Goal: Navigation & Orientation: Go to known website

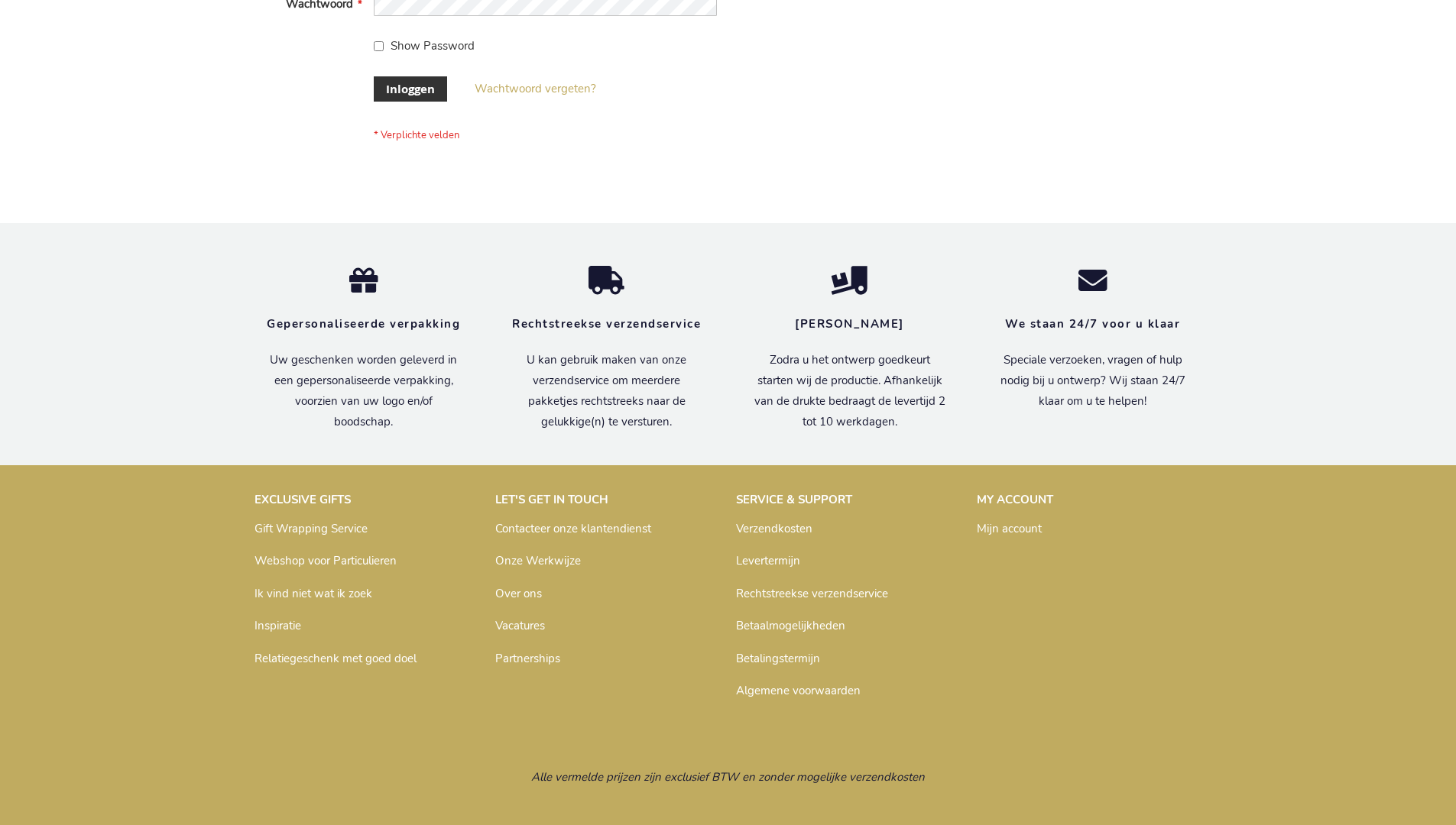
scroll to position [519, 0]
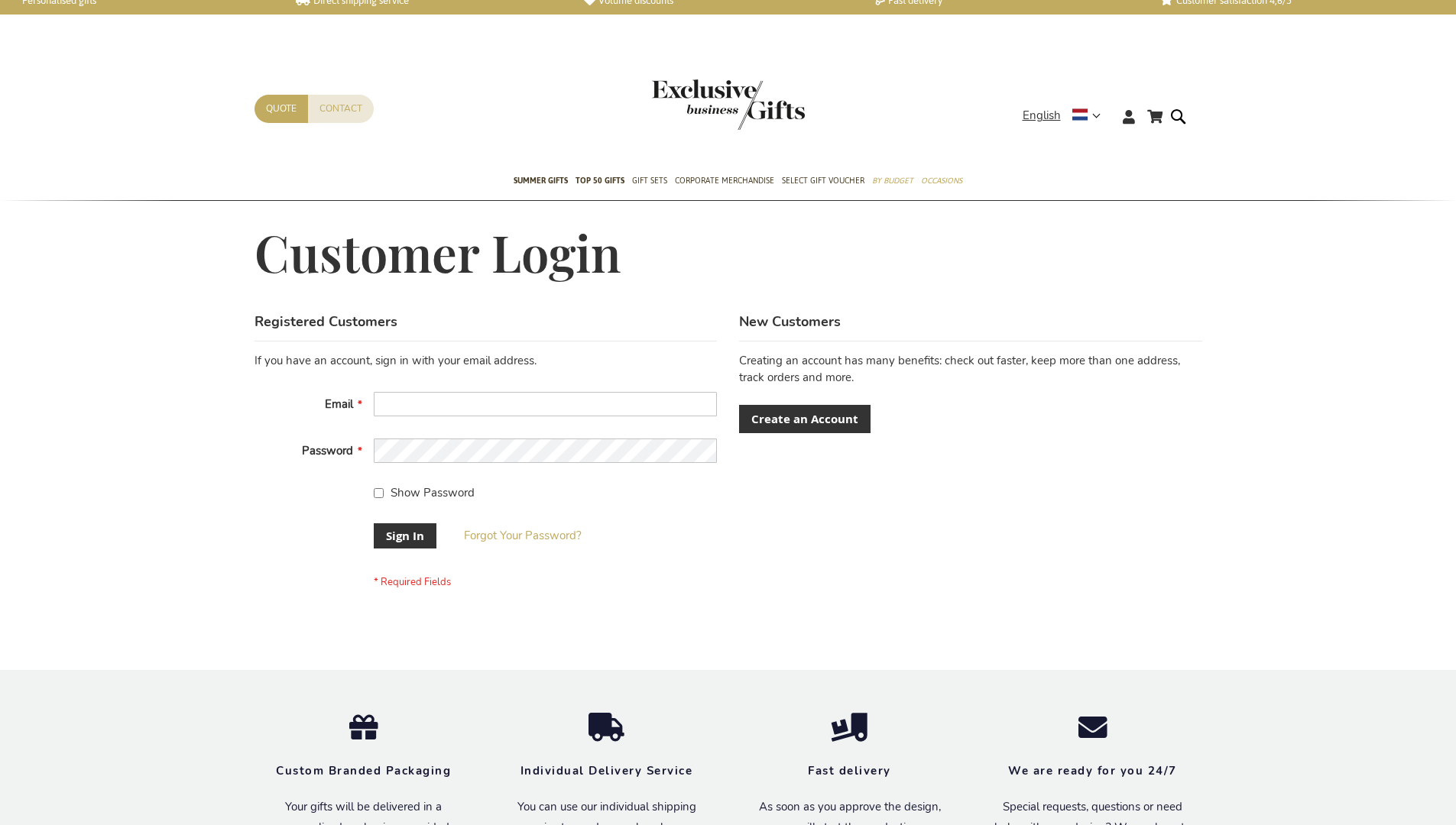
scroll to position [491, 0]
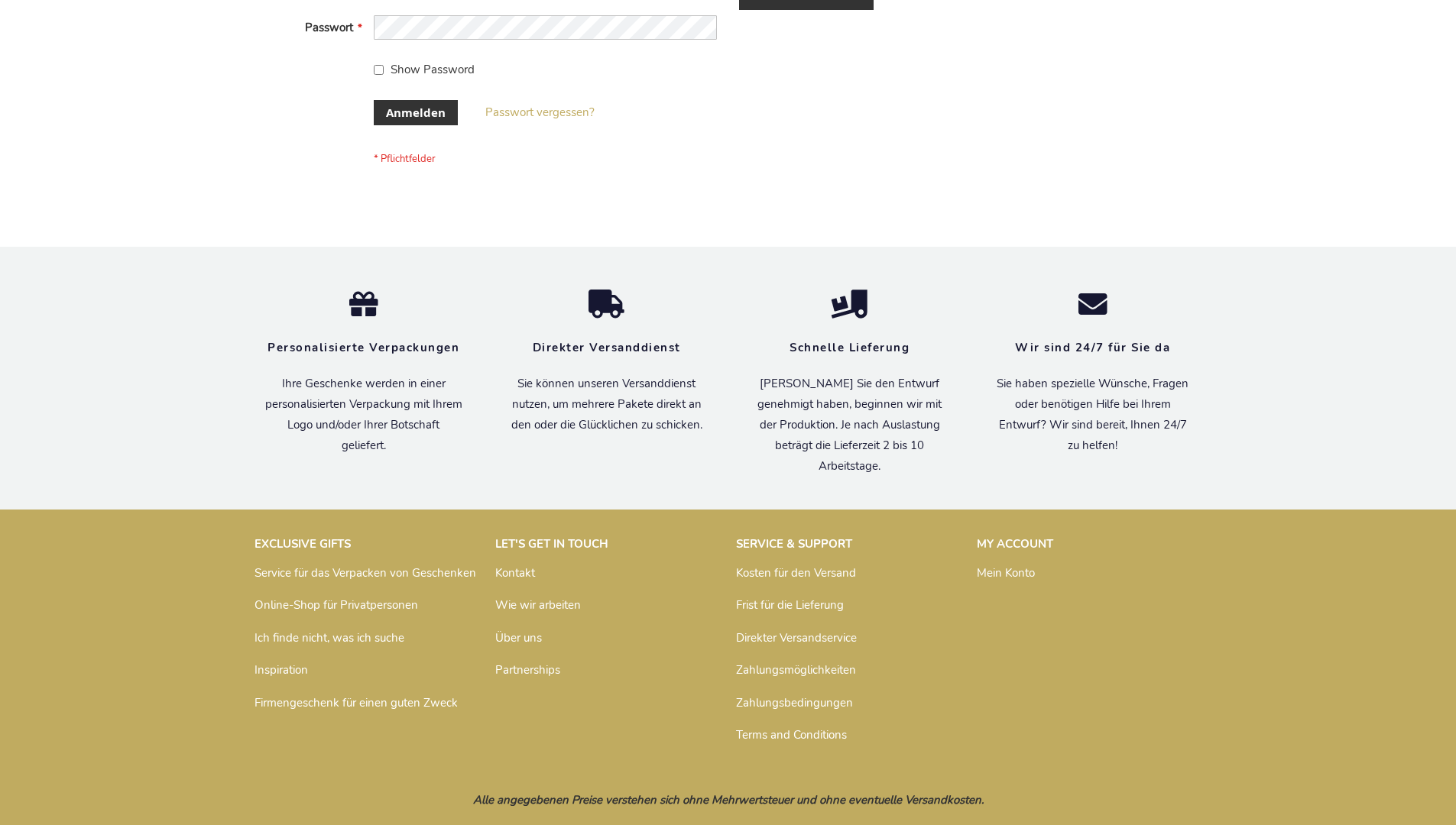
scroll to position [512, 0]
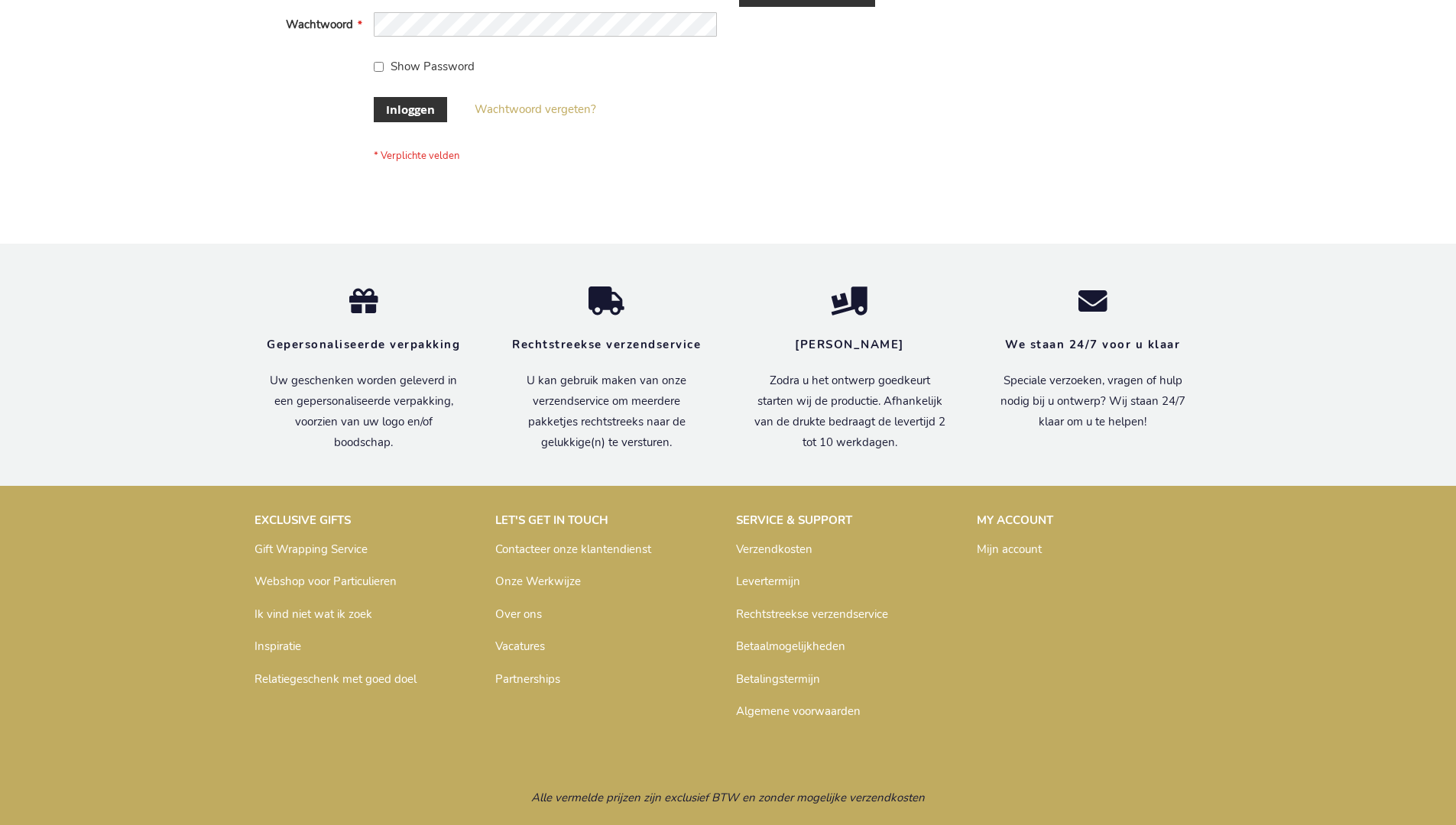
scroll to position [519, 0]
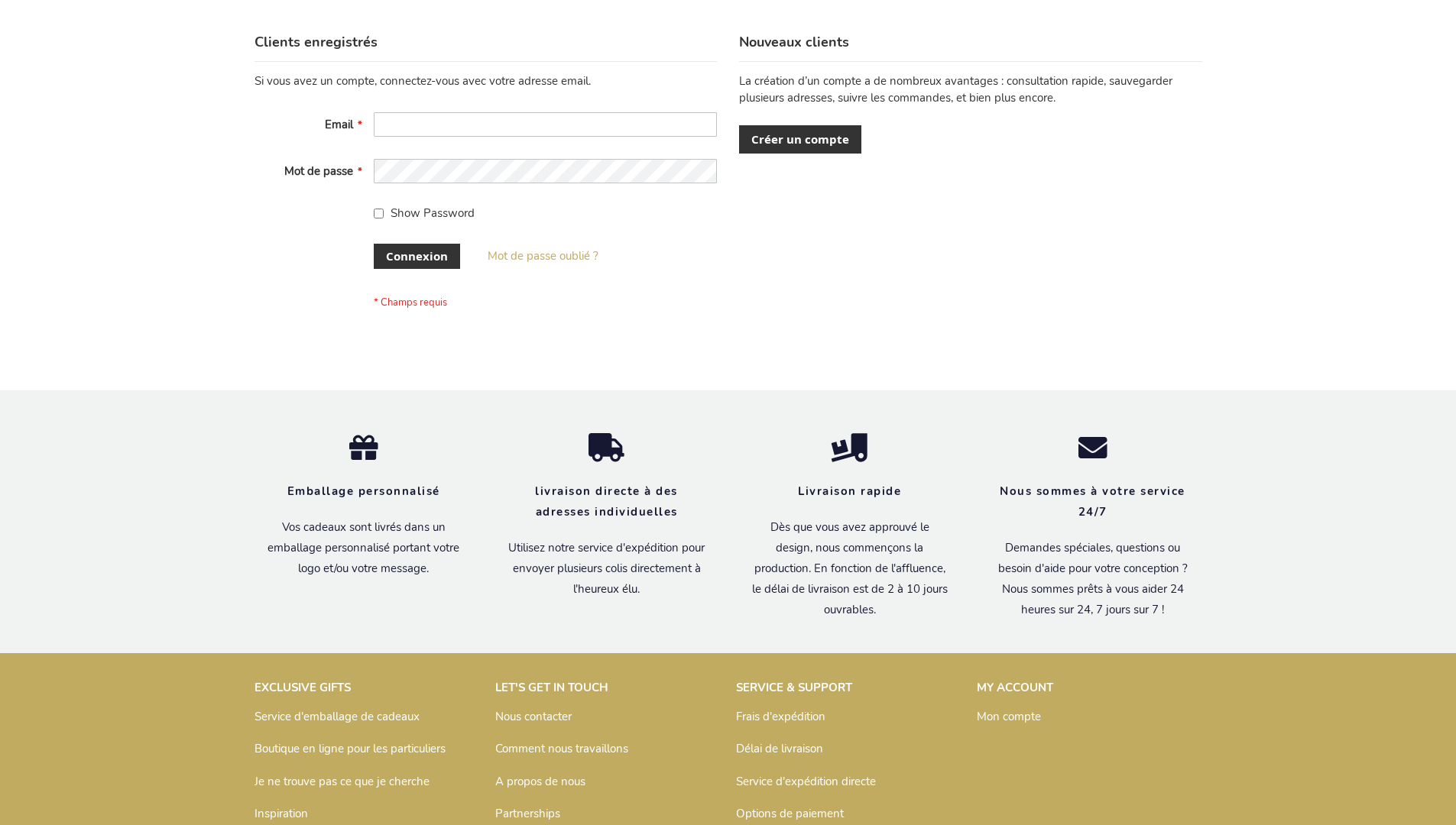
scroll to position [527, 0]
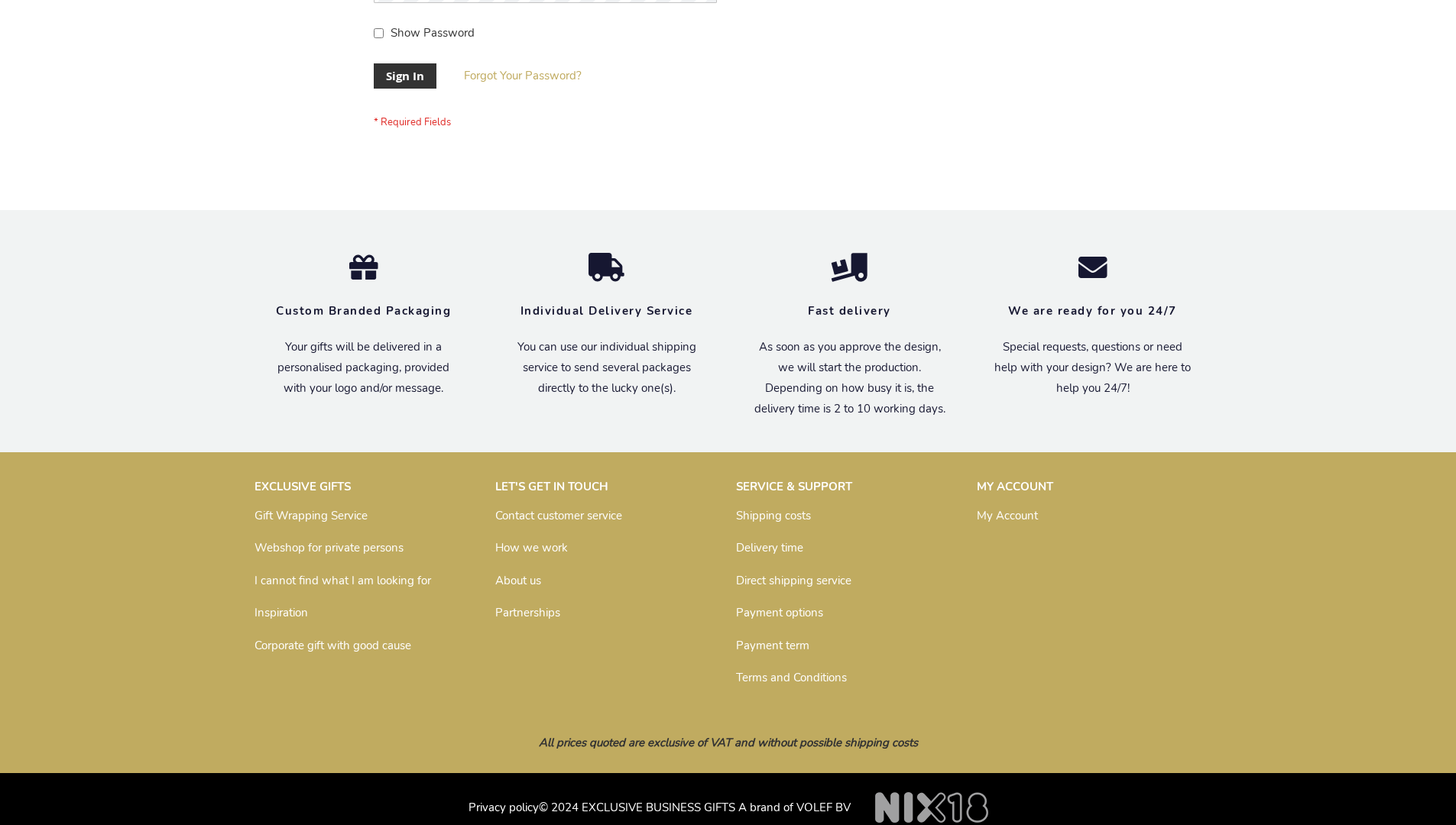
scroll to position [491, 0]
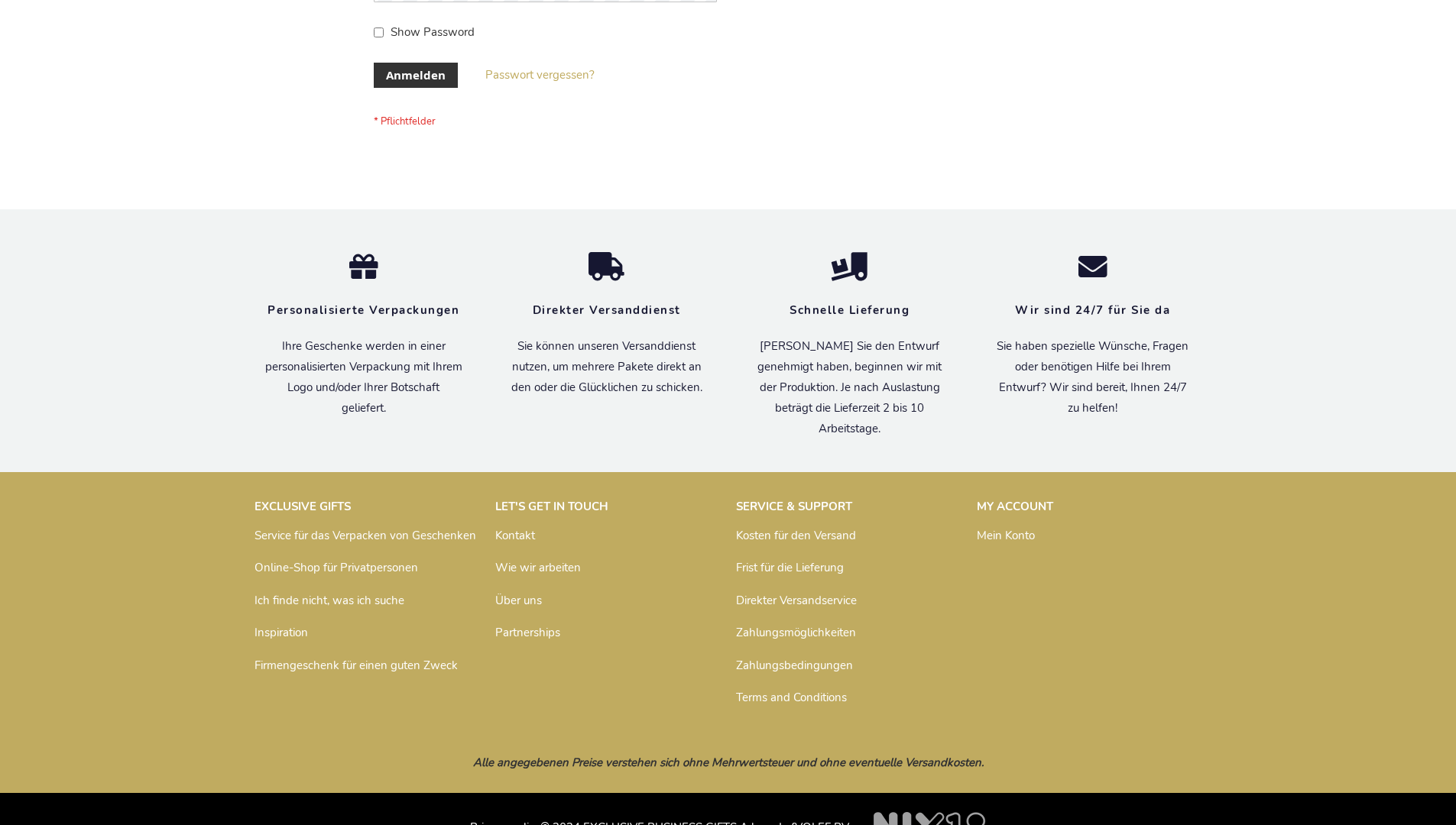
scroll to position [512, 0]
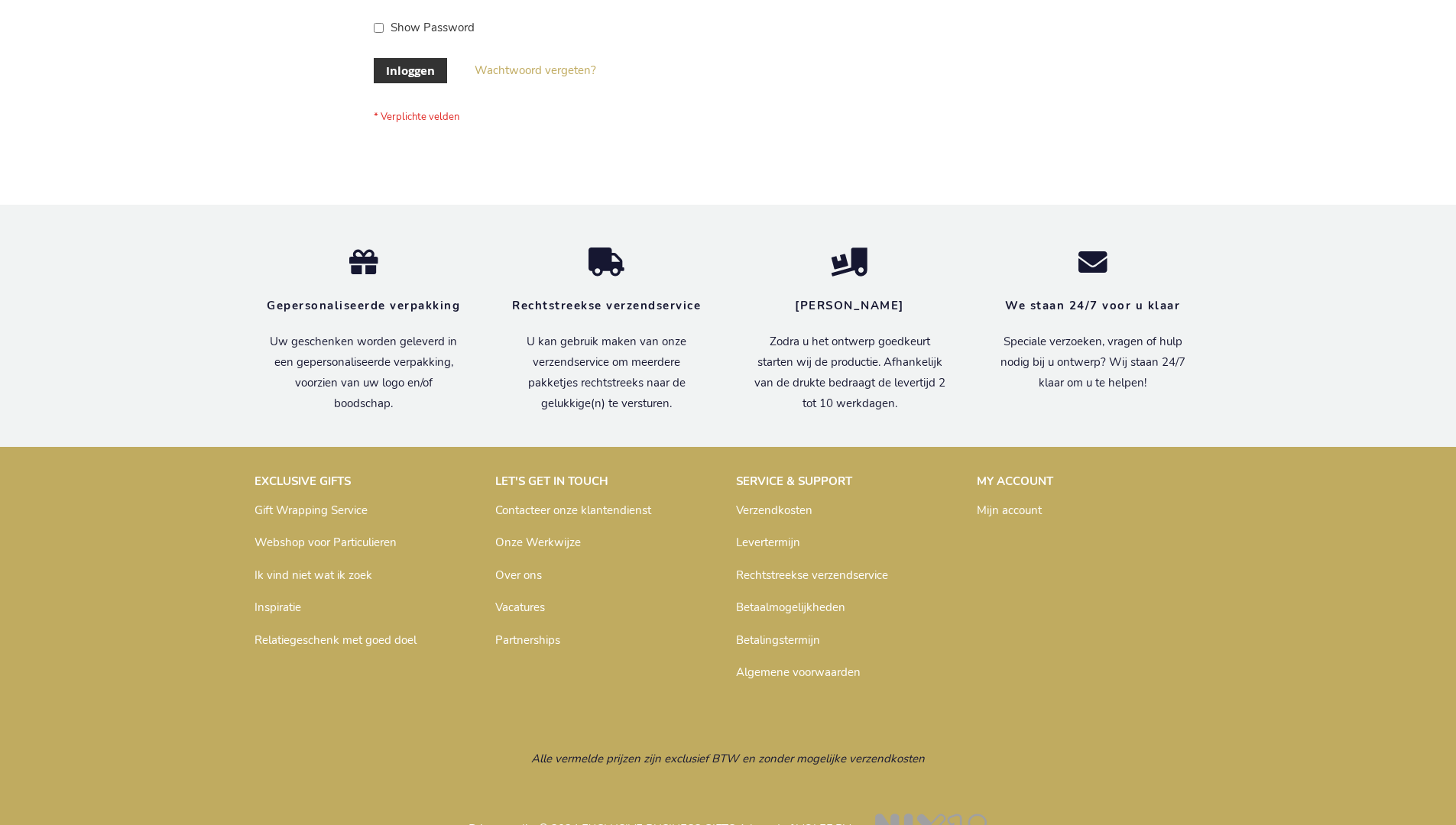
scroll to position [519, 0]
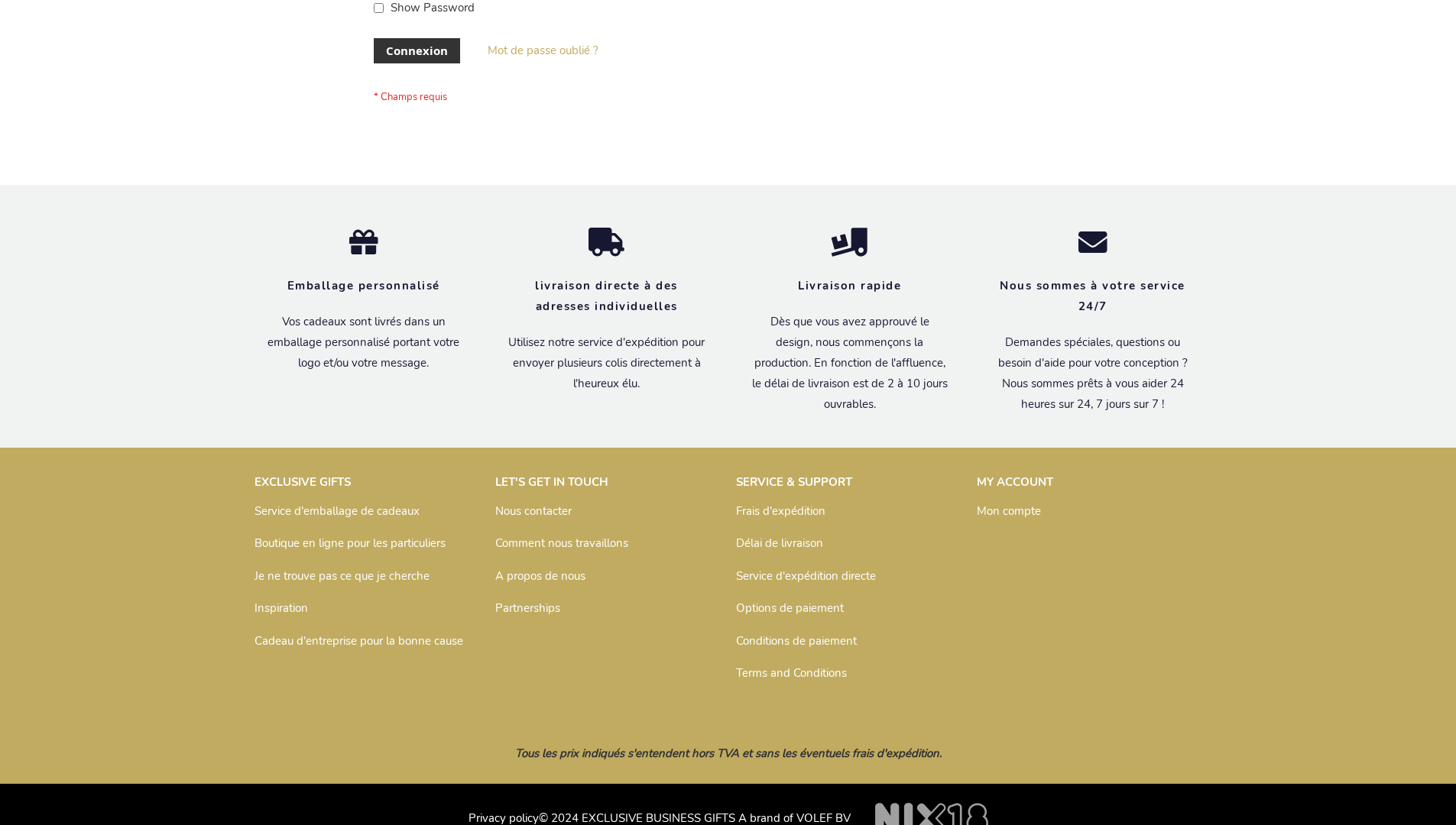
scroll to position [527, 0]
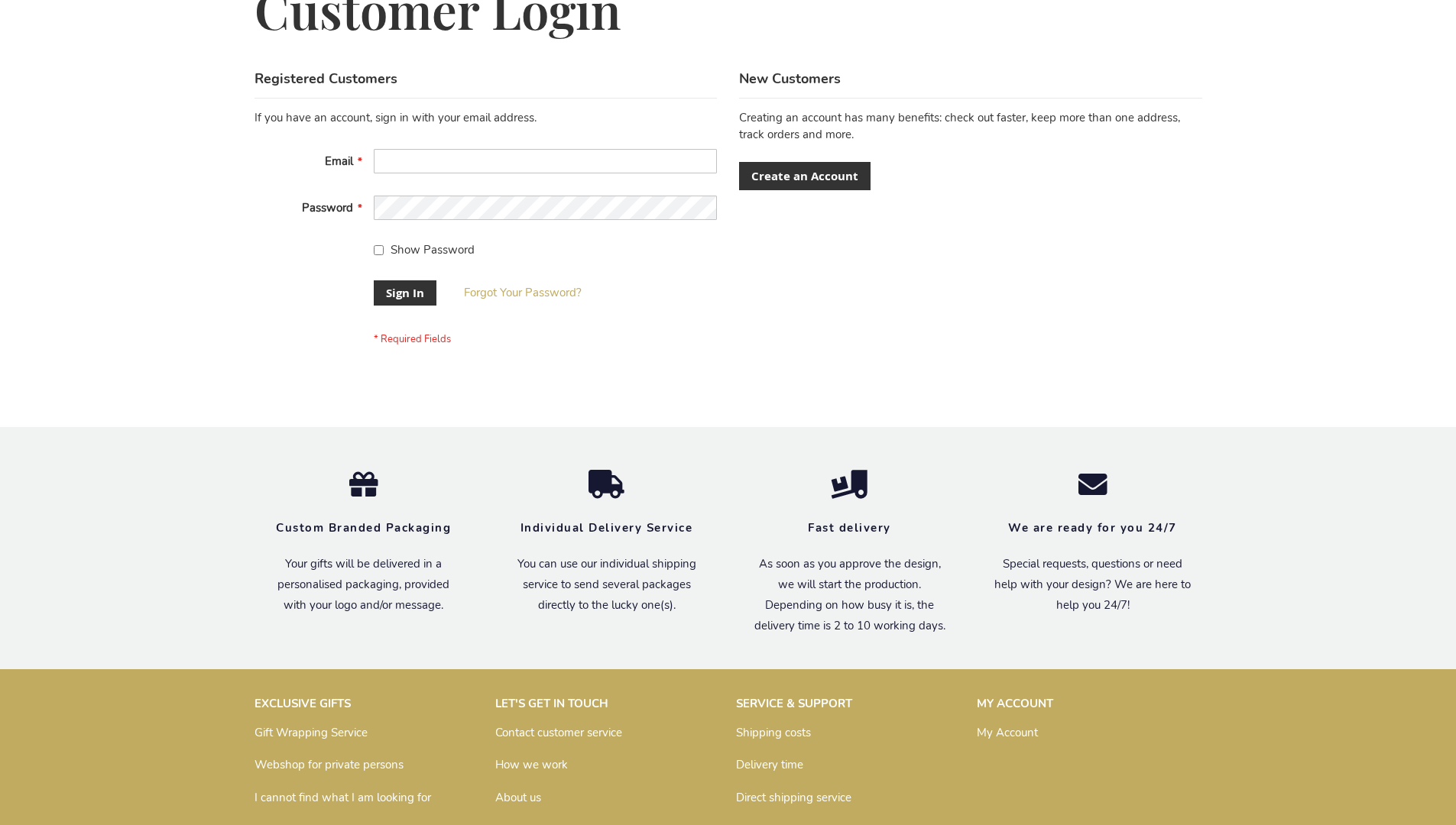
scroll to position [491, 0]
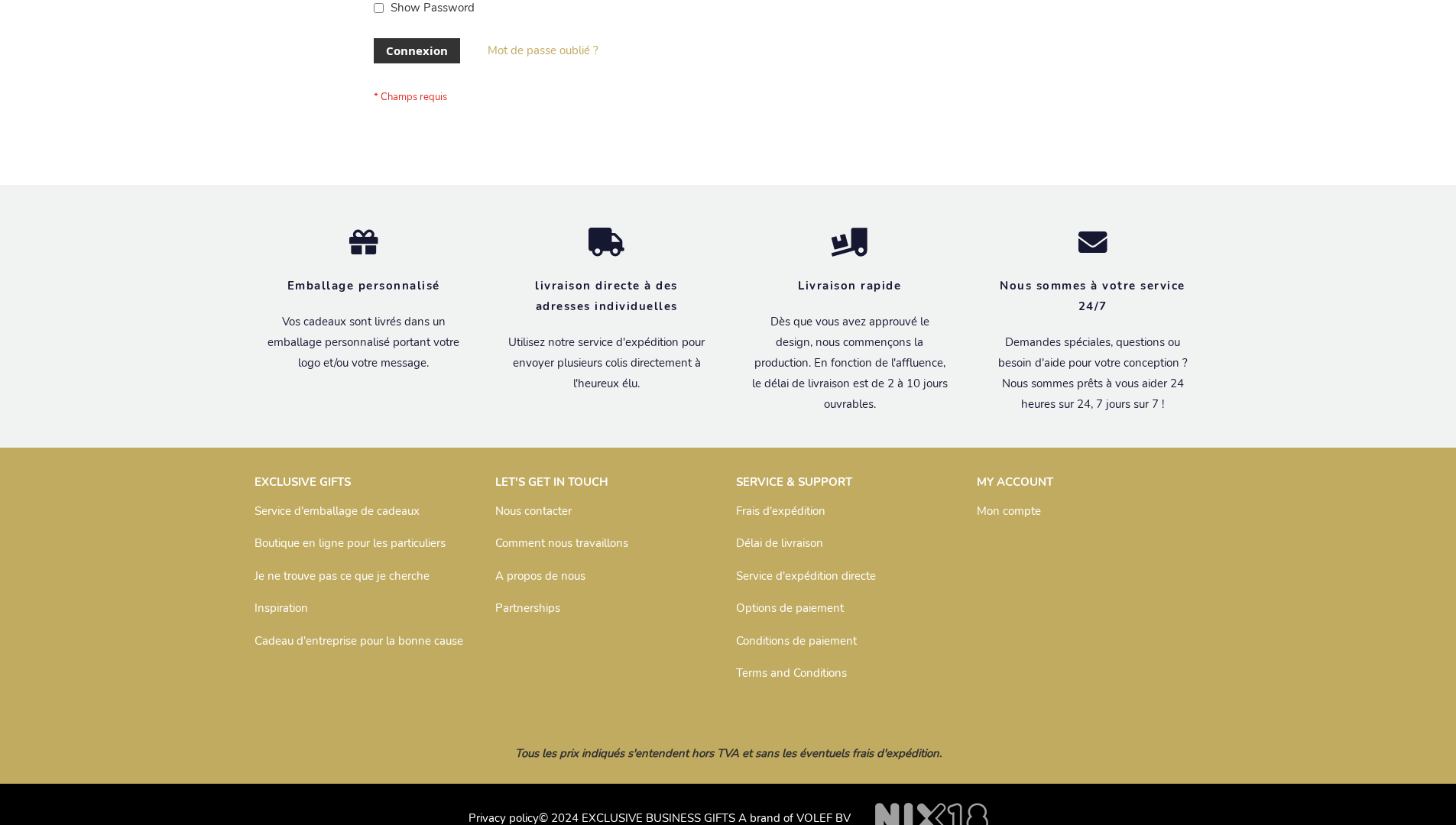
scroll to position [527, 0]
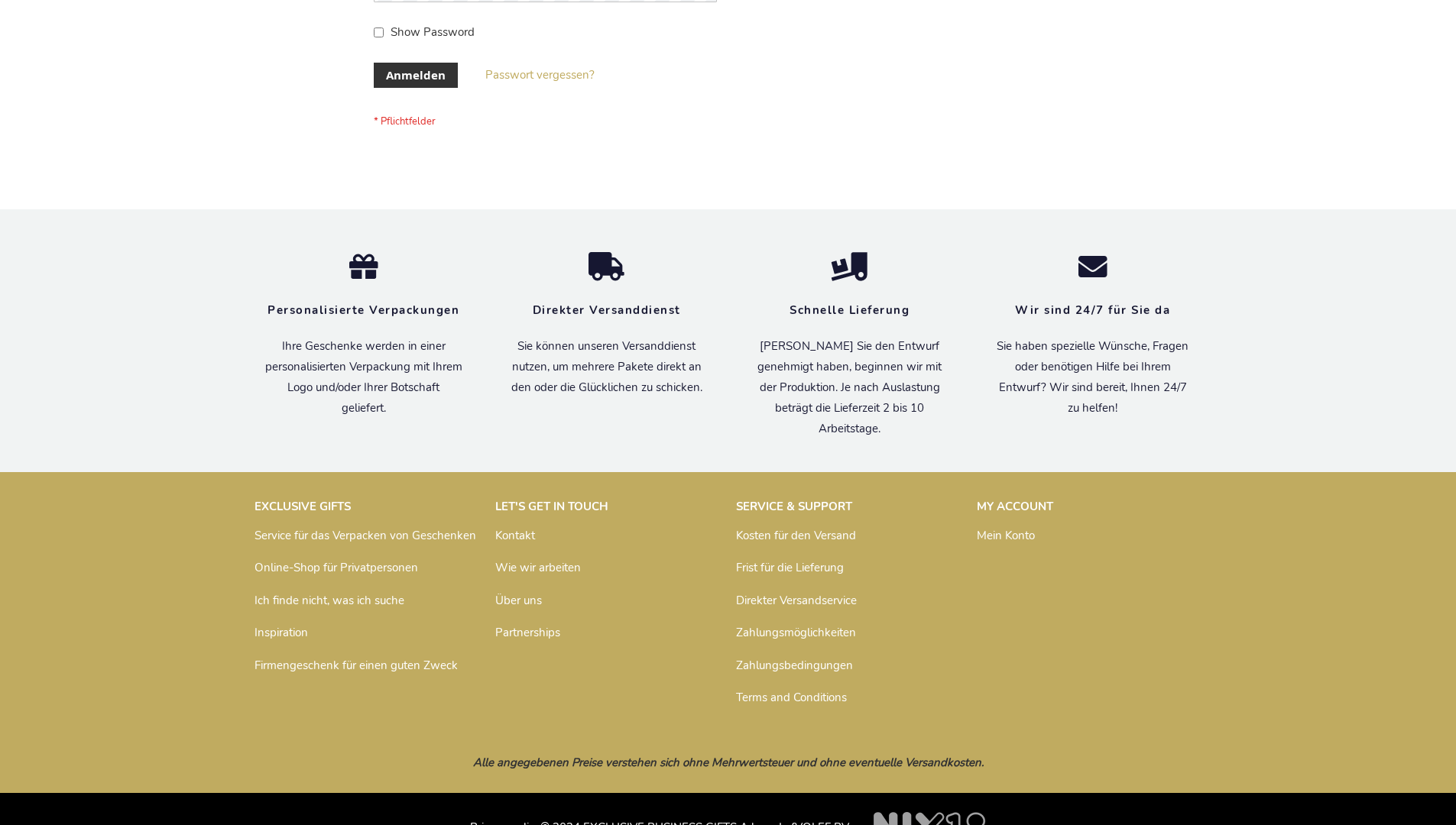
scroll to position [512, 0]
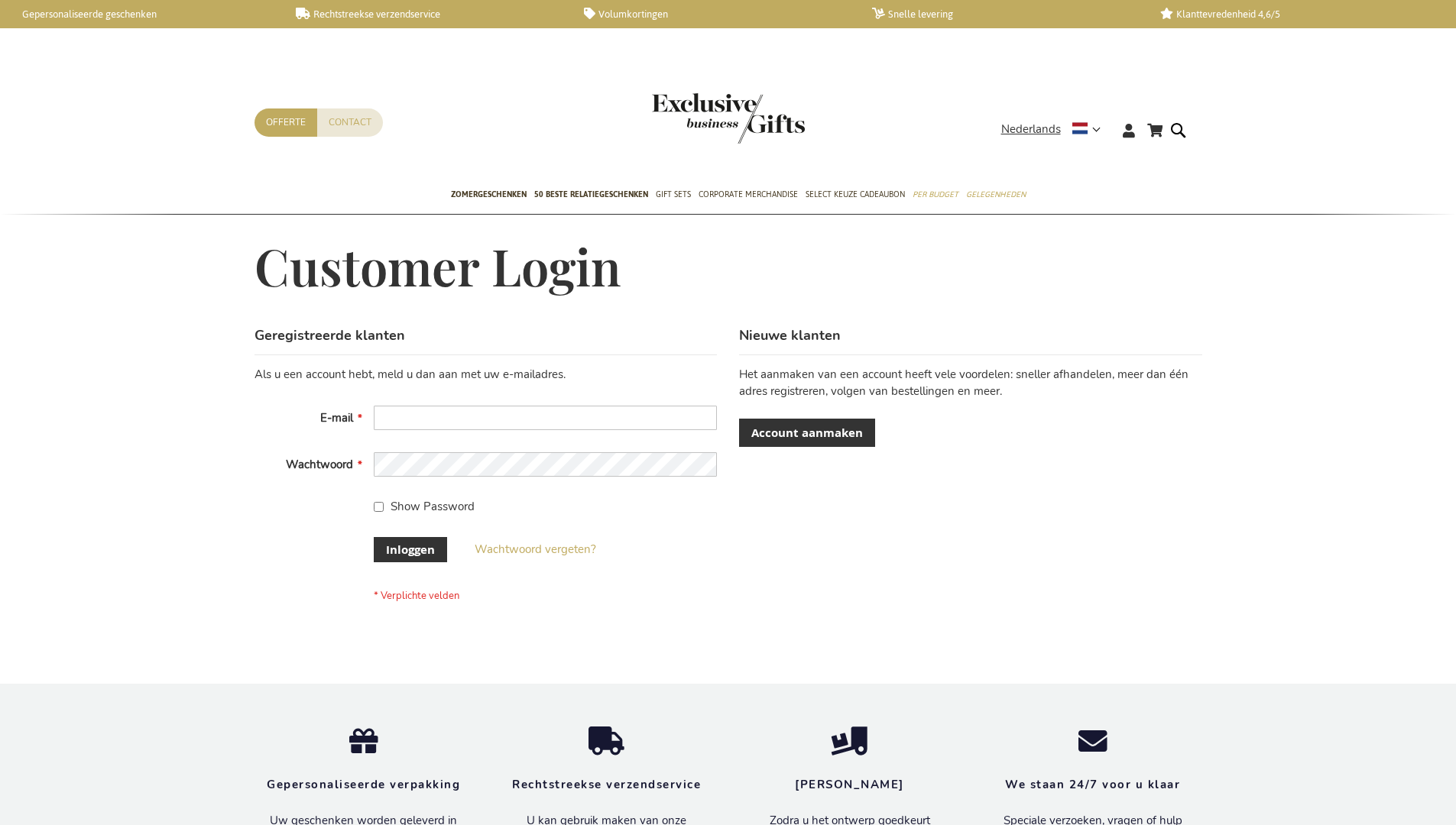
scroll to position [507, 0]
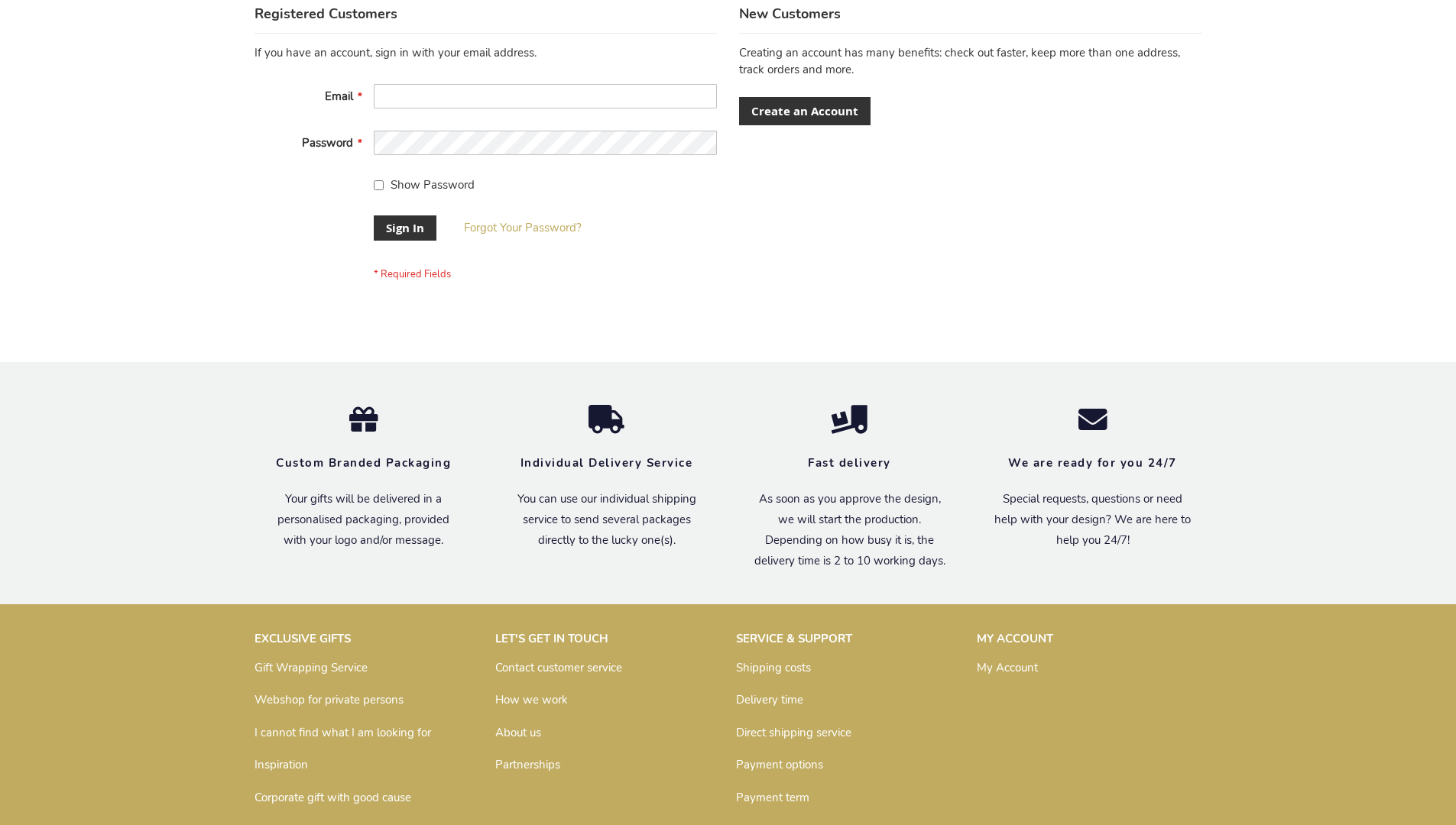
scroll to position [491, 0]
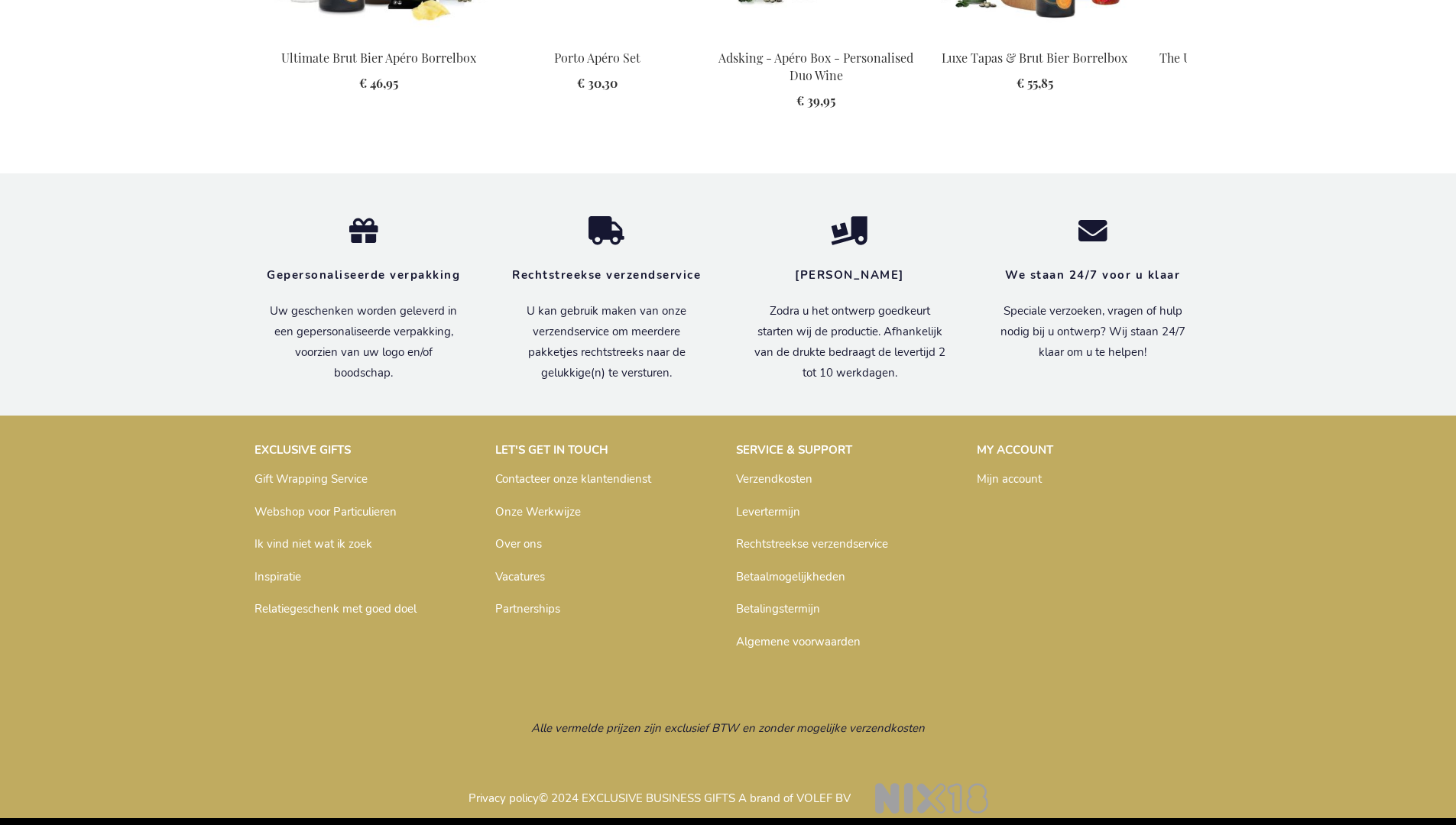
scroll to position [2134, 0]
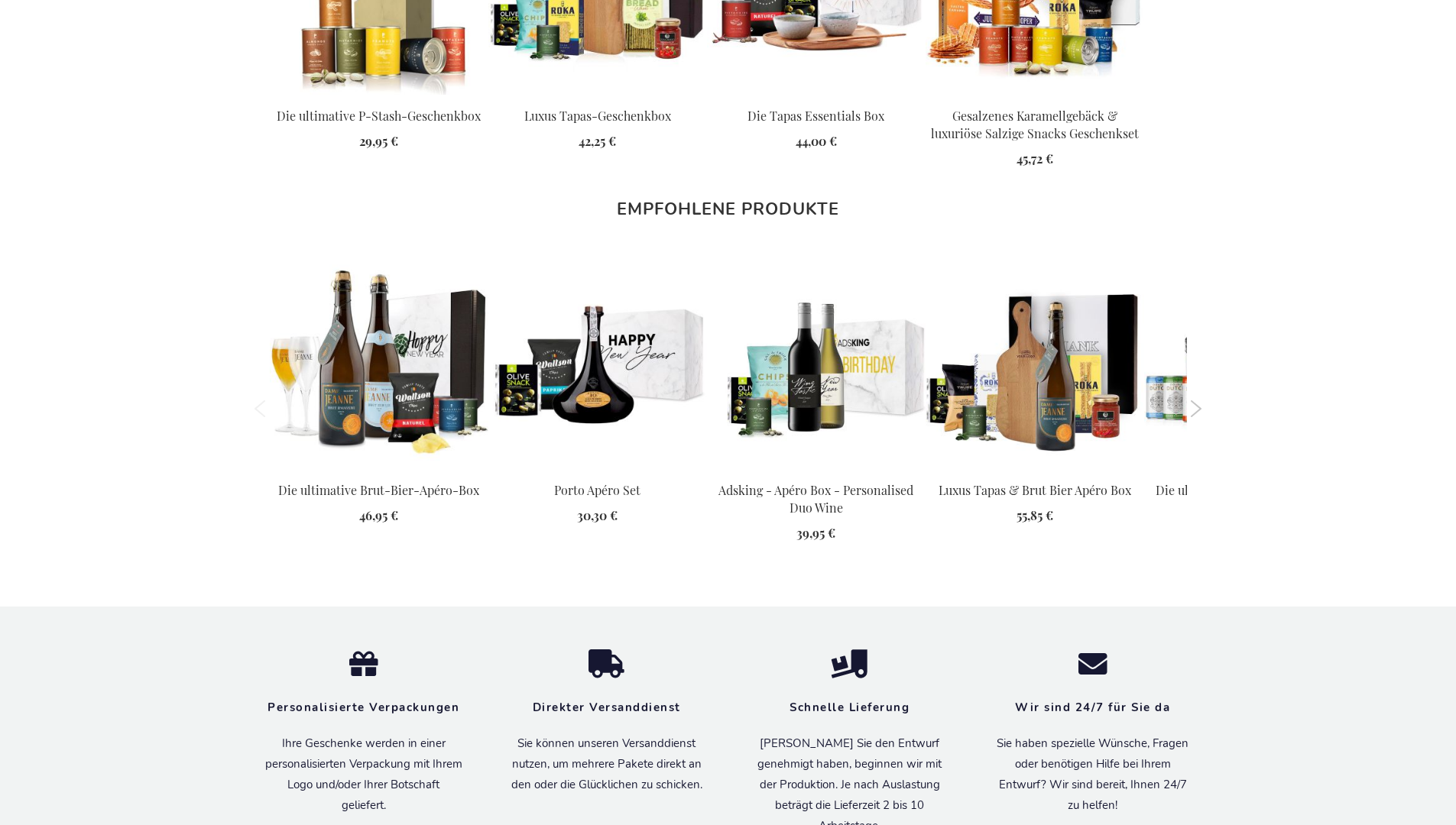
scroll to position [2176, 0]
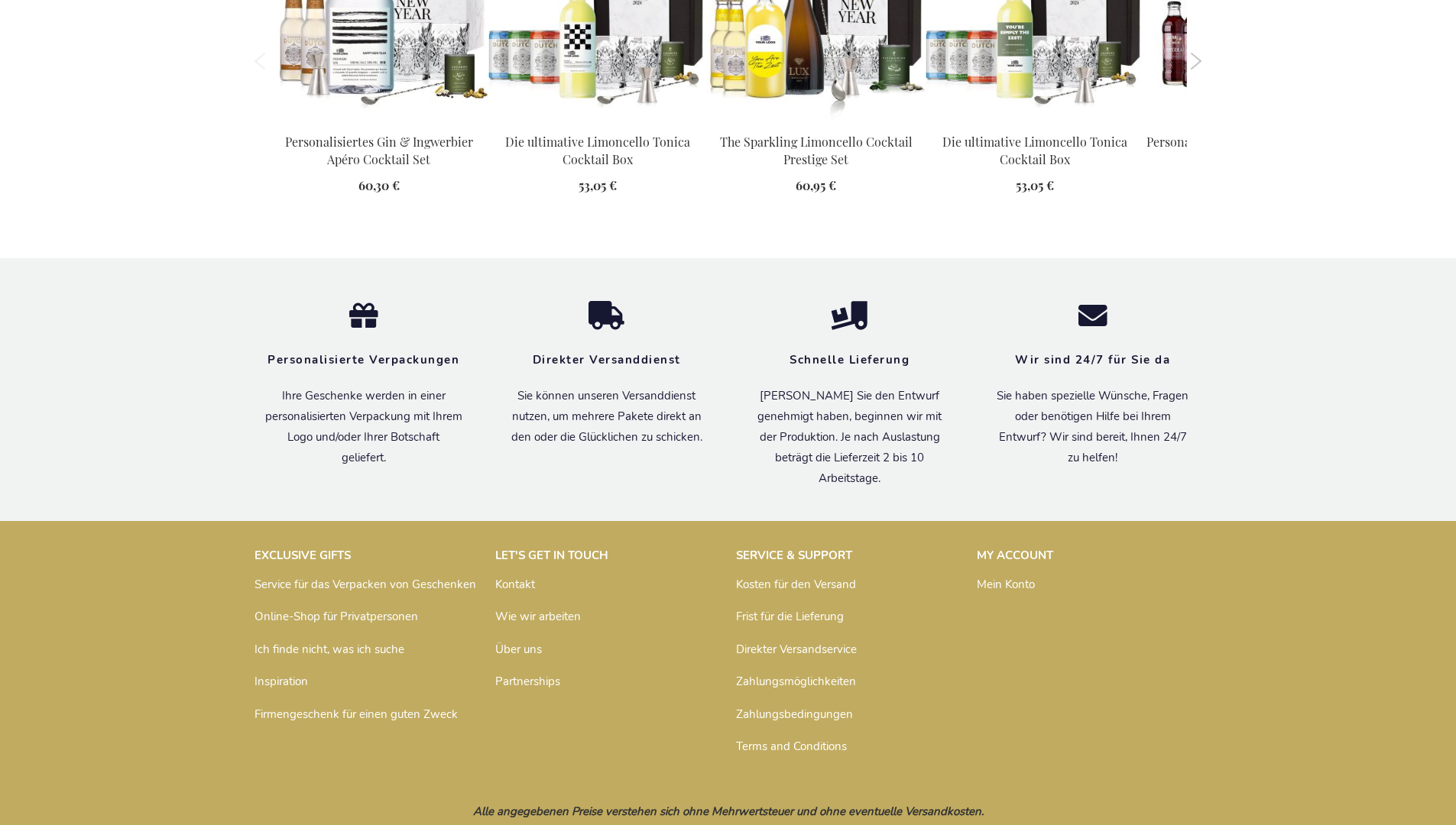
scroll to position [2100, 0]
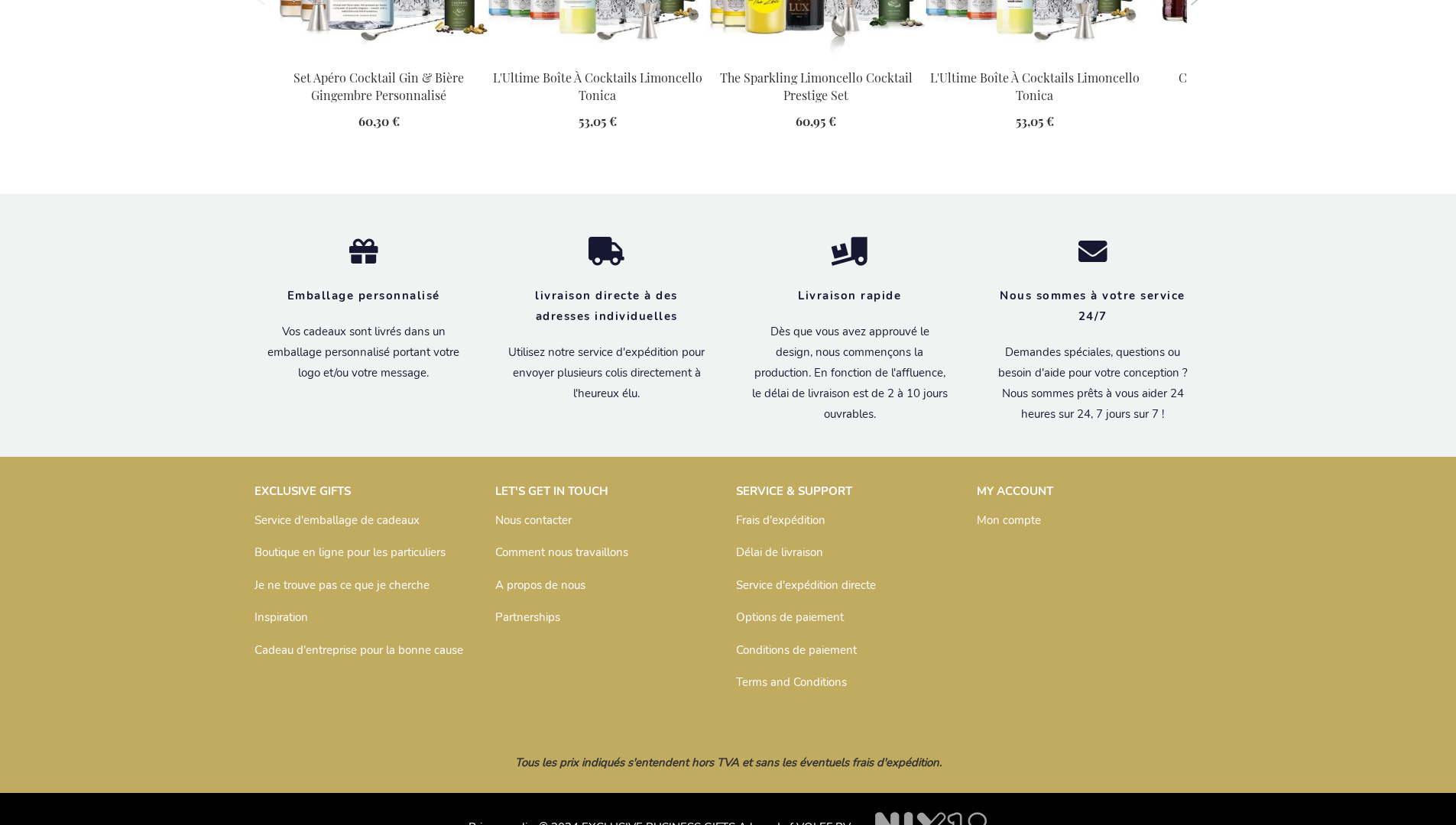
scroll to position [2115, 0]
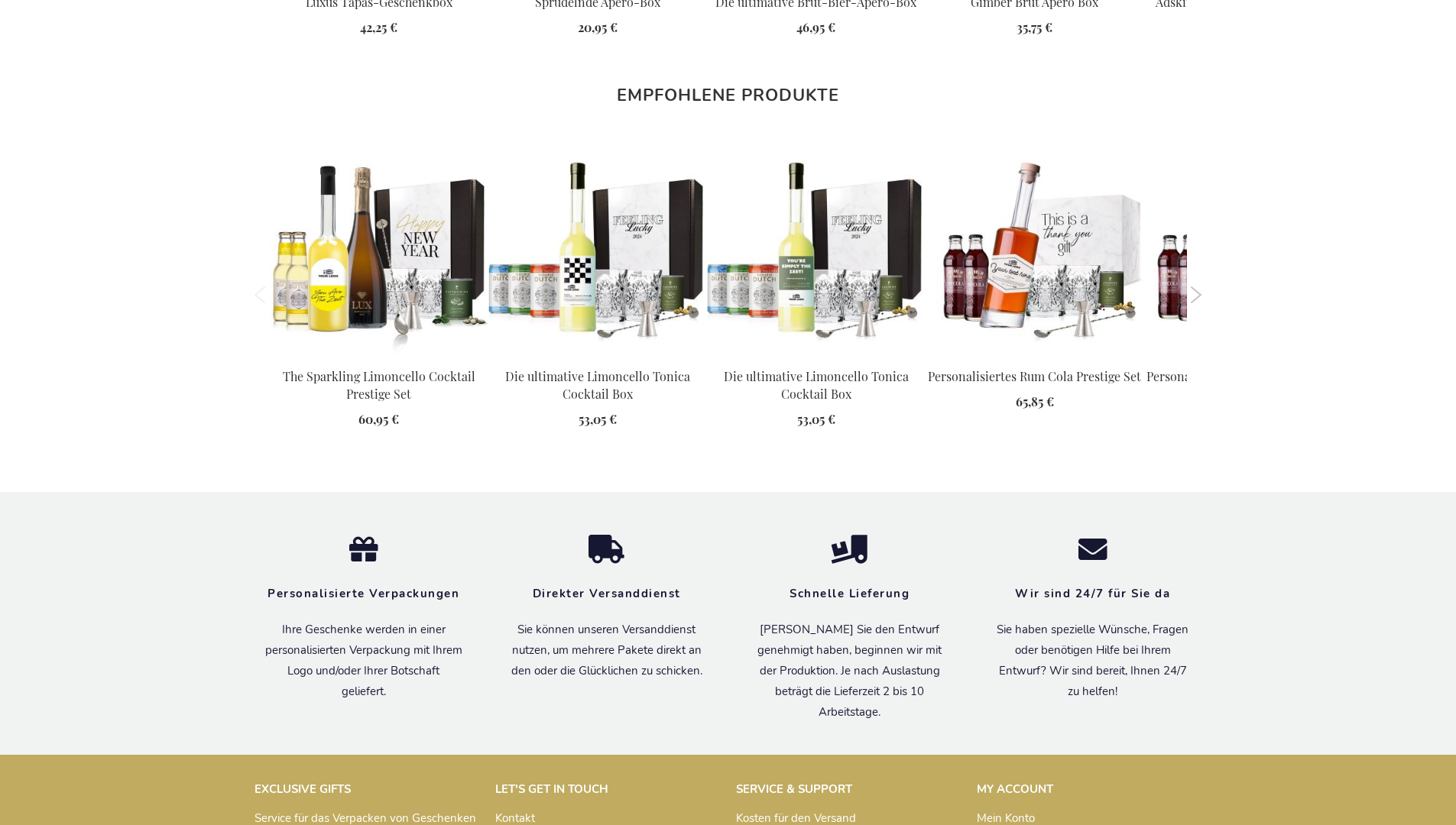
scroll to position [2142, 0]
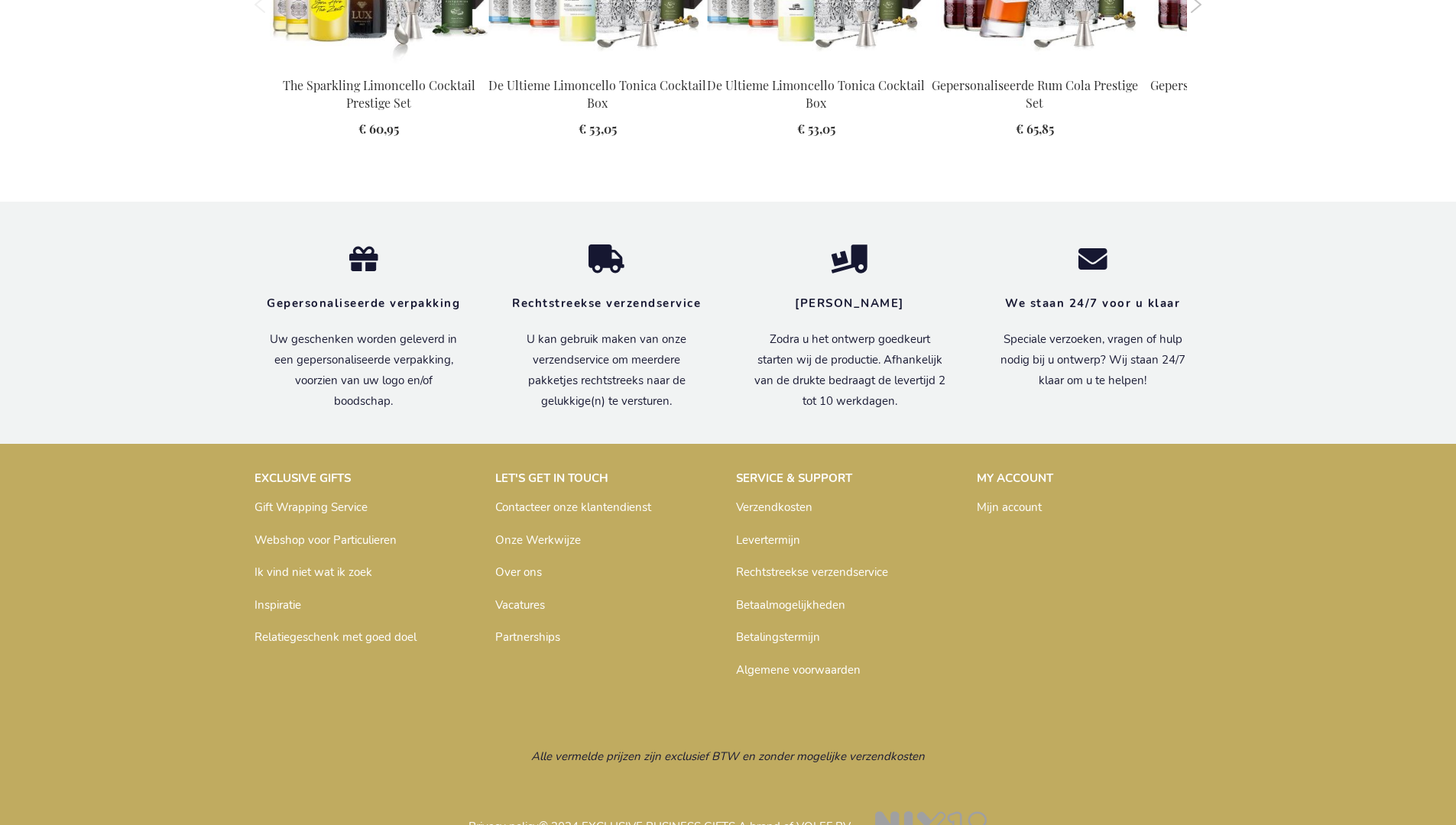
scroll to position [2106, 0]
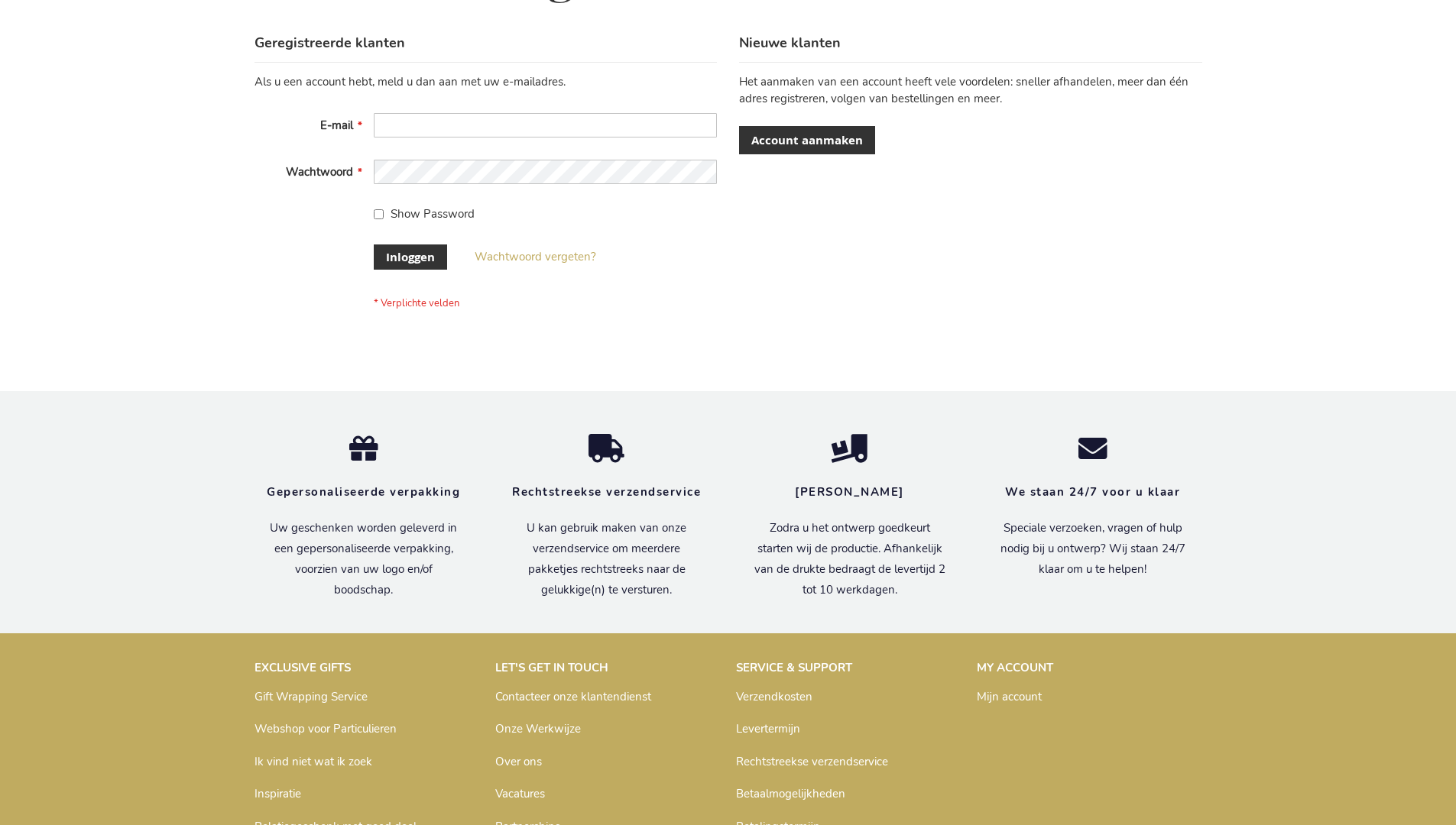
scroll to position [519, 0]
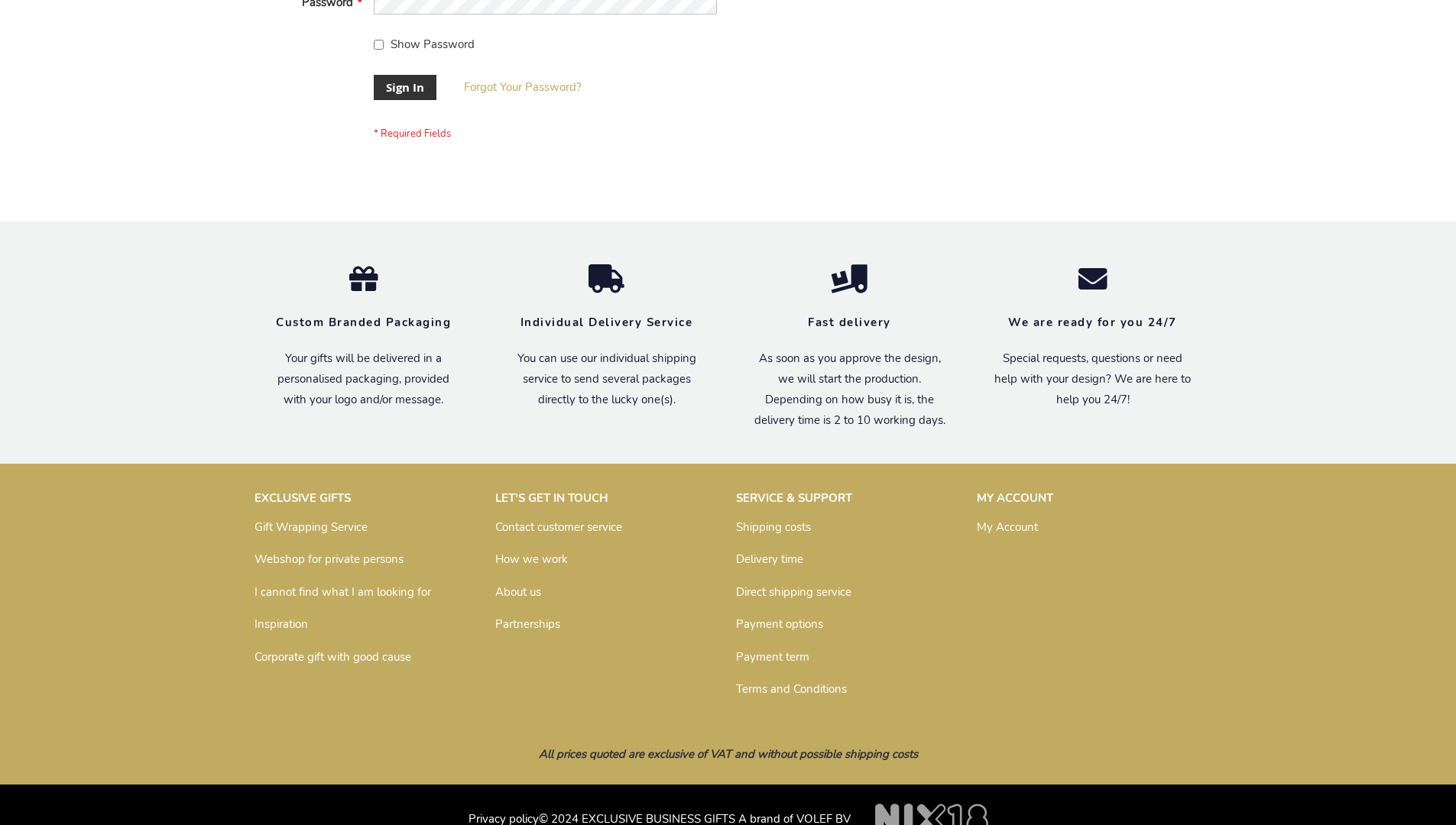
scroll to position [491, 0]
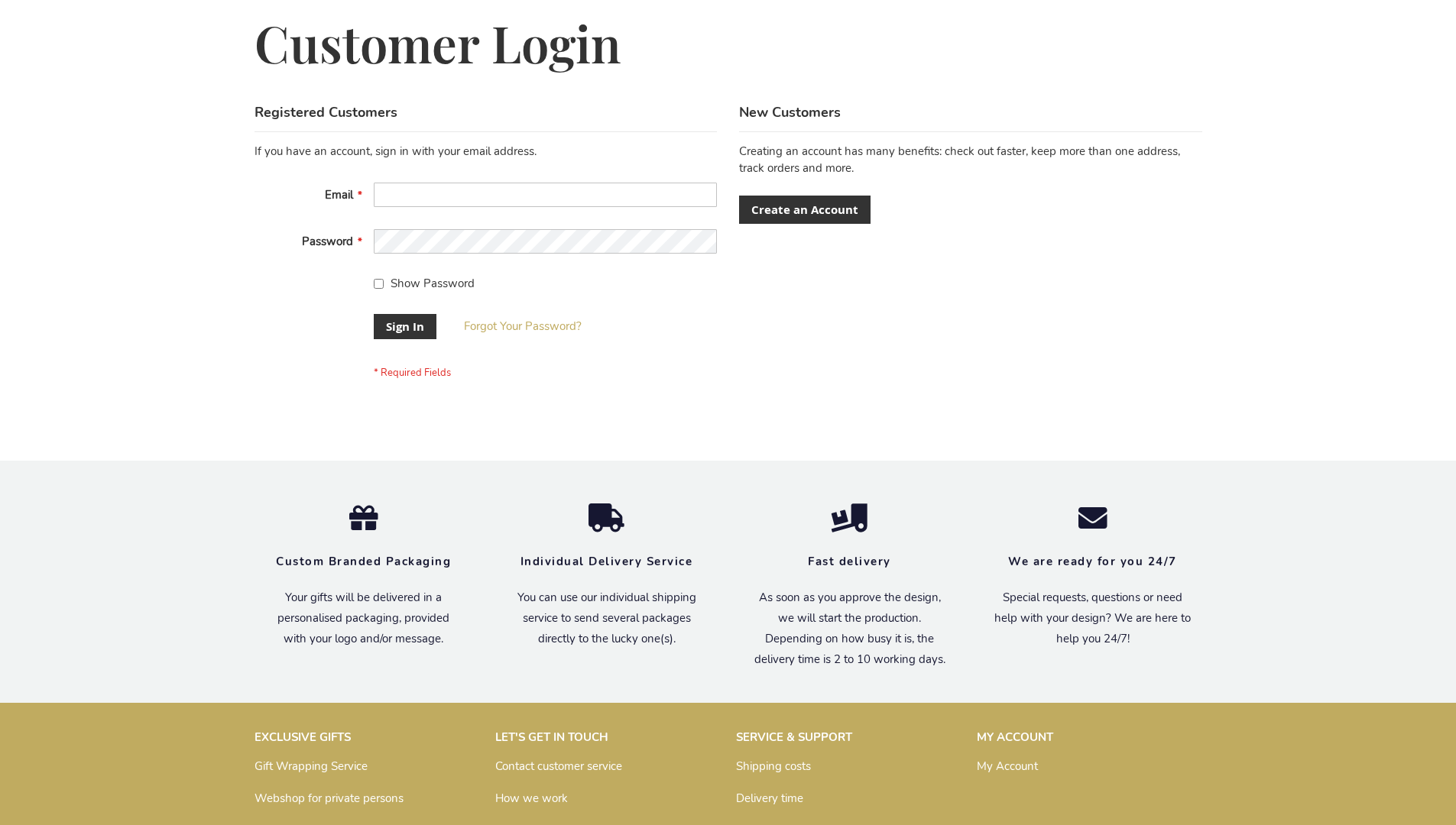
scroll to position [491, 0]
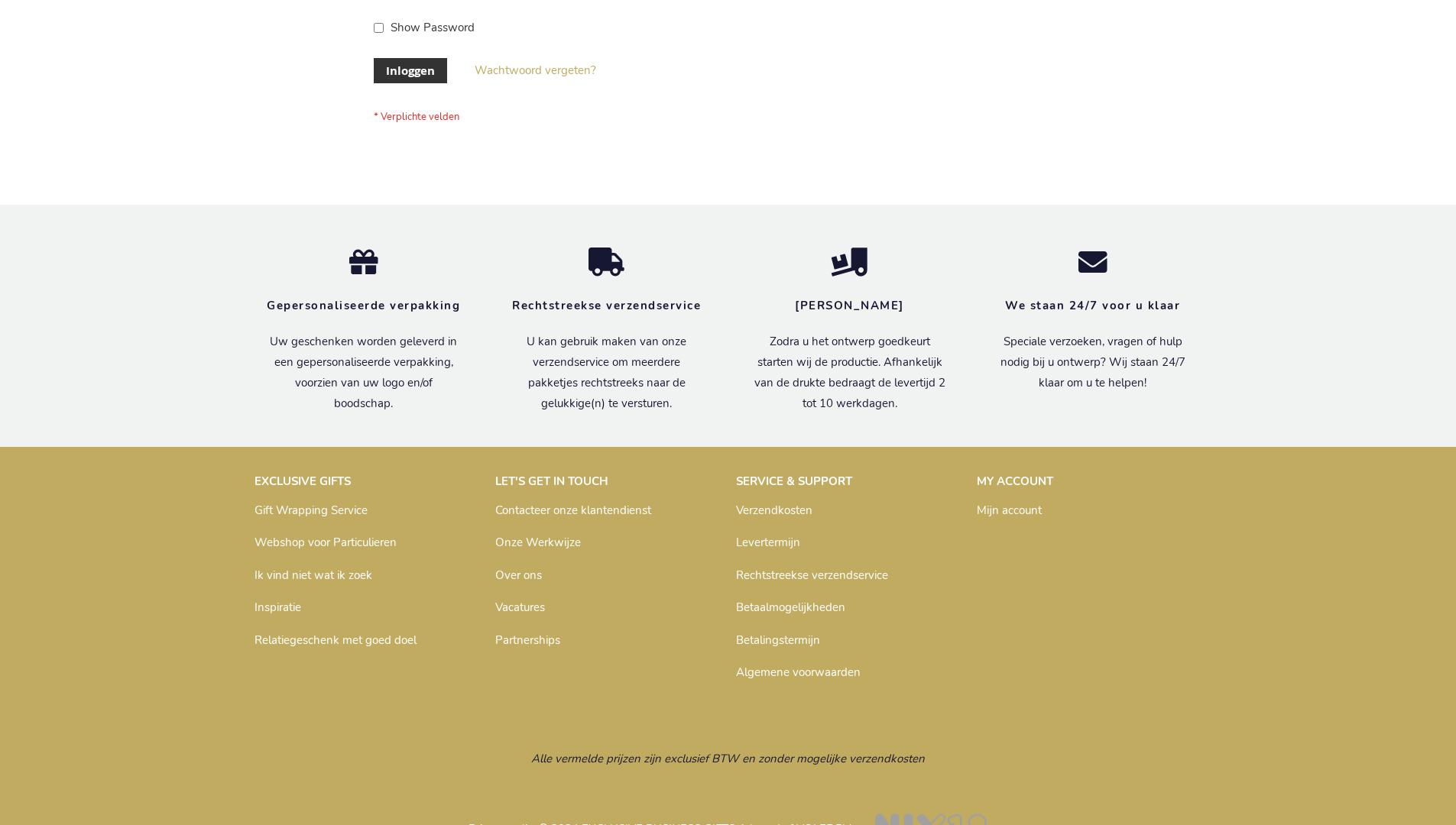
scroll to position [519, 0]
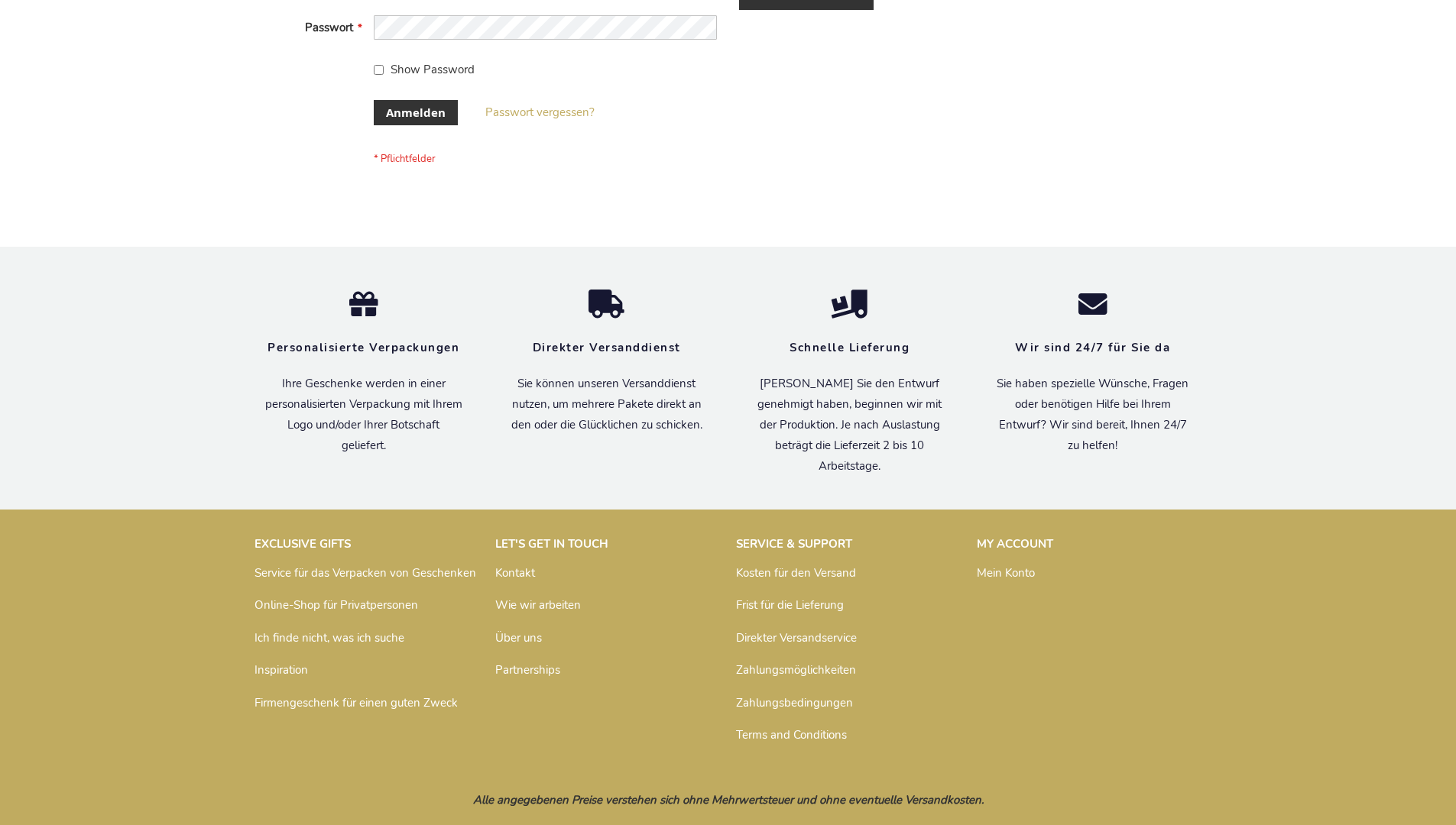
scroll to position [512, 0]
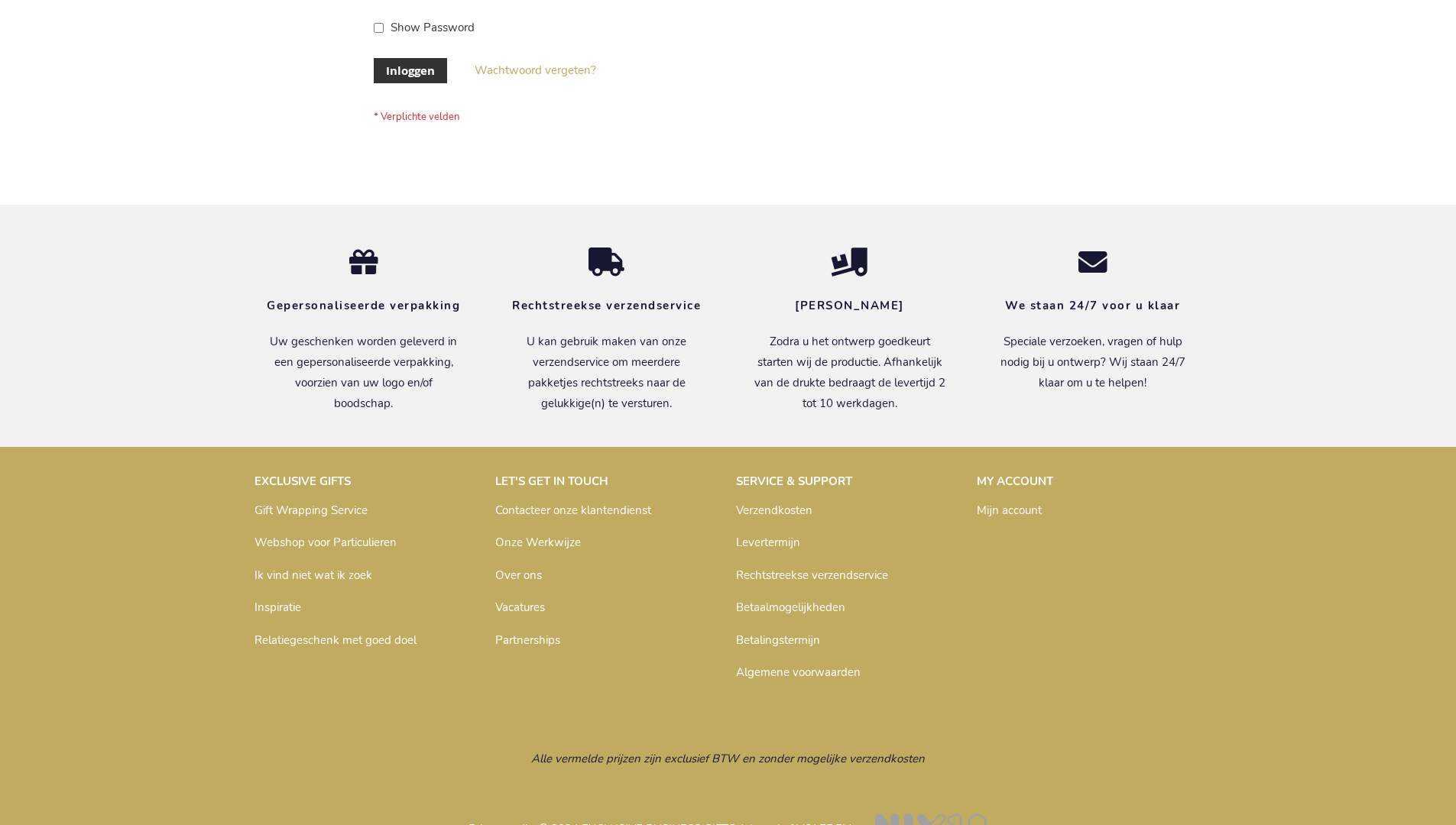
scroll to position [519, 0]
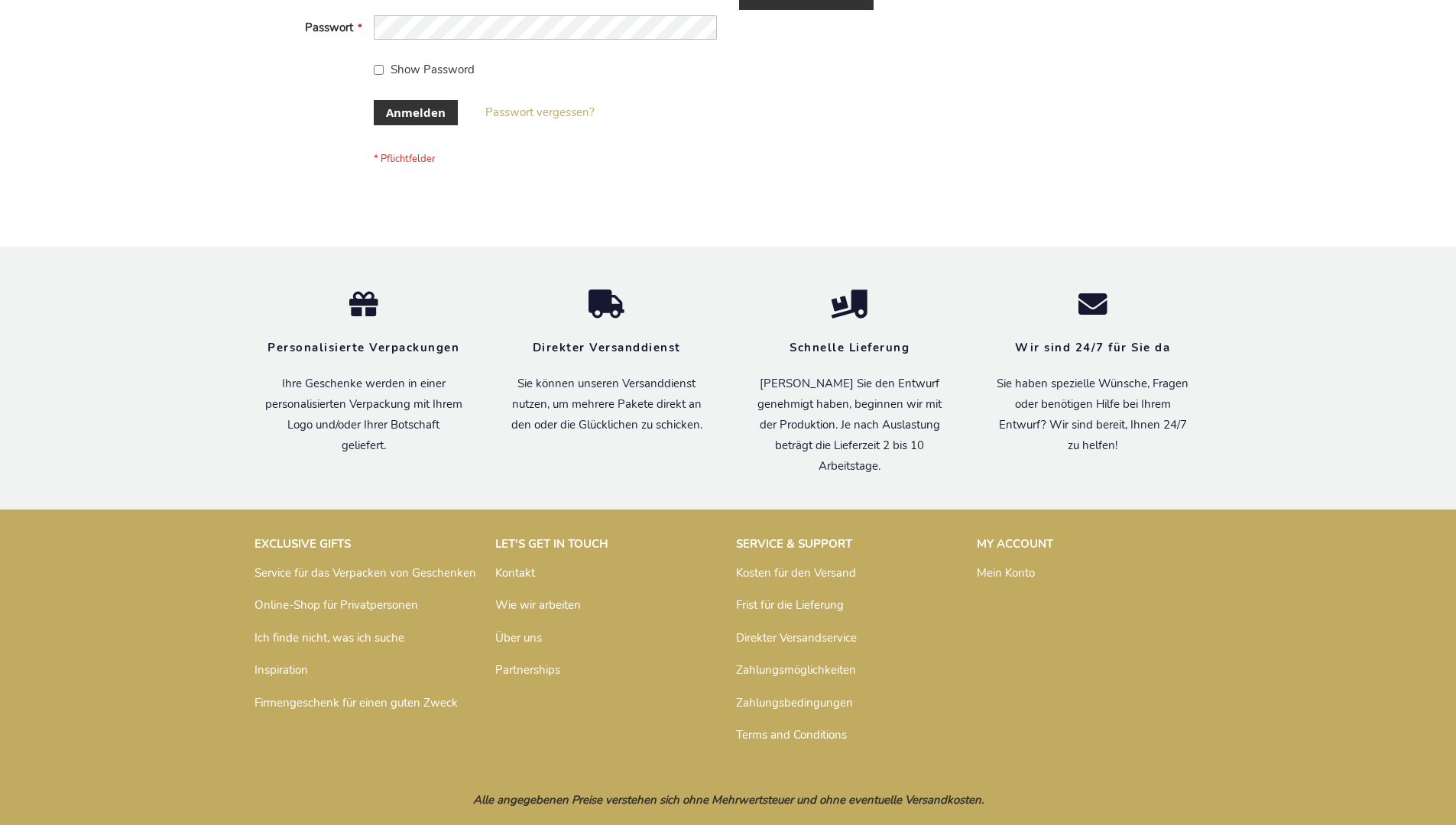
scroll to position [512, 0]
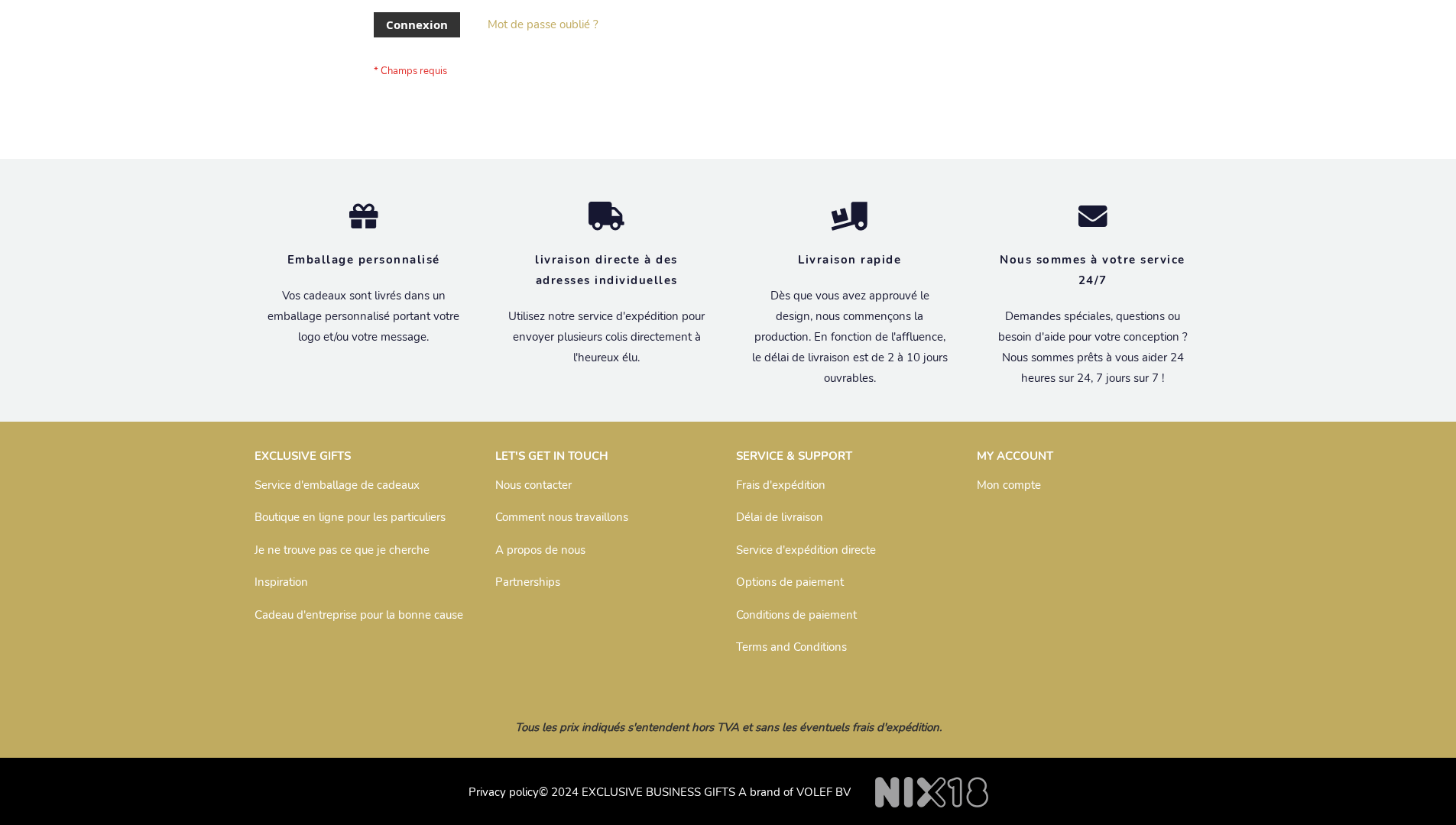
scroll to position [527, 0]
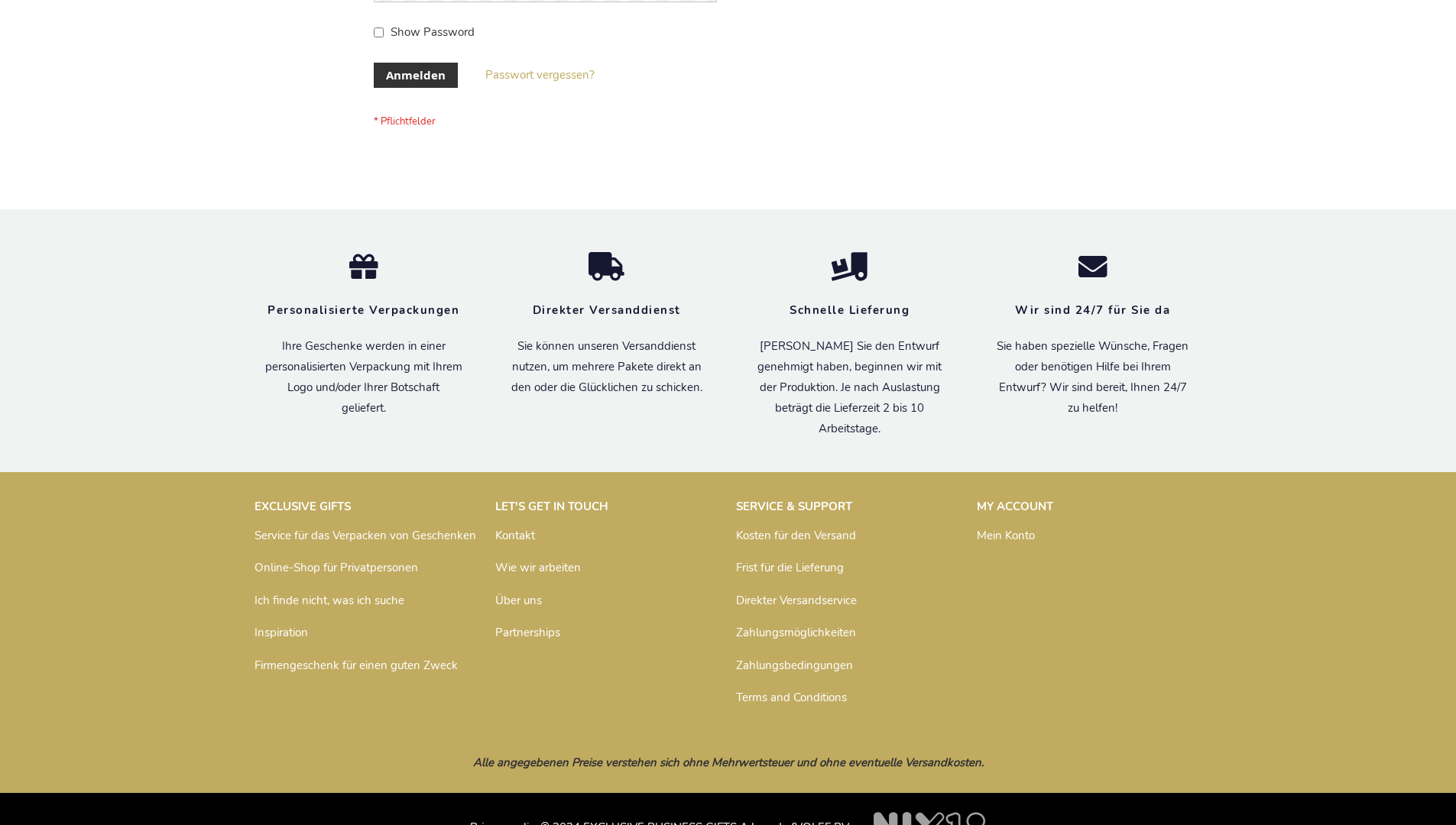
scroll to position [512, 0]
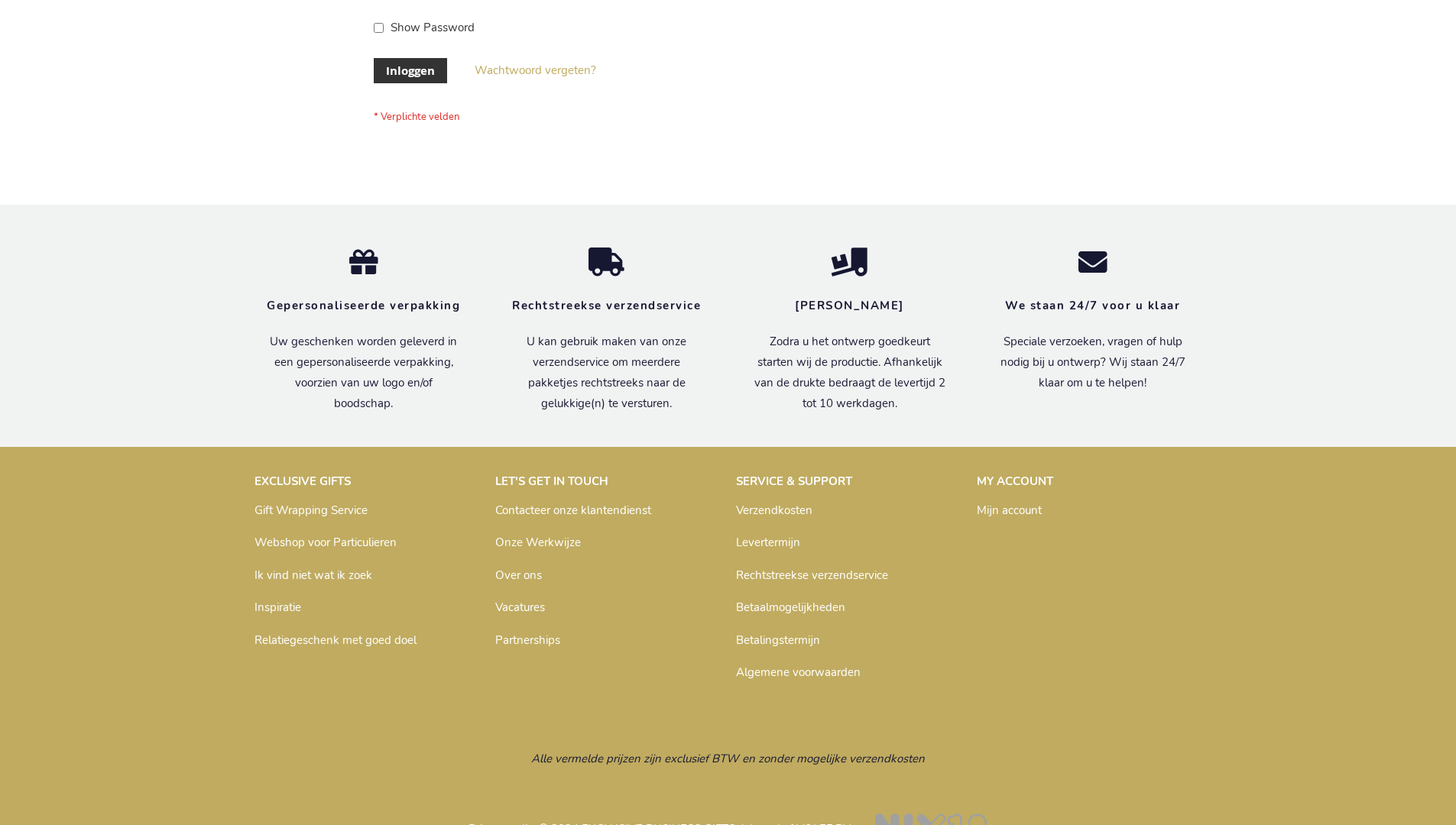
scroll to position [519, 0]
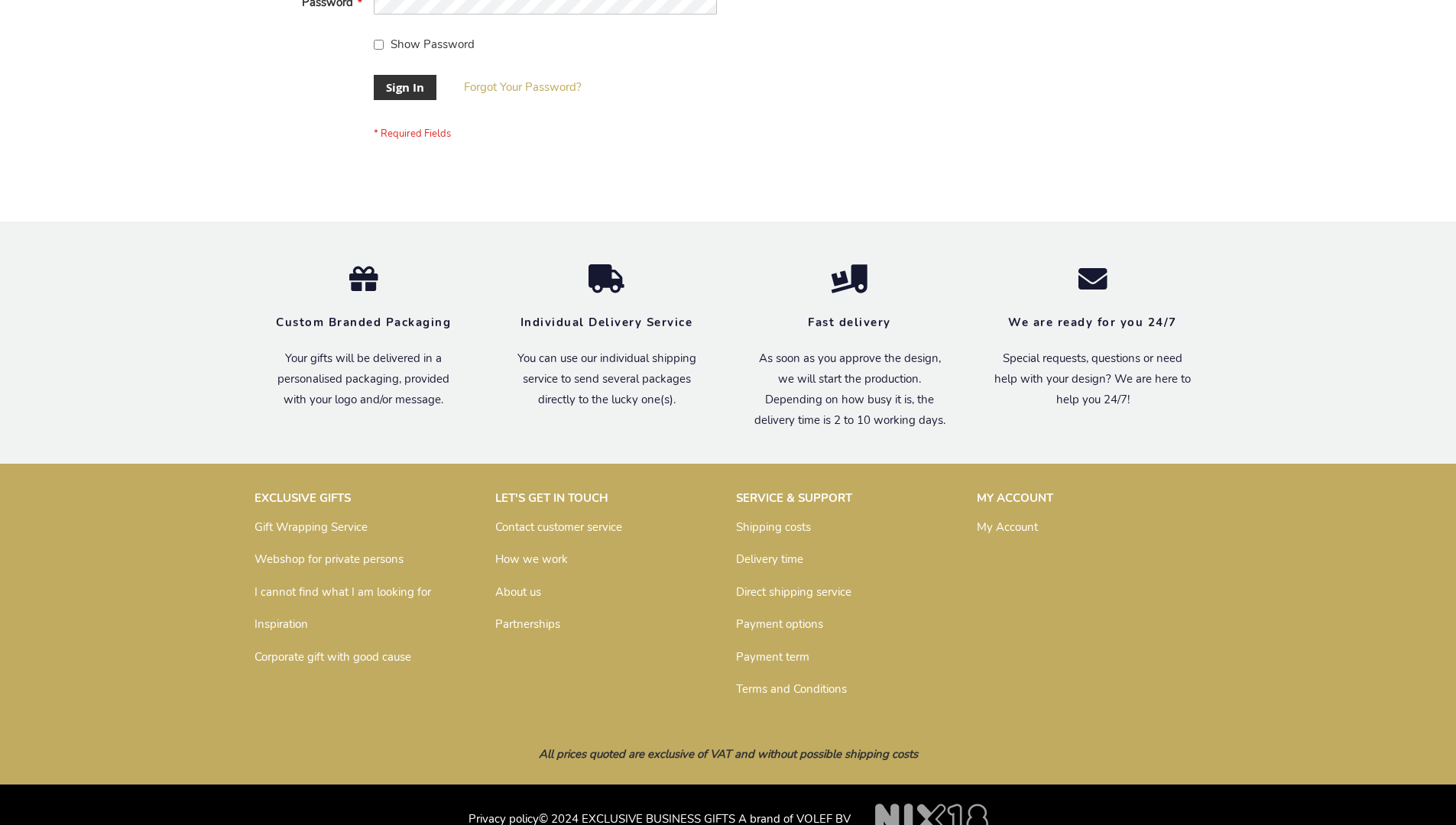
scroll to position [491, 0]
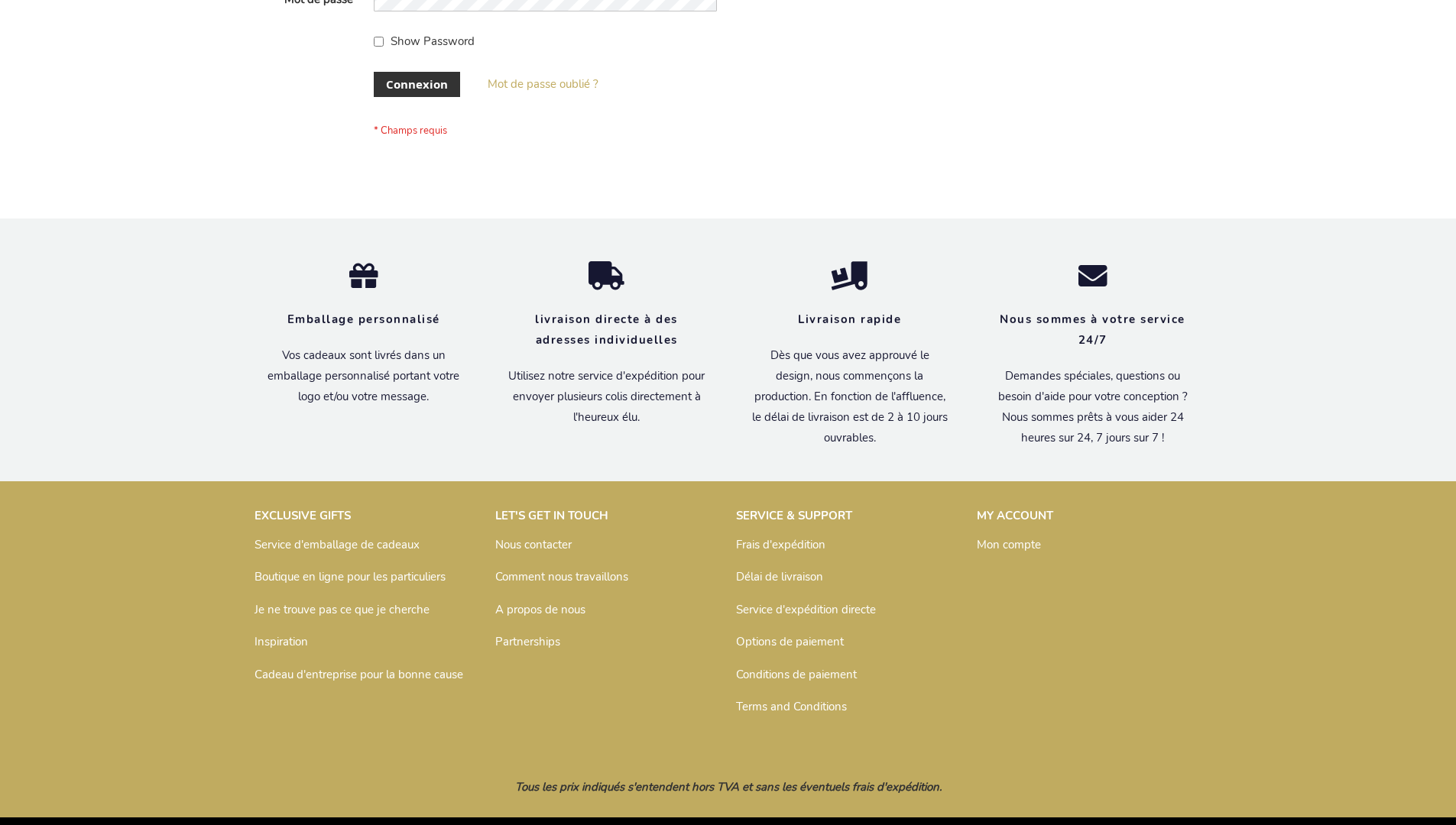
scroll to position [527, 0]
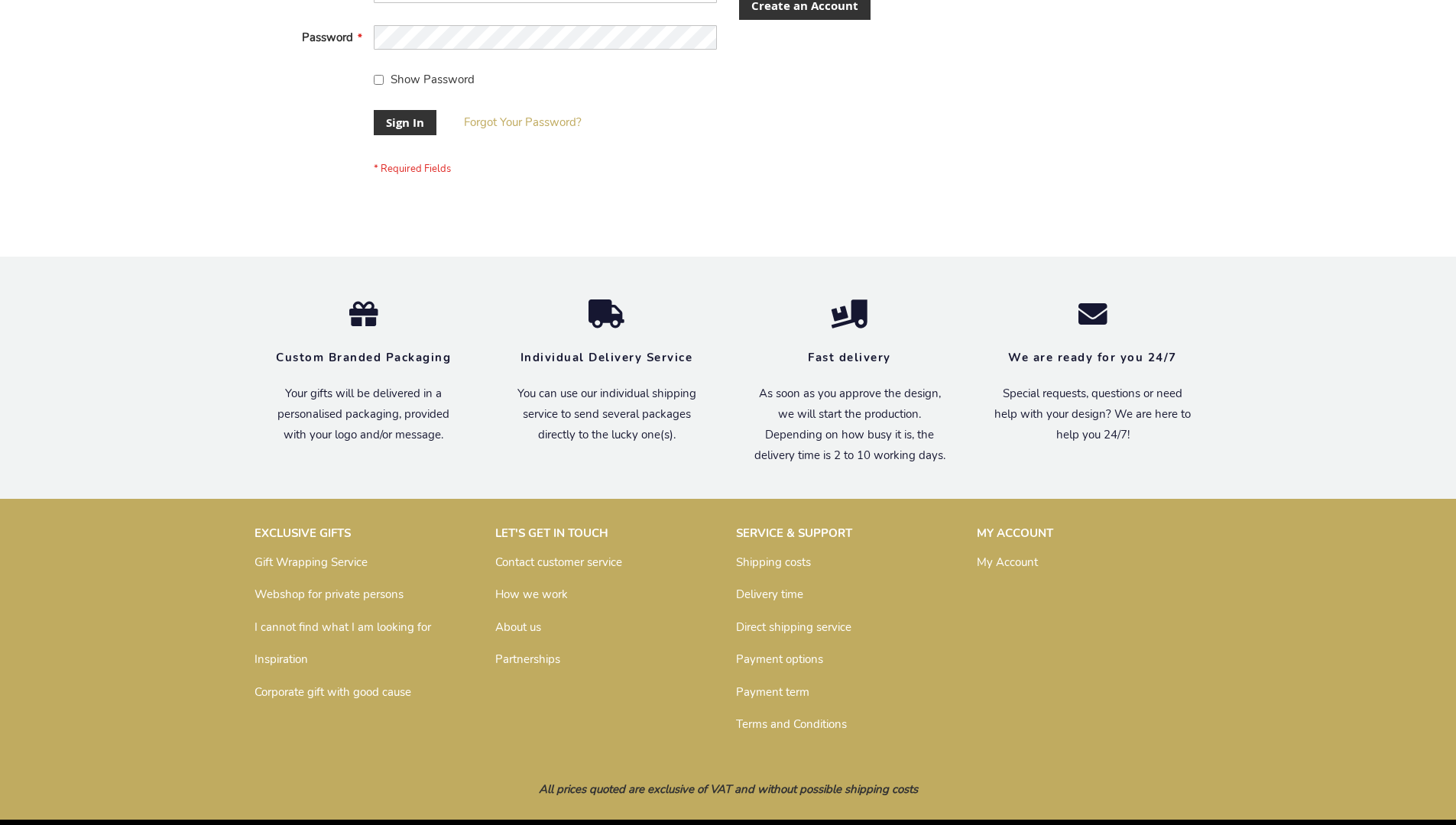
scroll to position [491, 0]
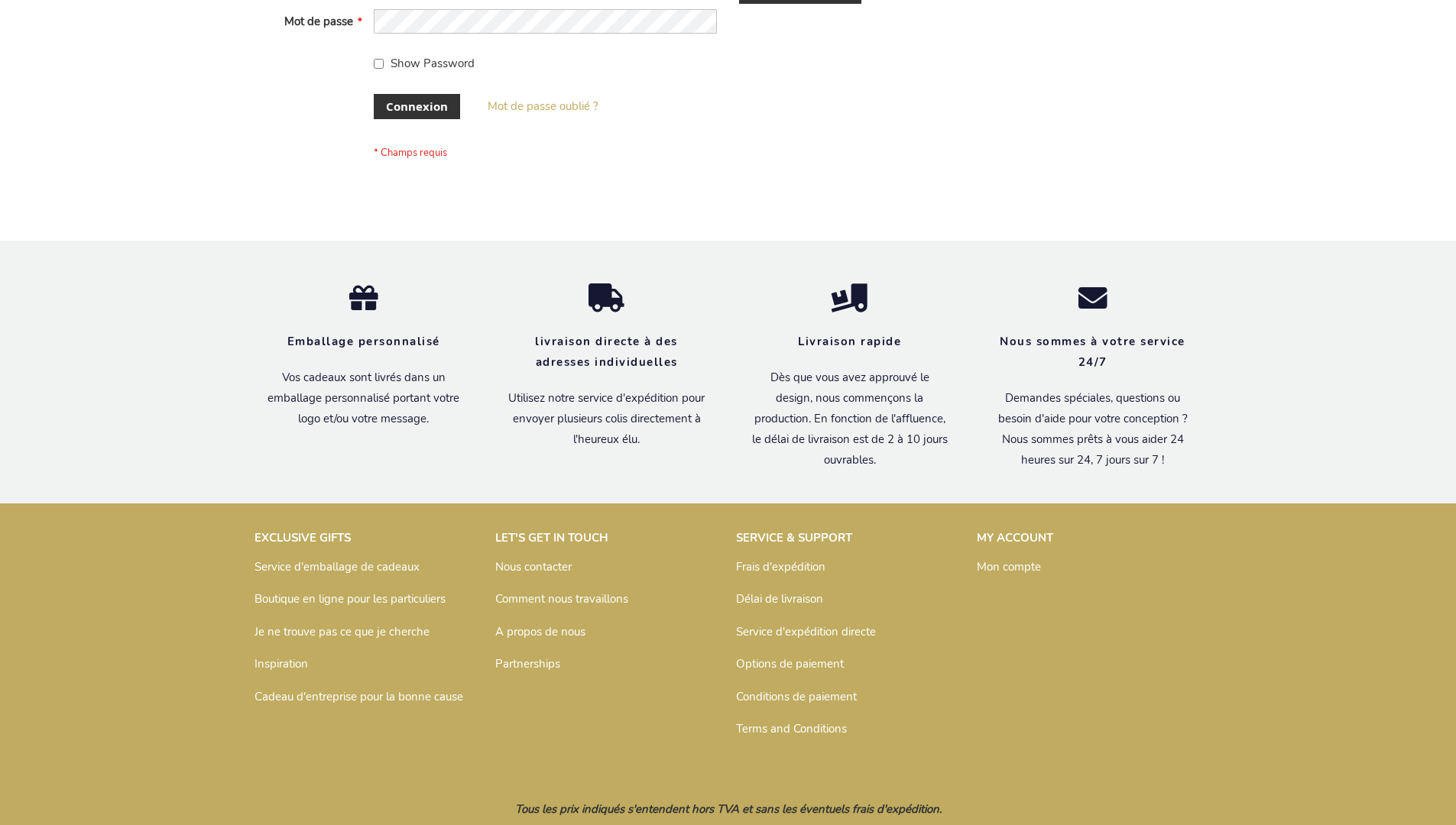
scroll to position [527, 0]
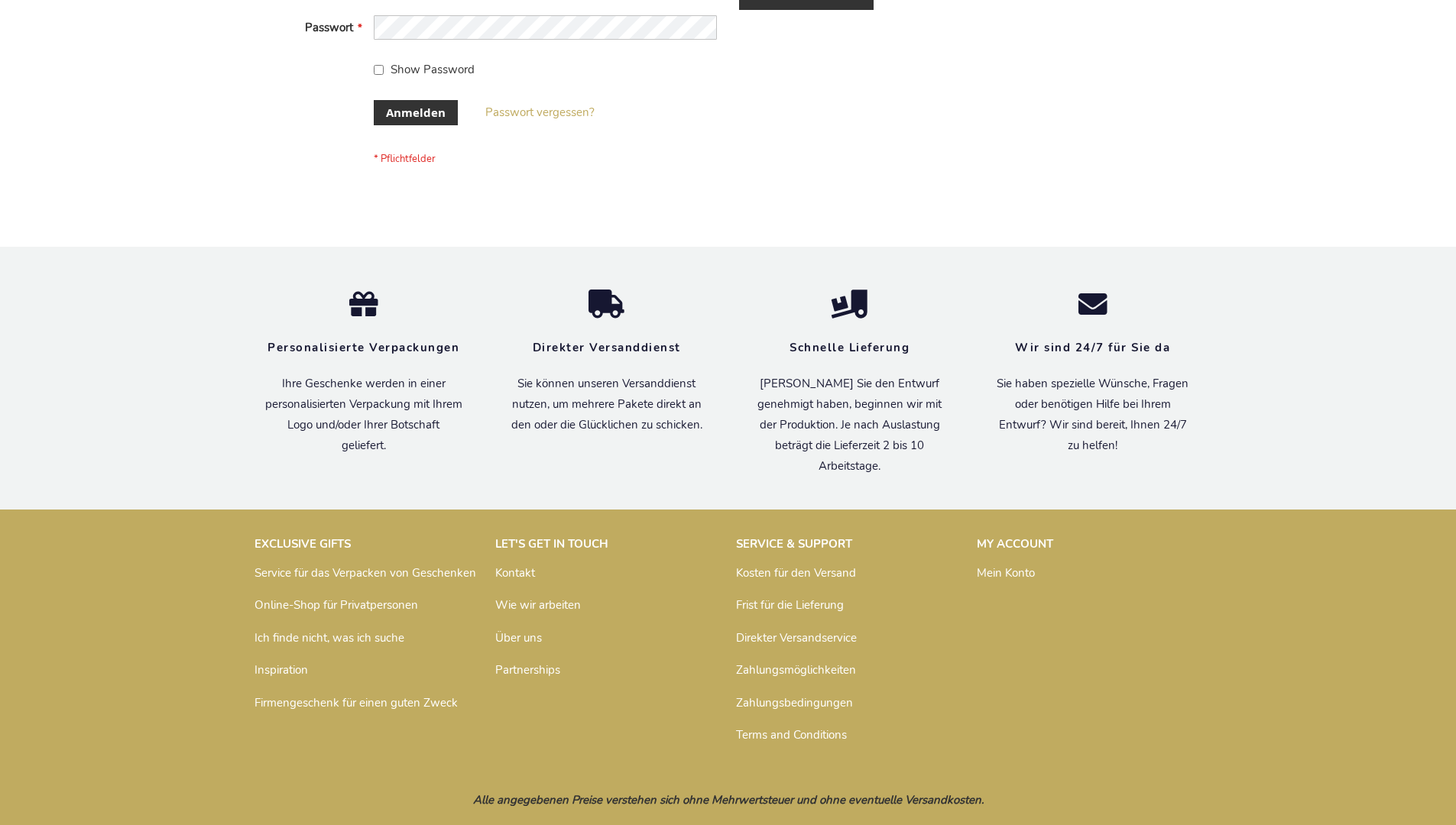
scroll to position [512, 0]
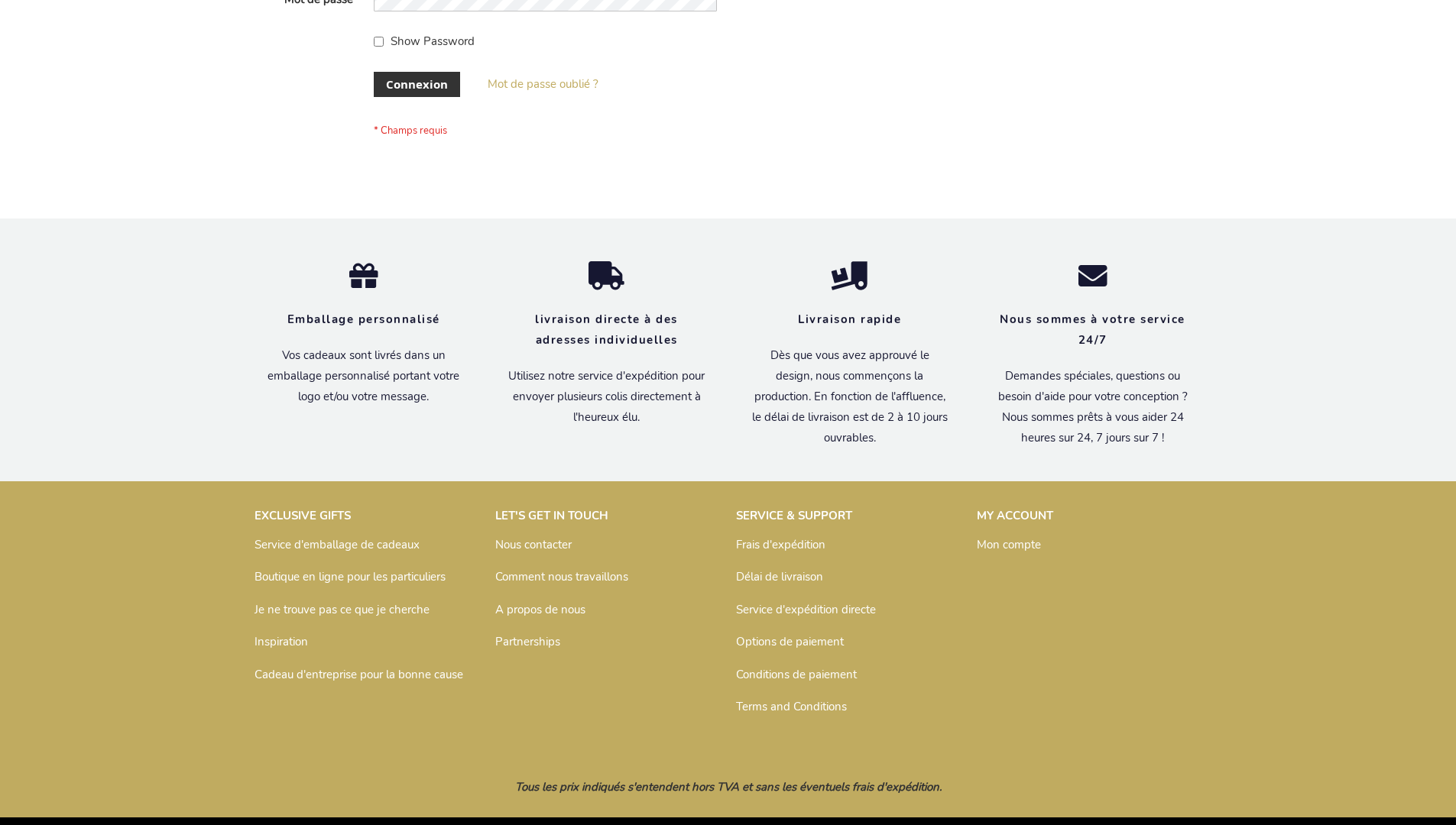
scroll to position [527, 0]
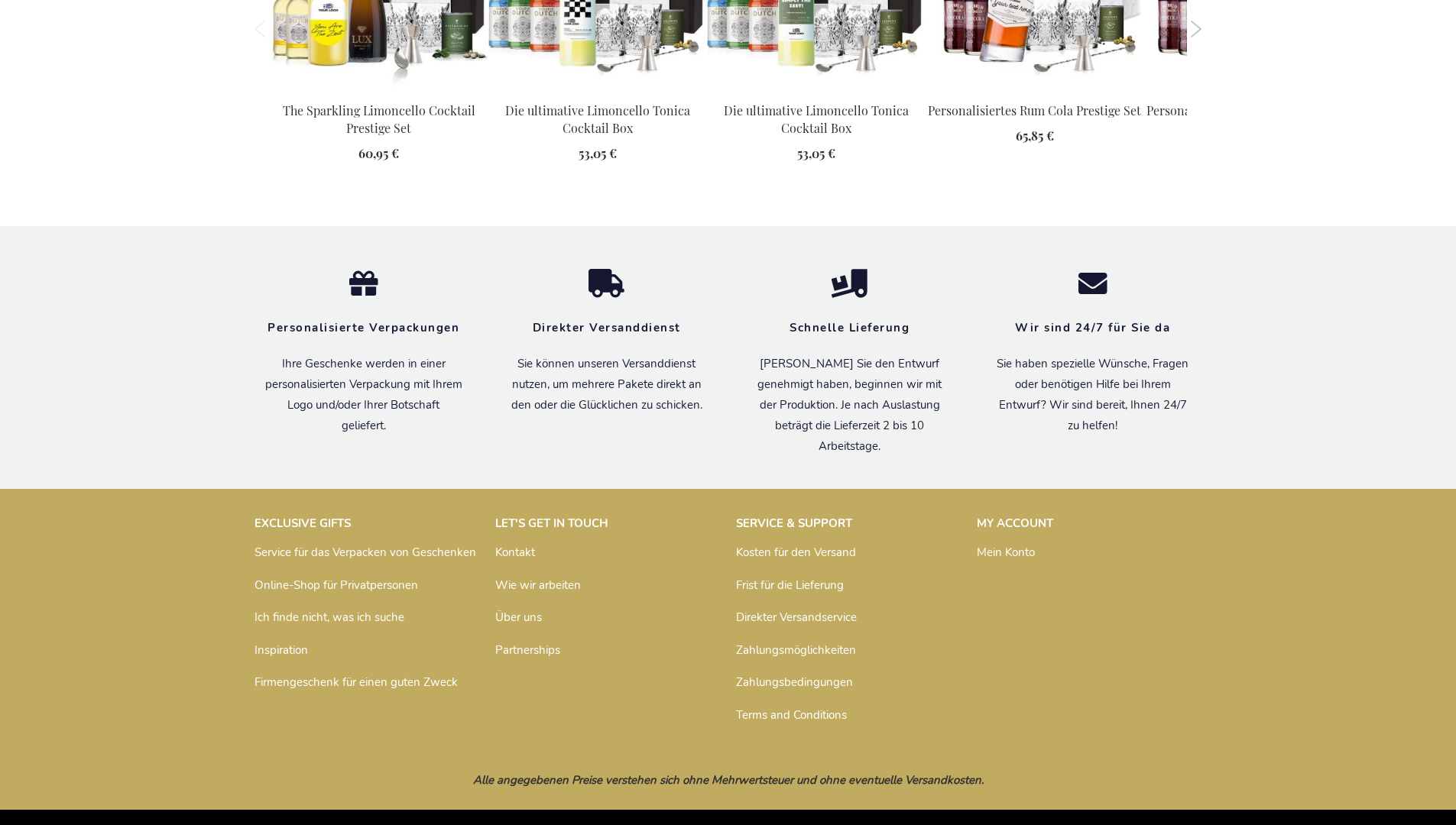
scroll to position [2142, 0]
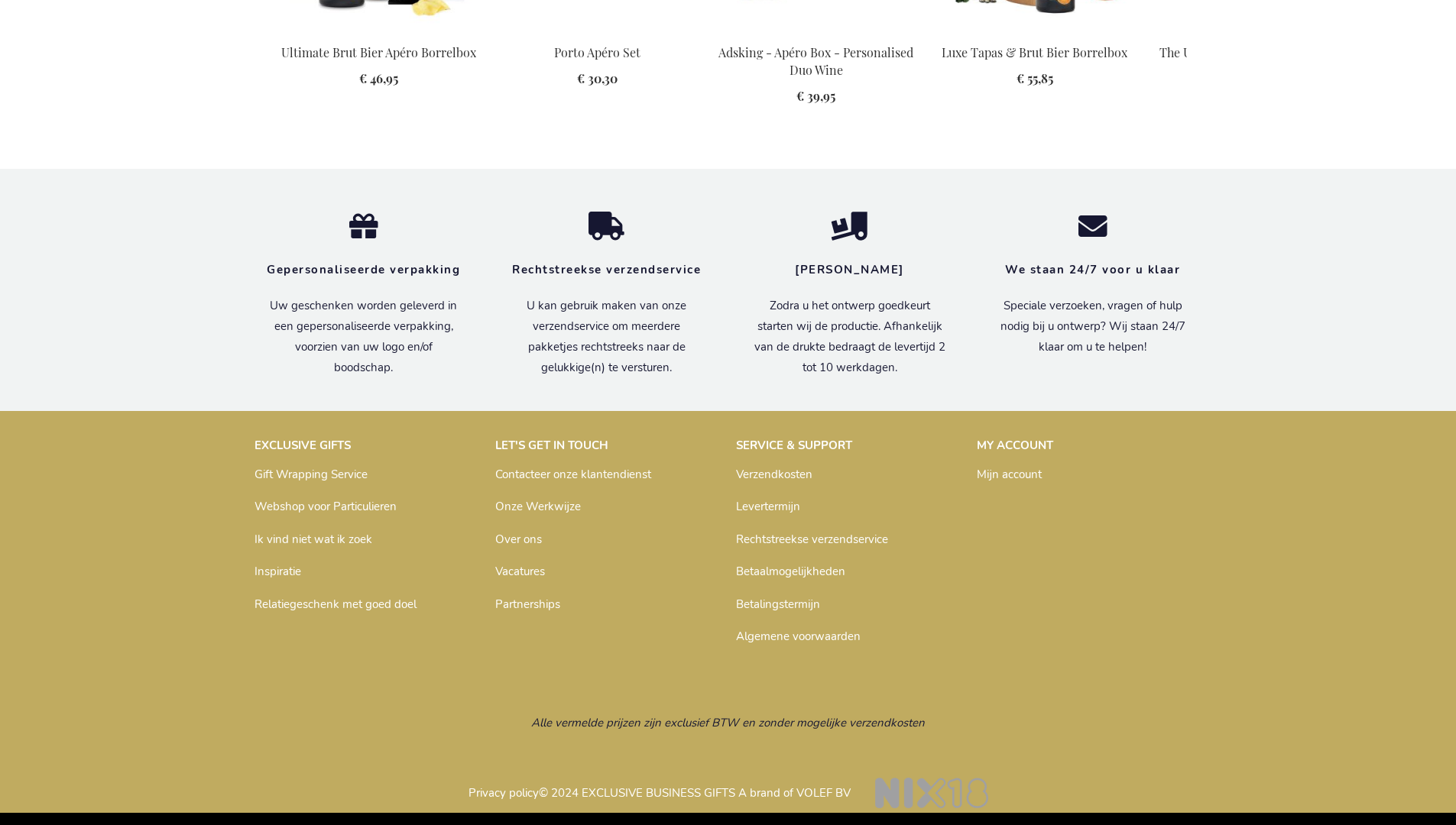
scroll to position [2129, 0]
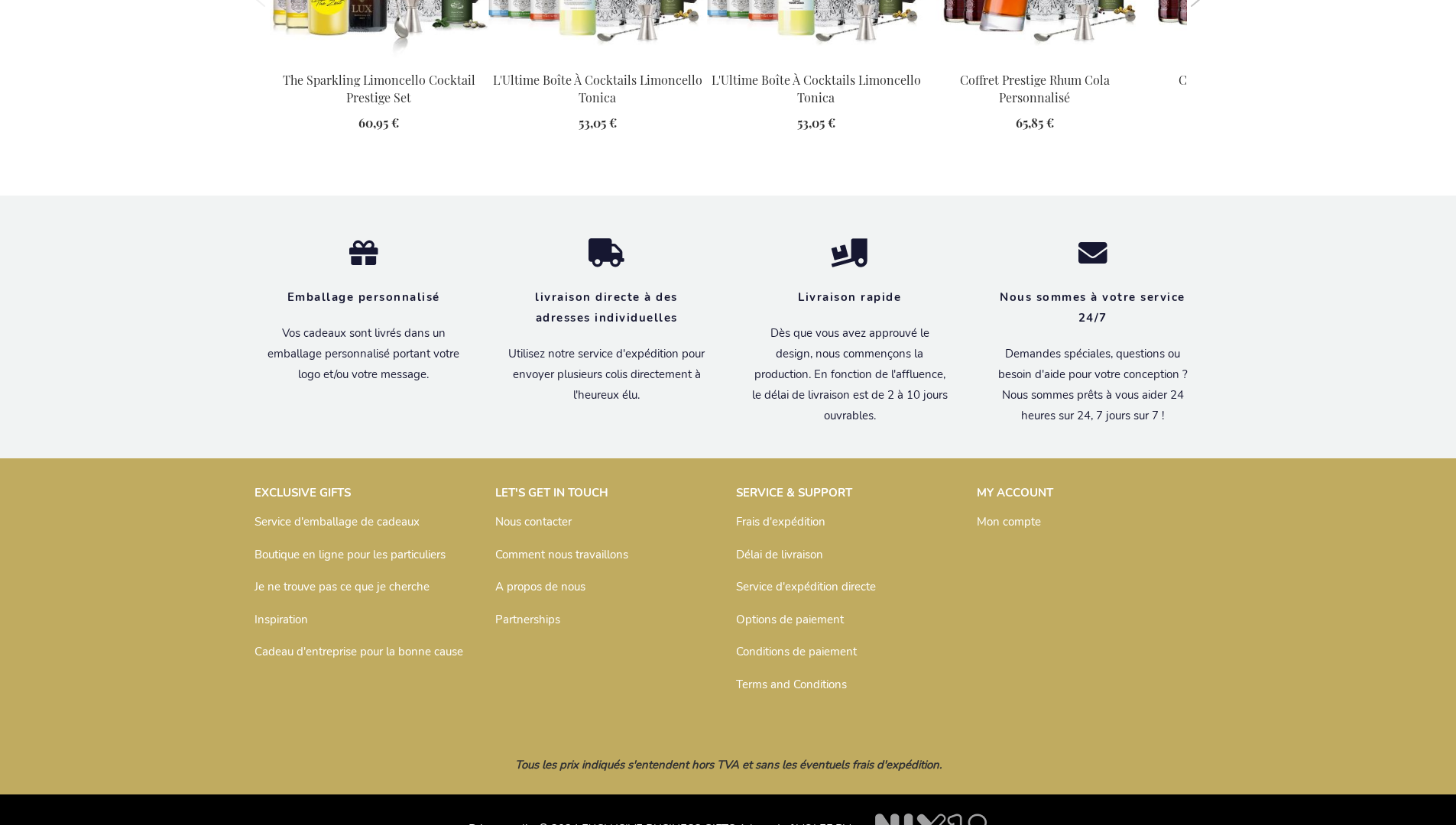
scroll to position [2173, 0]
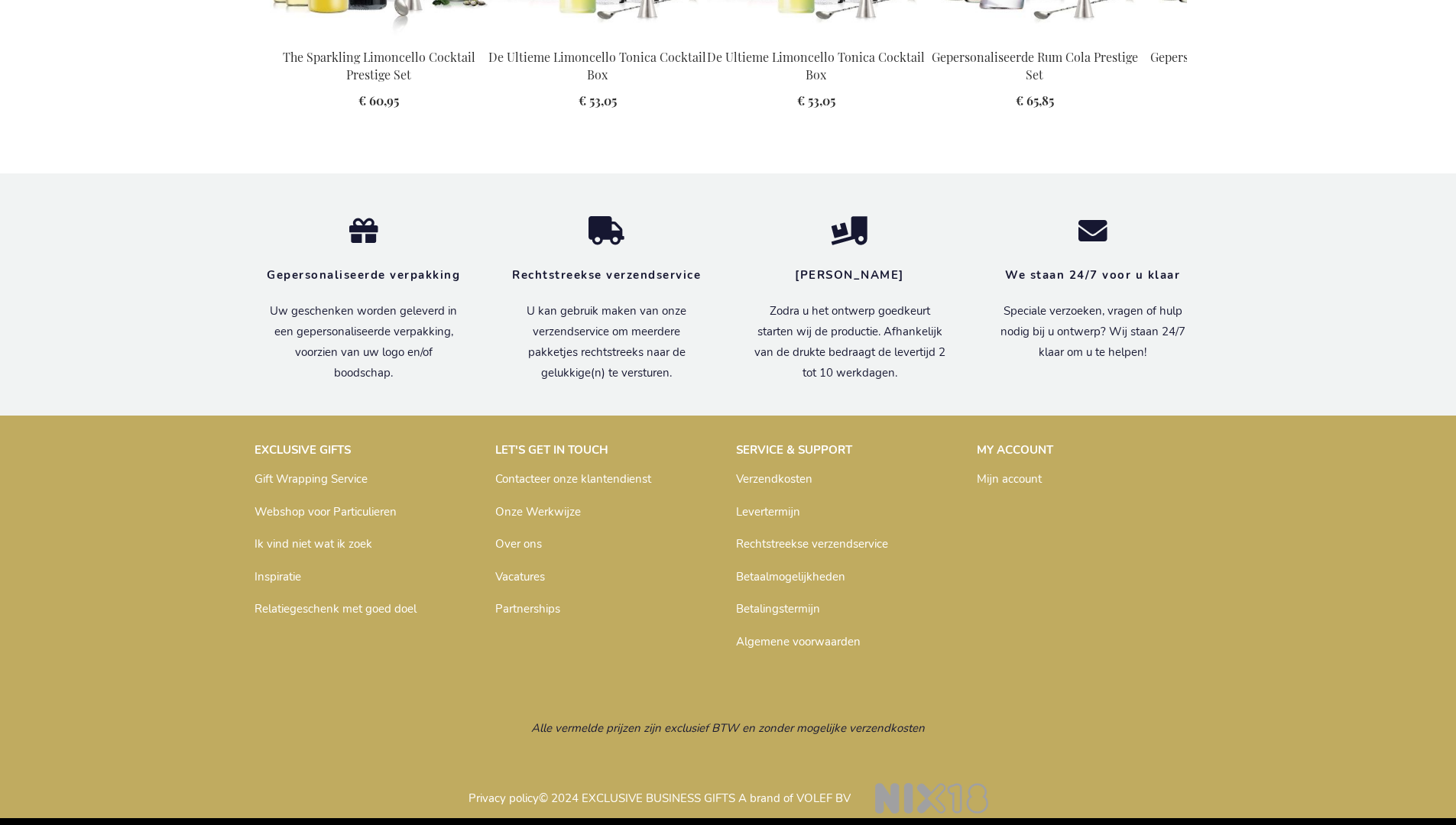
scroll to position [2106, 0]
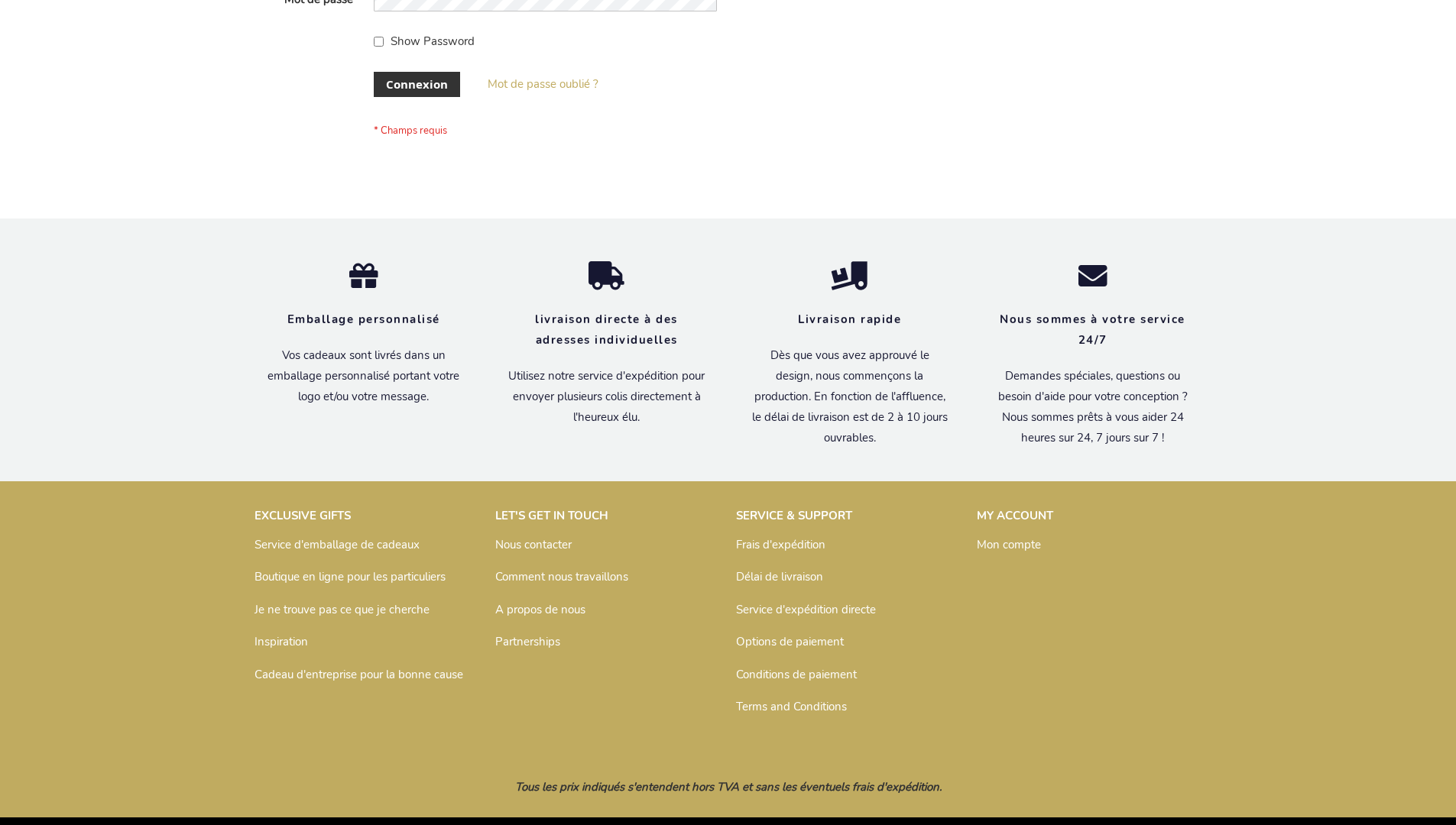
scroll to position [527, 0]
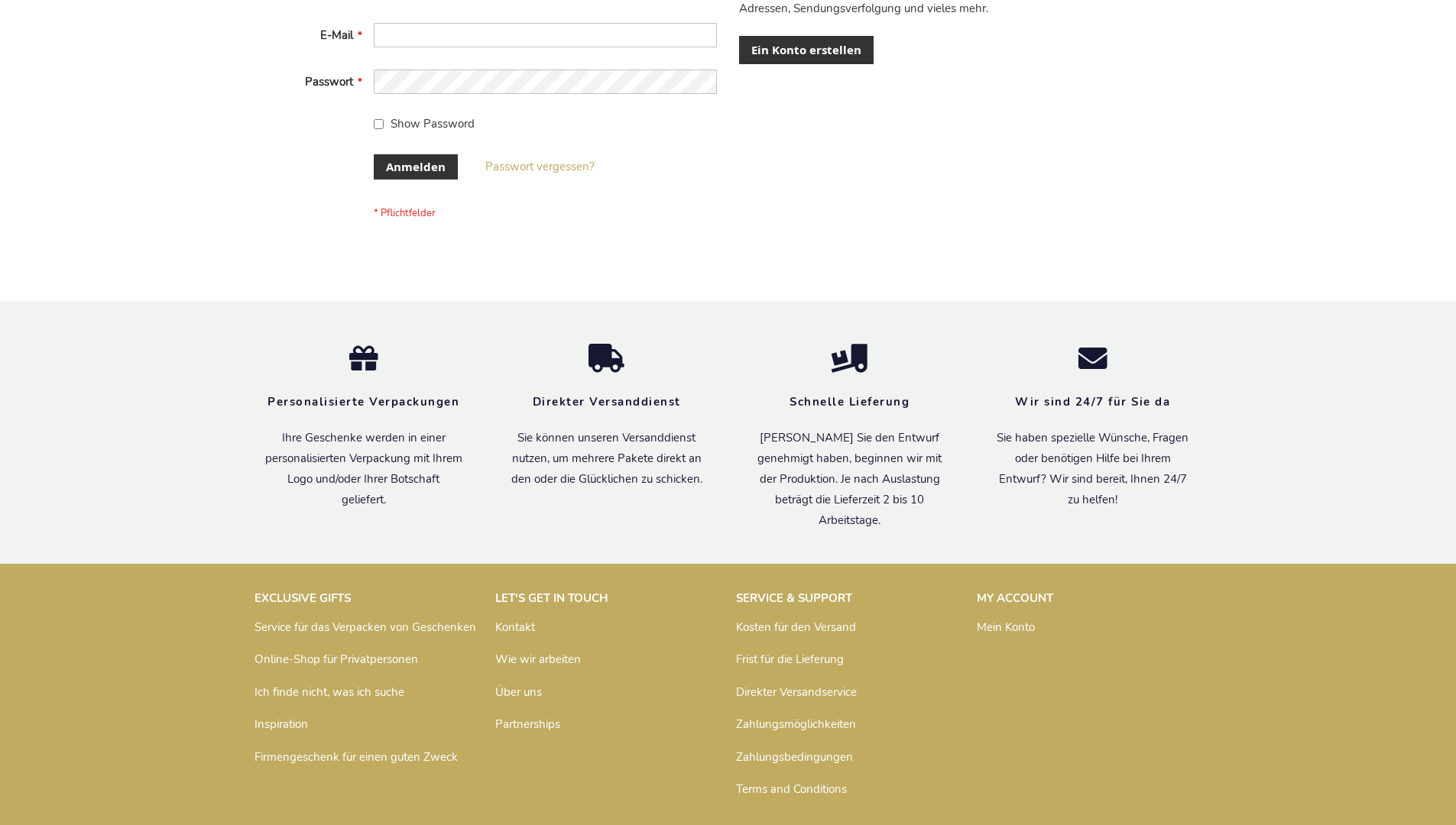
scroll to position [500, 0]
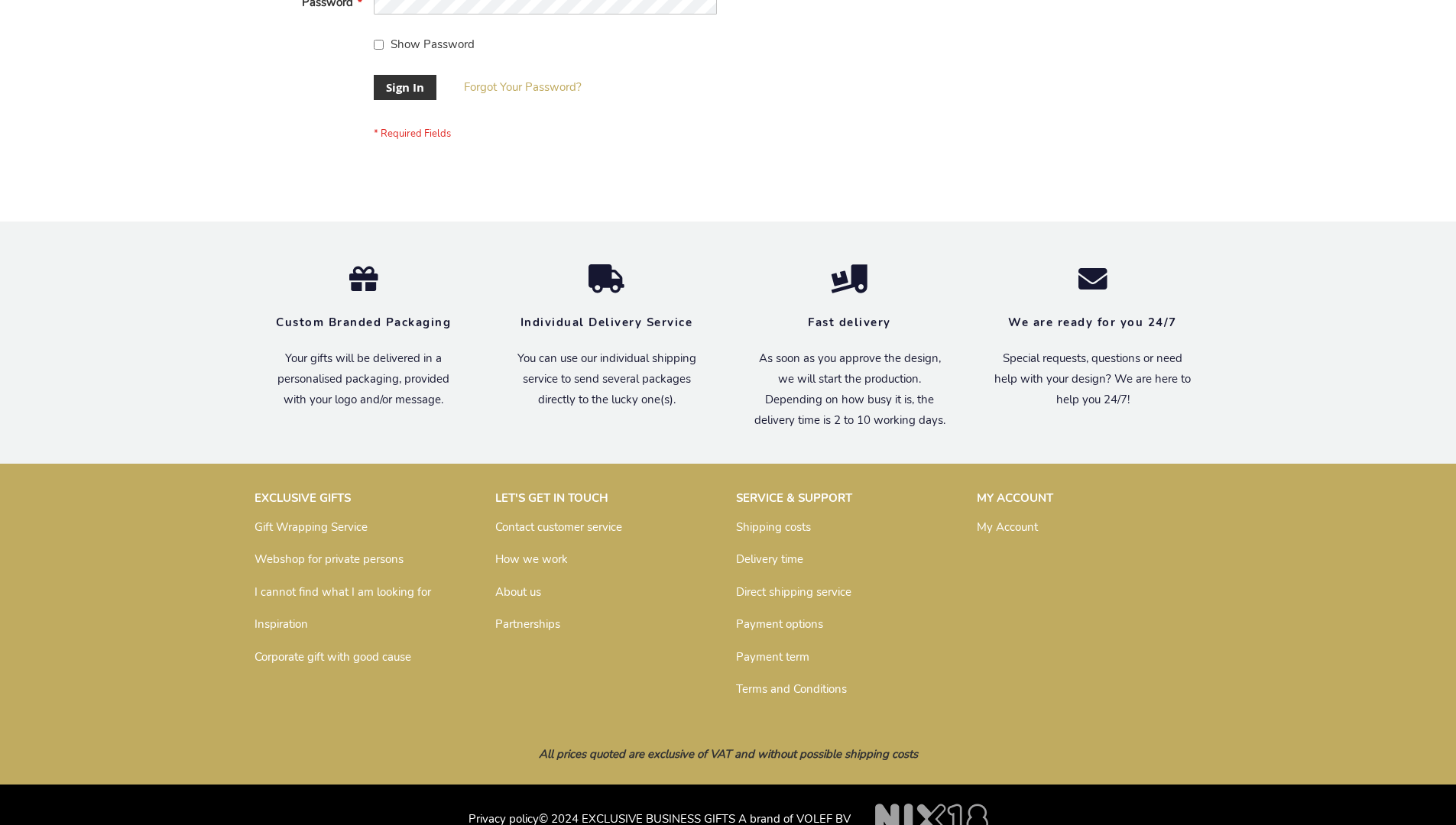
scroll to position [491, 0]
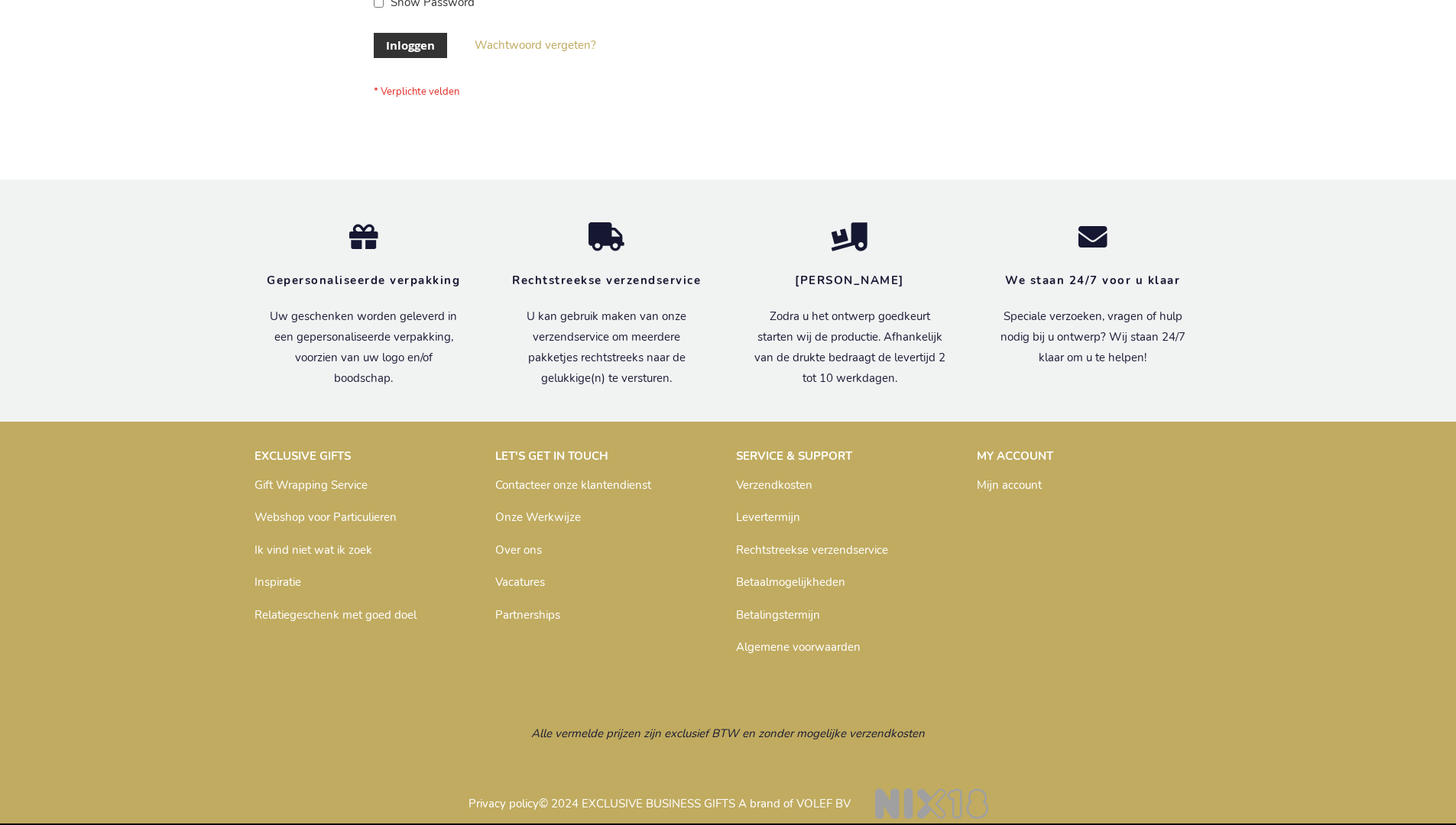
scroll to position [519, 0]
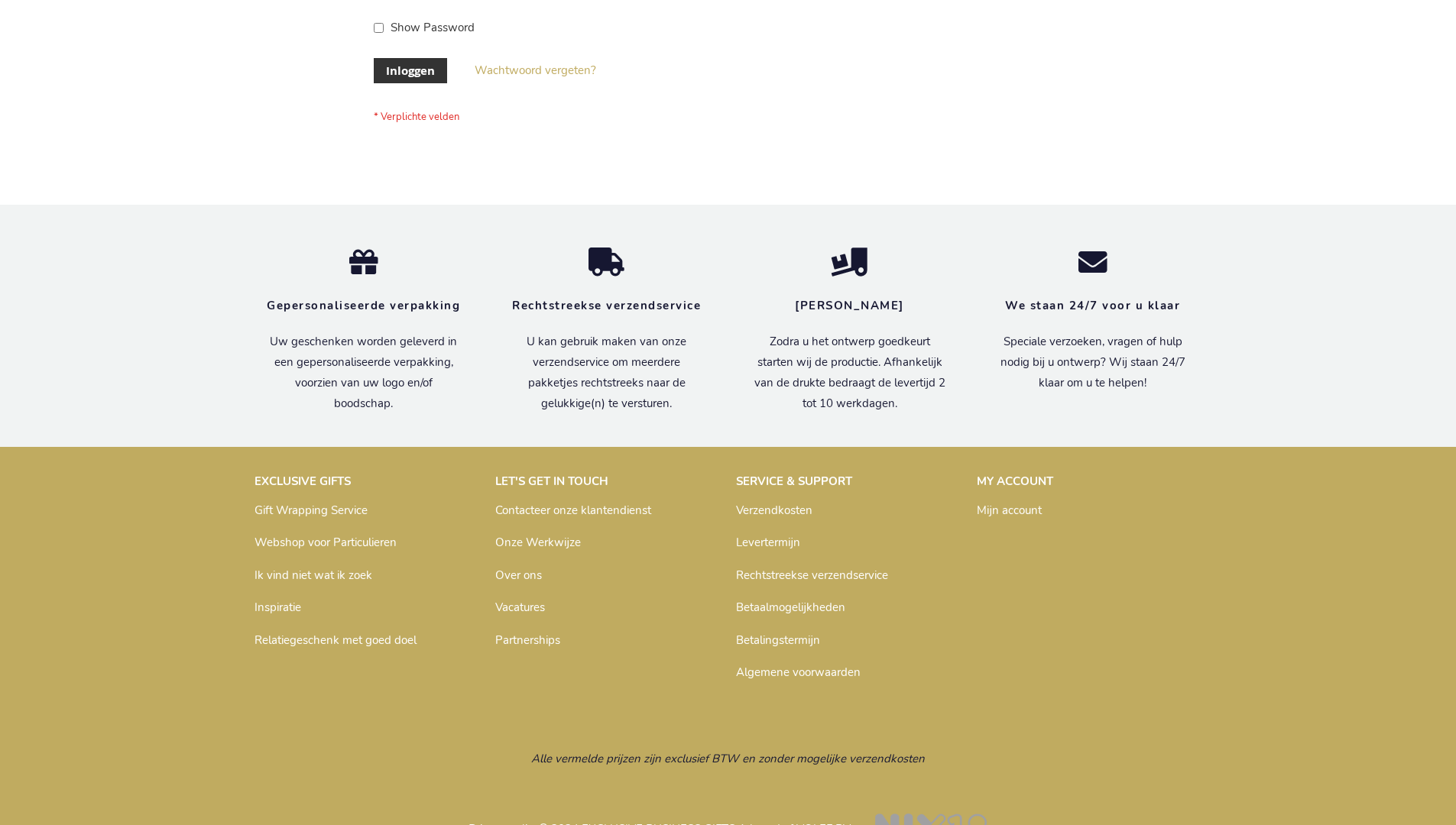
scroll to position [519, 0]
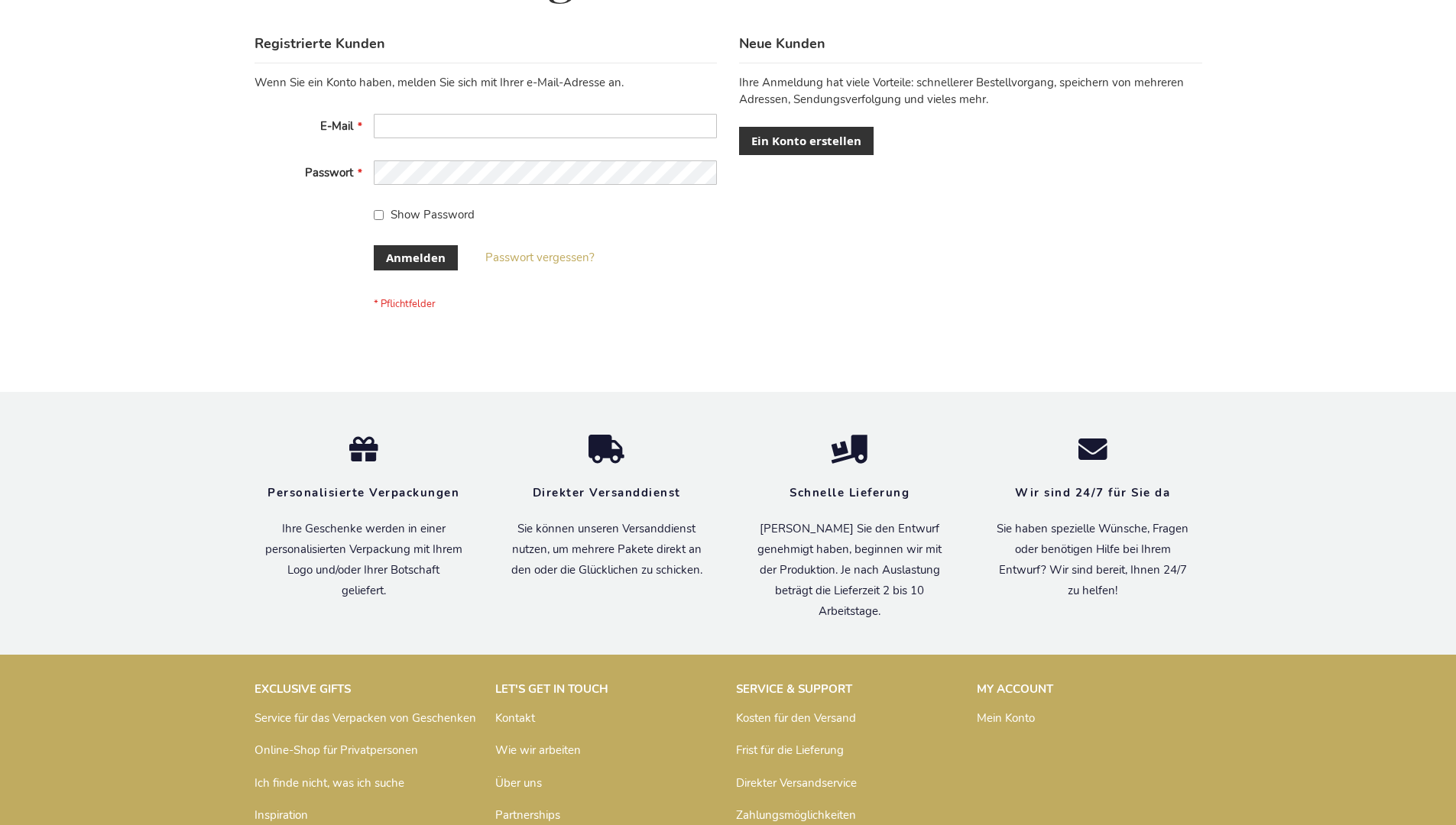
scroll to position [512, 0]
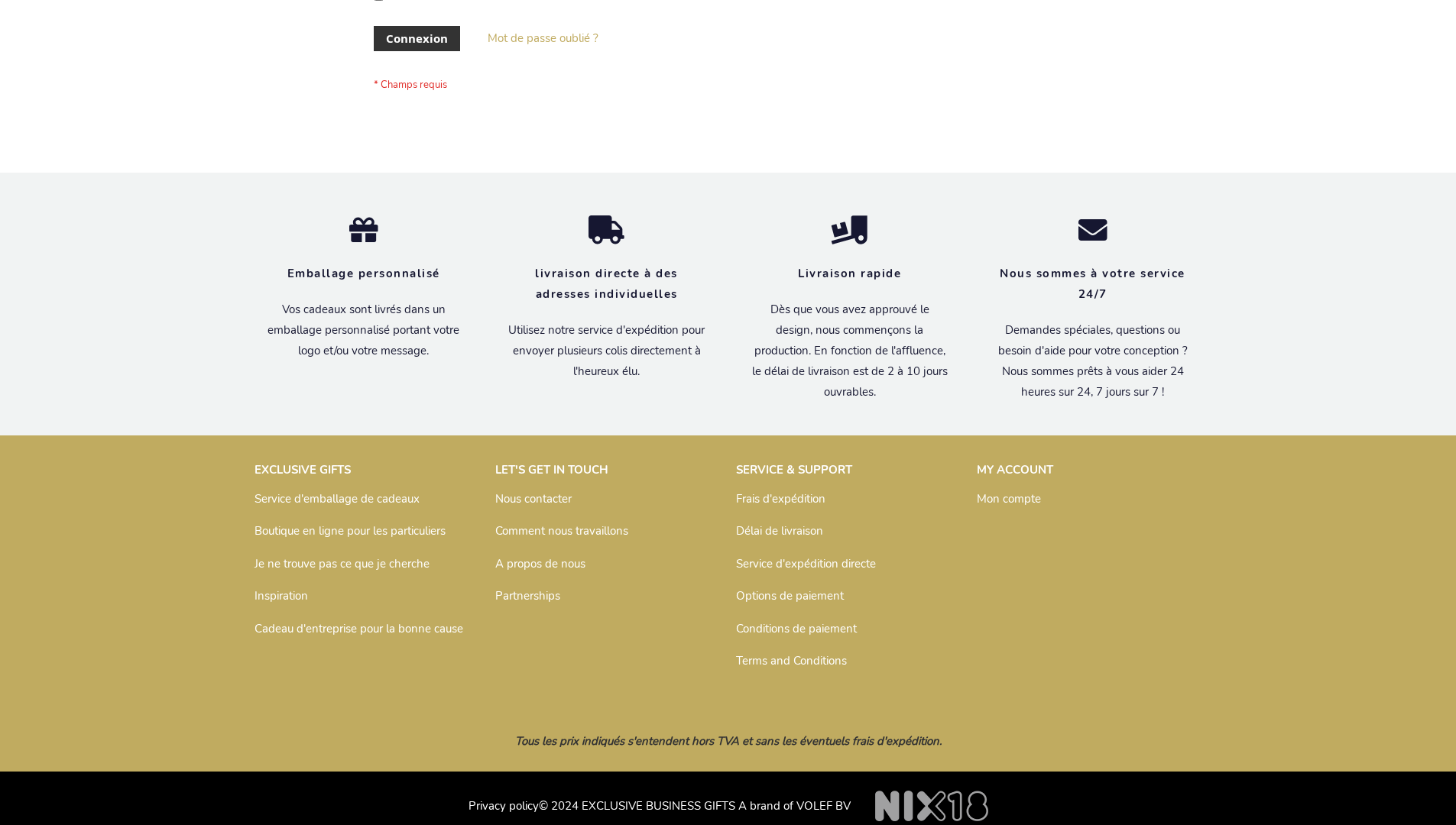
scroll to position [527, 0]
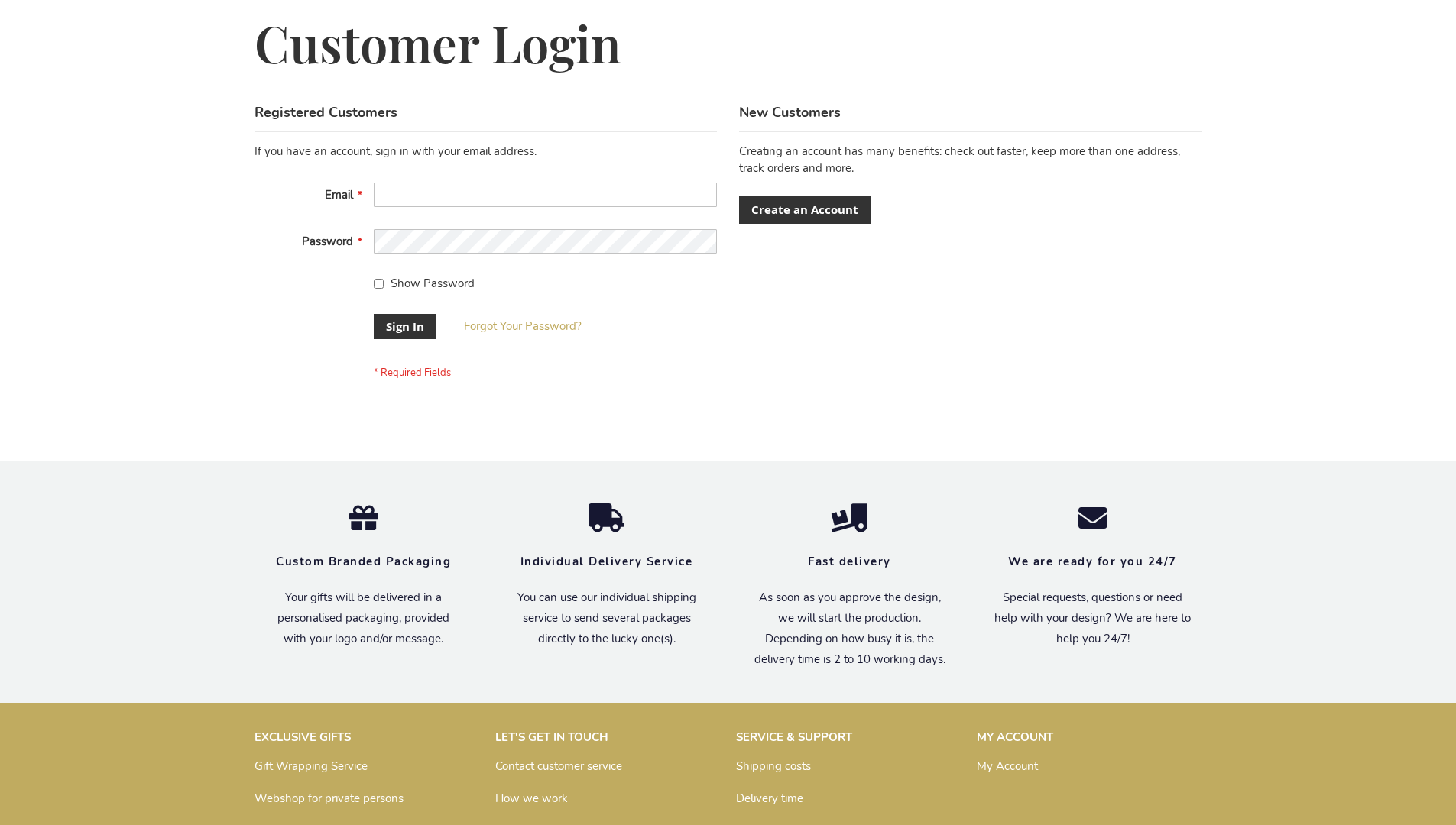
scroll to position [491, 0]
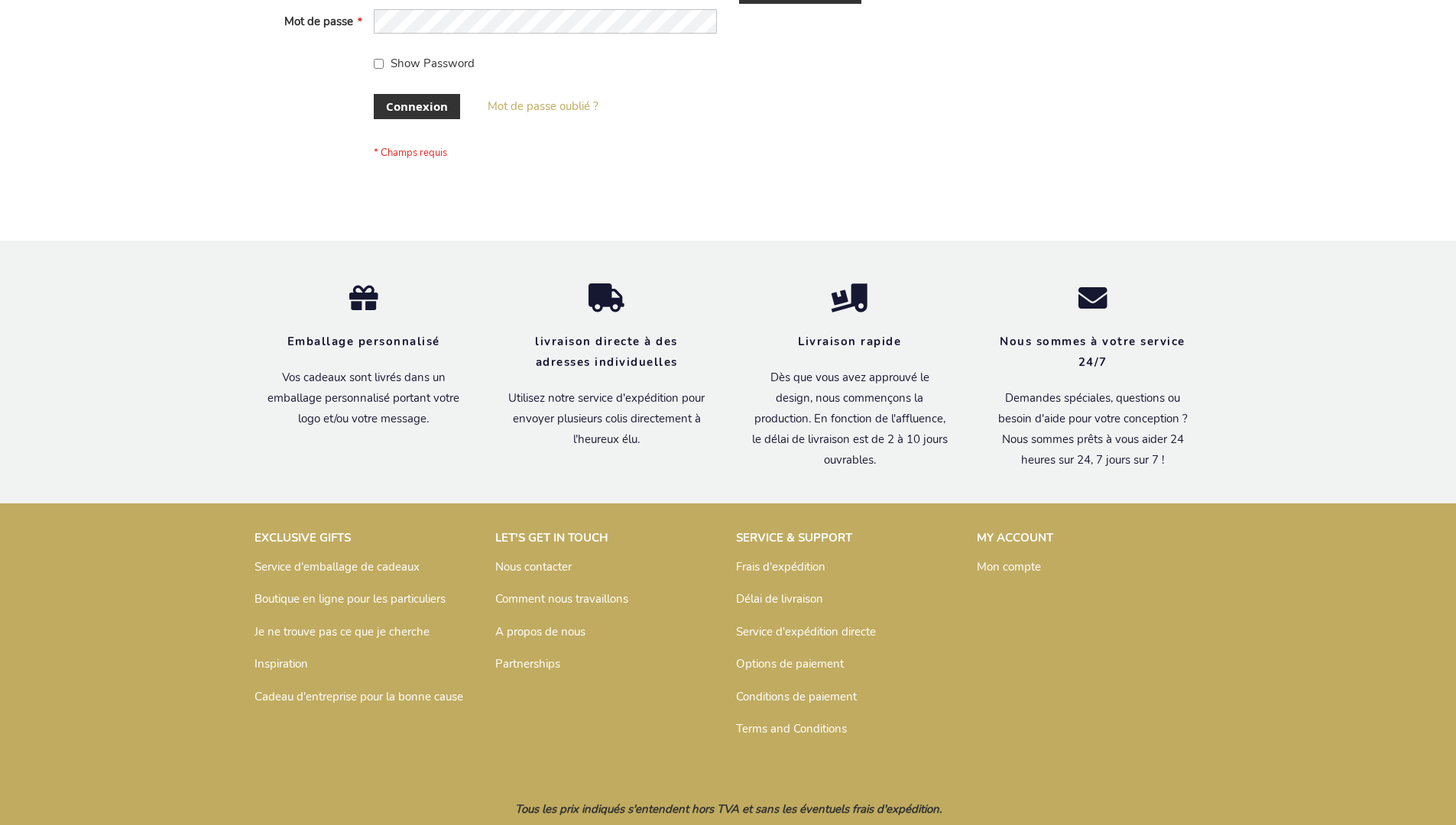
scroll to position [527, 0]
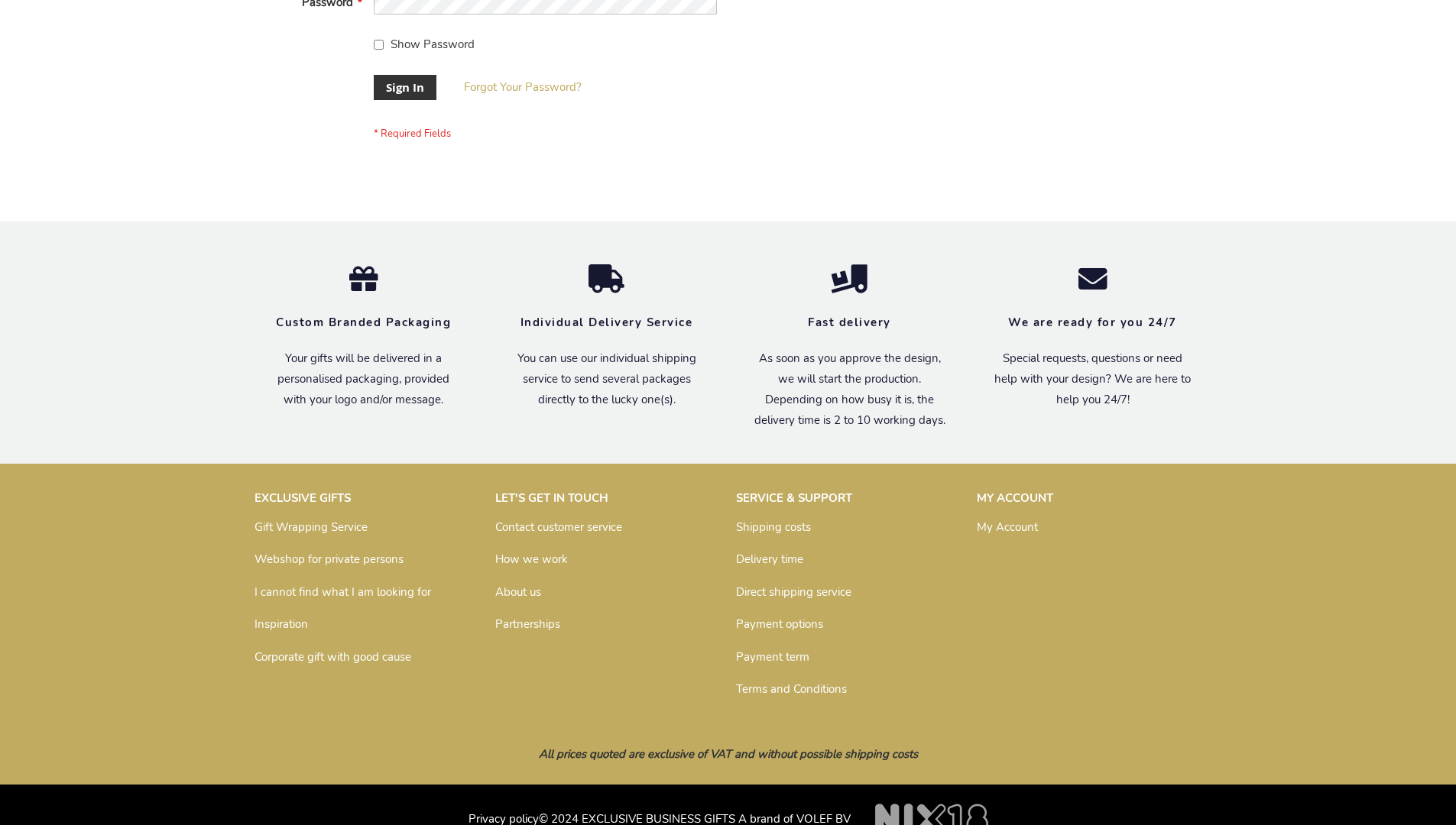
scroll to position [491, 0]
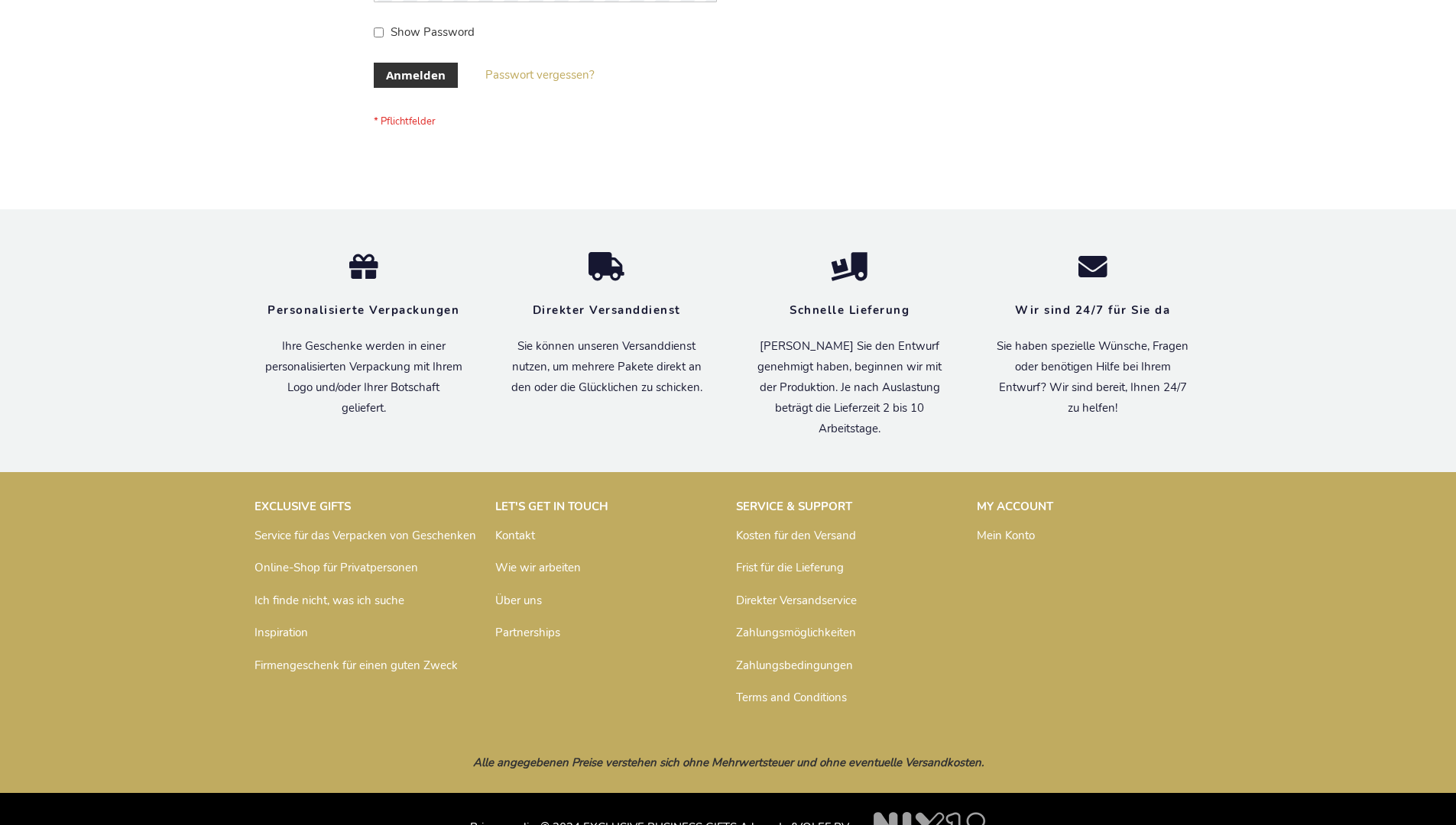
scroll to position [512, 0]
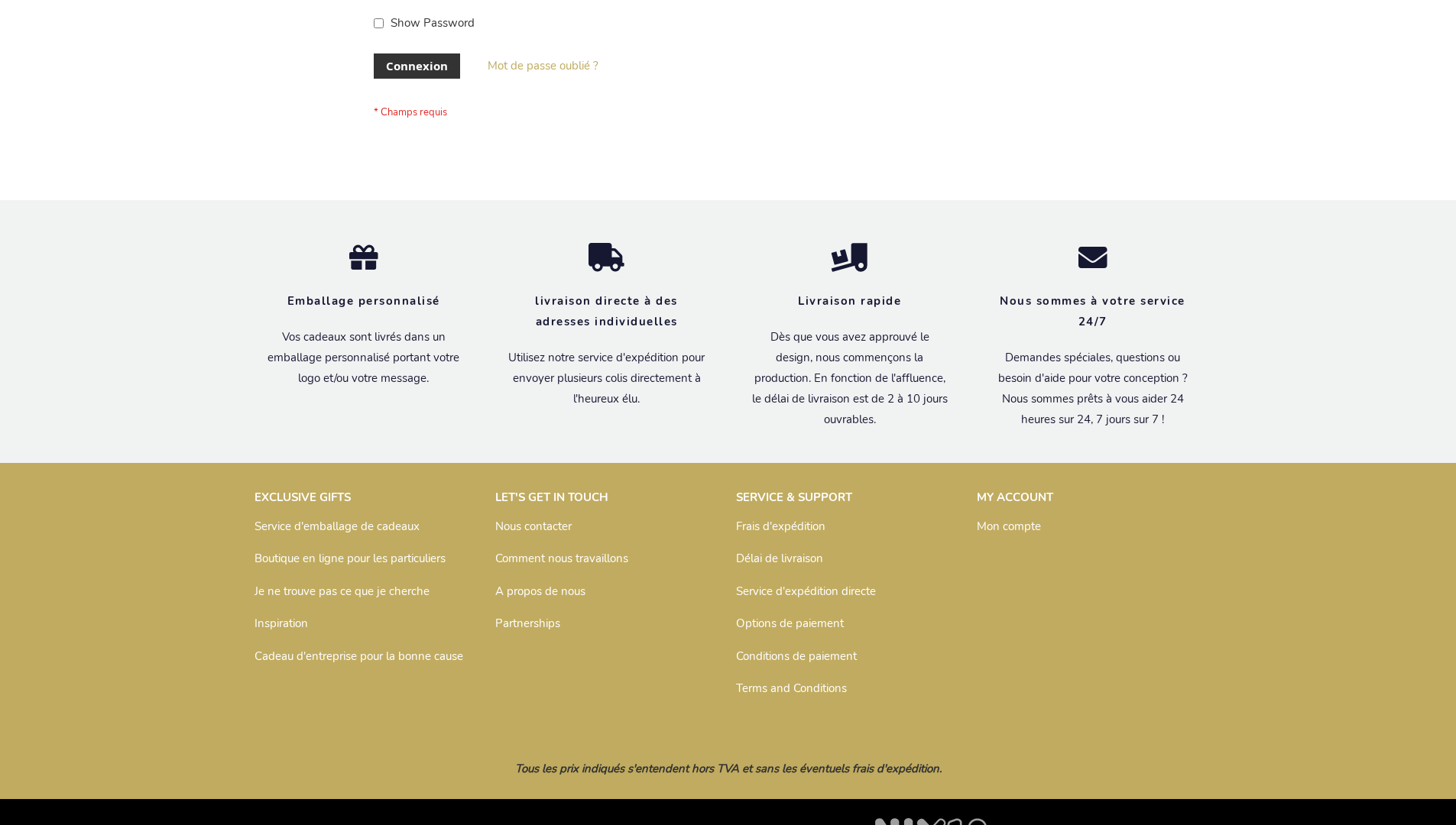
scroll to position [527, 0]
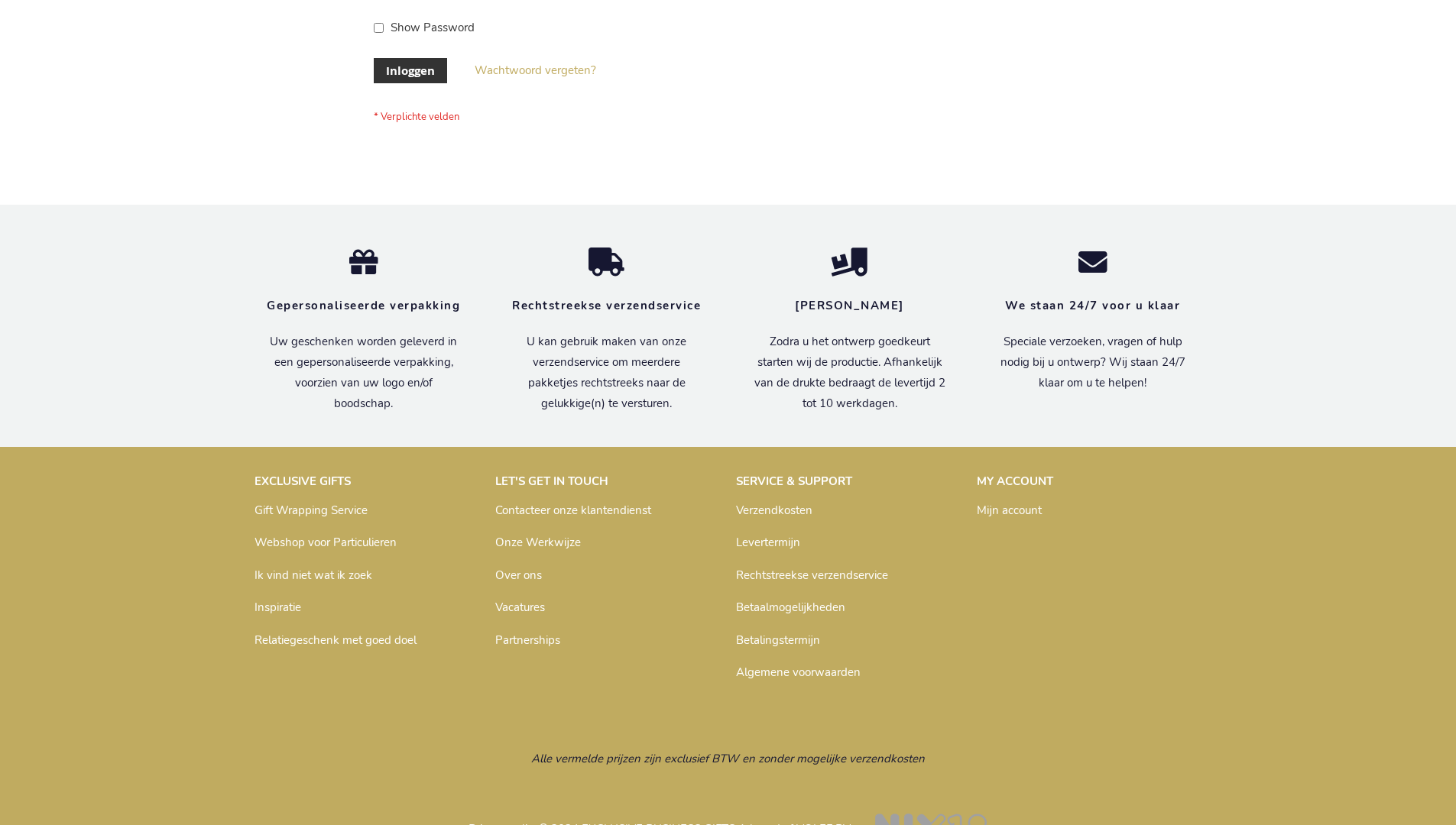
scroll to position [519, 0]
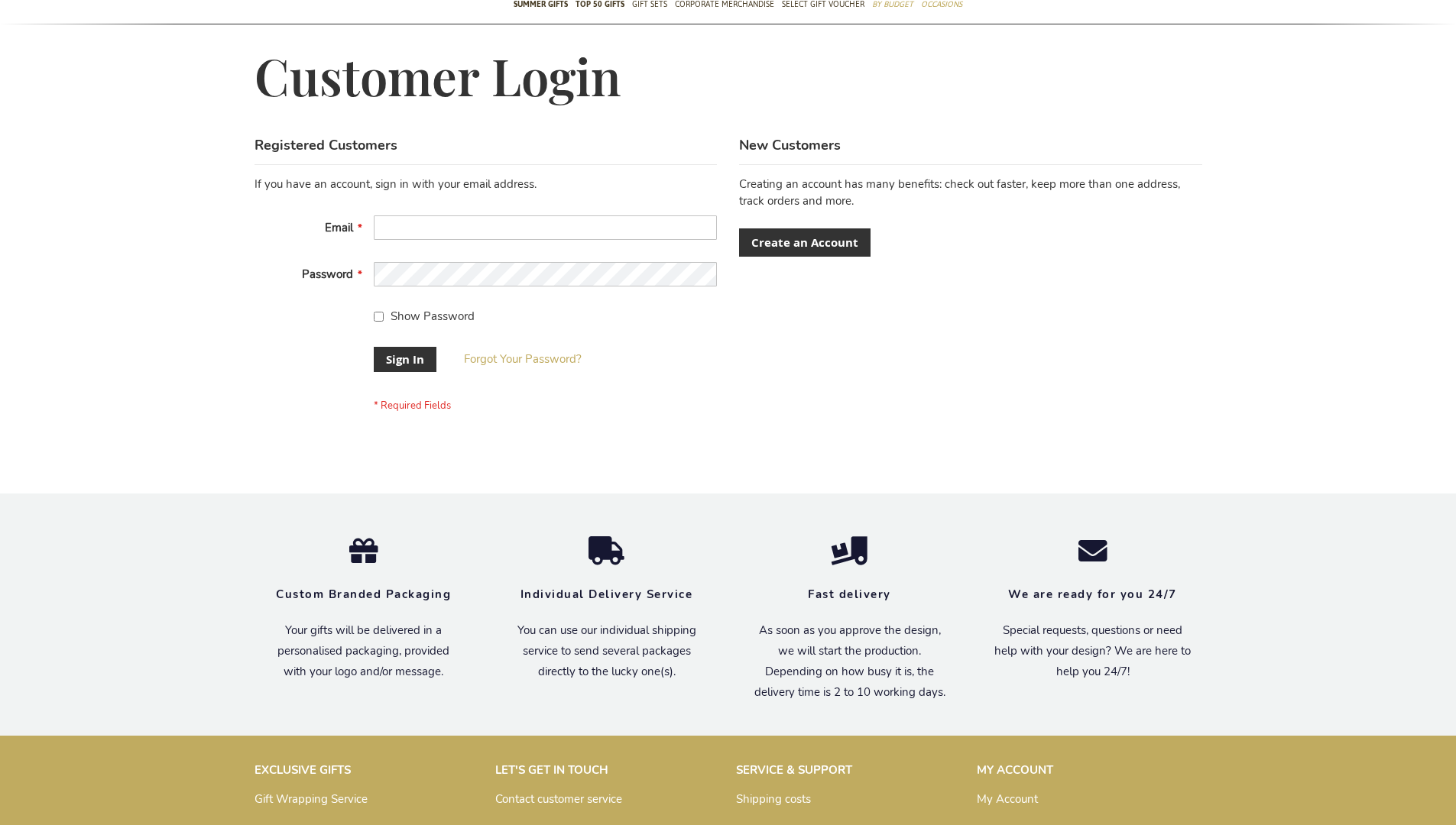
scroll to position [491, 0]
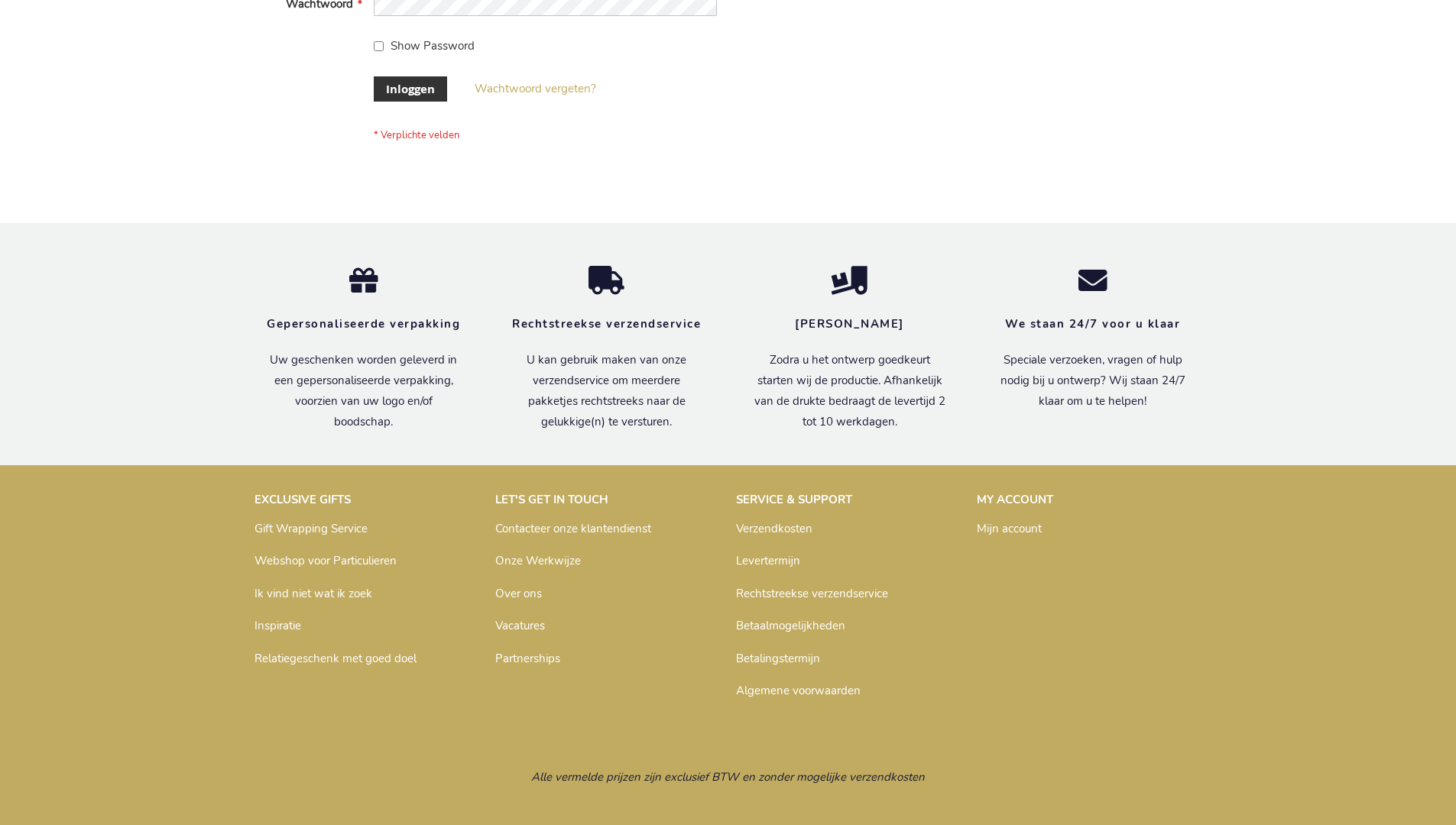
scroll to position [519, 0]
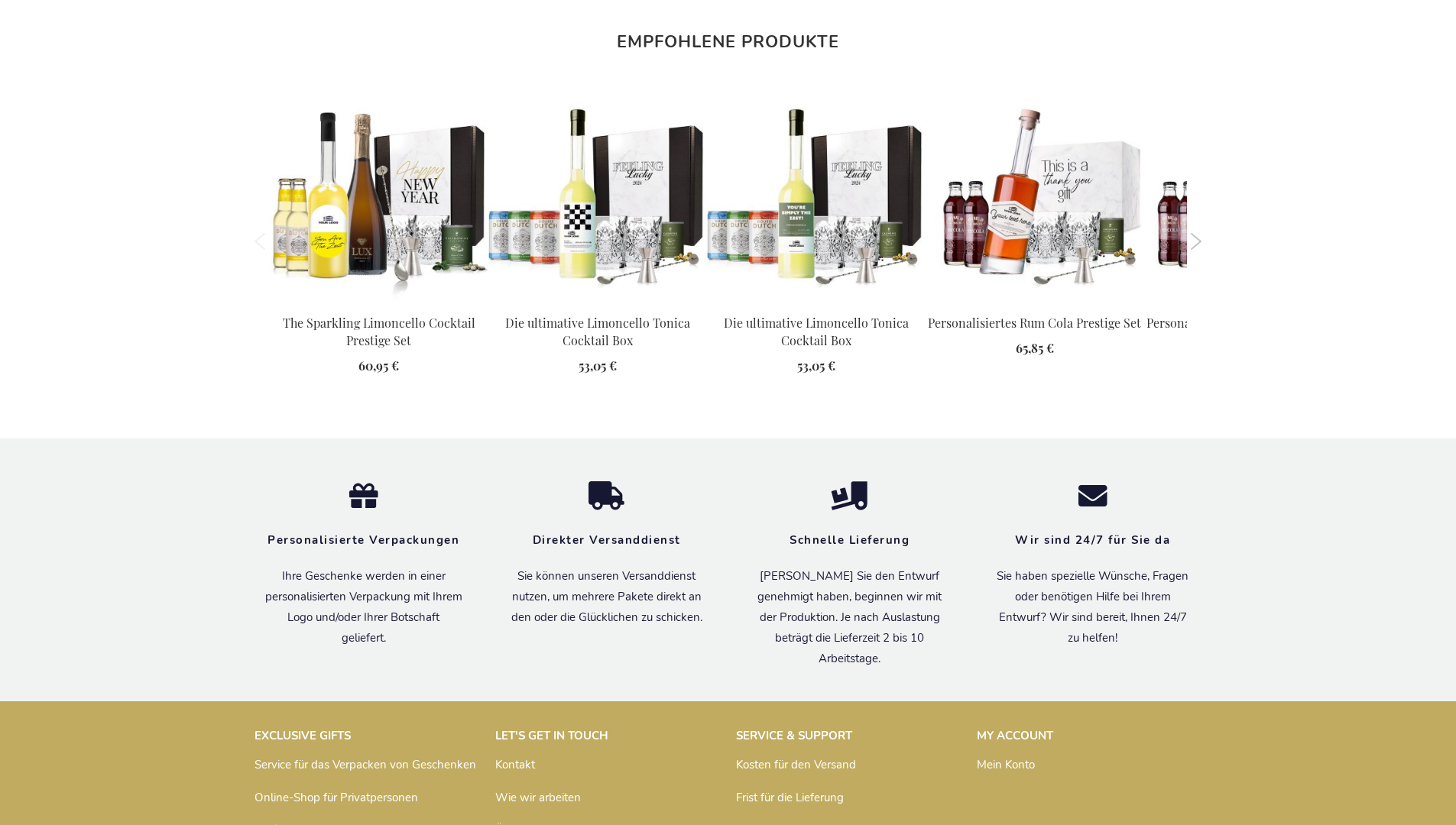
scroll to position [2142, 0]
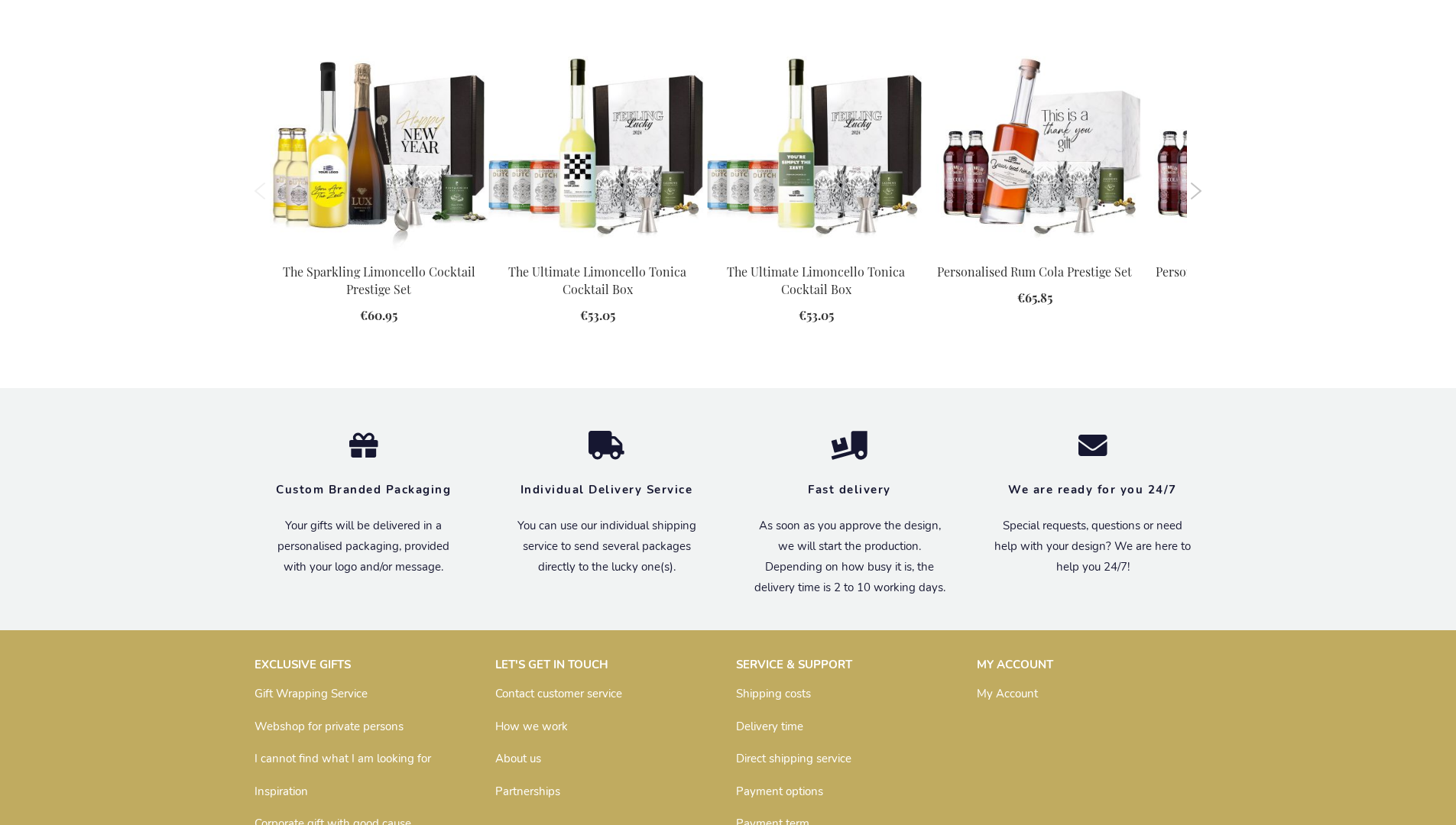
scroll to position [2078, 0]
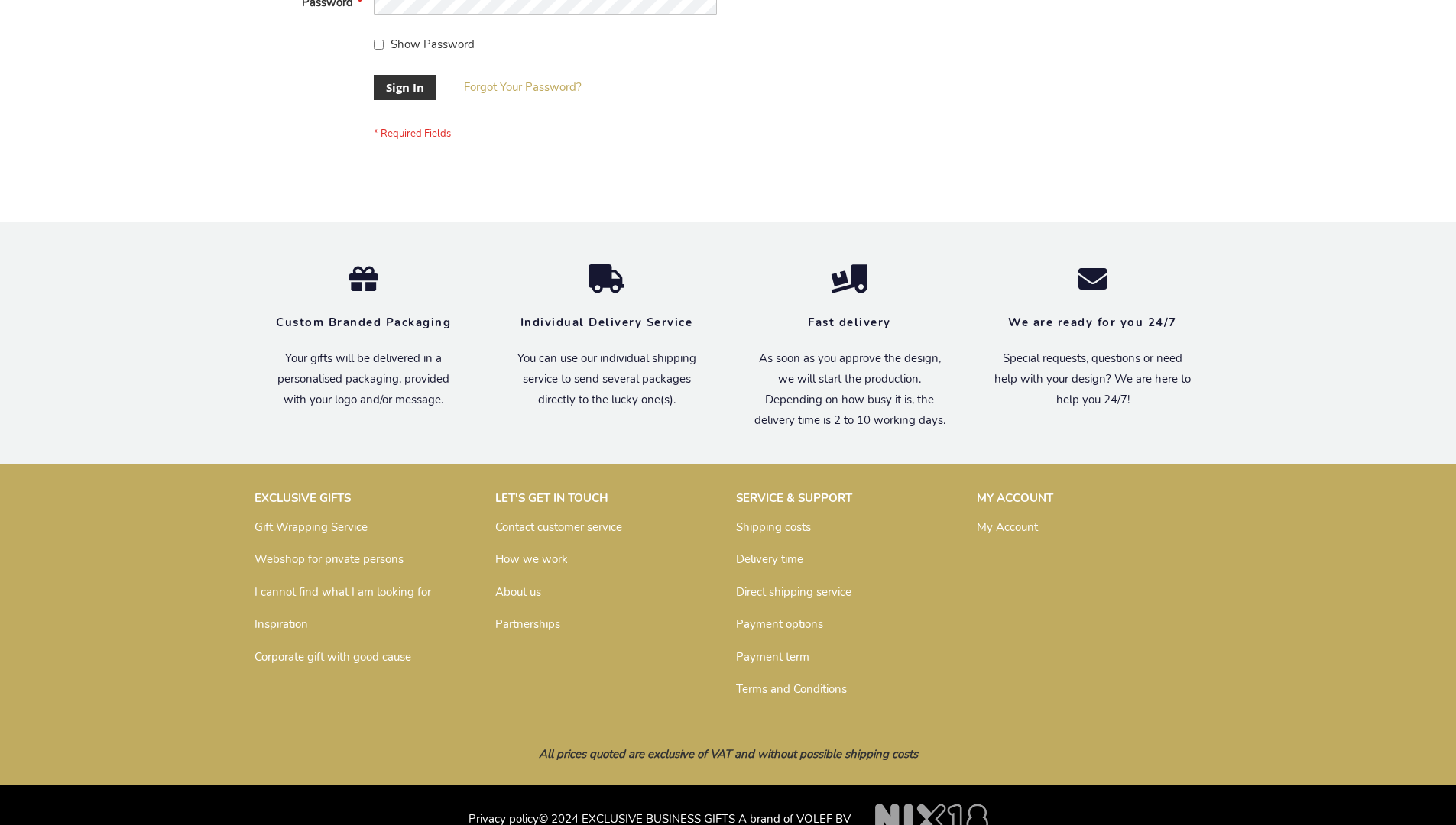
scroll to position [491, 0]
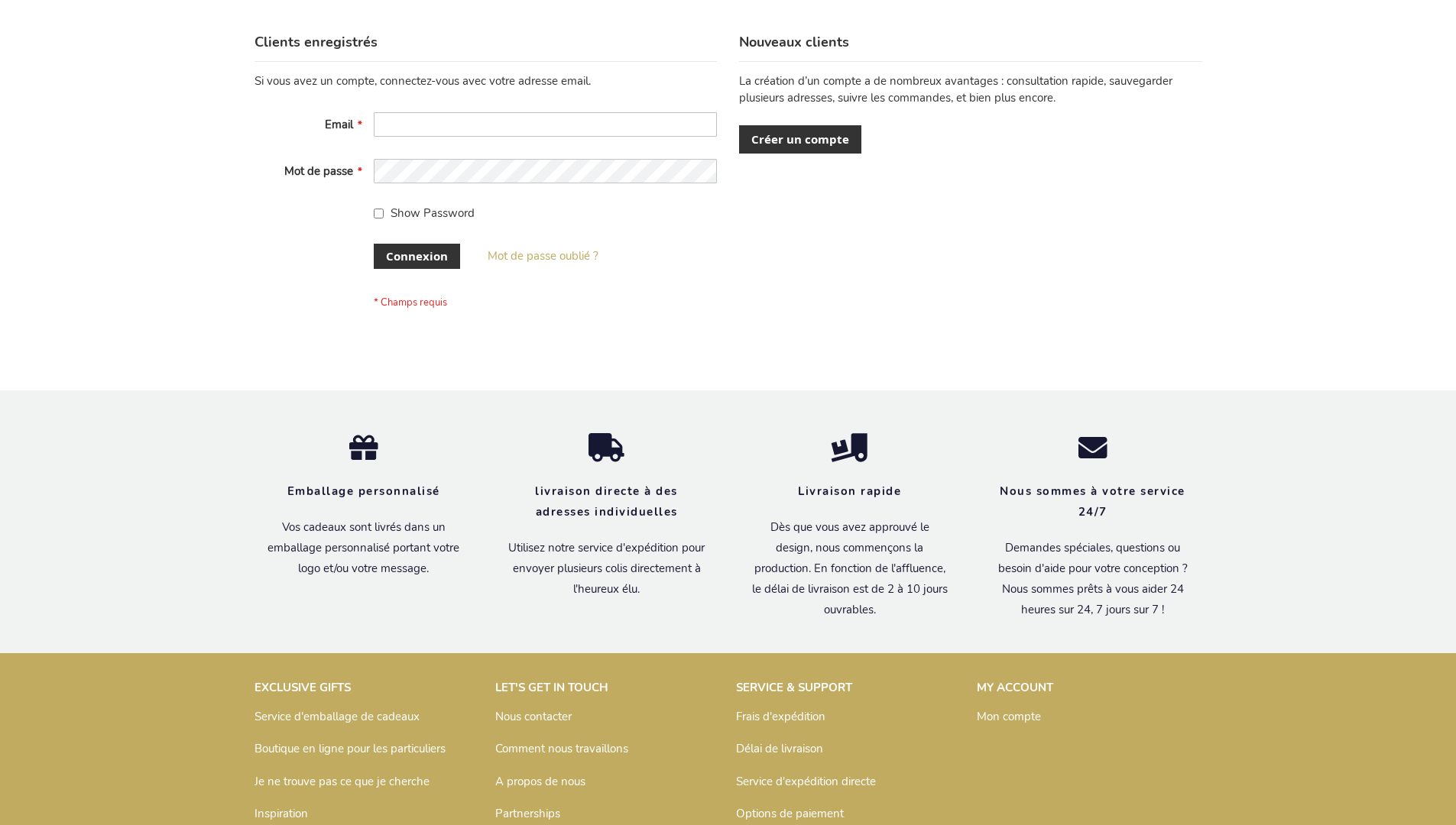
scroll to position [527, 0]
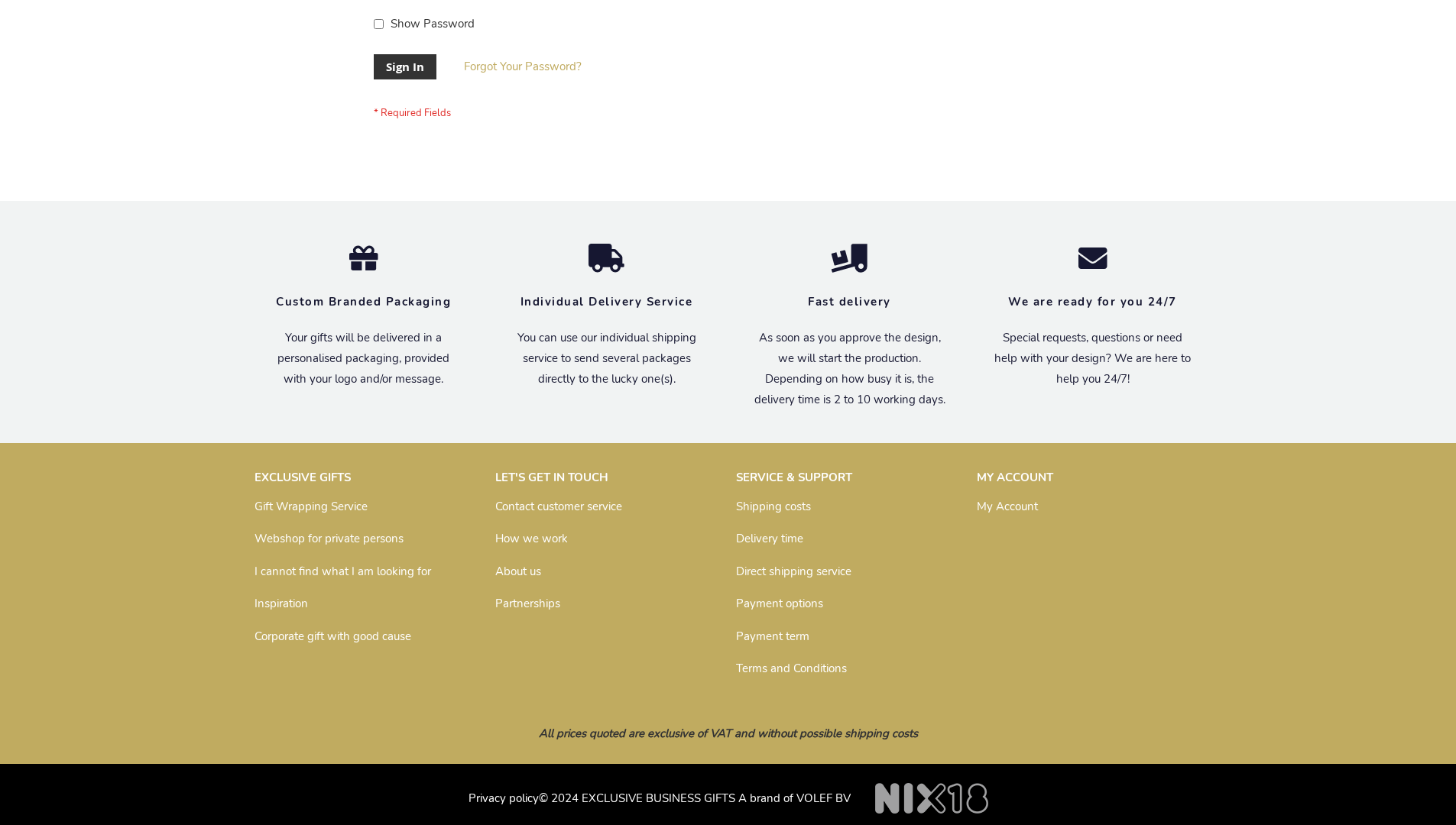
scroll to position [491, 0]
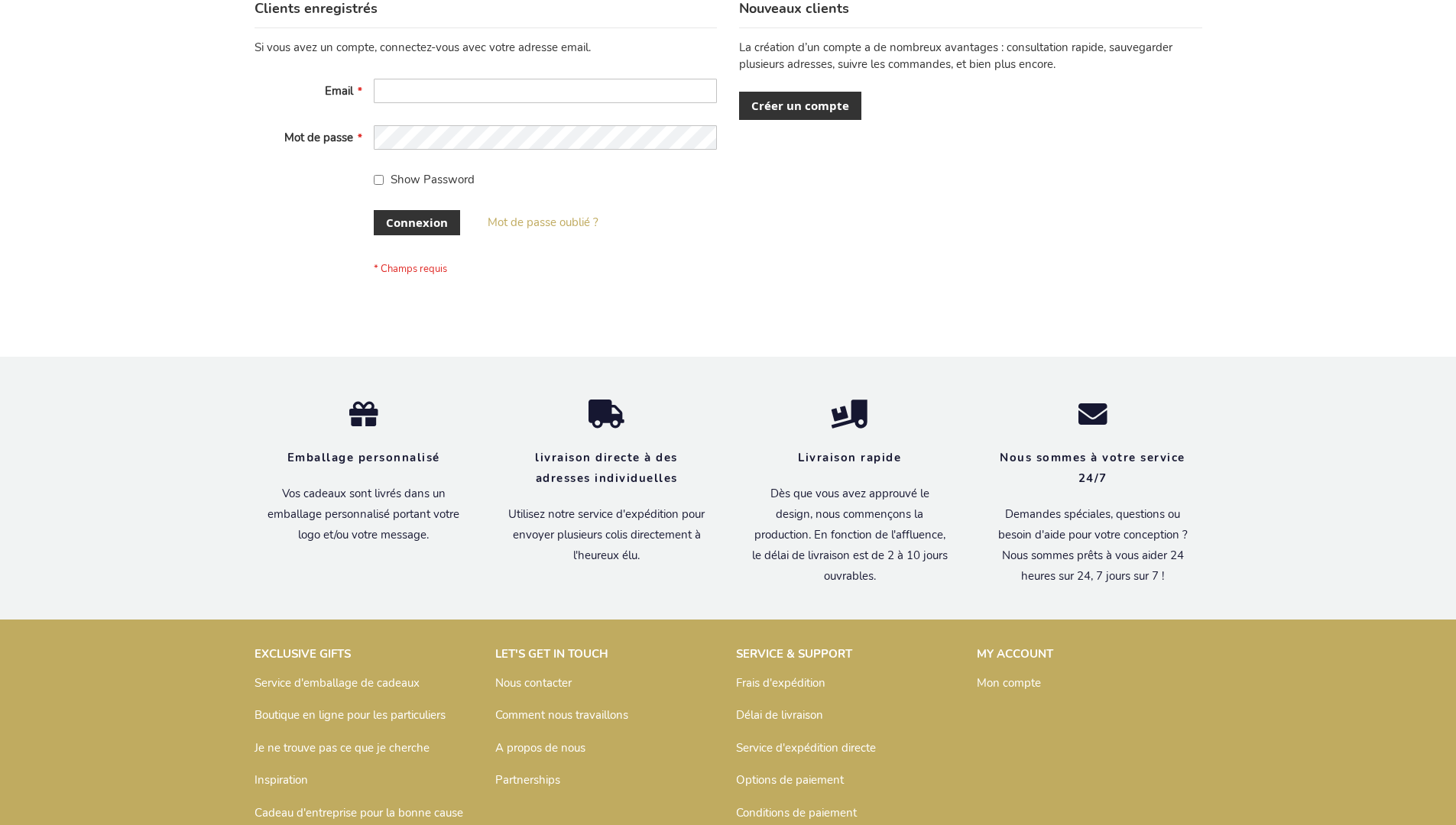
scroll to position [527, 0]
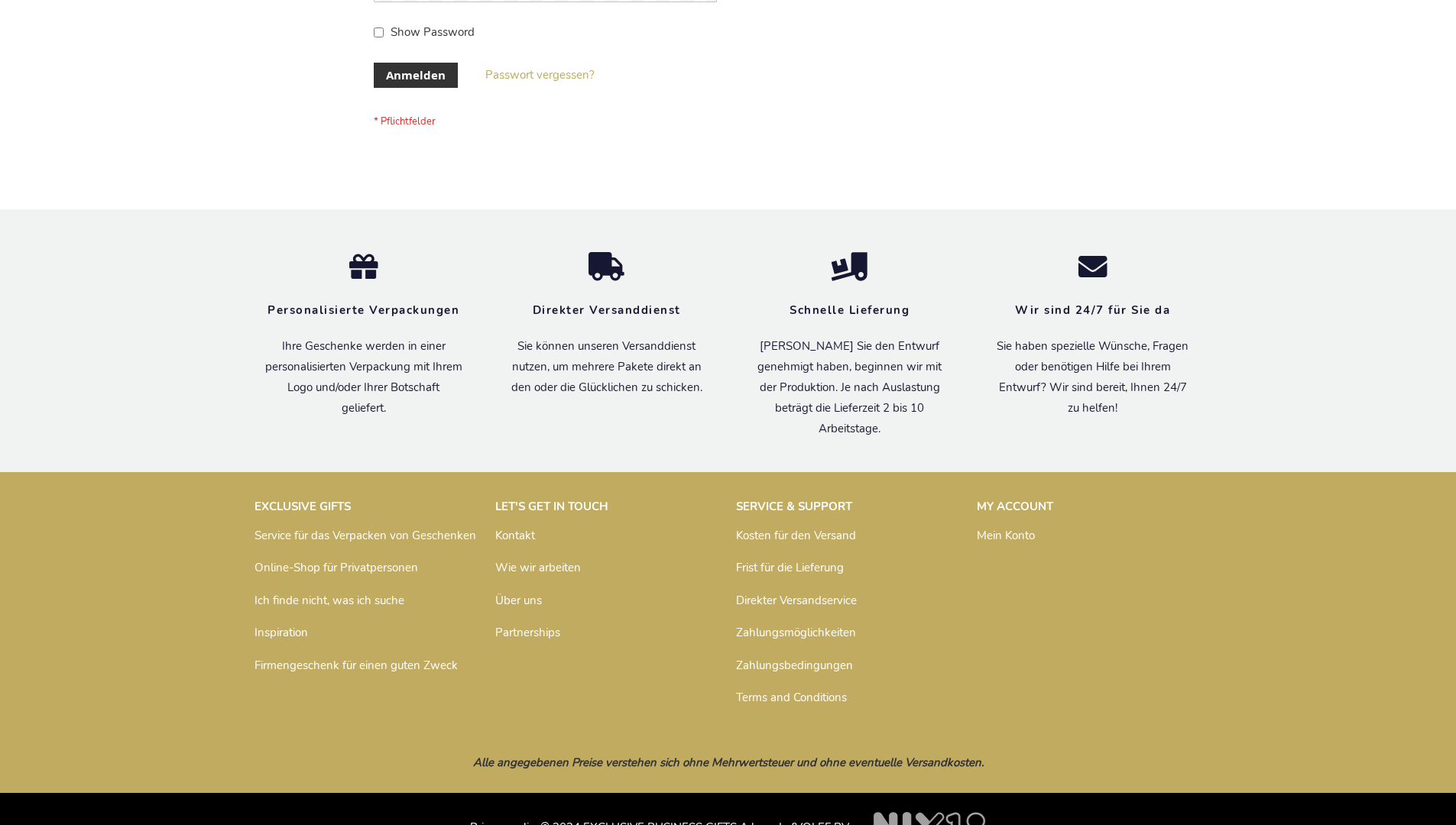
scroll to position [512, 0]
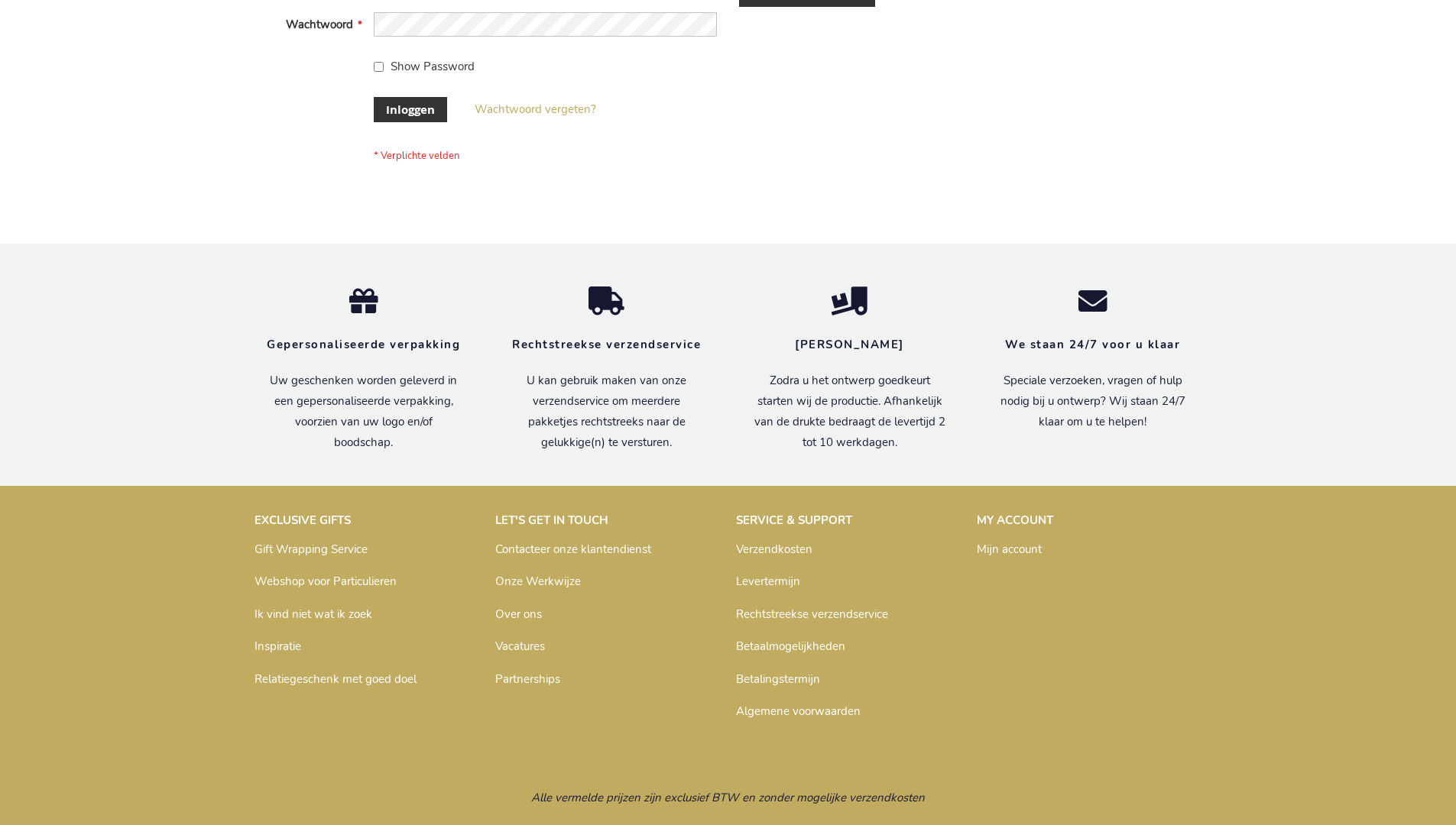
scroll to position [519, 0]
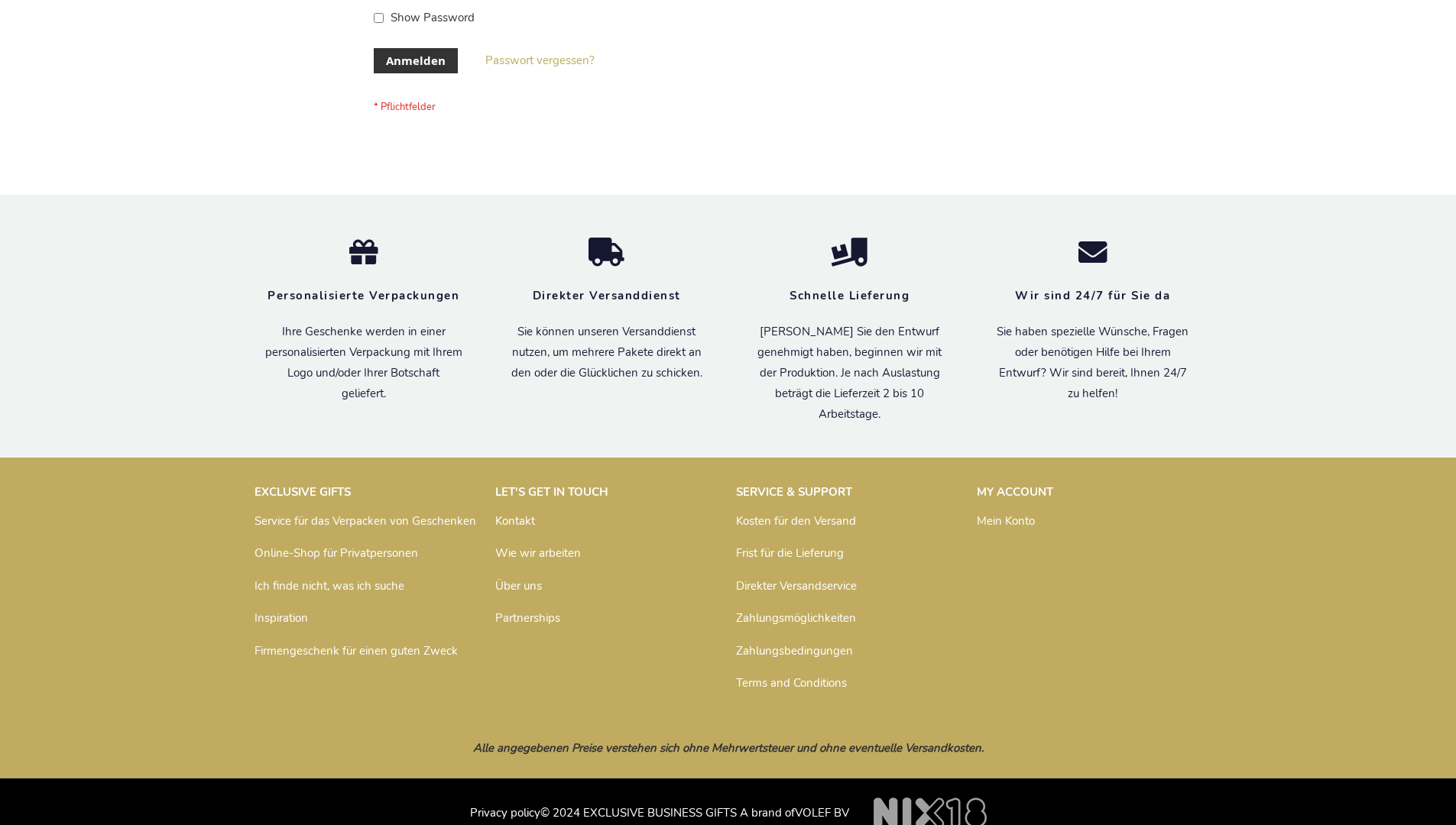
scroll to position [512, 0]
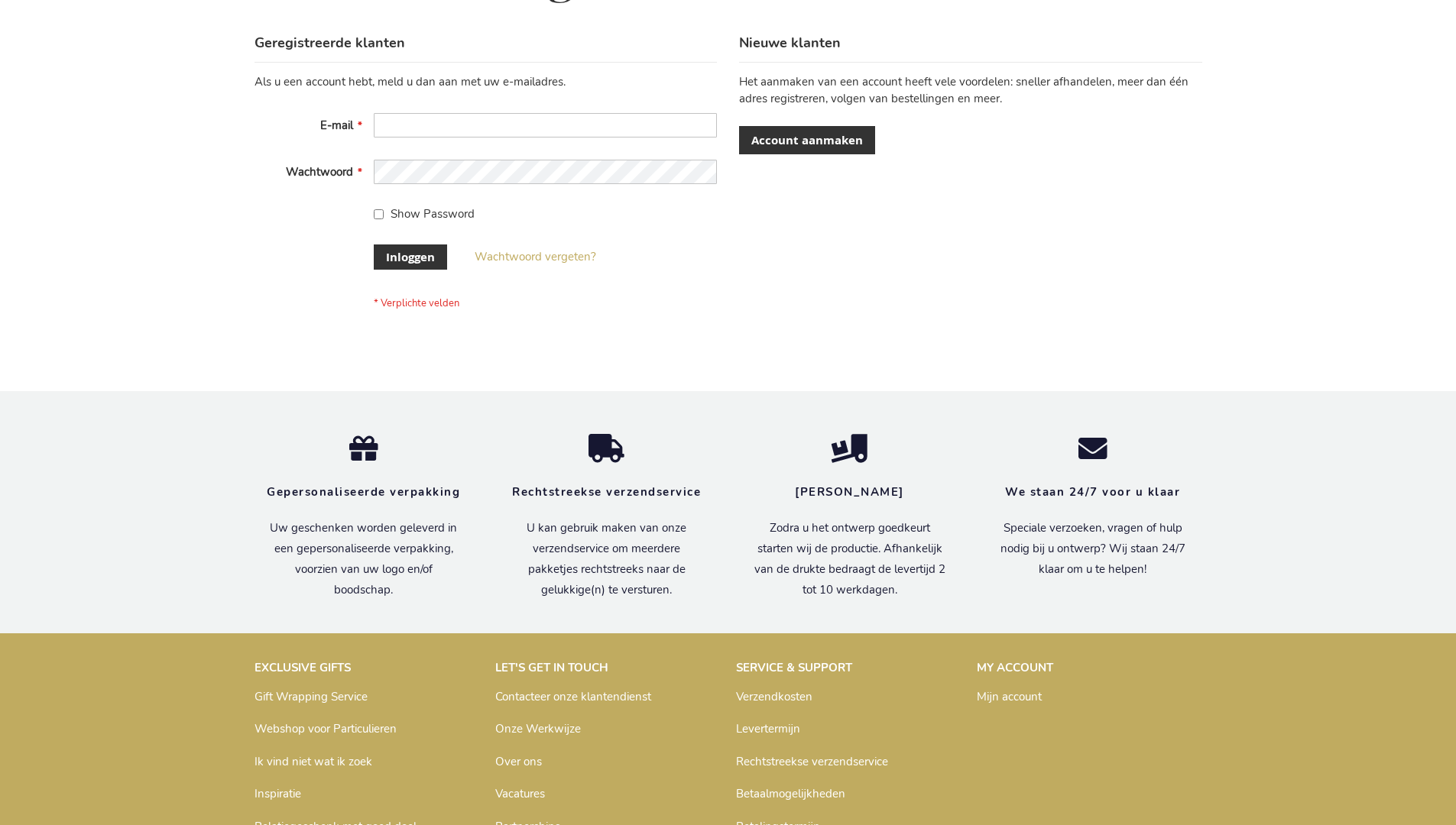
scroll to position [519, 0]
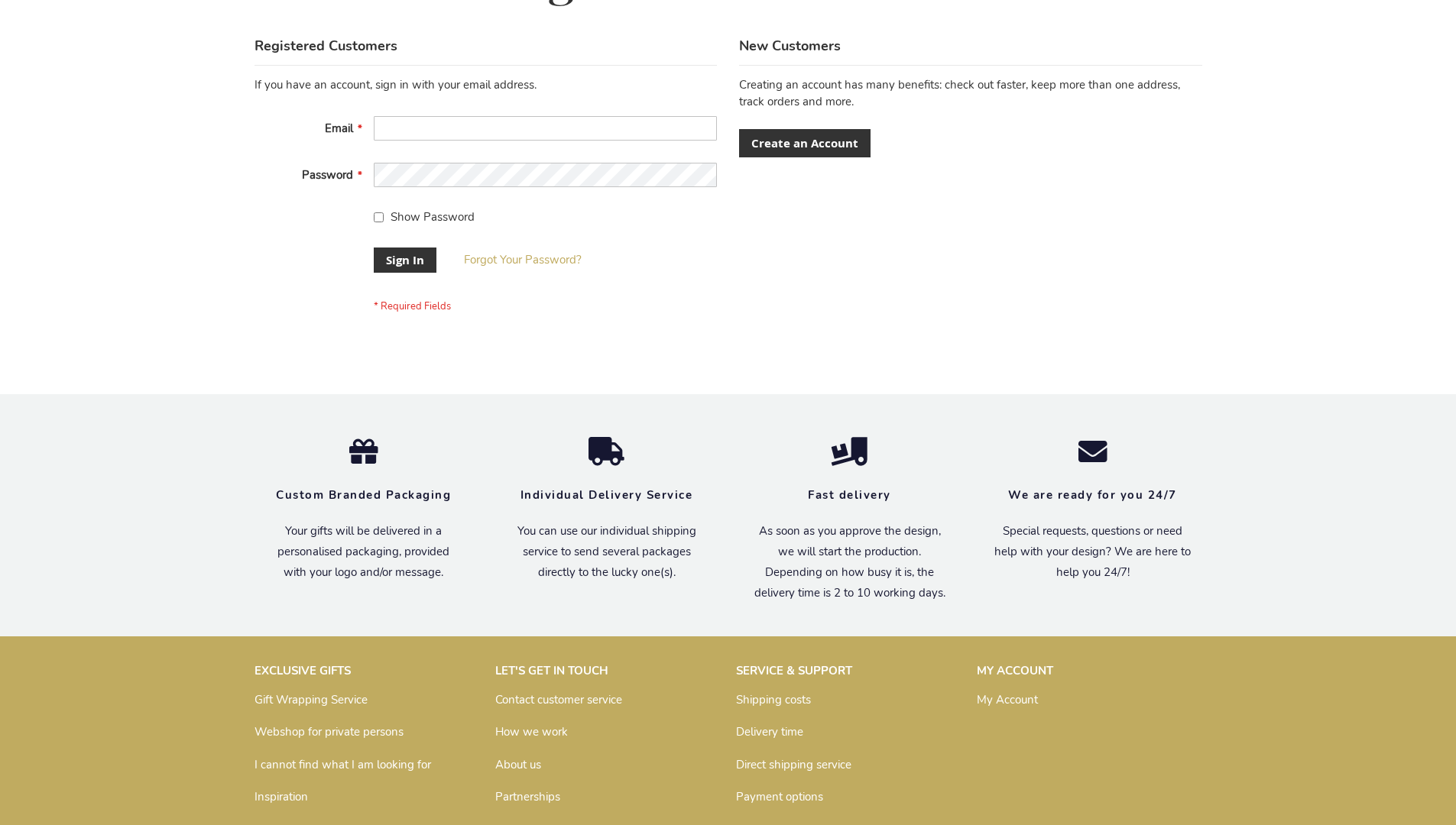
scroll to position [491, 0]
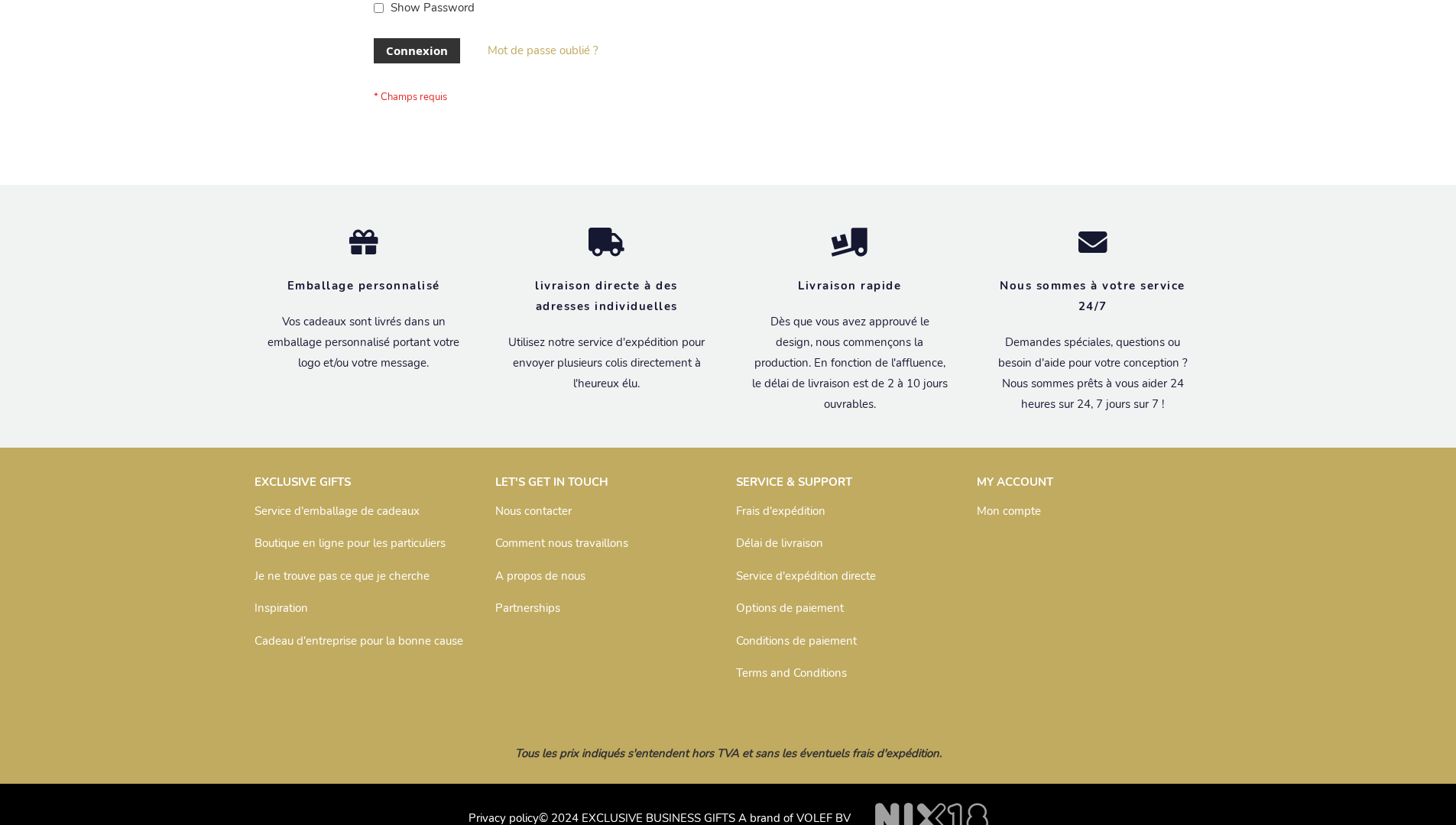
scroll to position [527, 0]
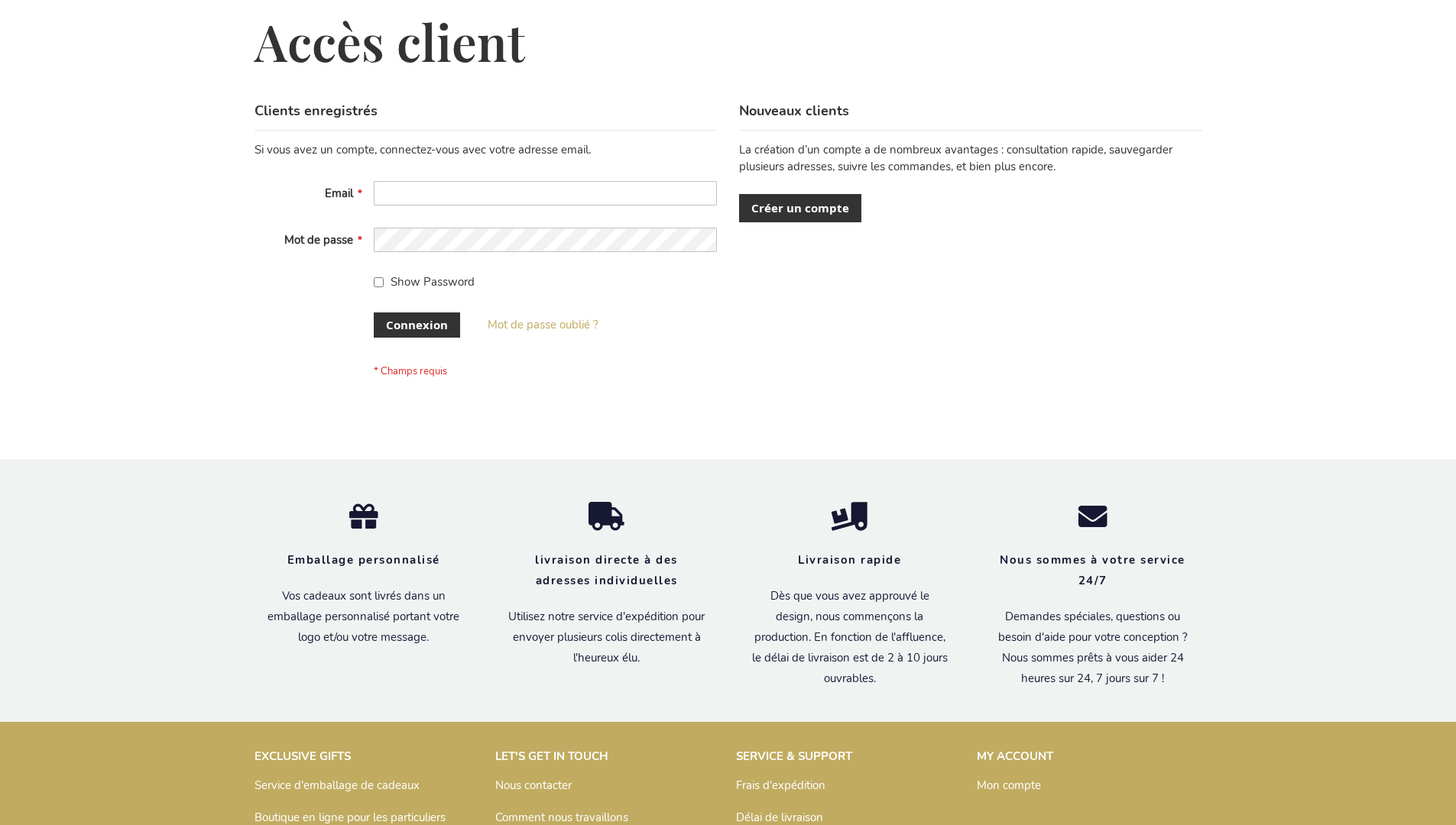
scroll to position [527, 0]
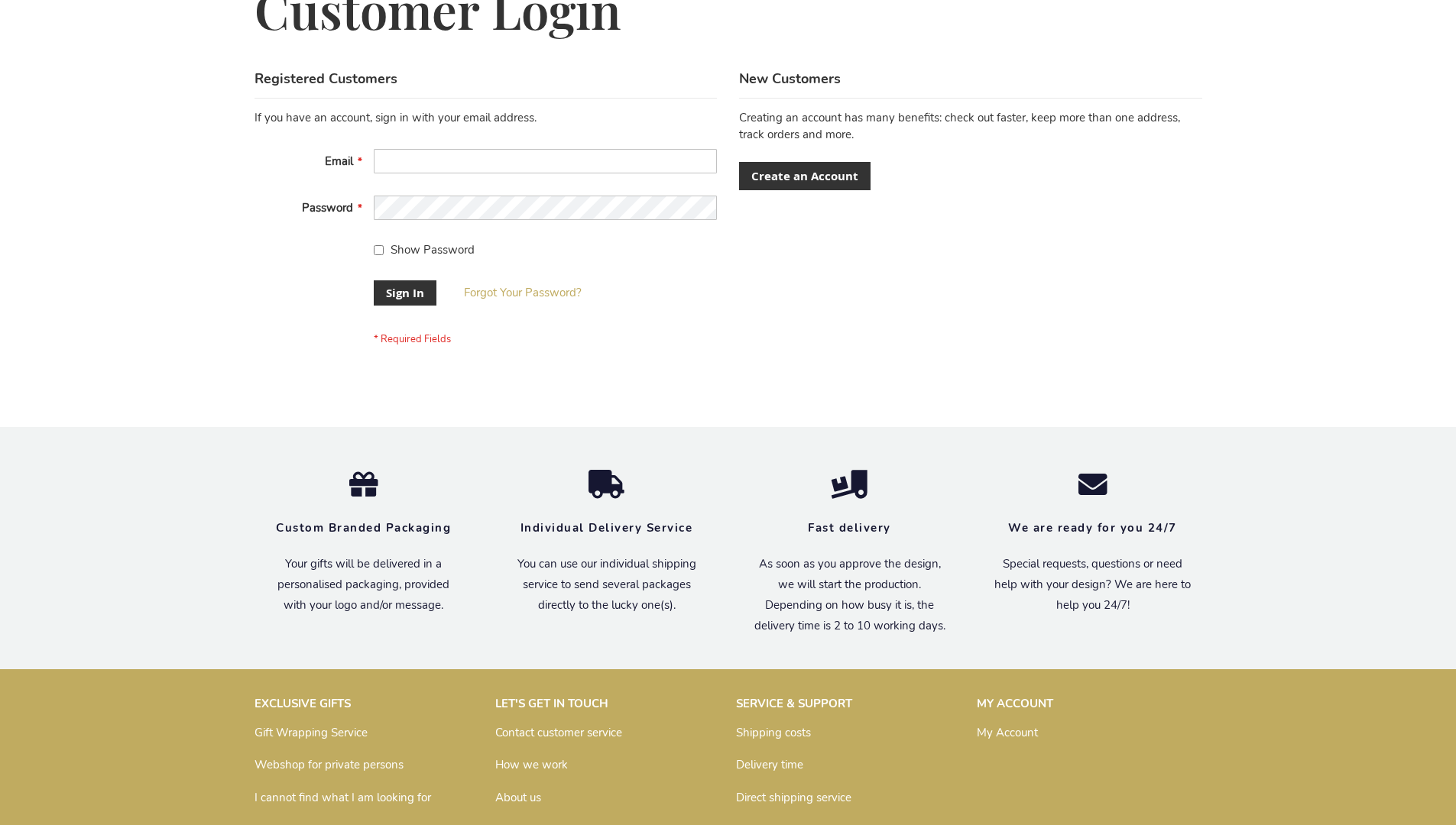
scroll to position [491, 0]
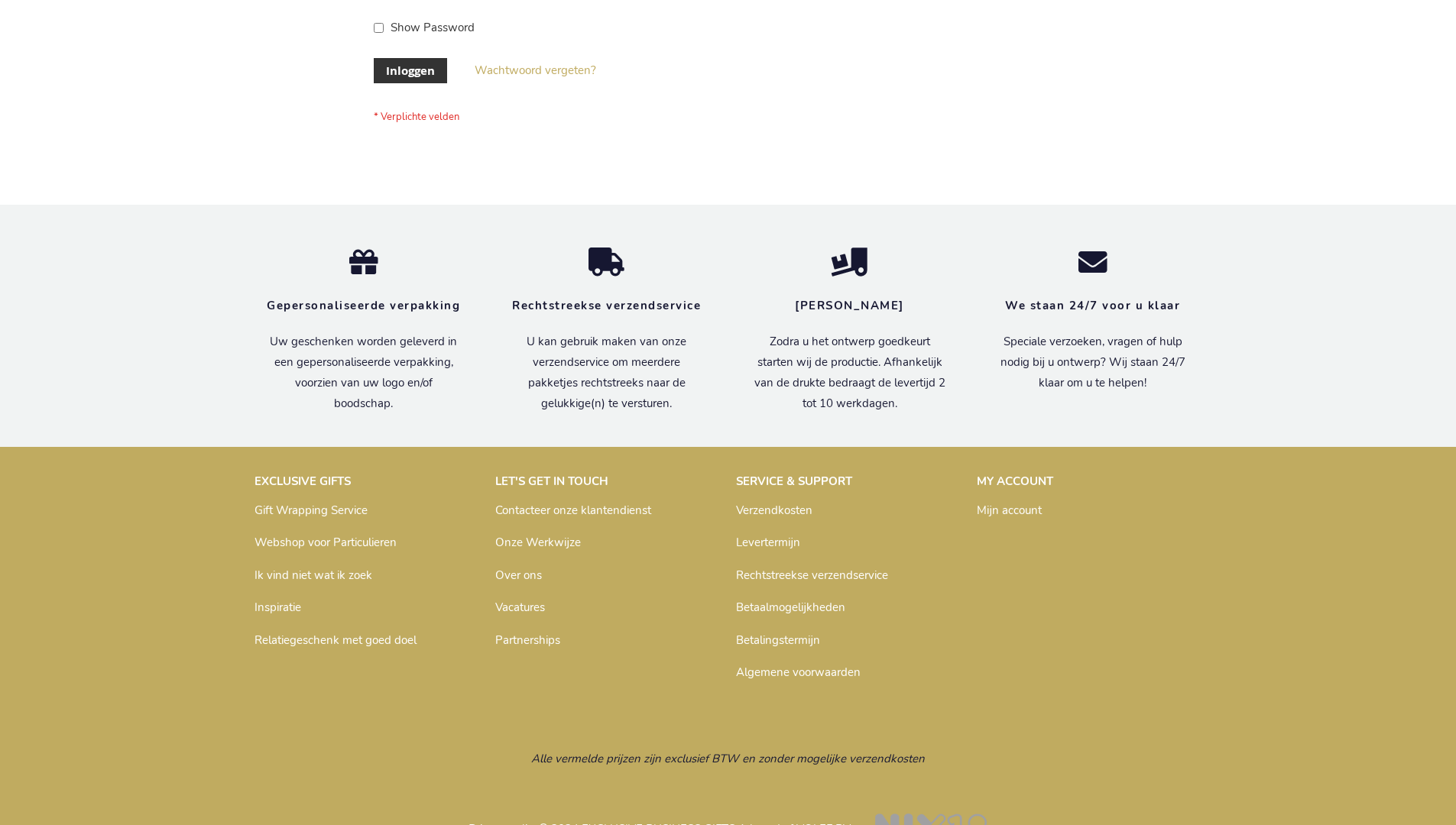
scroll to position [519, 0]
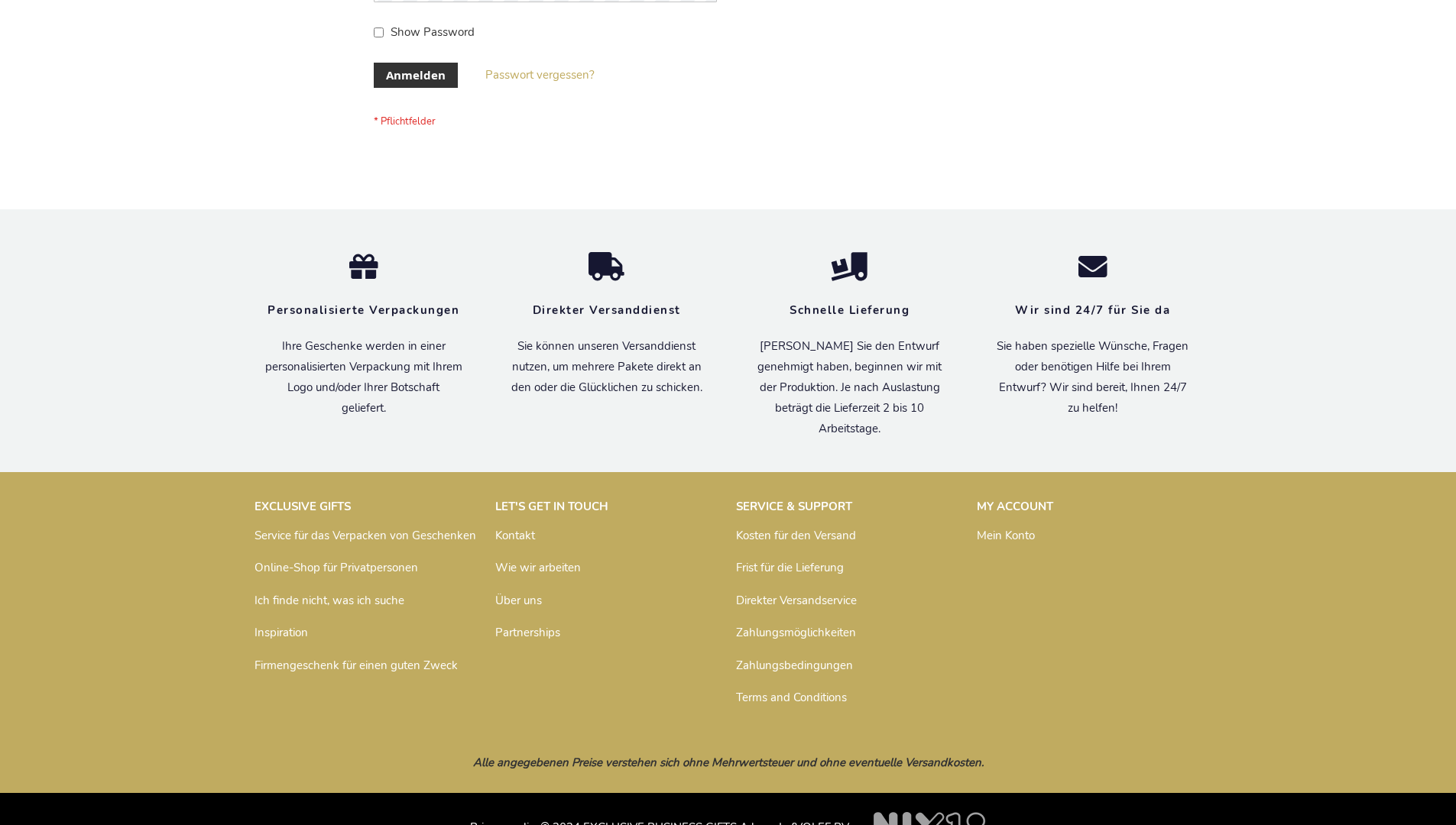
scroll to position [512, 0]
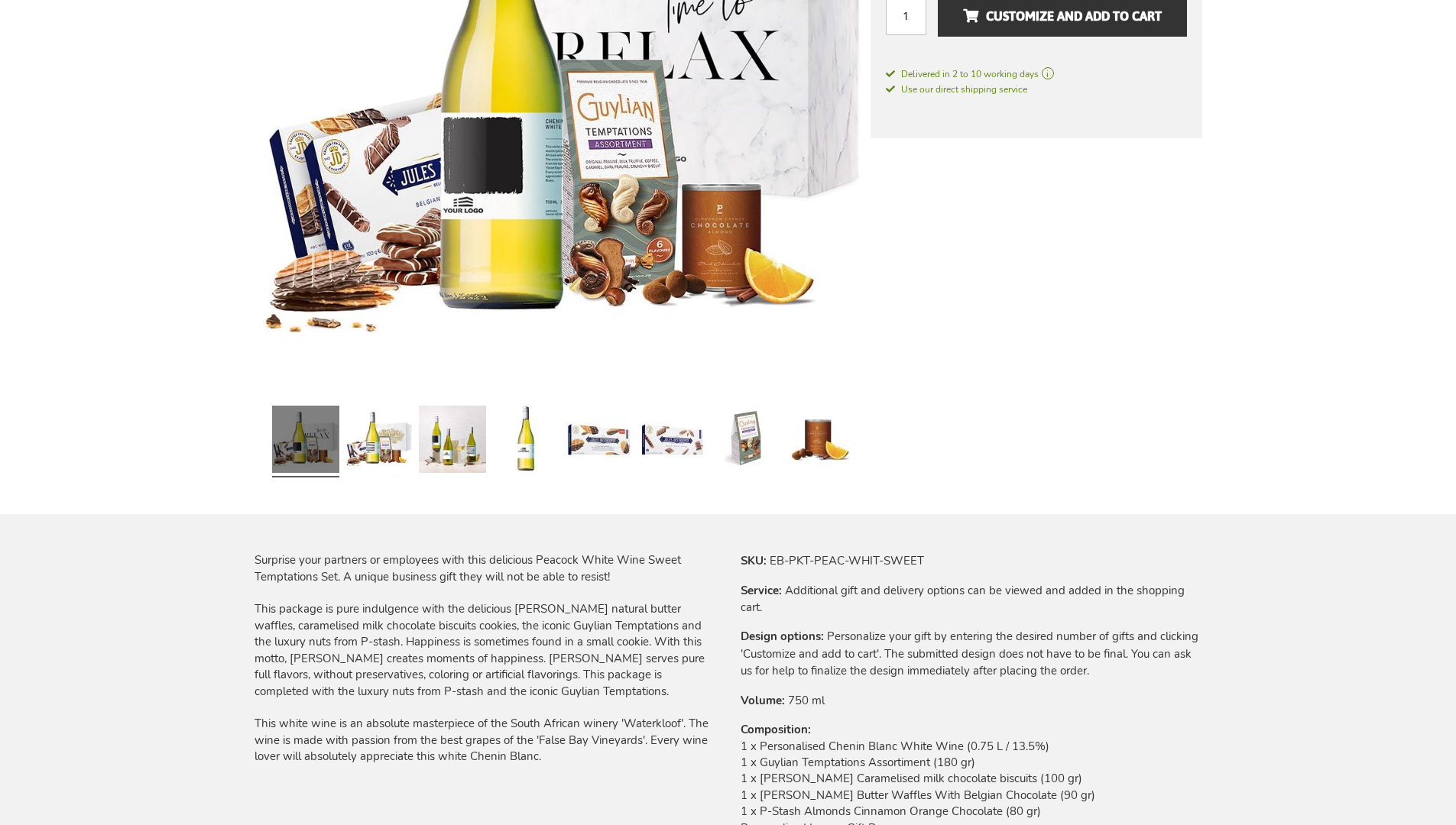
scroll to position [2032, 0]
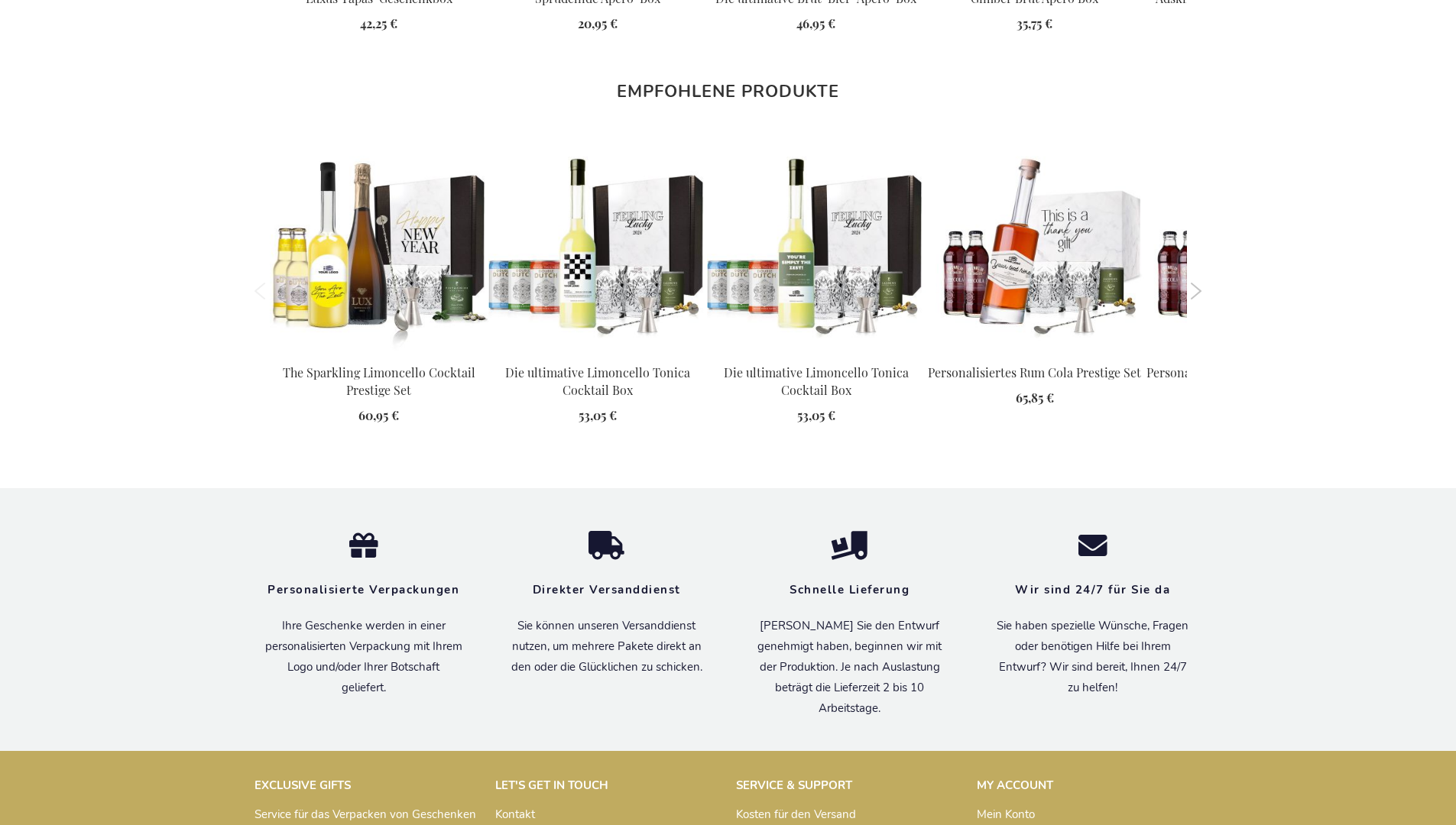
scroll to position [2142, 0]
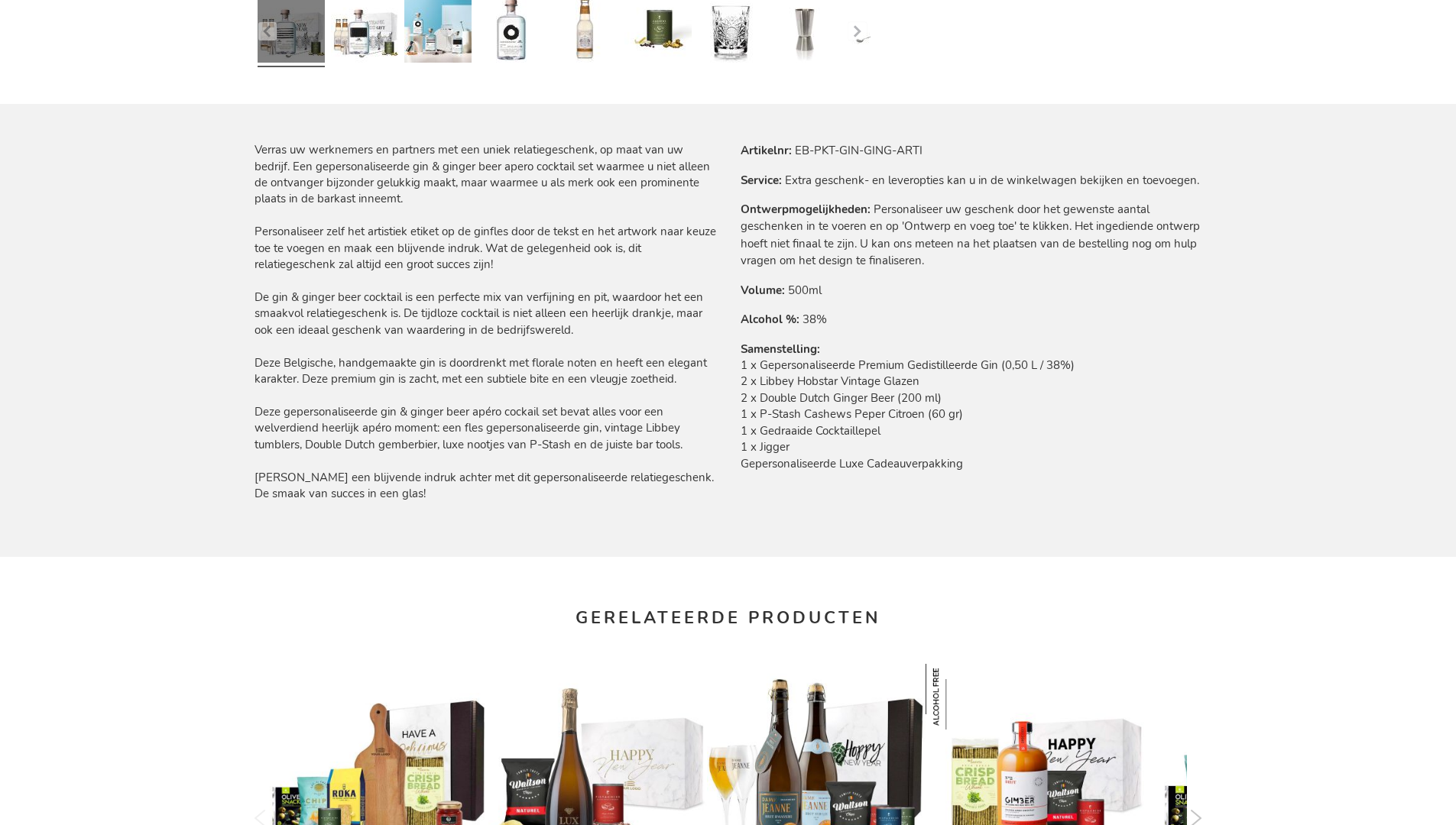
scroll to position [2106, 0]
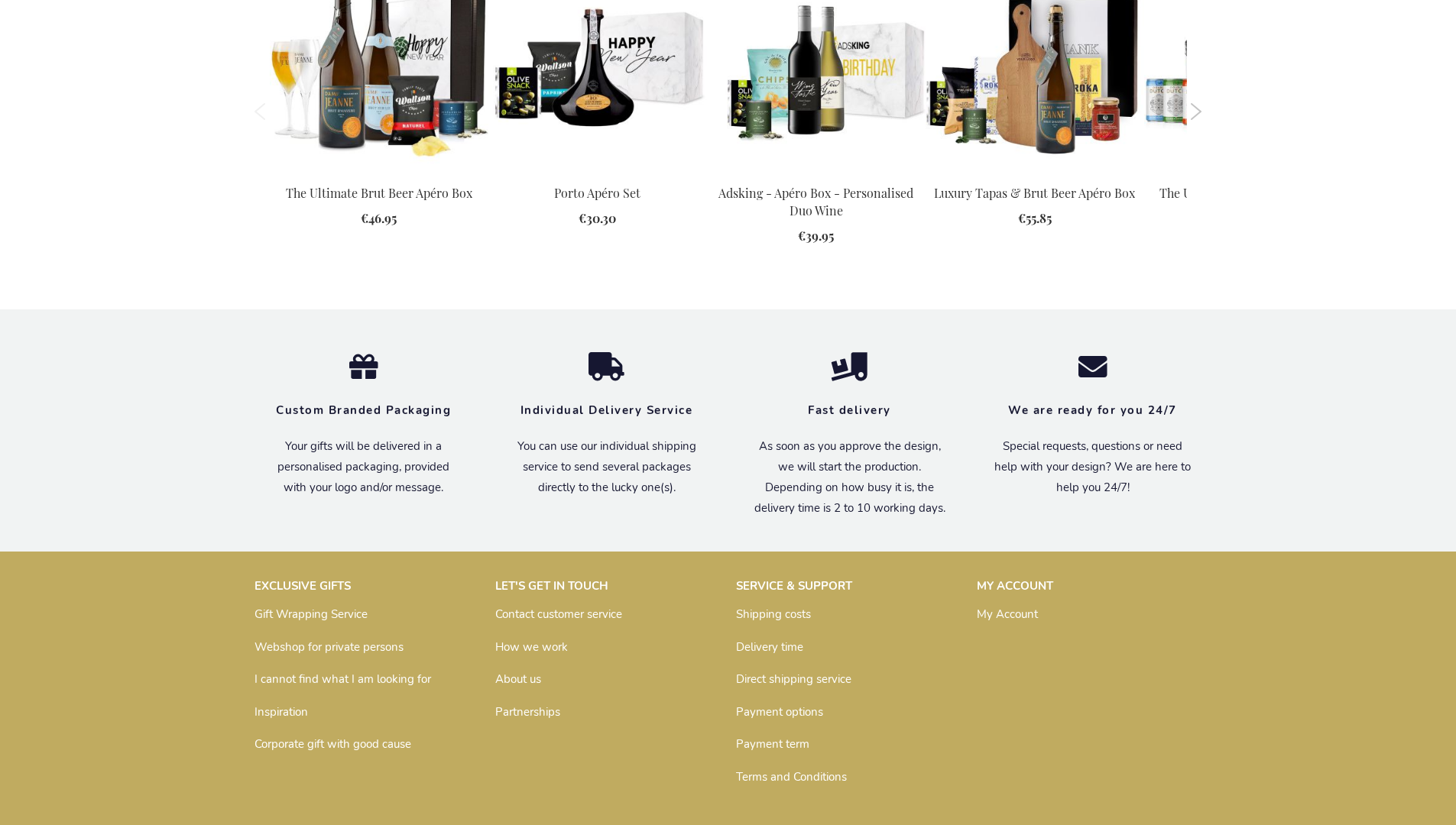
scroll to position [2073, 0]
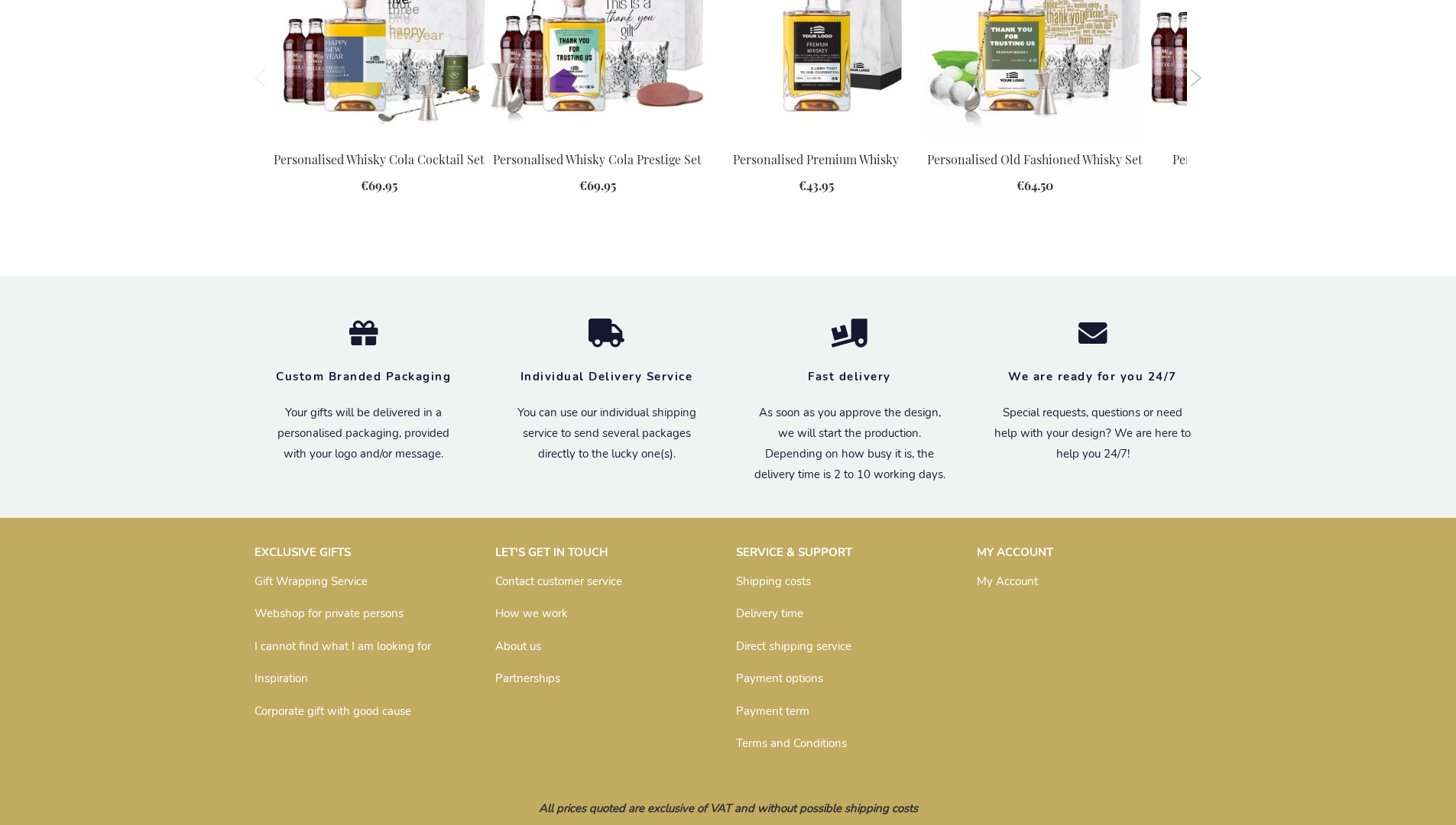
scroll to position [2029, 0]
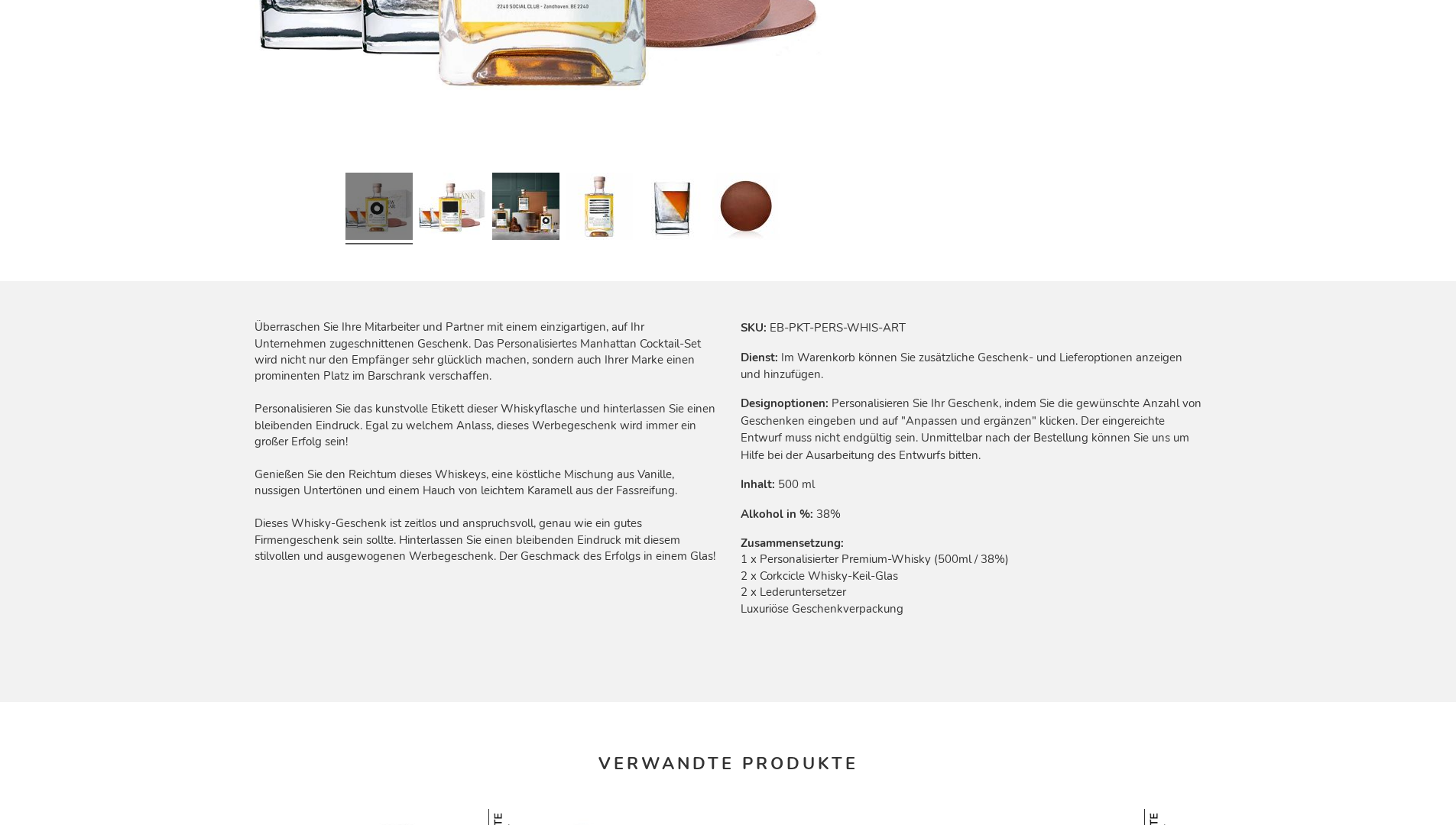
scroll to position [2067, 0]
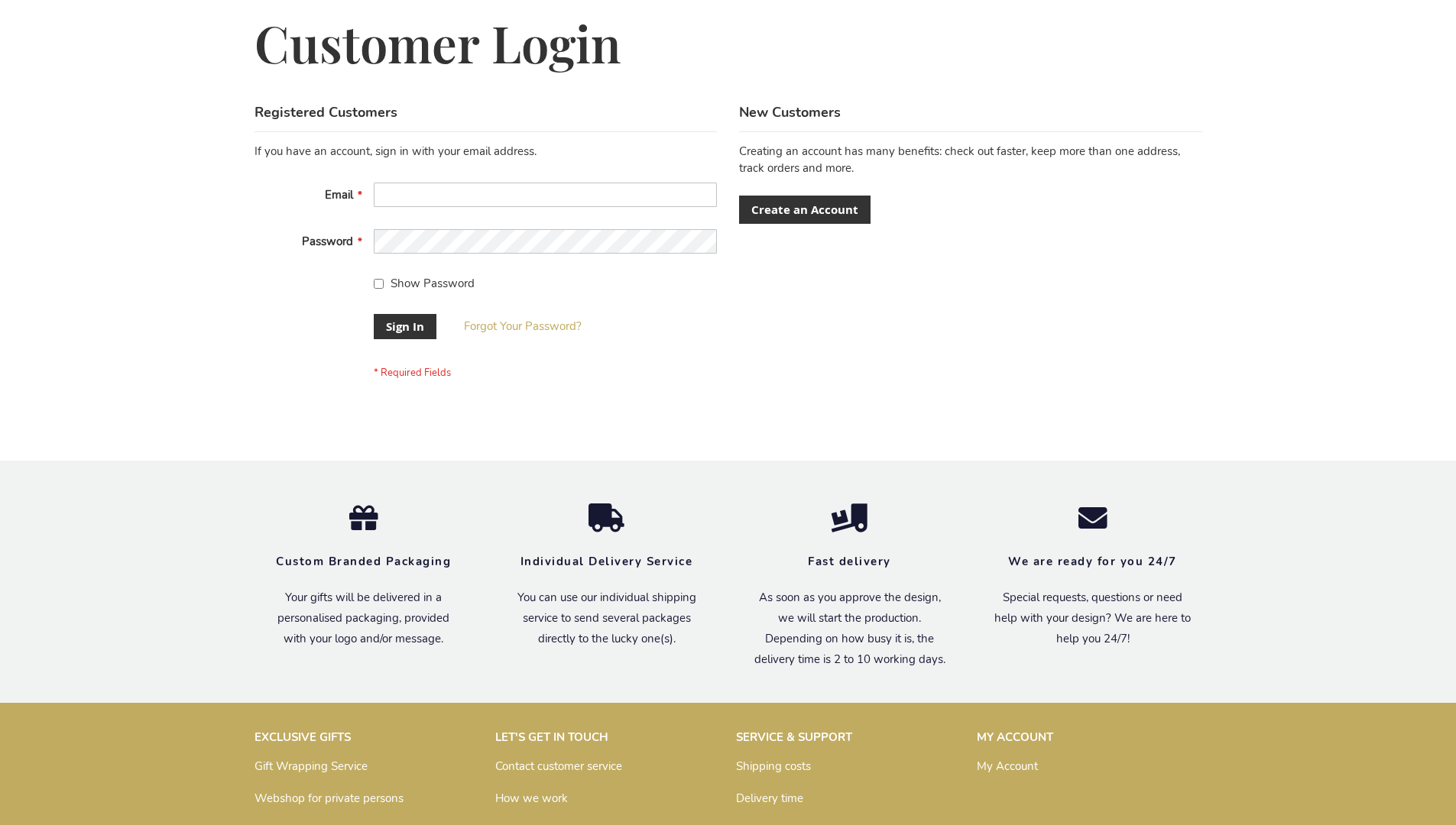
scroll to position [491, 0]
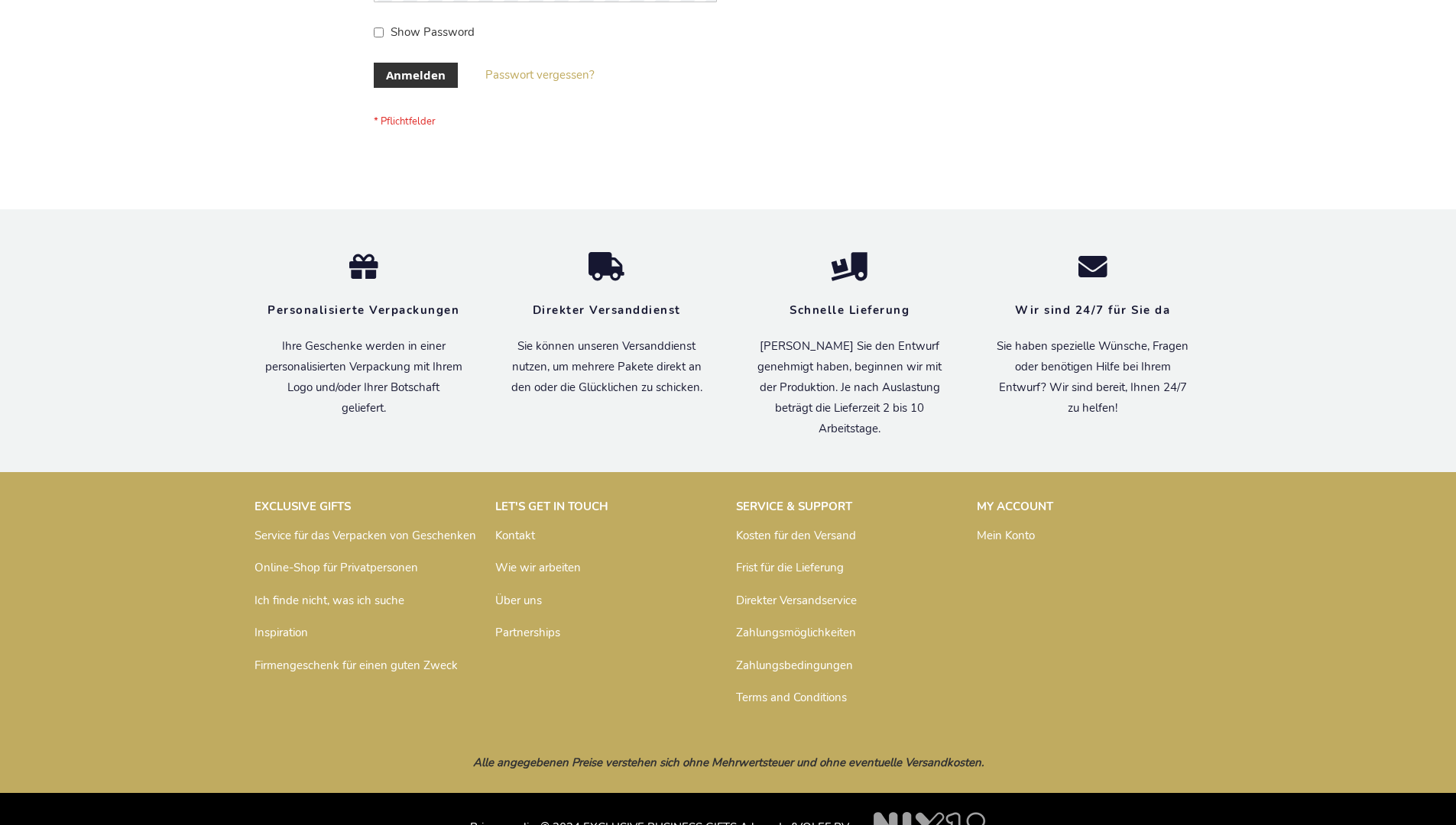
scroll to position [512, 0]
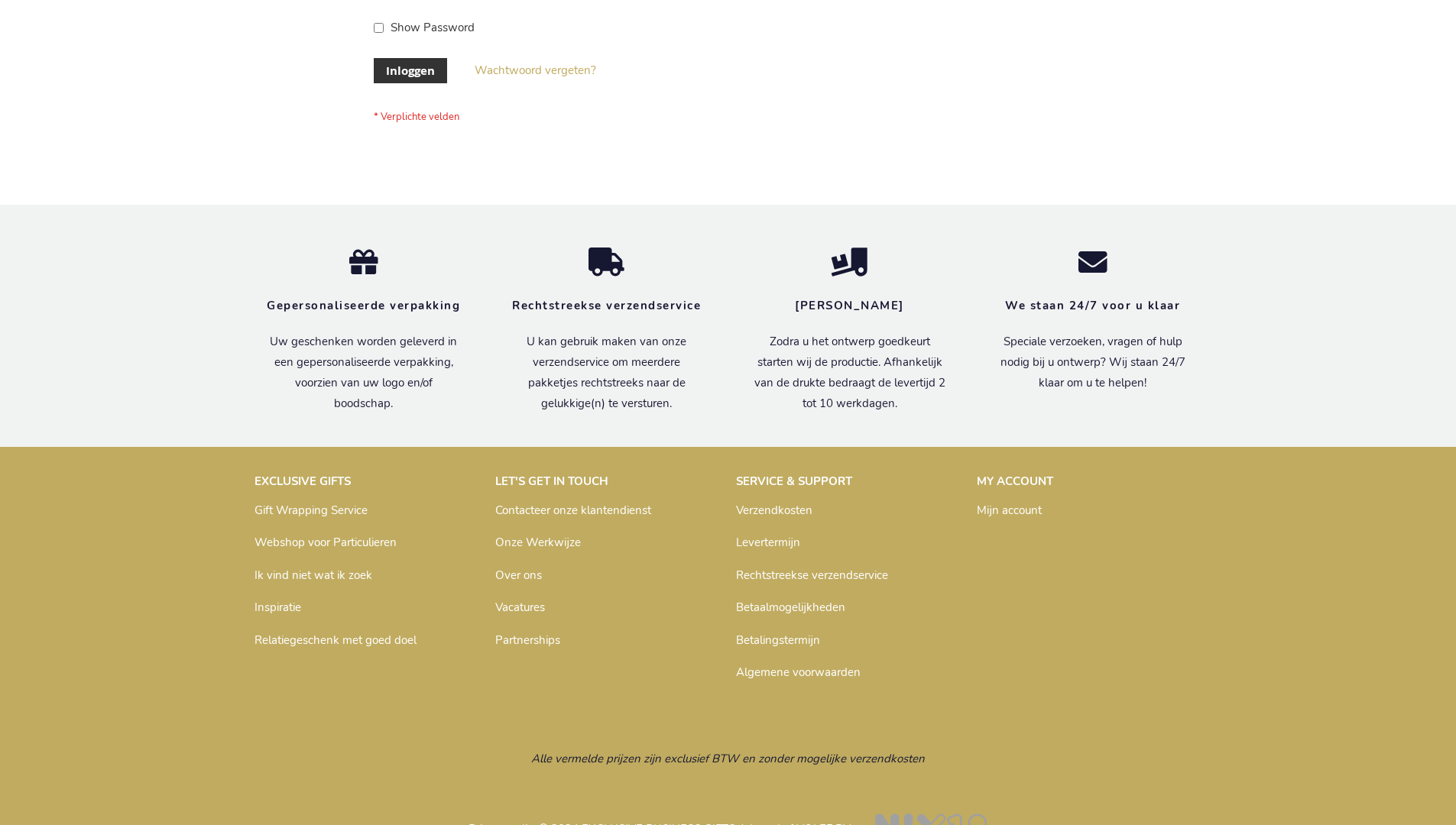
scroll to position [519, 0]
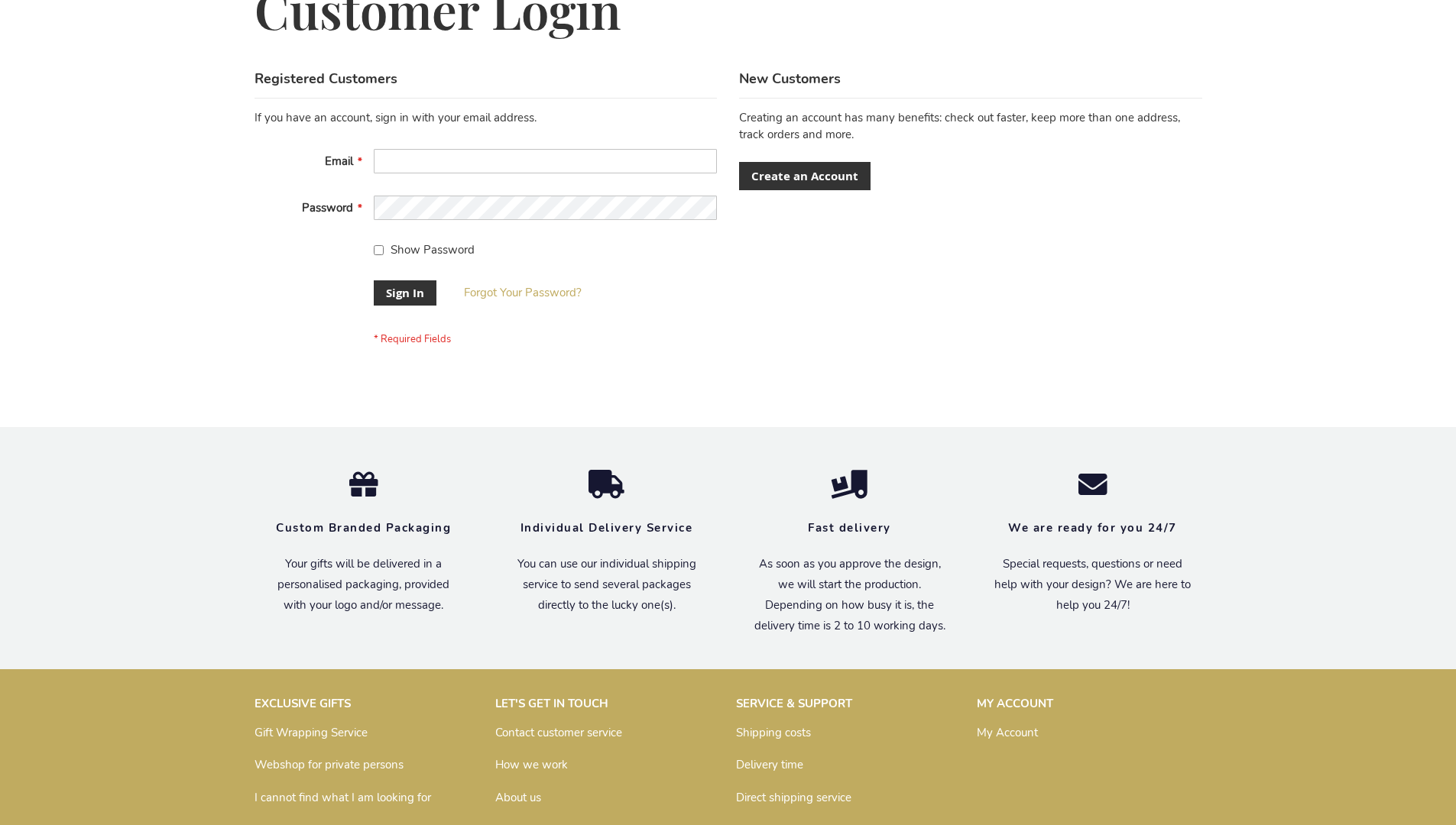
scroll to position [491, 0]
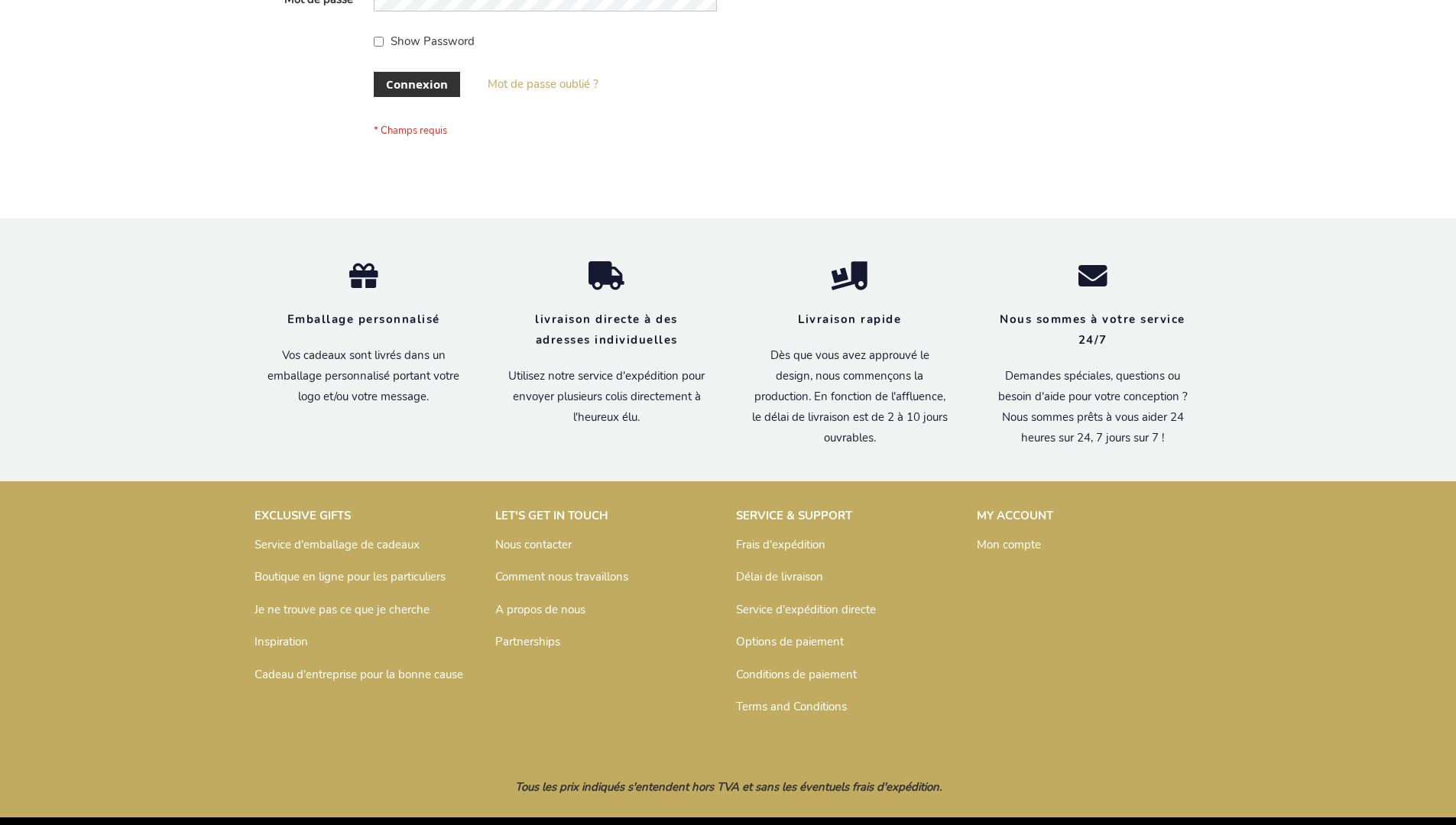
scroll to position [527, 0]
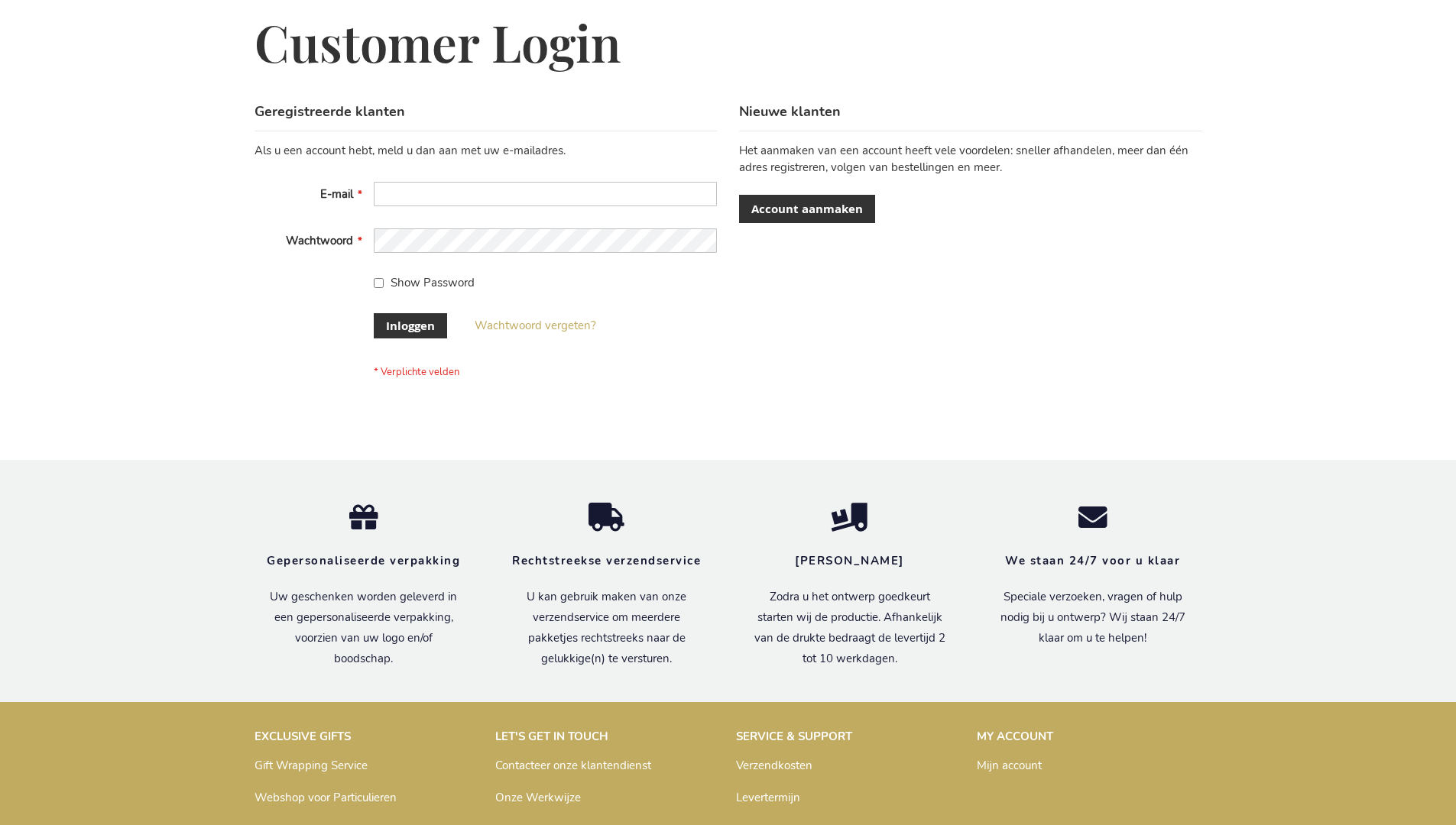
scroll to position [507, 0]
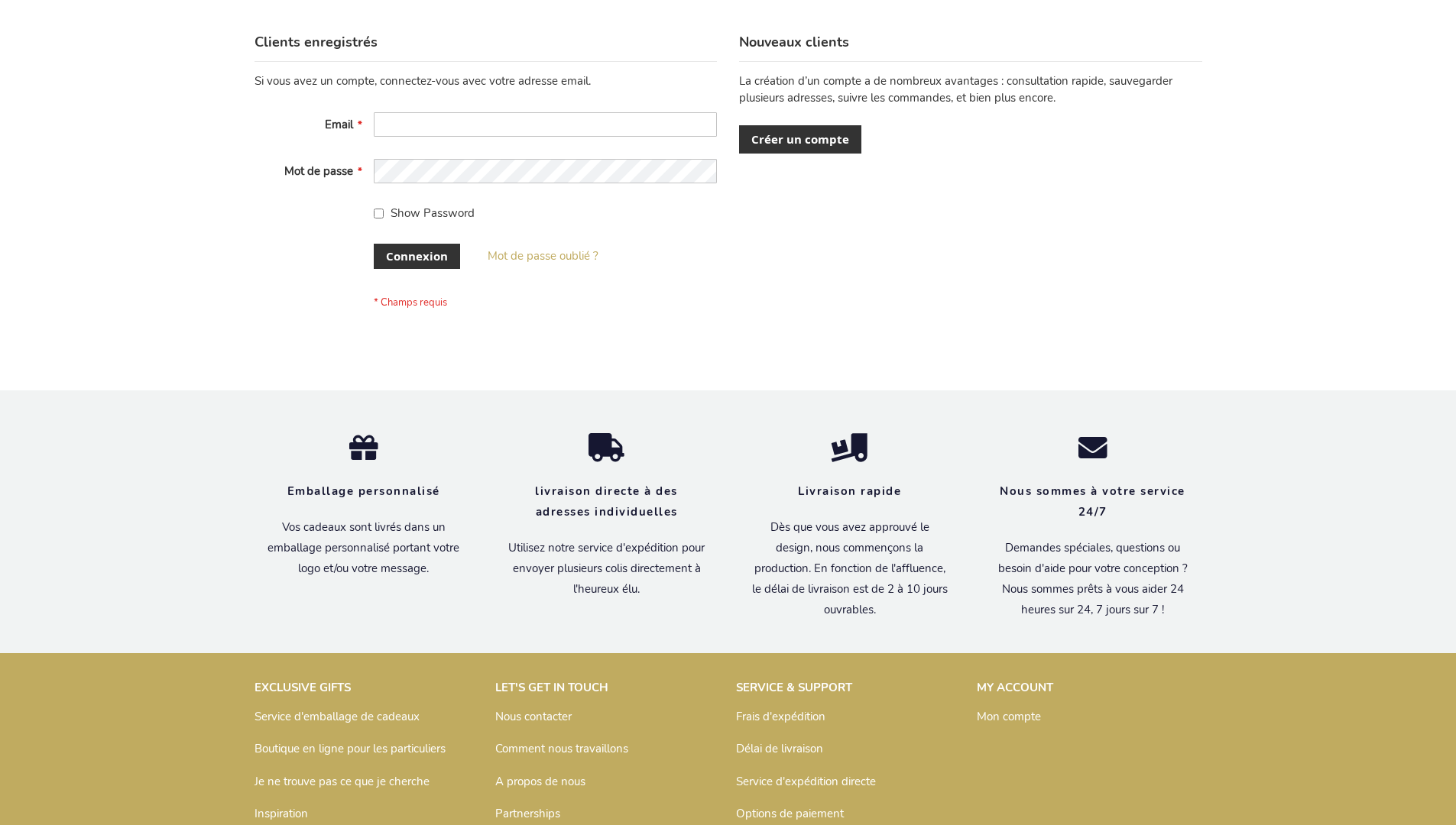
scroll to position [527, 0]
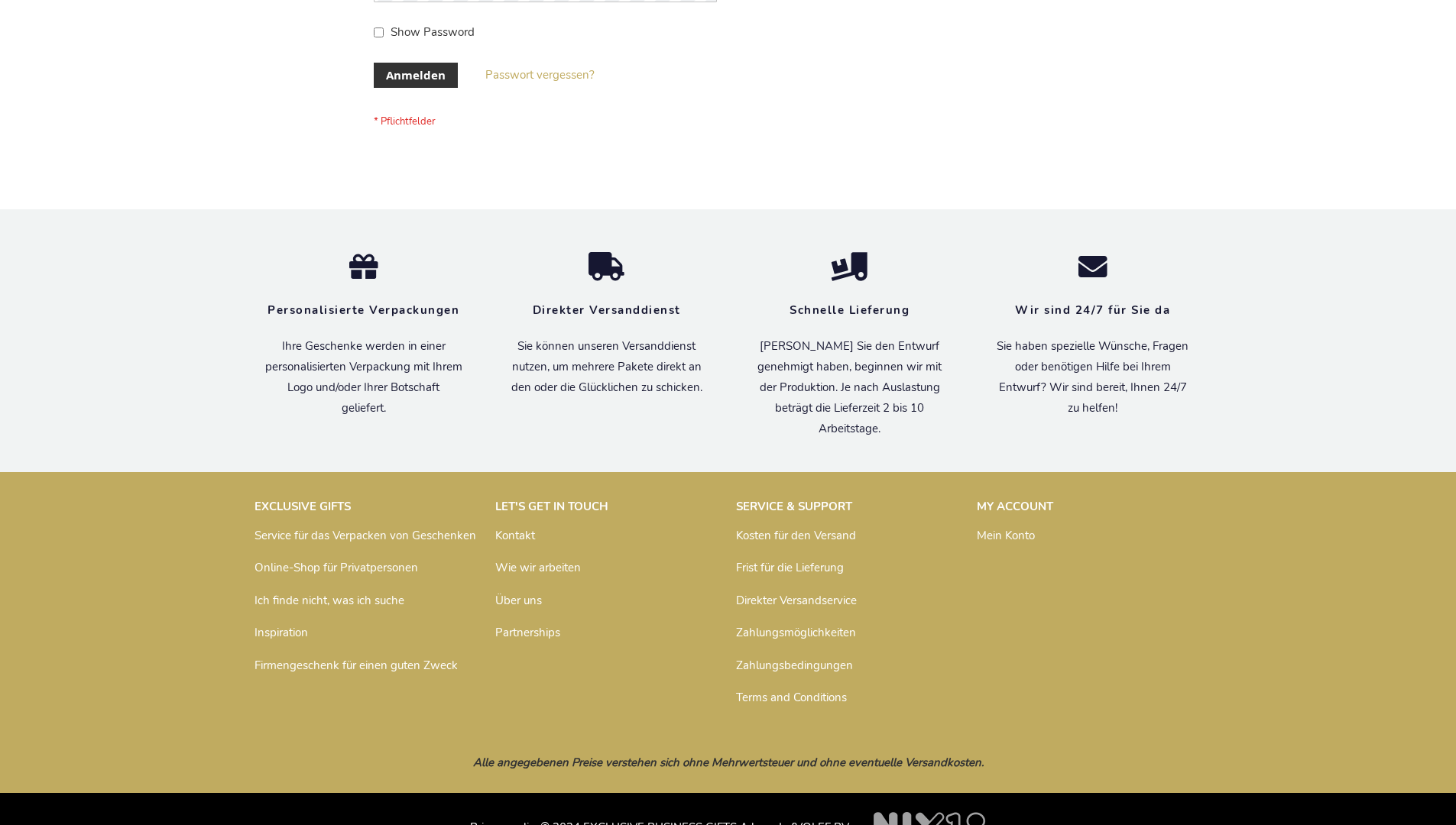
scroll to position [512, 0]
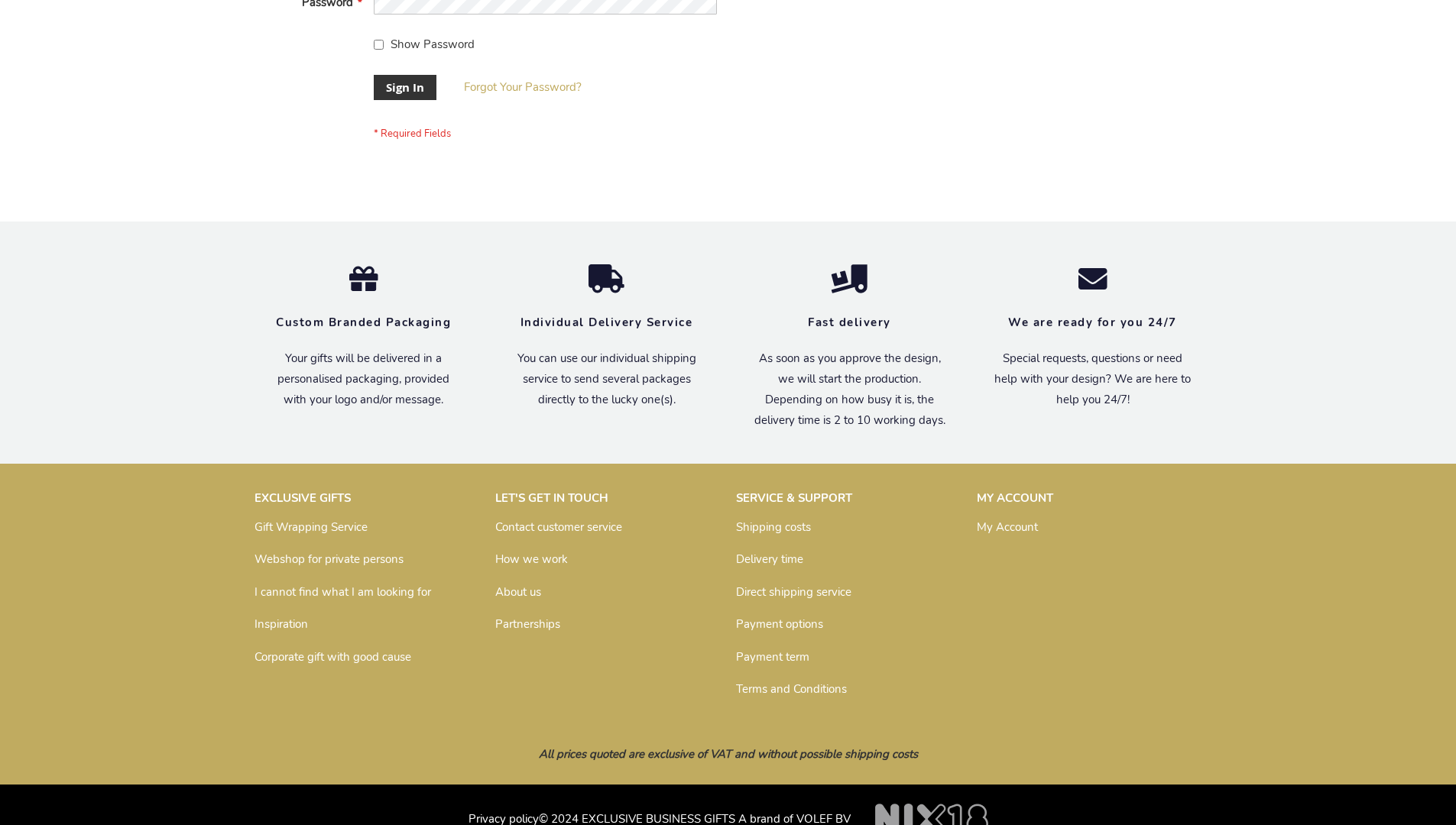
scroll to position [491, 0]
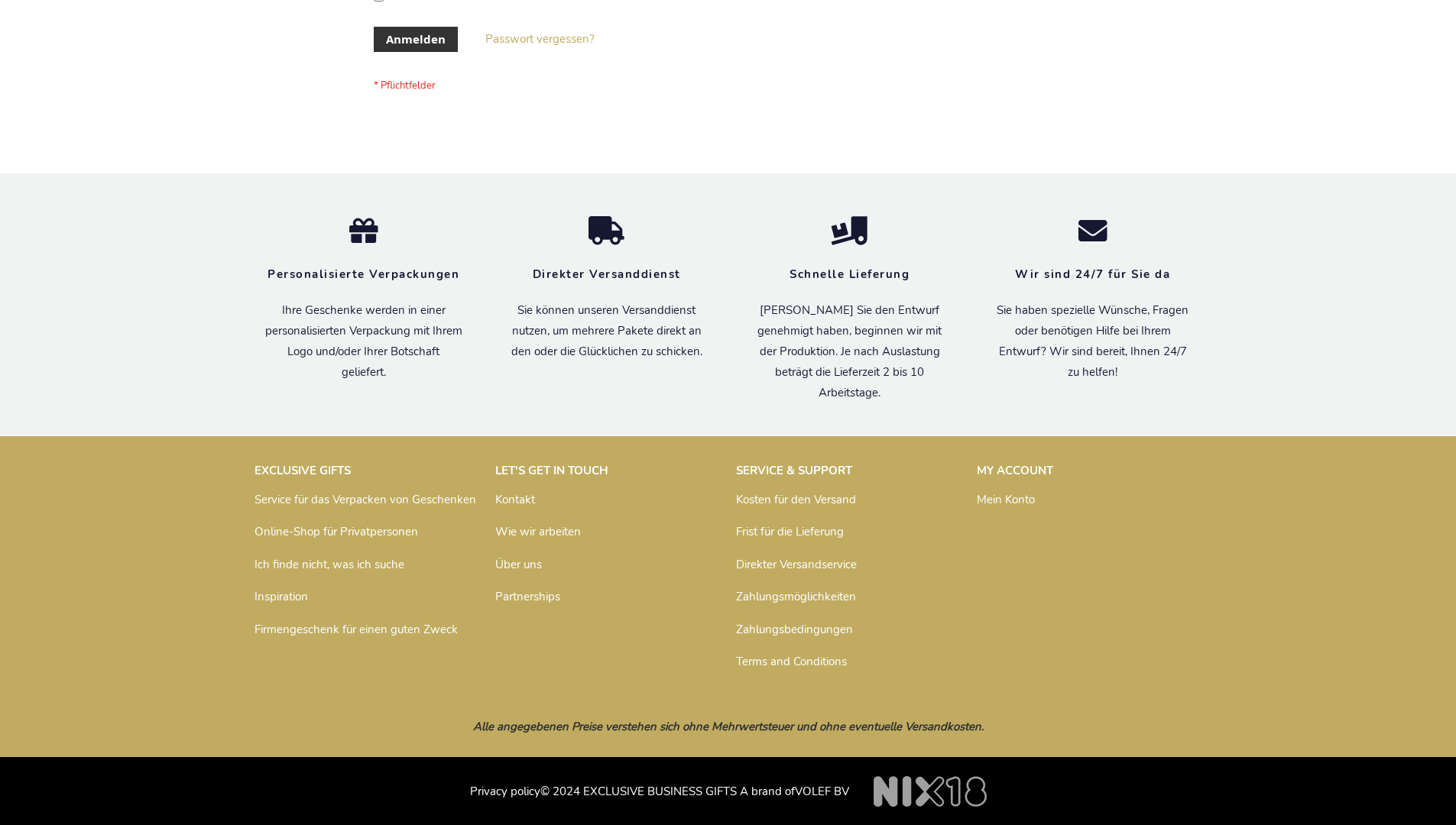
scroll to position [512, 0]
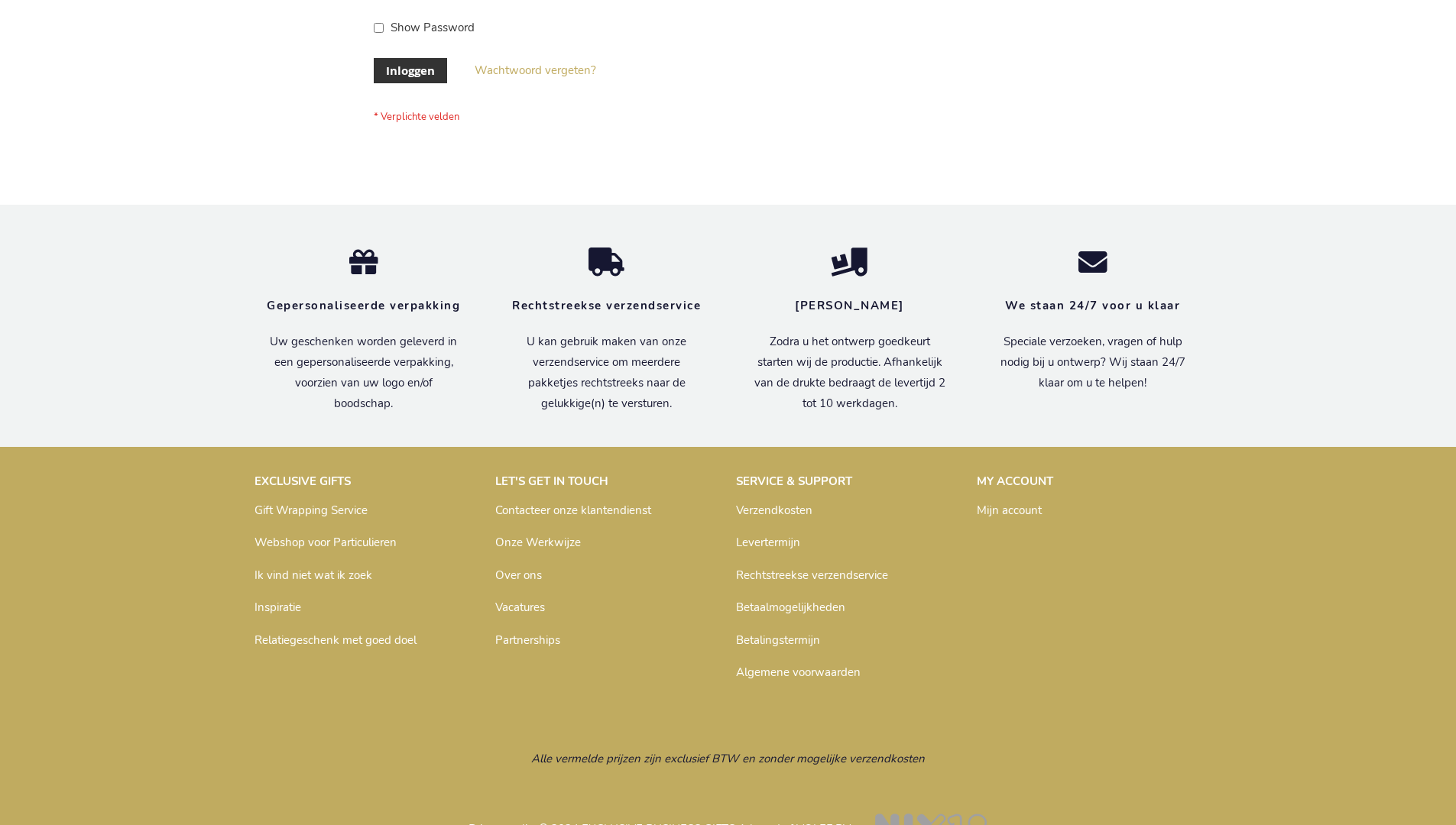
scroll to position [519, 0]
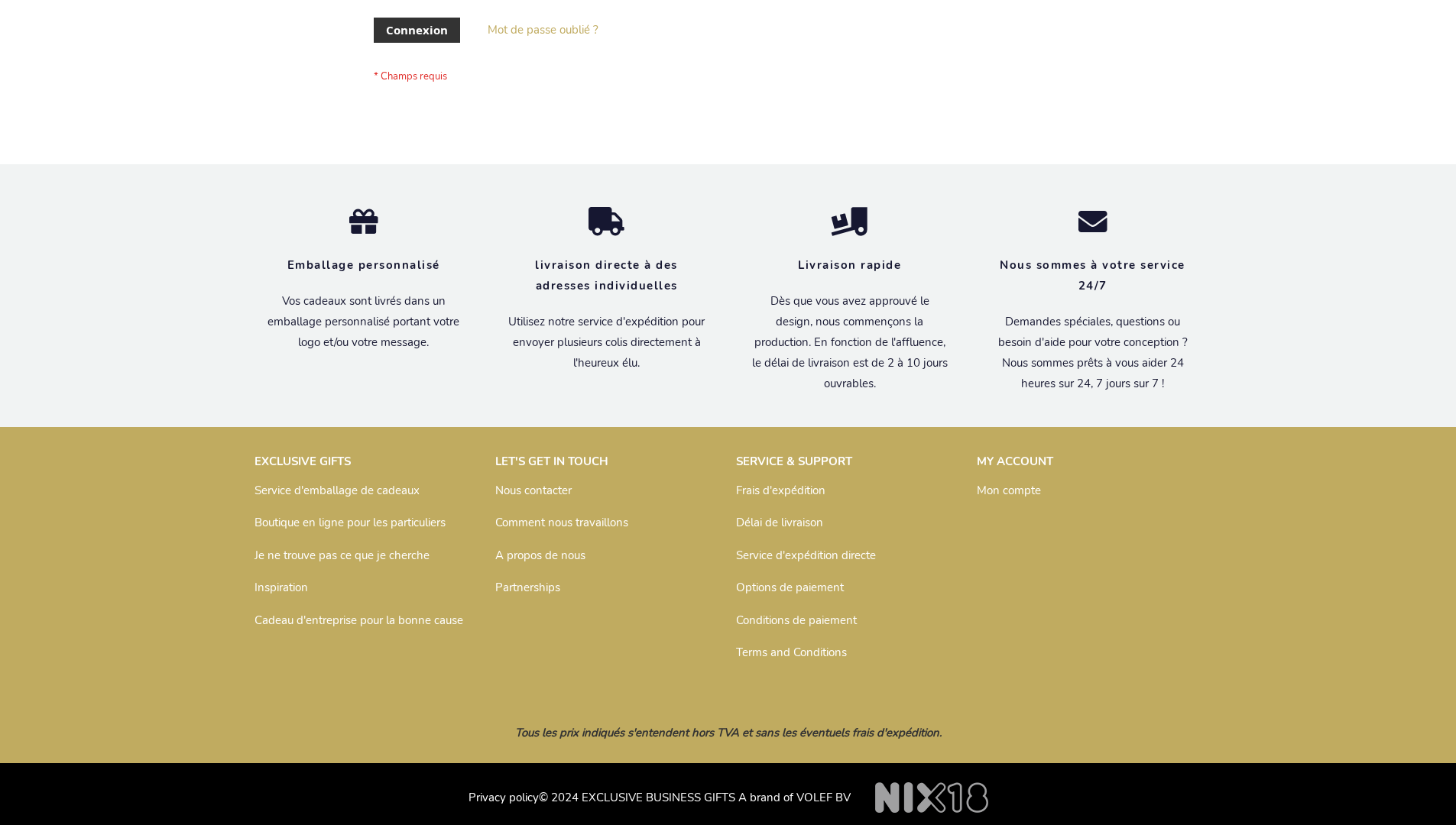
scroll to position [527, 0]
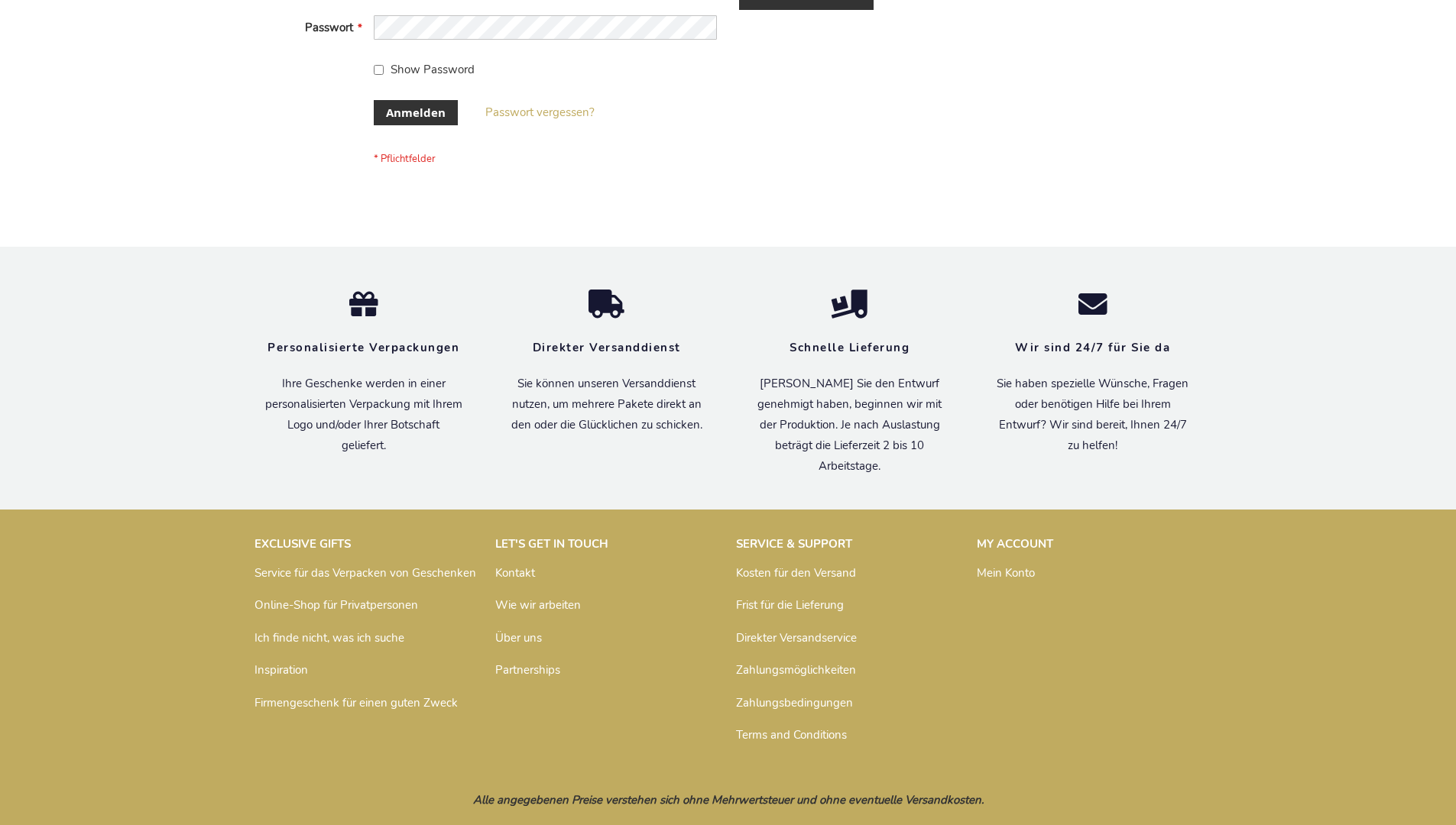
scroll to position [512, 0]
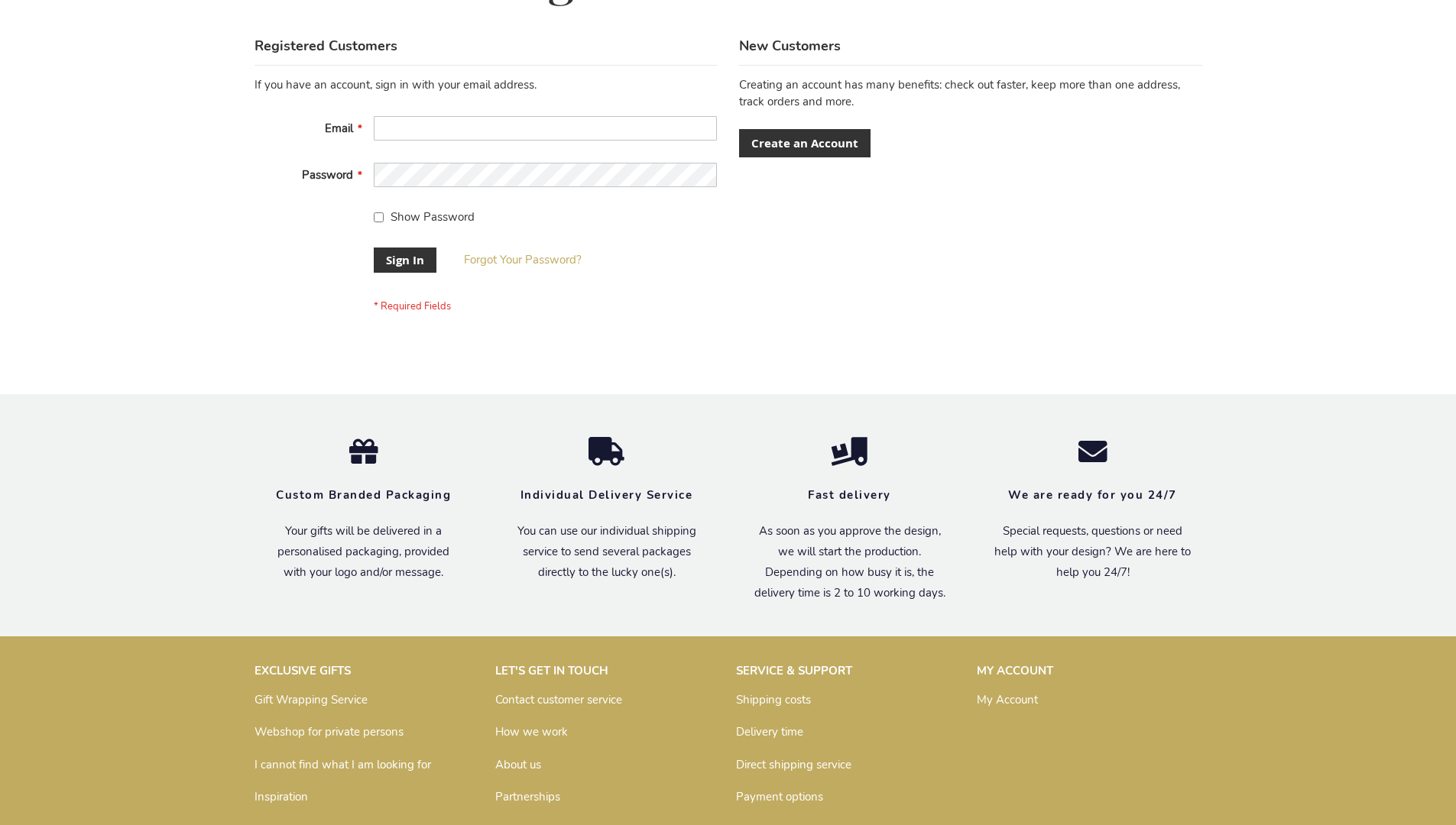
scroll to position [491, 0]
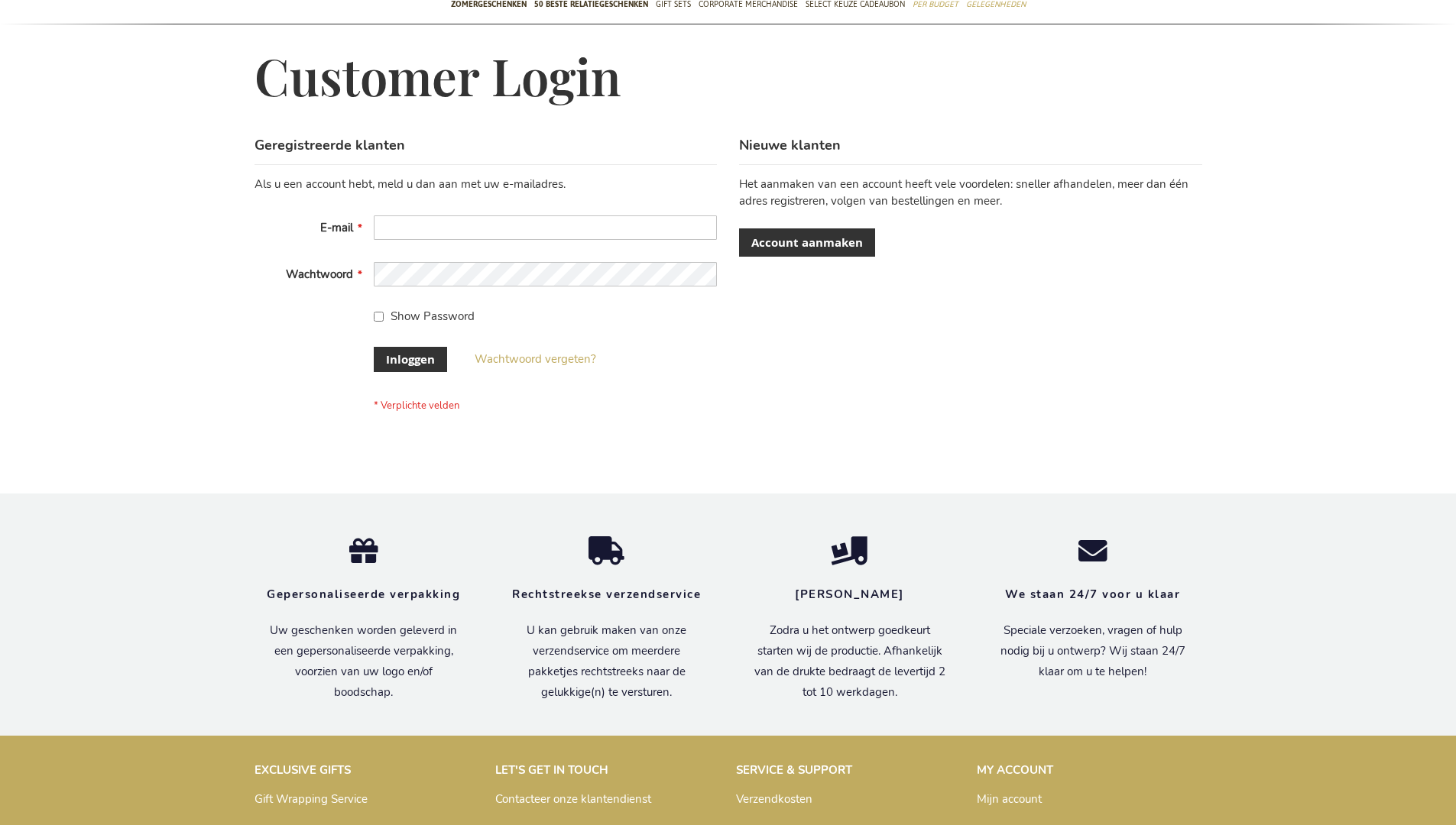
scroll to position [507, 0]
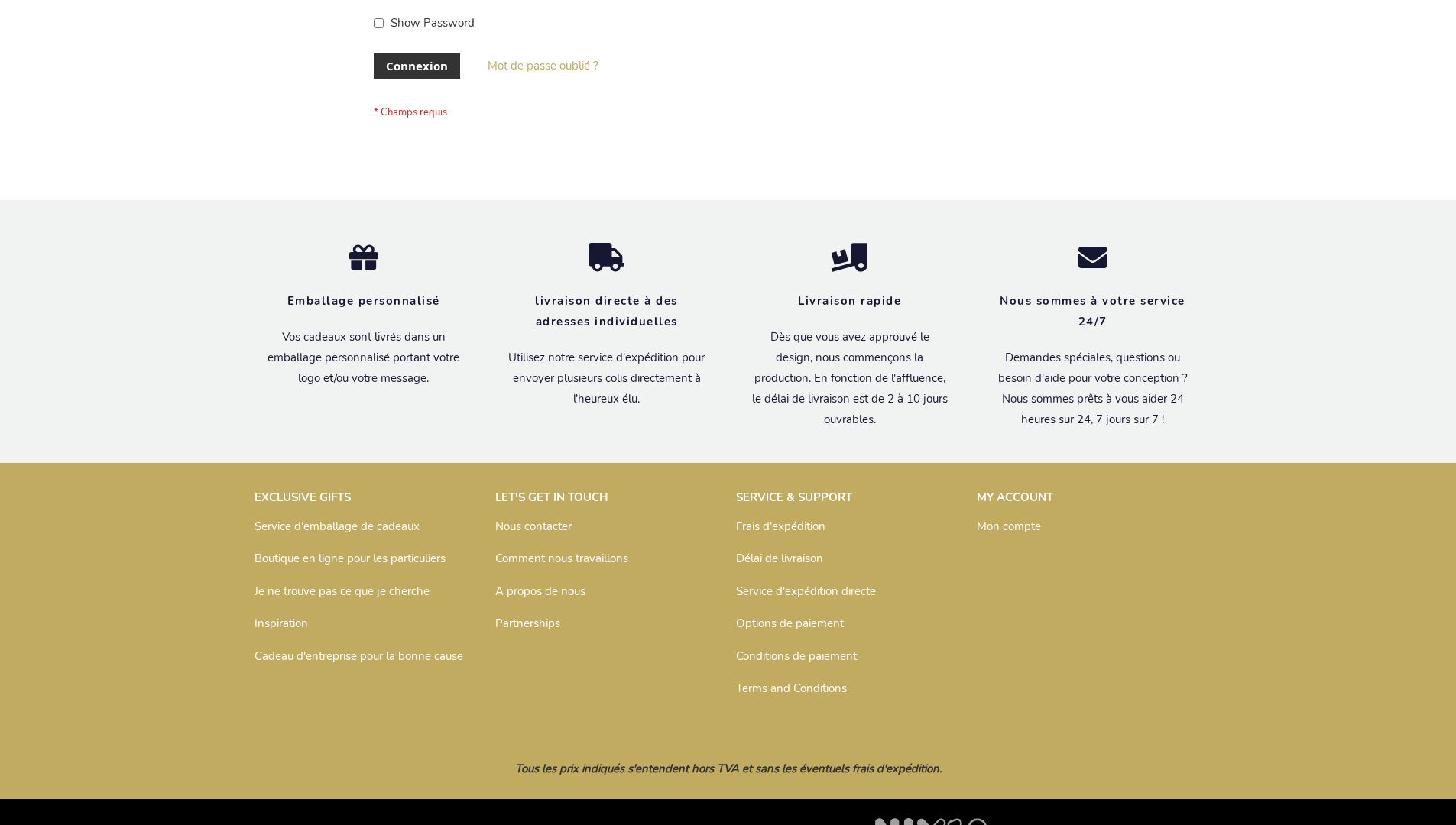
scroll to position [527, 0]
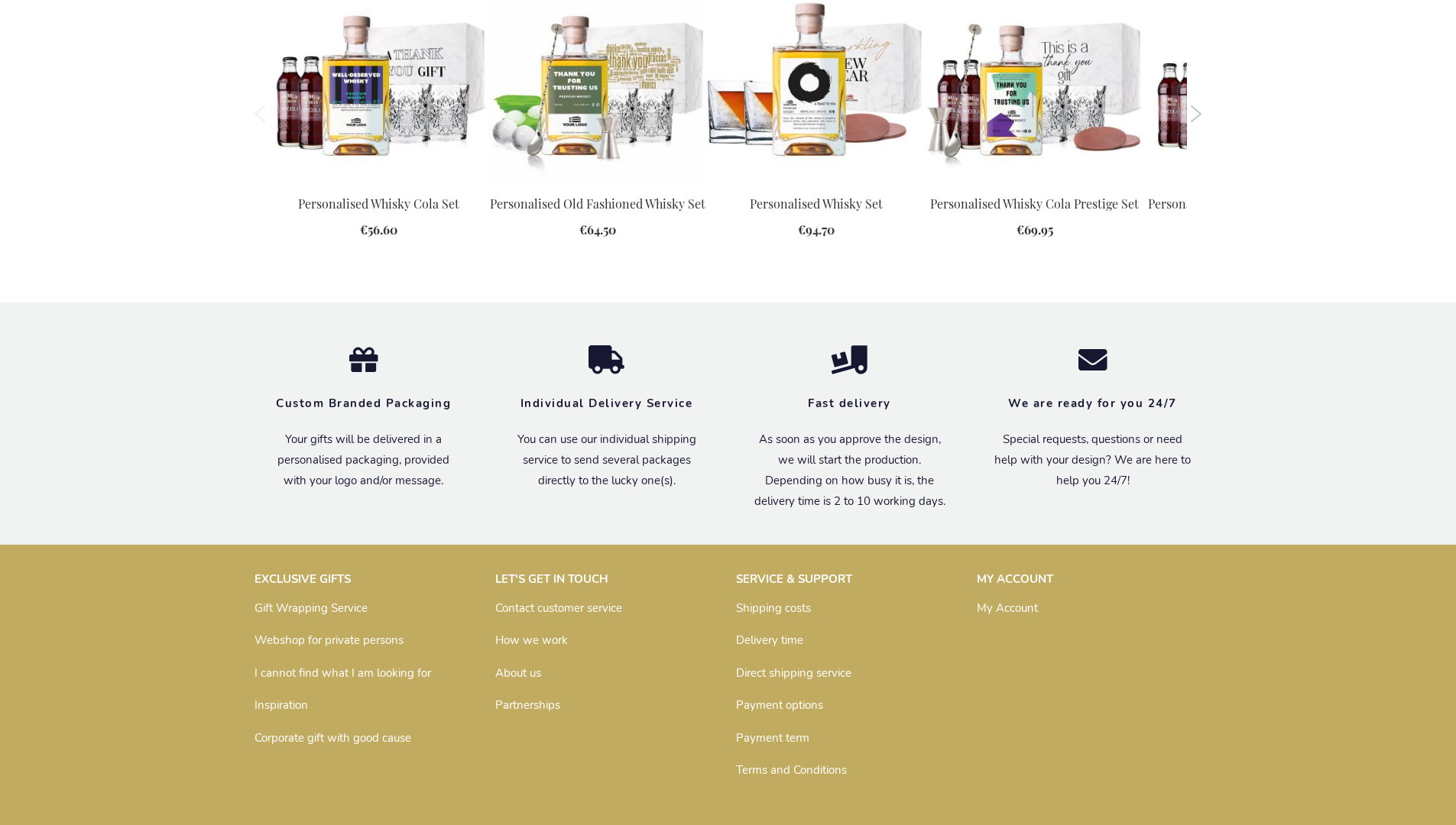
scroll to position [1962, 0]
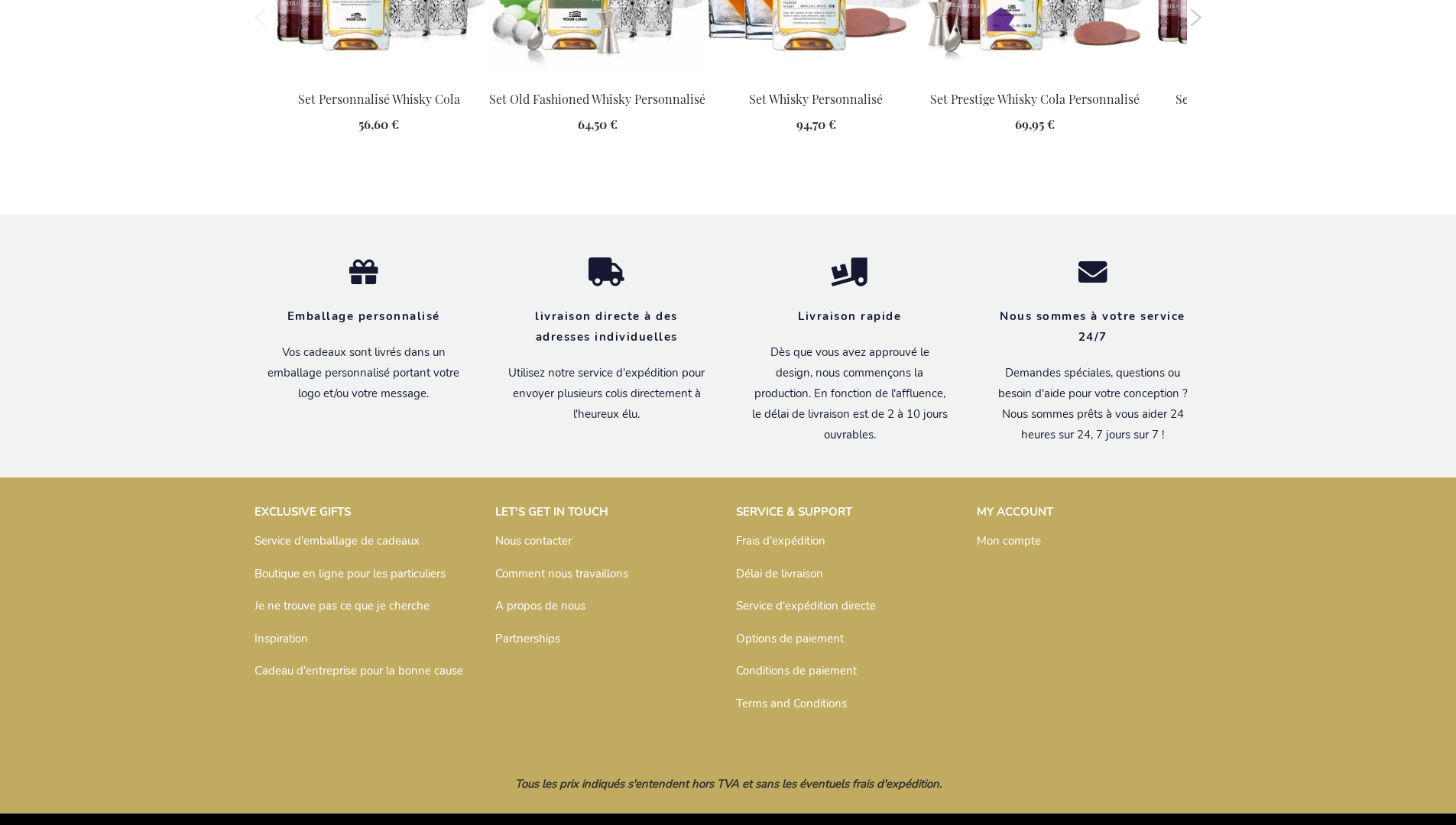
scroll to position [2050, 0]
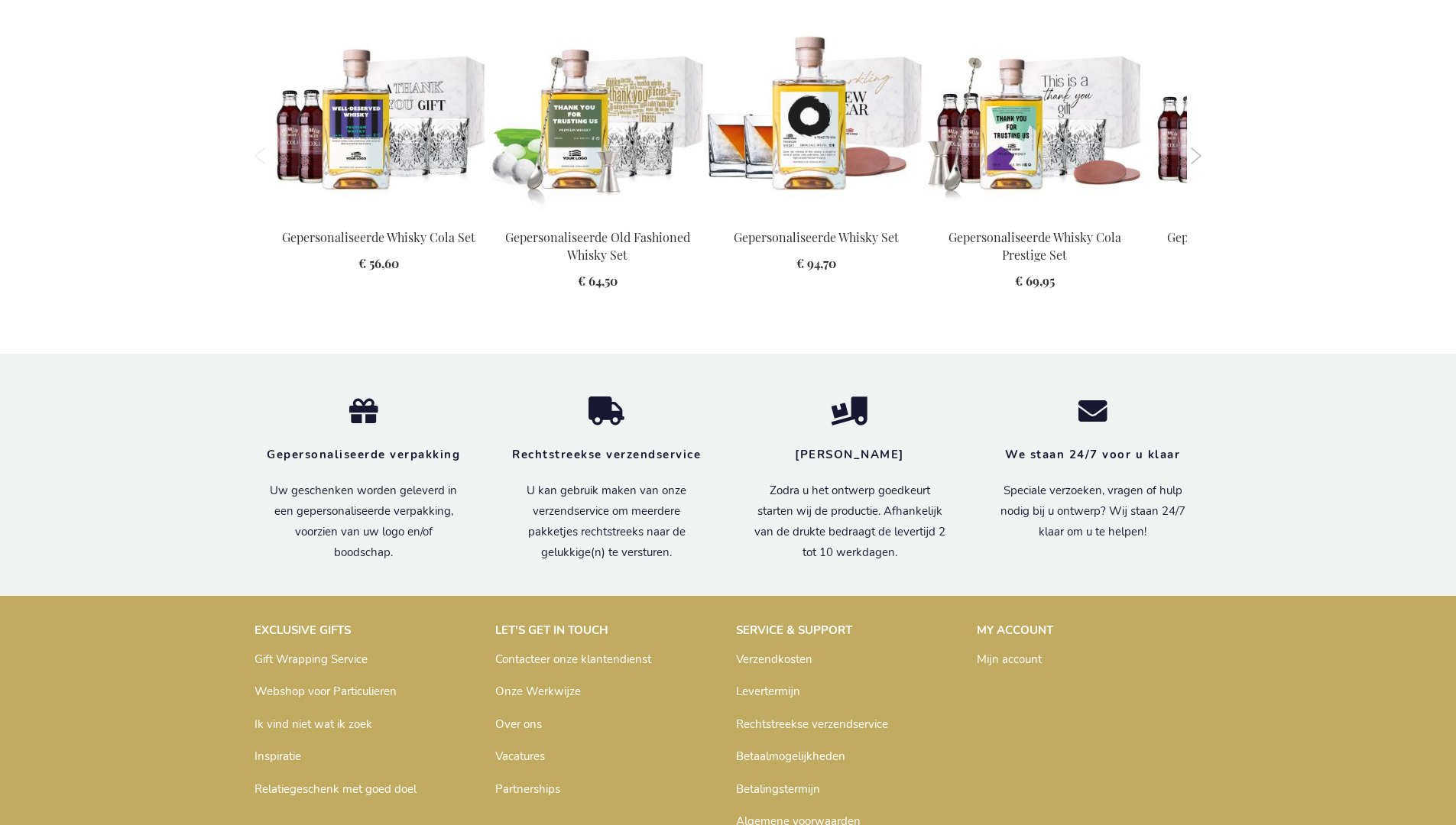
scroll to position [2007, 0]
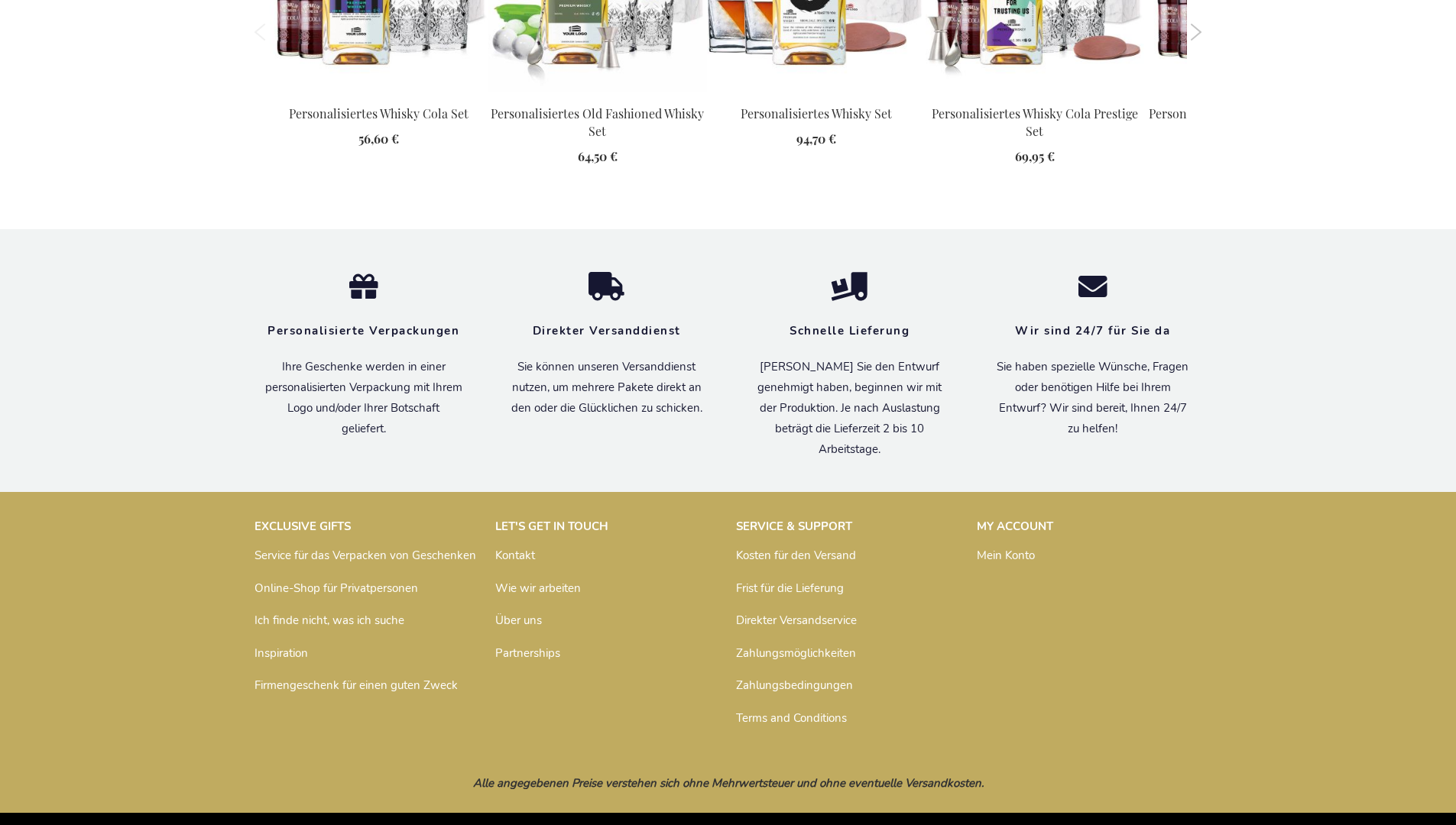
scroll to position [2035, 0]
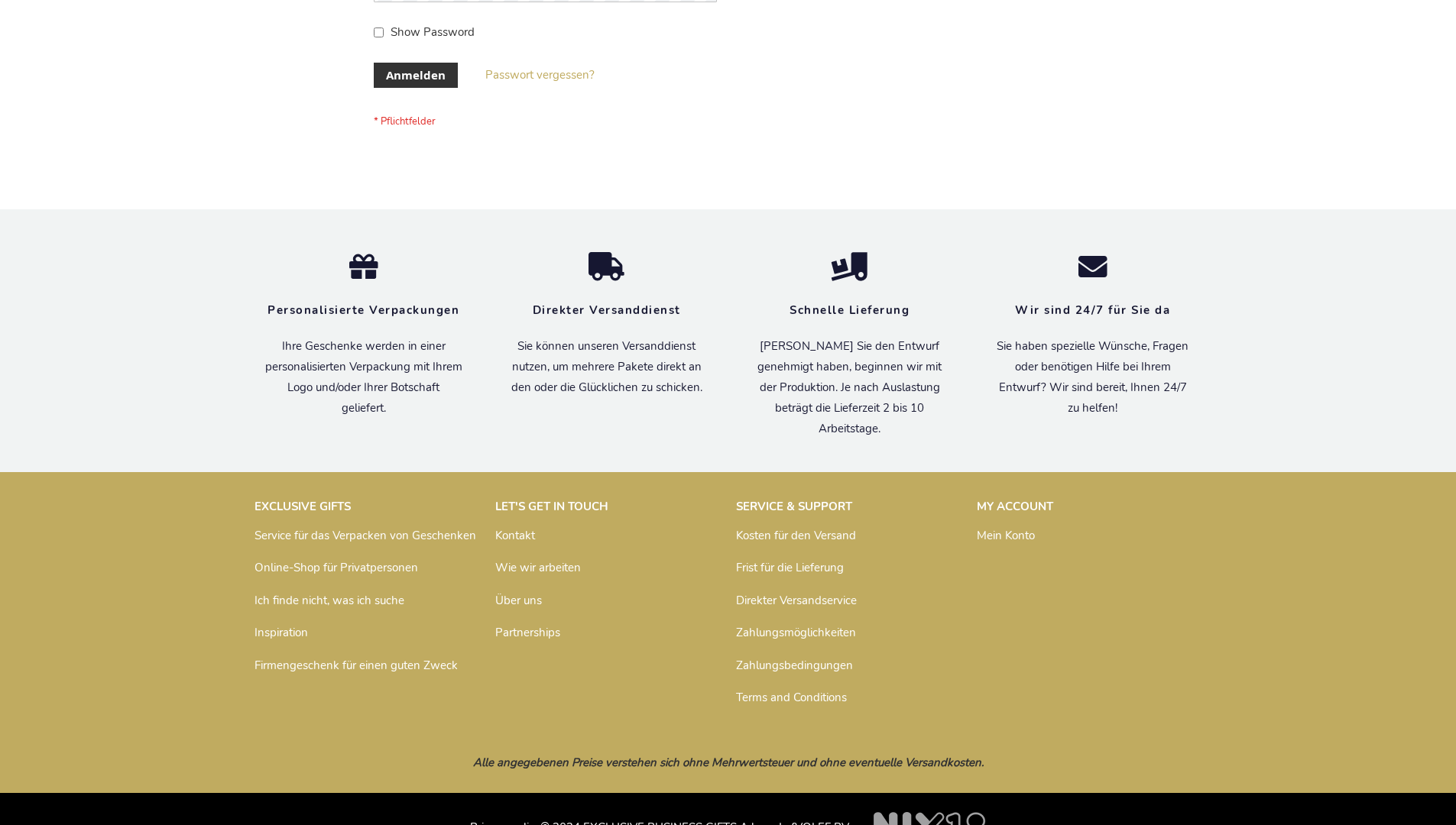
scroll to position [512, 0]
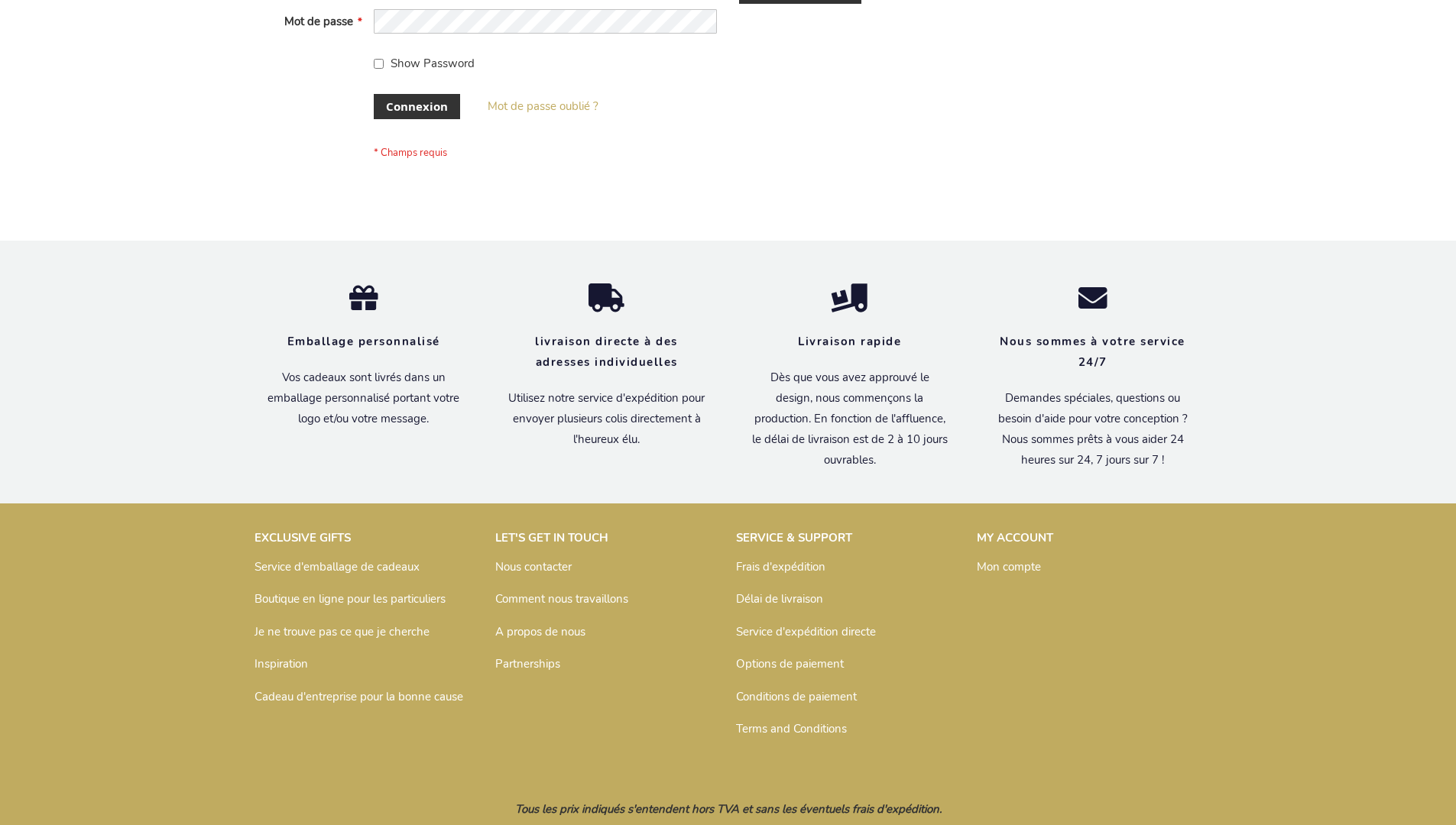
scroll to position [527, 0]
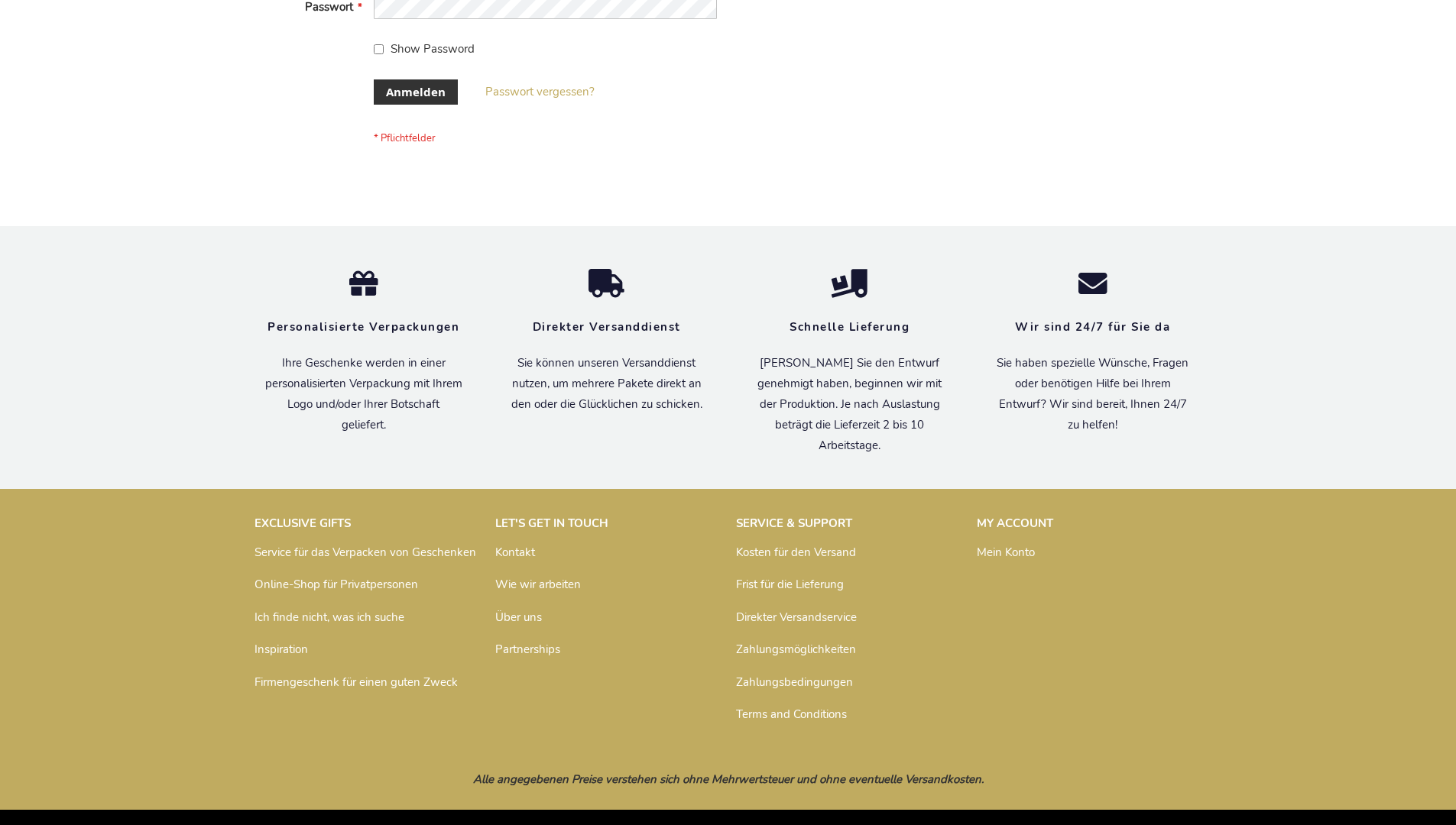
scroll to position [512, 0]
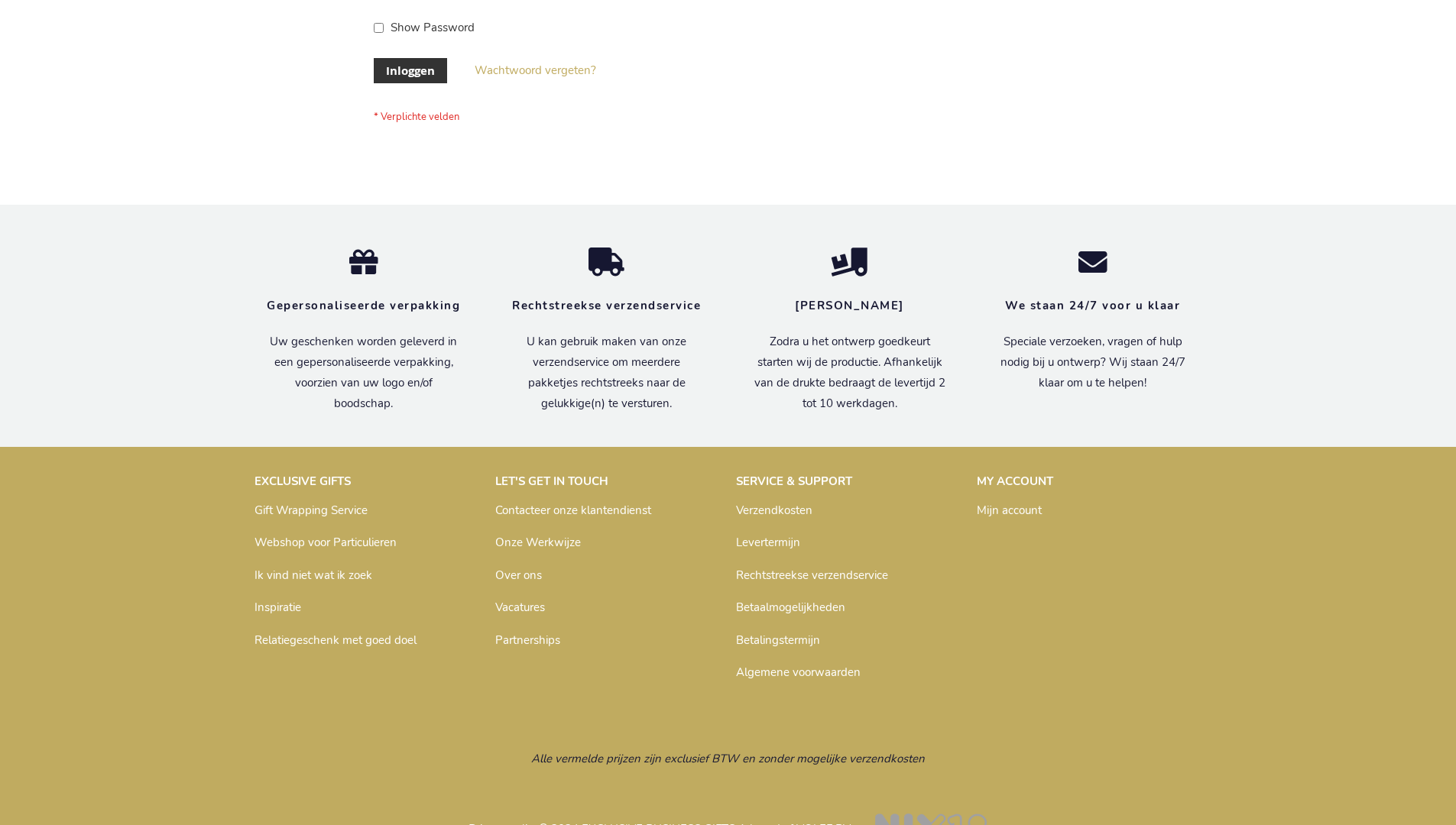
scroll to position [519, 0]
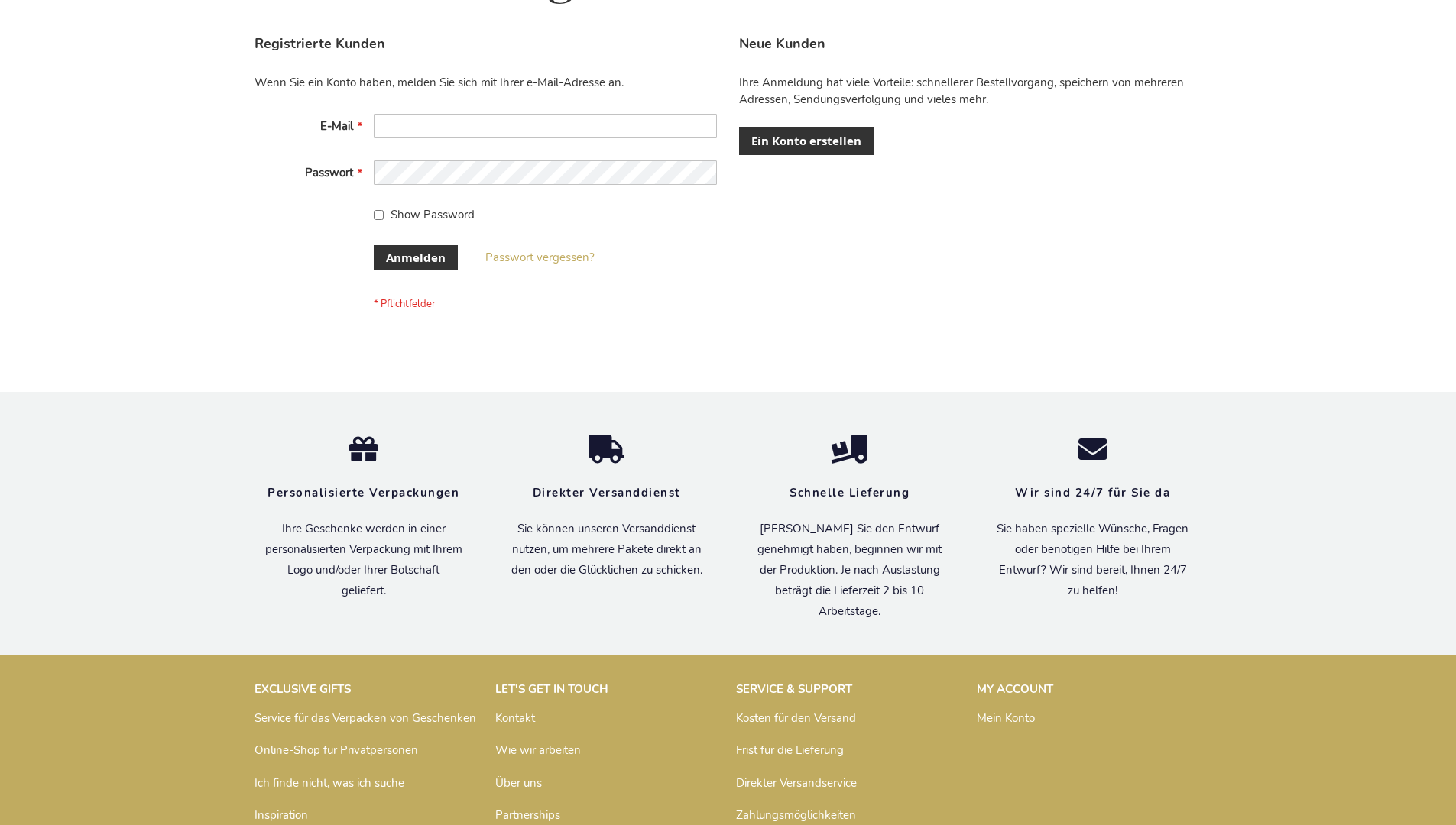
scroll to position [512, 0]
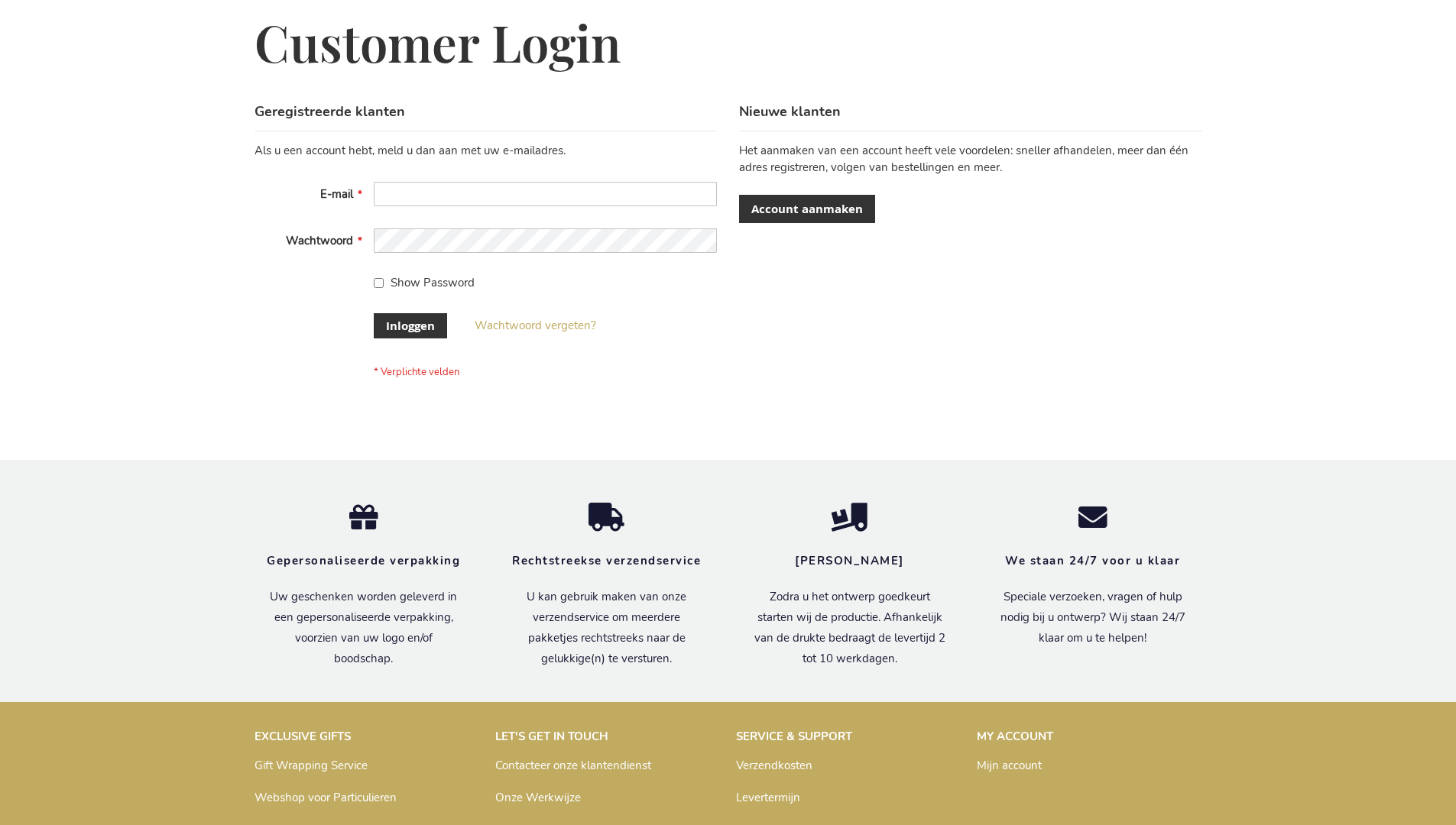
scroll to position [519, 0]
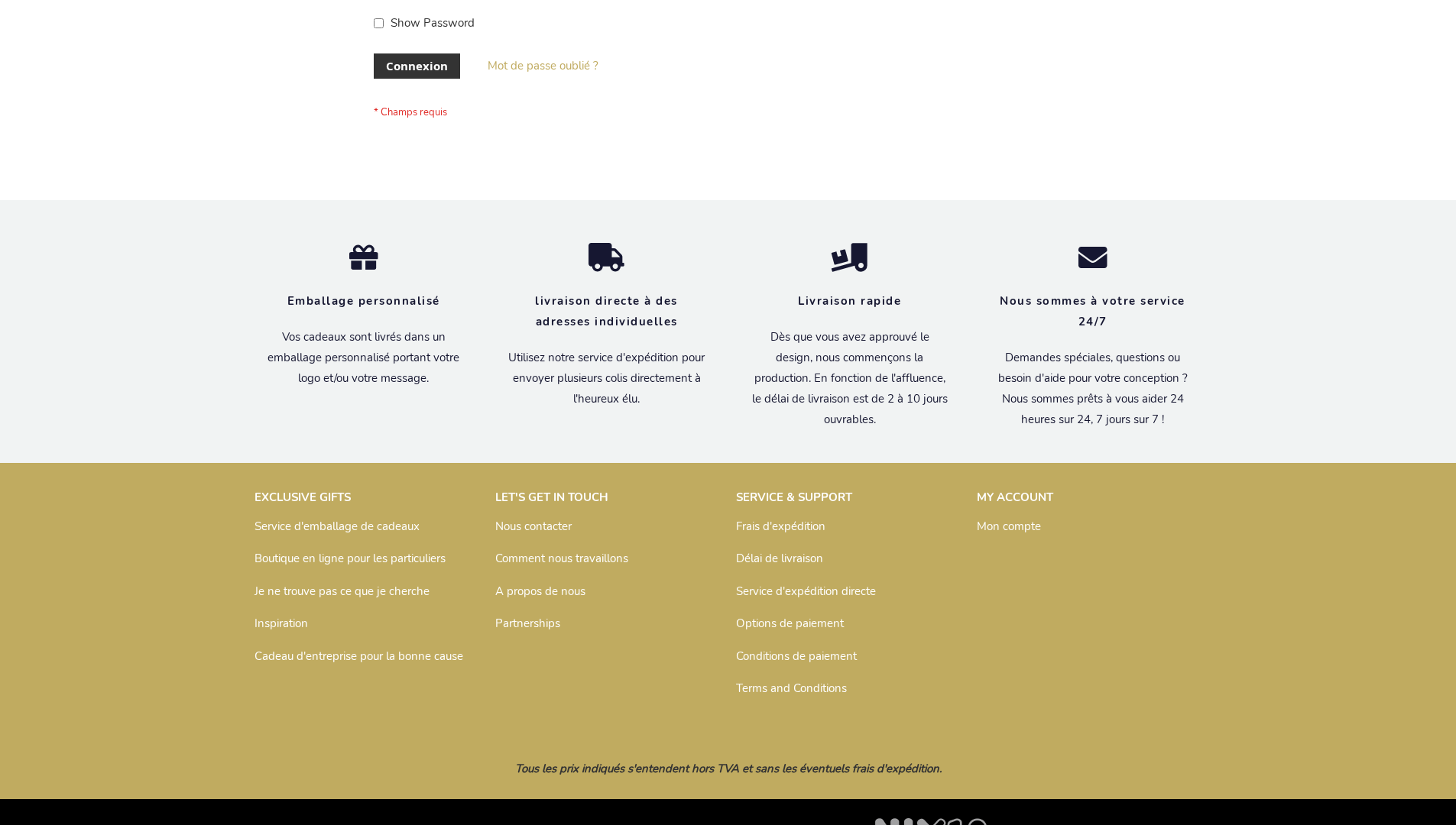
scroll to position [527, 0]
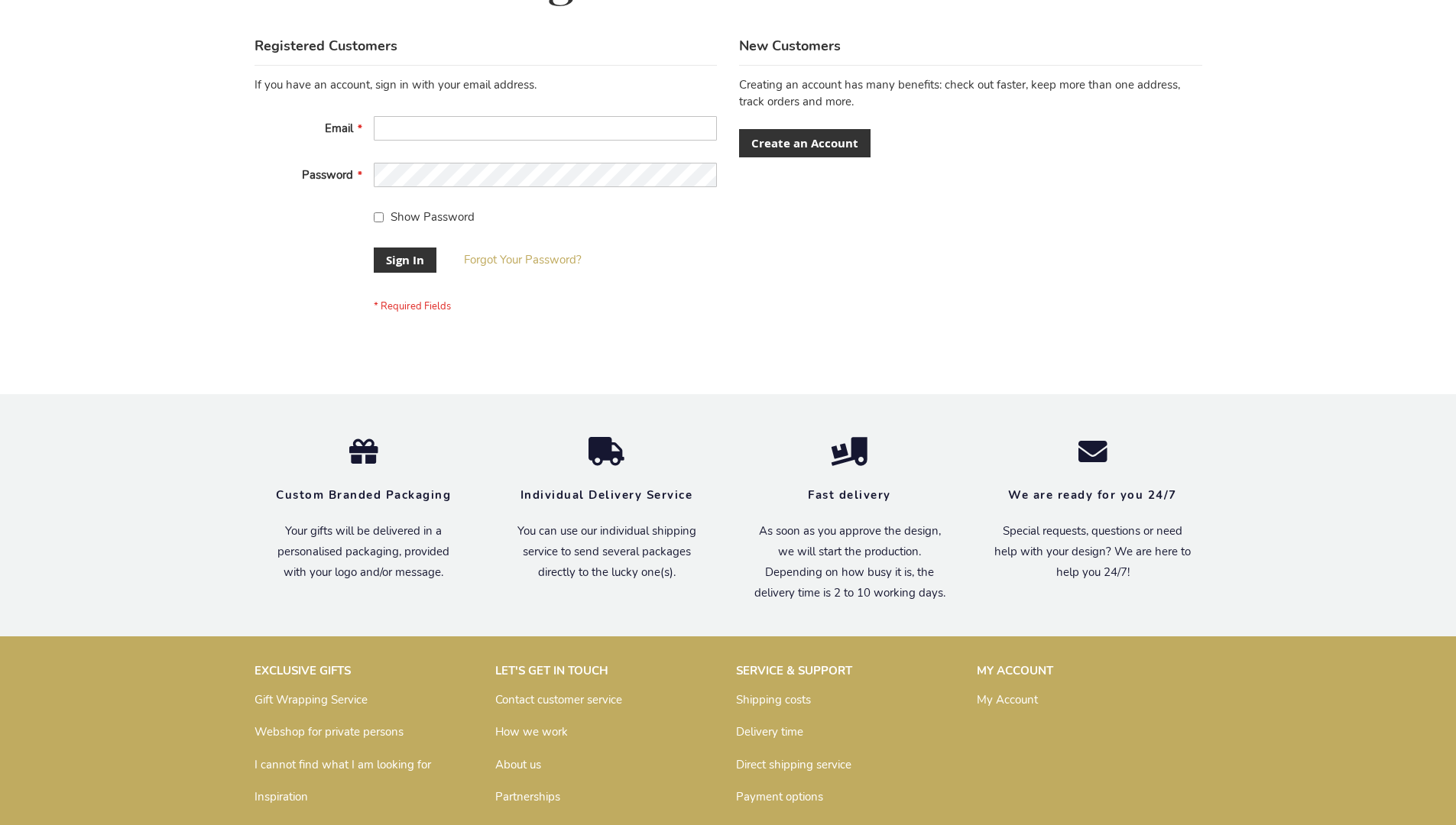
scroll to position [491, 0]
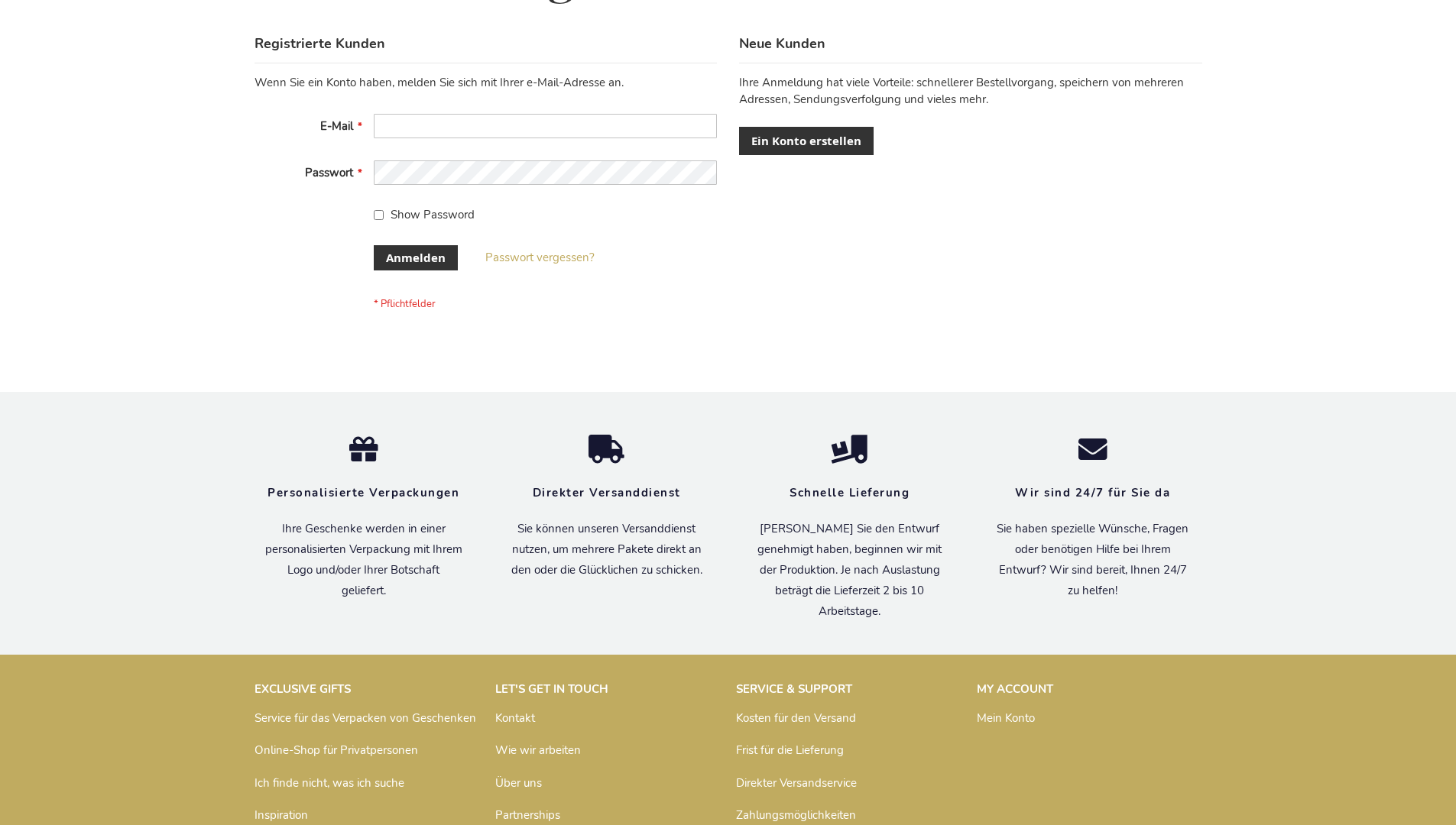
scroll to position [512, 0]
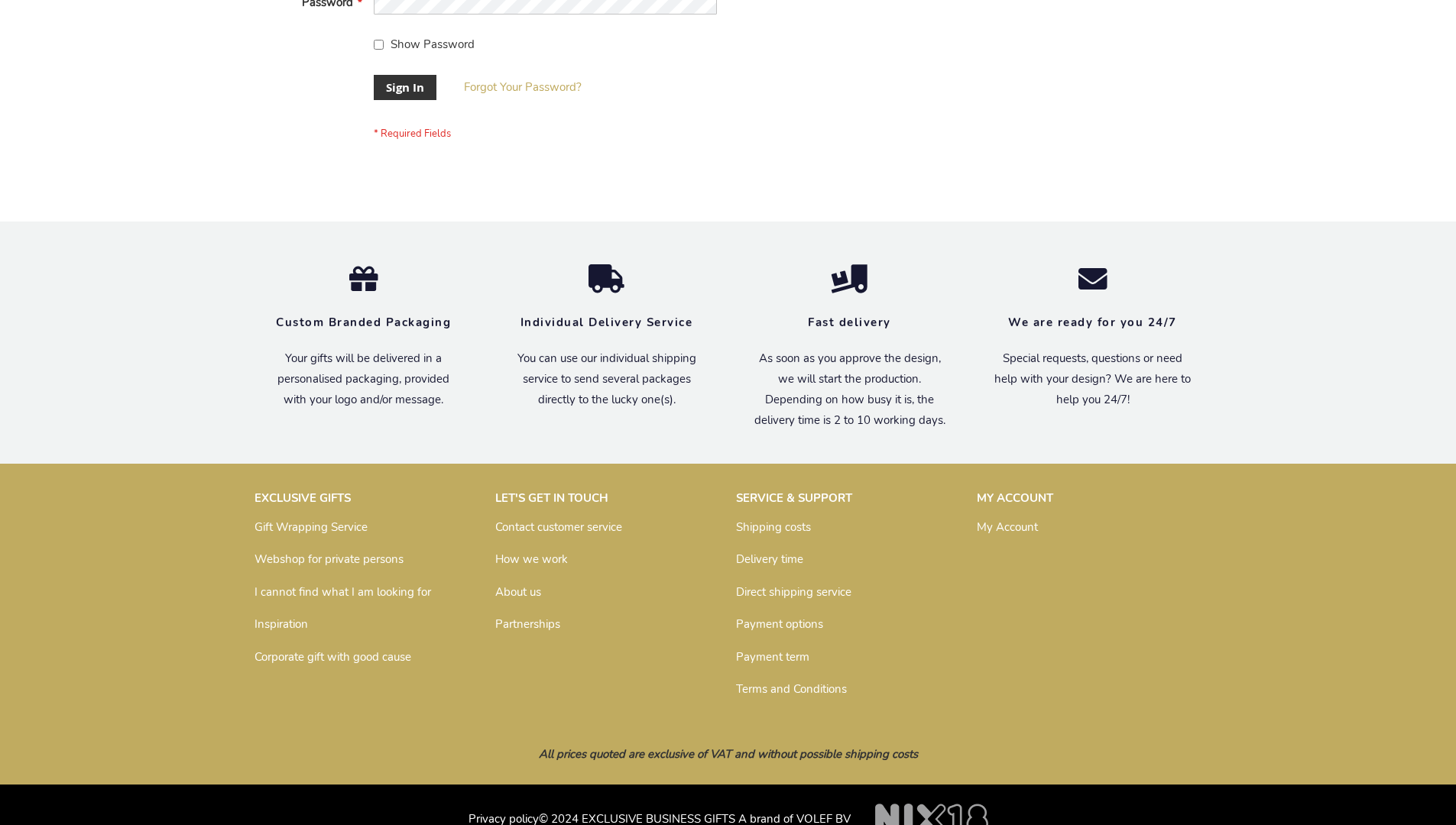
scroll to position [491, 0]
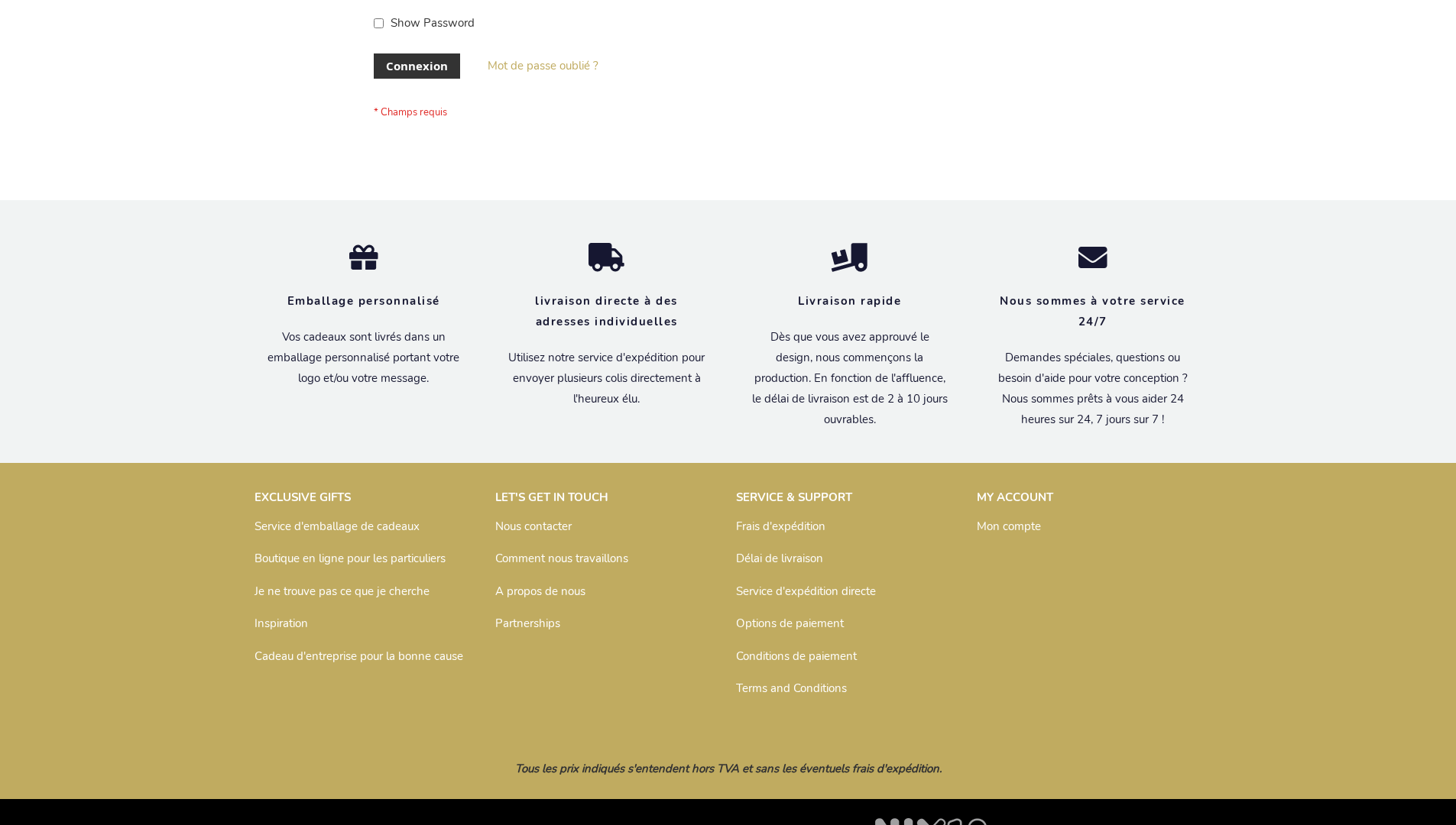
scroll to position [527, 0]
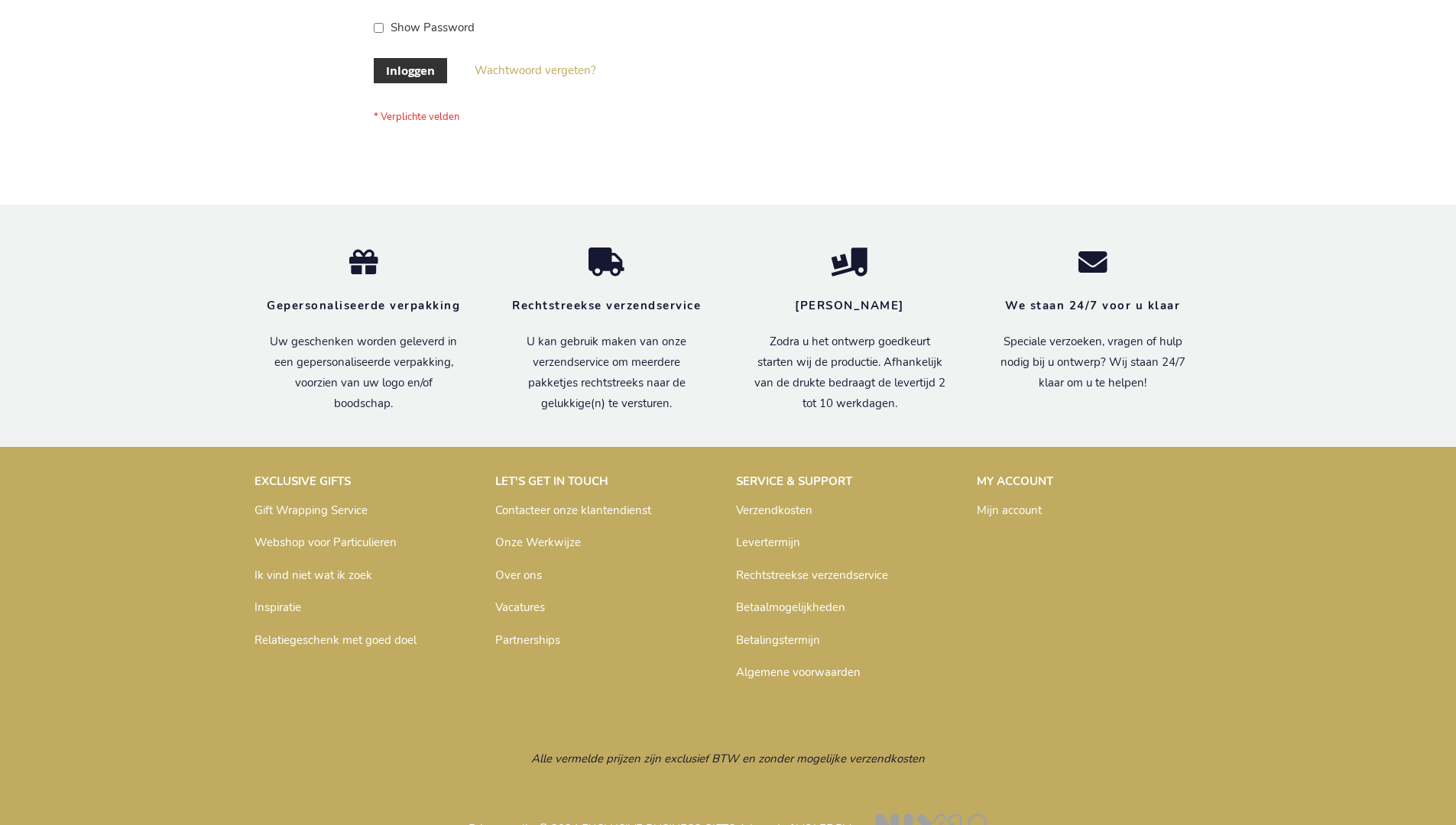
scroll to position [519, 0]
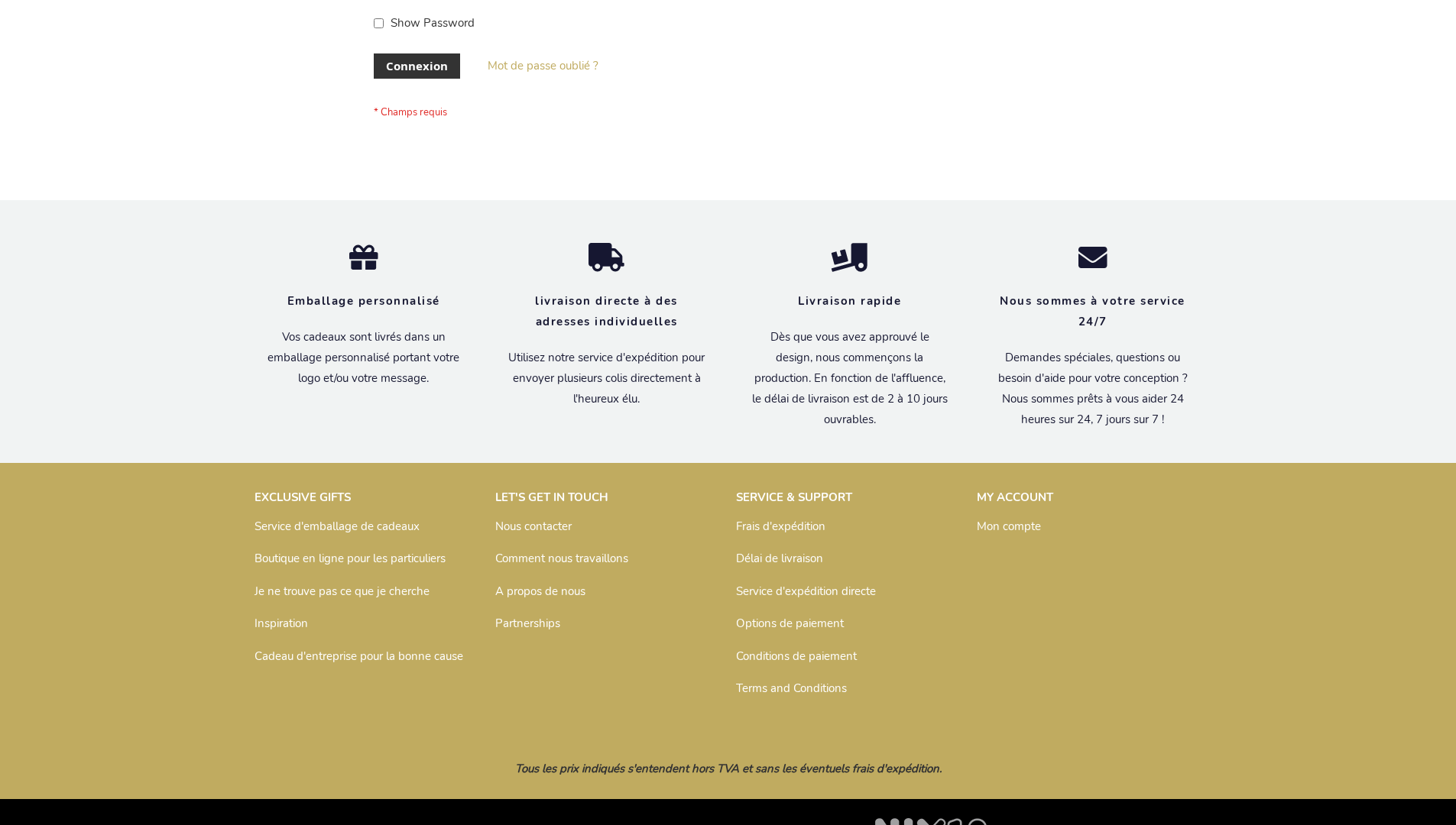
scroll to position [527, 0]
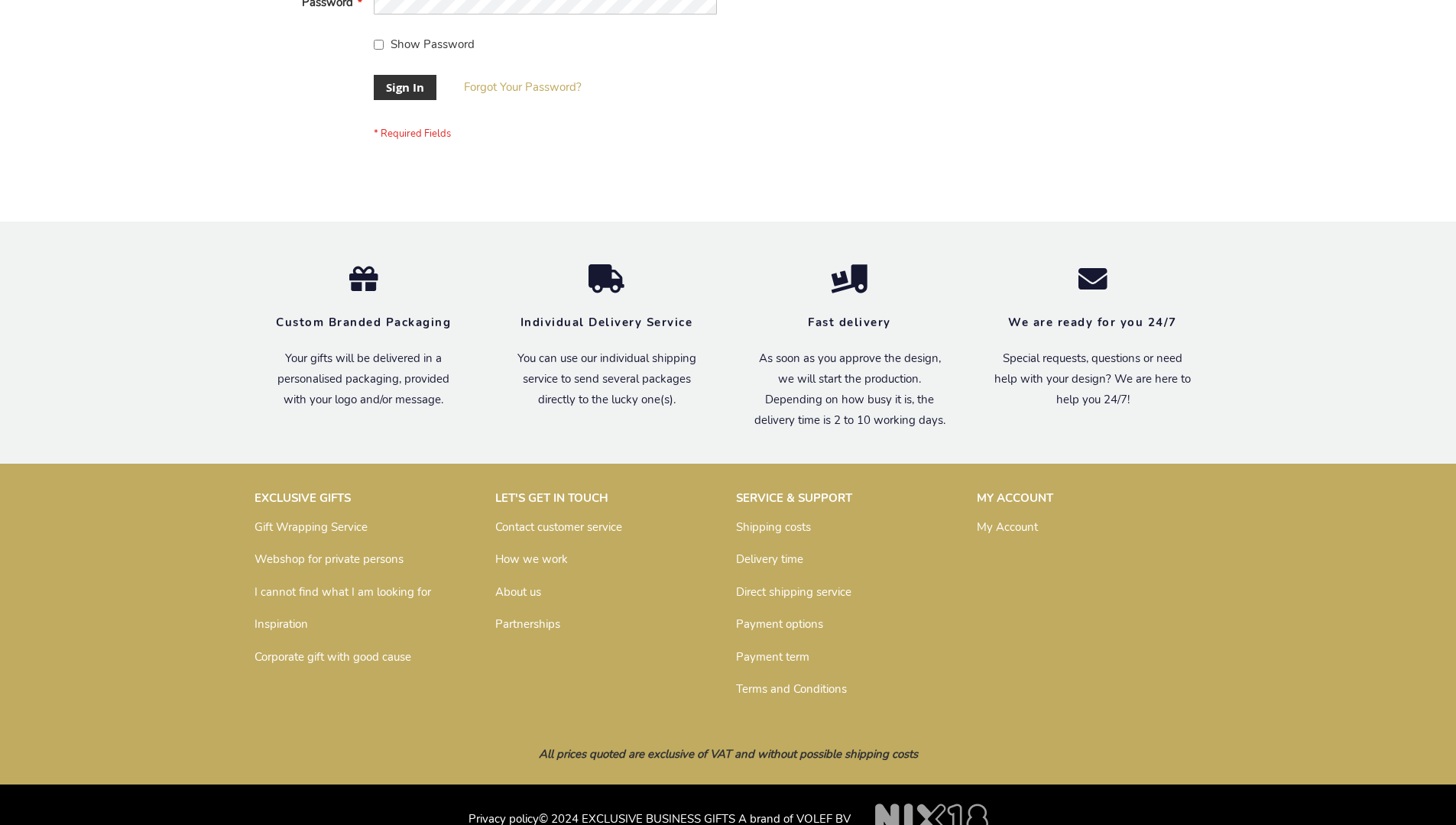
scroll to position [491, 0]
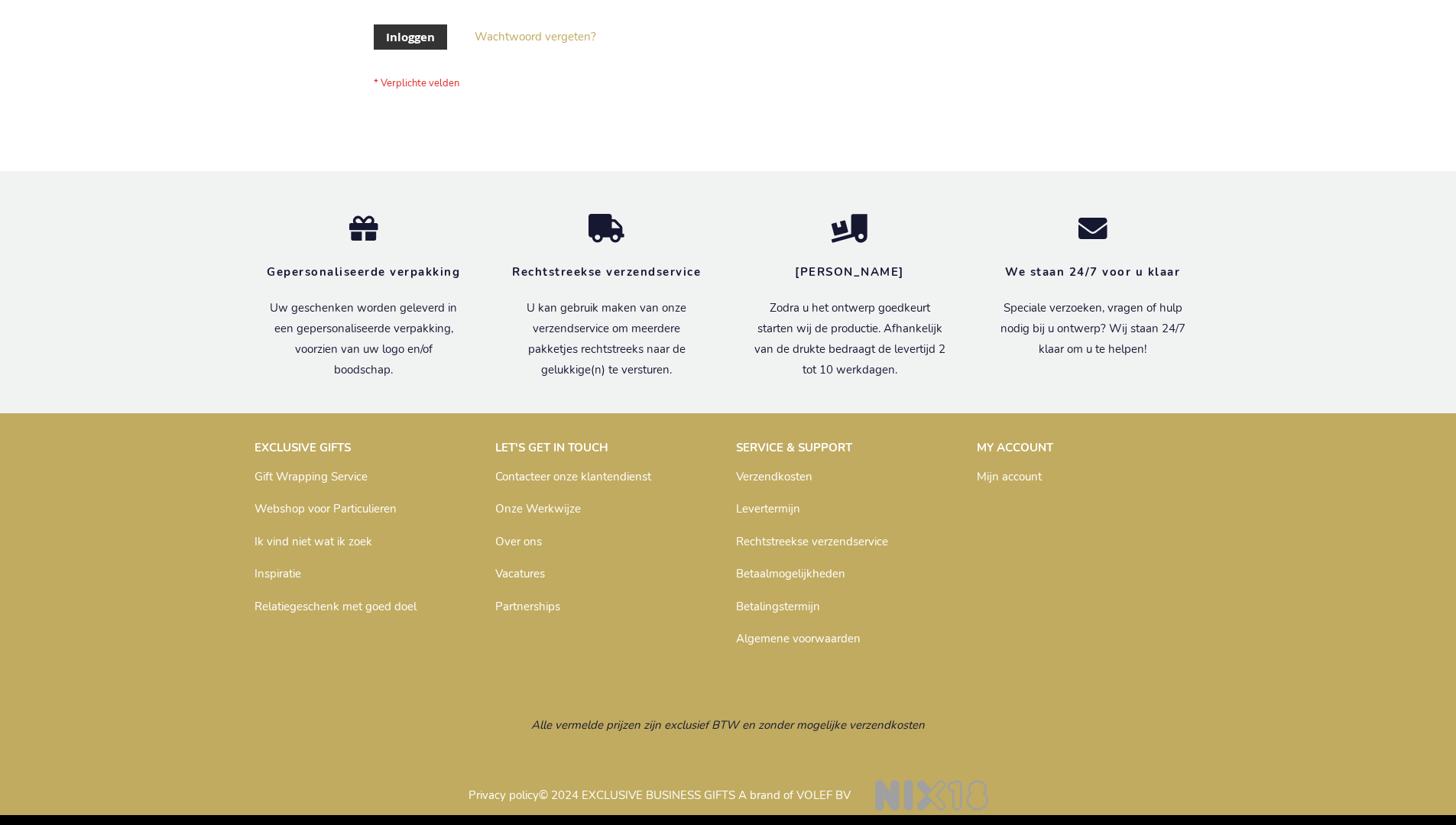
scroll to position [519, 0]
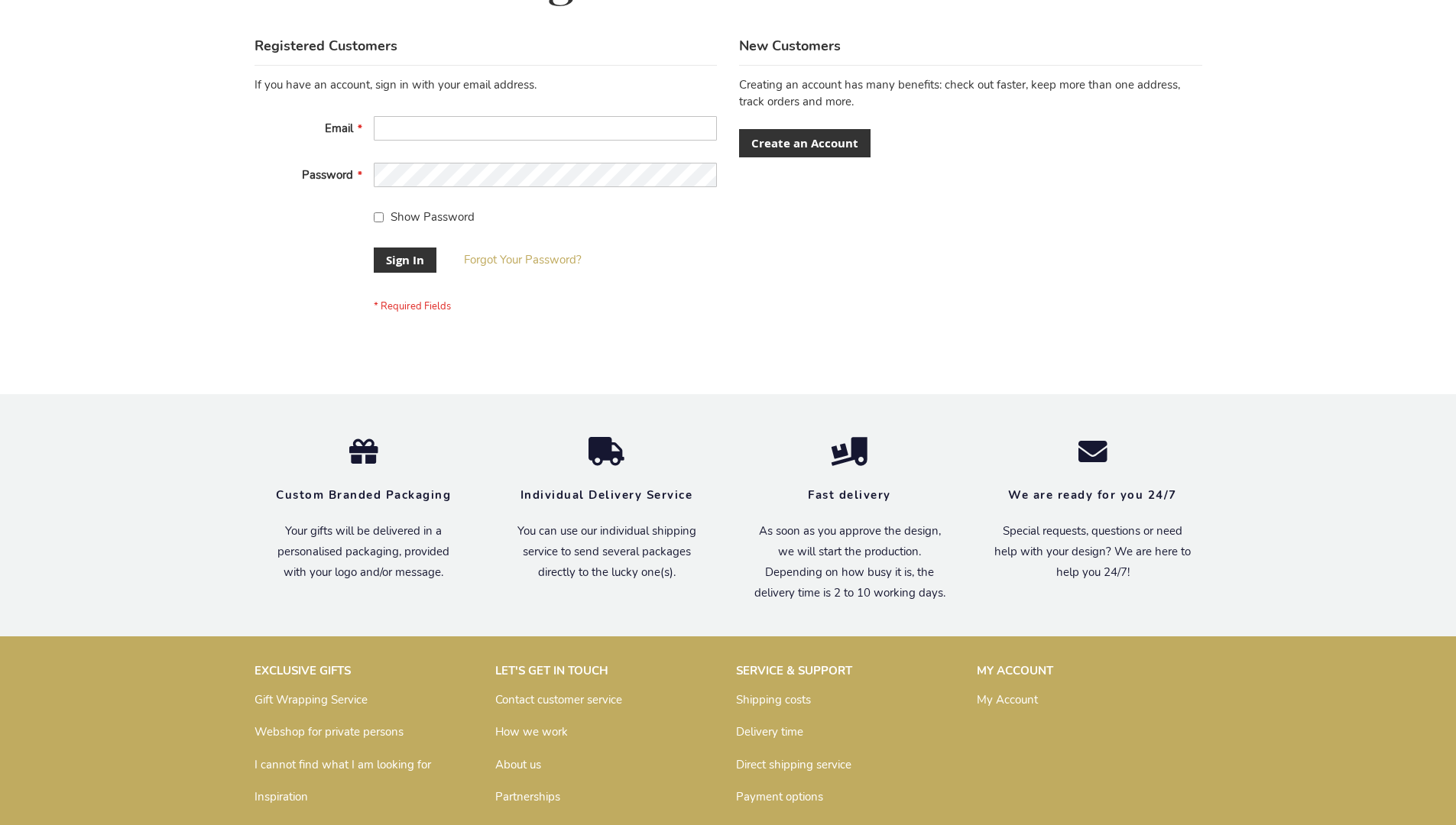
scroll to position [491, 0]
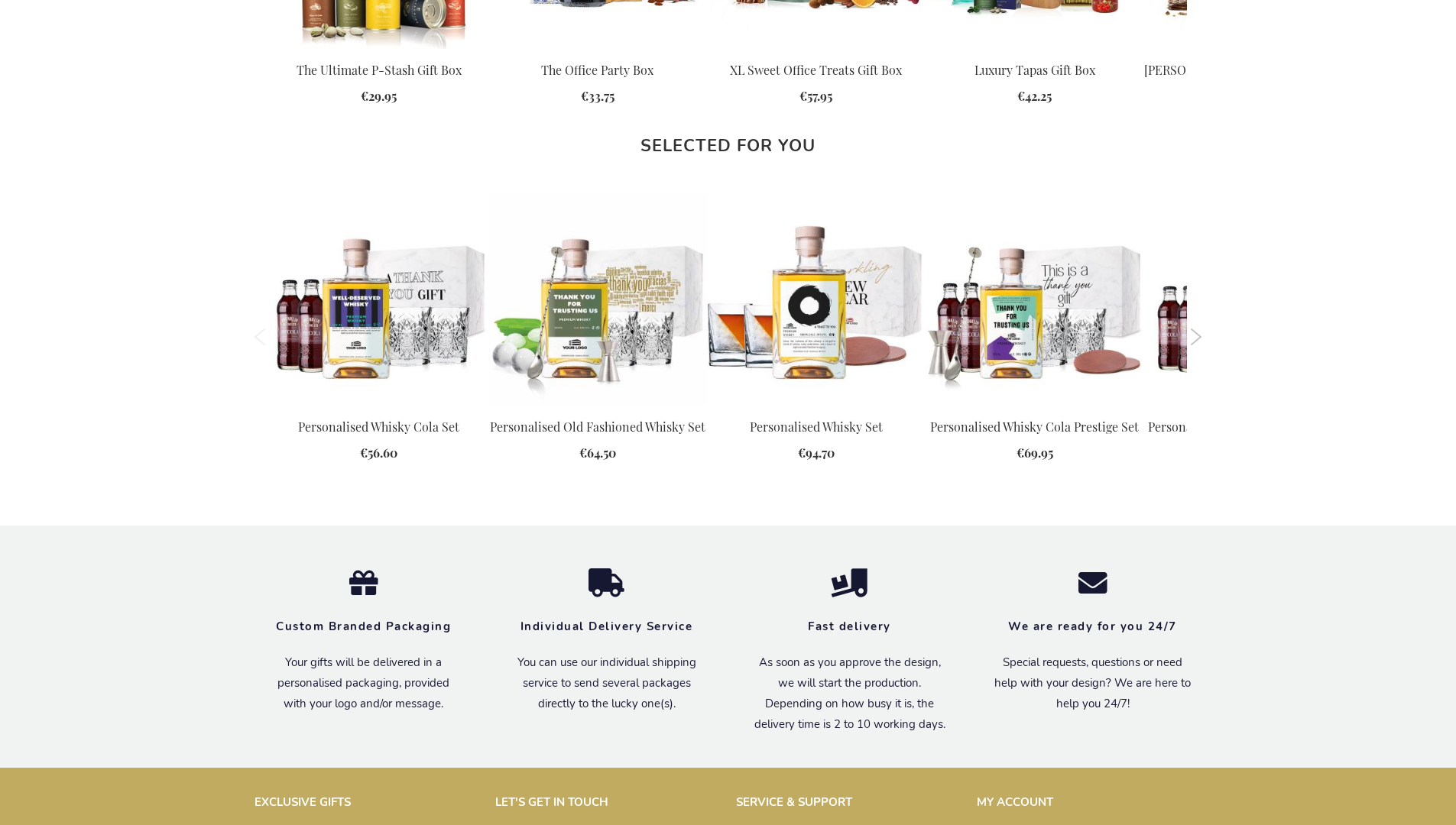
scroll to position [1962, 0]
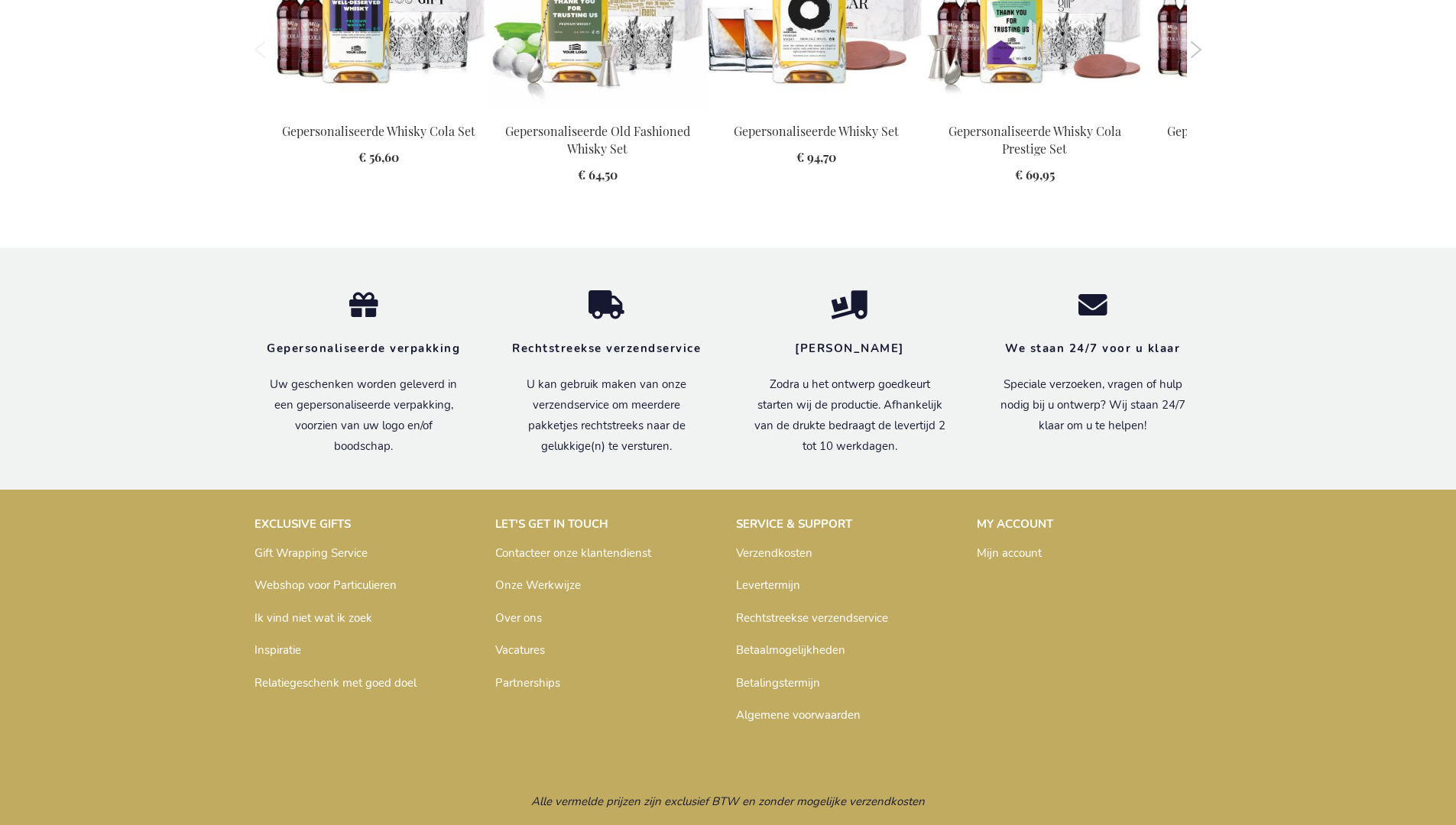
scroll to position [2007, 0]
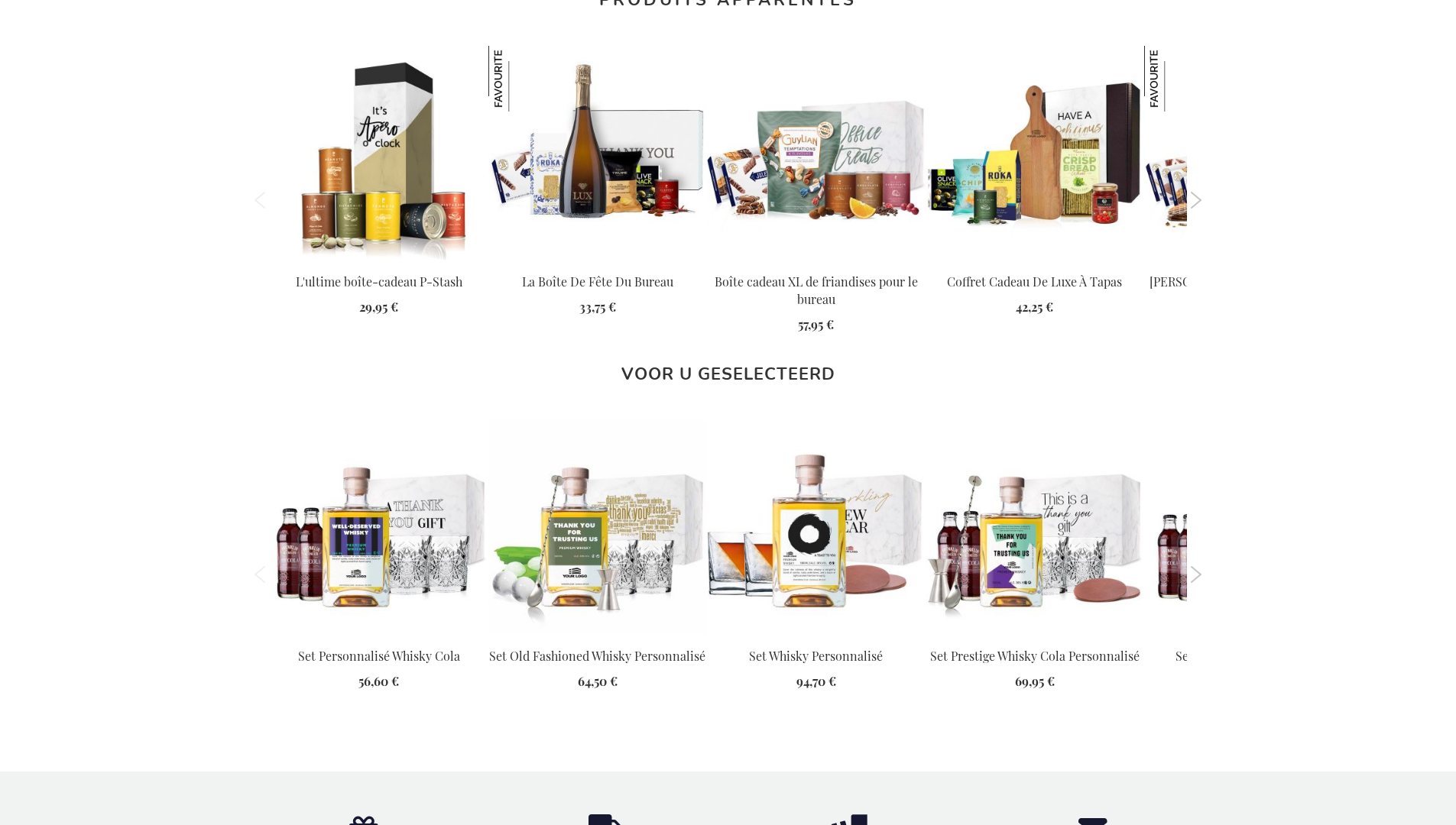
scroll to position [2050, 0]
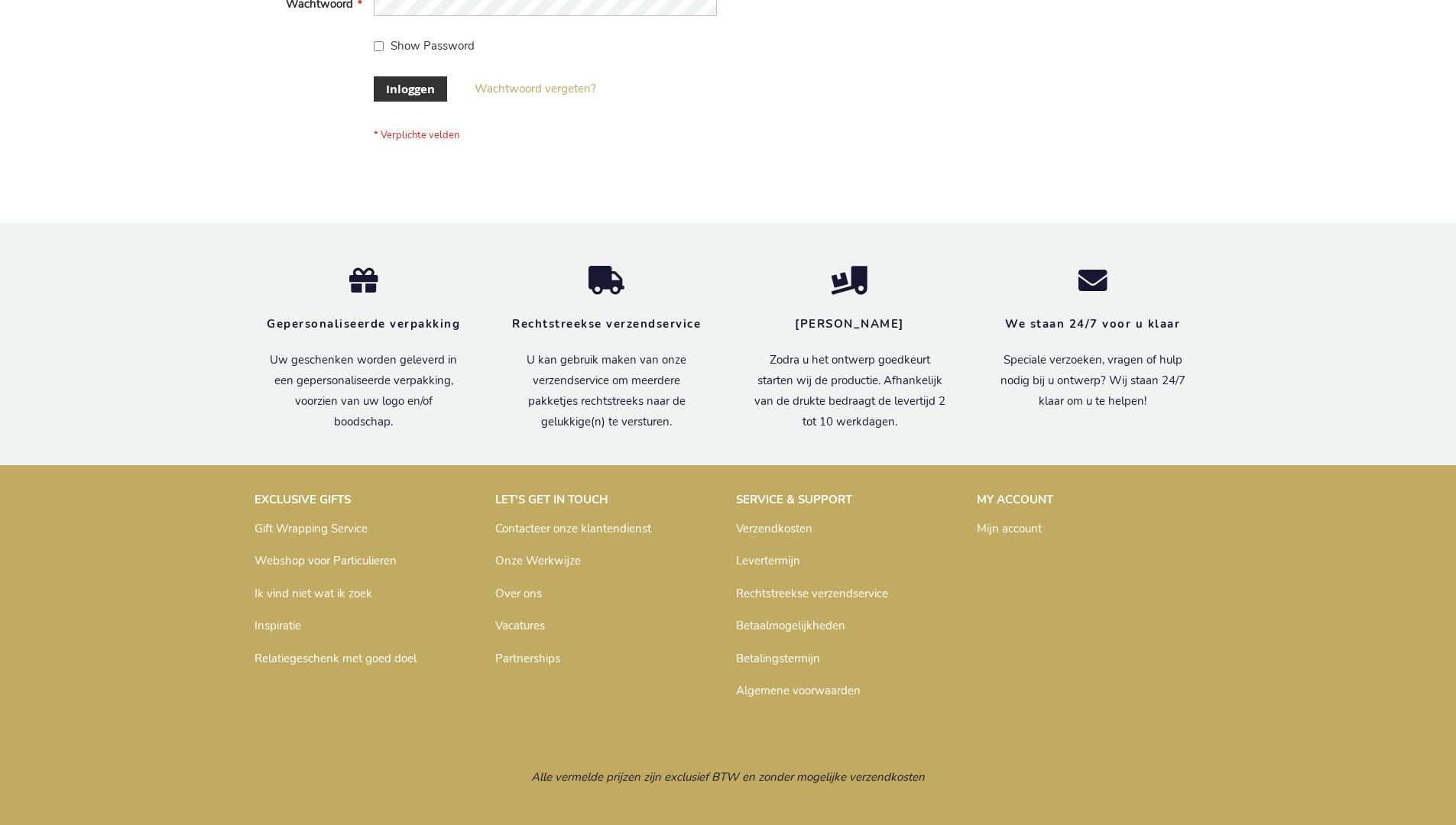
scroll to position [519, 0]
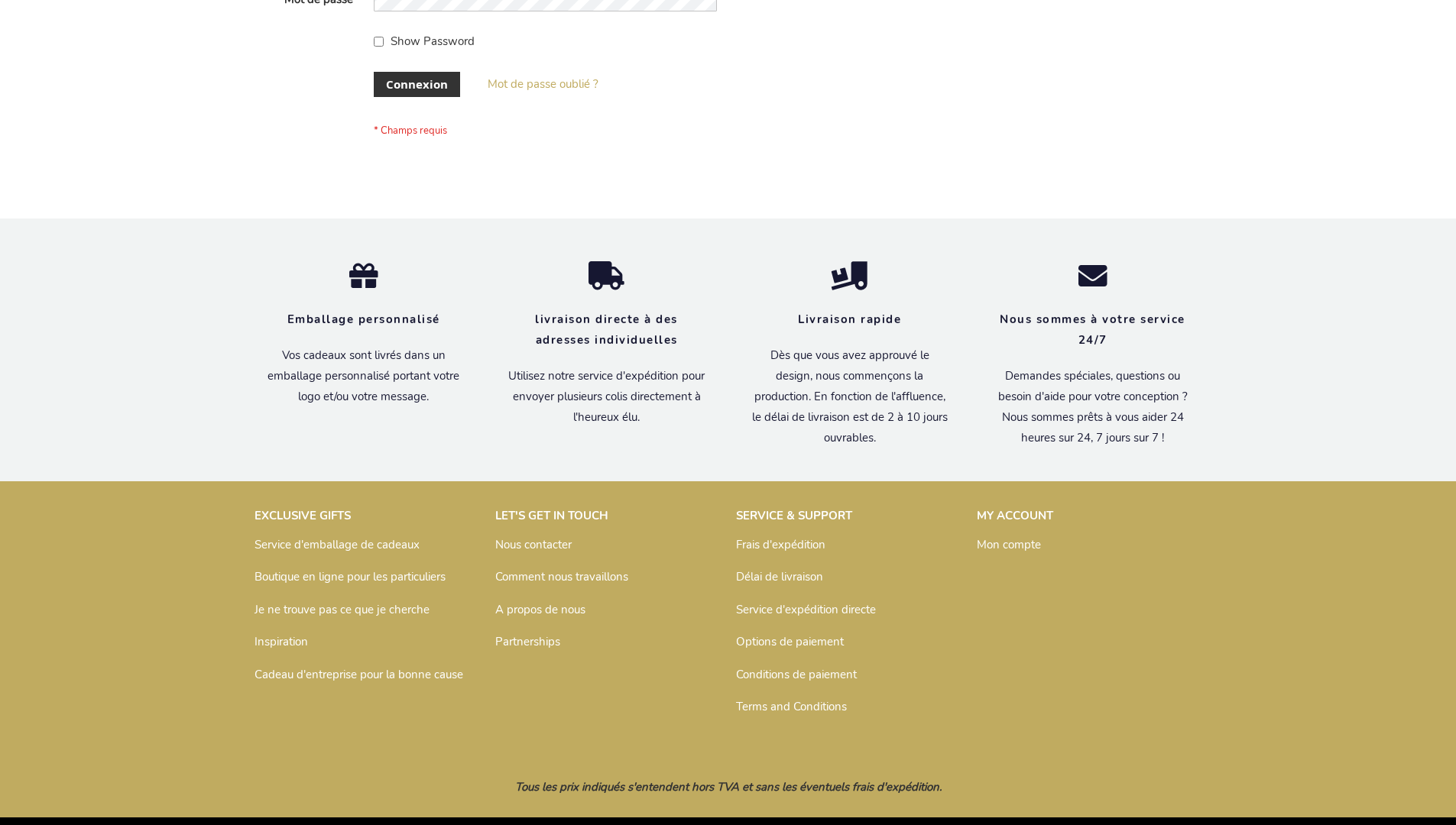
scroll to position [527, 0]
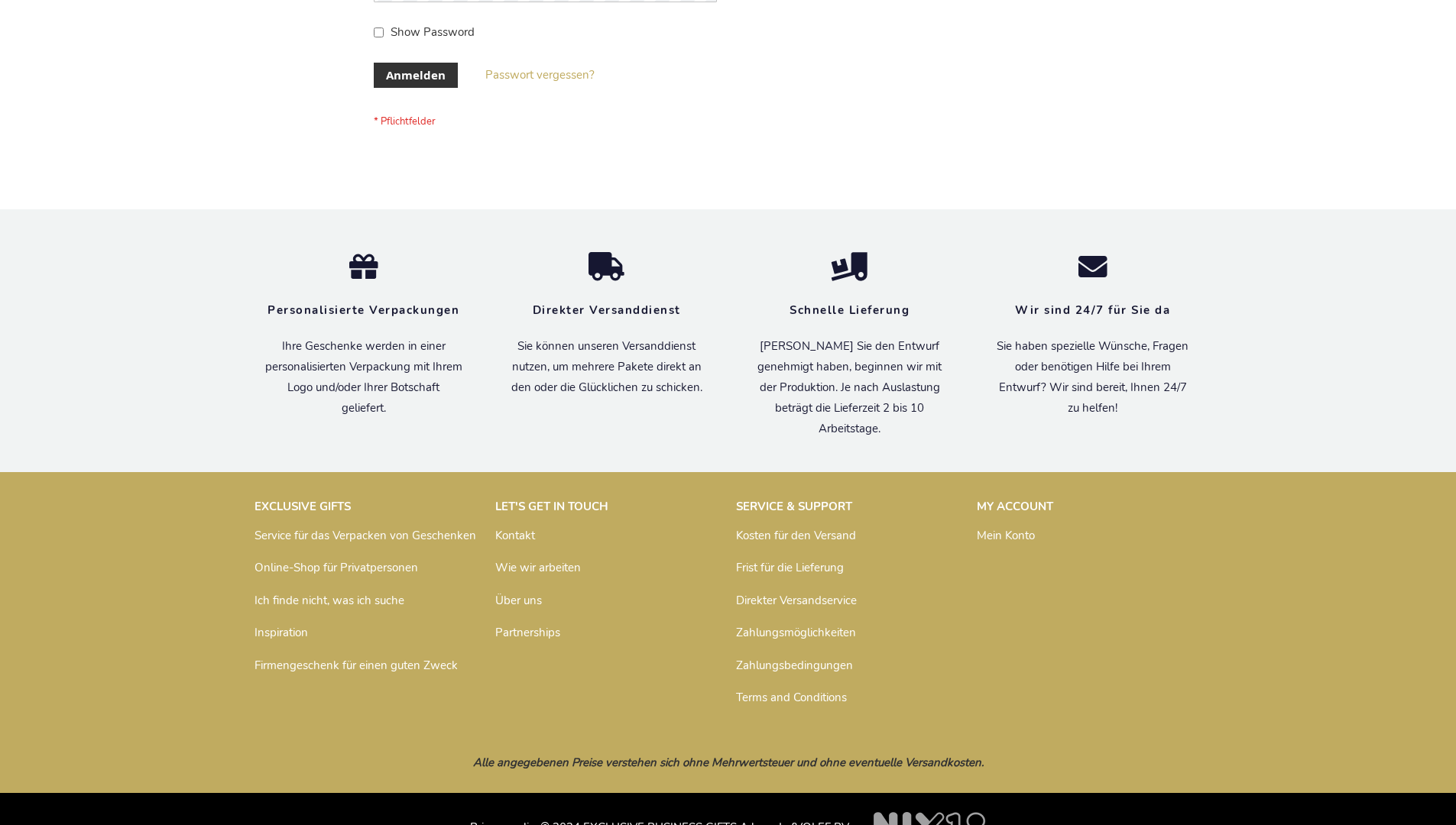
scroll to position [512, 0]
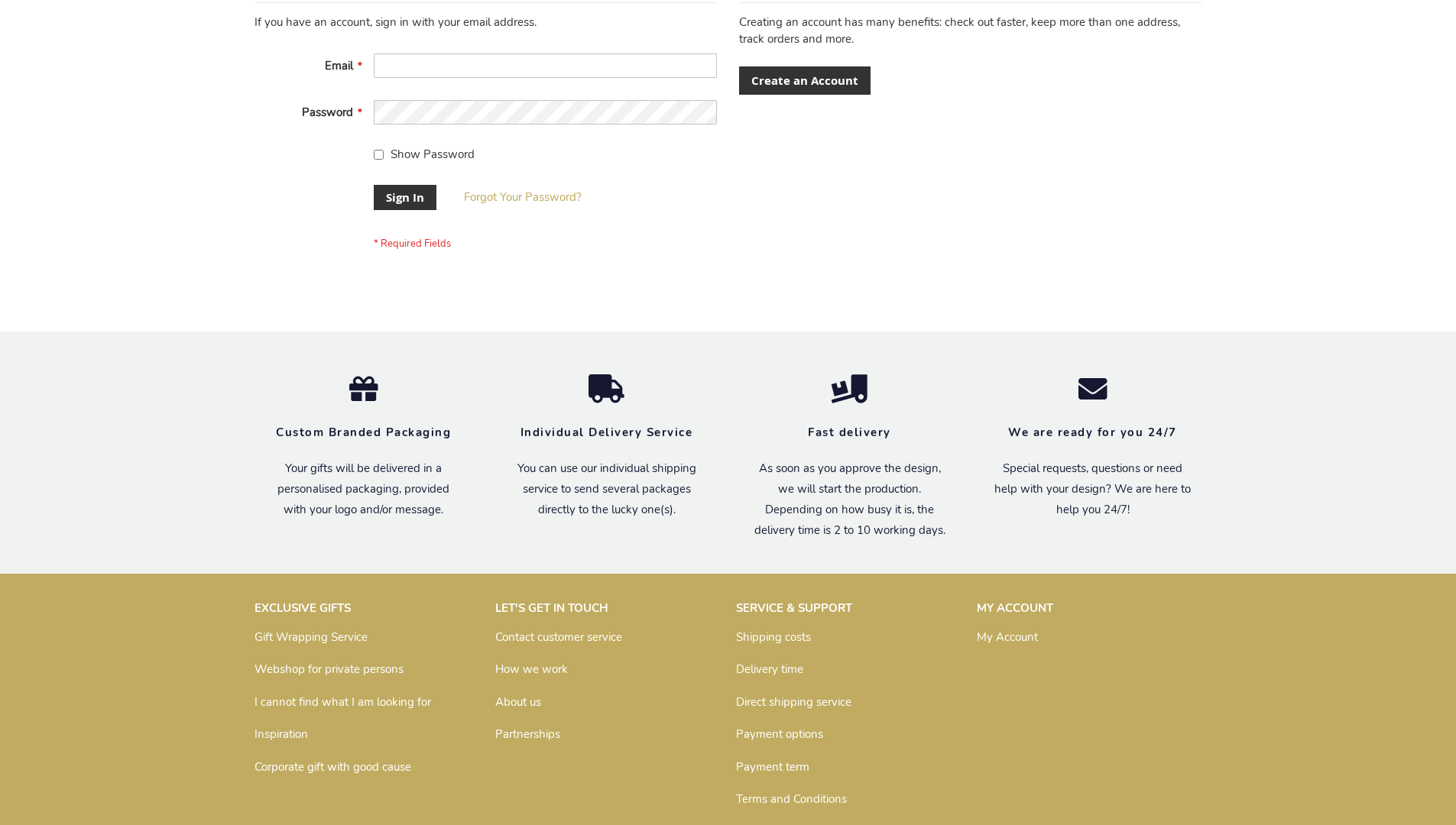
scroll to position [491, 0]
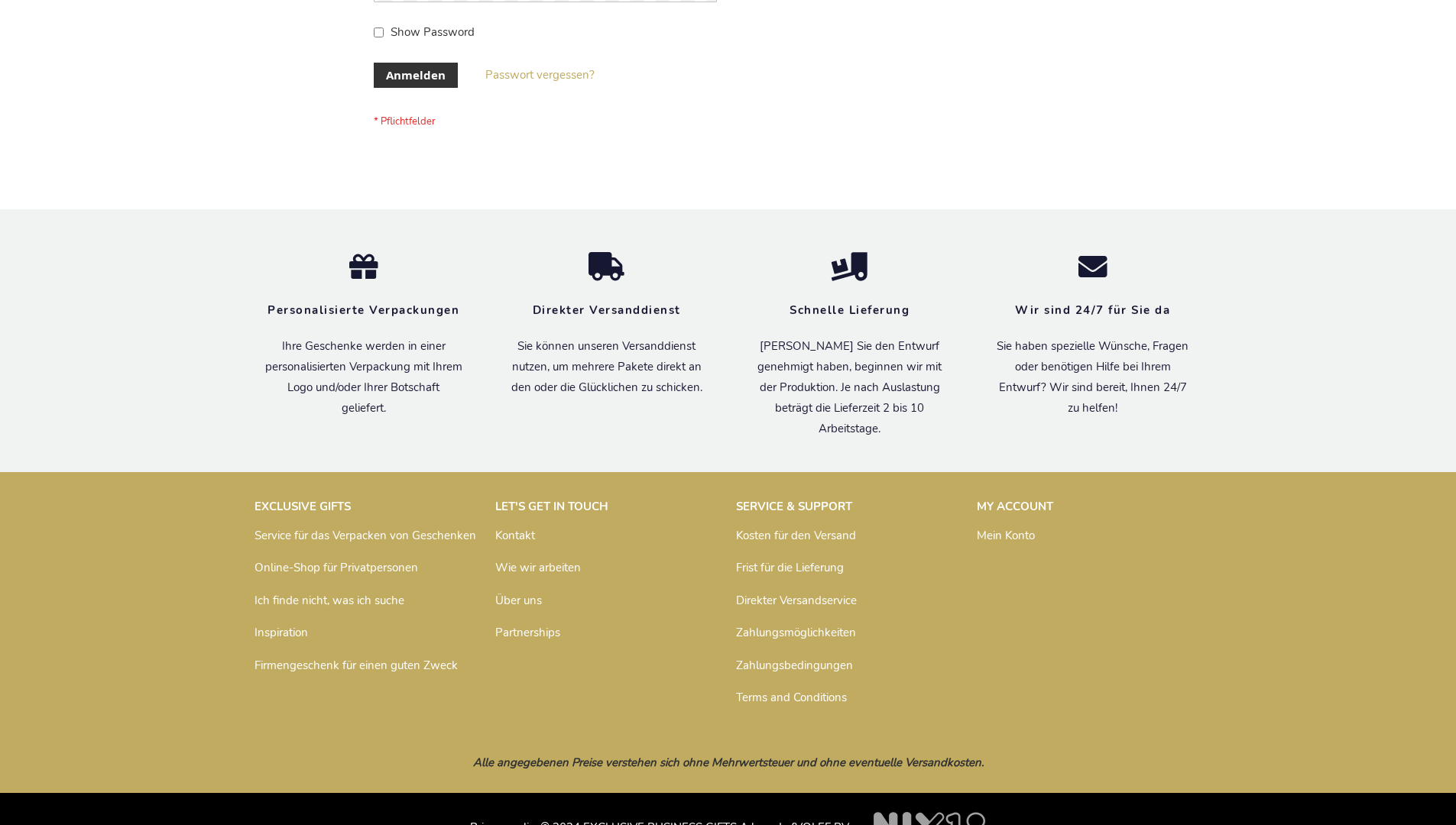
scroll to position [512, 0]
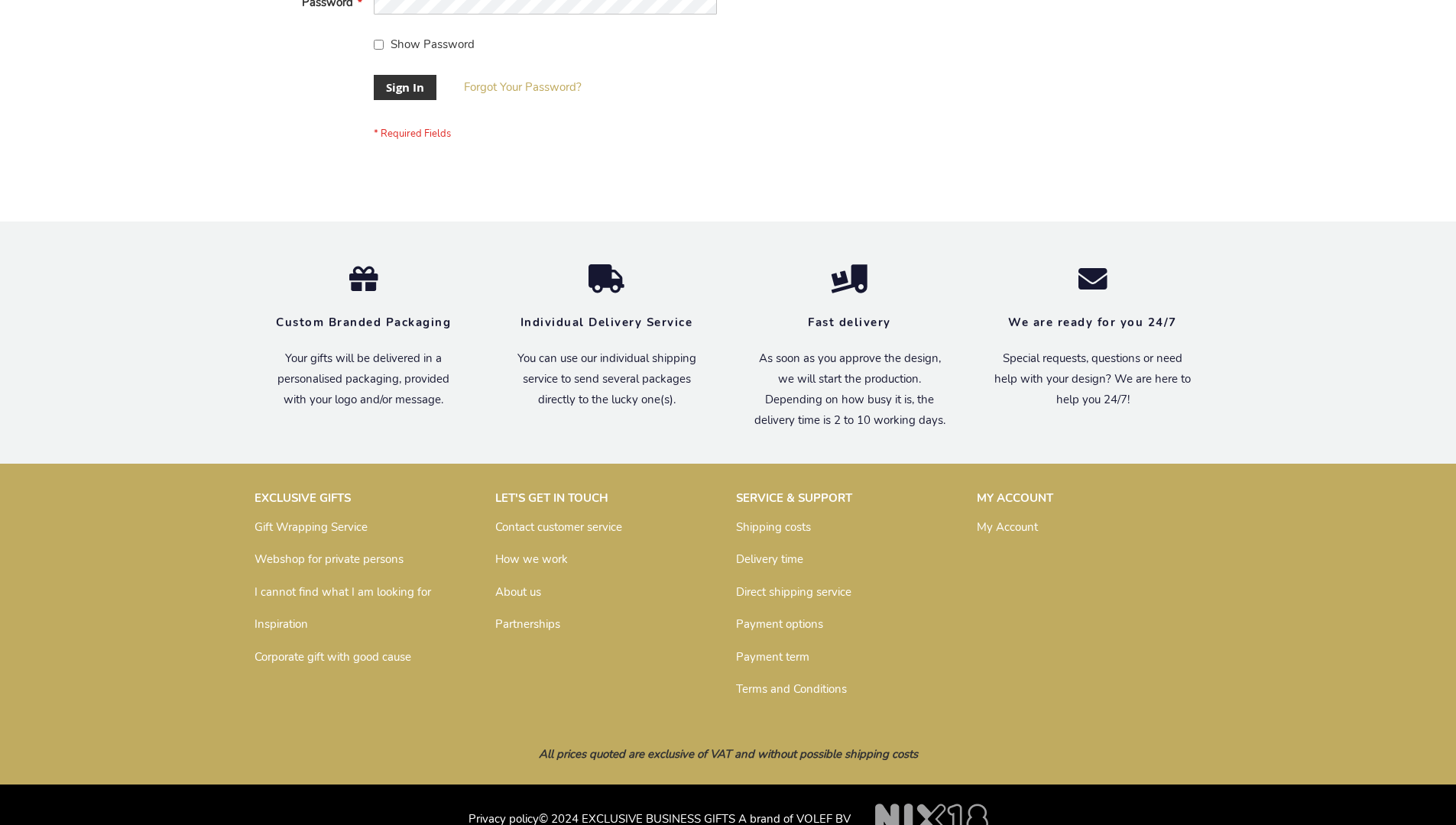
scroll to position [491, 0]
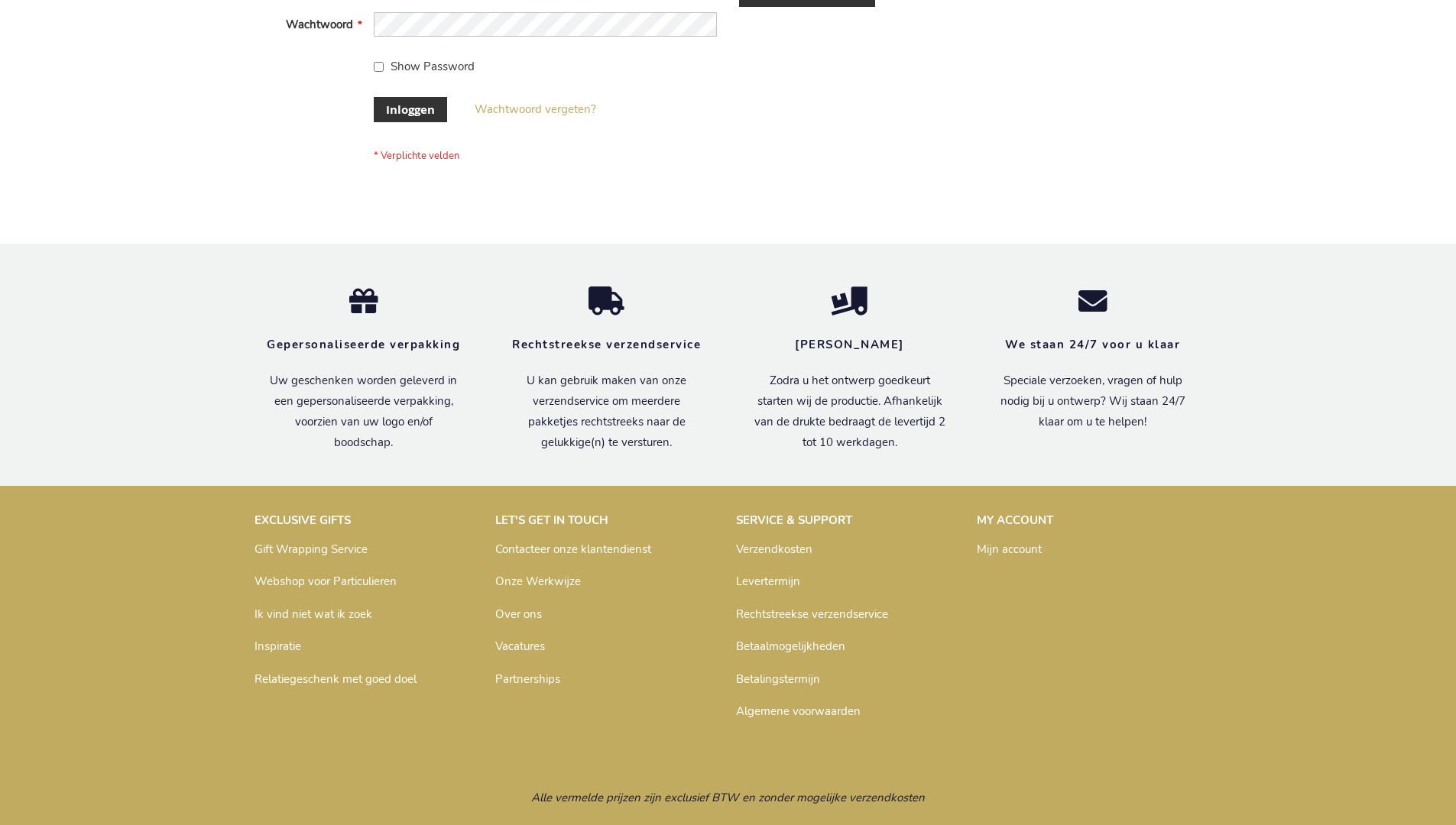
scroll to position [519, 0]
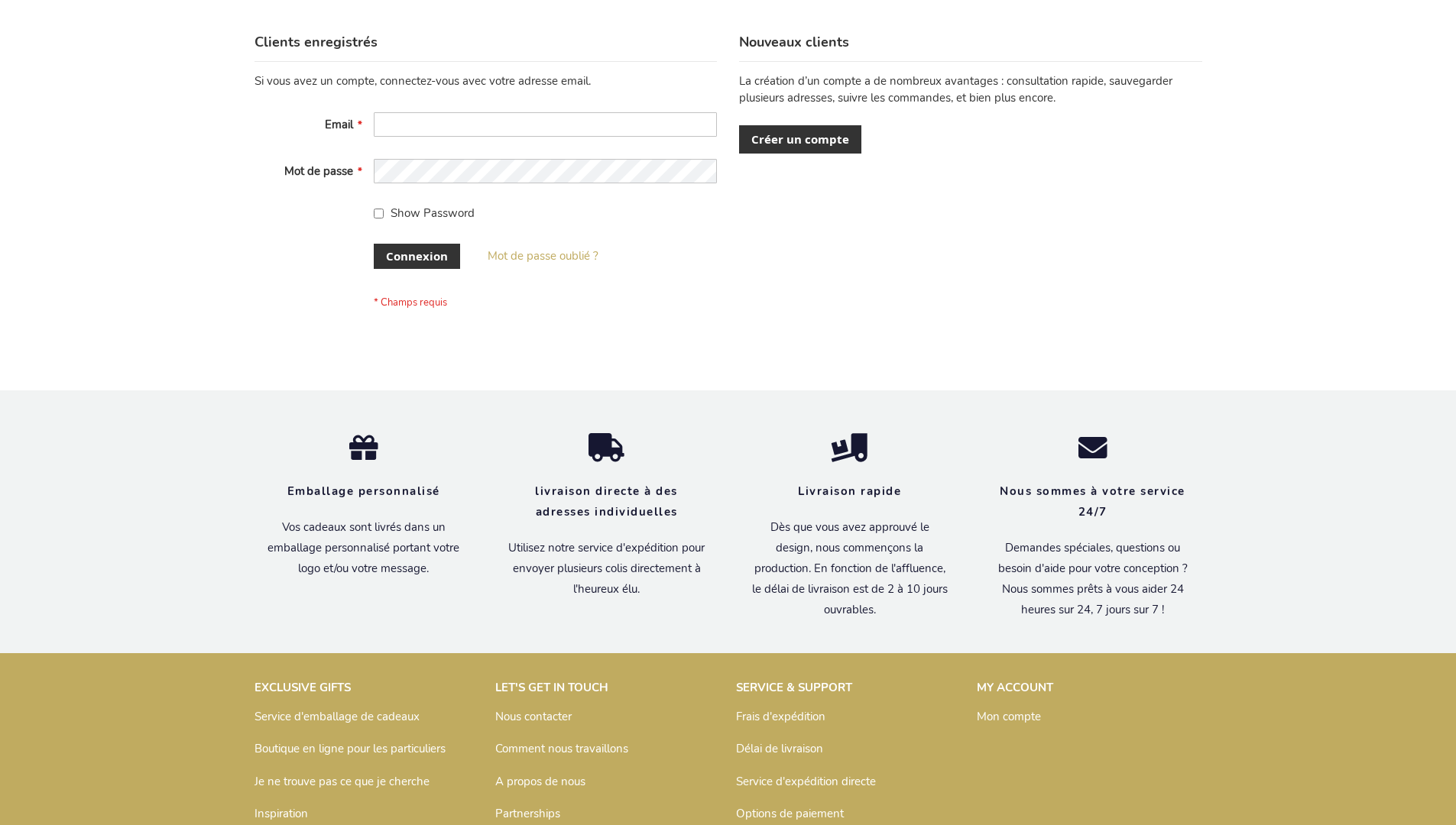
scroll to position [527, 0]
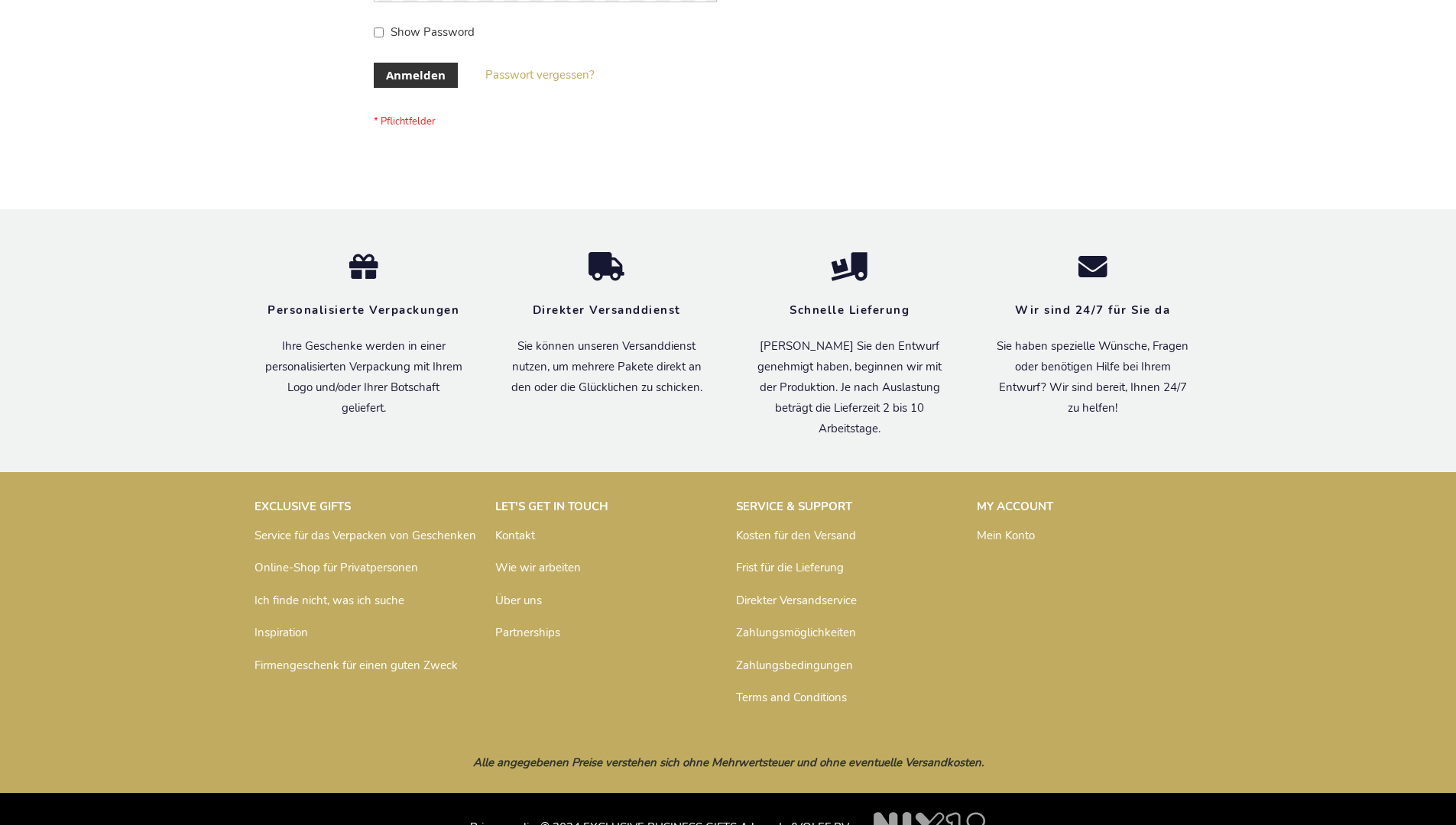
scroll to position [512, 0]
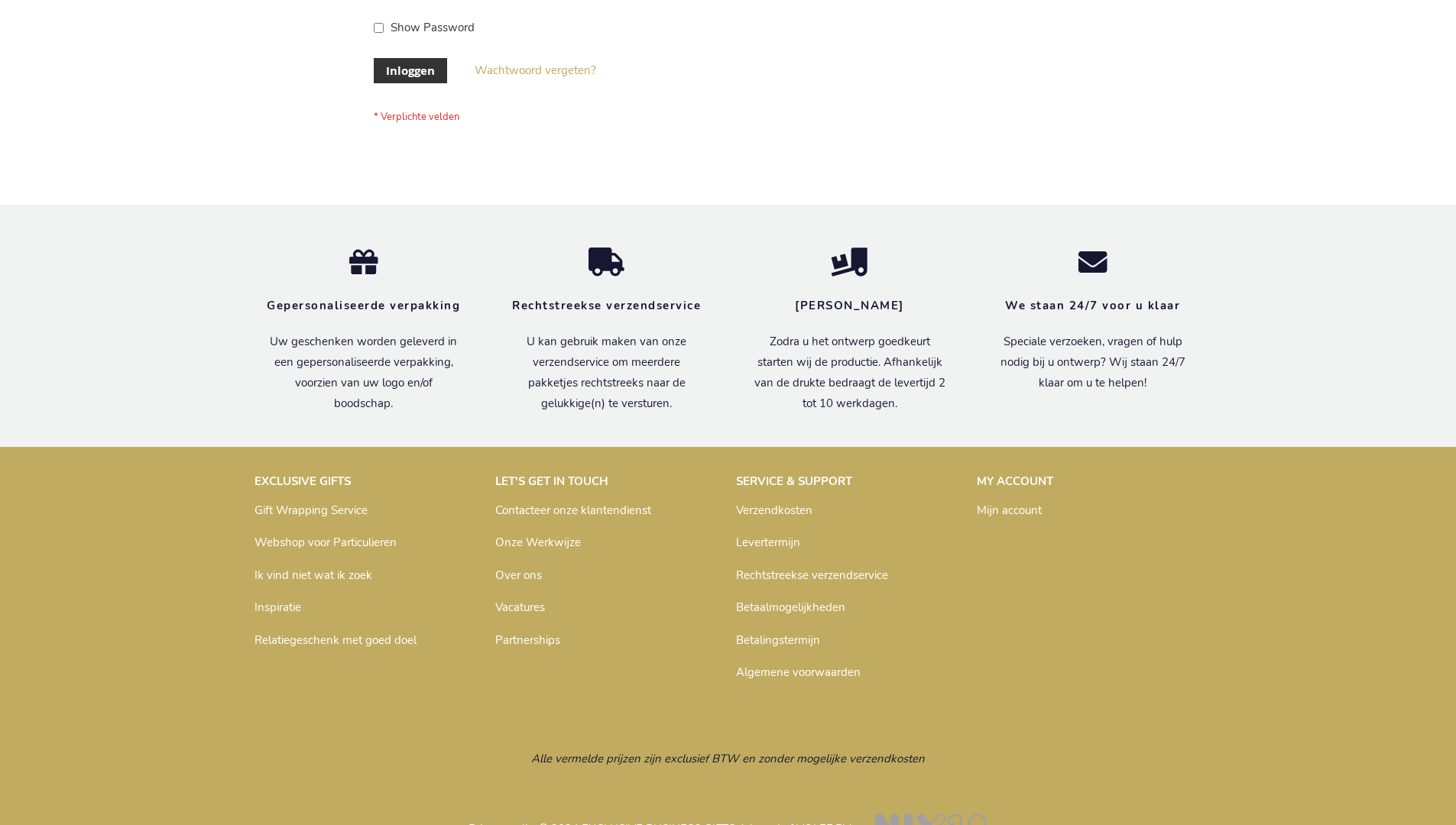
scroll to position [519, 0]
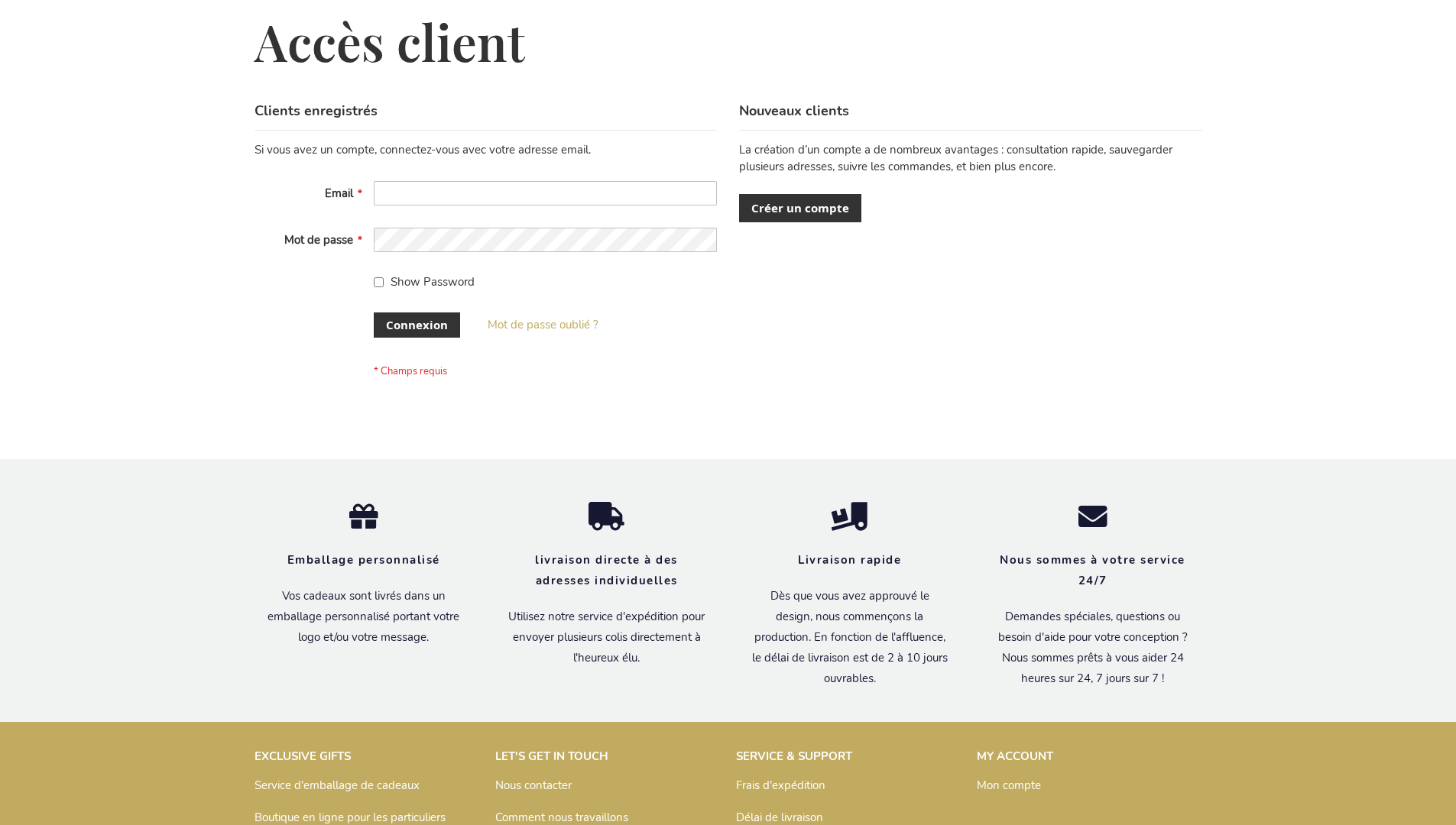
scroll to position [527, 0]
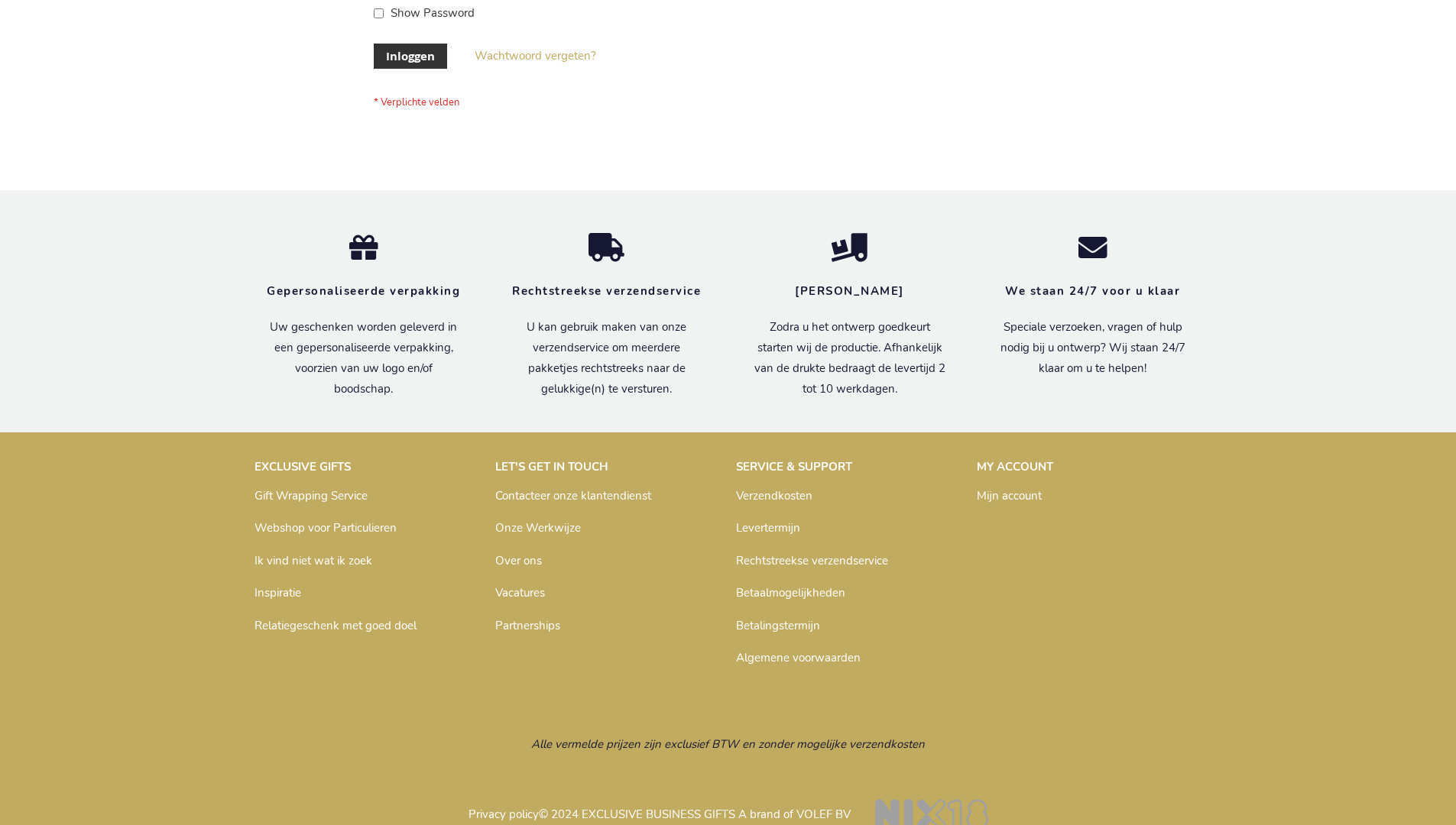
scroll to position [519, 0]
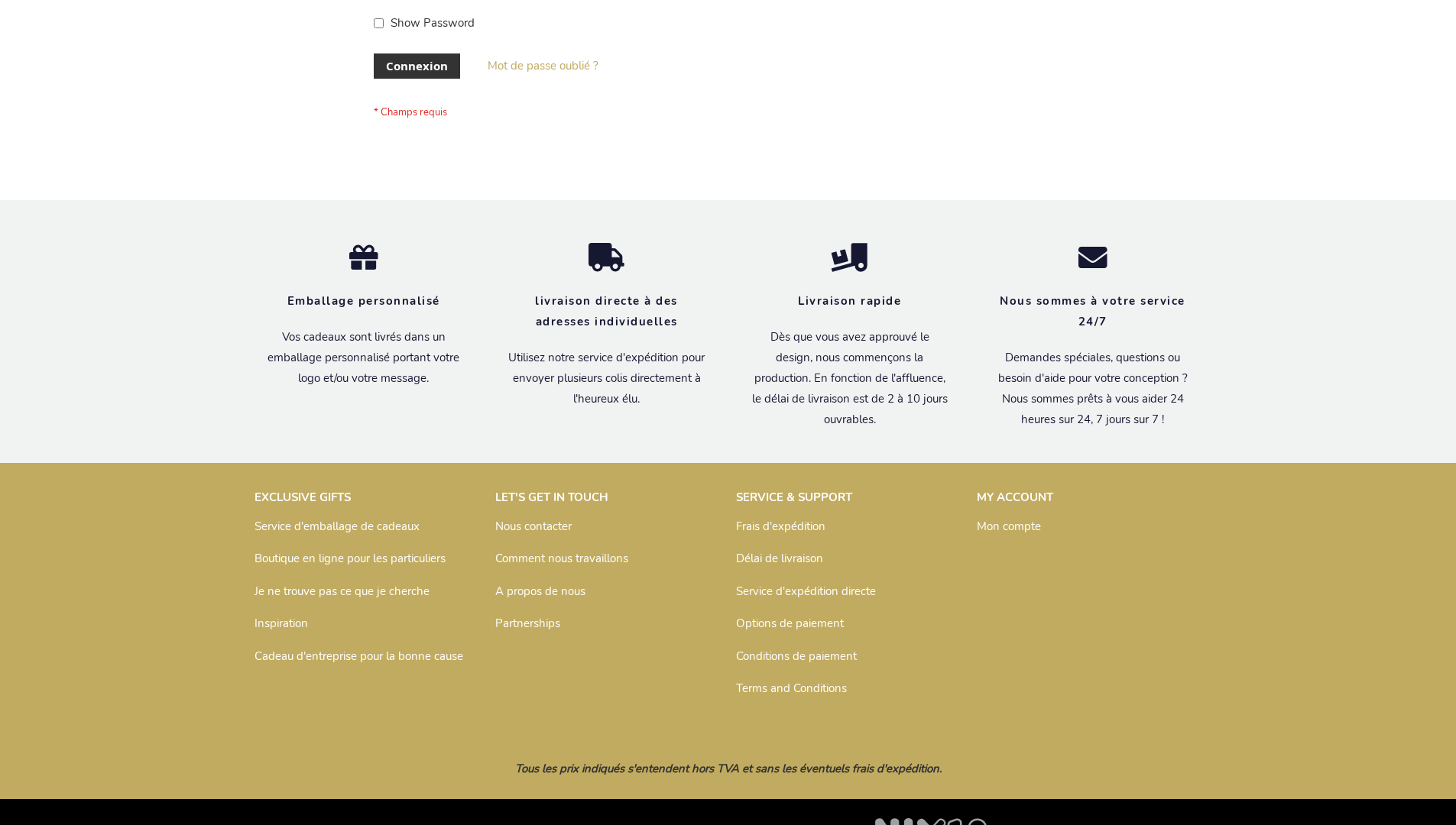
scroll to position [527, 0]
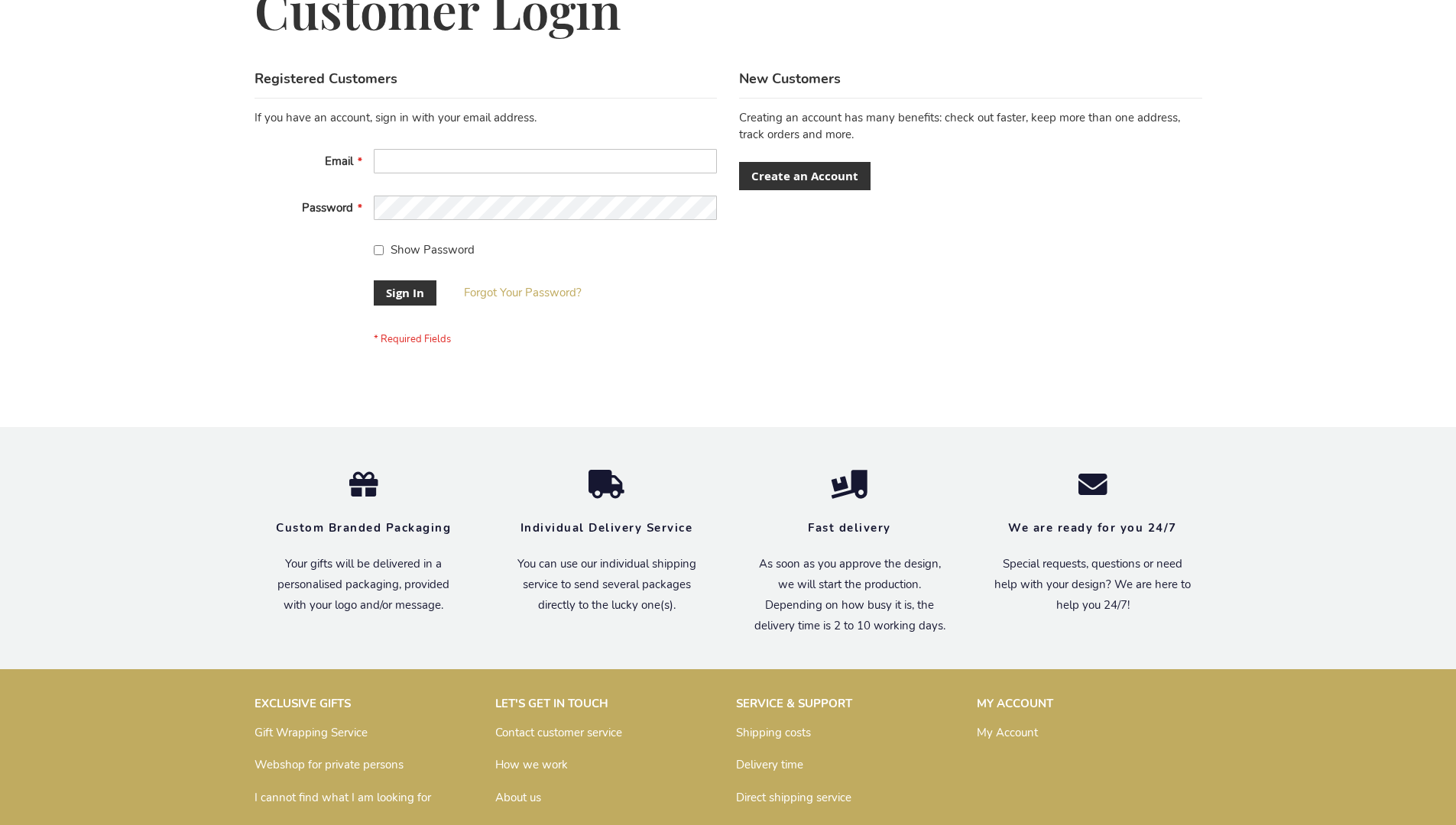
scroll to position [491, 0]
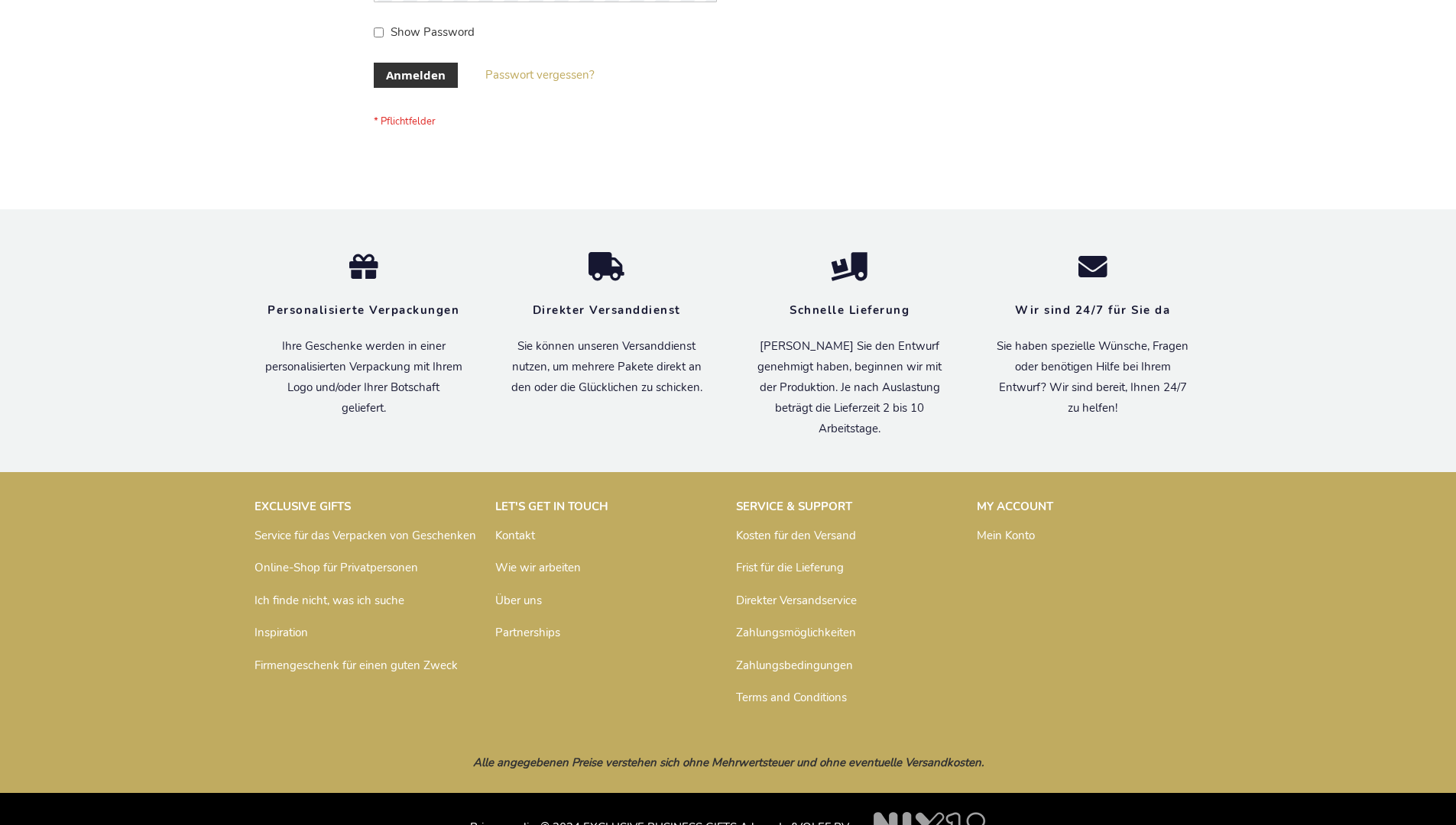
scroll to position [512, 0]
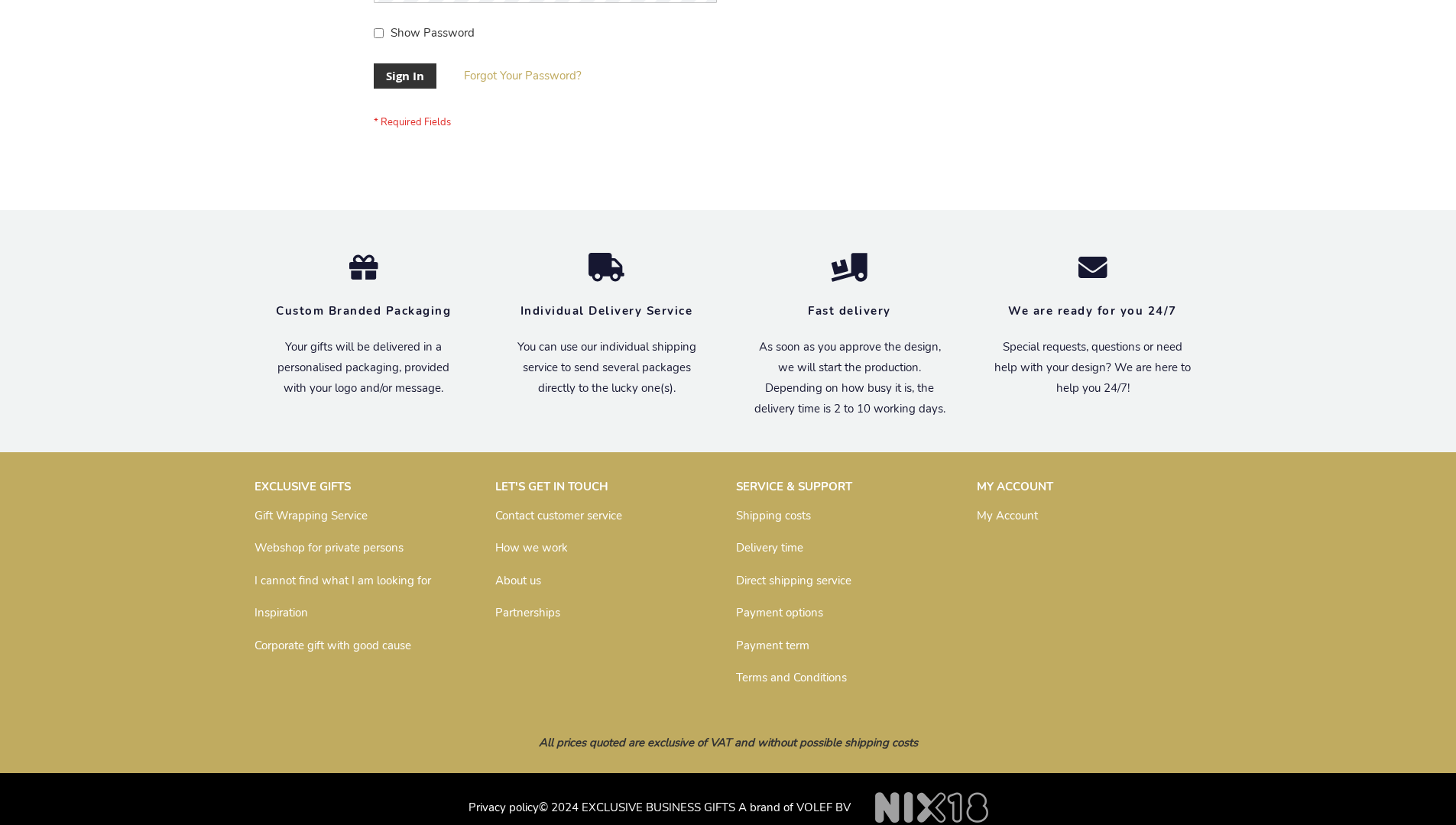
scroll to position [491, 0]
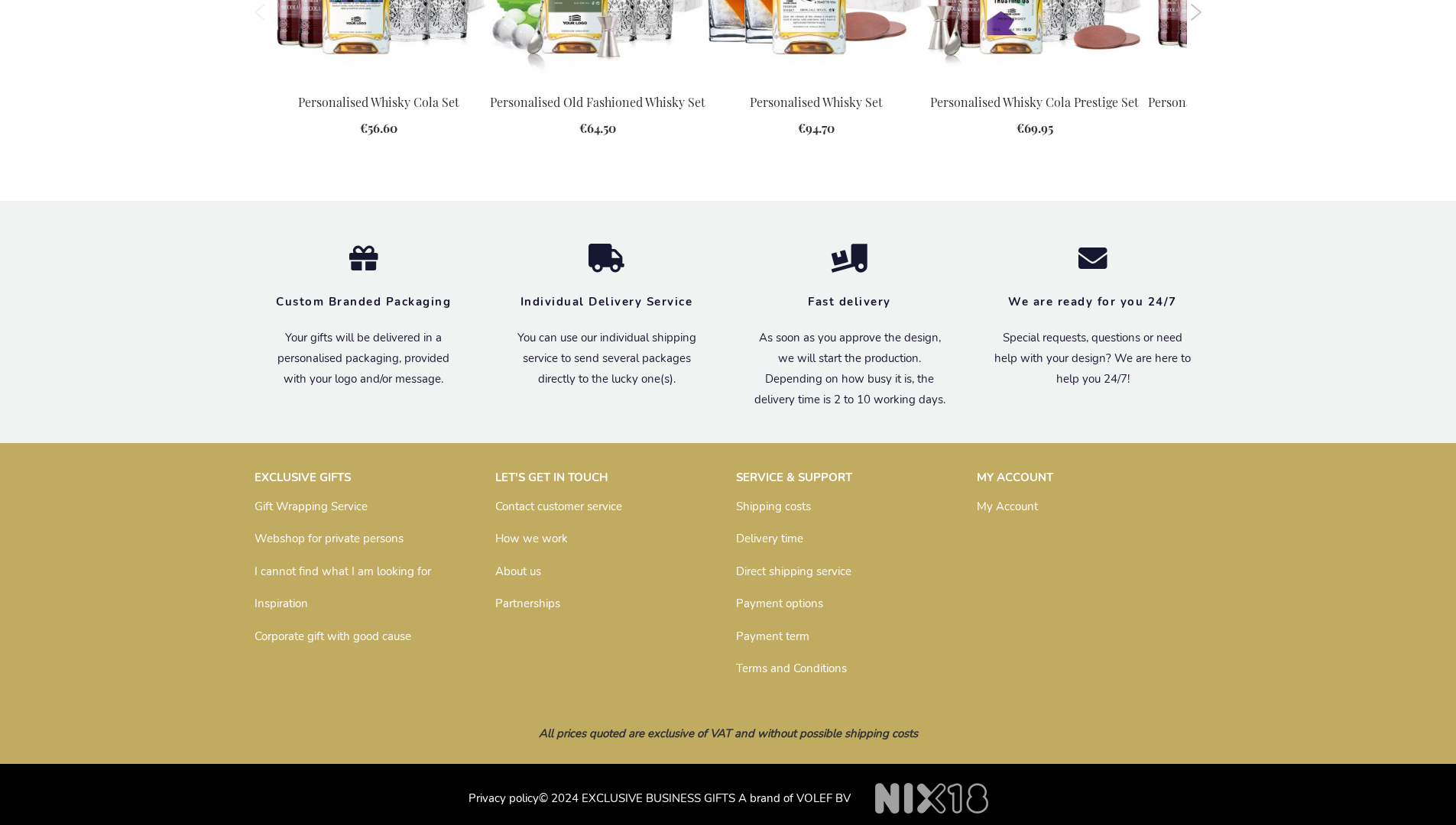
scroll to position [1962, 0]
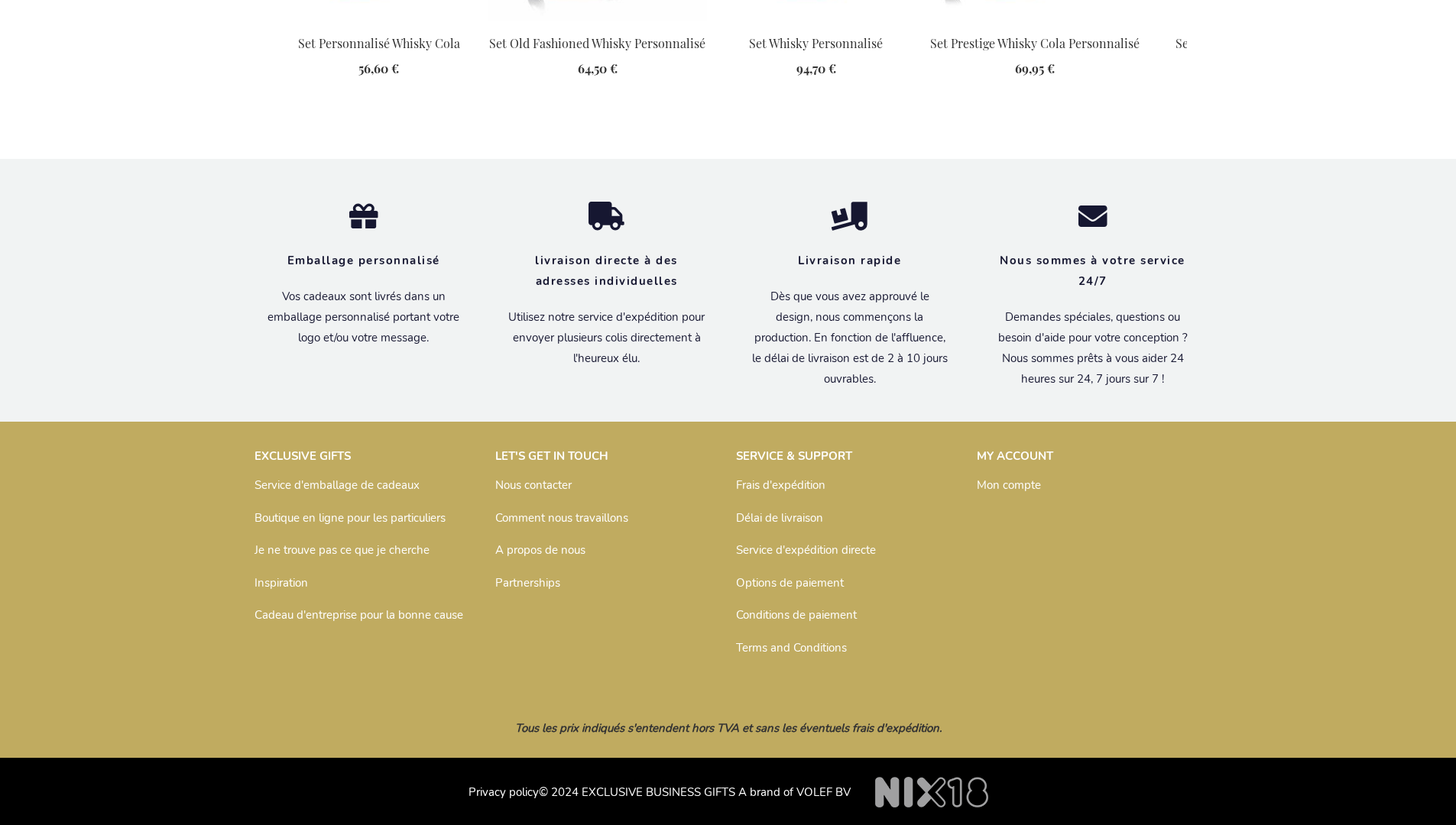
scroll to position [2050, 0]
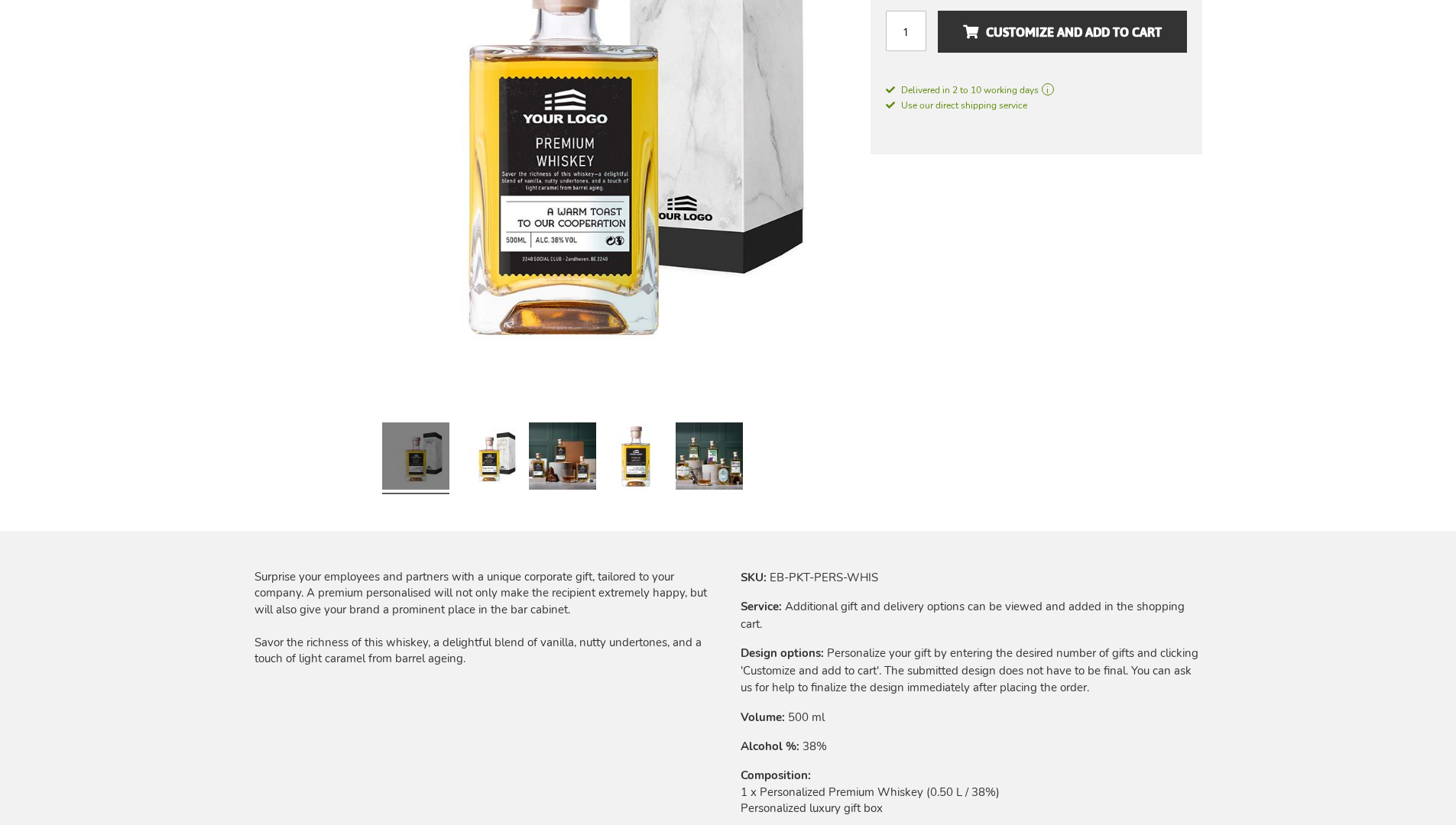
scroll to position [1962, 0]
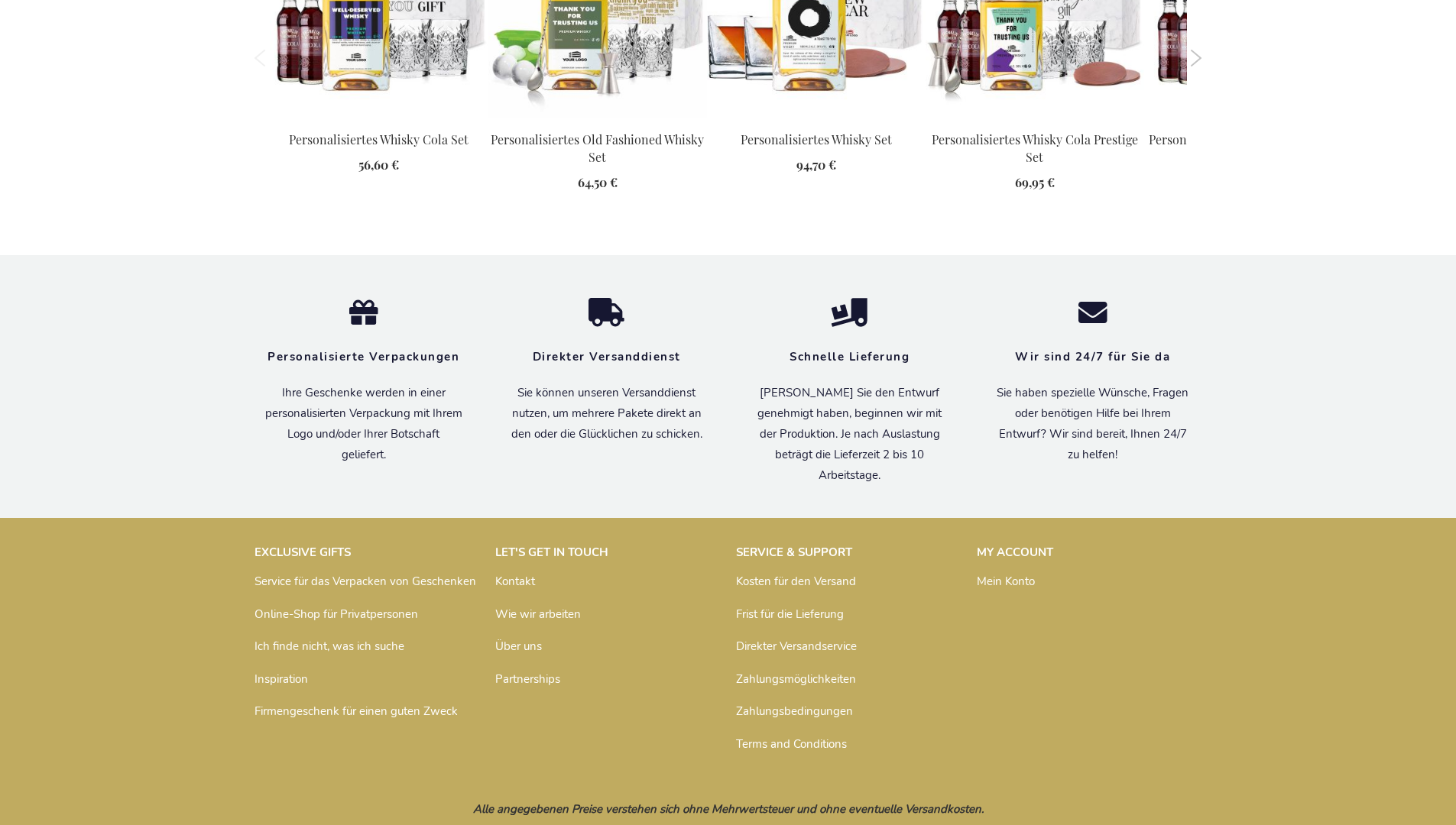
scroll to position [2035, 0]
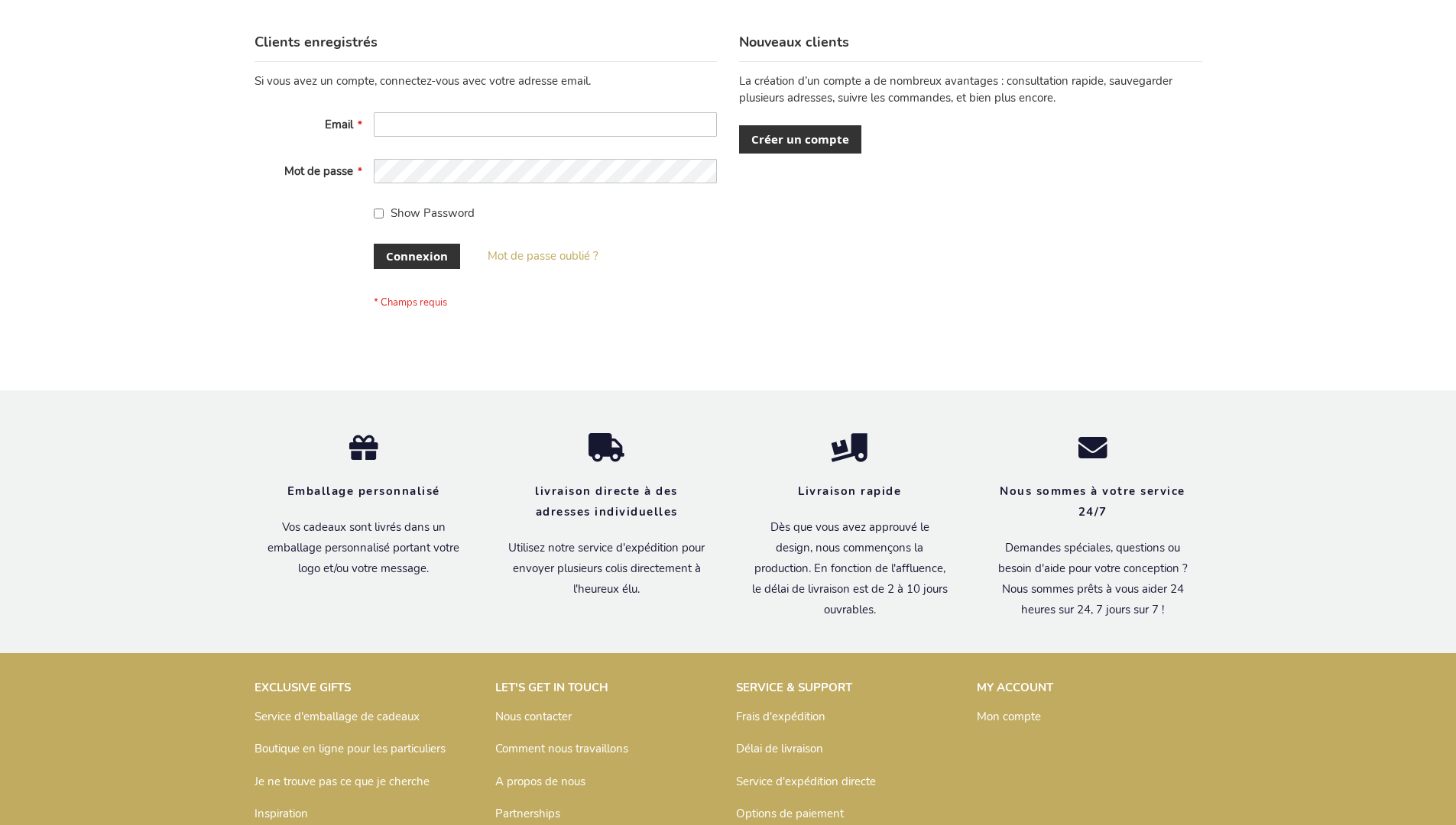
scroll to position [527, 0]
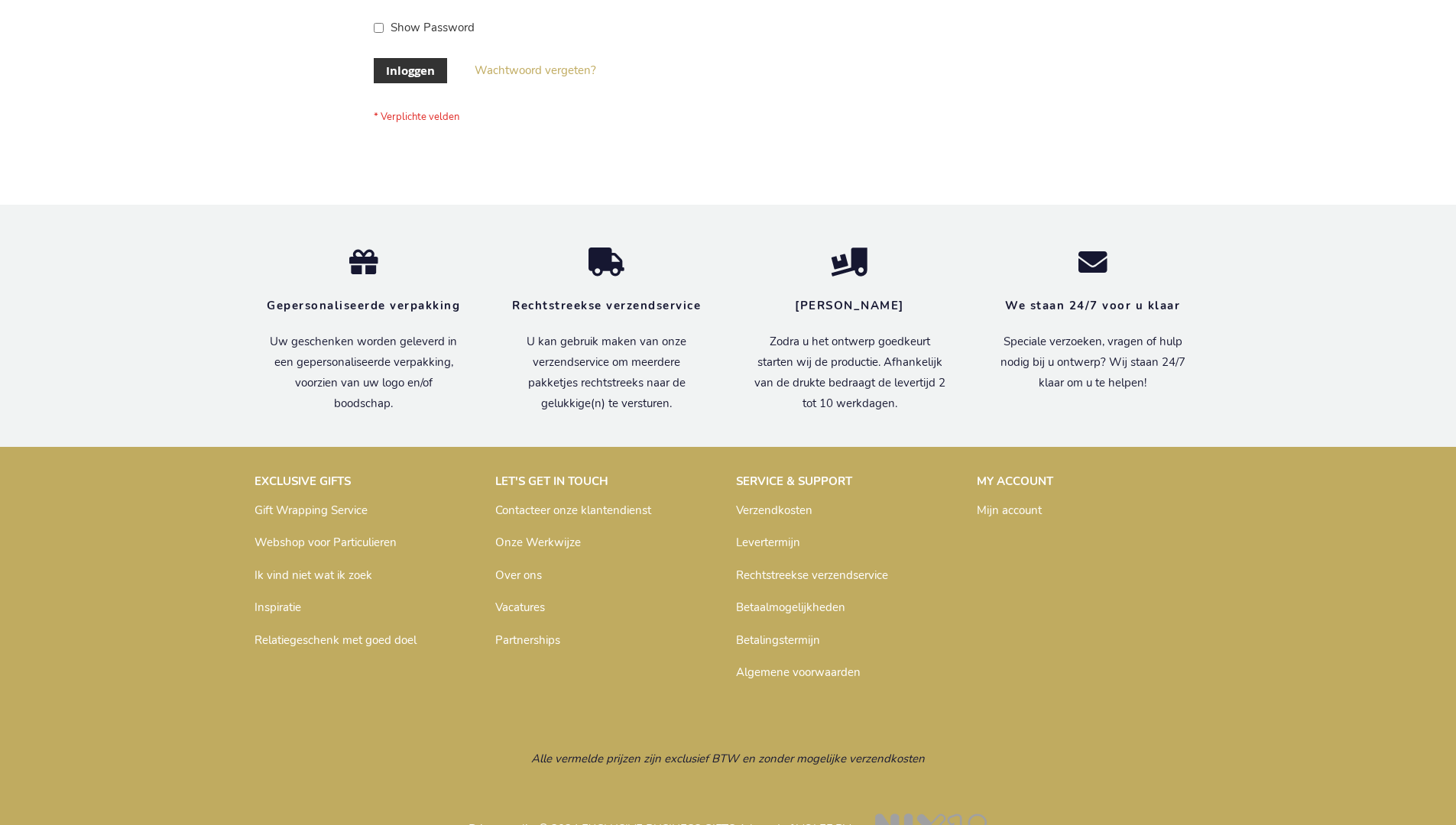
scroll to position [519, 0]
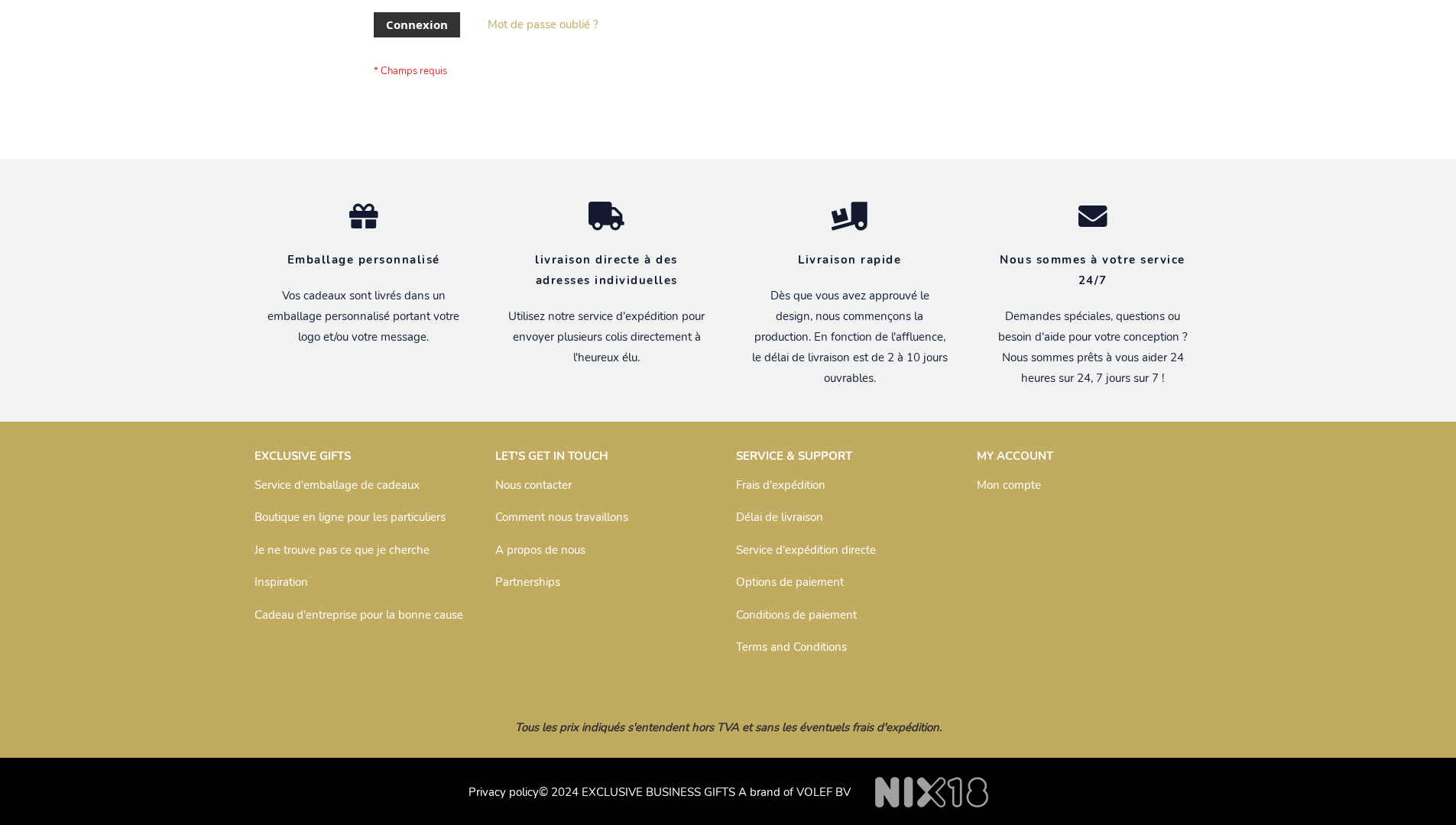
scroll to position [527, 0]
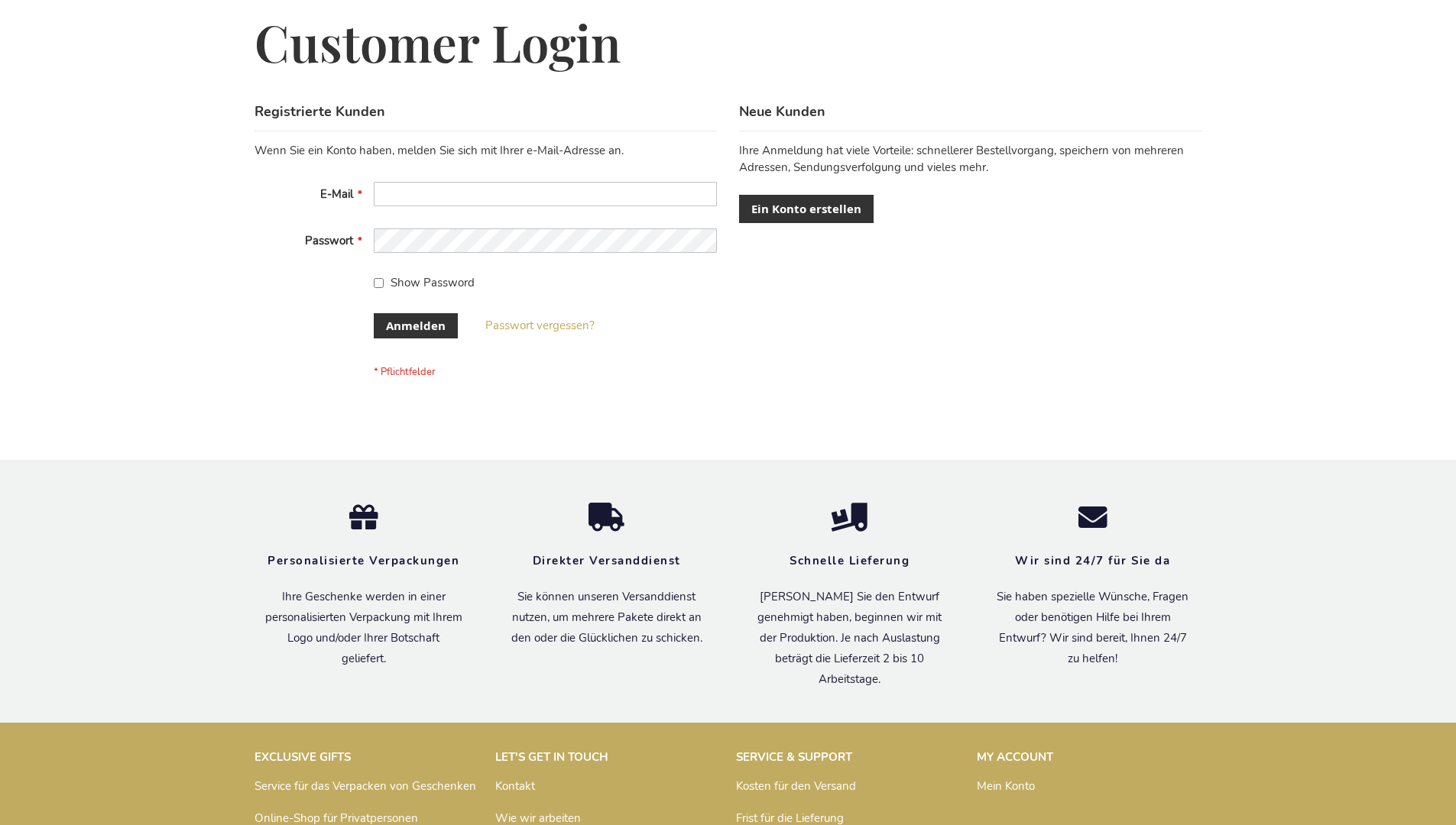
scroll to position [512, 0]
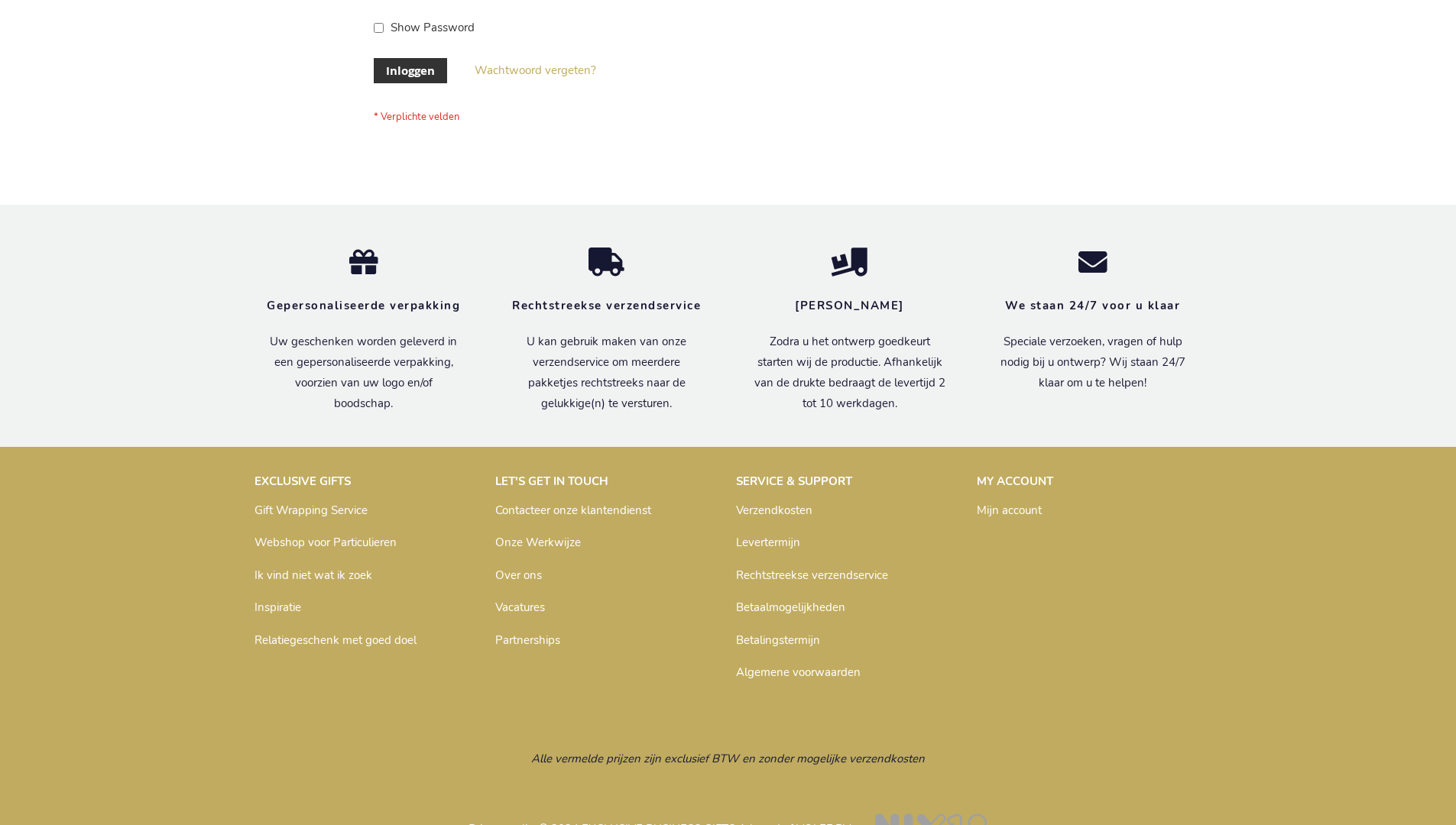
scroll to position [519, 0]
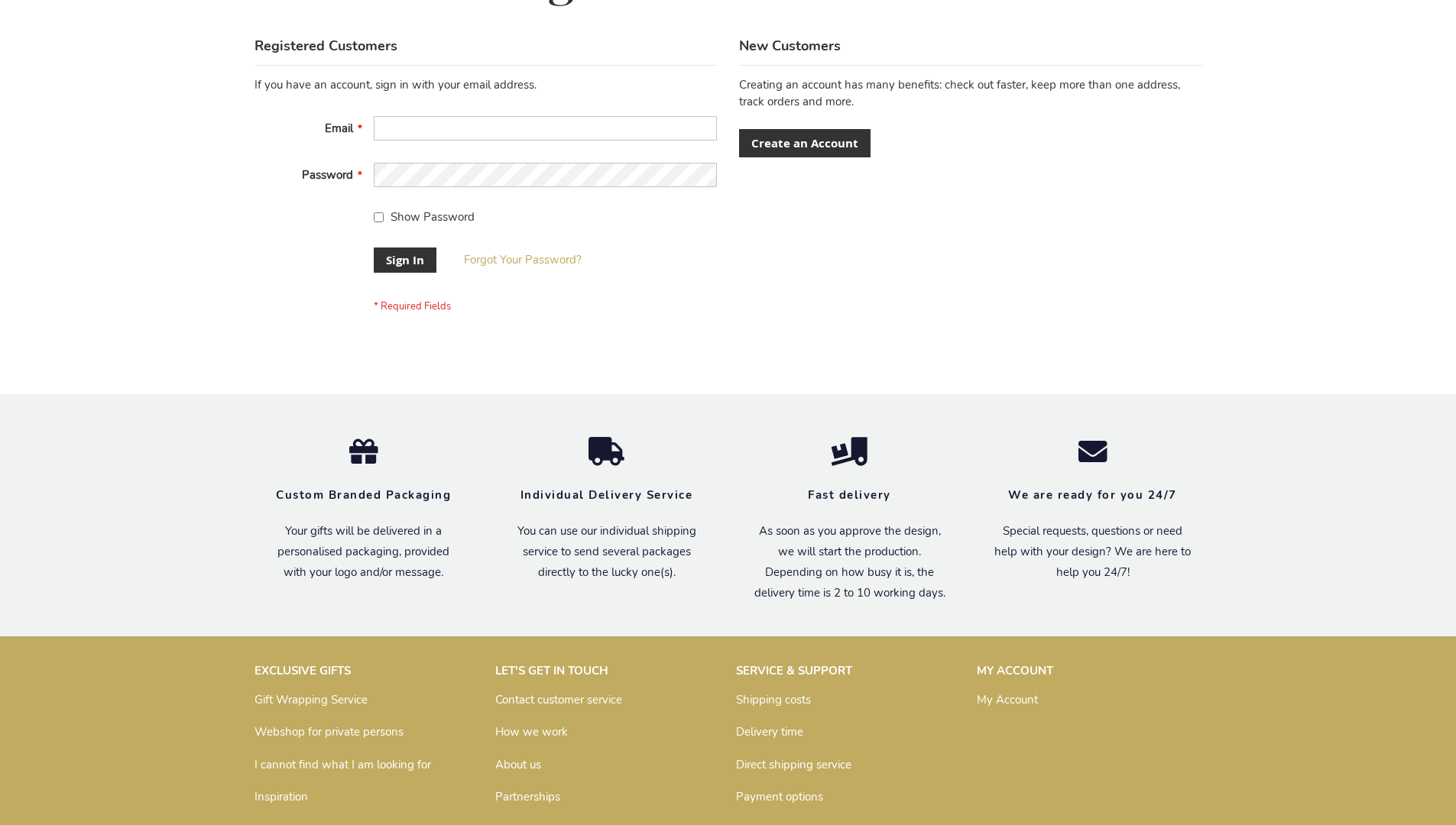
scroll to position [491, 0]
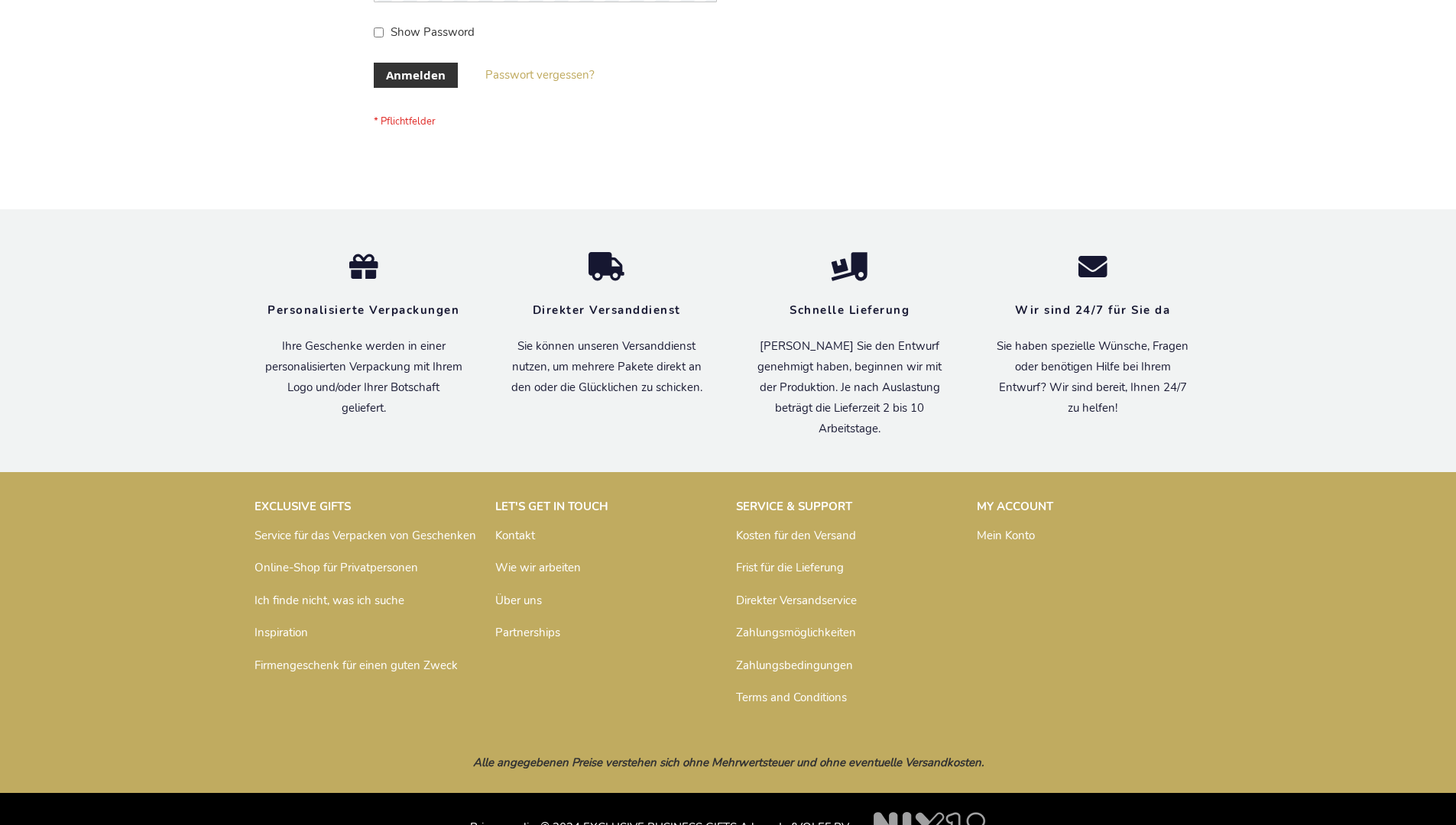
scroll to position [512, 0]
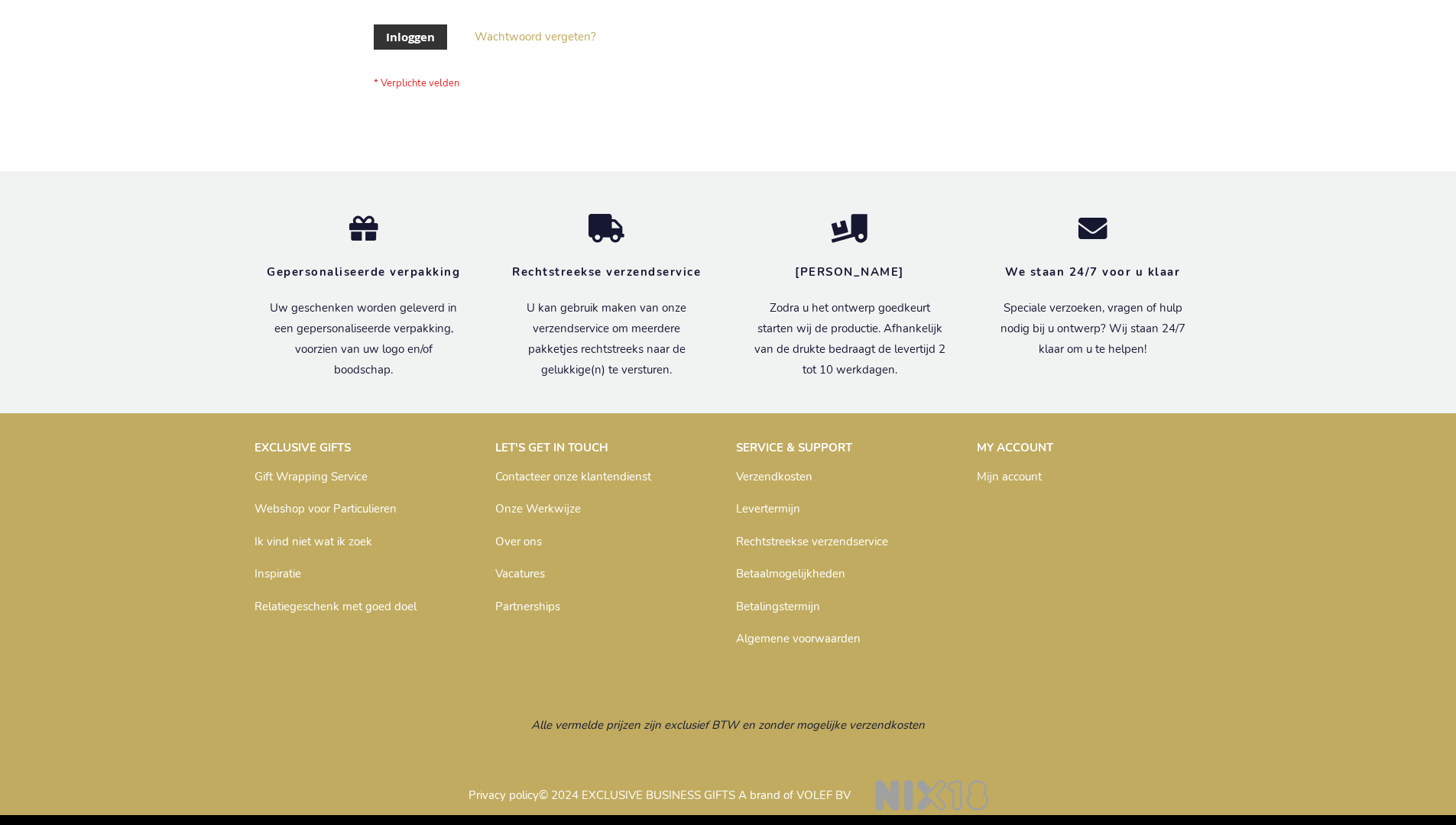
scroll to position [519, 0]
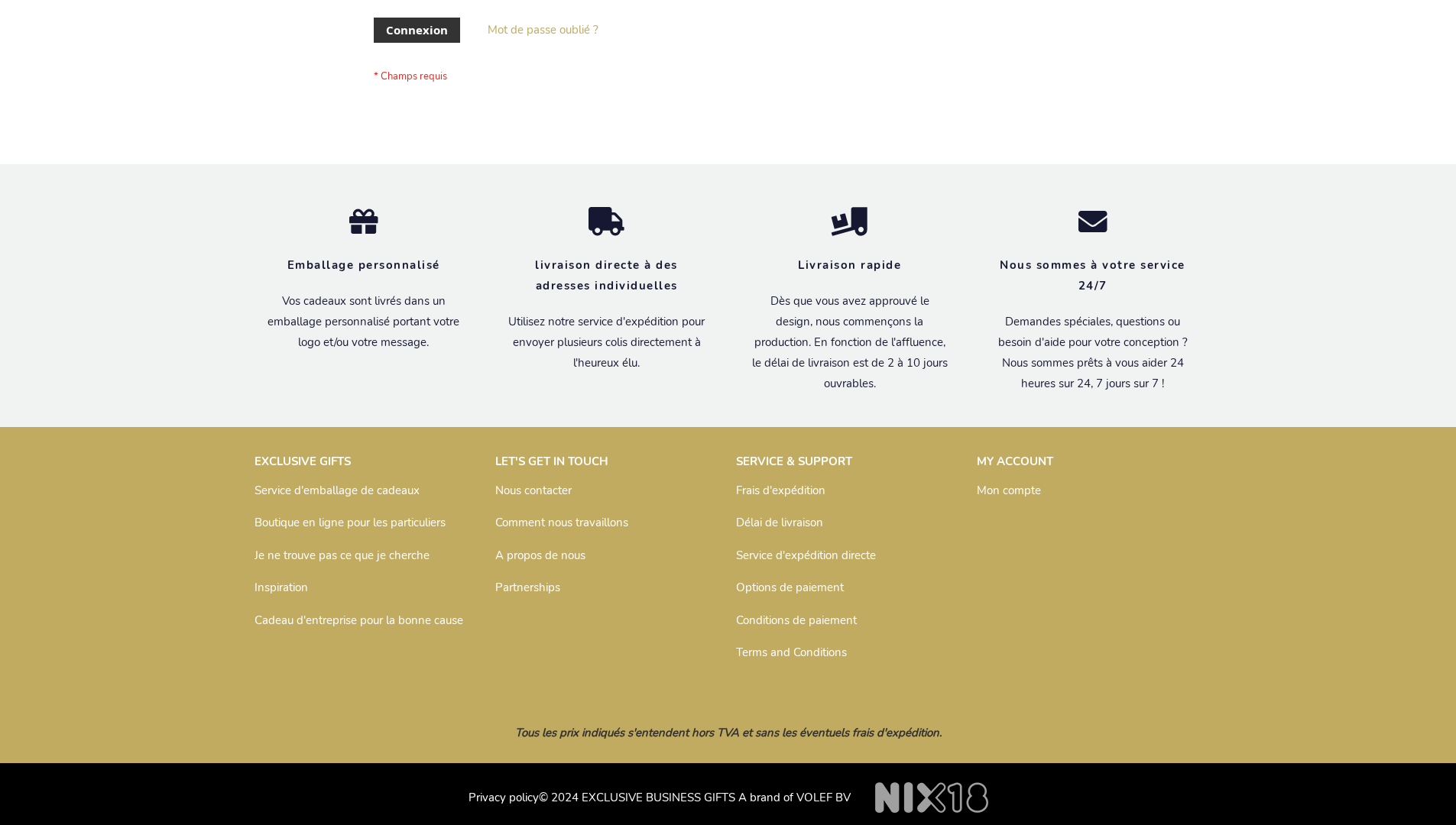
scroll to position [527, 0]
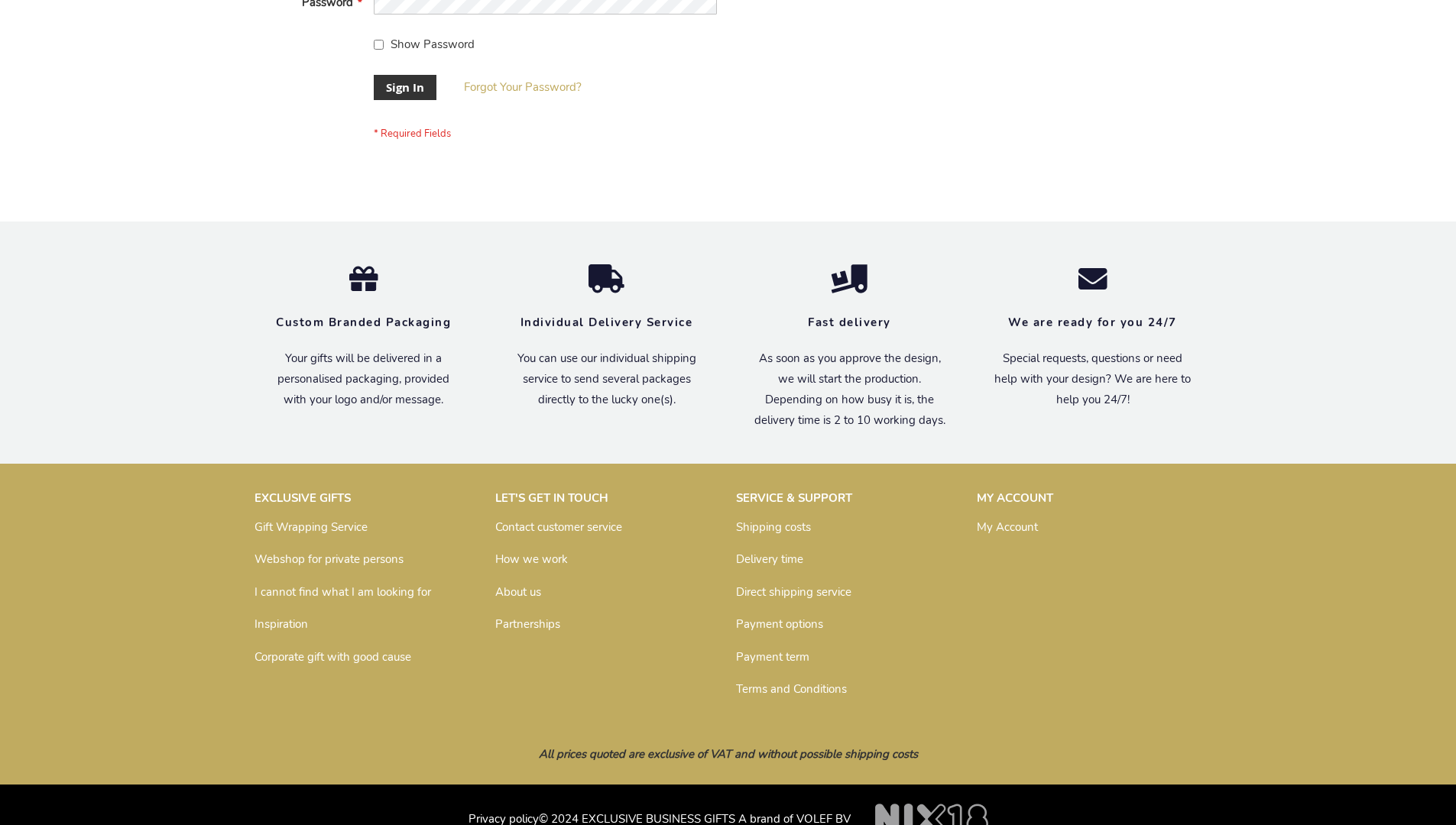
scroll to position [491, 0]
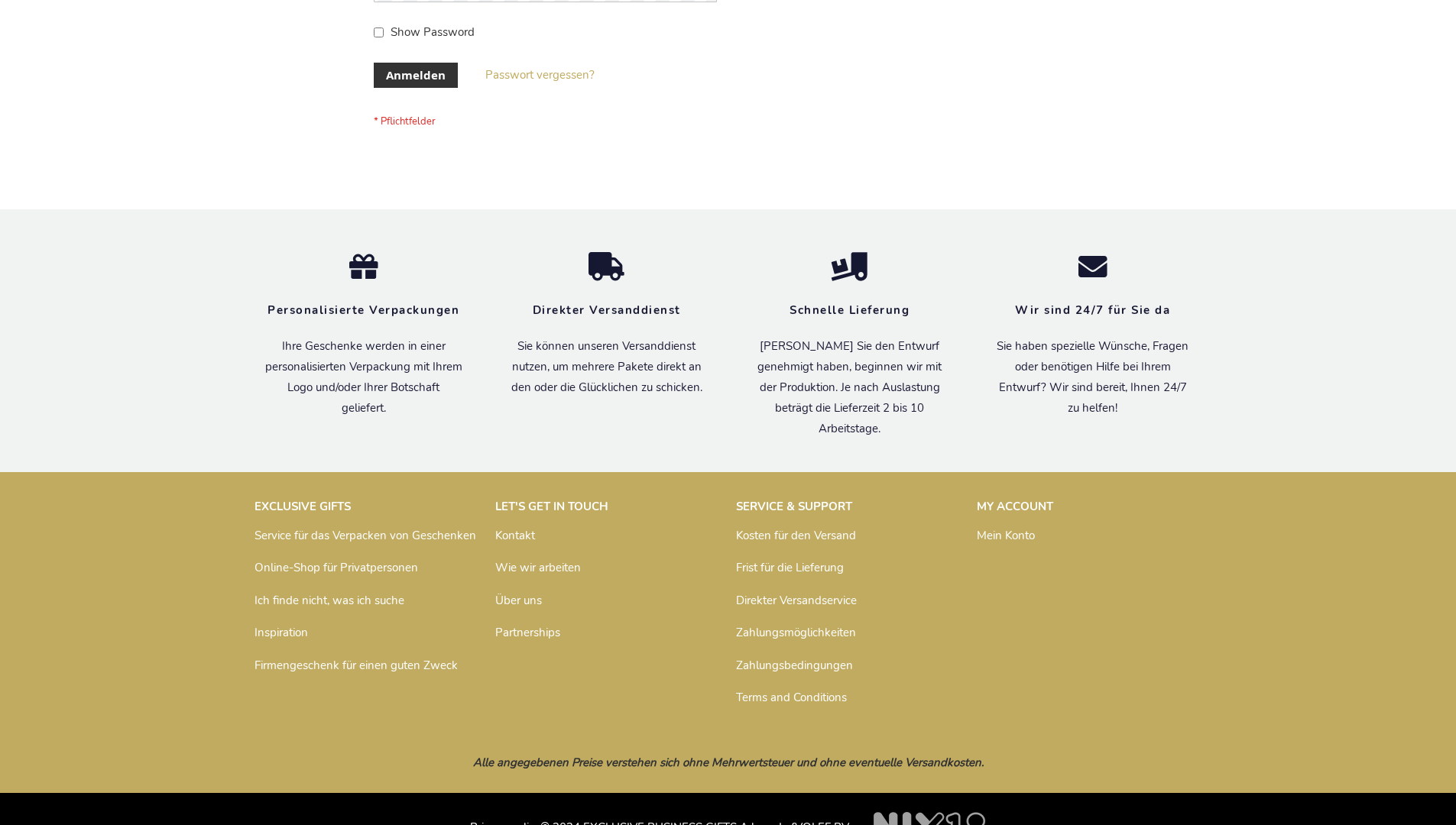
scroll to position [512, 0]
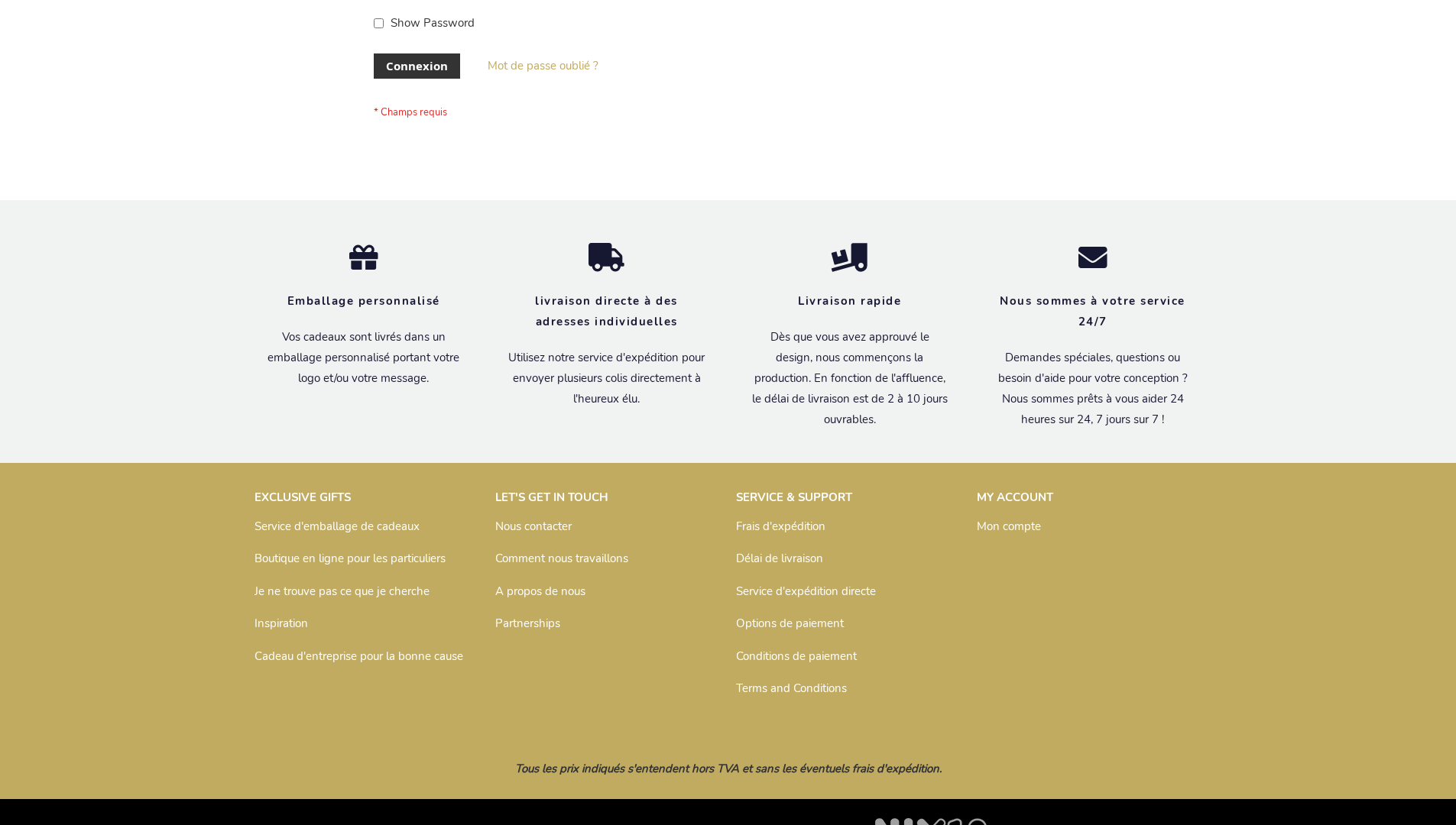
scroll to position [527, 0]
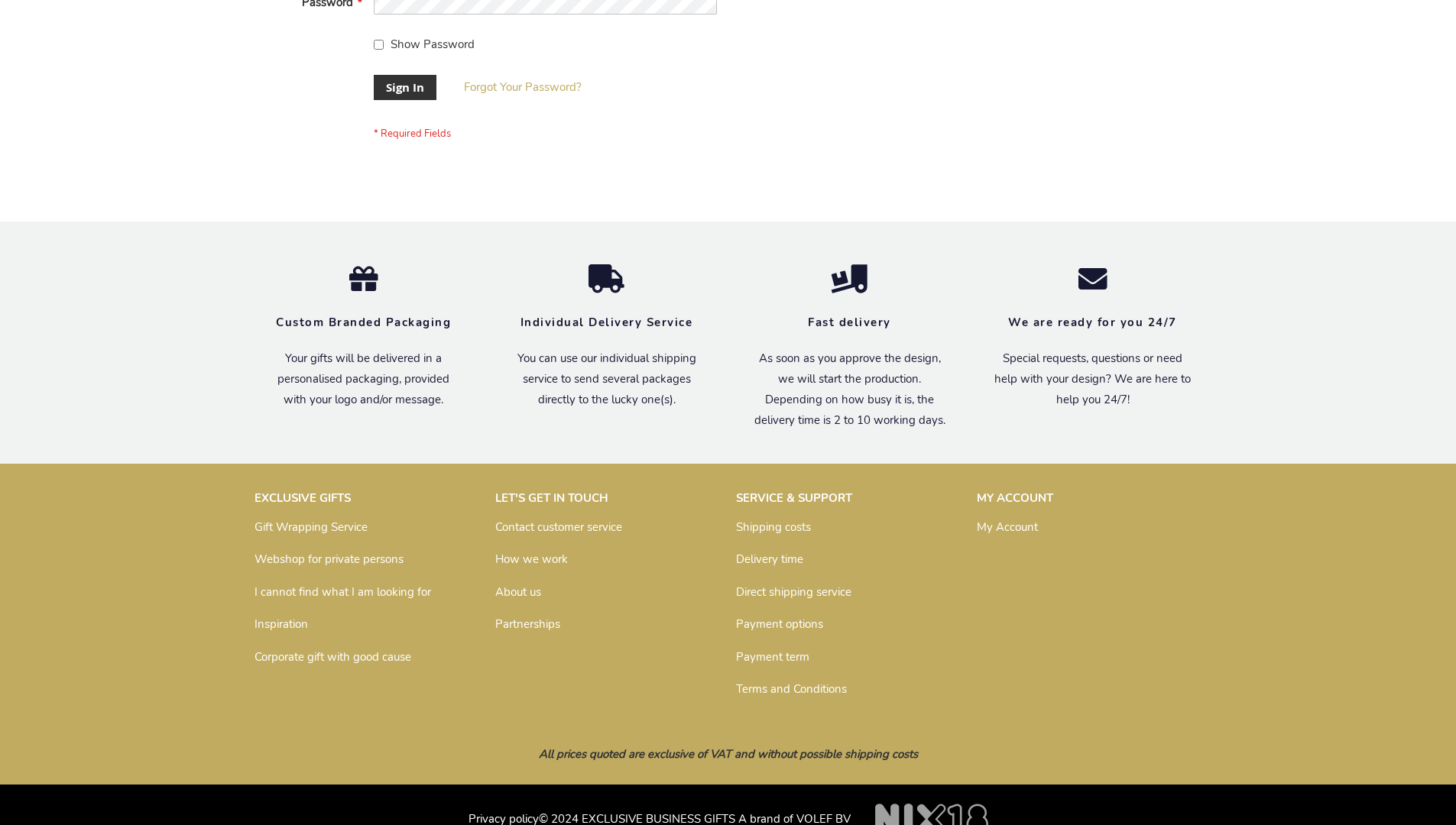
scroll to position [491, 0]
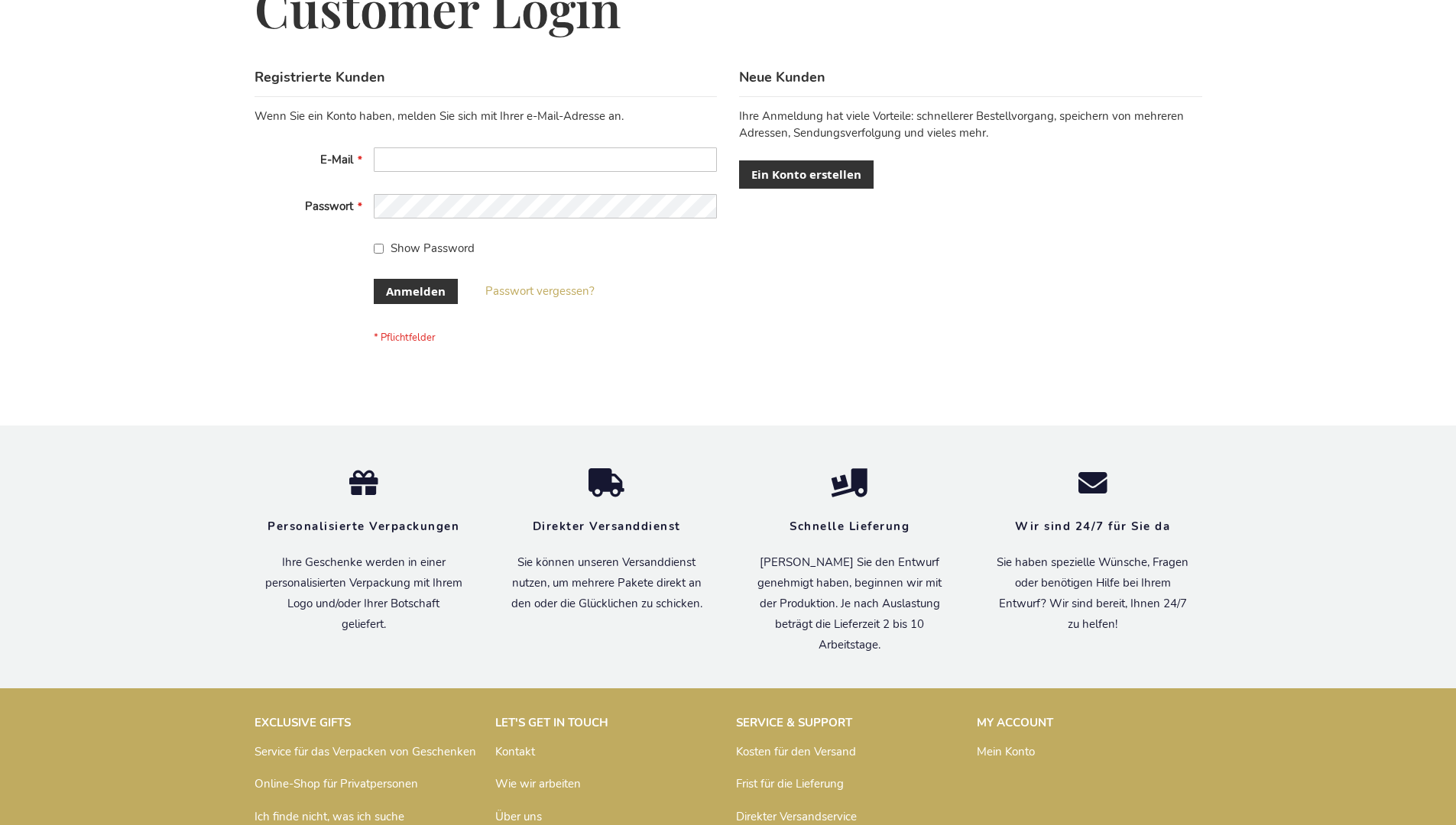
scroll to position [512, 0]
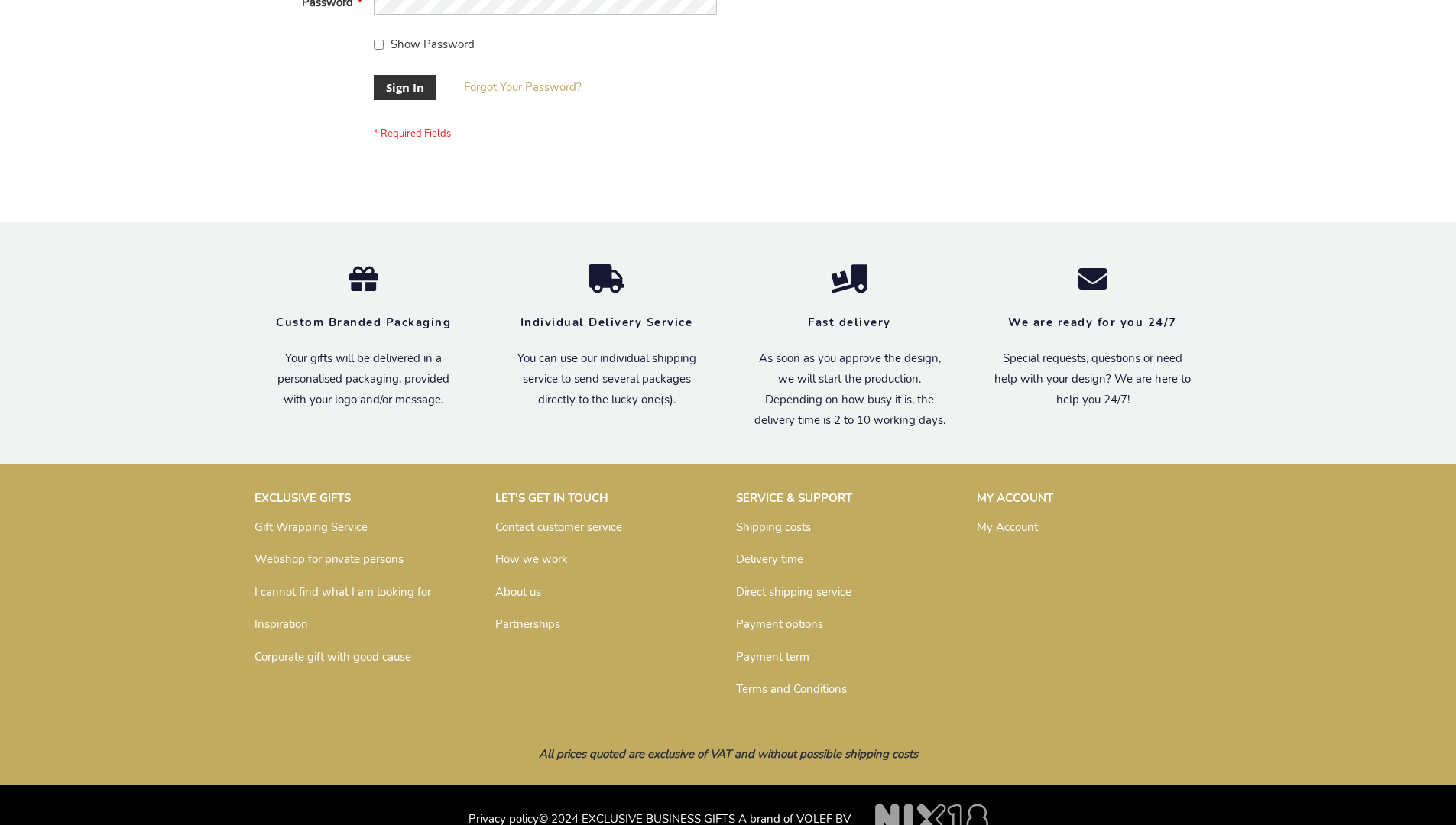
scroll to position [491, 0]
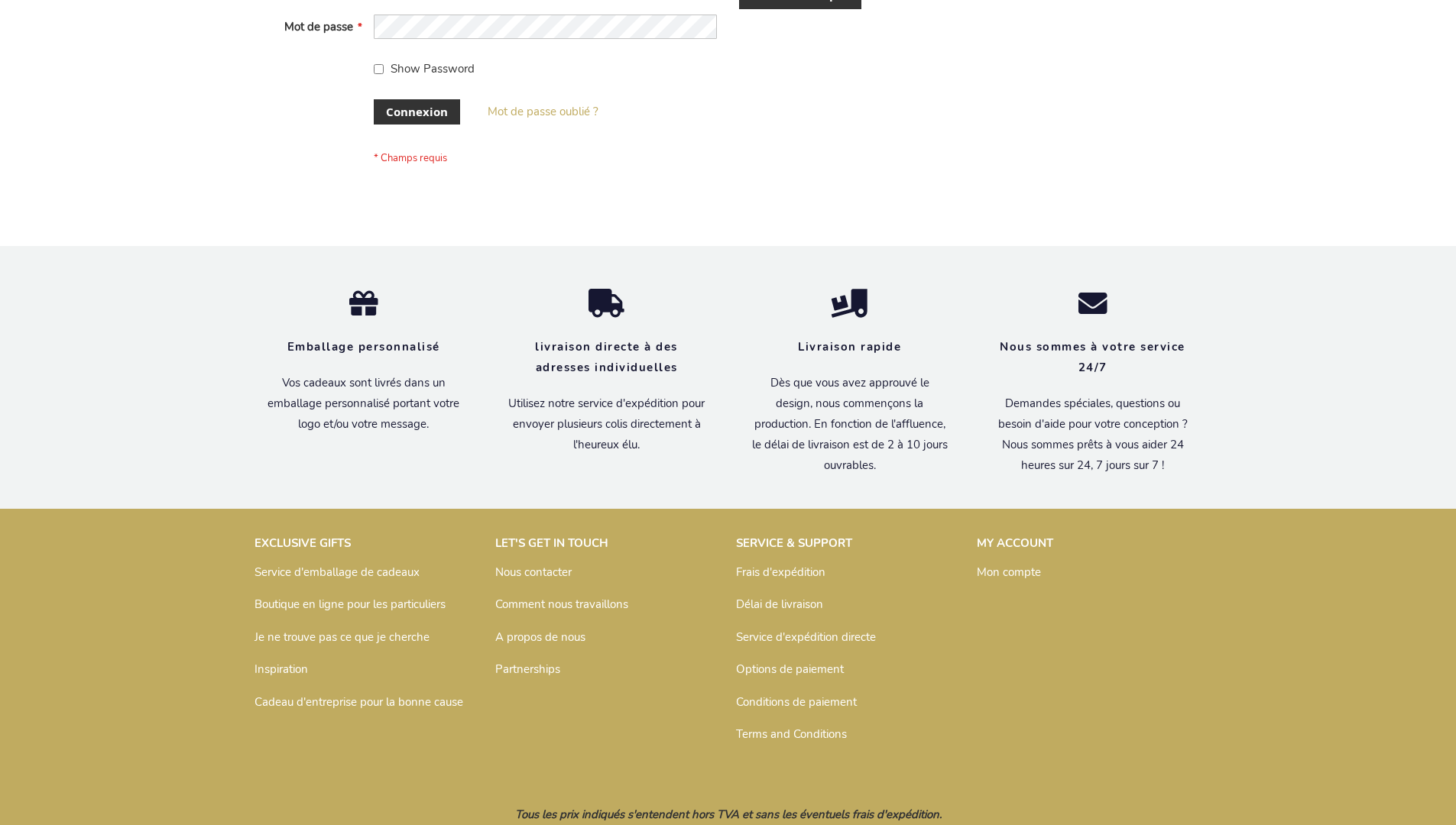
scroll to position [515, 0]
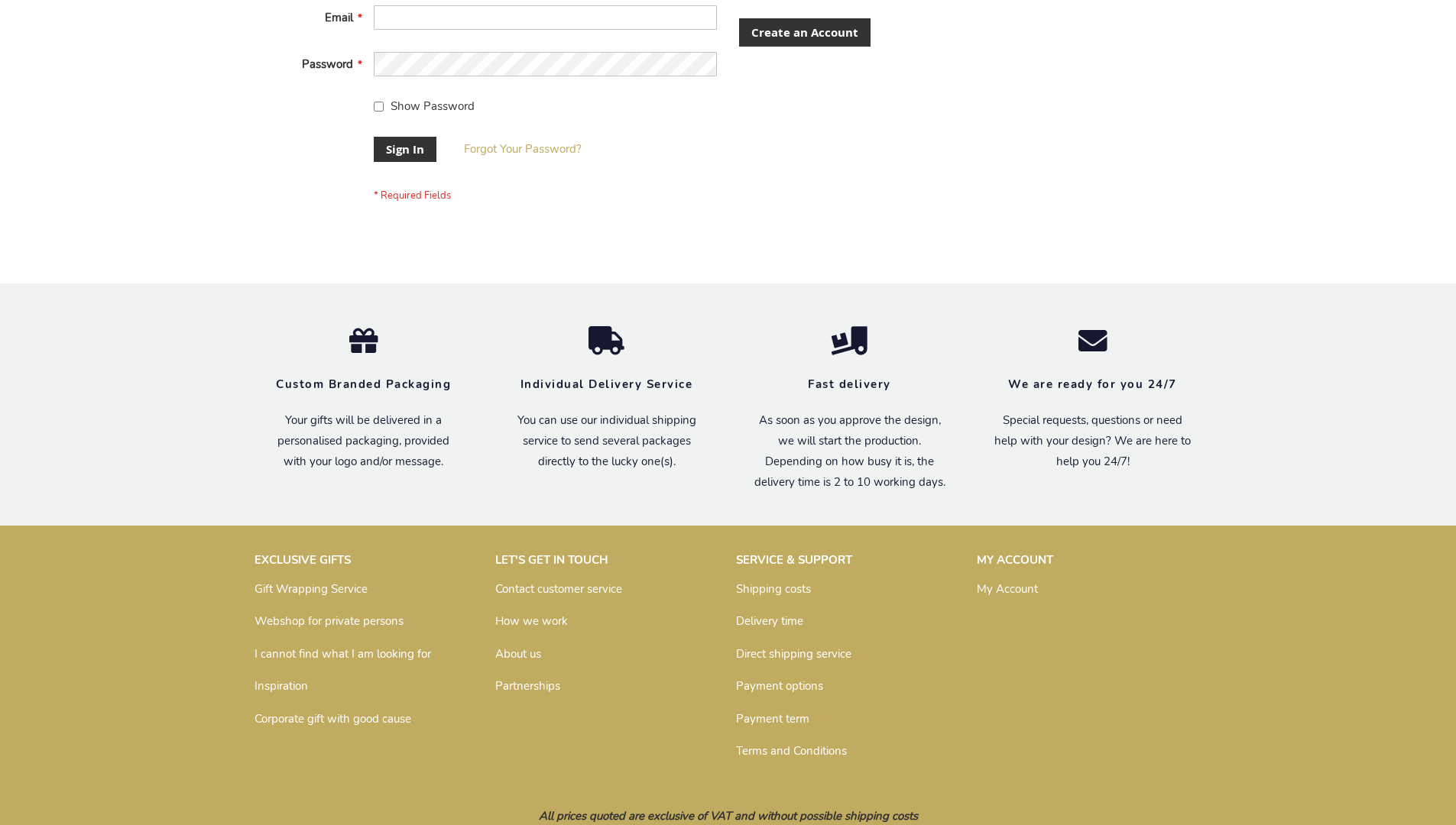
scroll to position [479, 0]
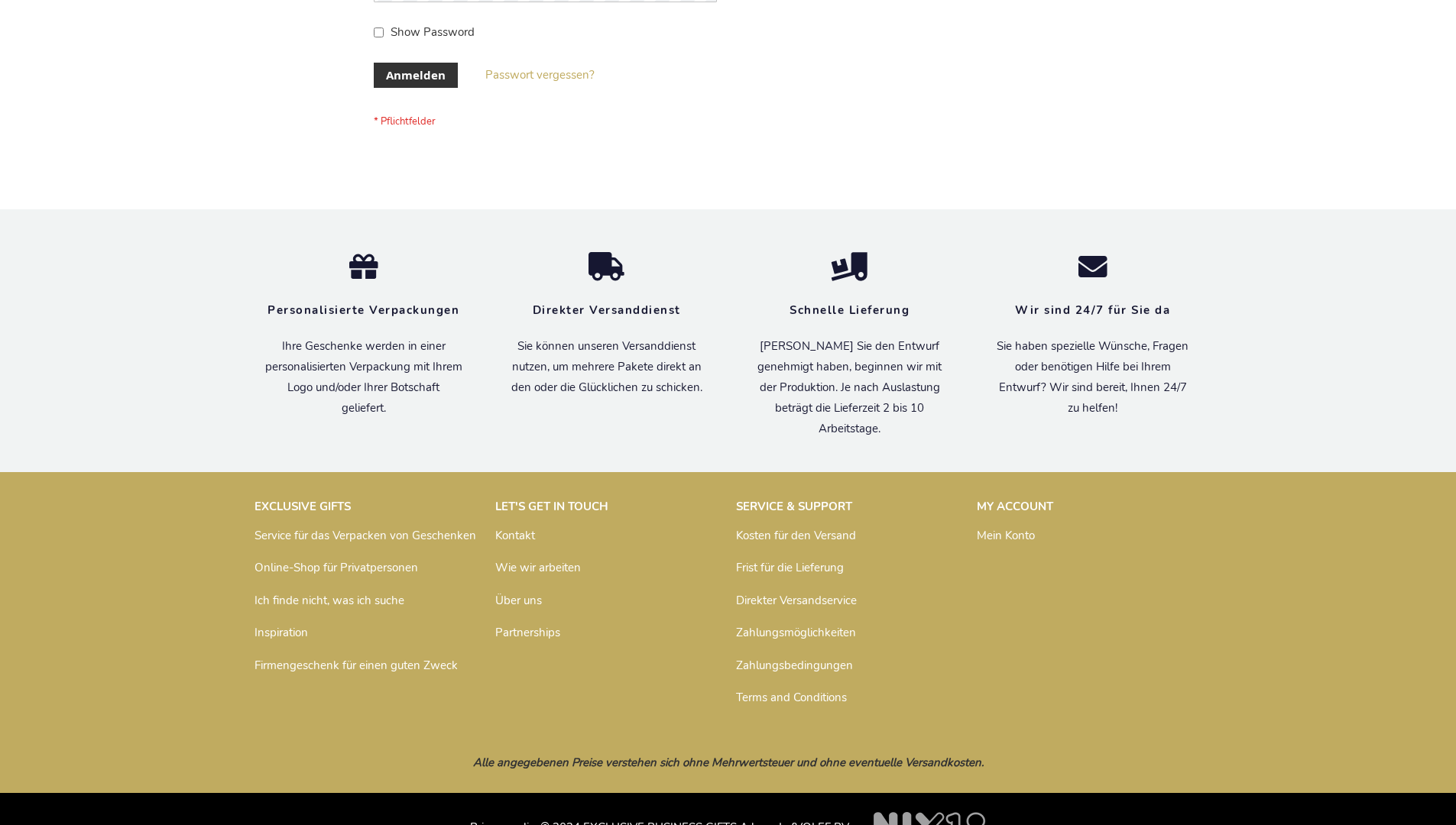
scroll to position [512, 0]
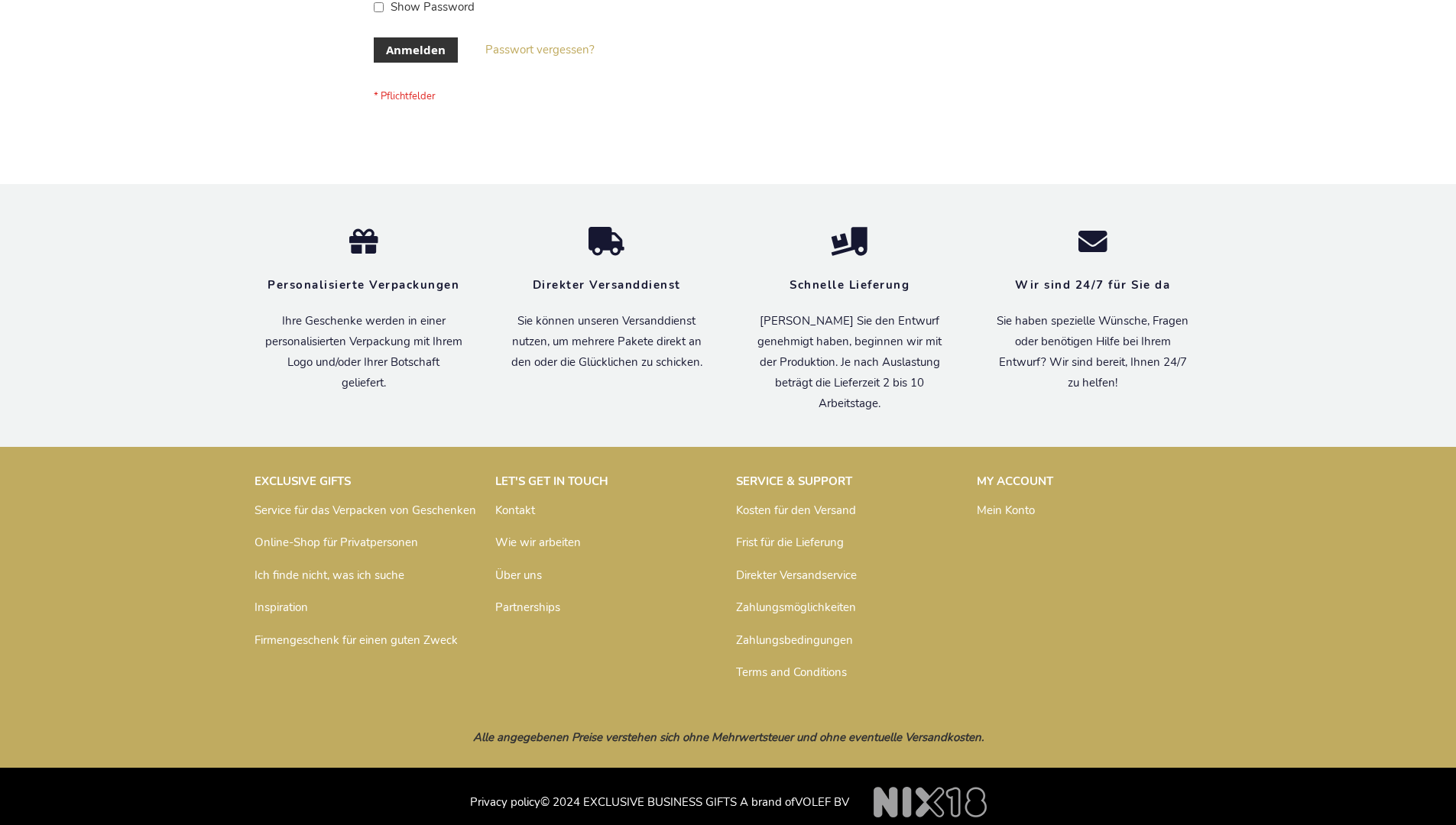
scroll to position [512, 0]
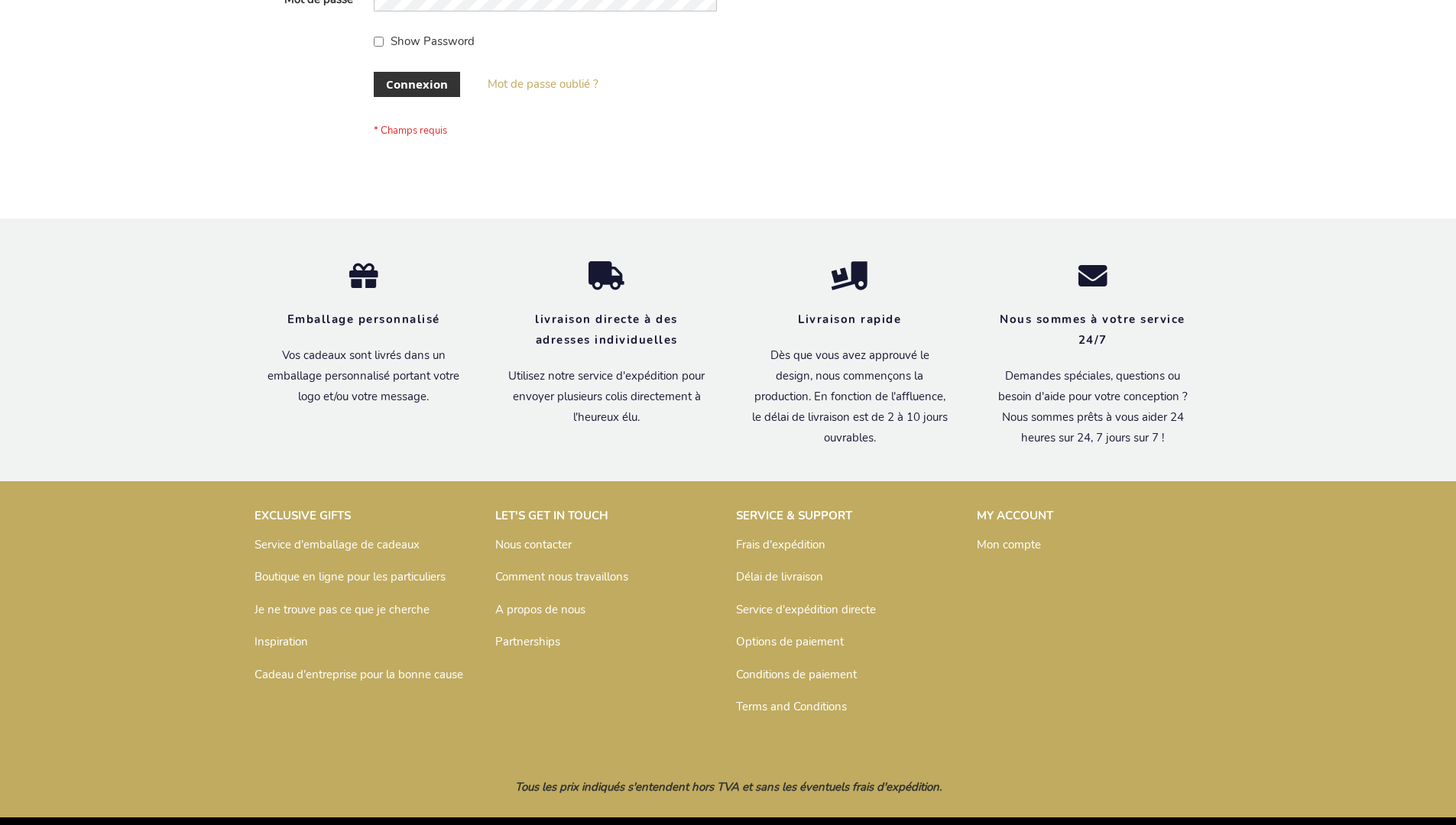
scroll to position [527, 0]
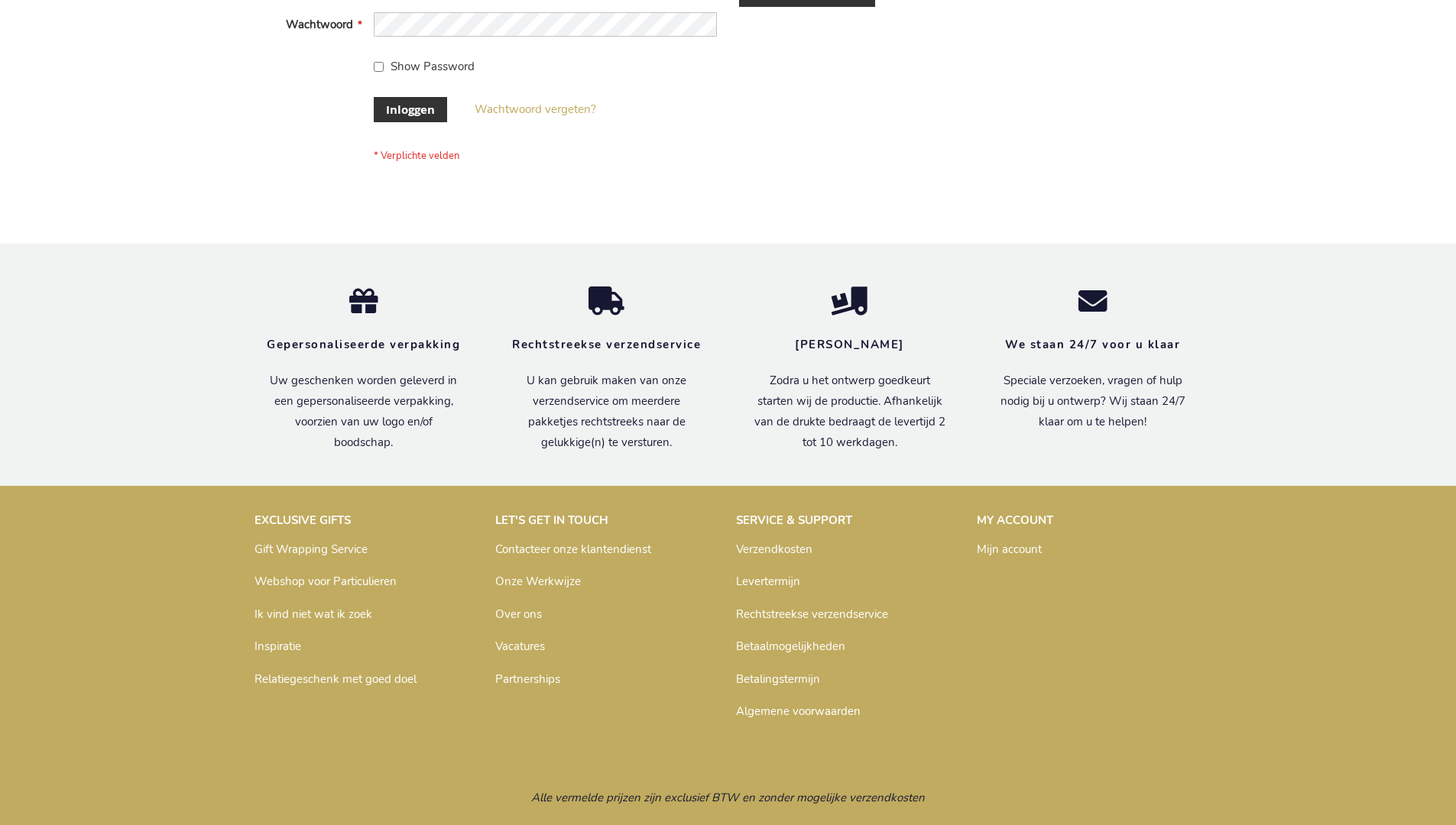
scroll to position [519, 0]
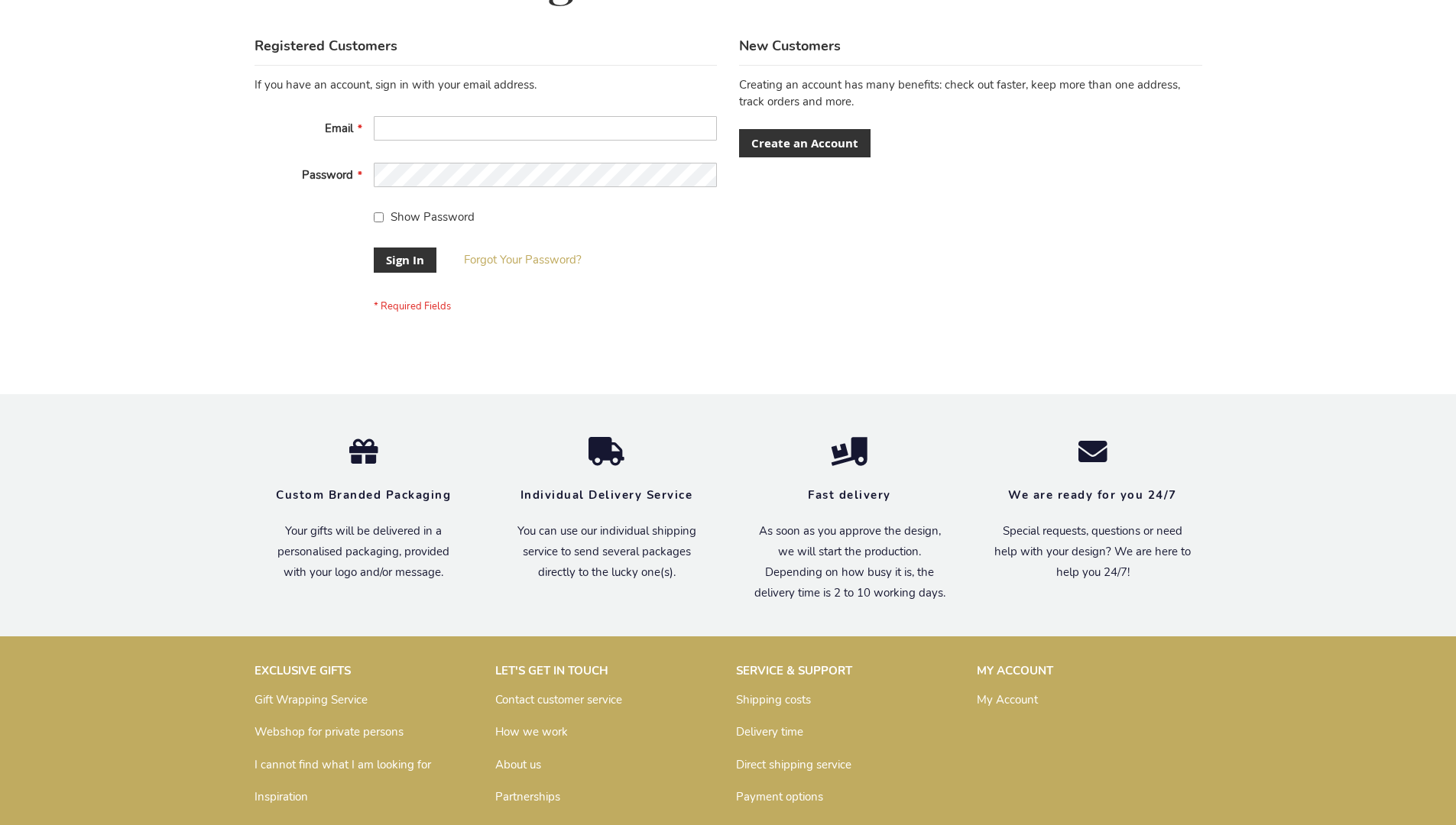
scroll to position [491, 0]
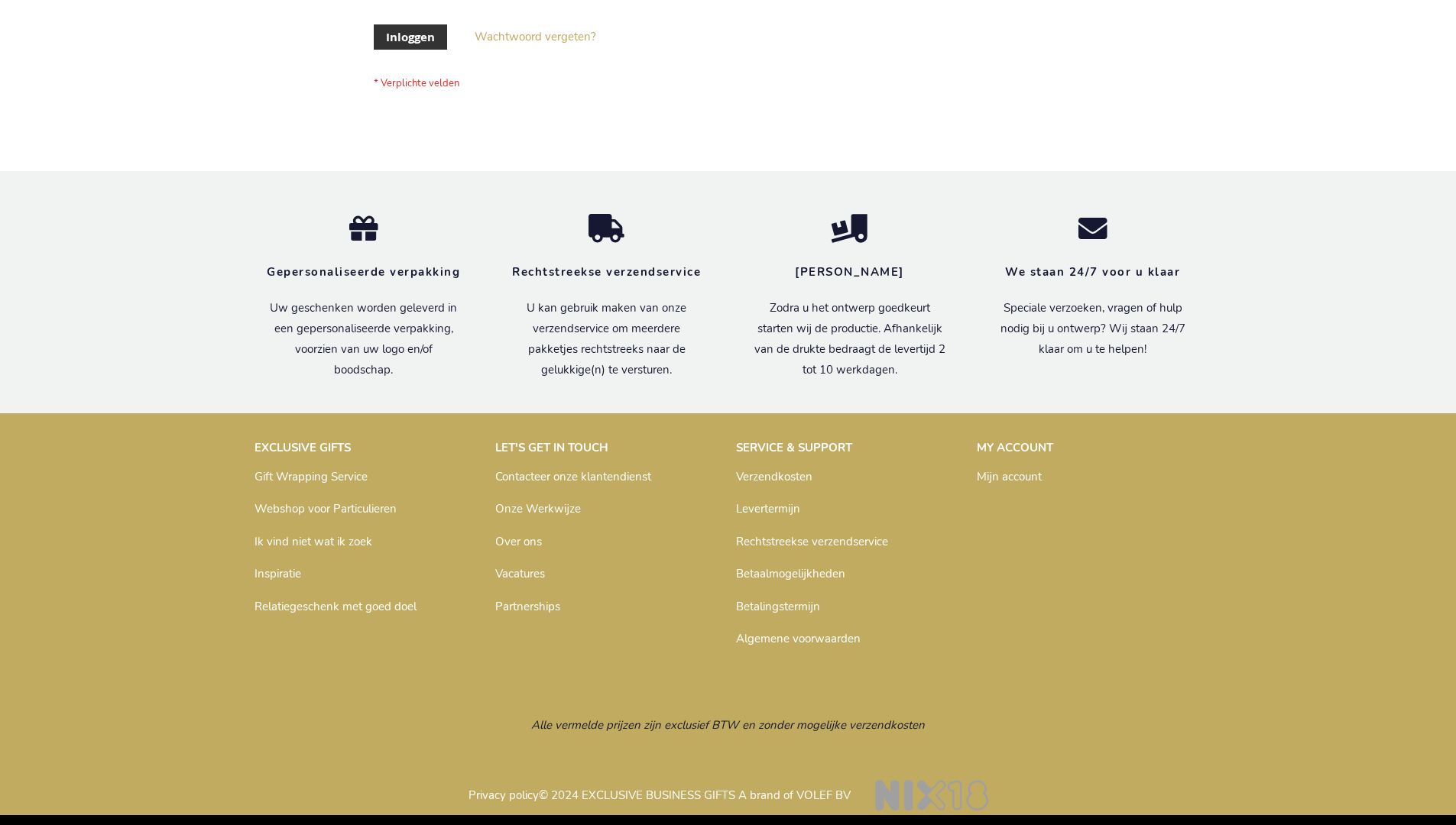
scroll to position [519, 0]
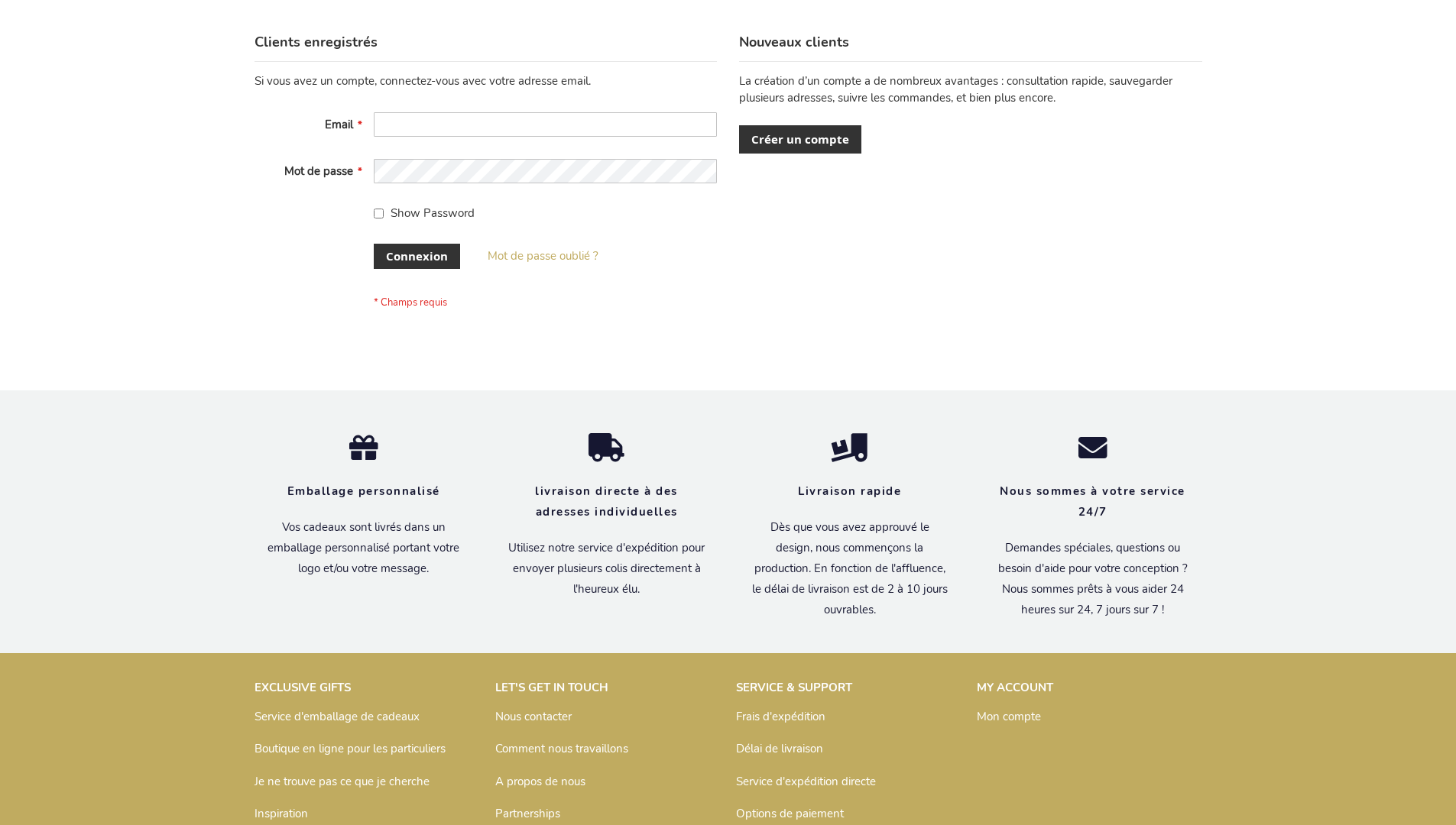
scroll to position [527, 0]
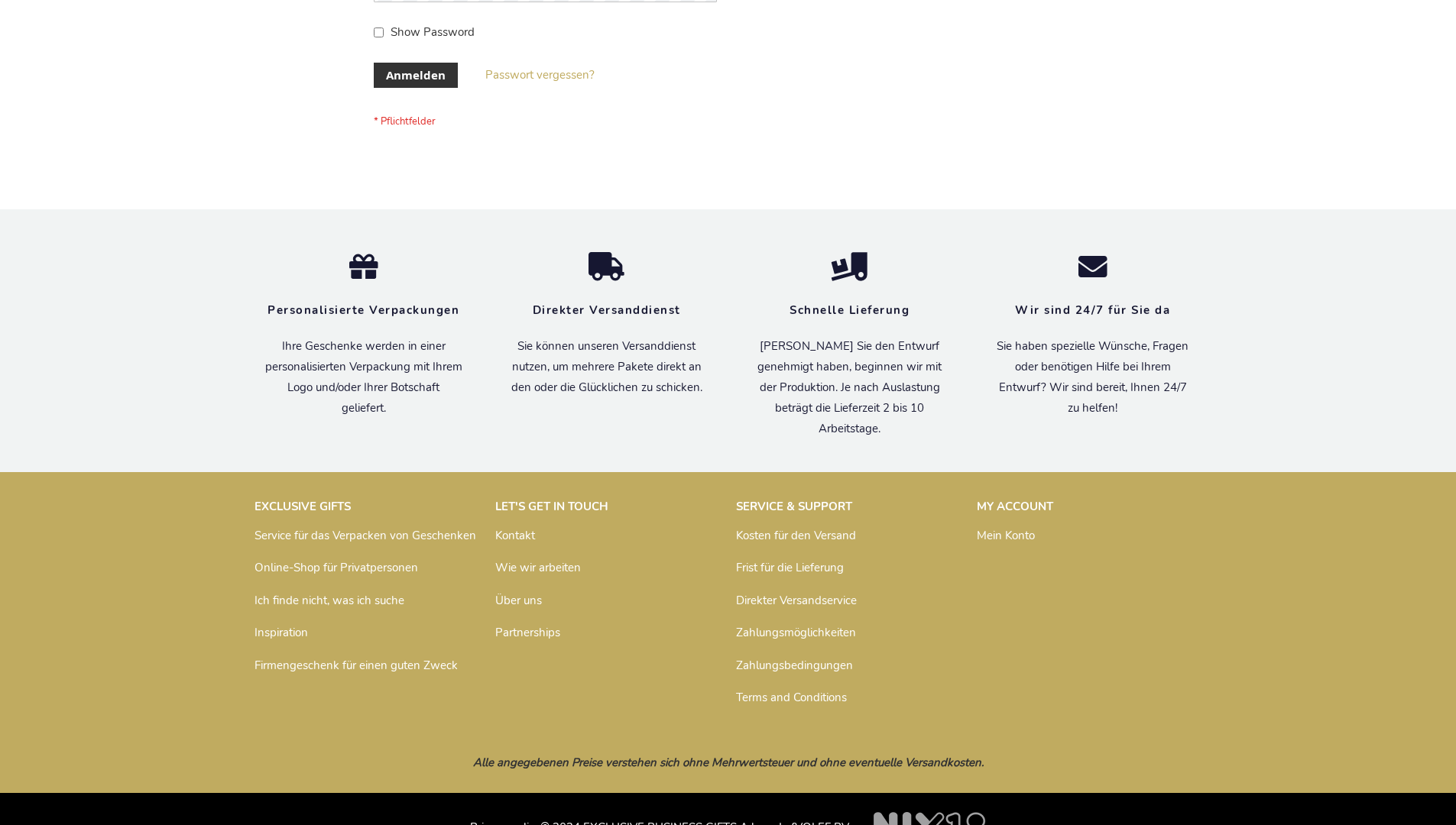
scroll to position [512, 0]
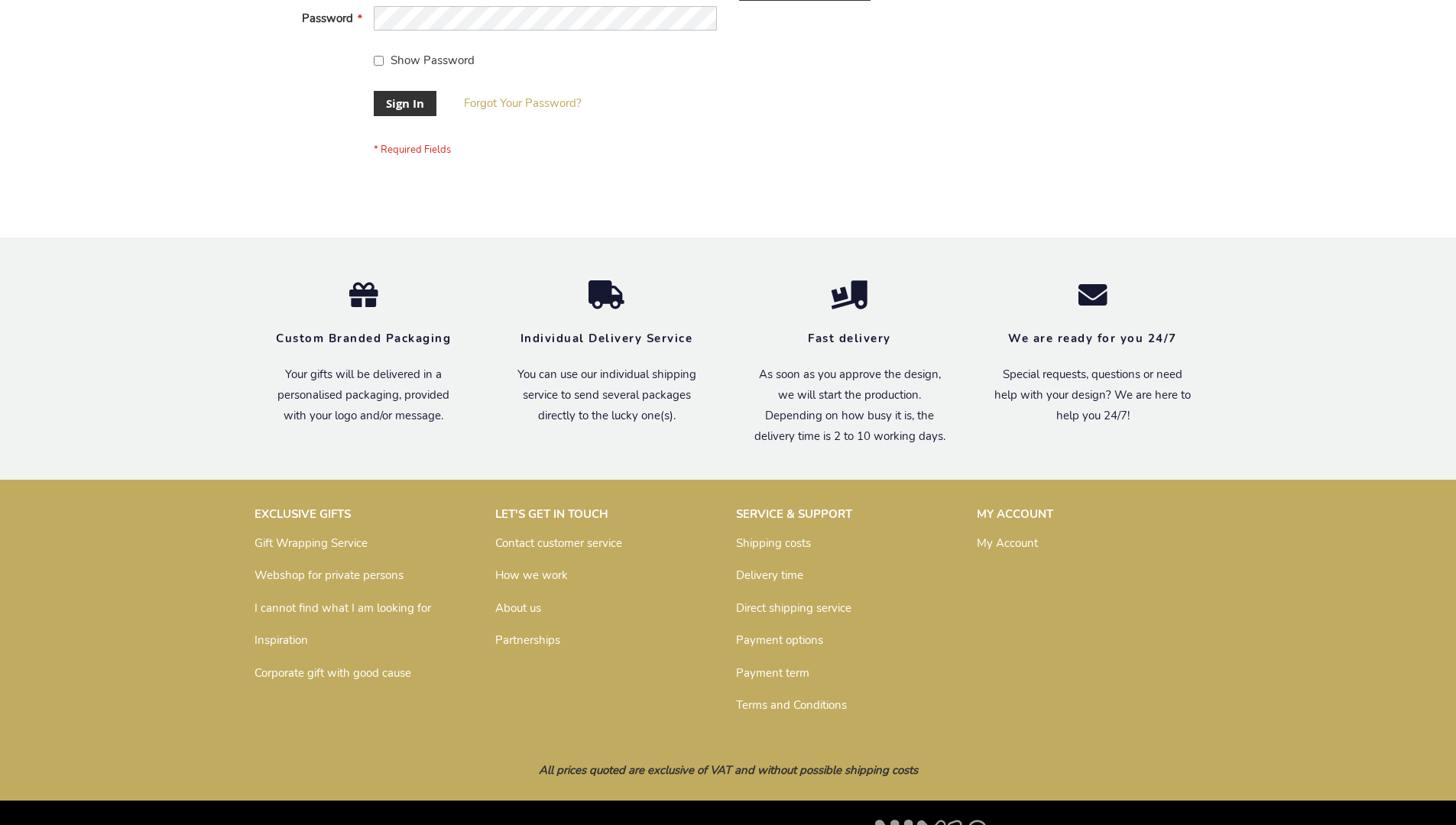
scroll to position [491, 0]
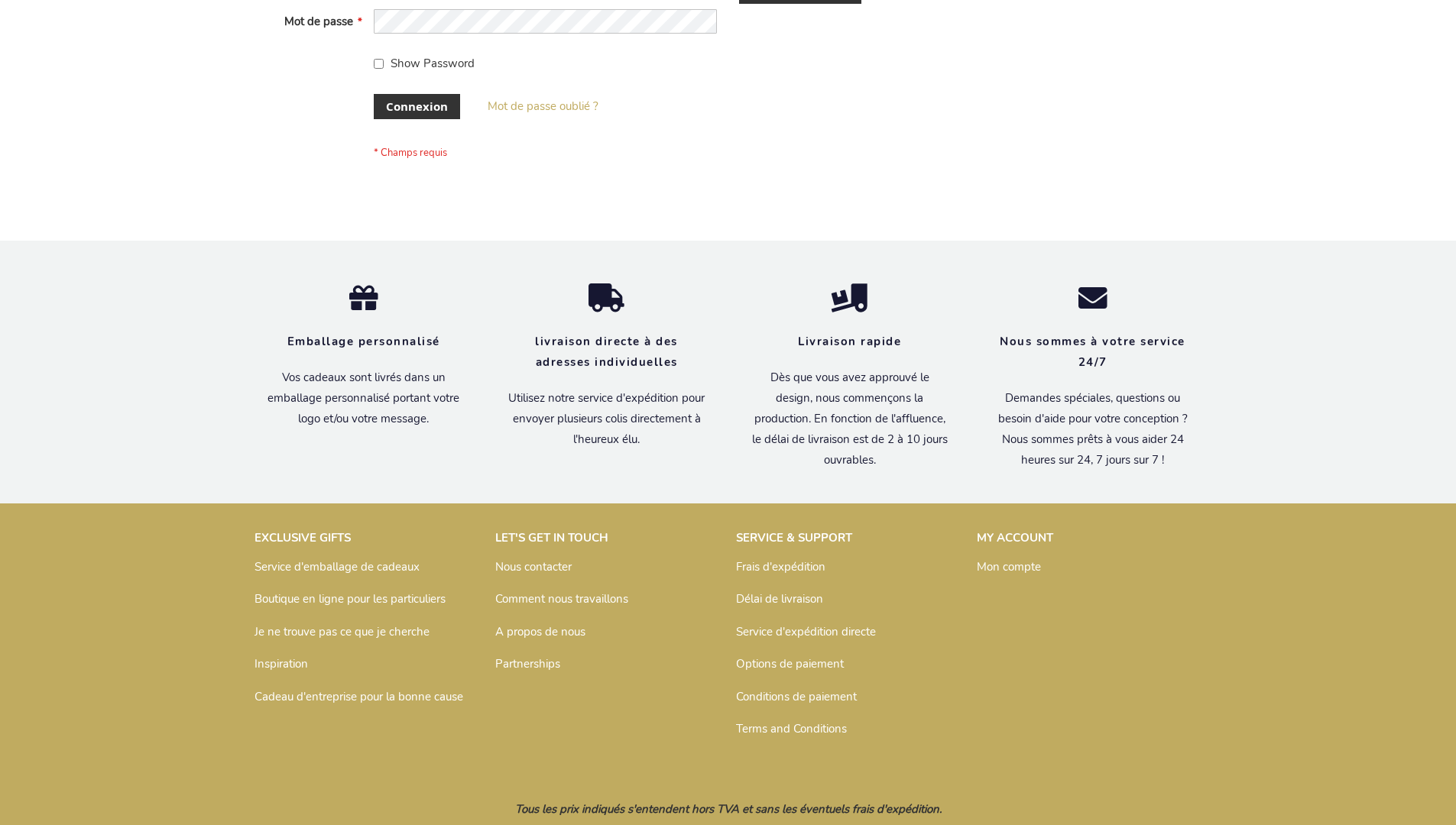
scroll to position [527, 0]
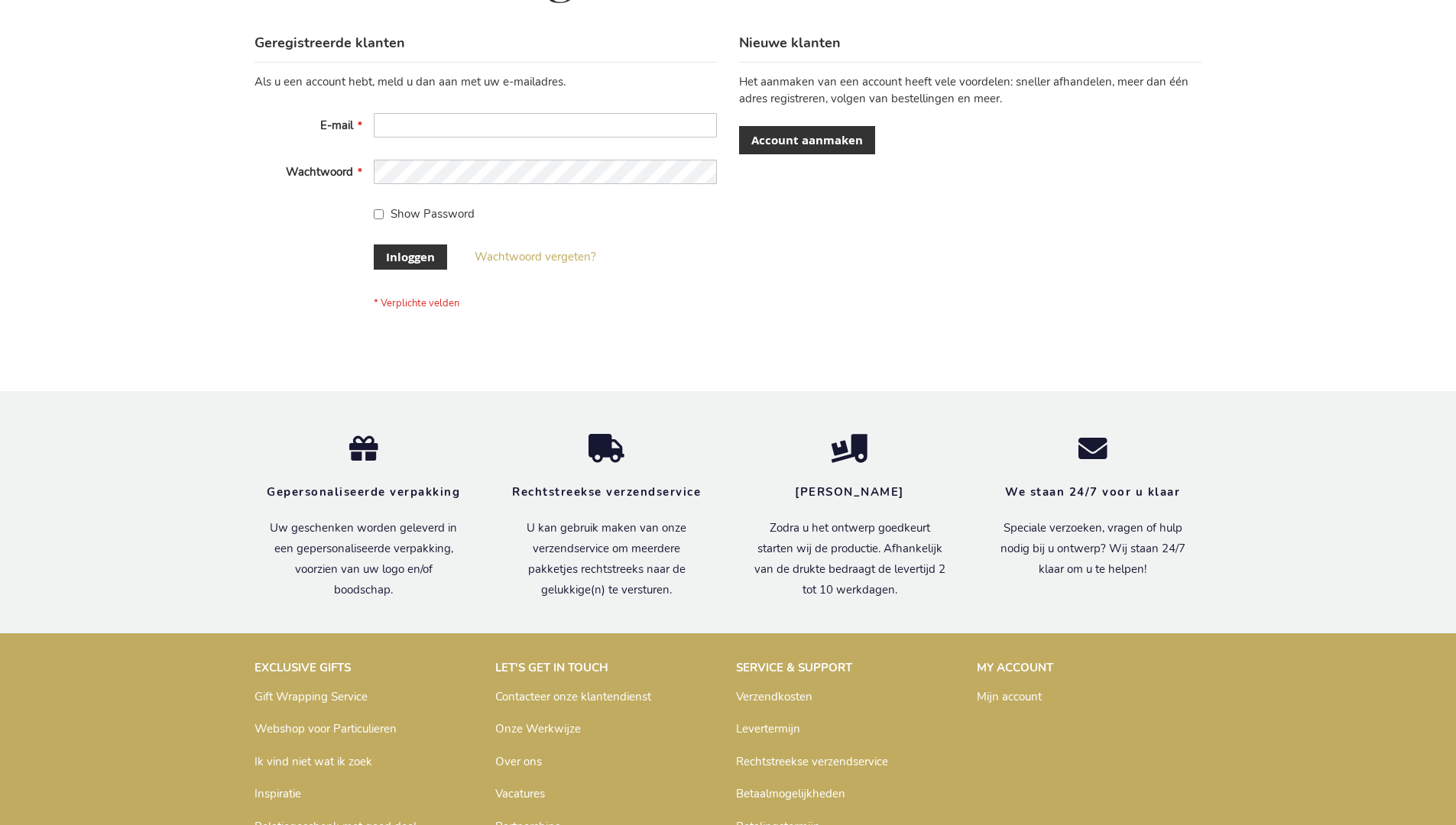
scroll to position [519, 0]
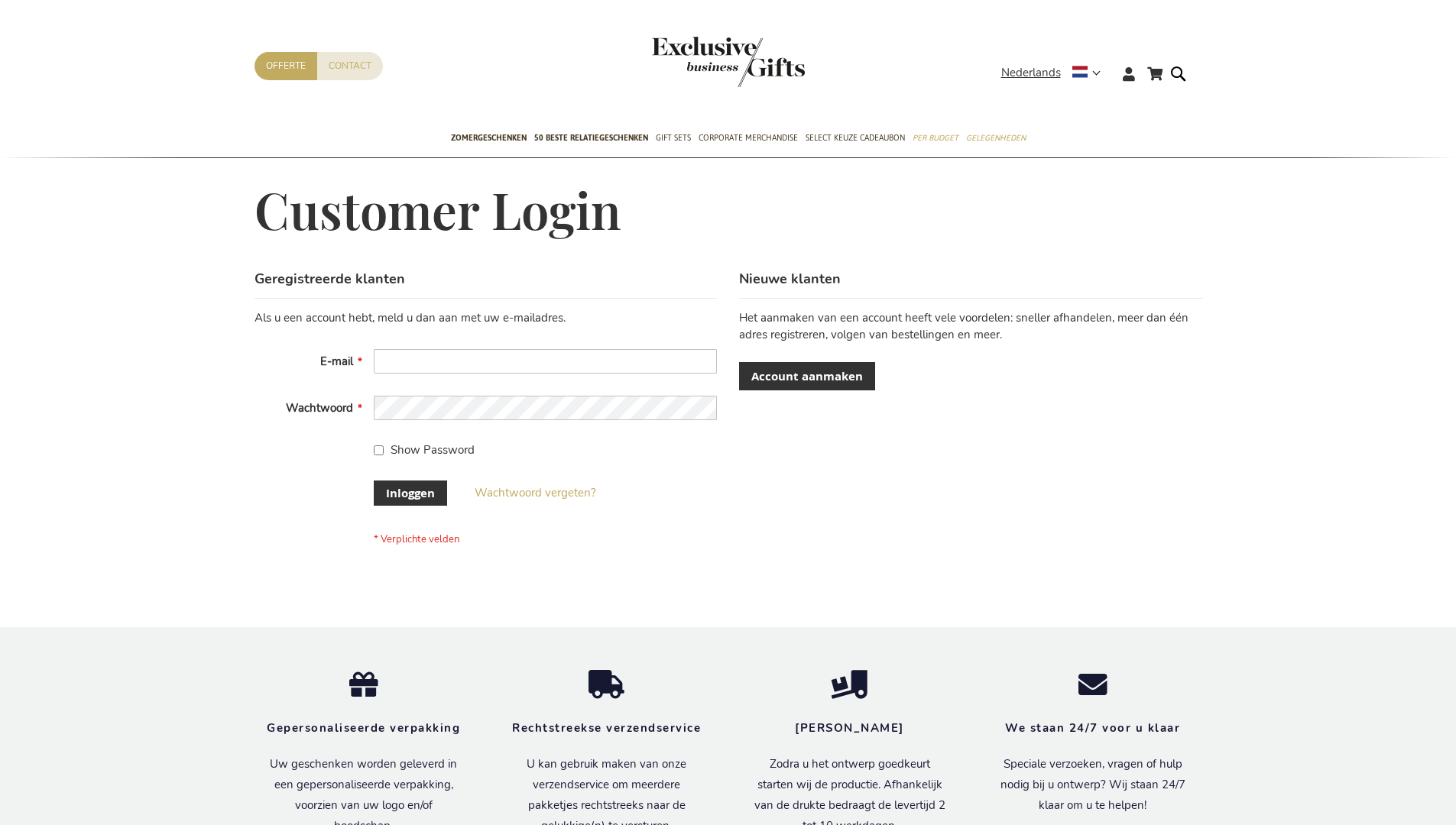
scroll to position [519, 0]
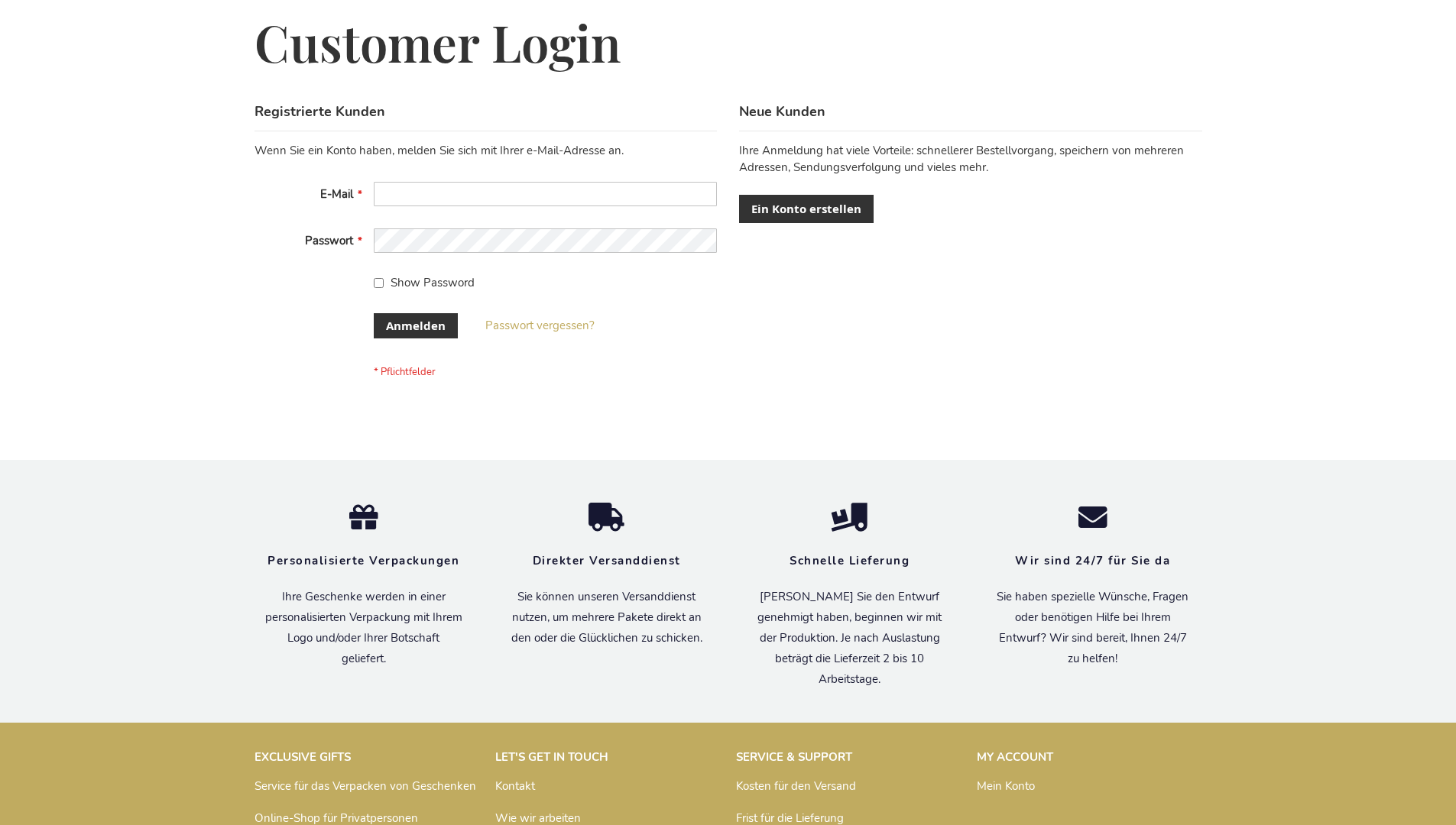
scroll to position [512, 0]
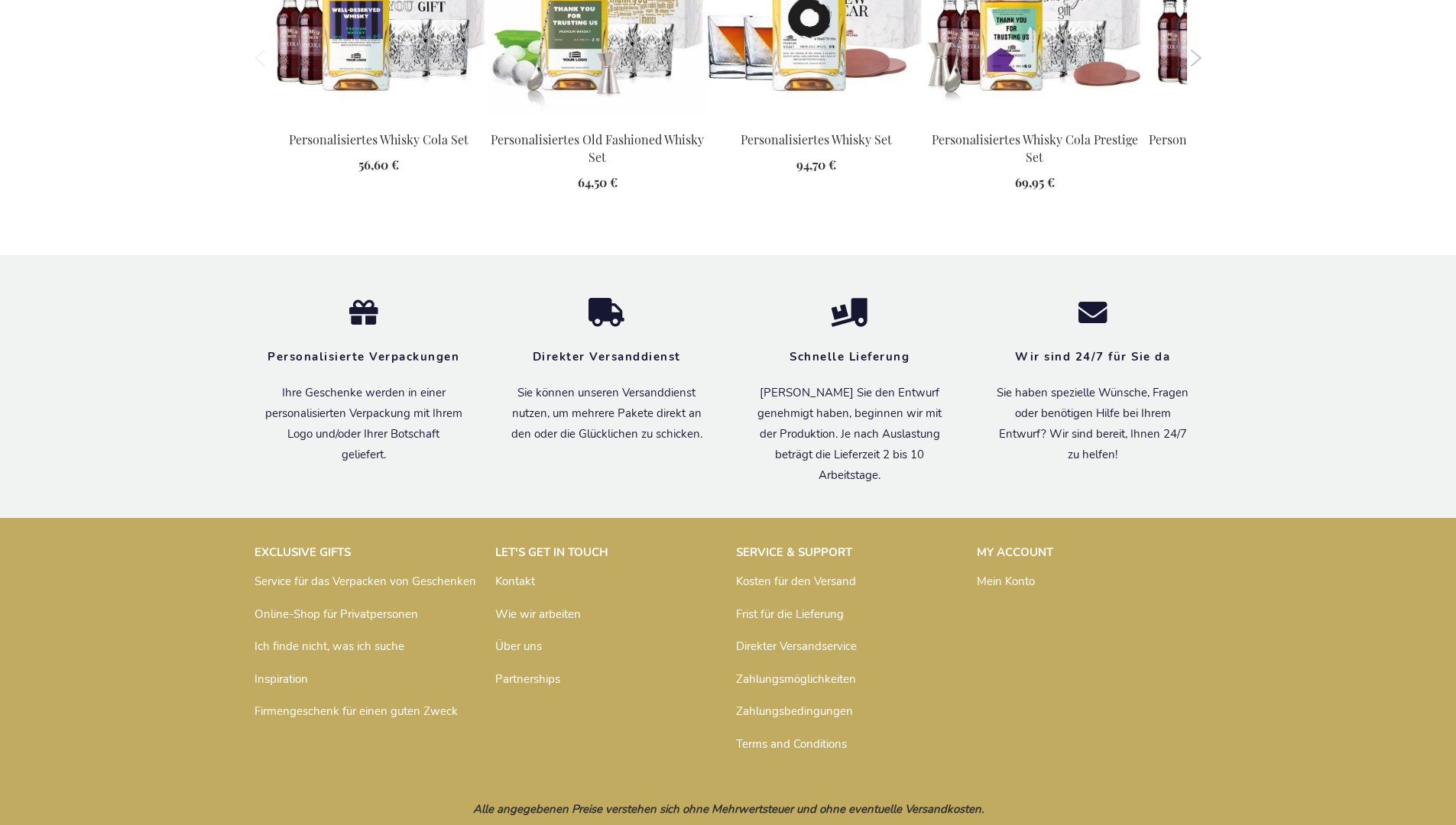
scroll to position [2035, 0]
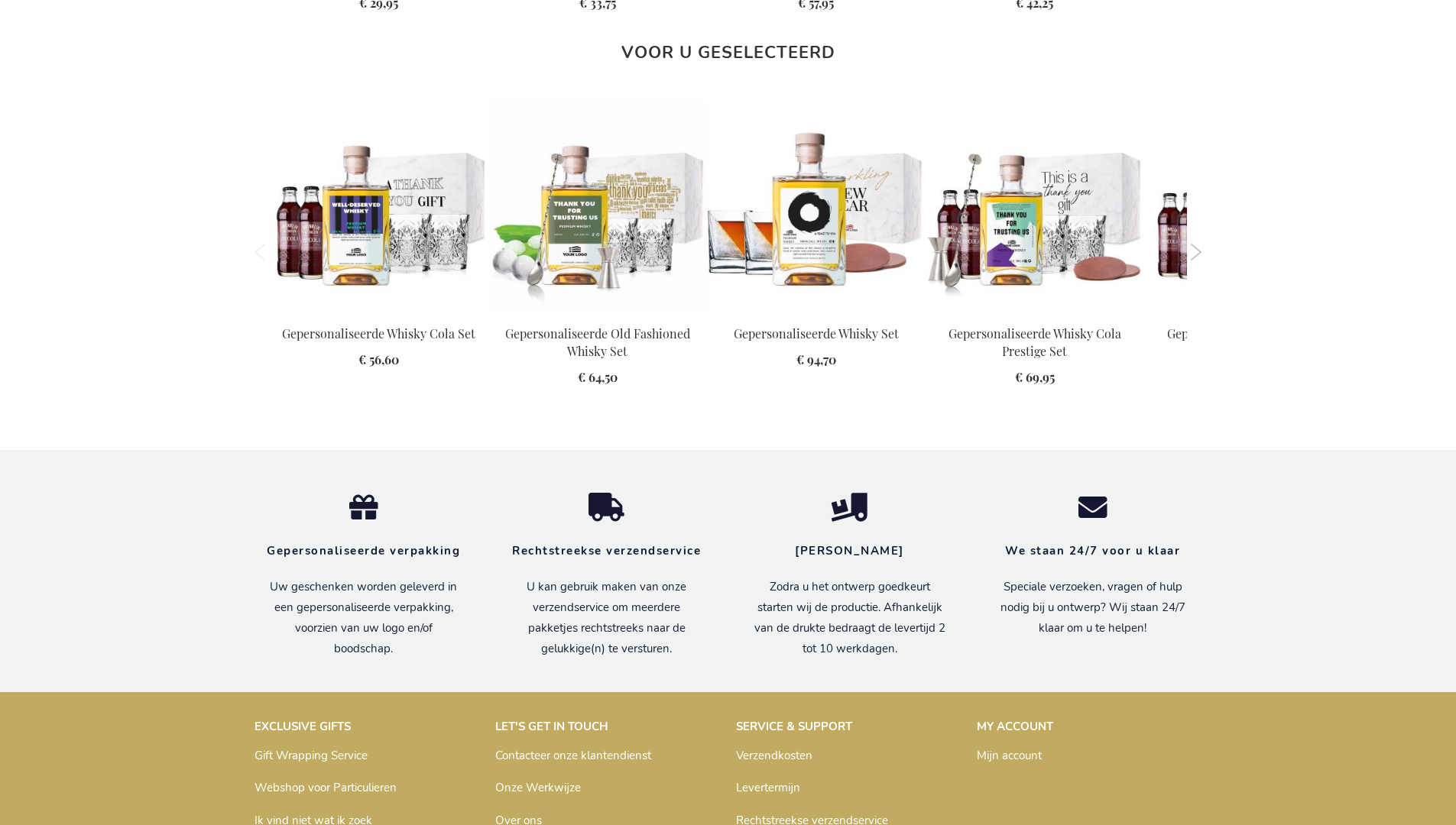
scroll to position [2007, 0]
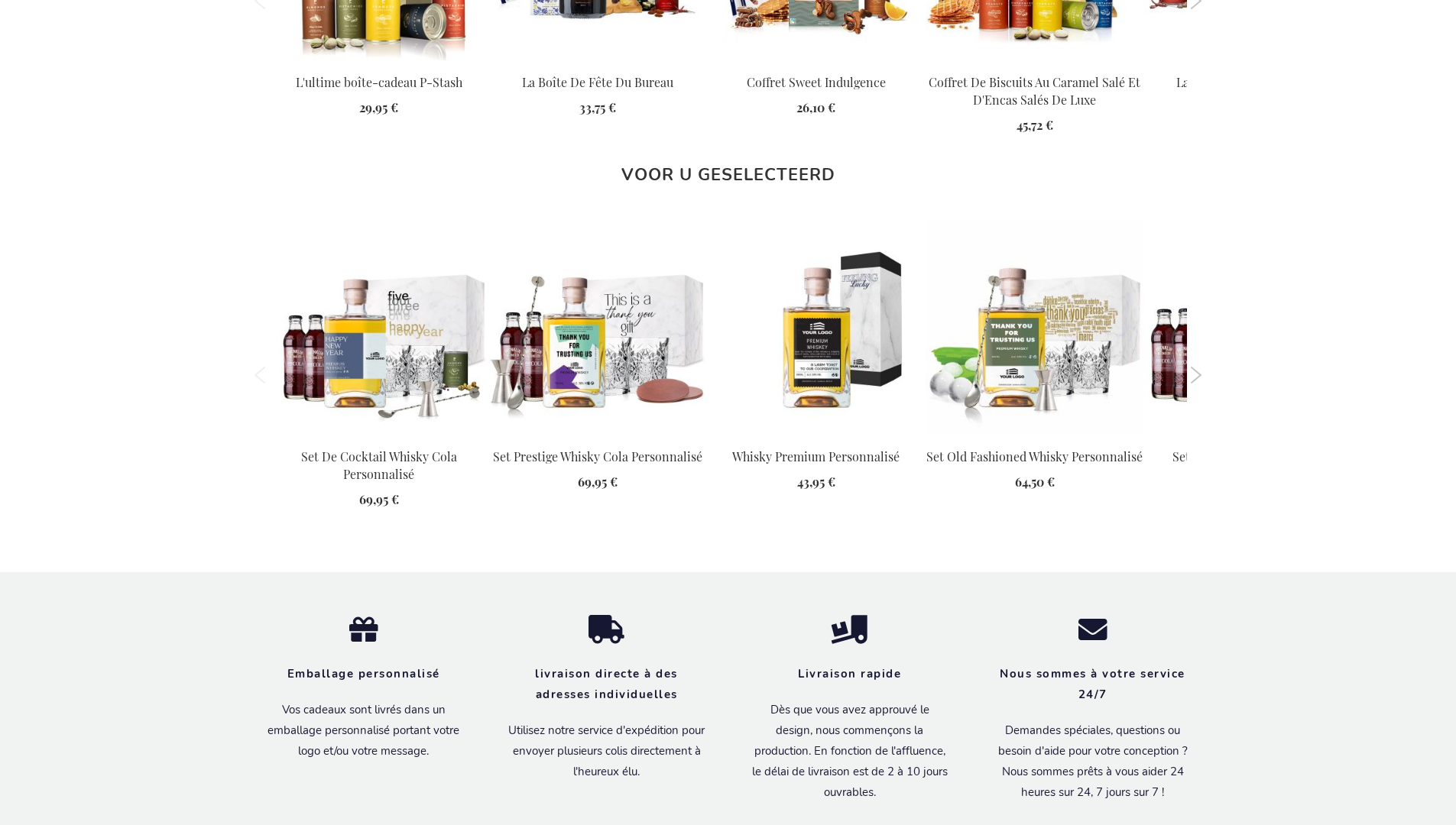
scroll to position [2082, 0]
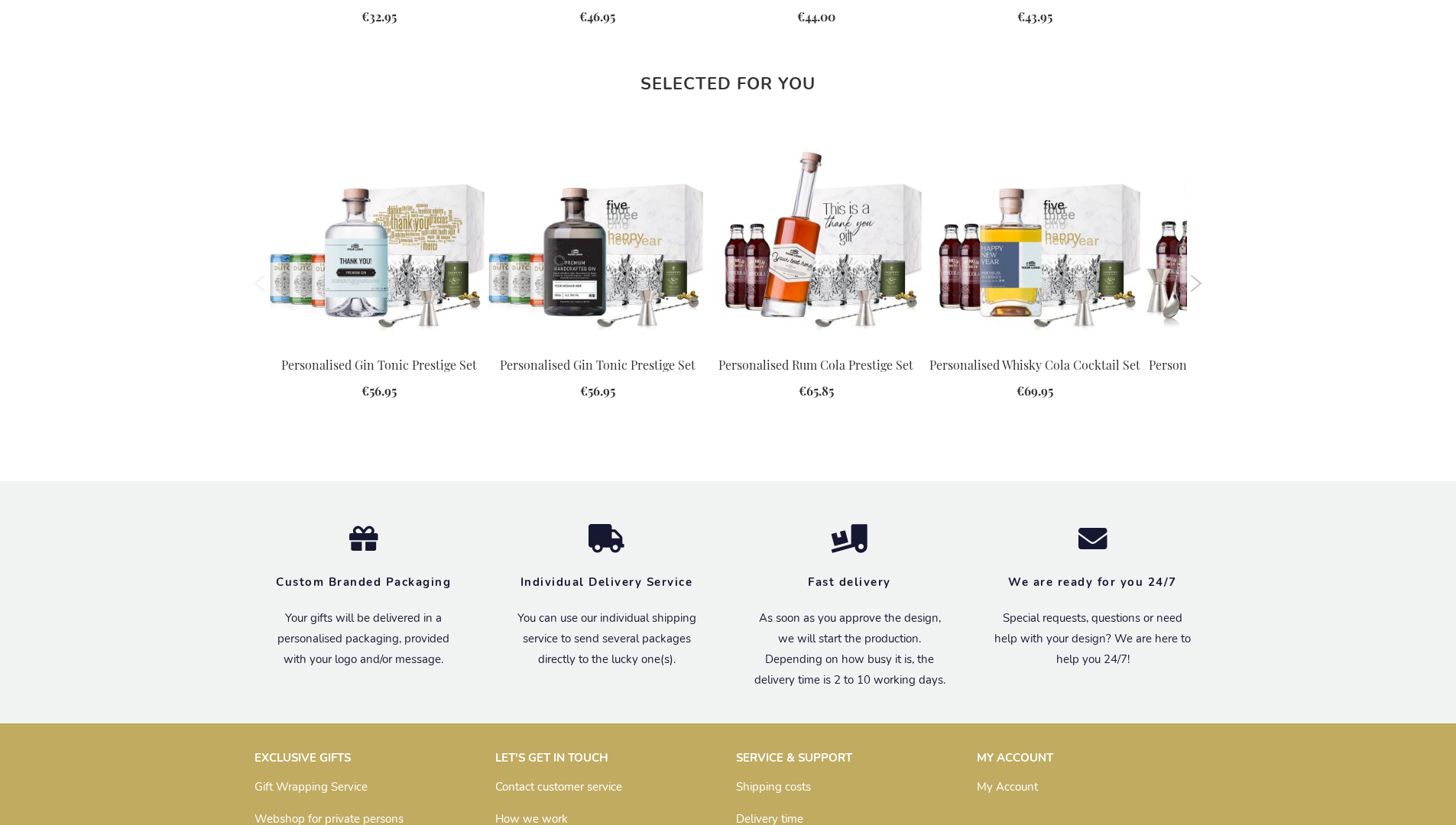
scroll to position [2030, 0]
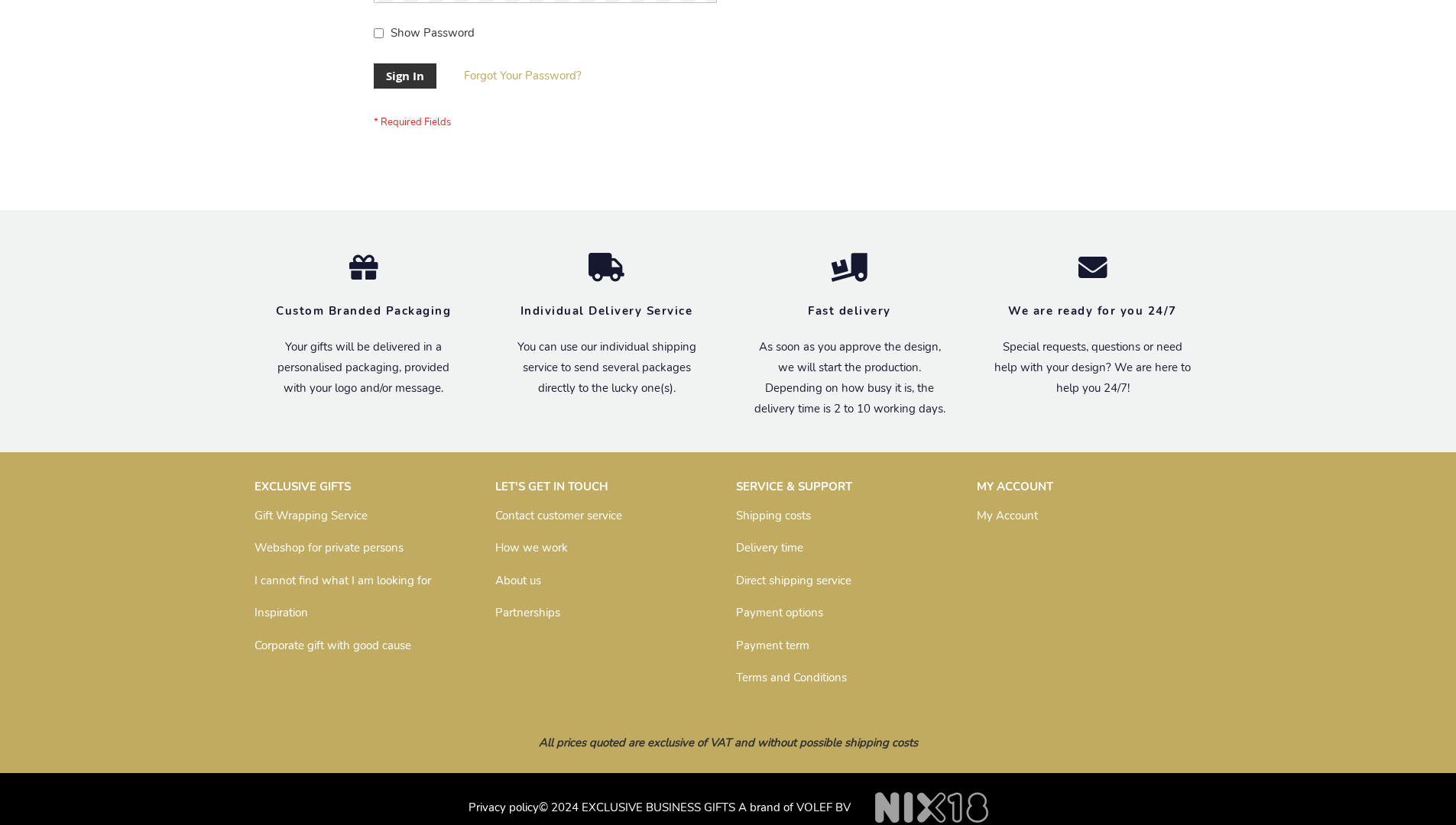
scroll to position [491, 0]
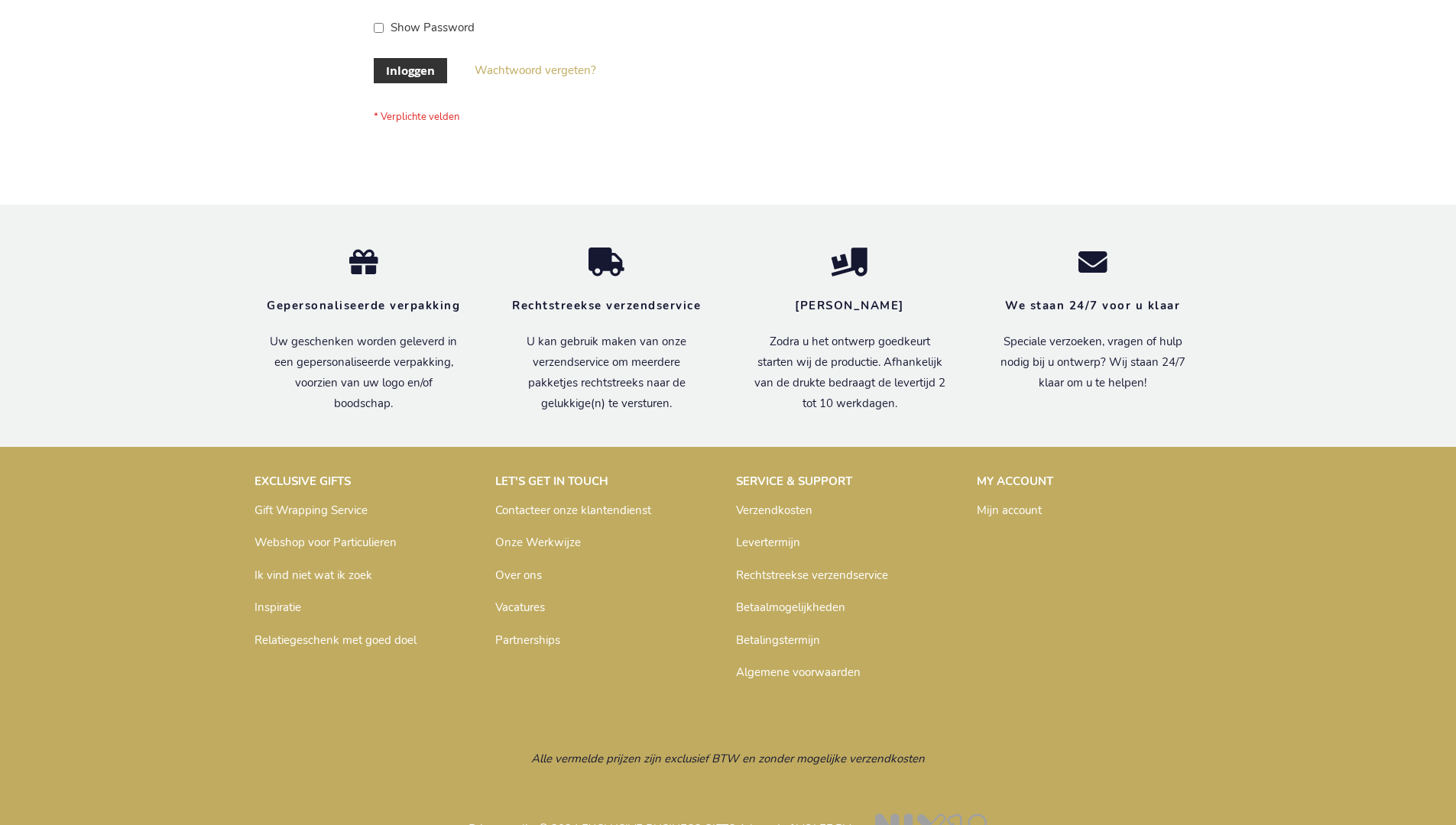
scroll to position [519, 0]
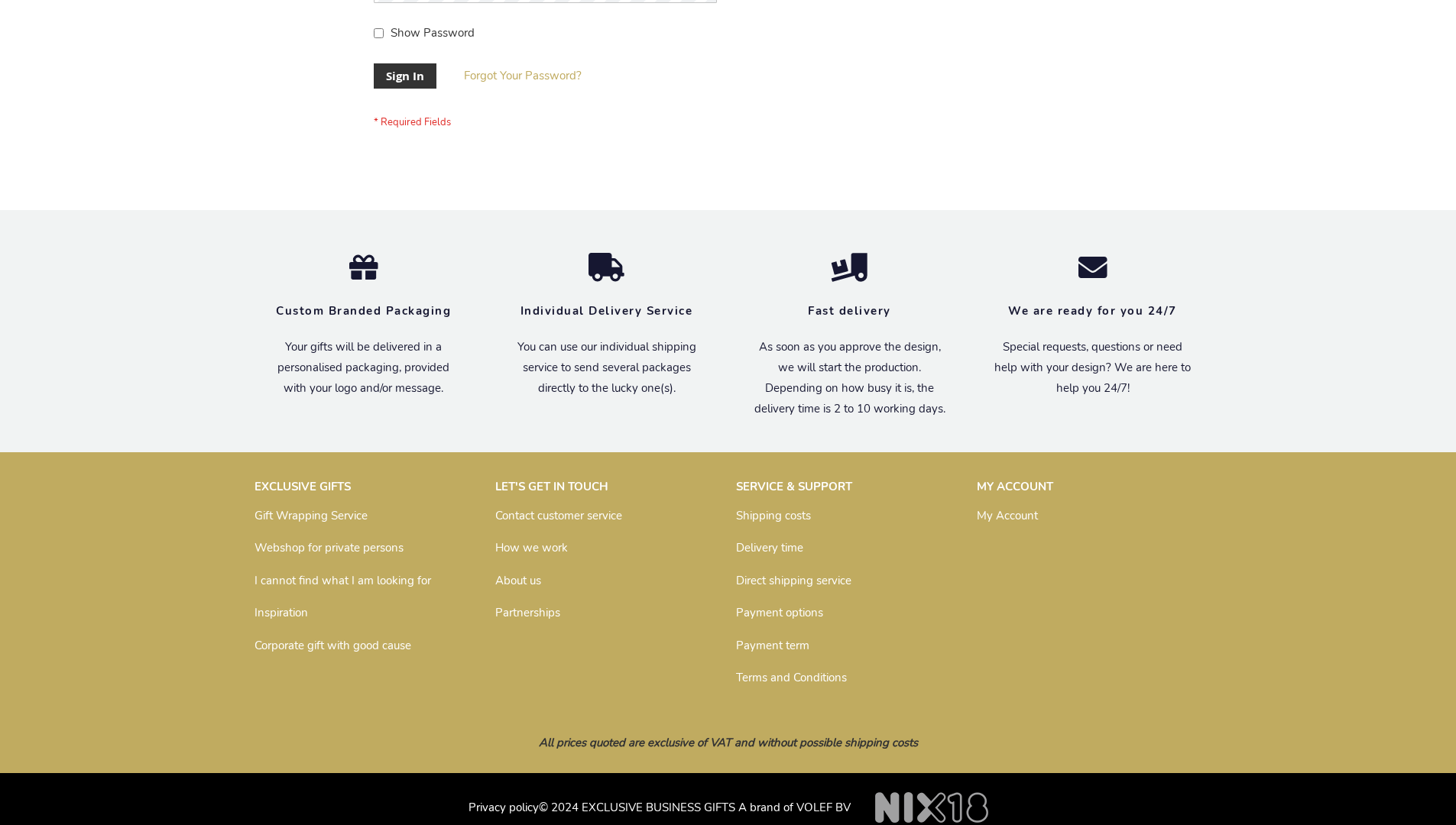
scroll to position [491, 0]
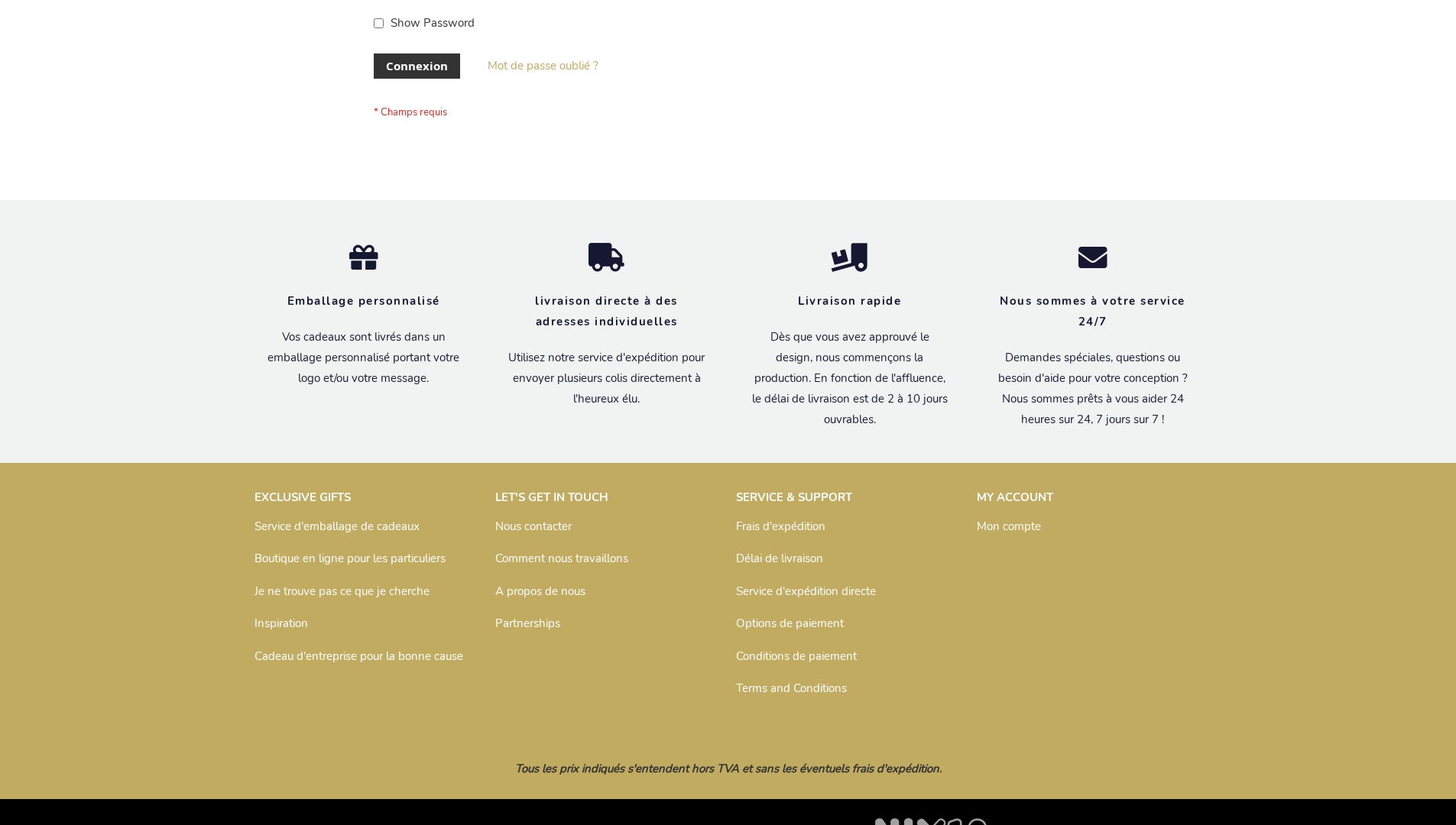
scroll to position [527, 0]
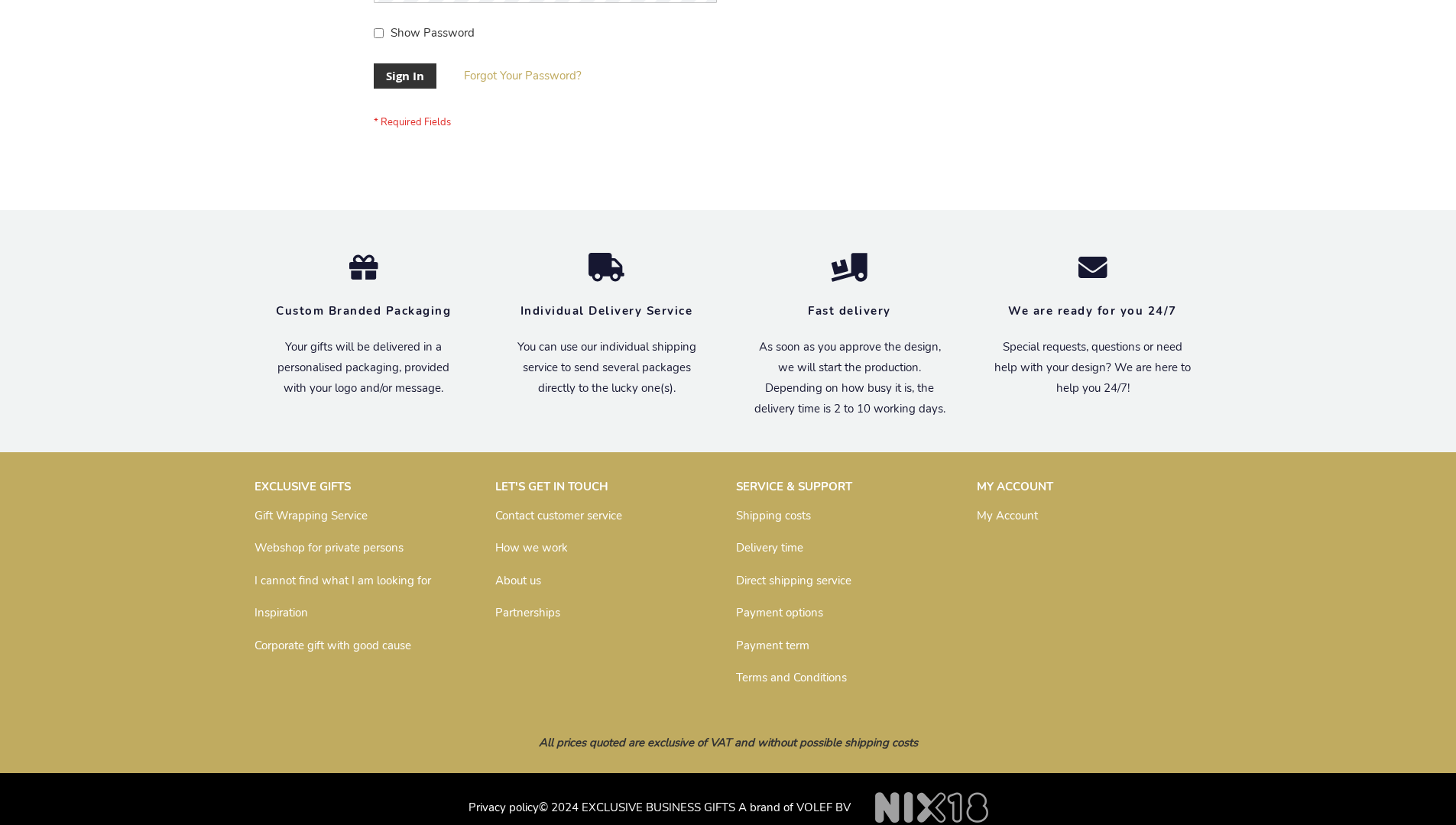
scroll to position [491, 0]
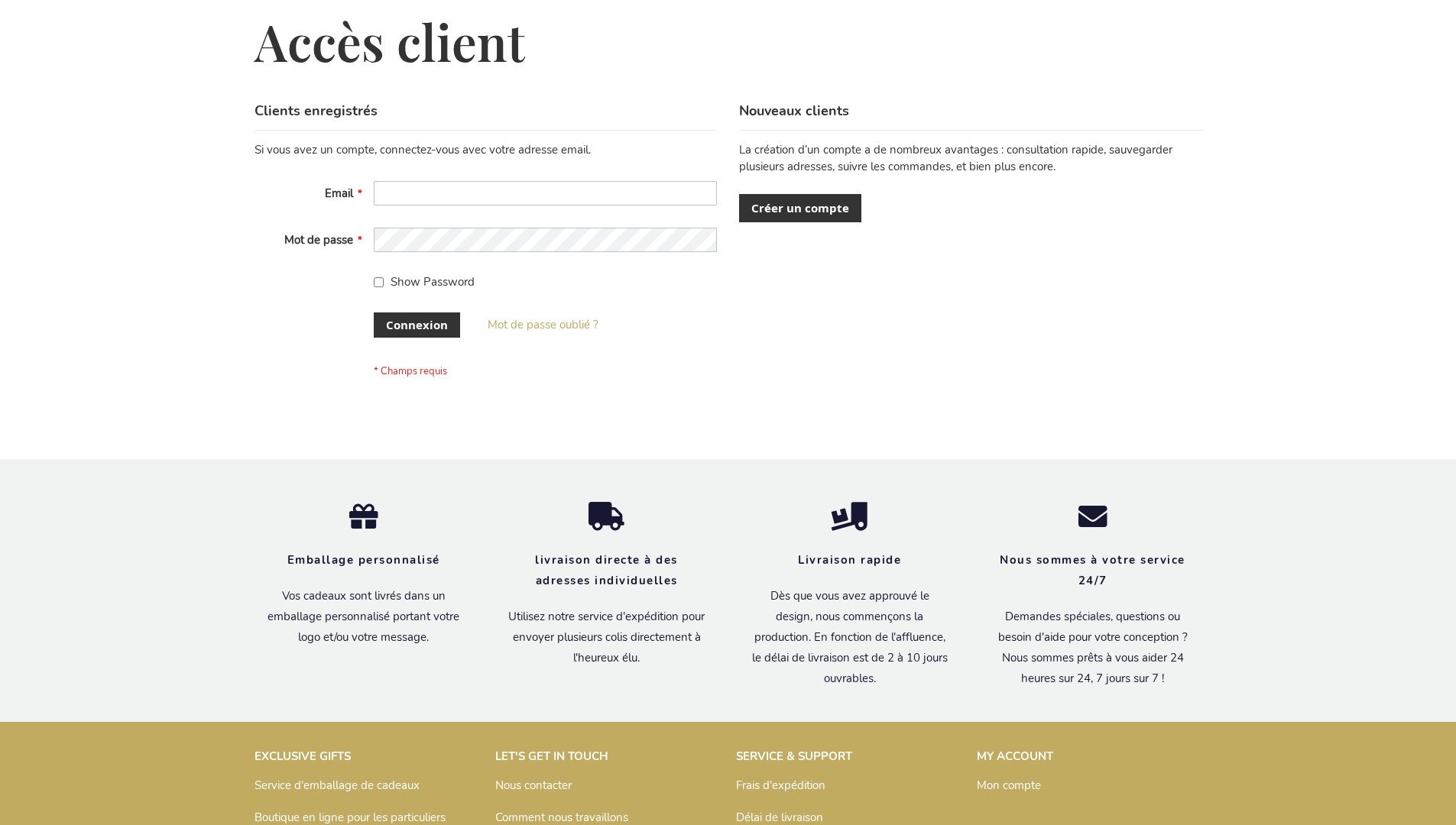
scroll to position [527, 0]
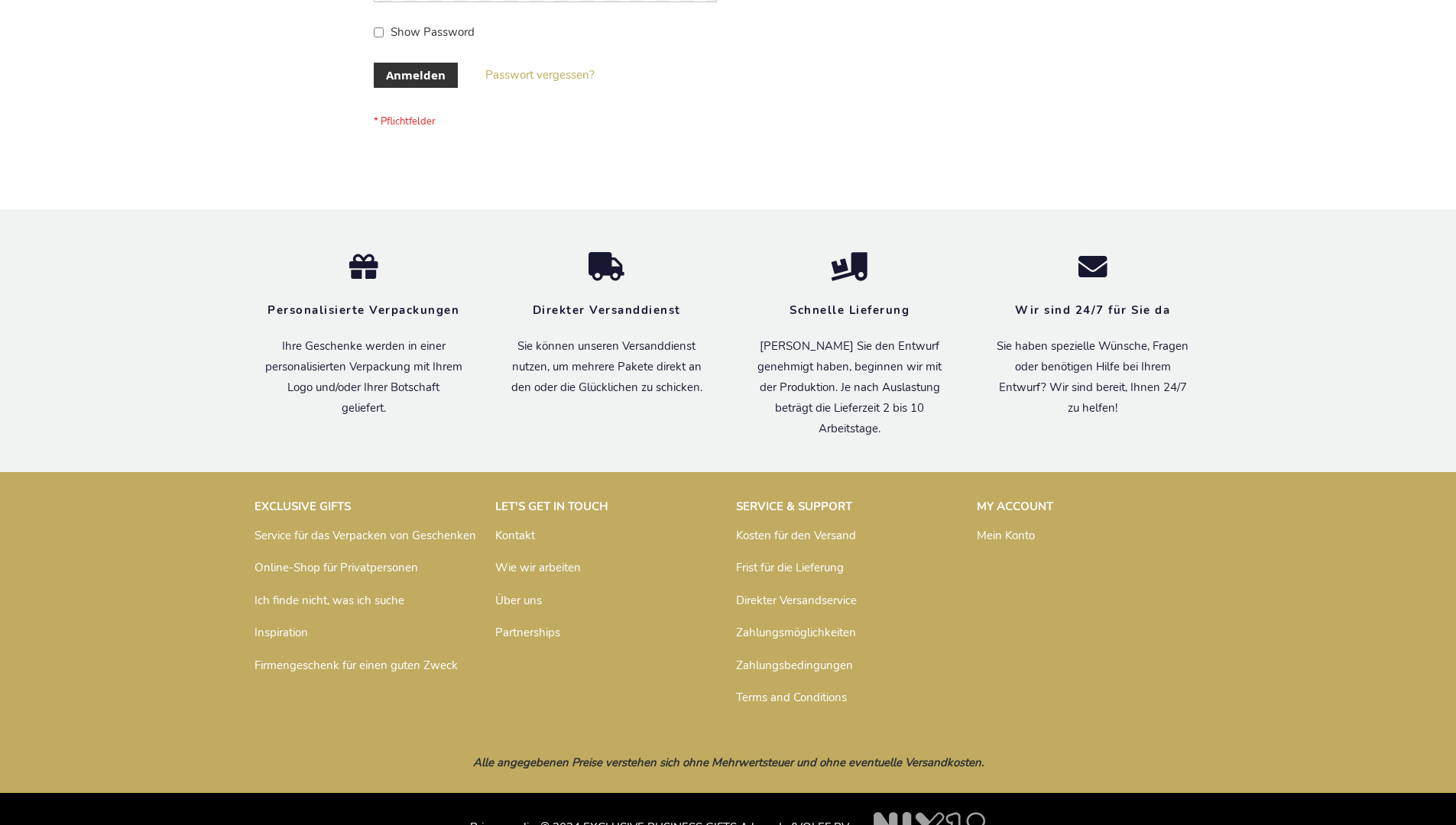
scroll to position [512, 0]
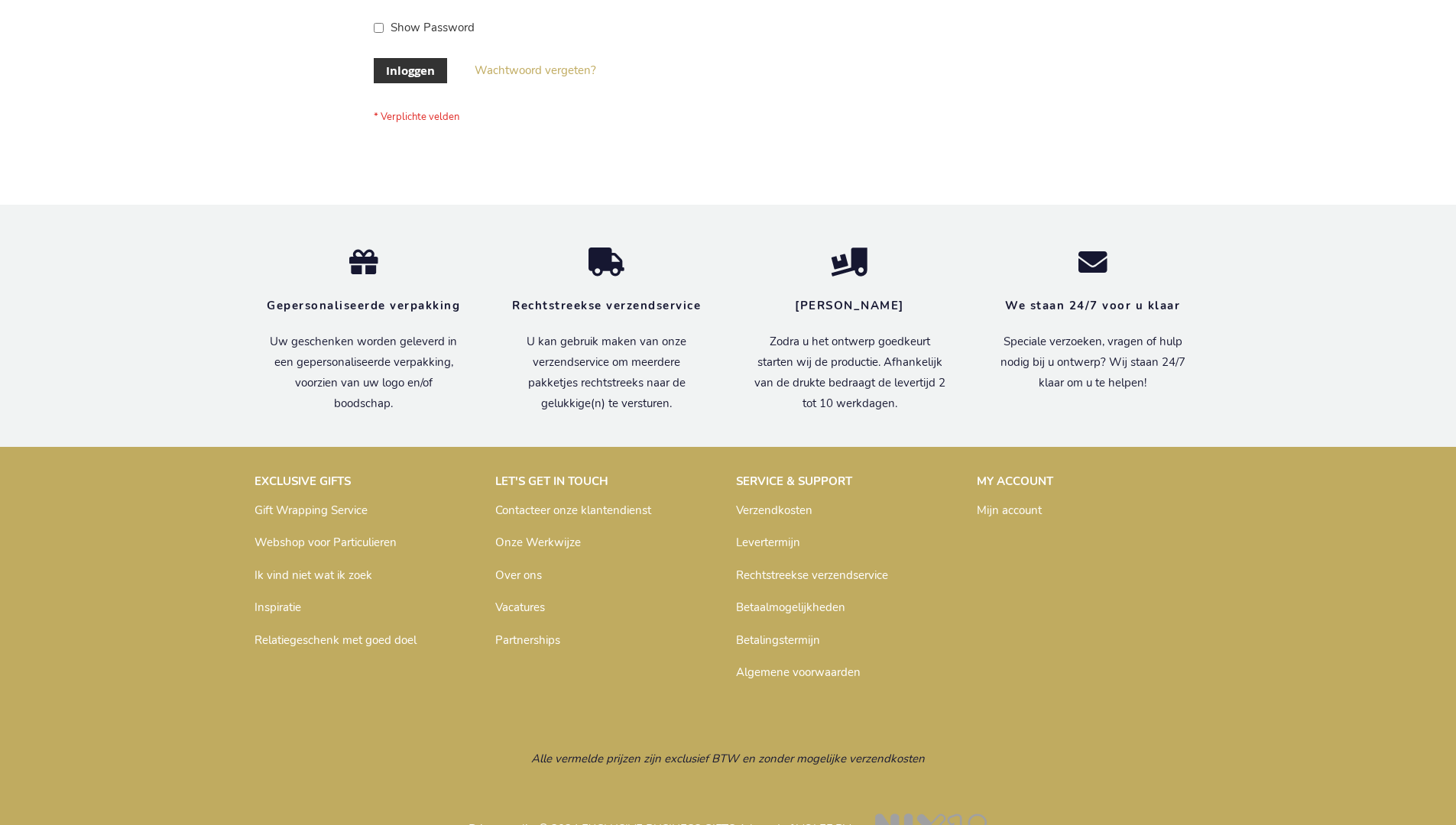
scroll to position [519, 0]
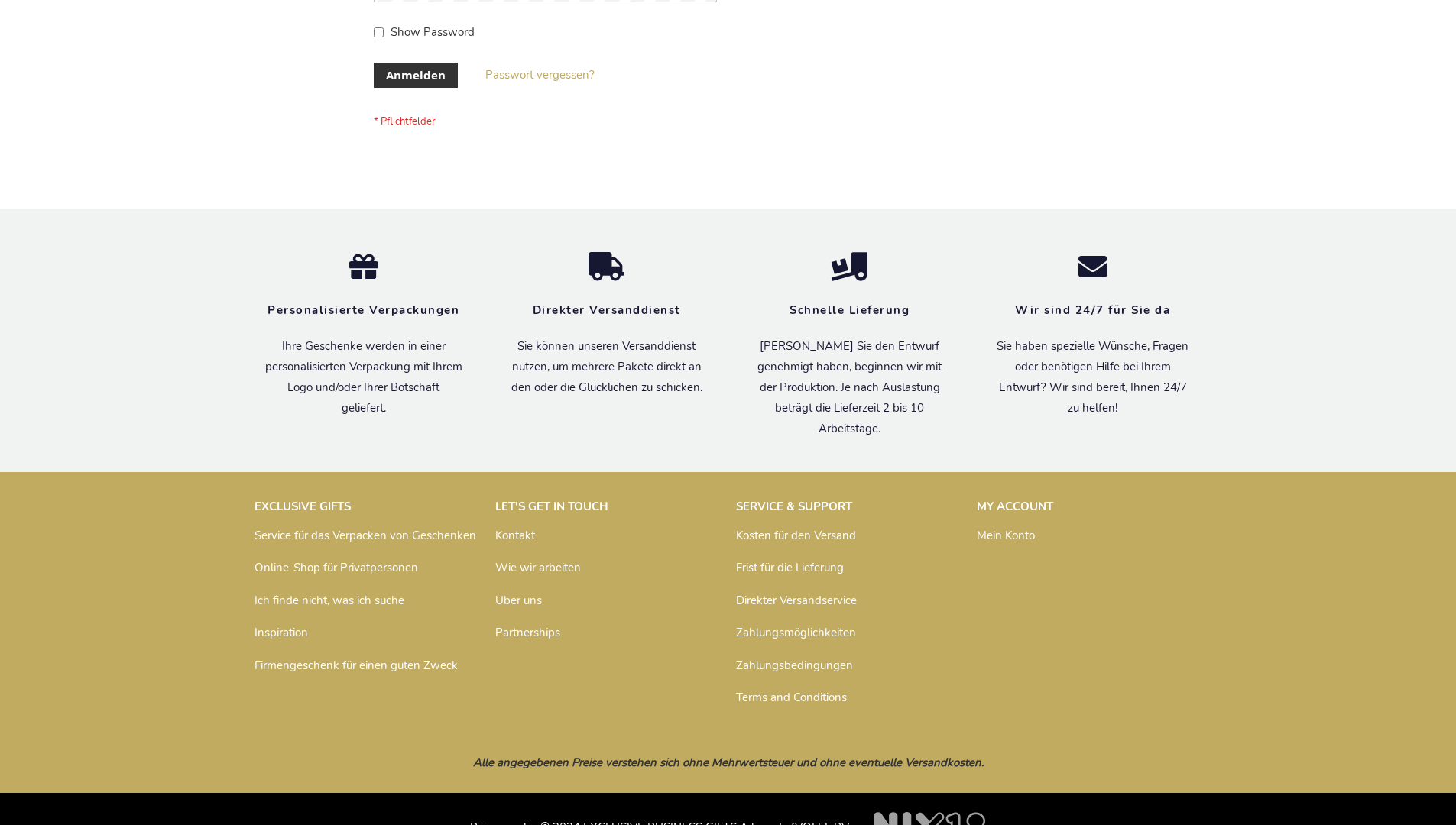
scroll to position [512, 0]
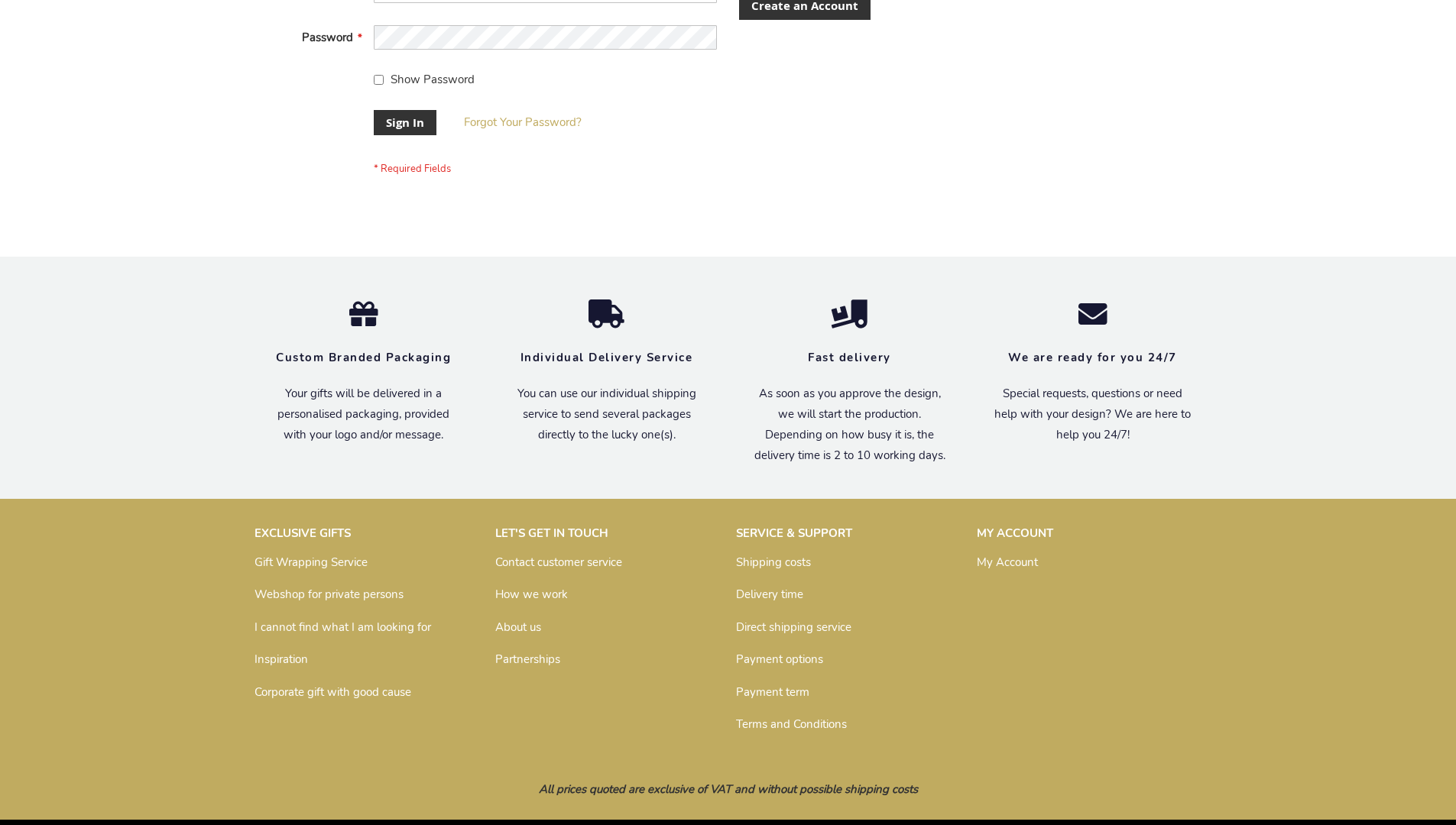
scroll to position [491, 0]
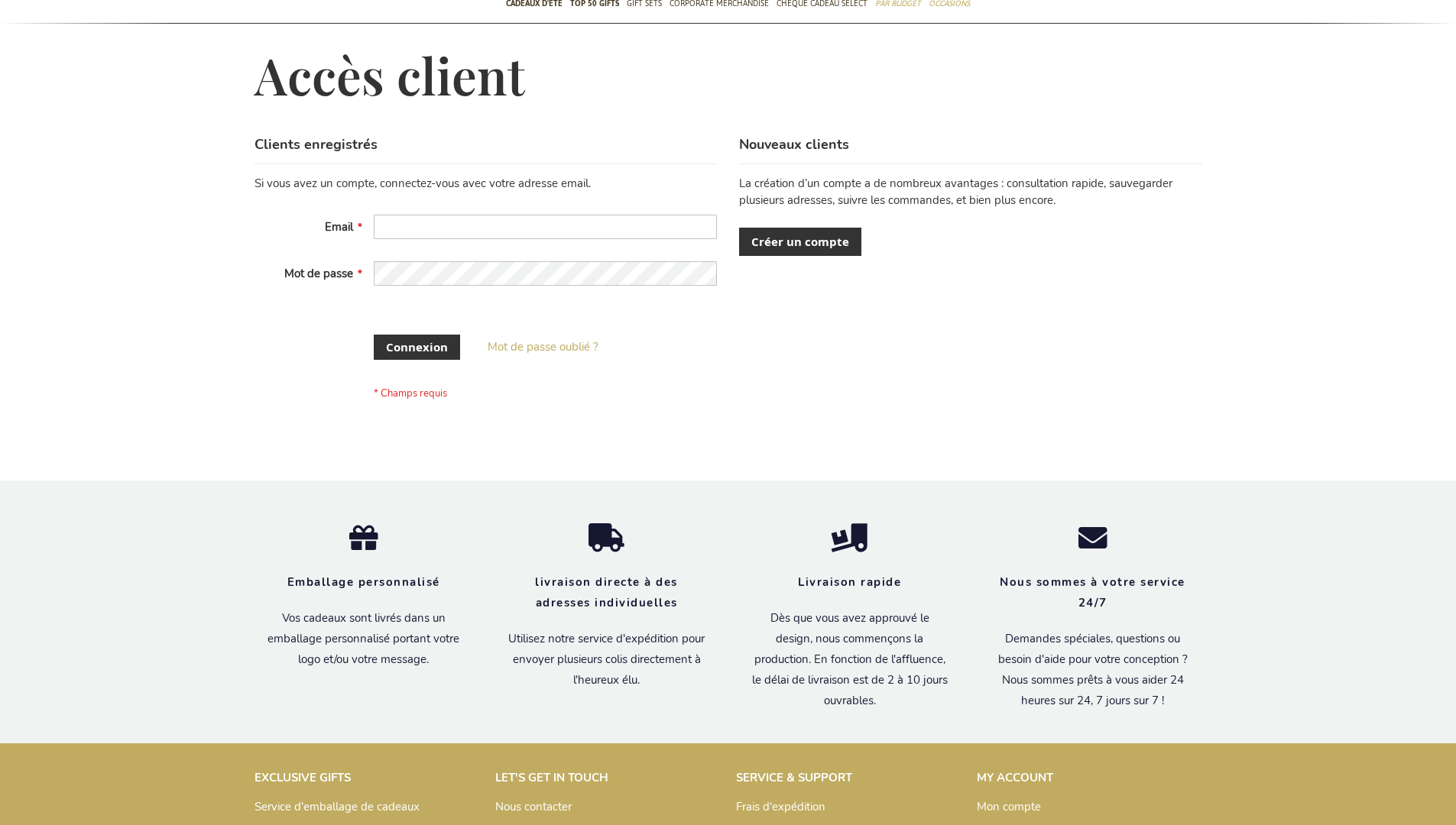
scroll to position [527, 0]
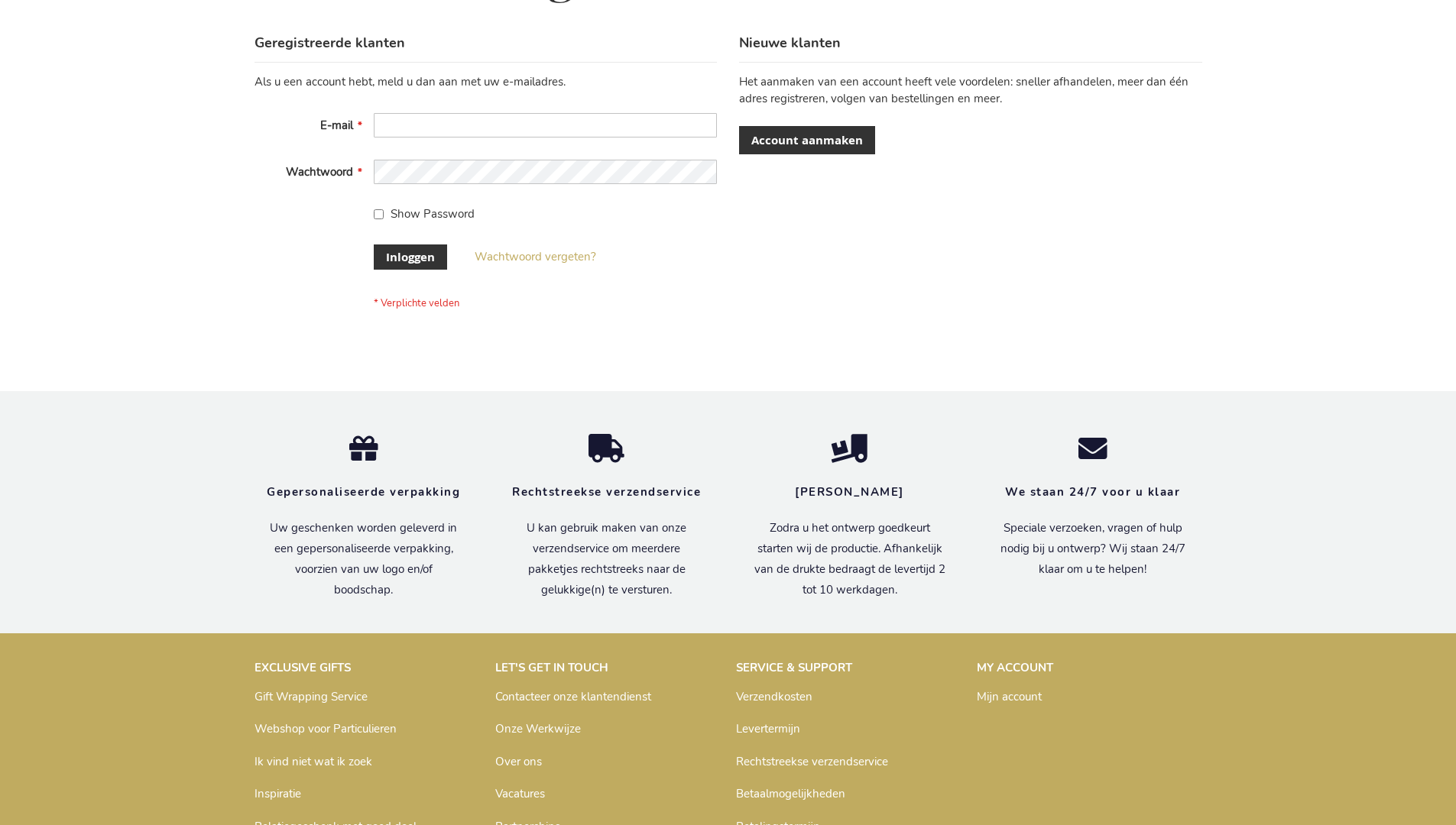
scroll to position [519, 0]
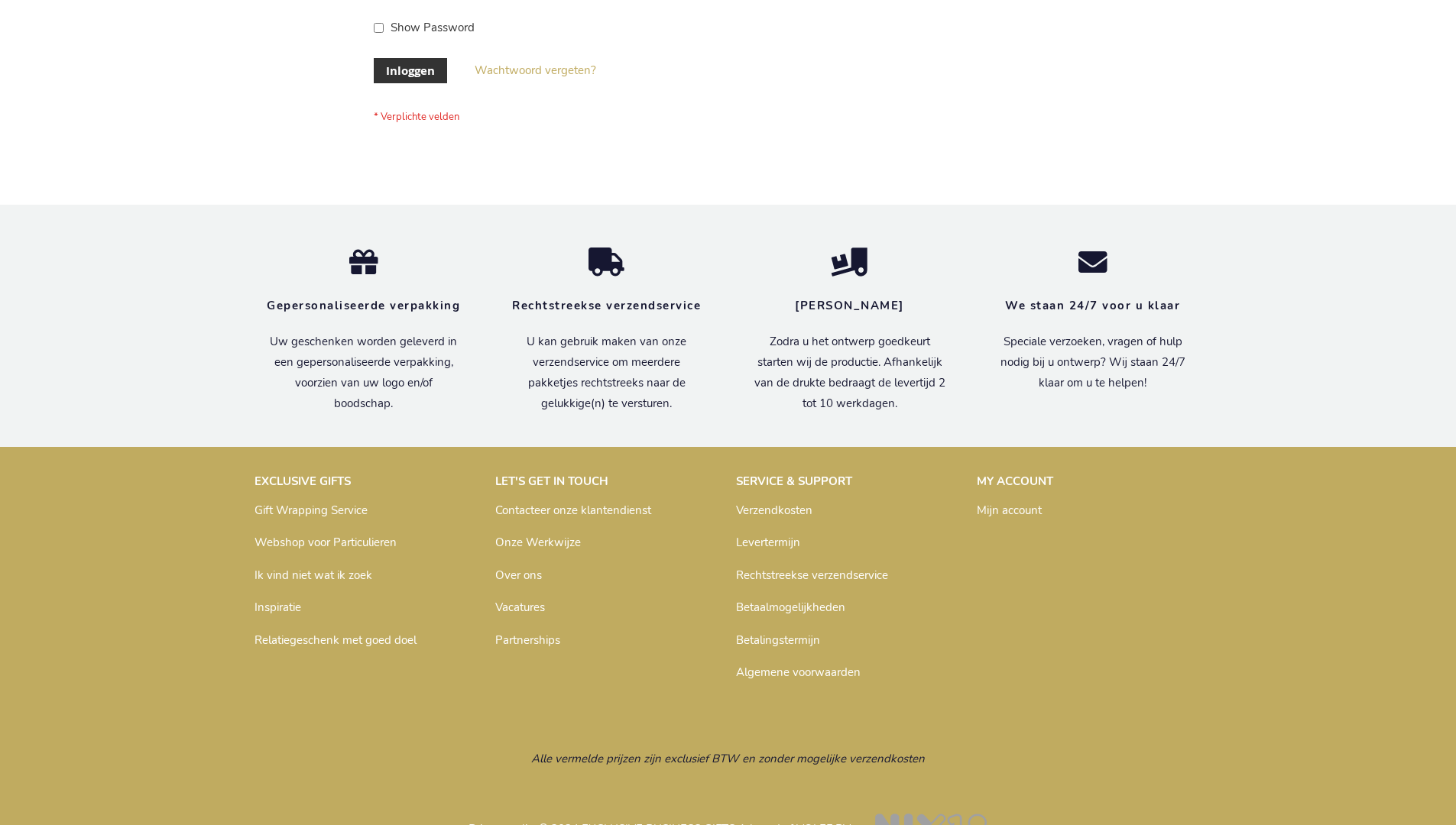
scroll to position [519, 0]
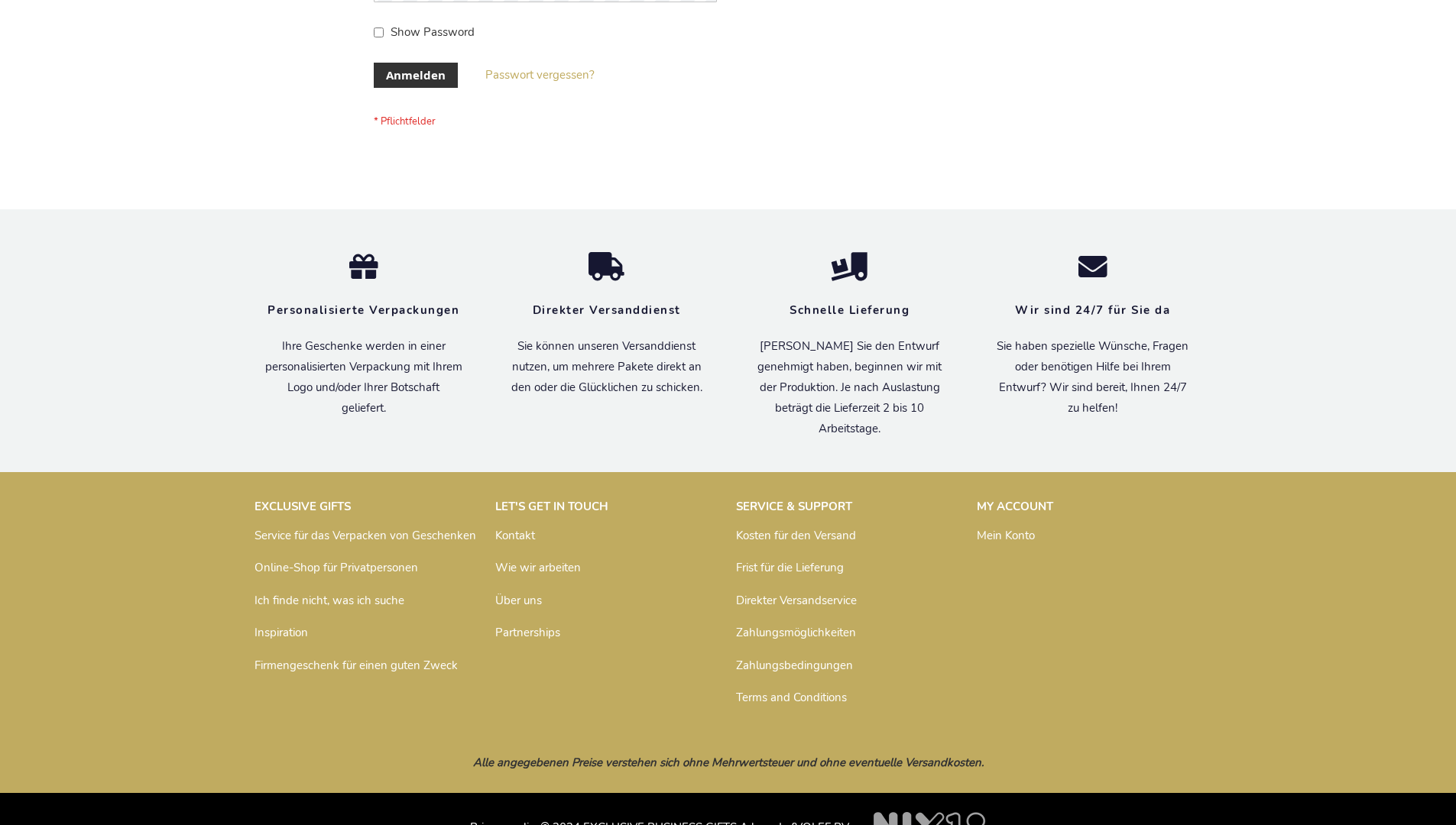
scroll to position [512, 0]
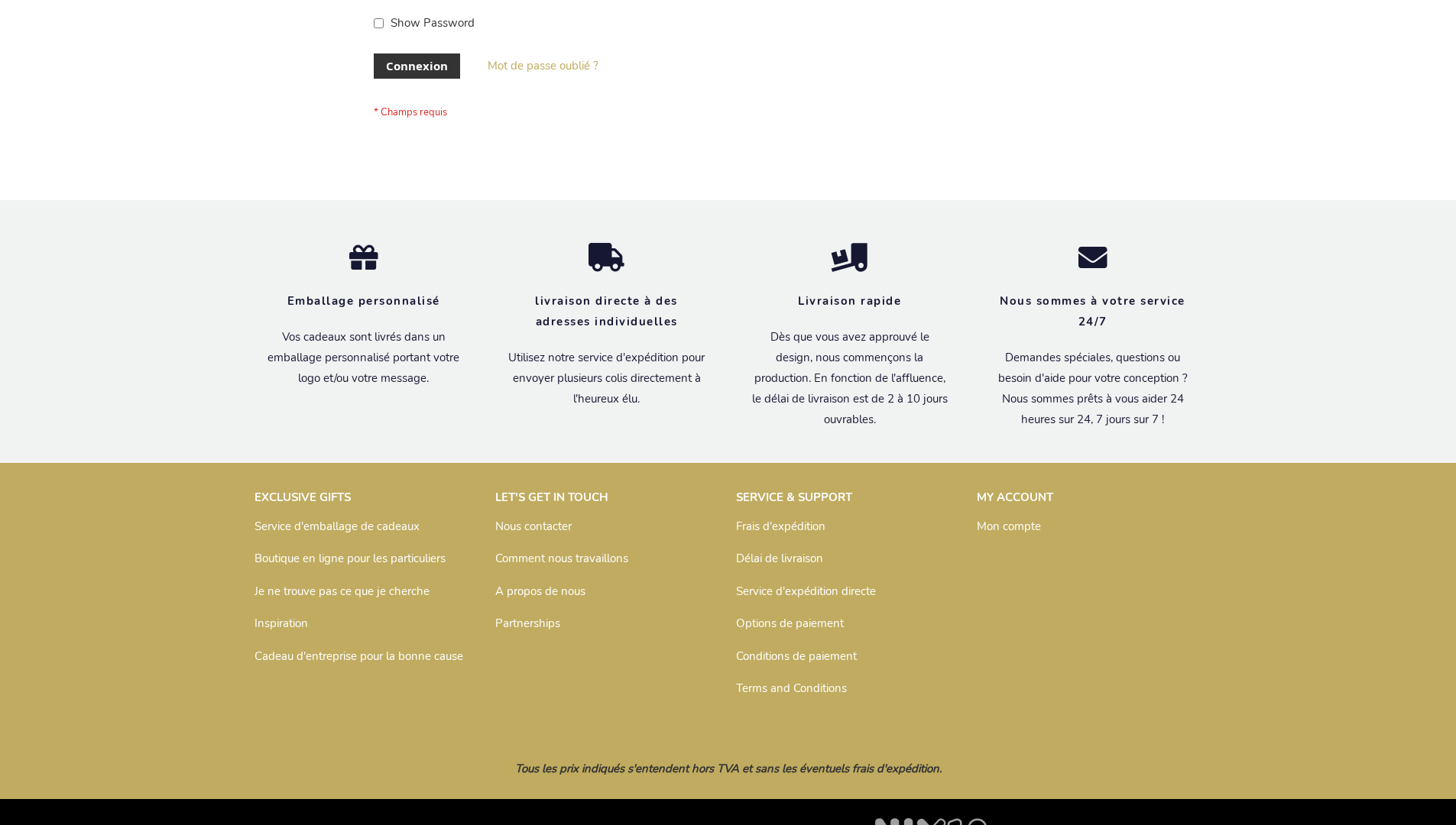
scroll to position [527, 0]
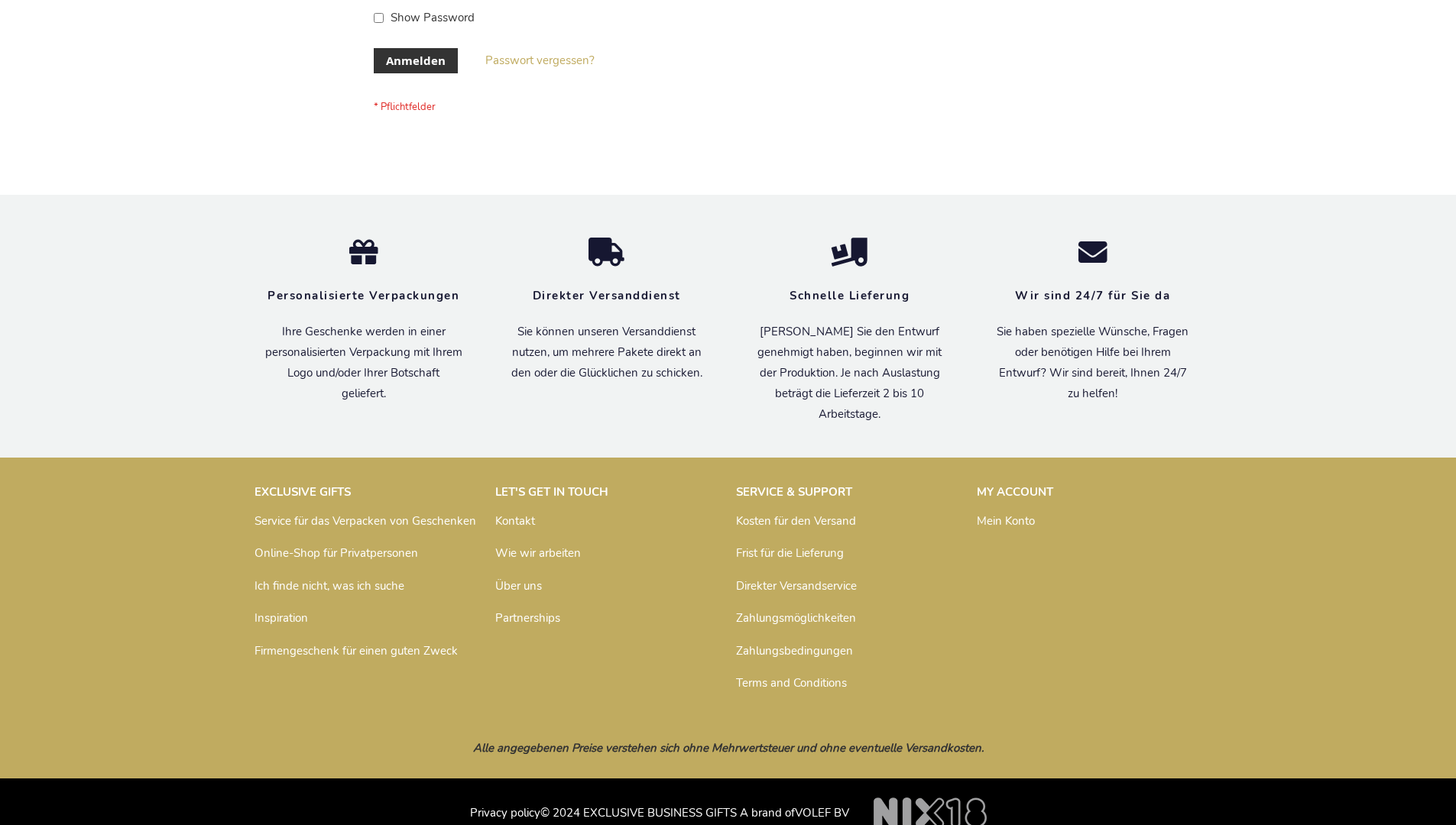
scroll to position [512, 0]
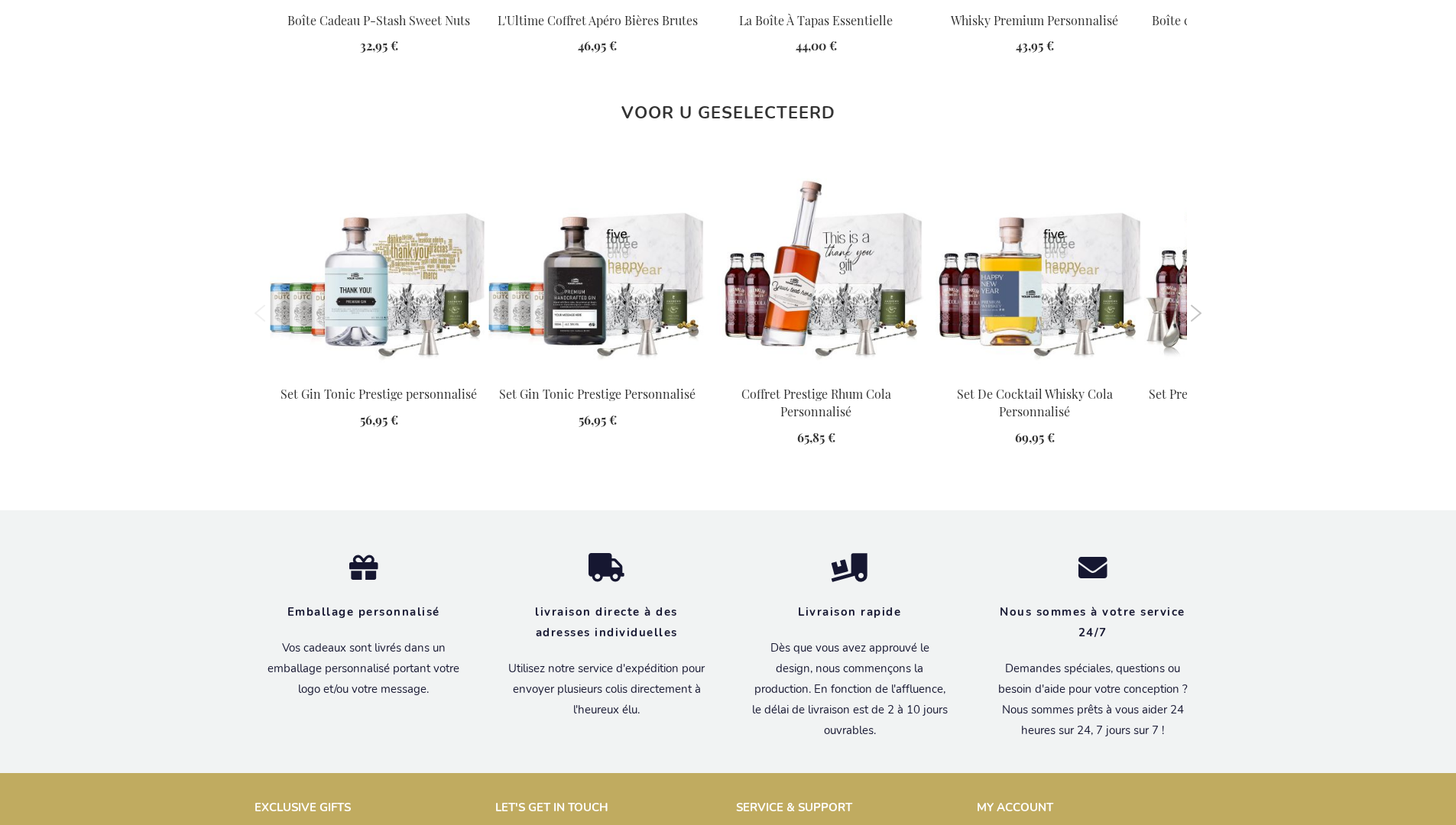
scroll to position [2083, 0]
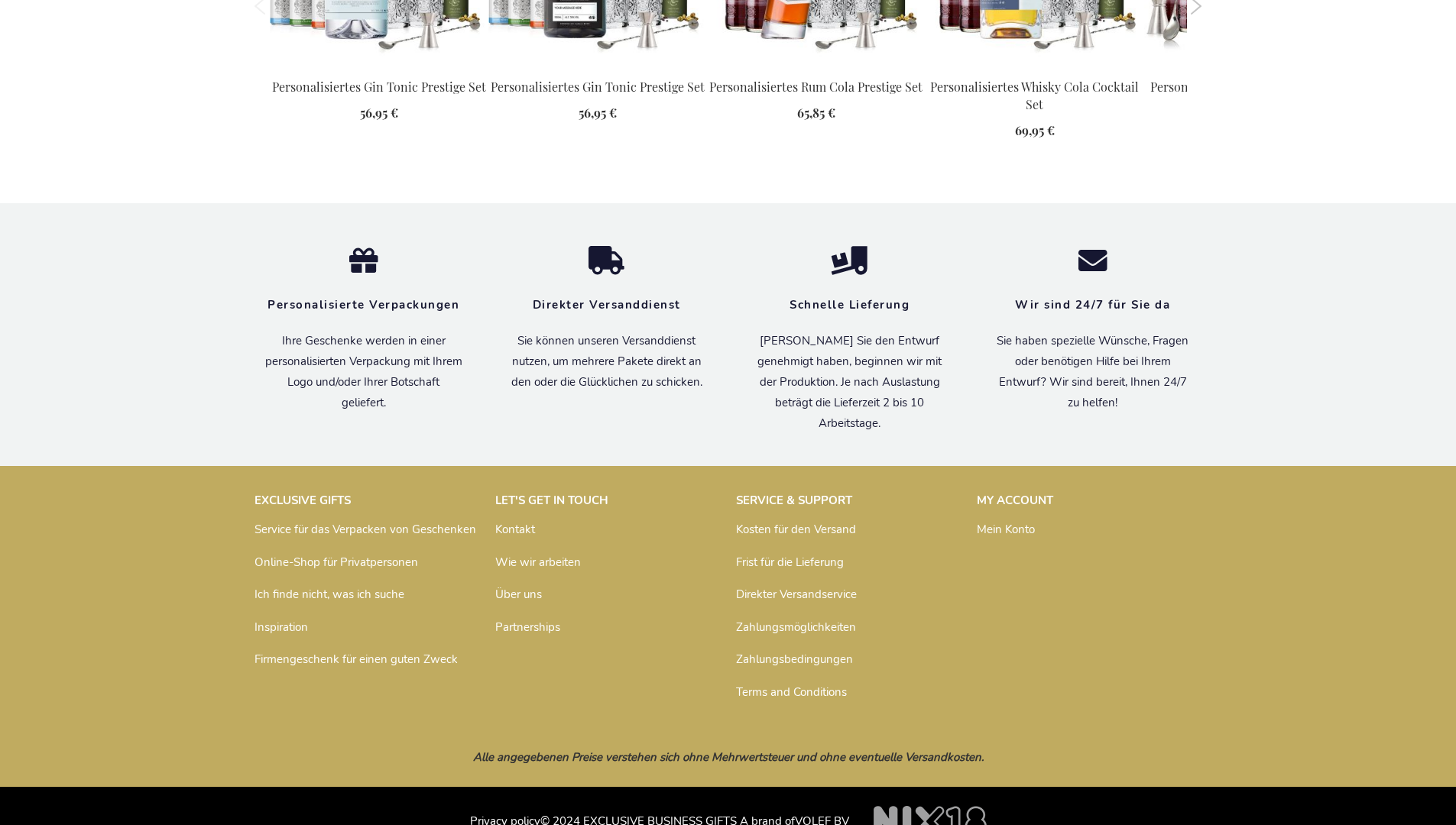
scroll to position [2068, 0]
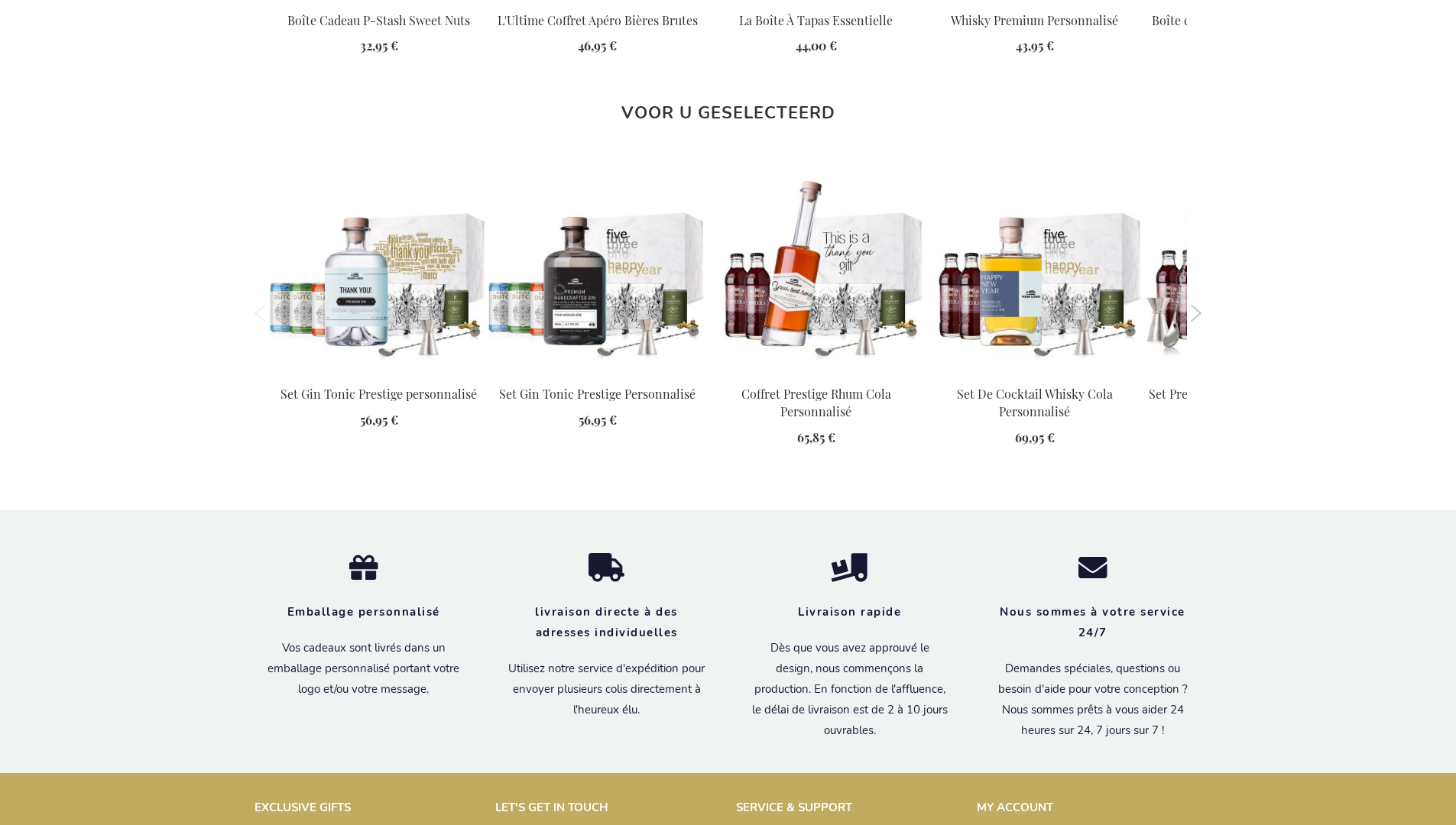
scroll to position [2083, 0]
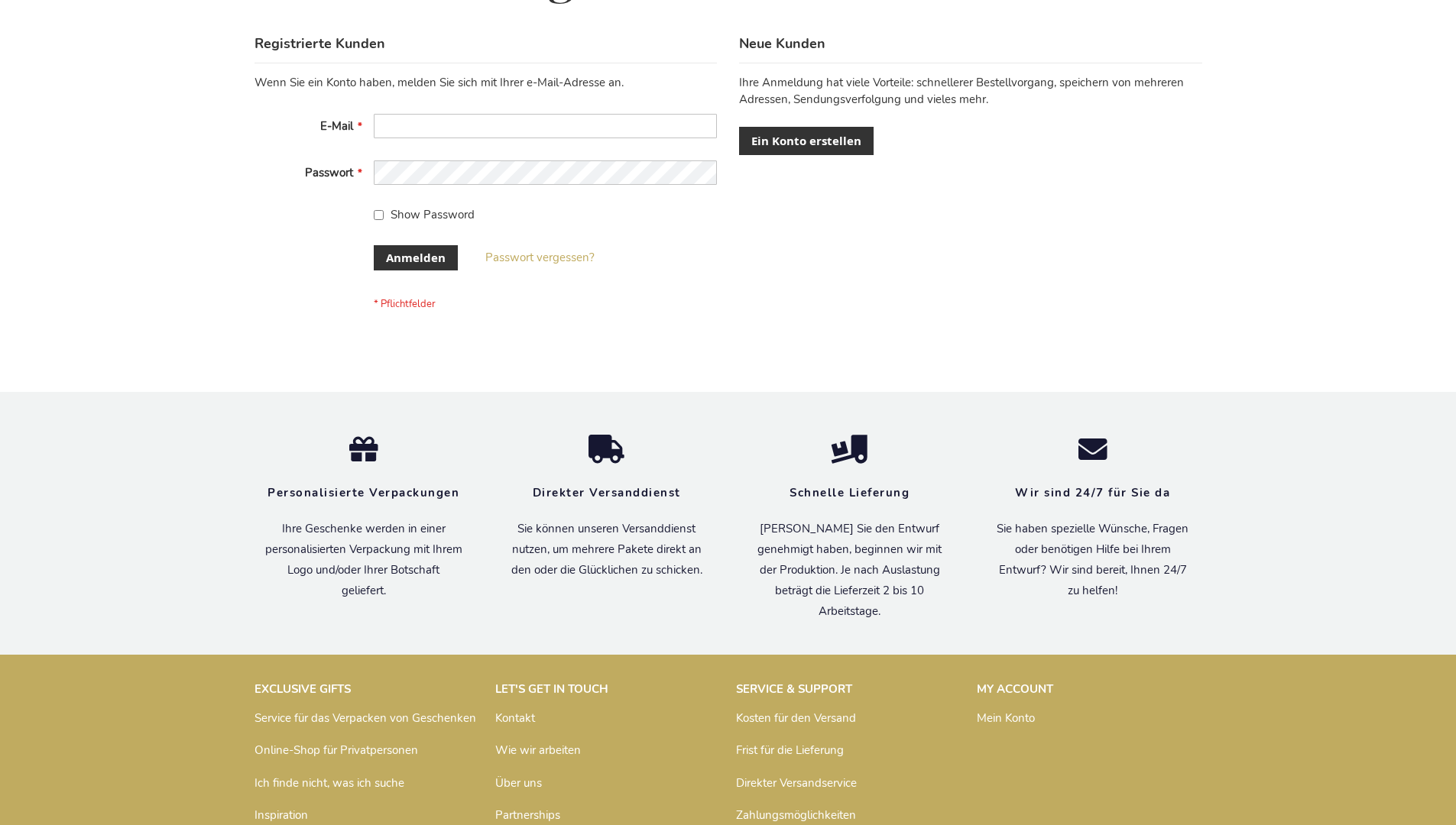
scroll to position [512, 0]
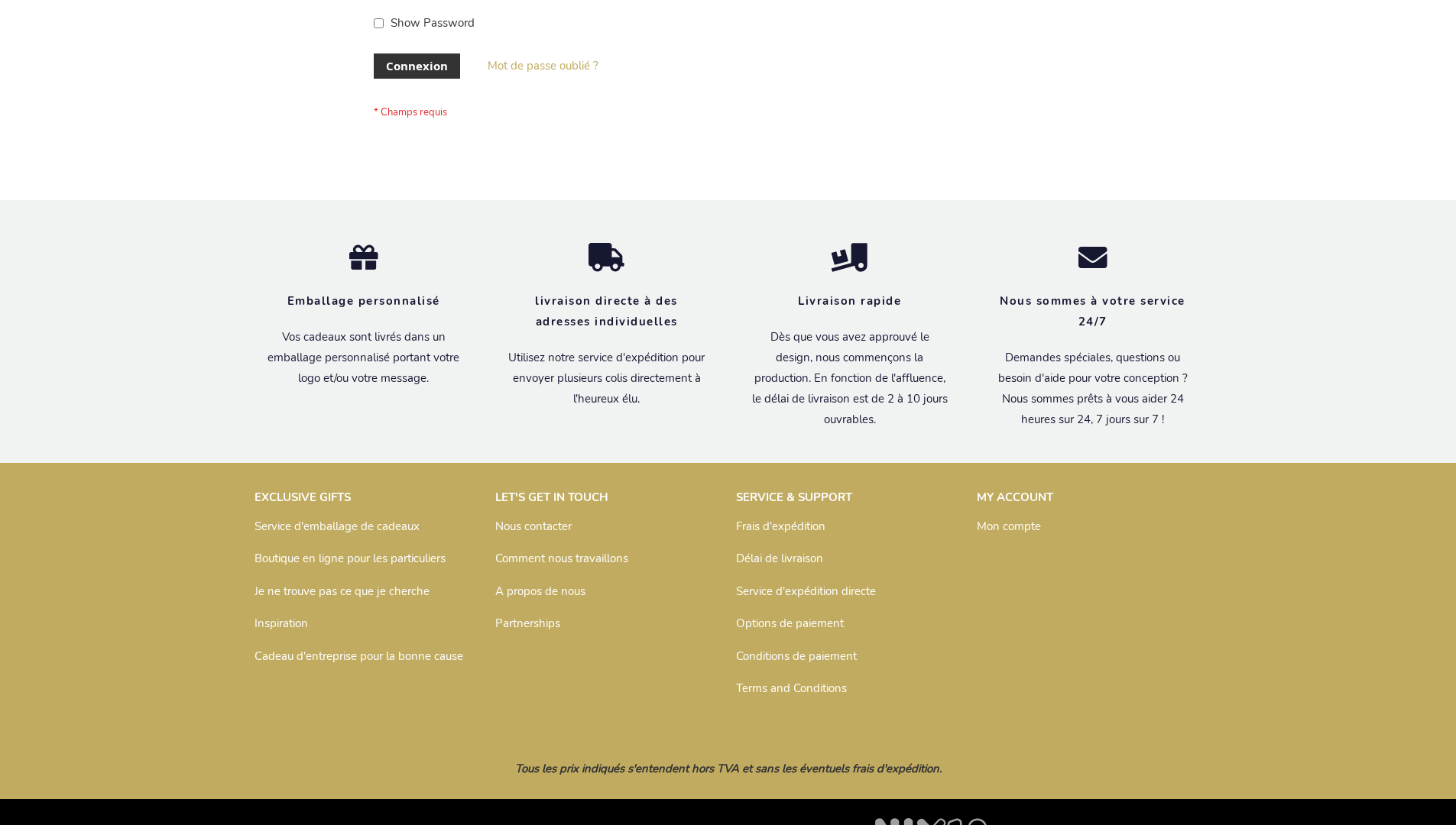
scroll to position [527, 0]
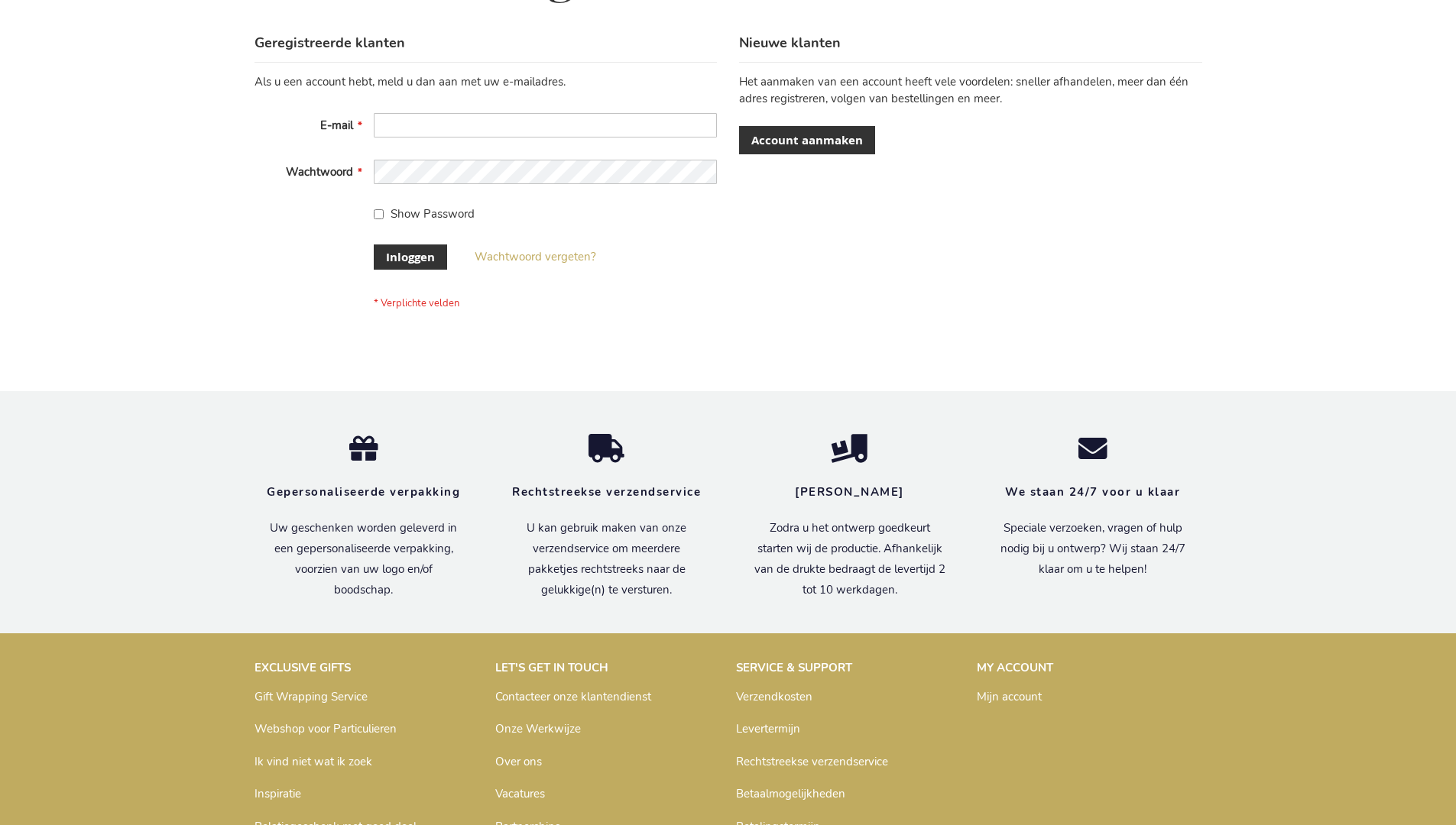
scroll to position [519, 0]
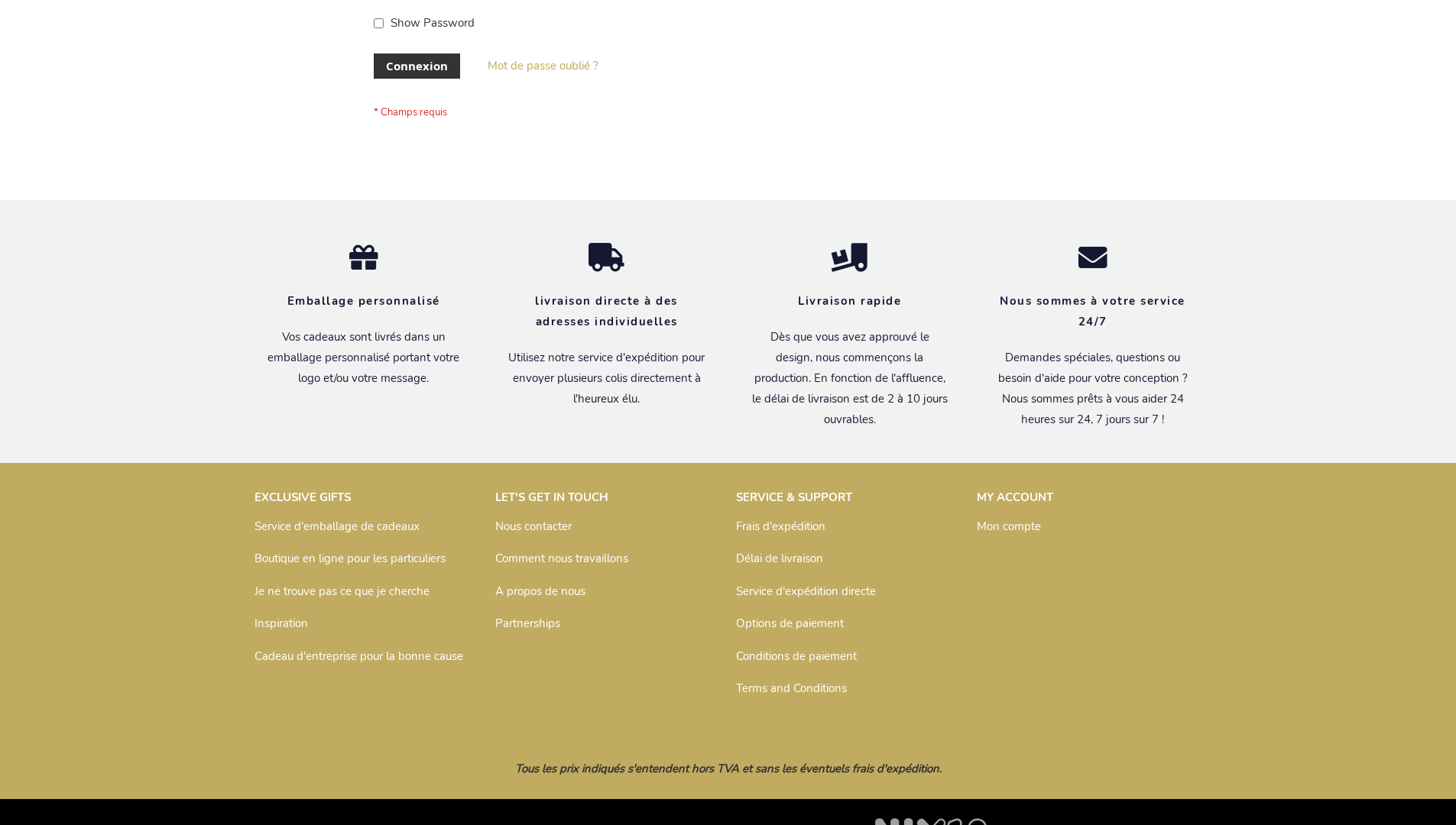
scroll to position [527, 0]
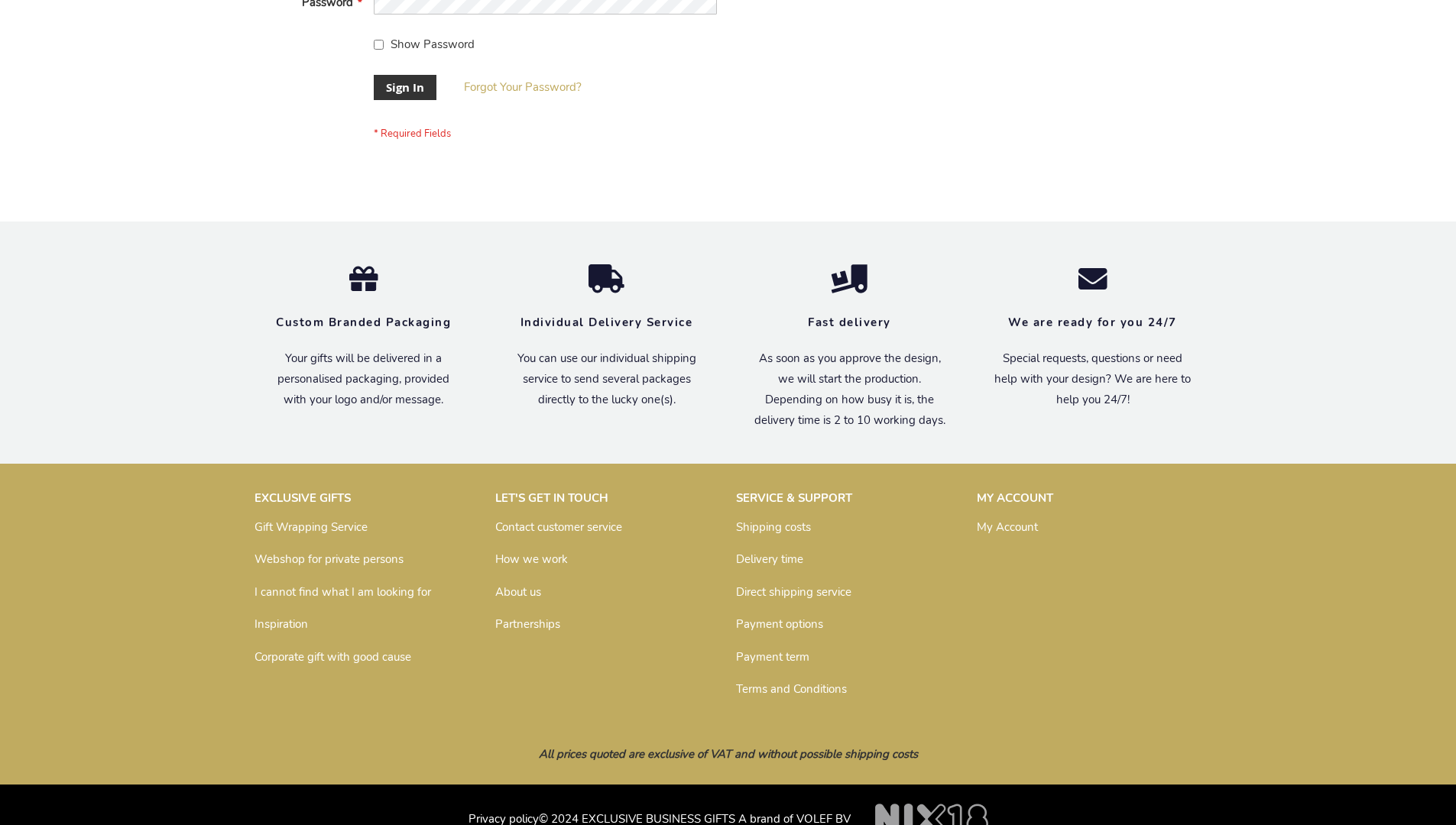
scroll to position [491, 0]
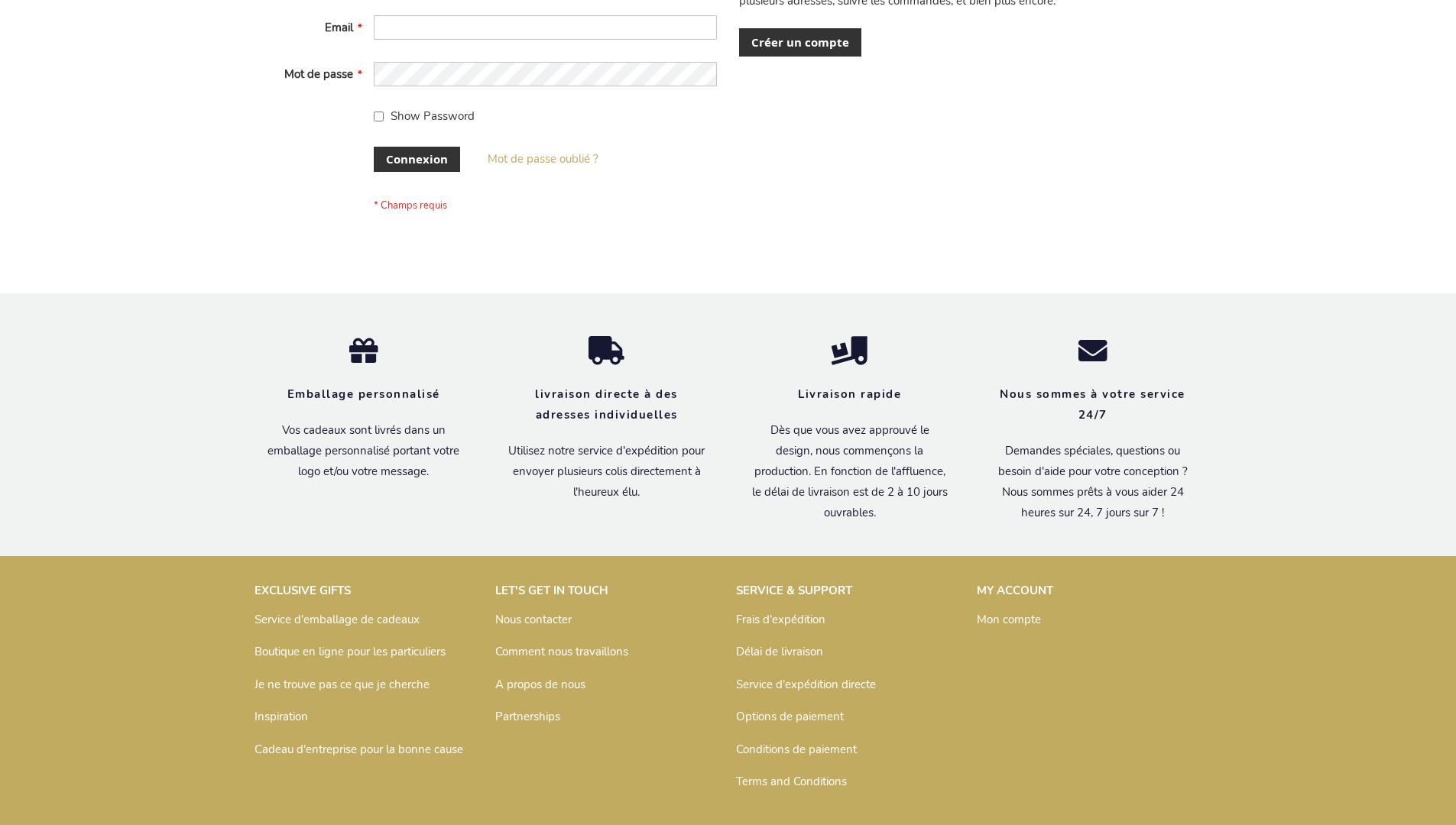
scroll to position [527, 0]
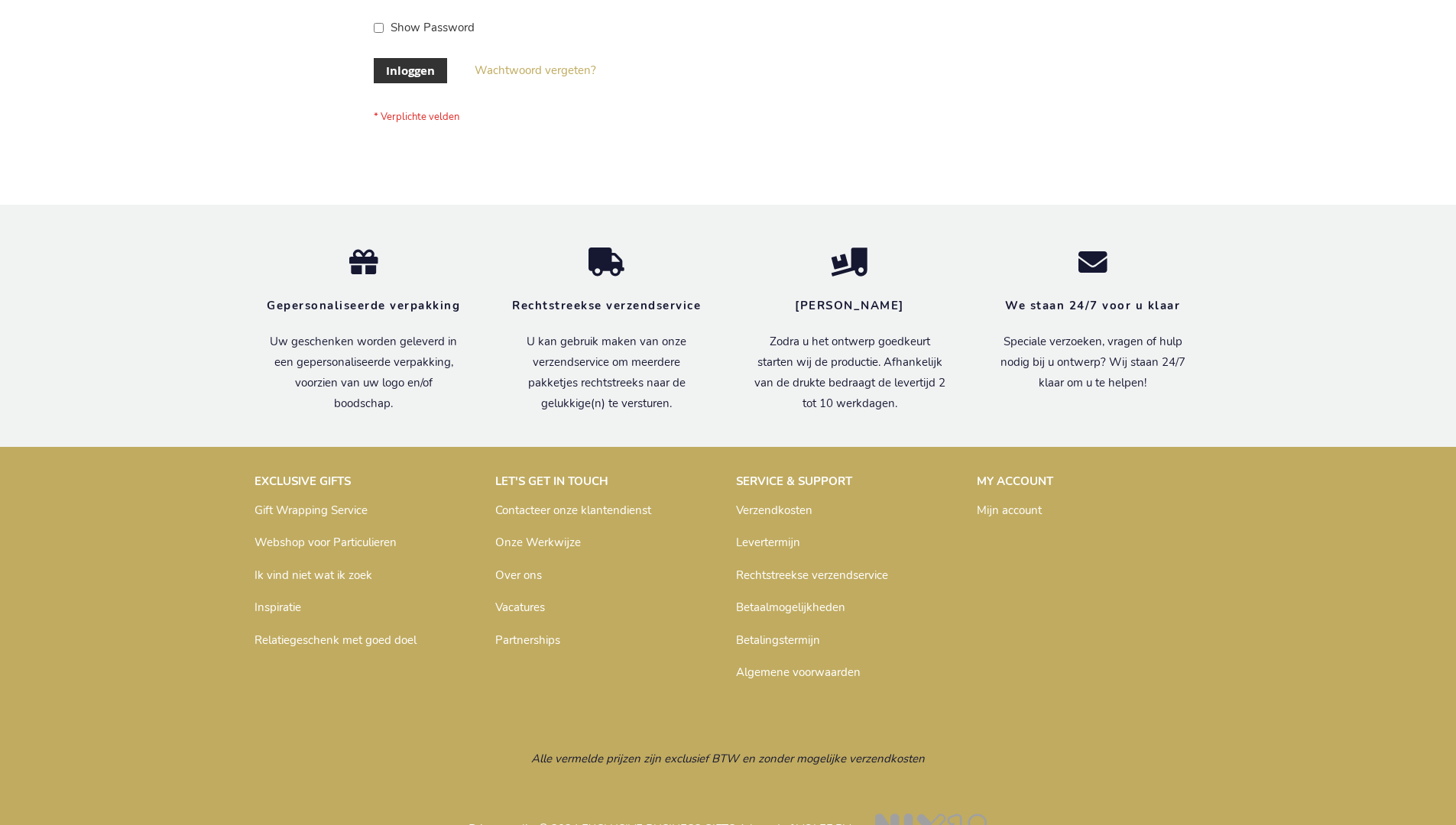
scroll to position [519, 0]
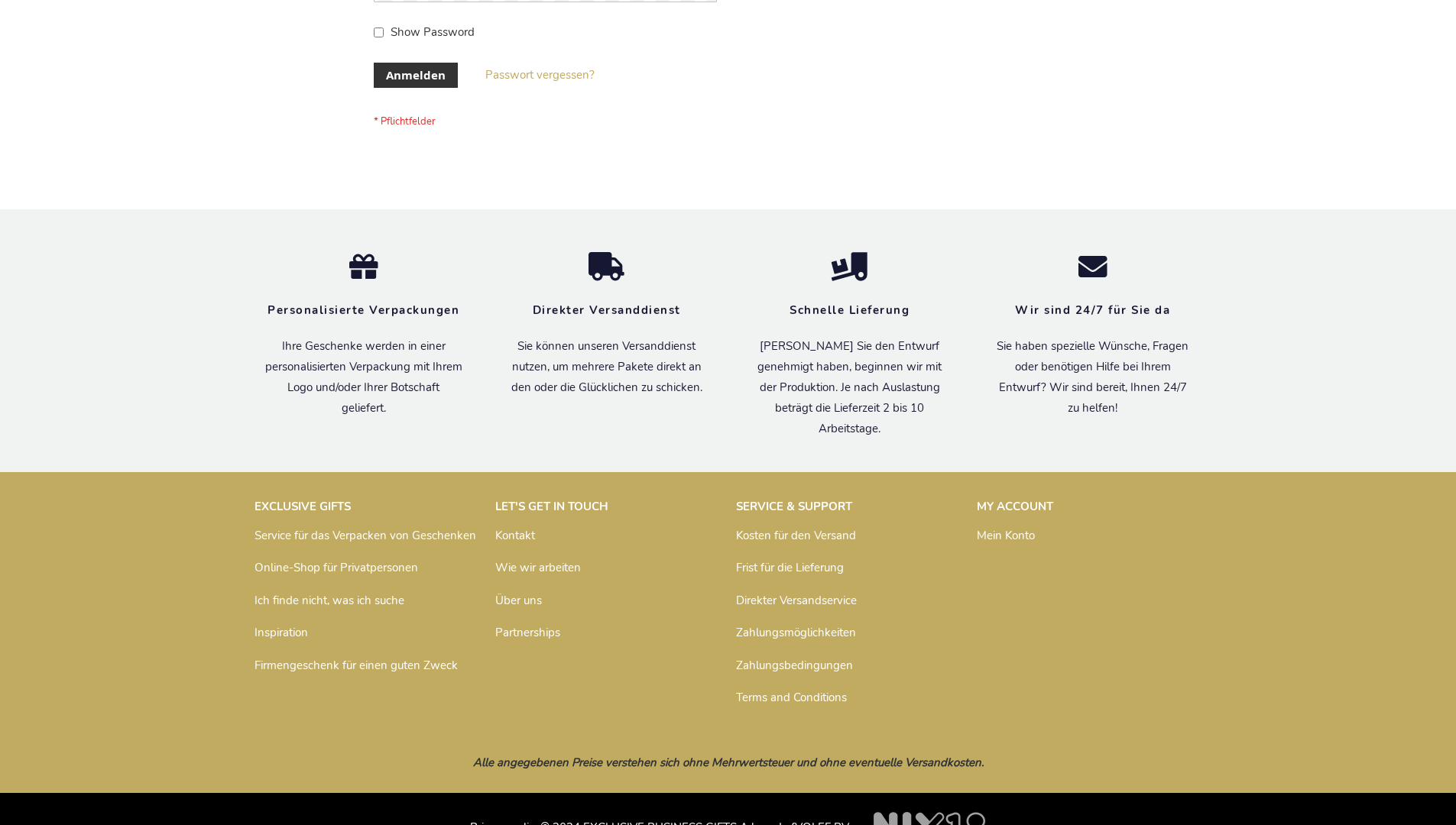
scroll to position [512, 0]
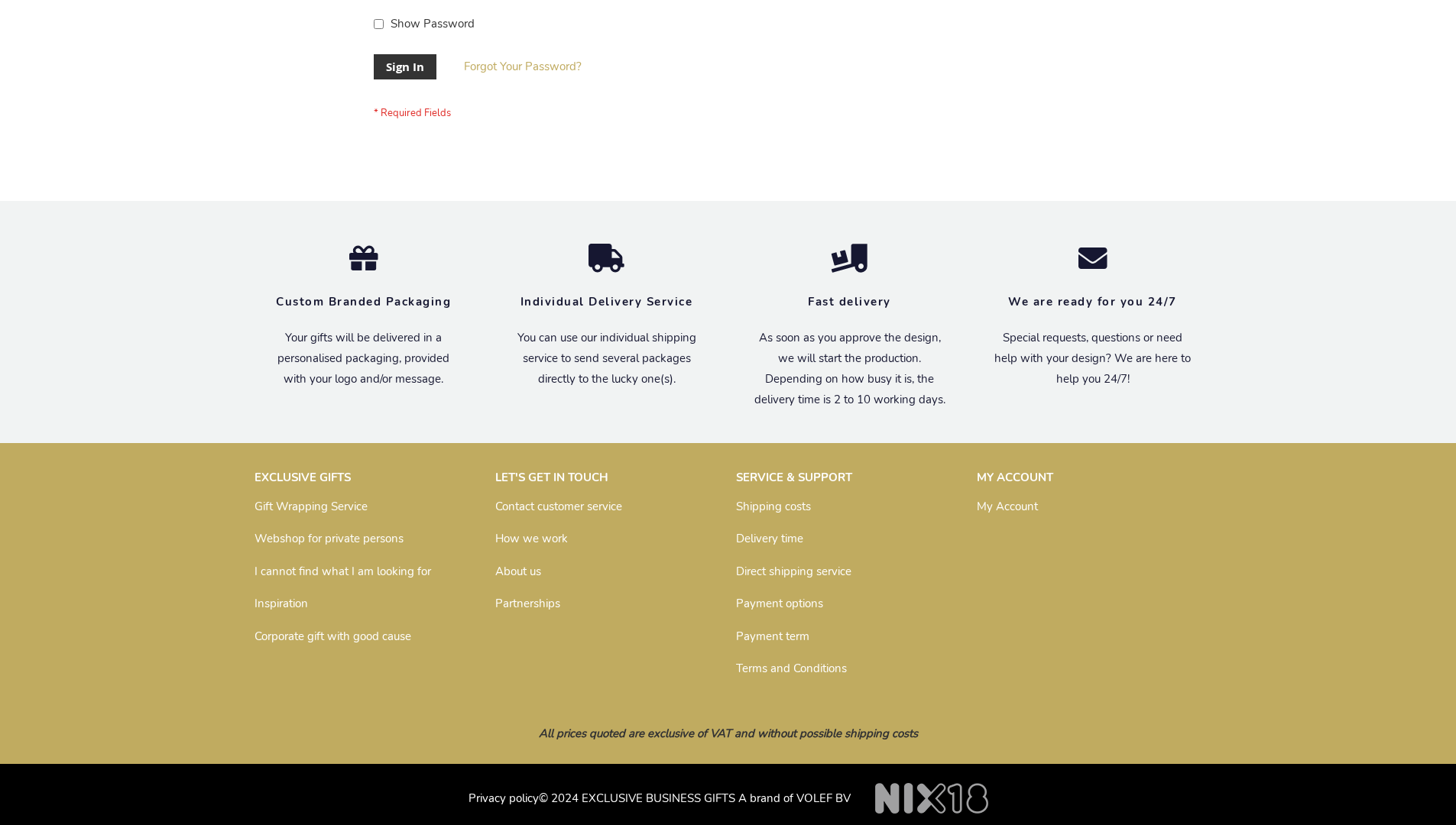
scroll to position [491, 0]
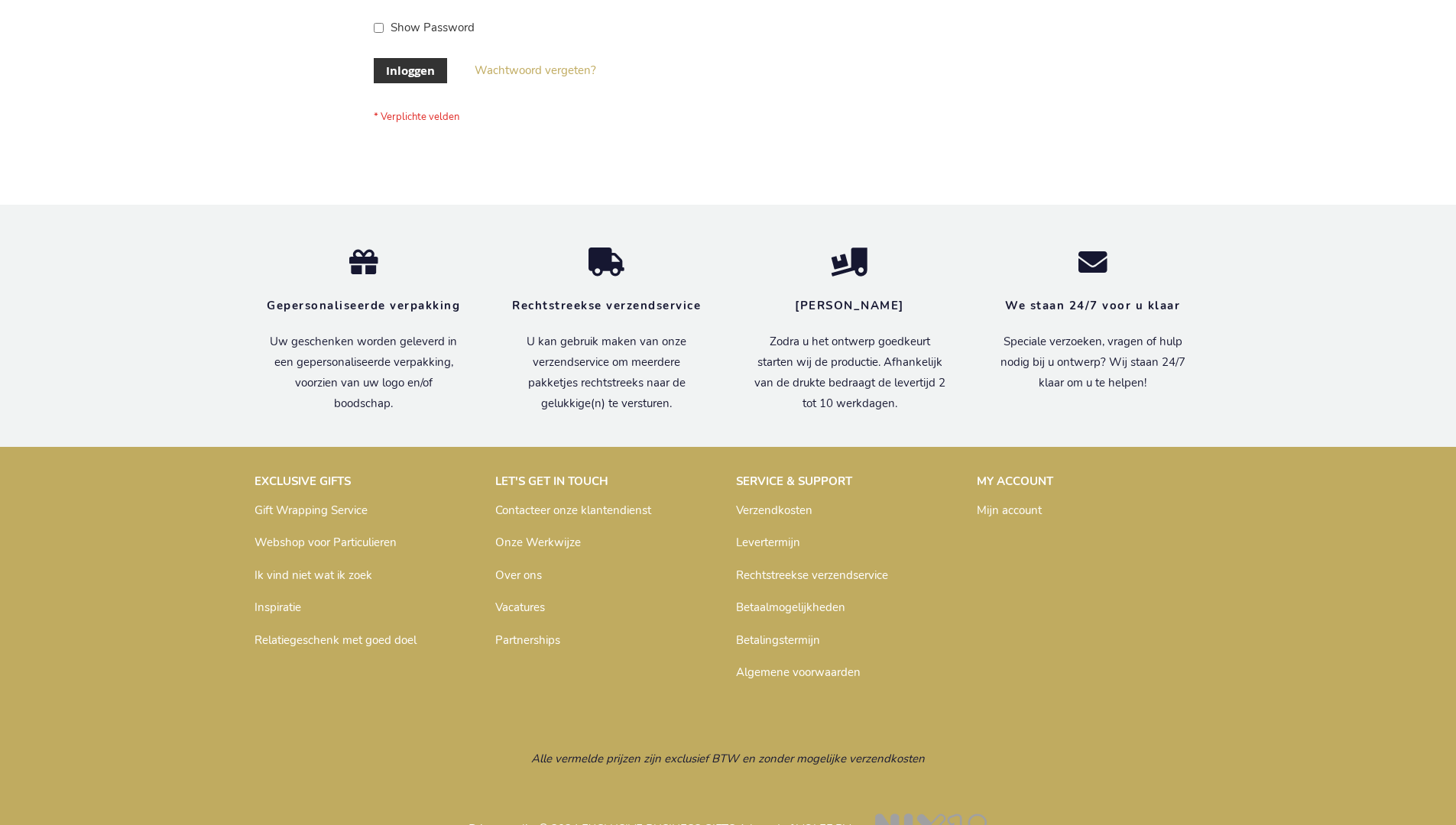
scroll to position [519, 0]
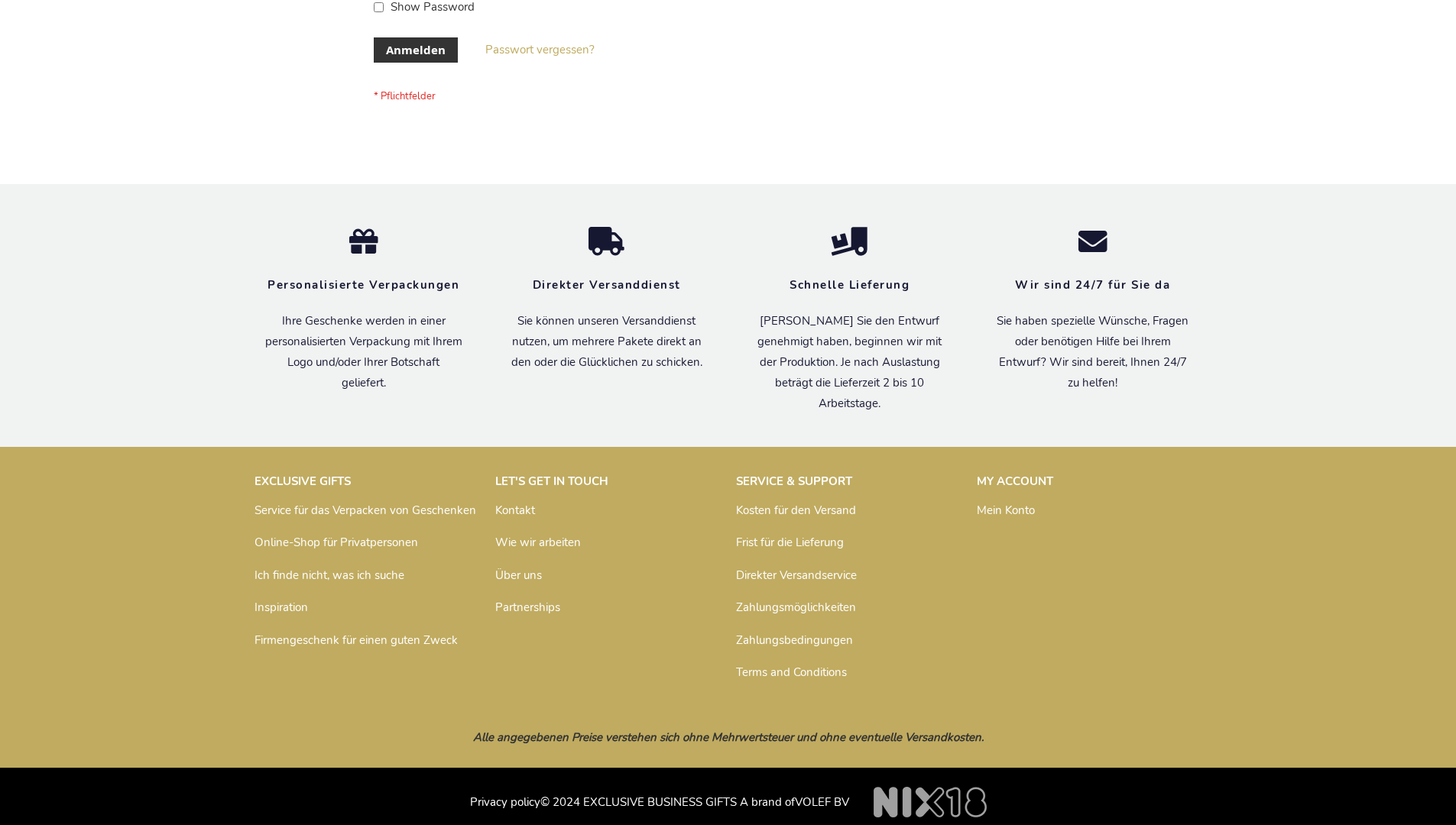
scroll to position [512, 0]
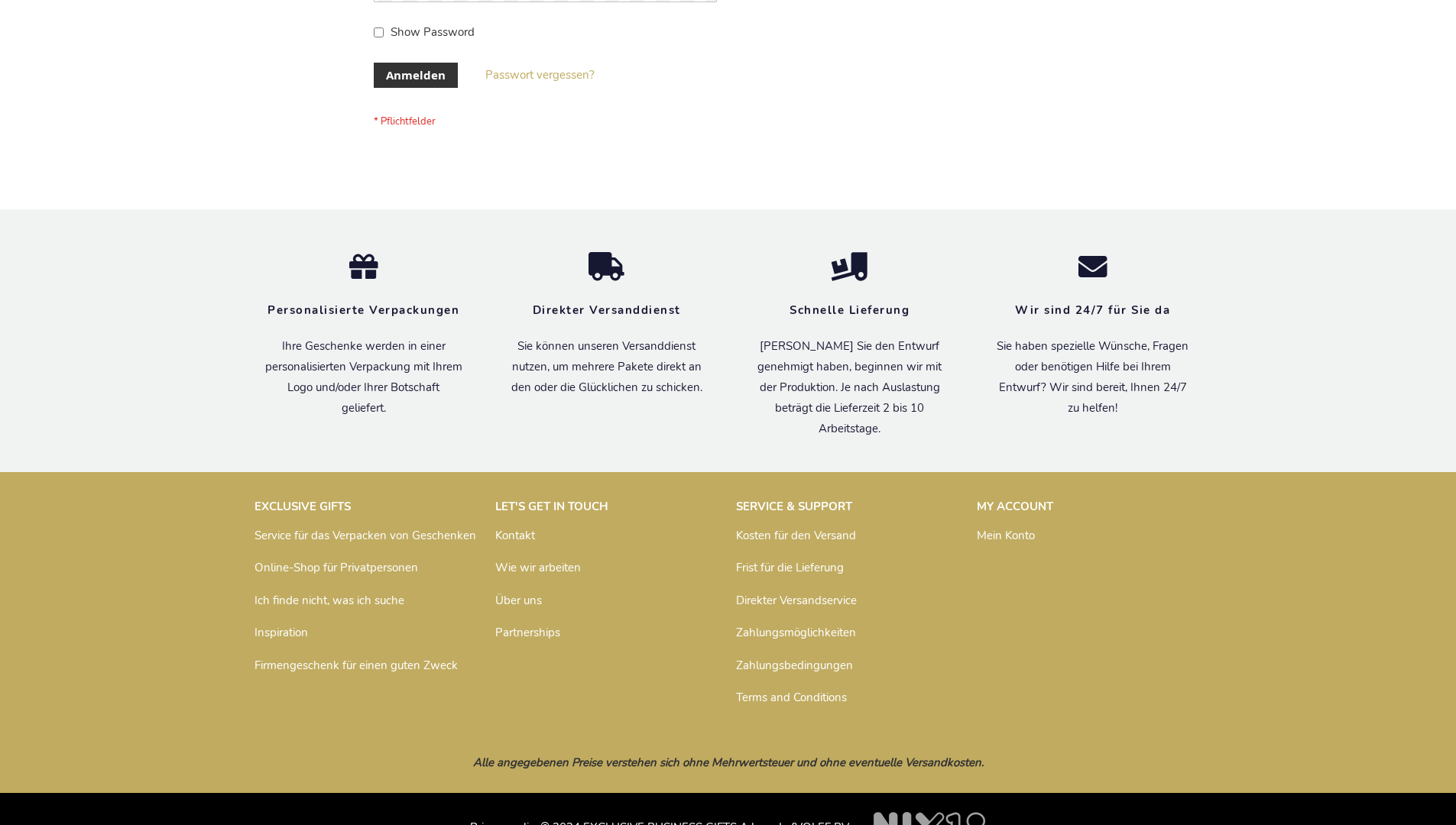
scroll to position [512, 0]
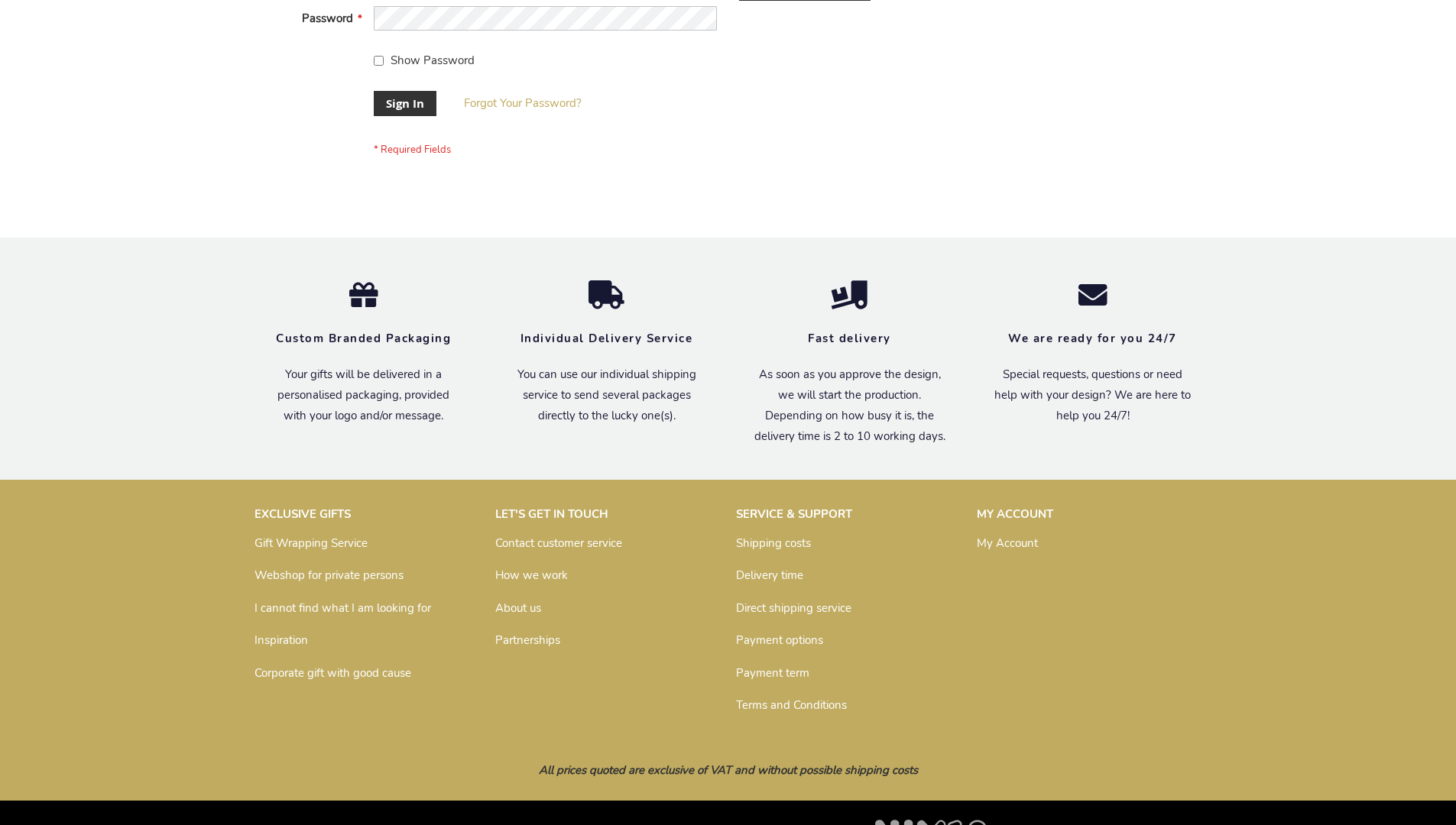
scroll to position [491, 0]
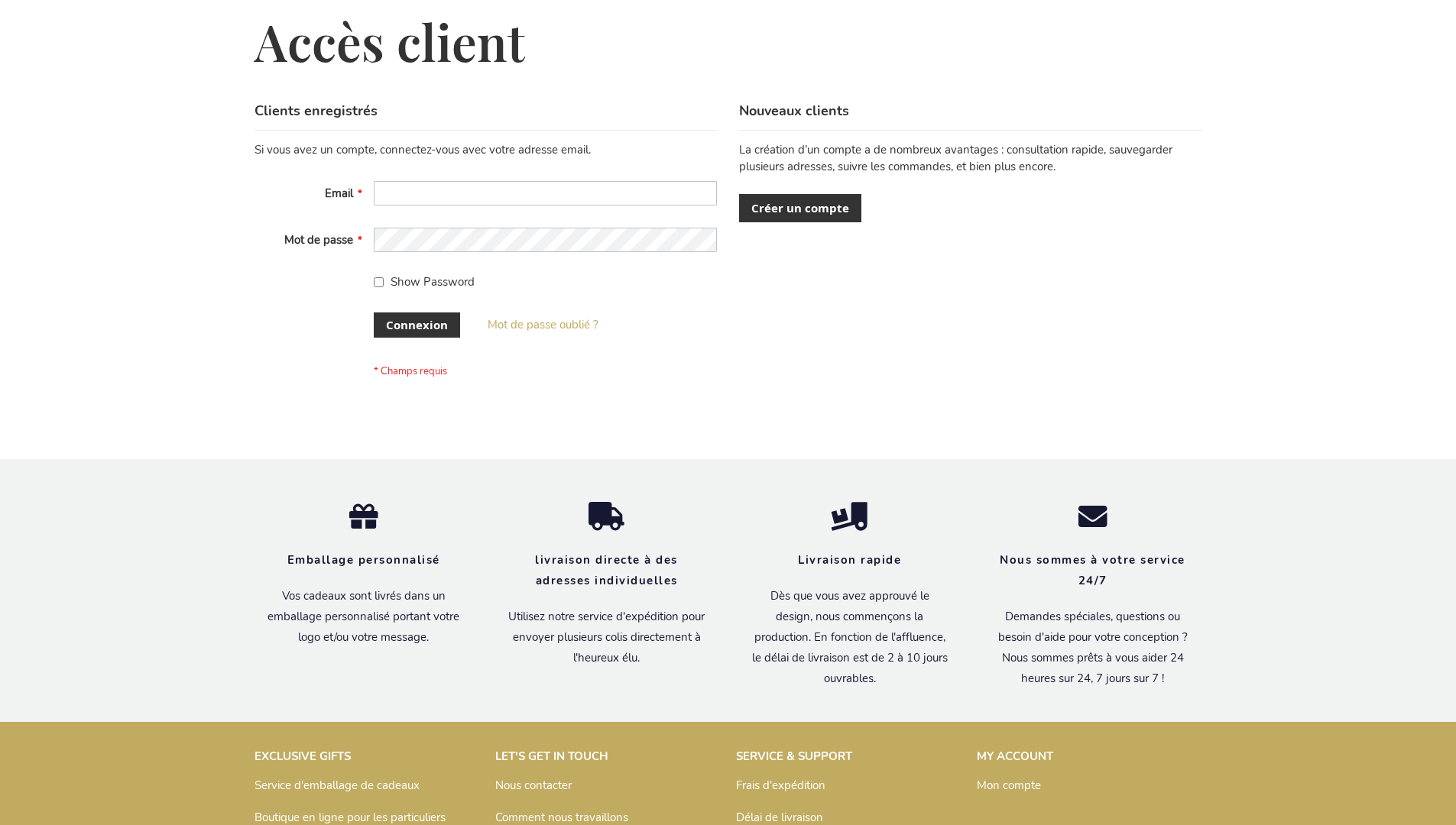
scroll to position [527, 0]
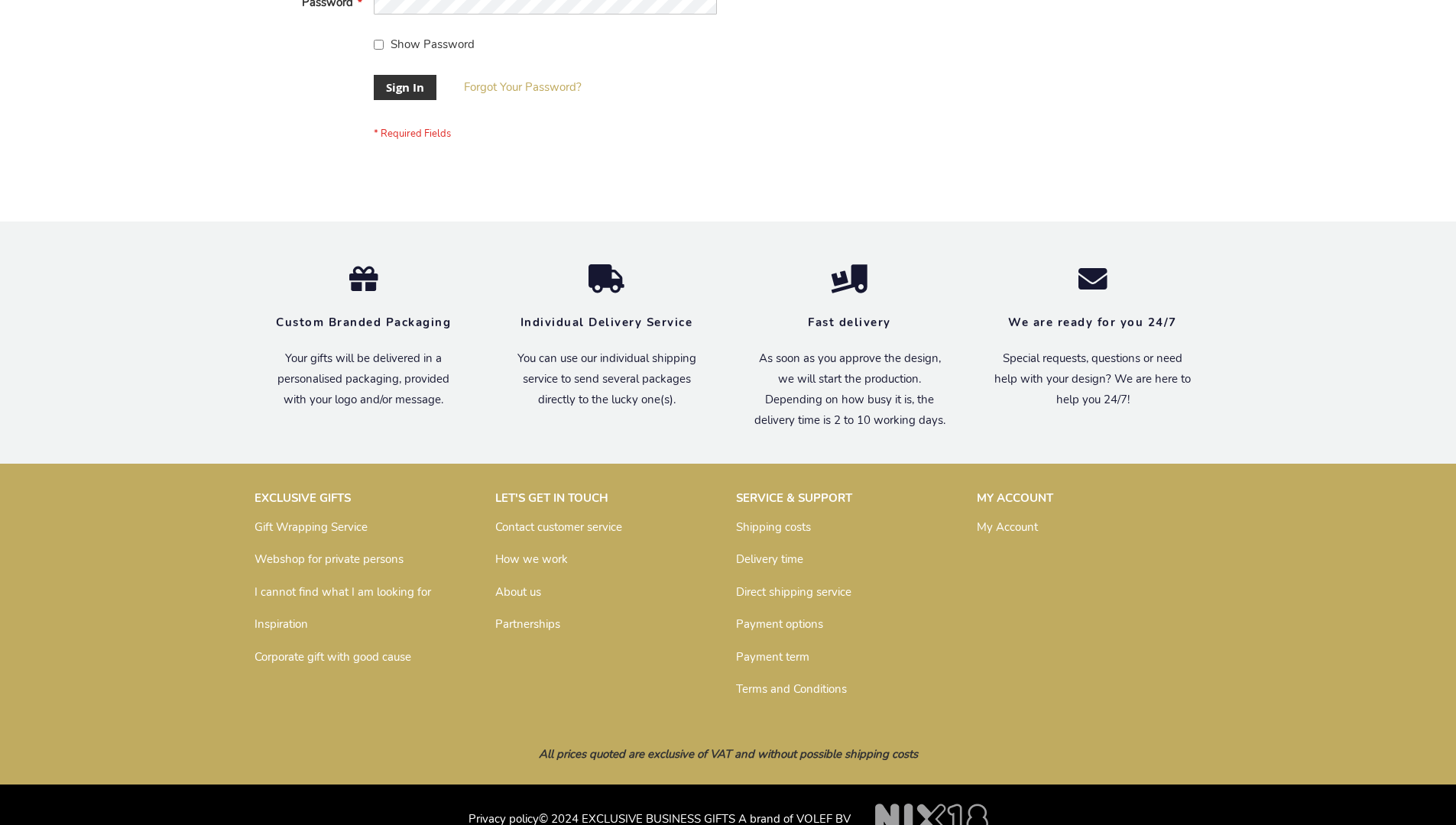
scroll to position [491, 0]
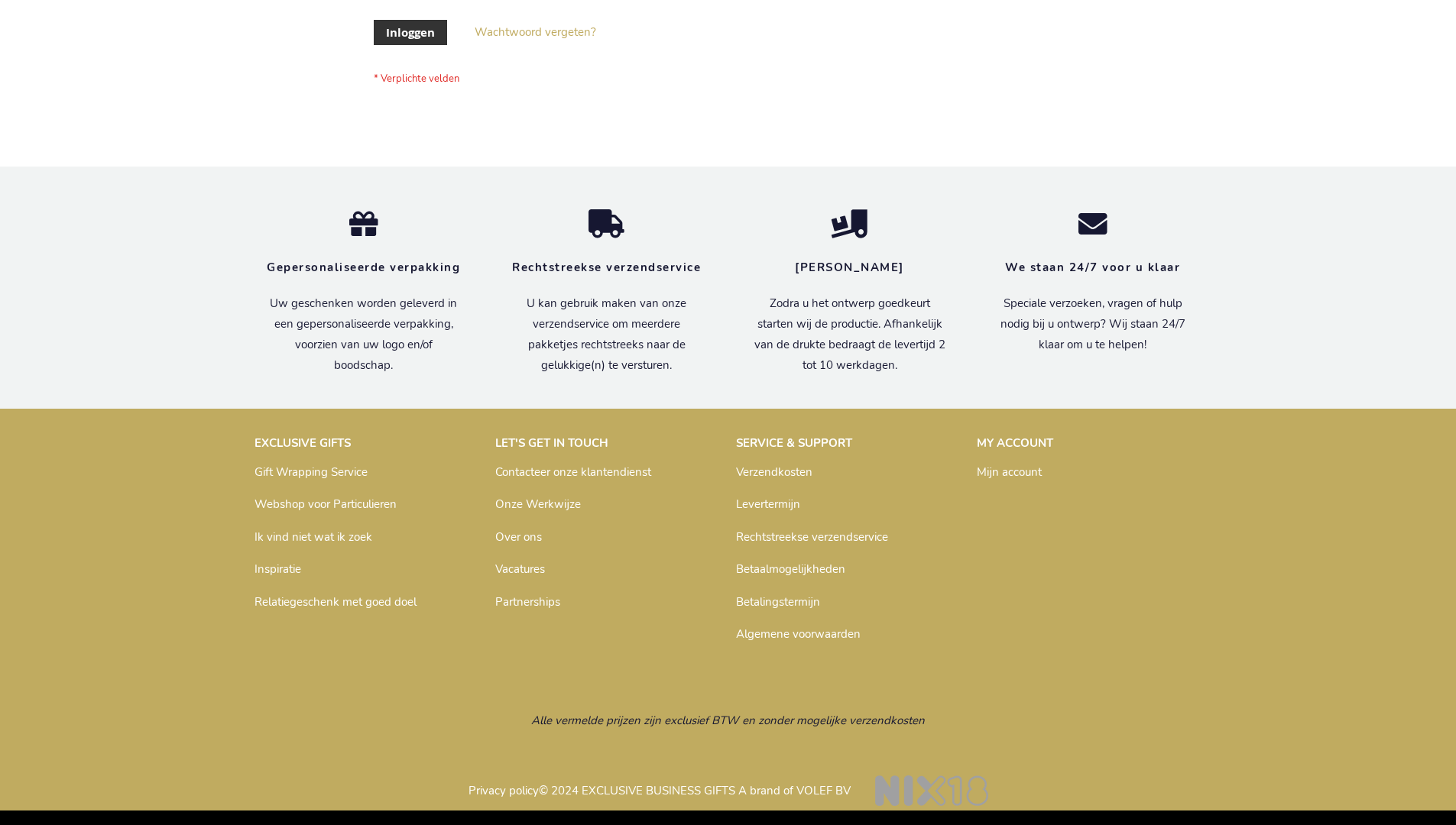
scroll to position [519, 0]
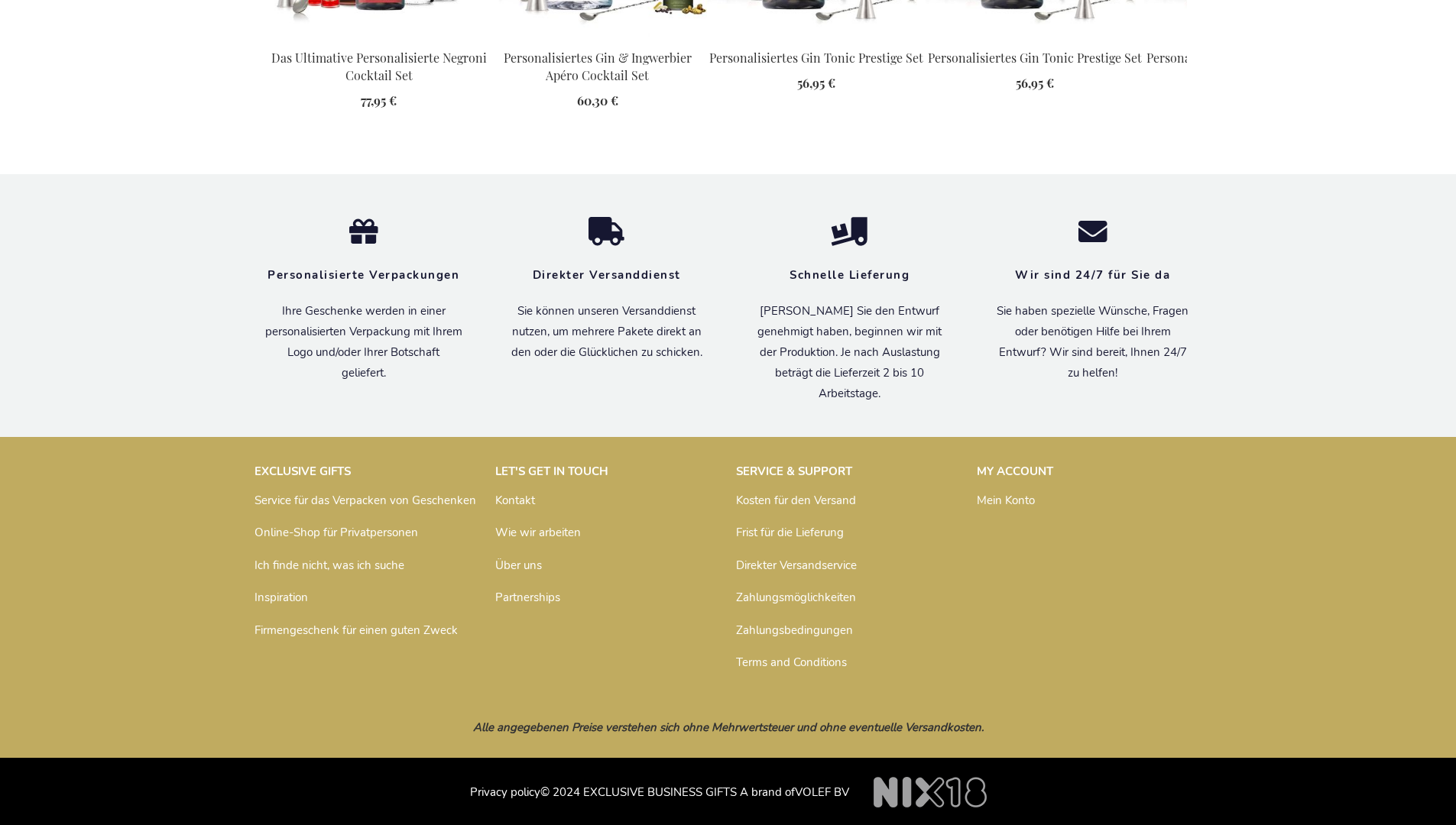
scroll to position [2116, 0]
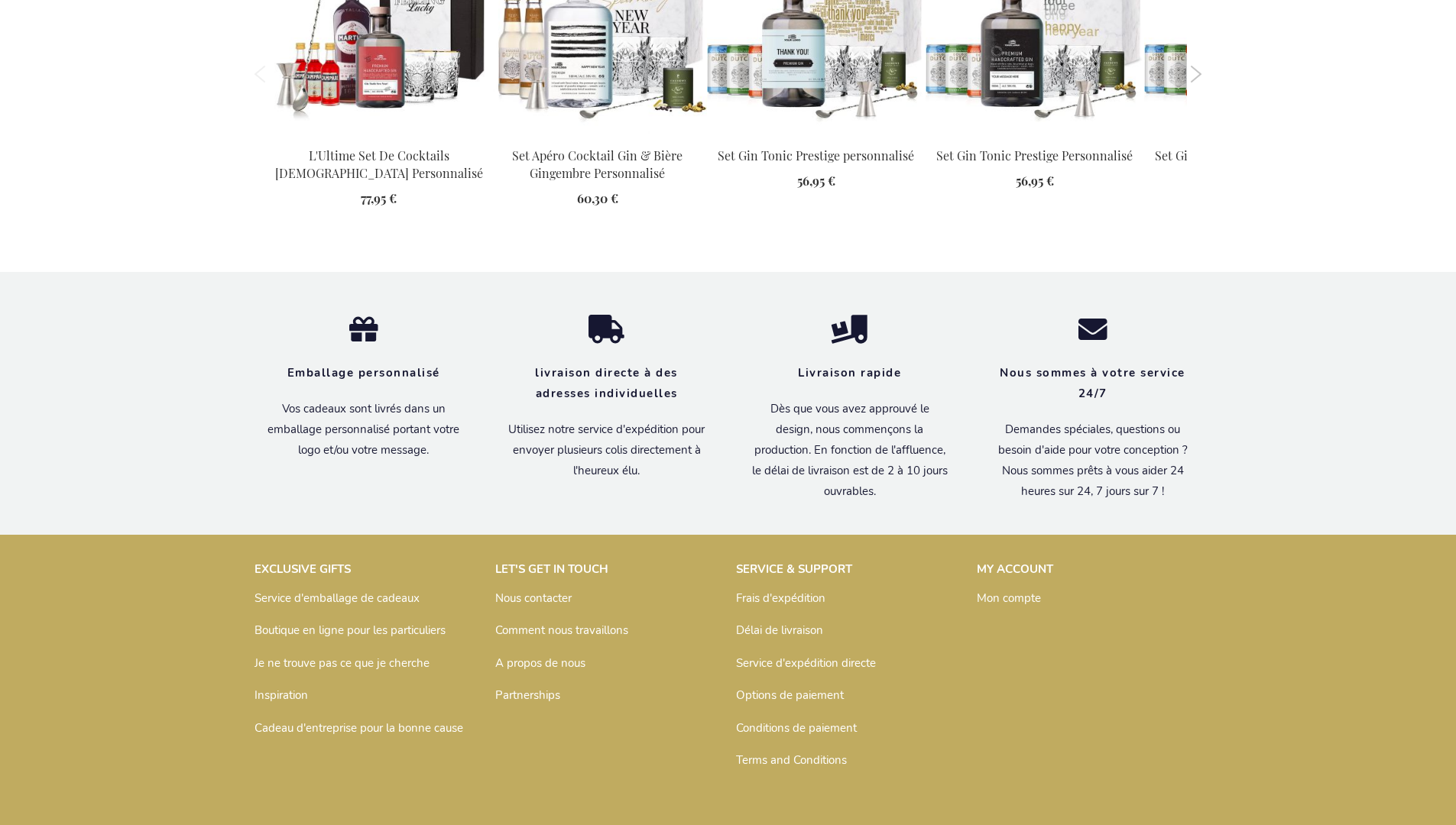
scroll to position [2131, 0]
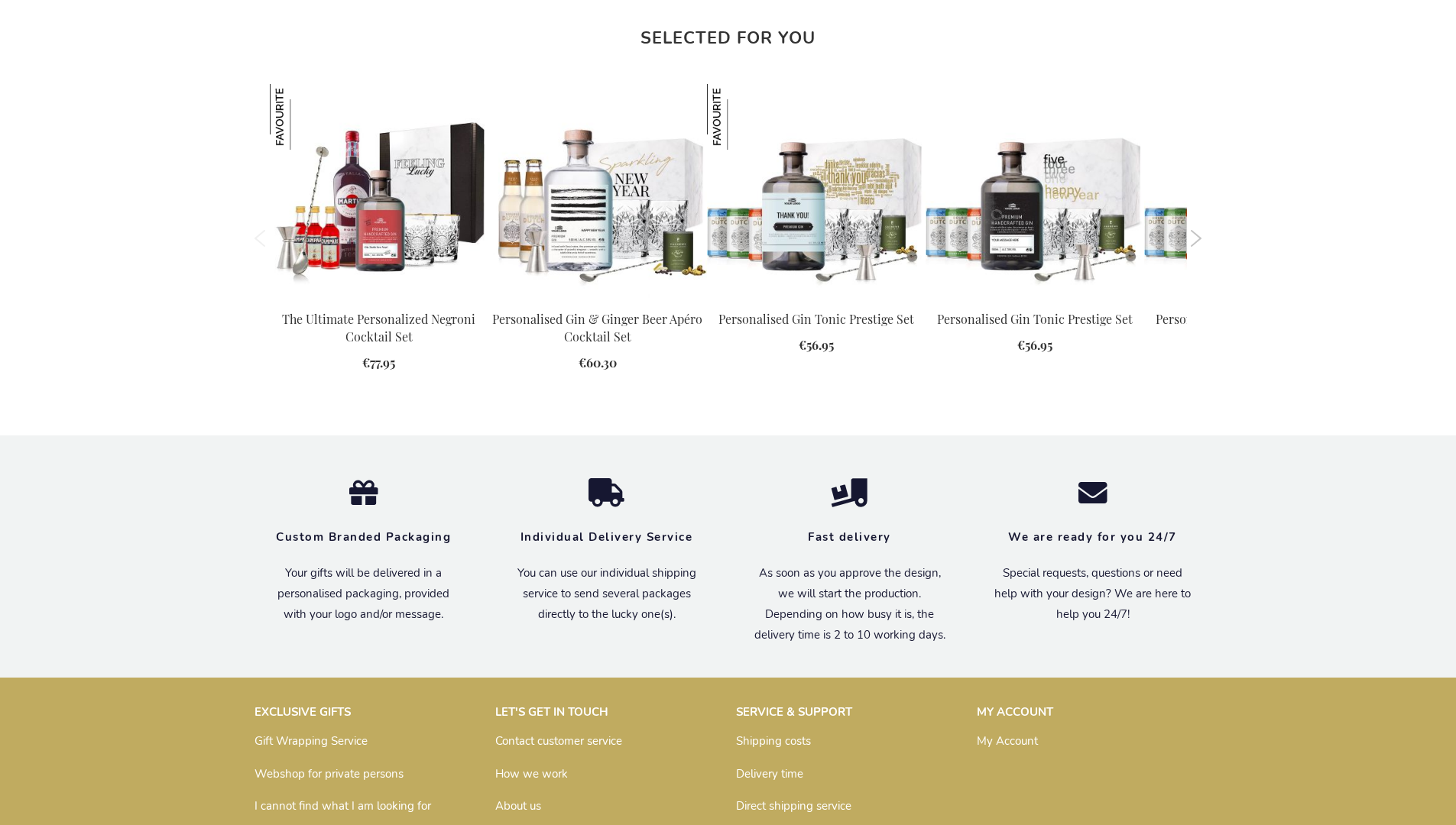
scroll to position [2078, 0]
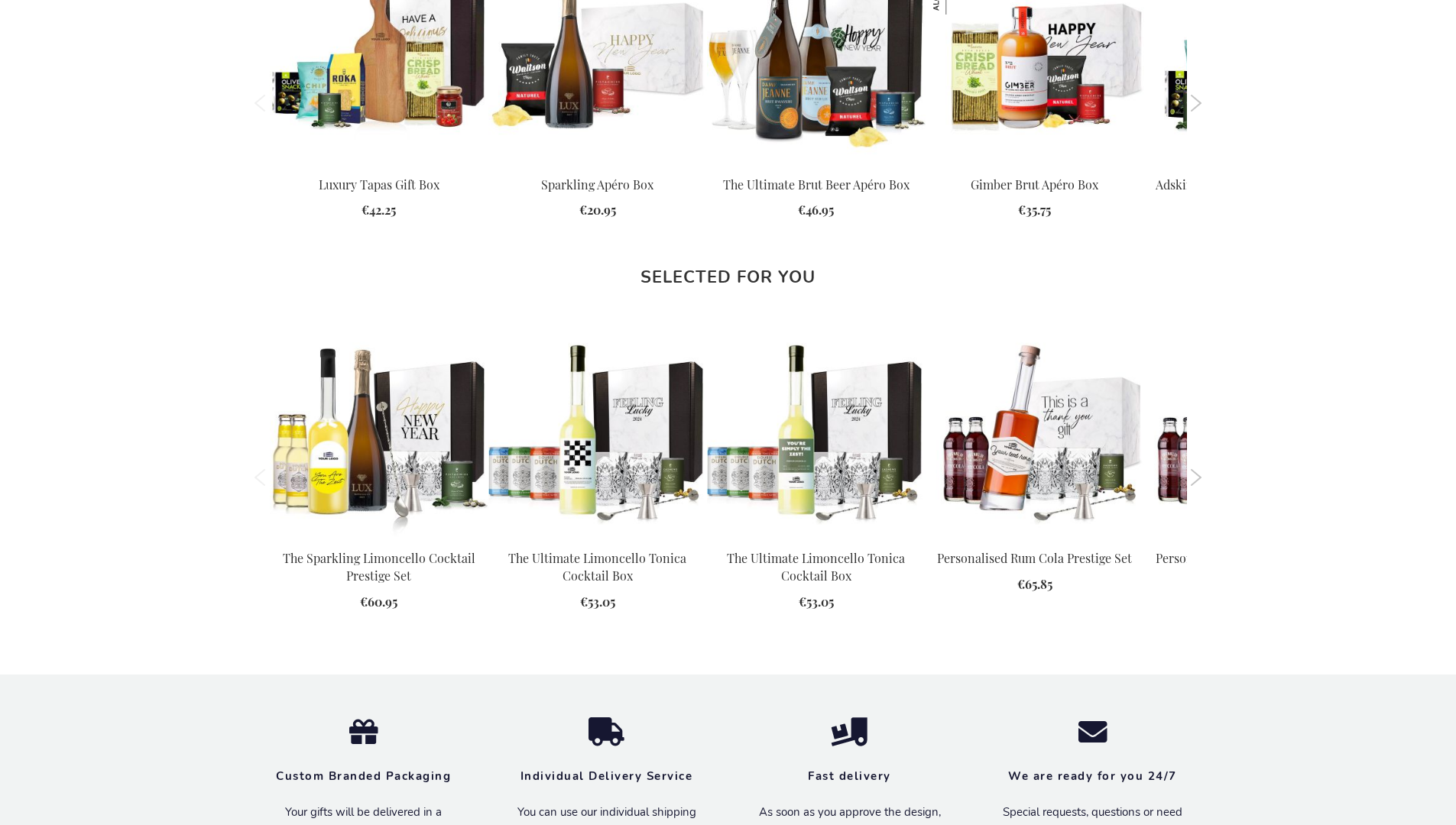
scroll to position [2078, 0]
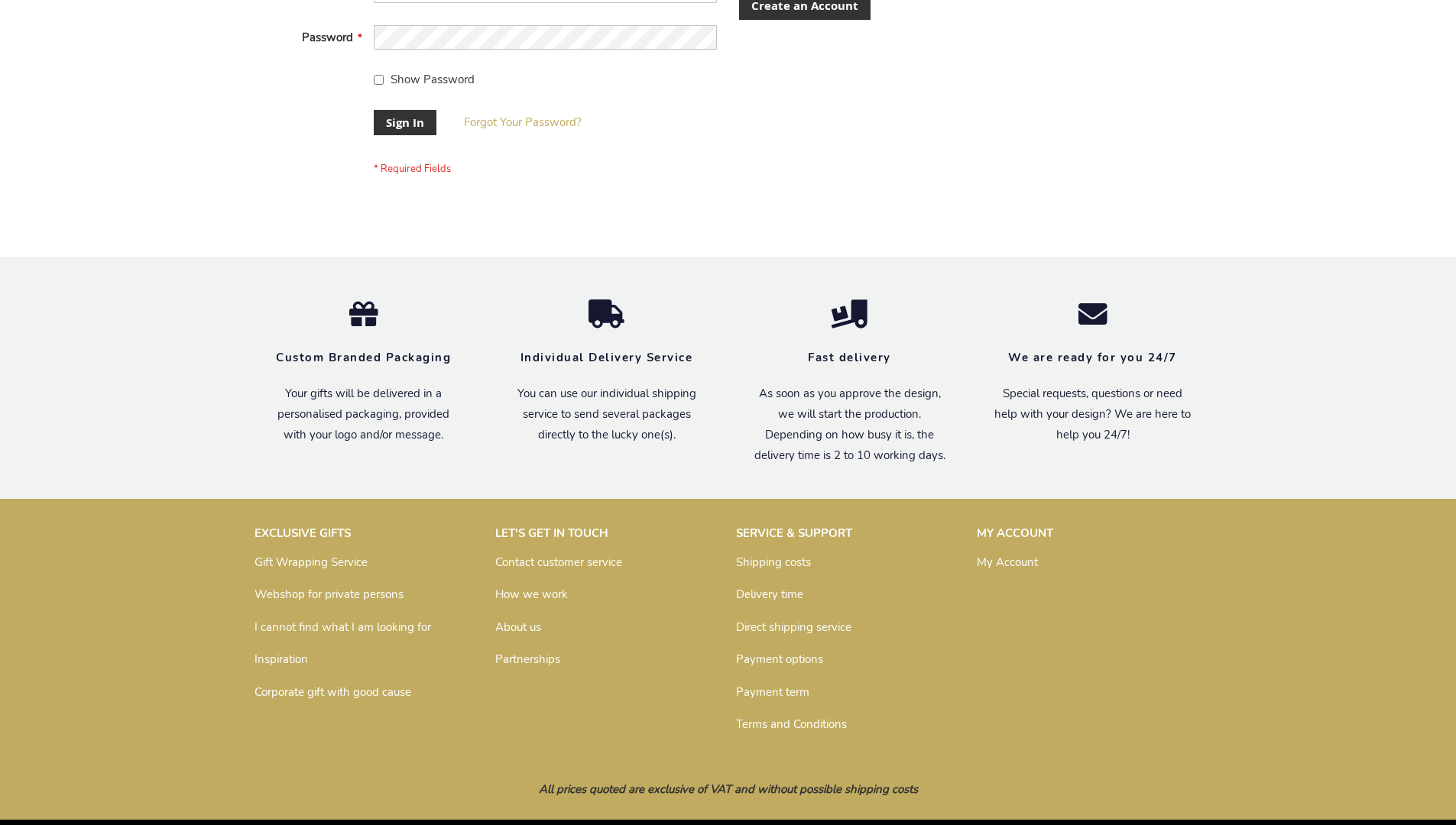
scroll to position [491, 0]
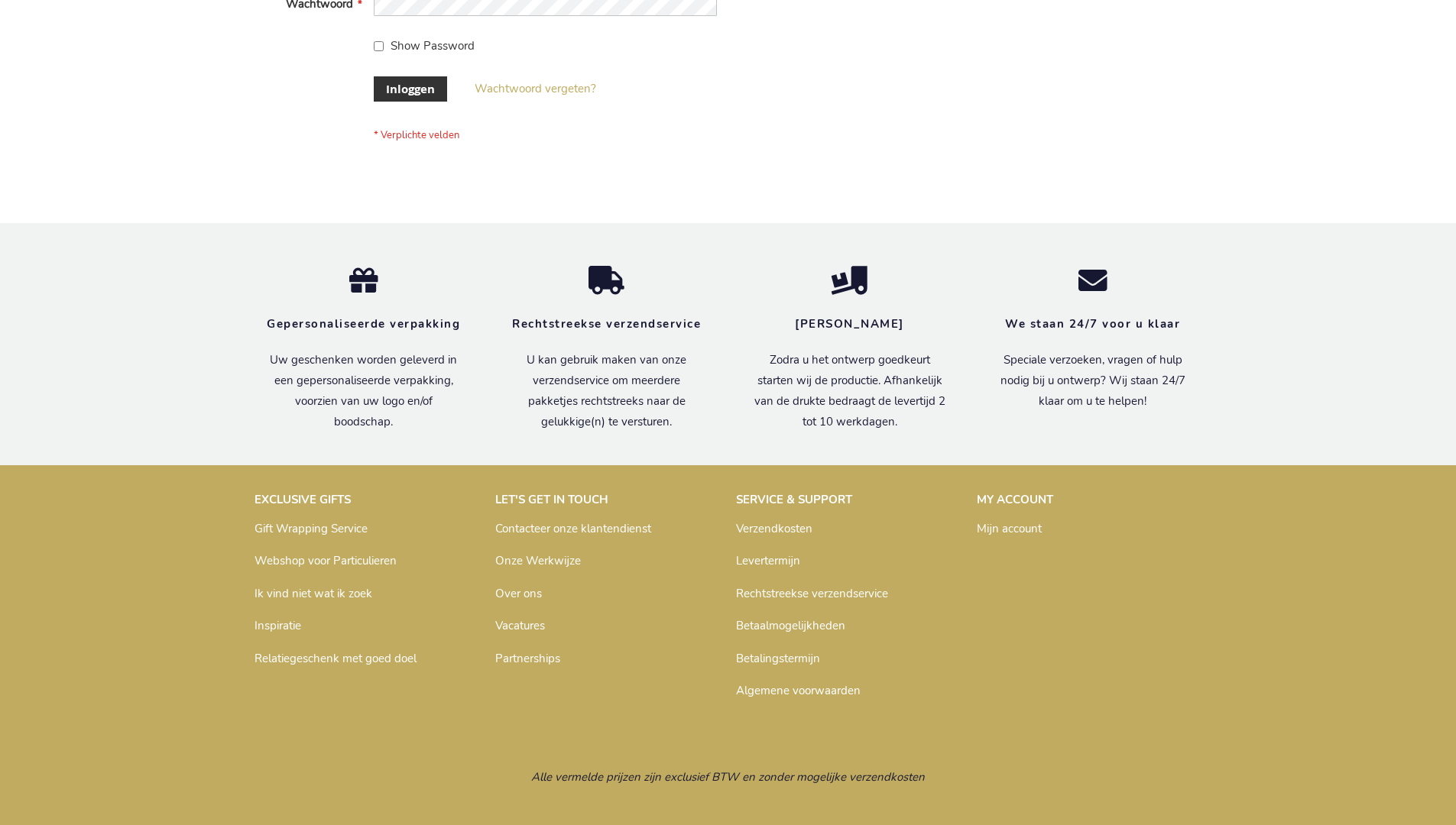
scroll to position [519, 0]
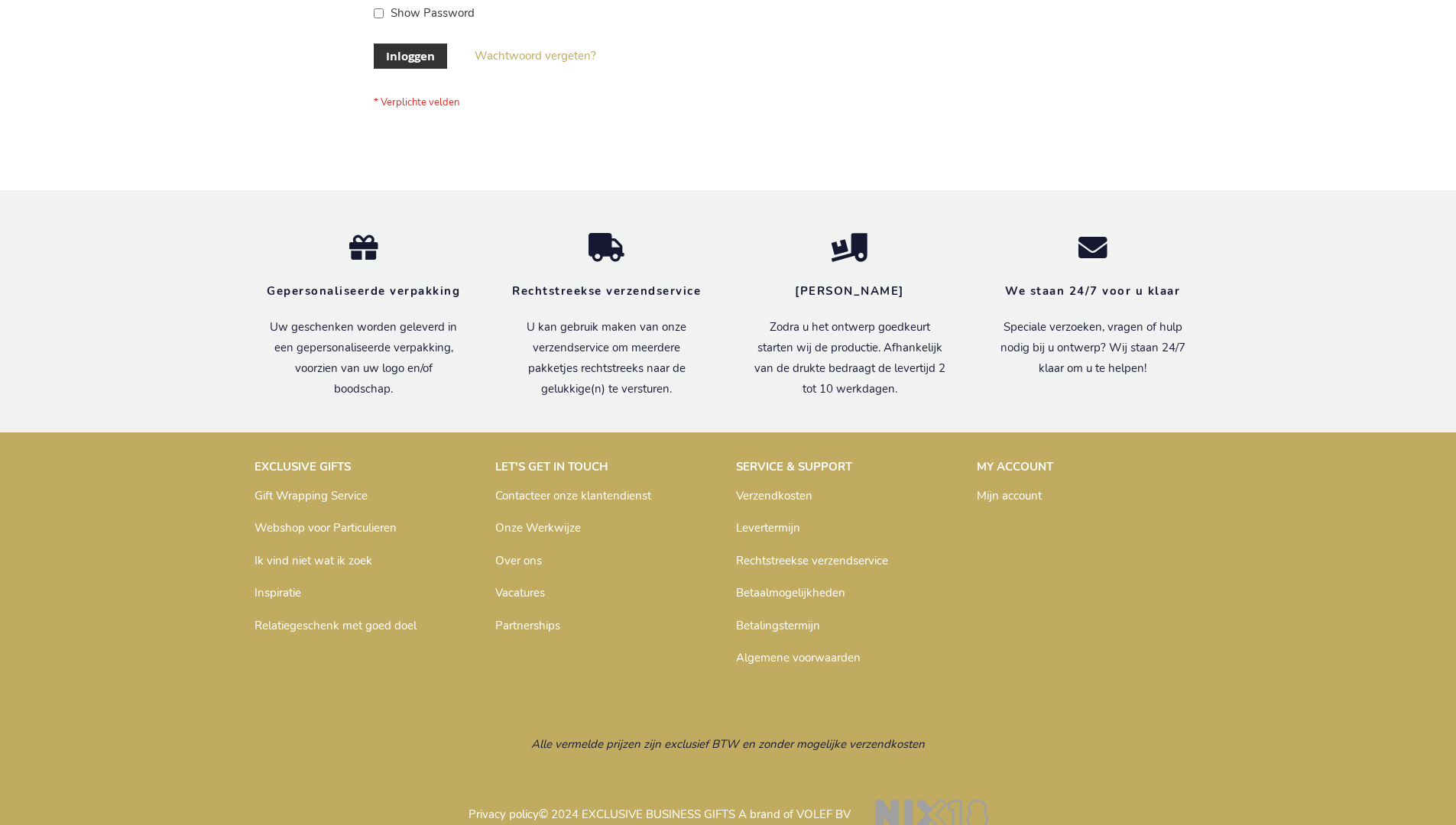
scroll to position [519, 0]
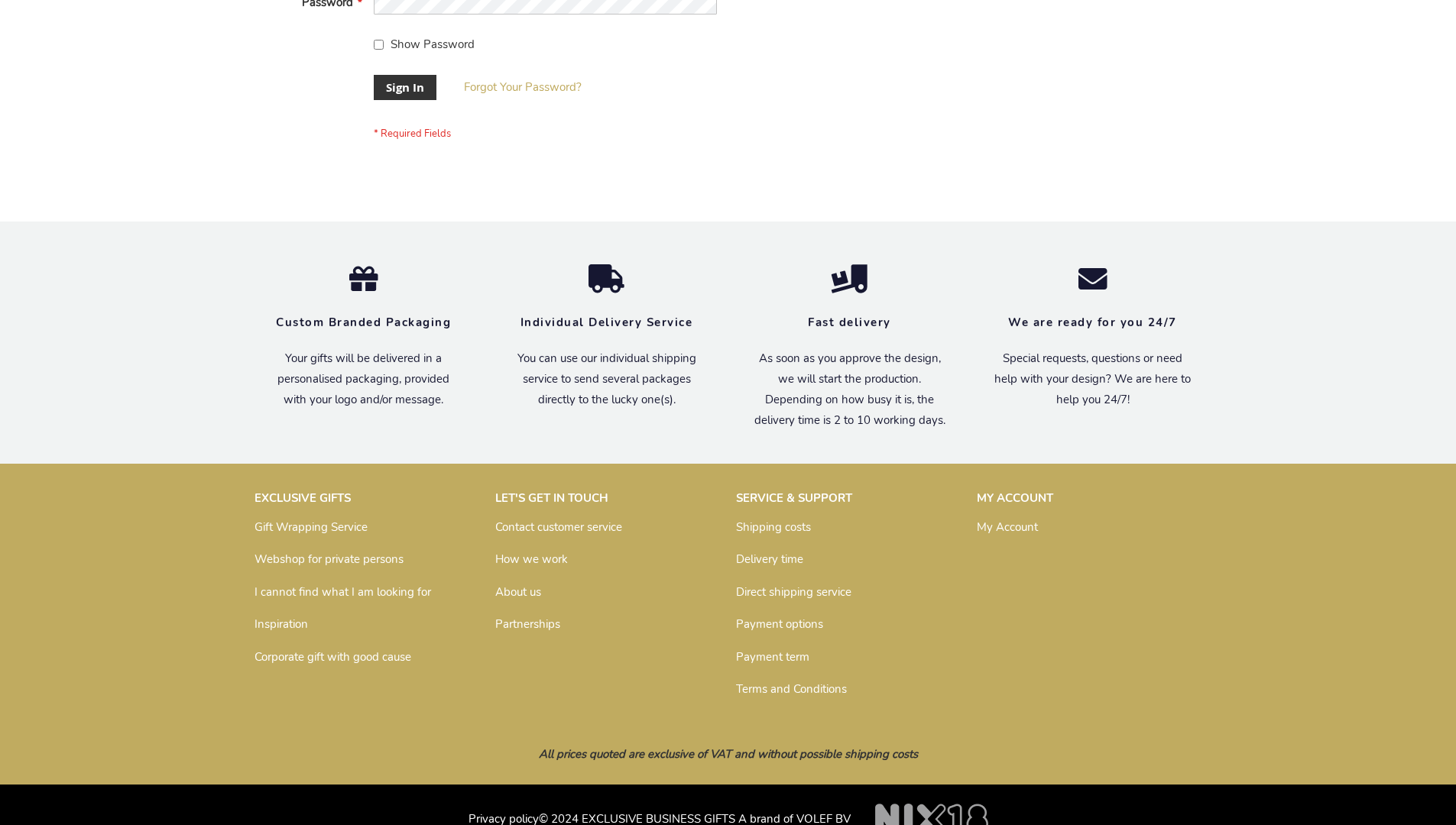
scroll to position [491, 0]
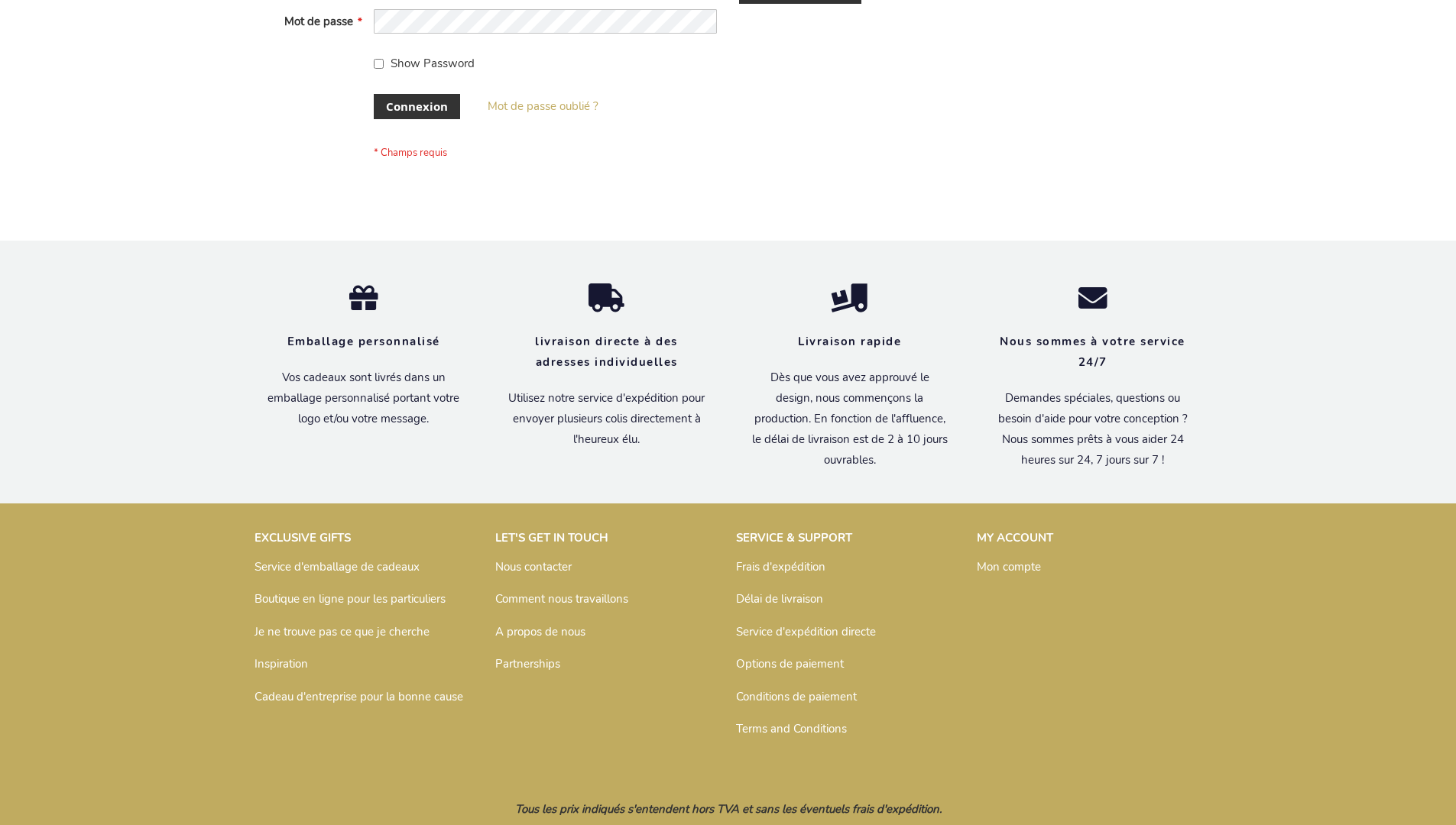
scroll to position [527, 0]
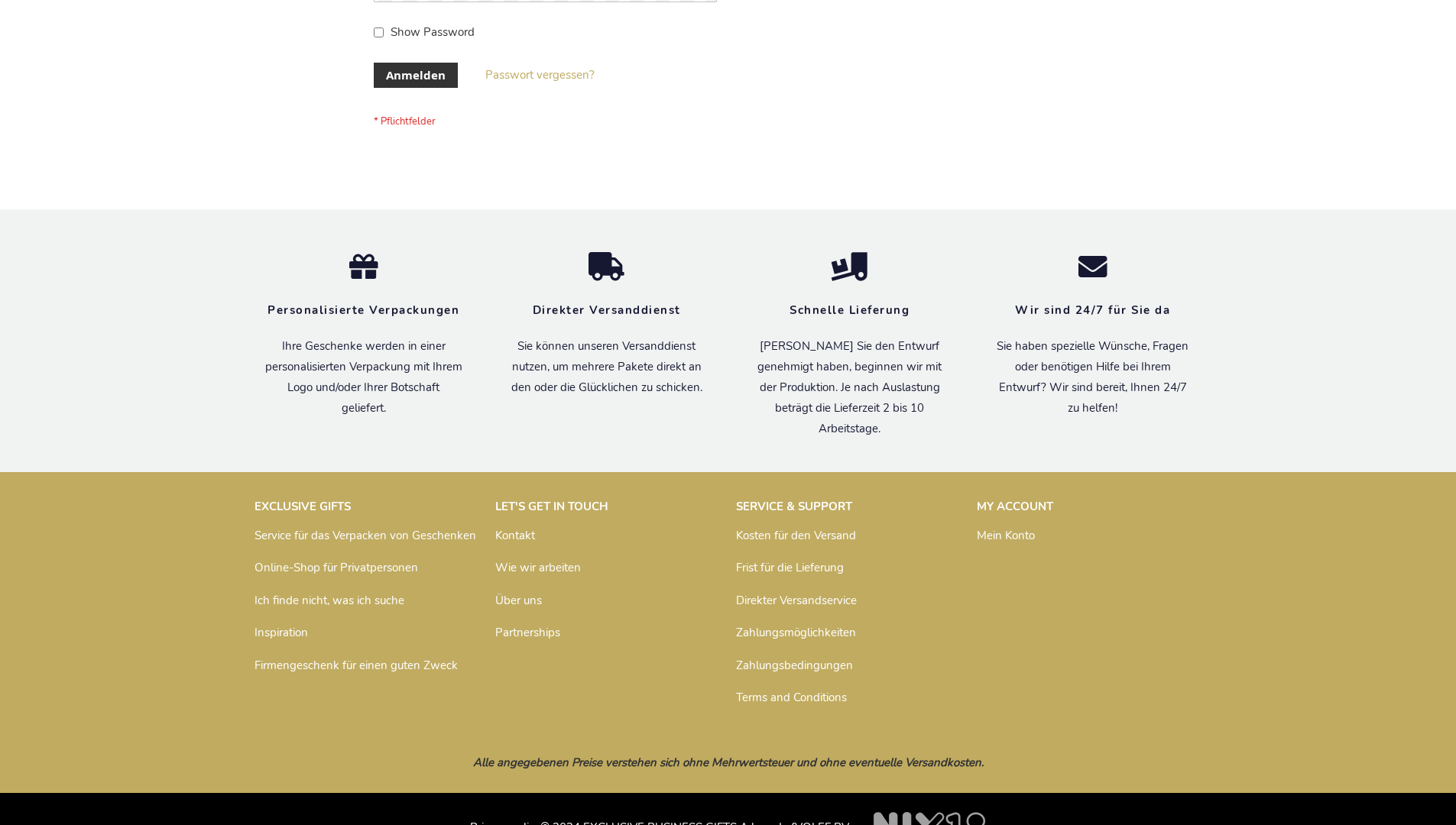
scroll to position [512, 0]
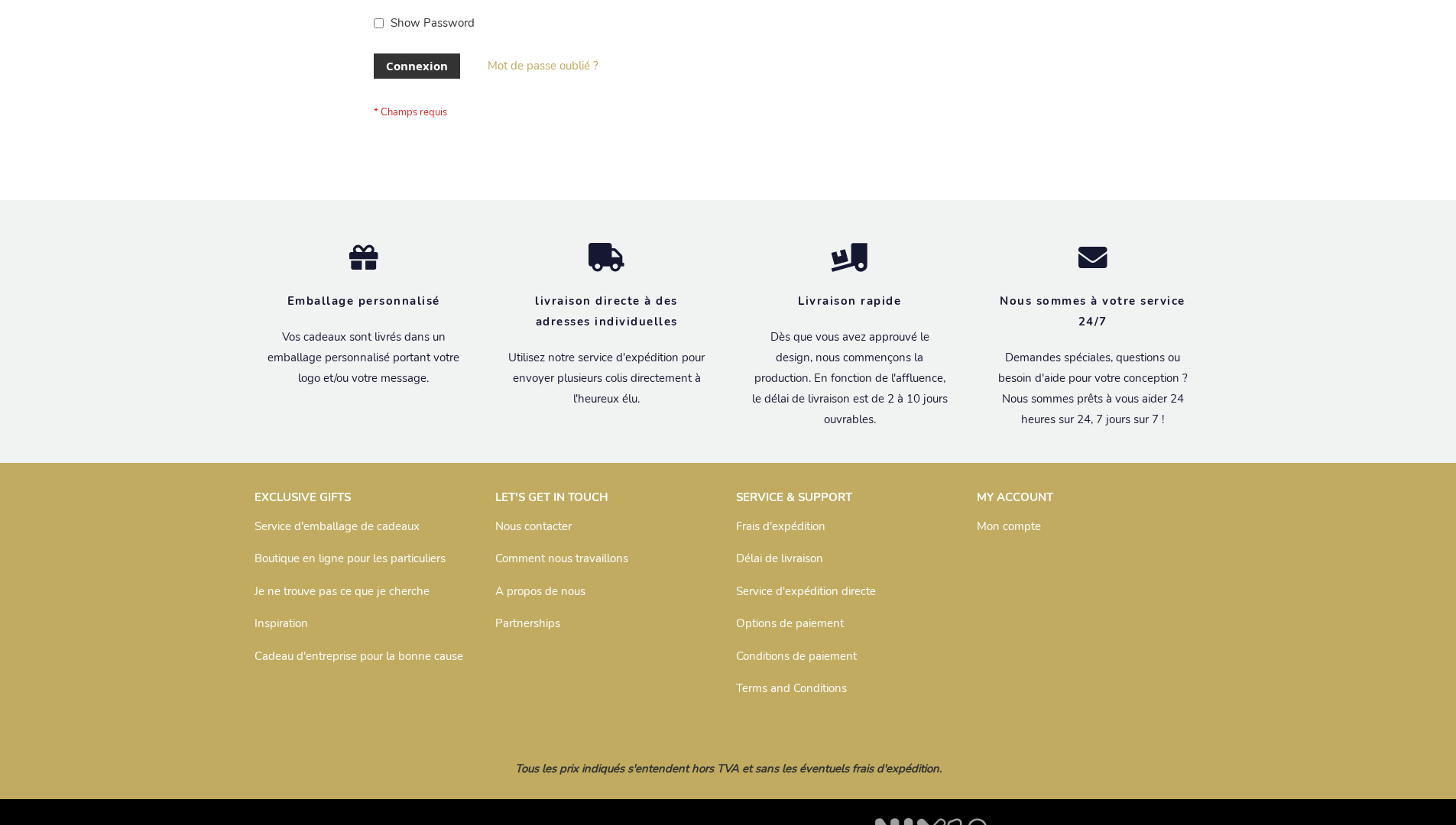
scroll to position [527, 0]
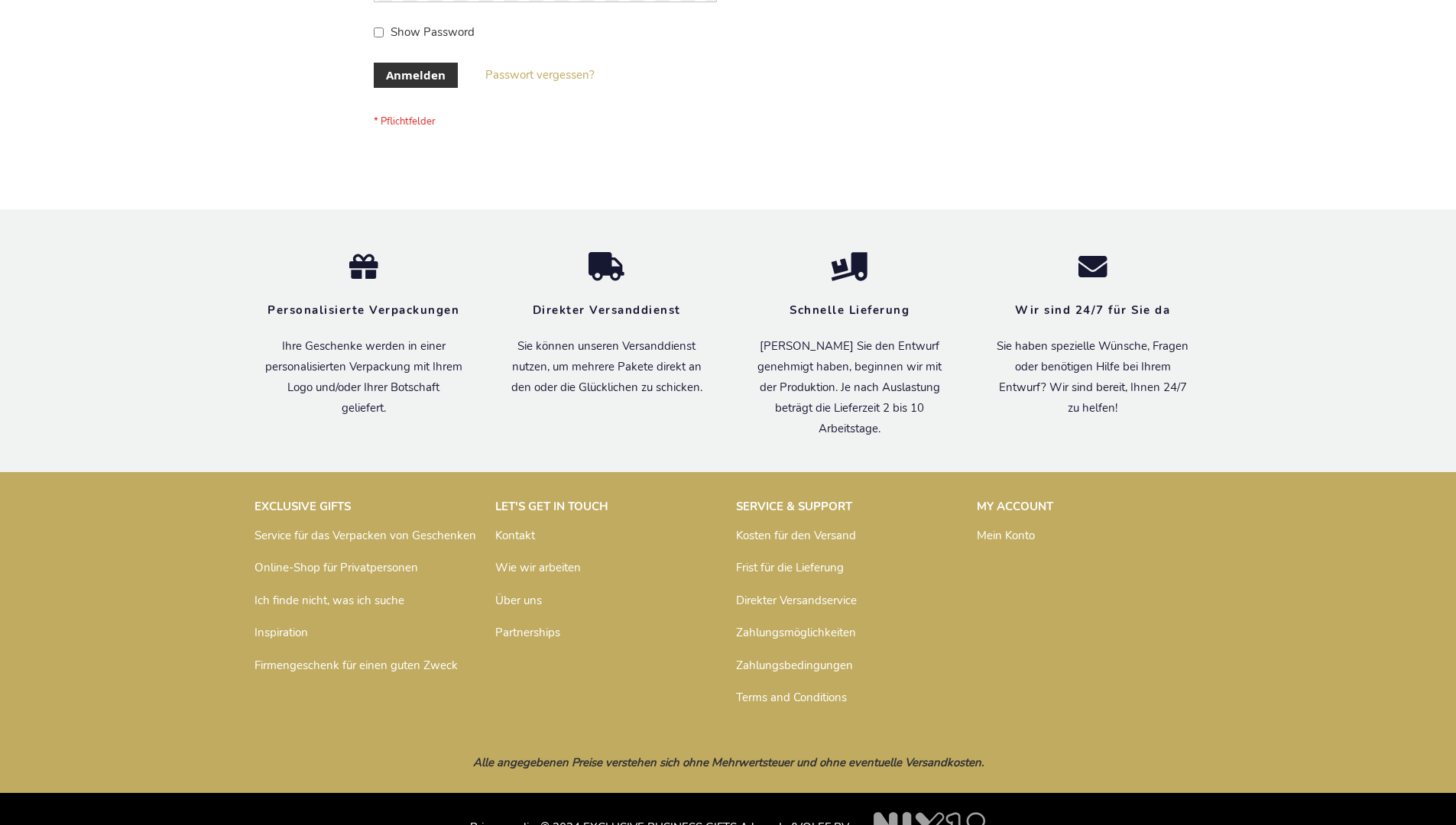
scroll to position [512, 0]
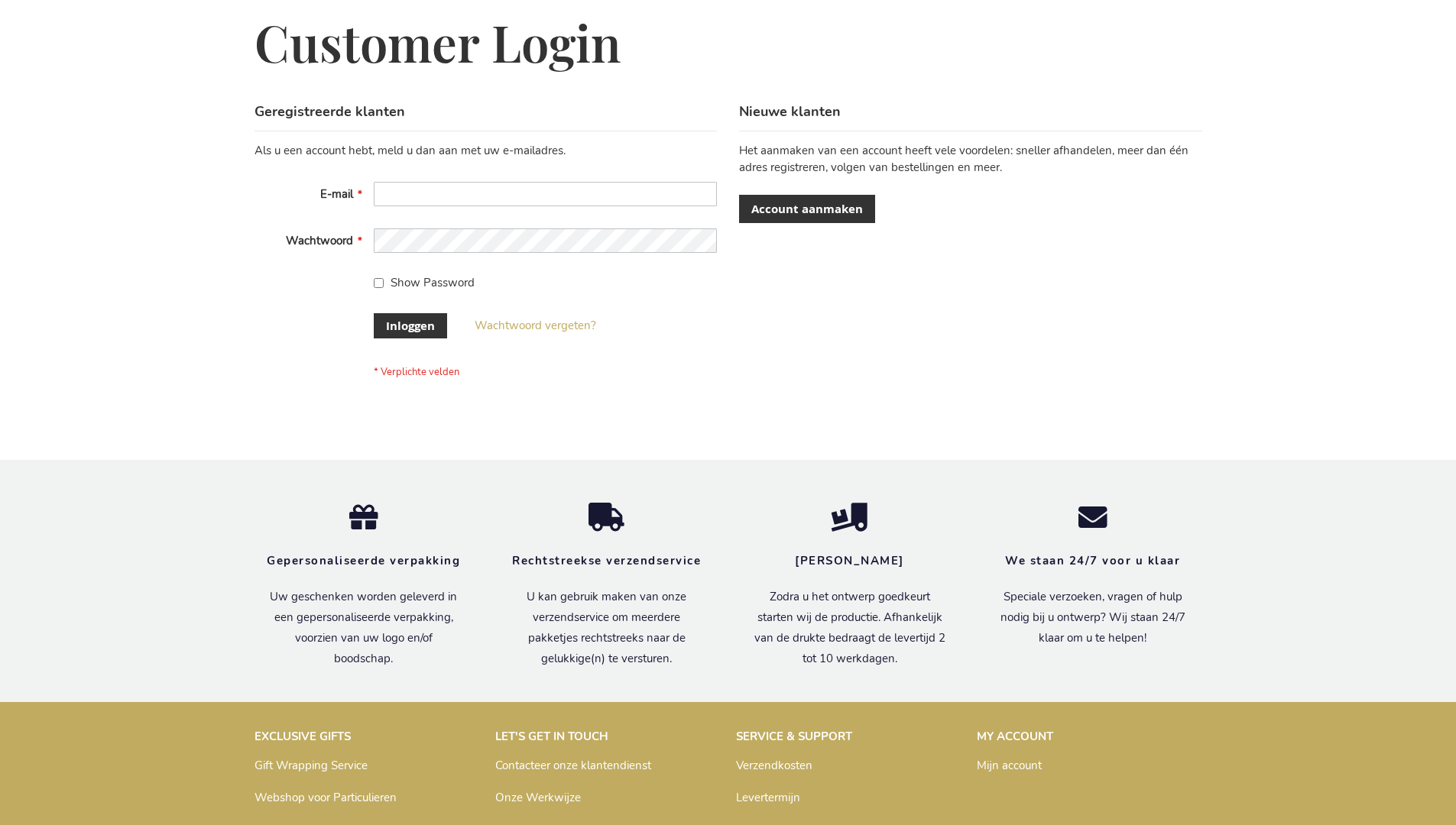
scroll to position [519, 0]
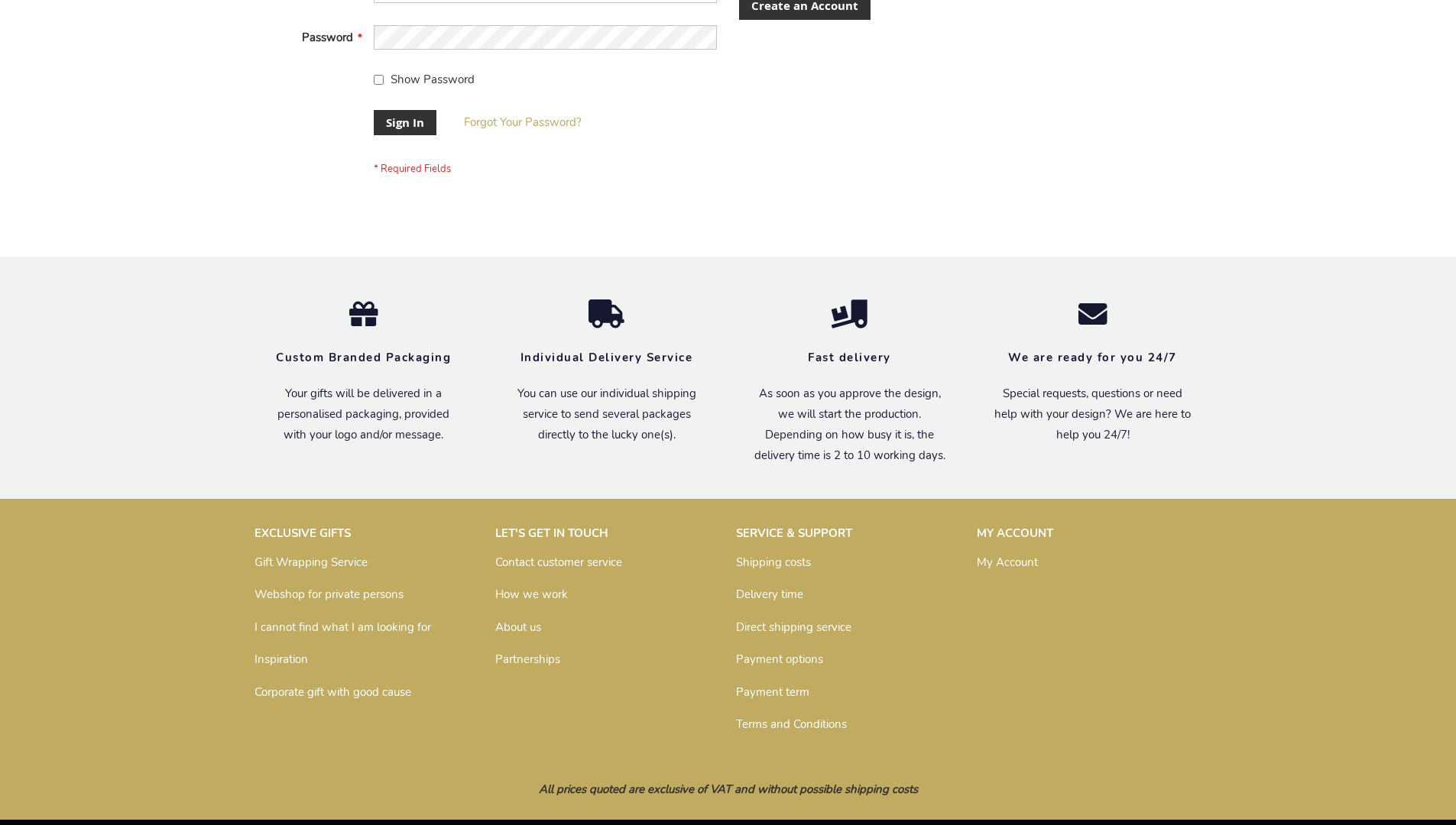
scroll to position [491, 0]
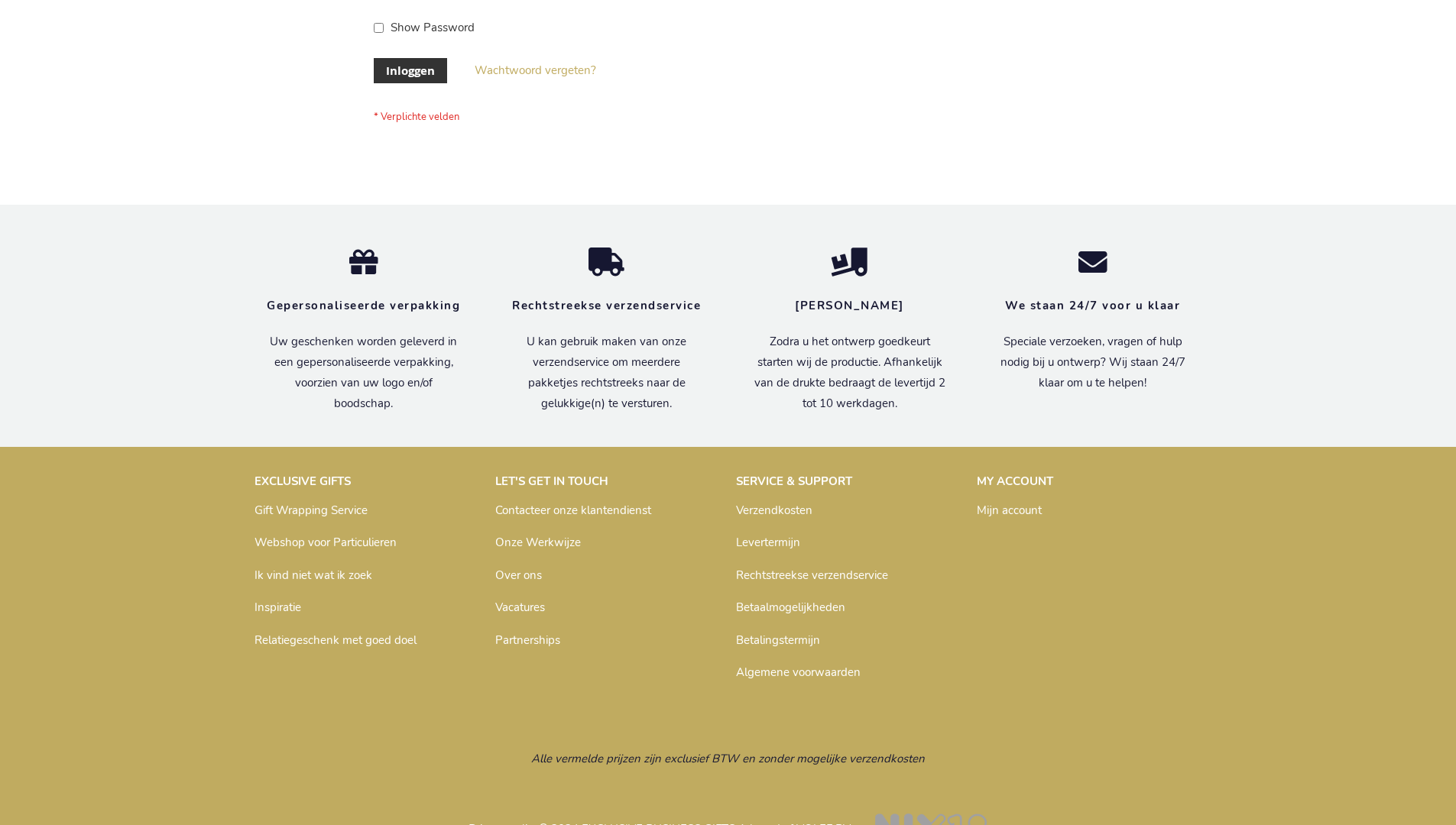
scroll to position [519, 0]
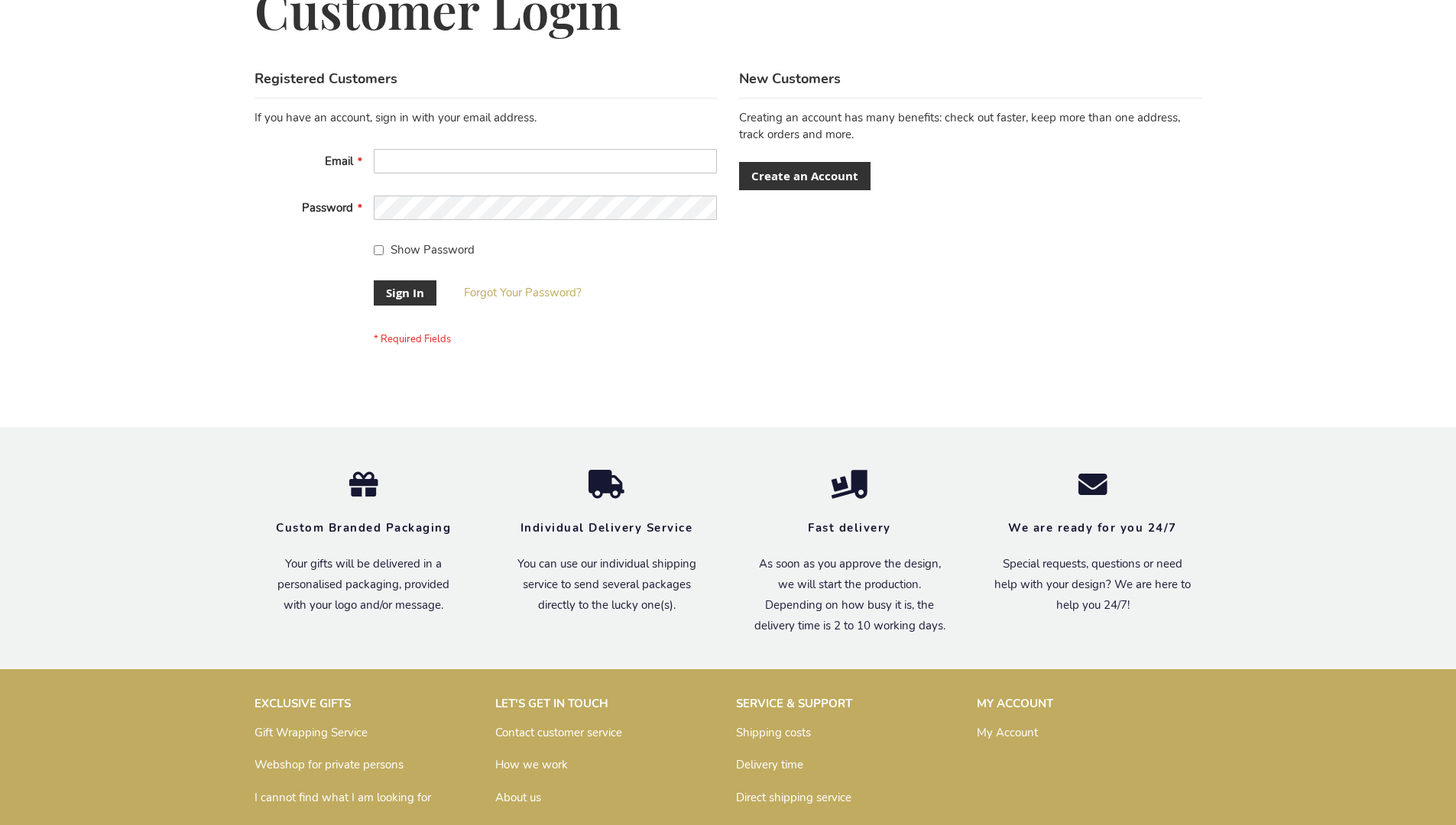
scroll to position [491, 0]
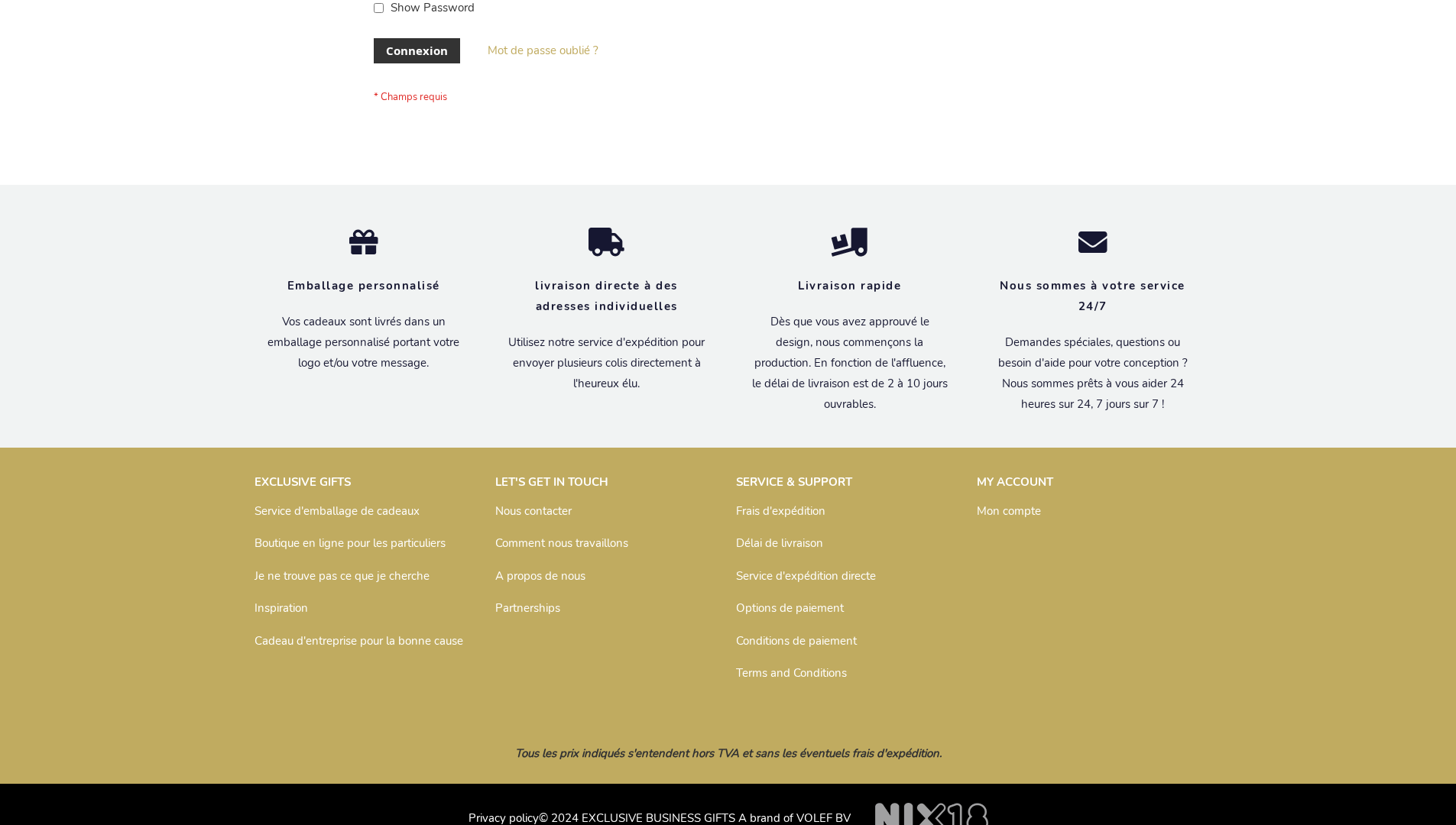
scroll to position [527, 0]
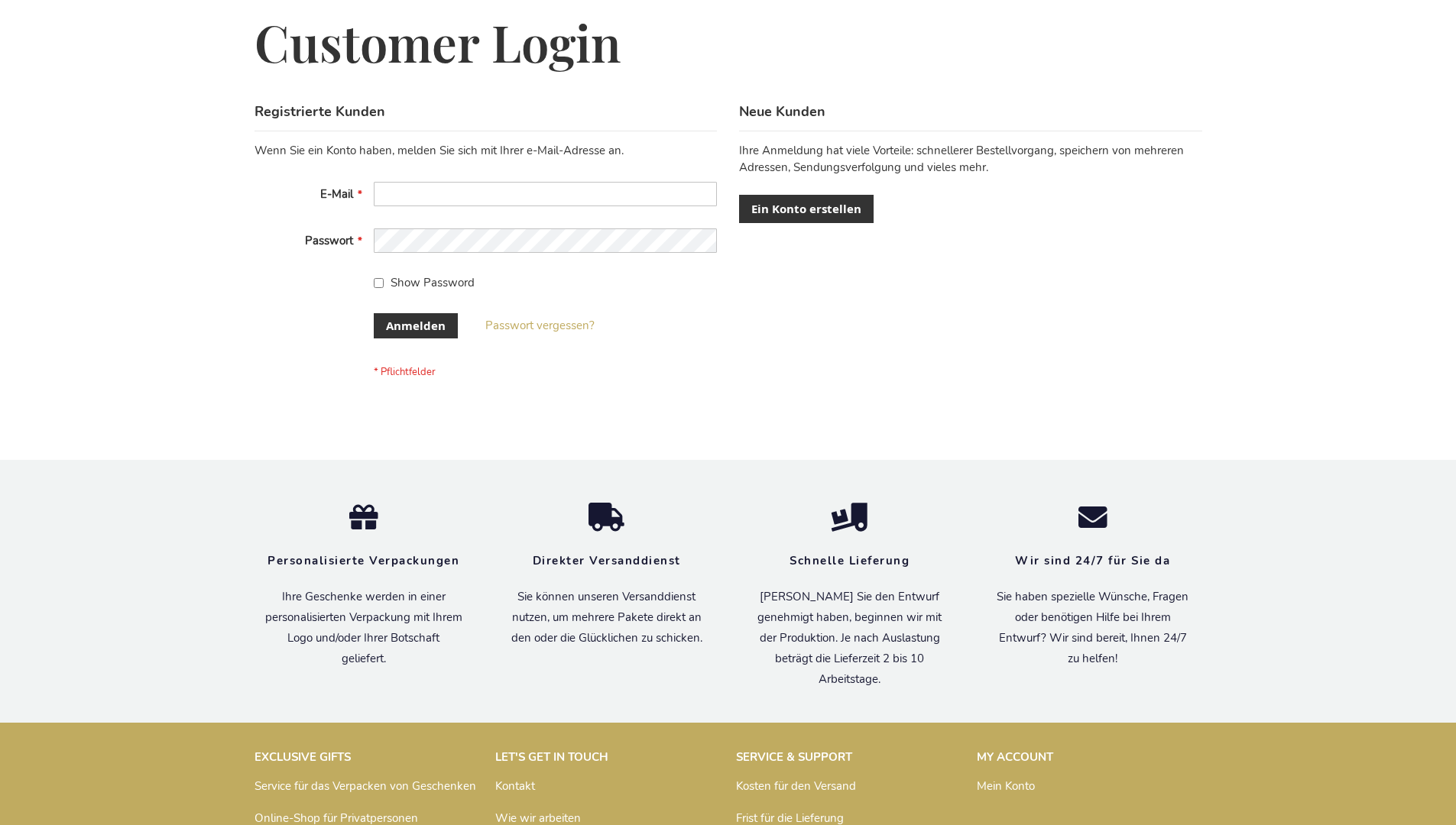
scroll to position [512, 0]
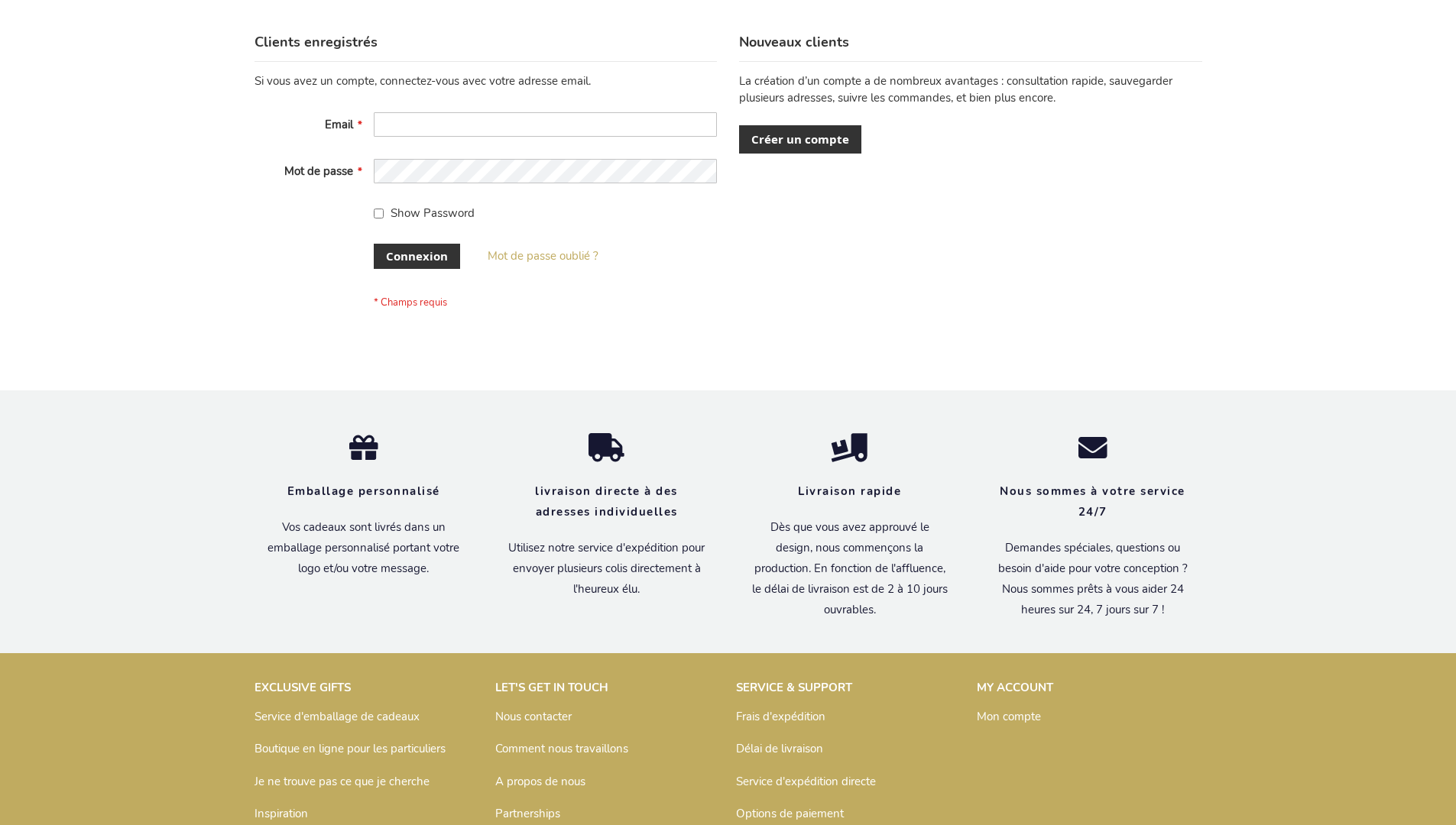
scroll to position [527, 0]
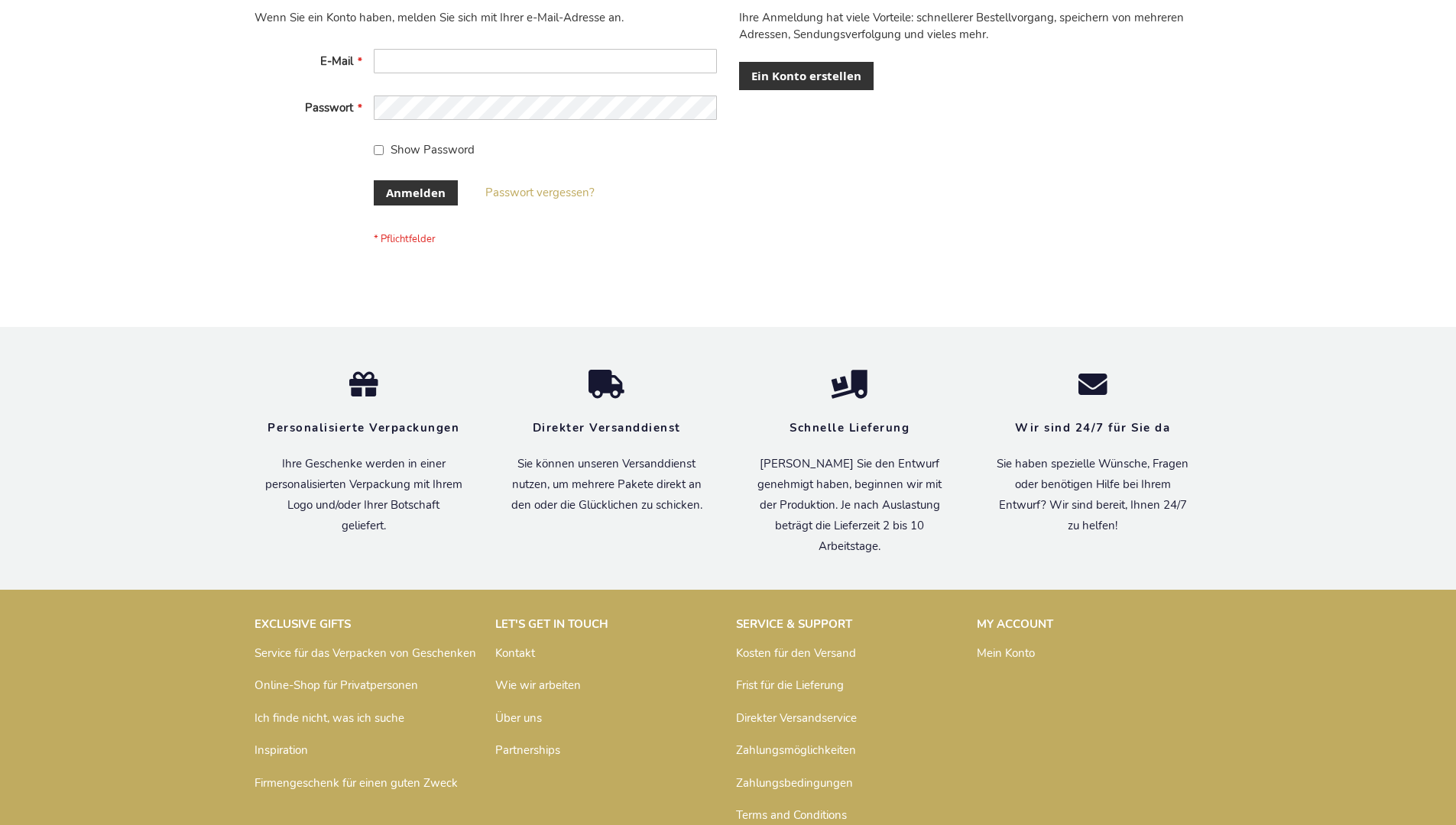
scroll to position [512, 0]
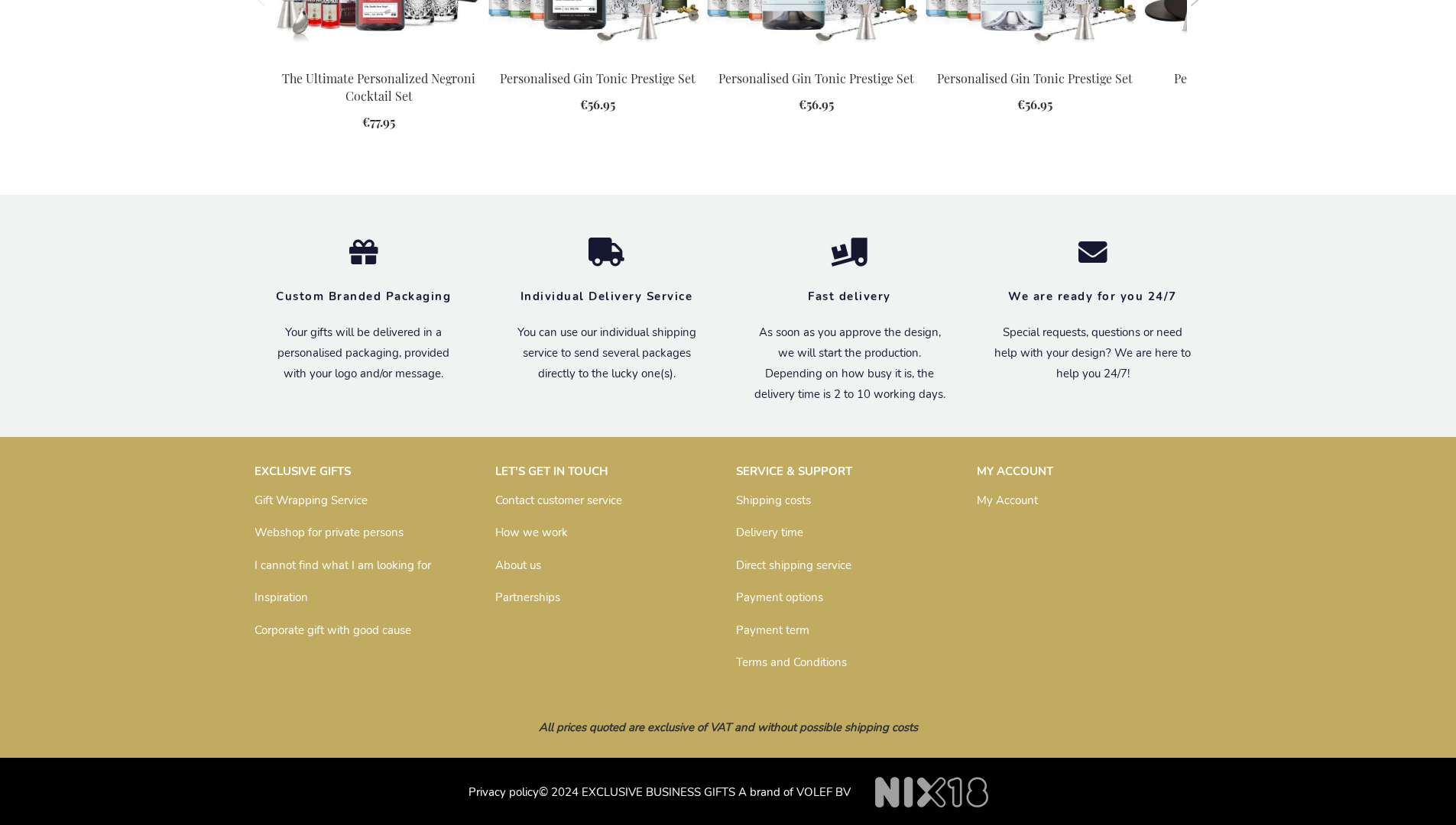
scroll to position [2079, 0]
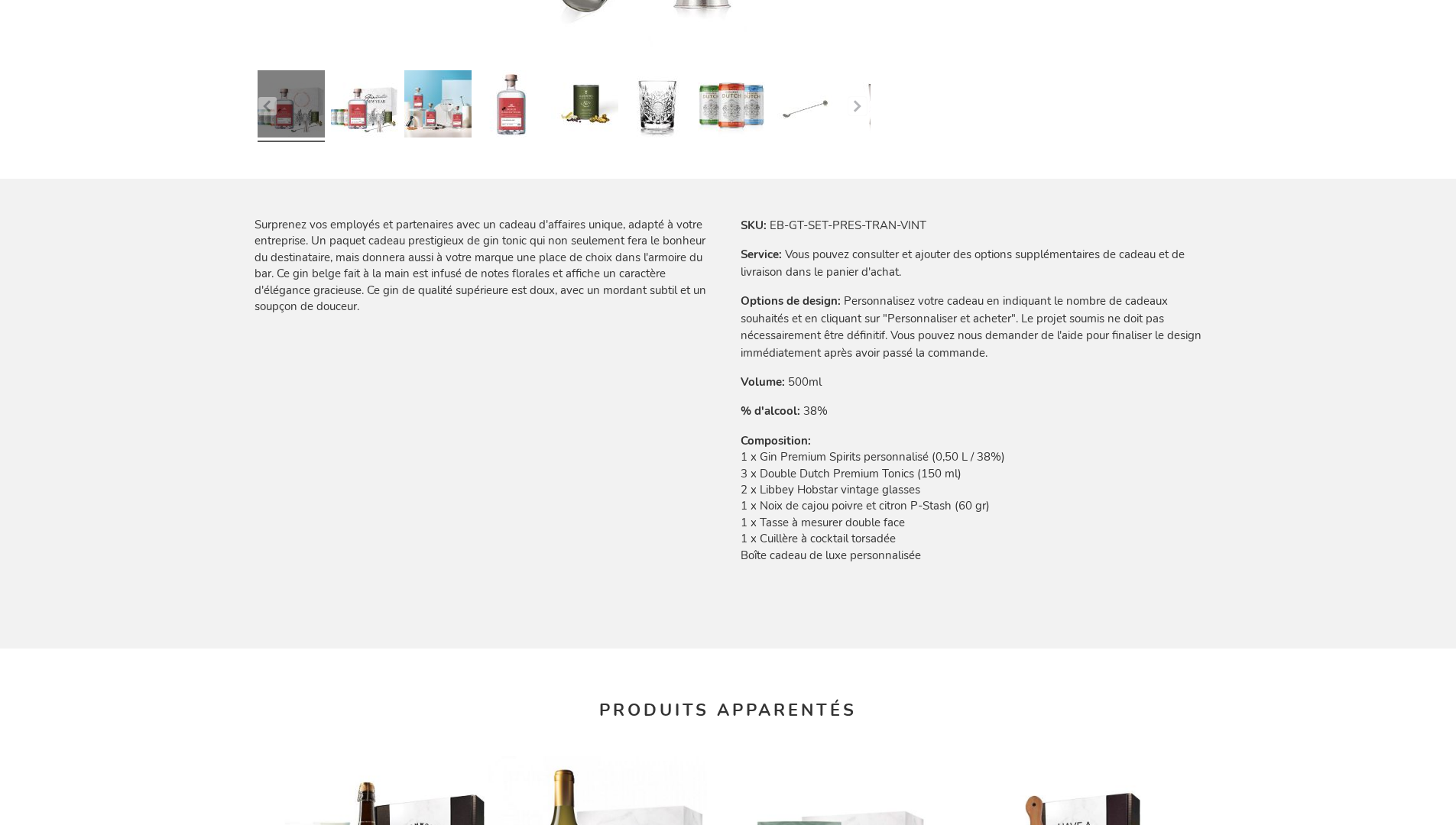
scroll to position [2131, 0]
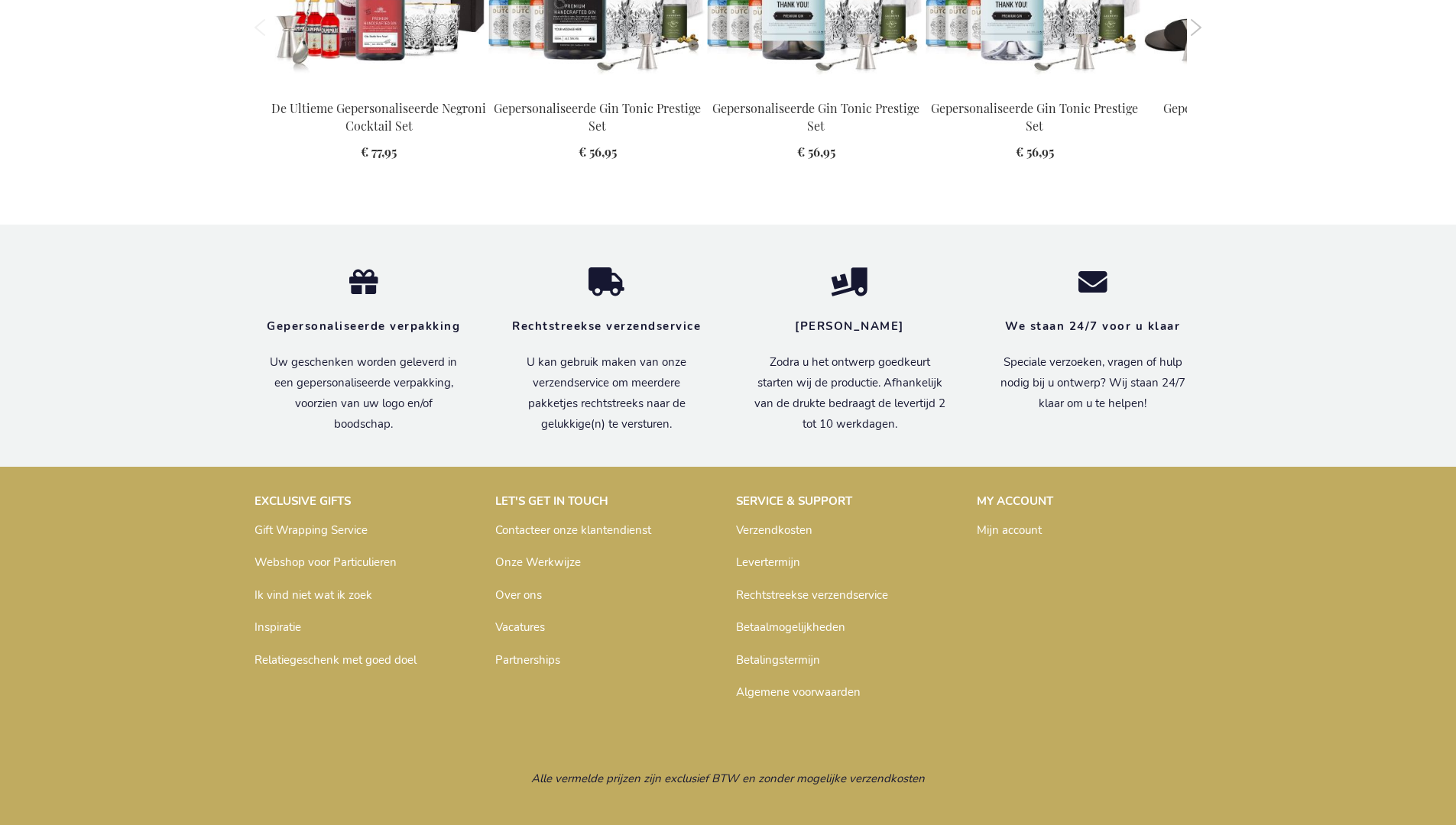
scroll to position [2106, 0]
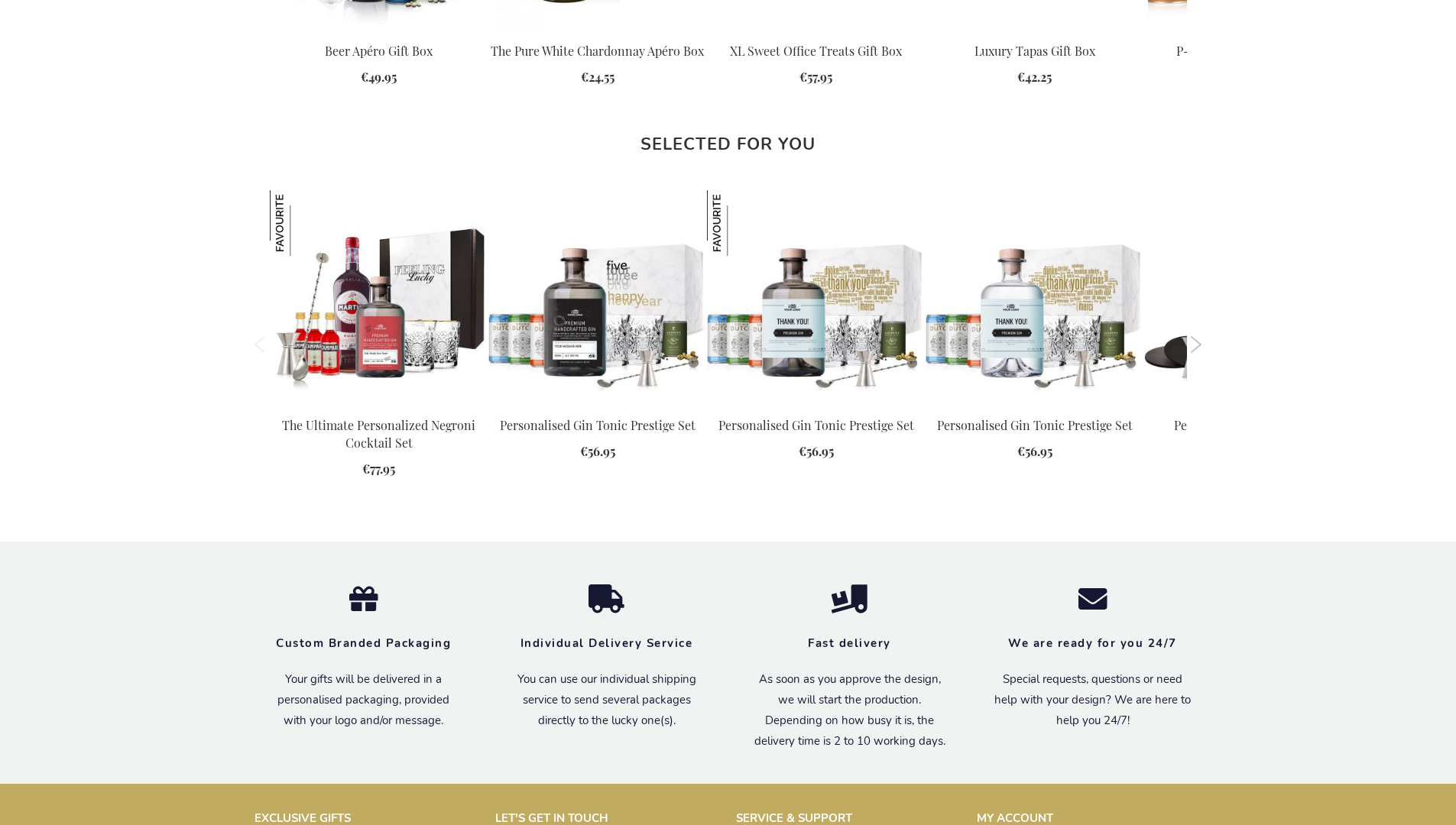
scroll to position [2079, 0]
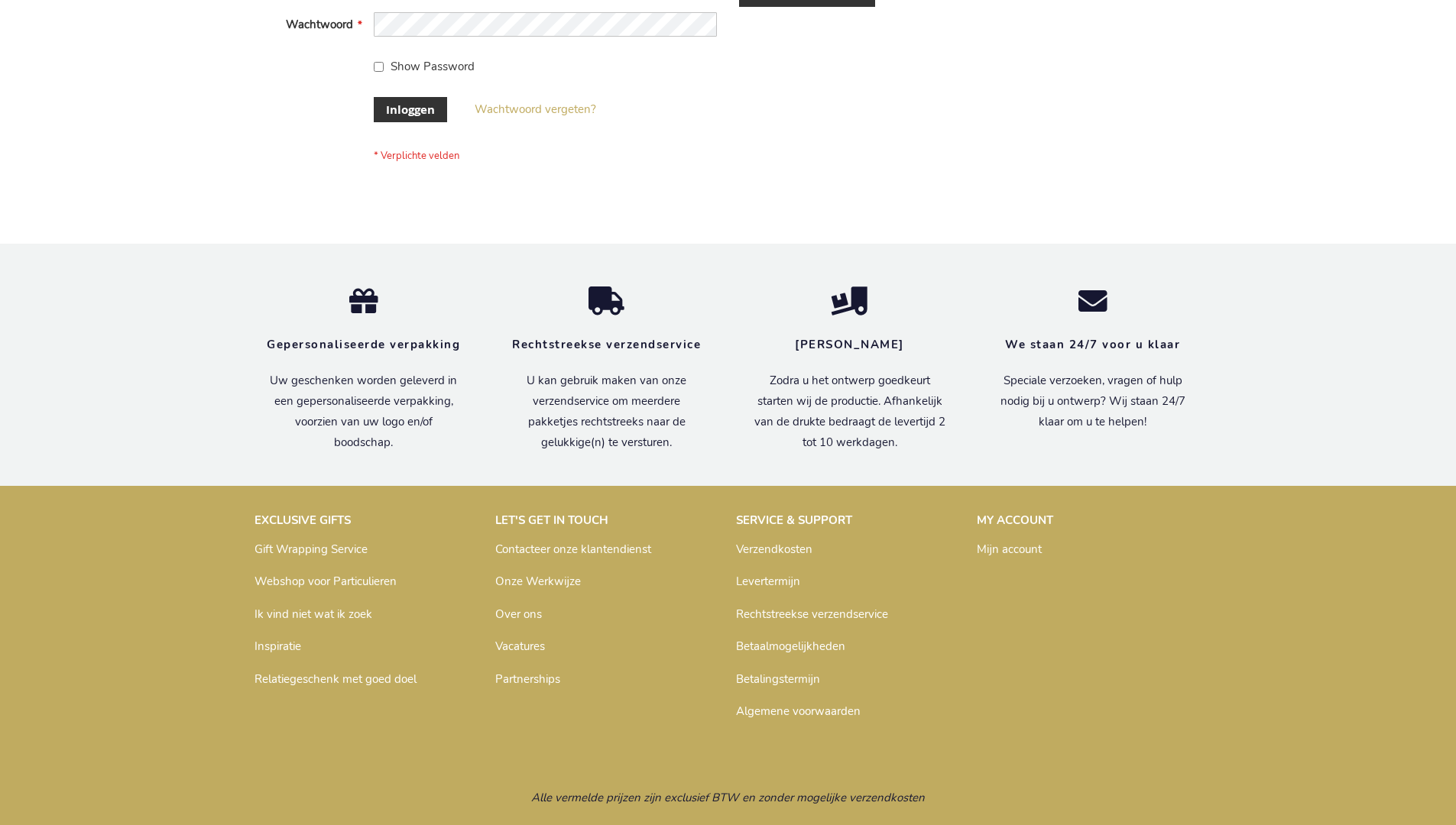
scroll to position [519, 0]
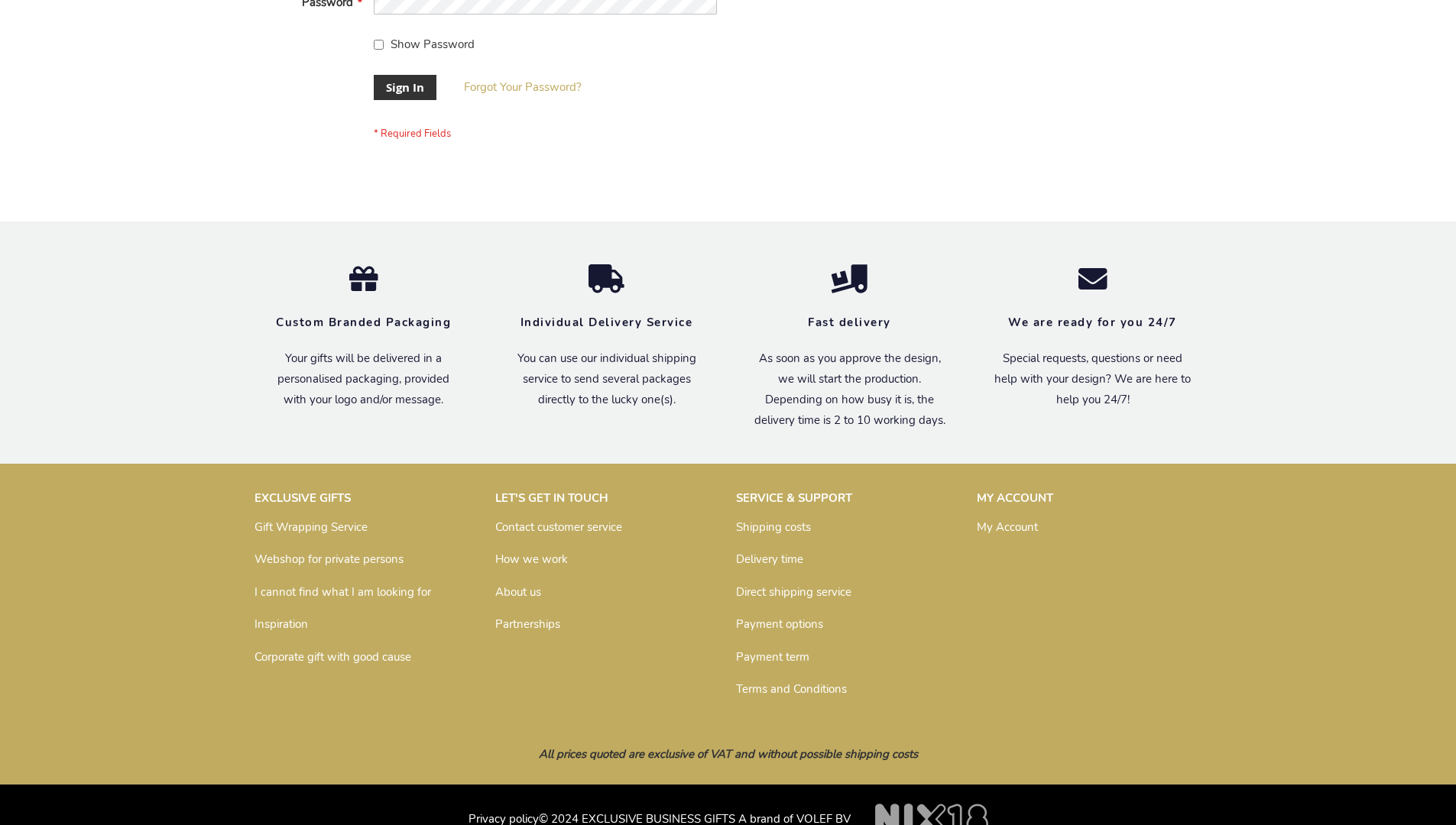
scroll to position [491, 0]
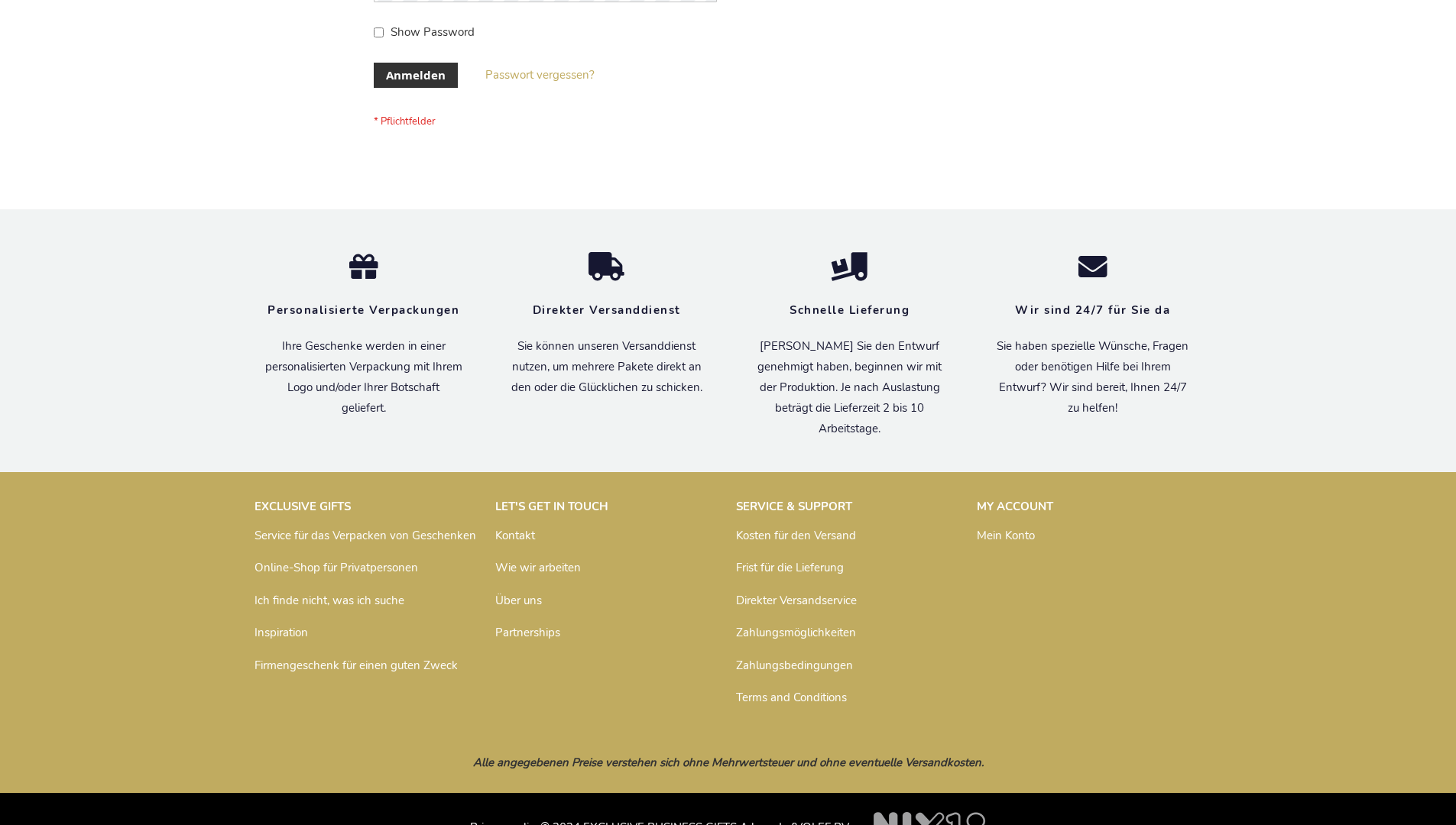
scroll to position [512, 0]
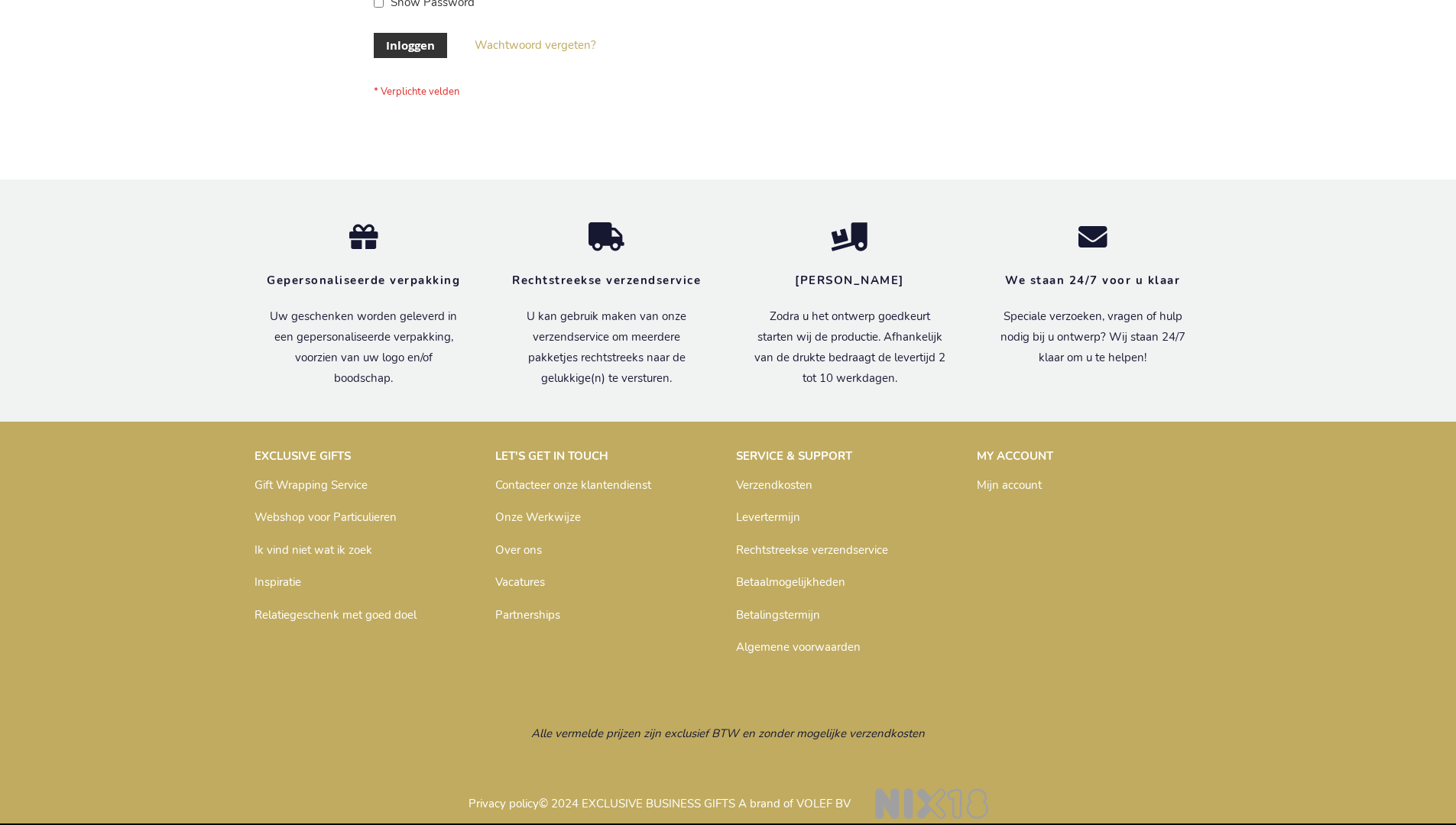
scroll to position [519, 0]
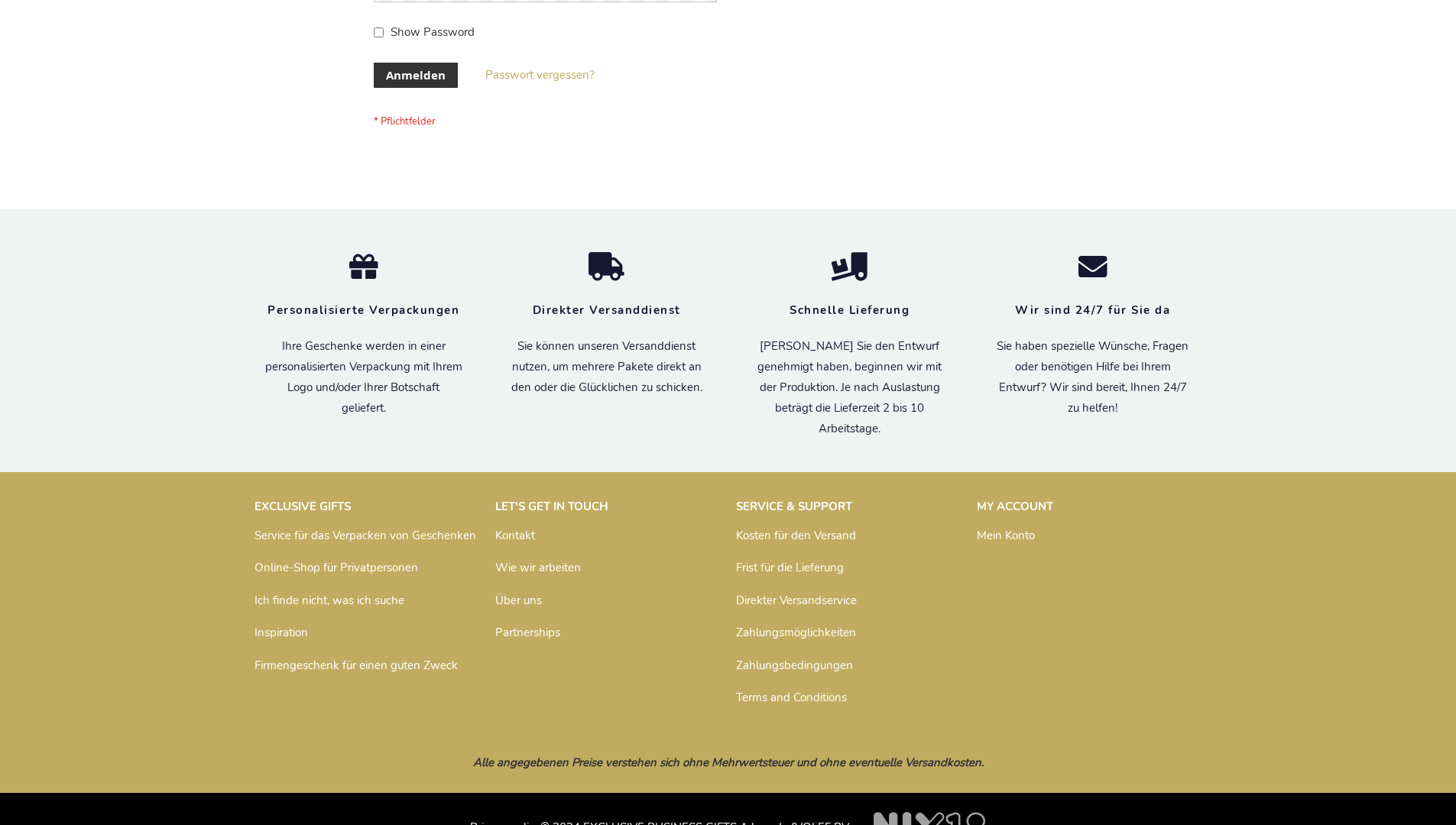
scroll to position [512, 0]
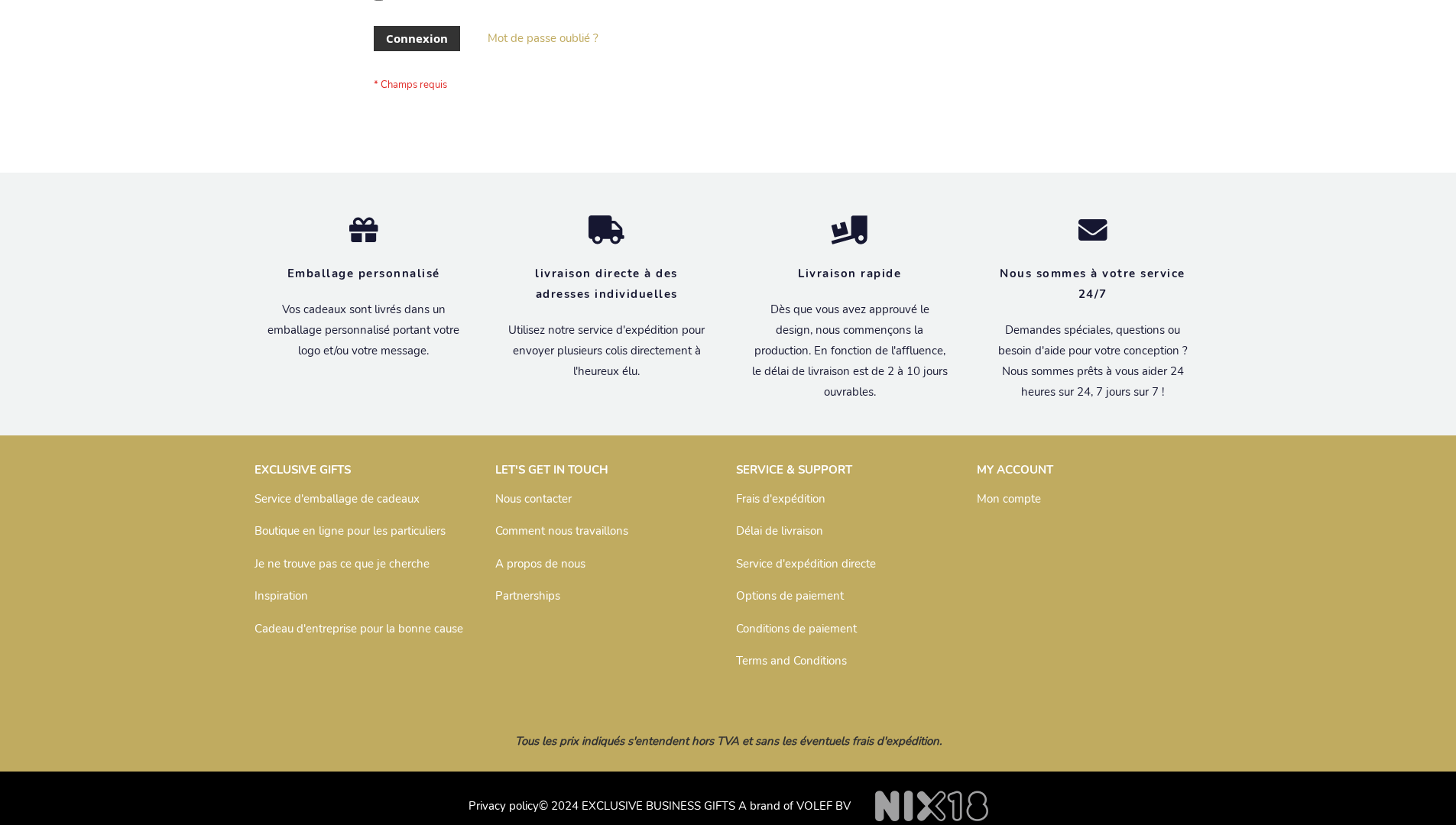
scroll to position [527, 0]
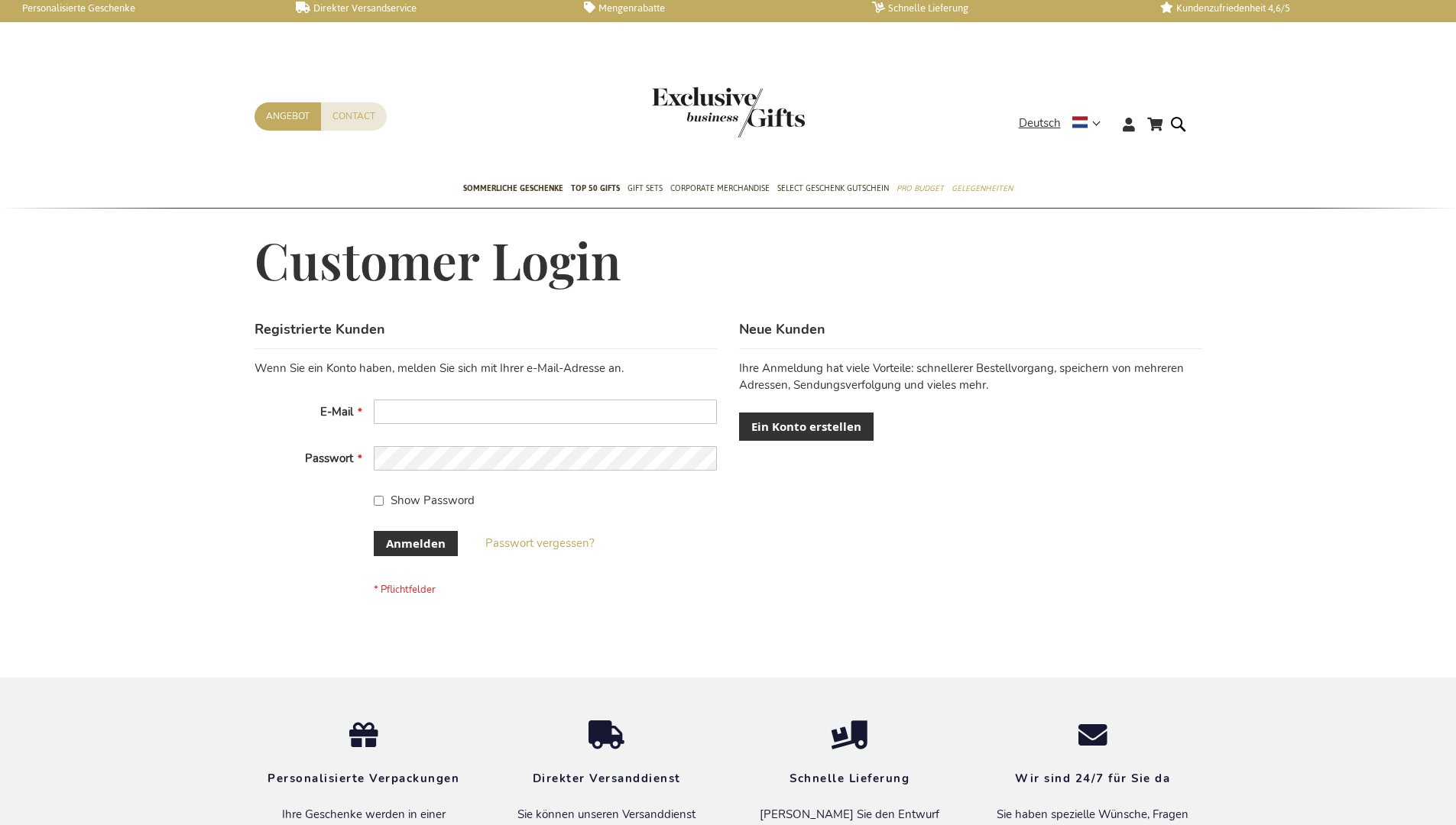
scroll to position [500, 0]
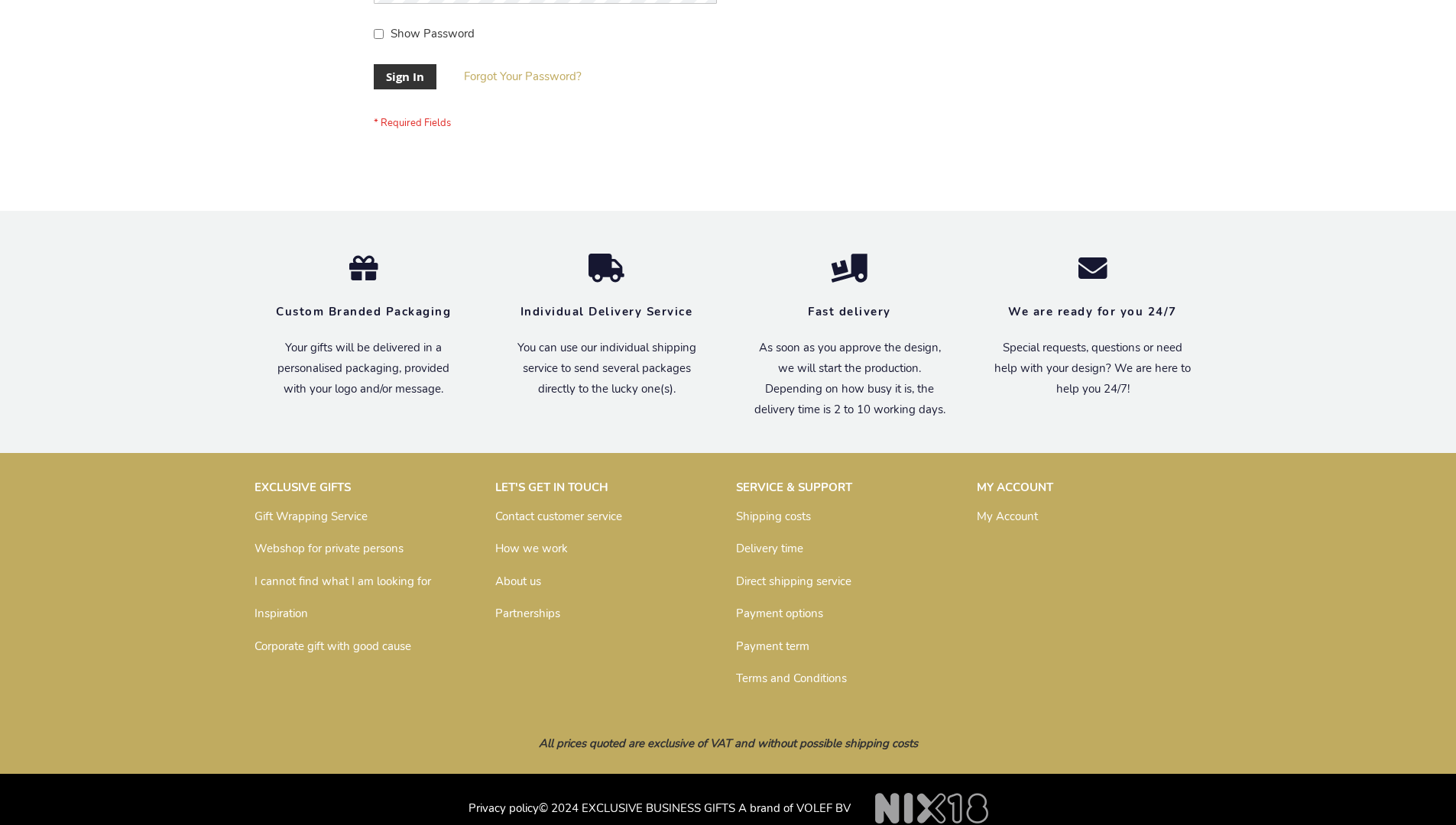
scroll to position [479, 0]
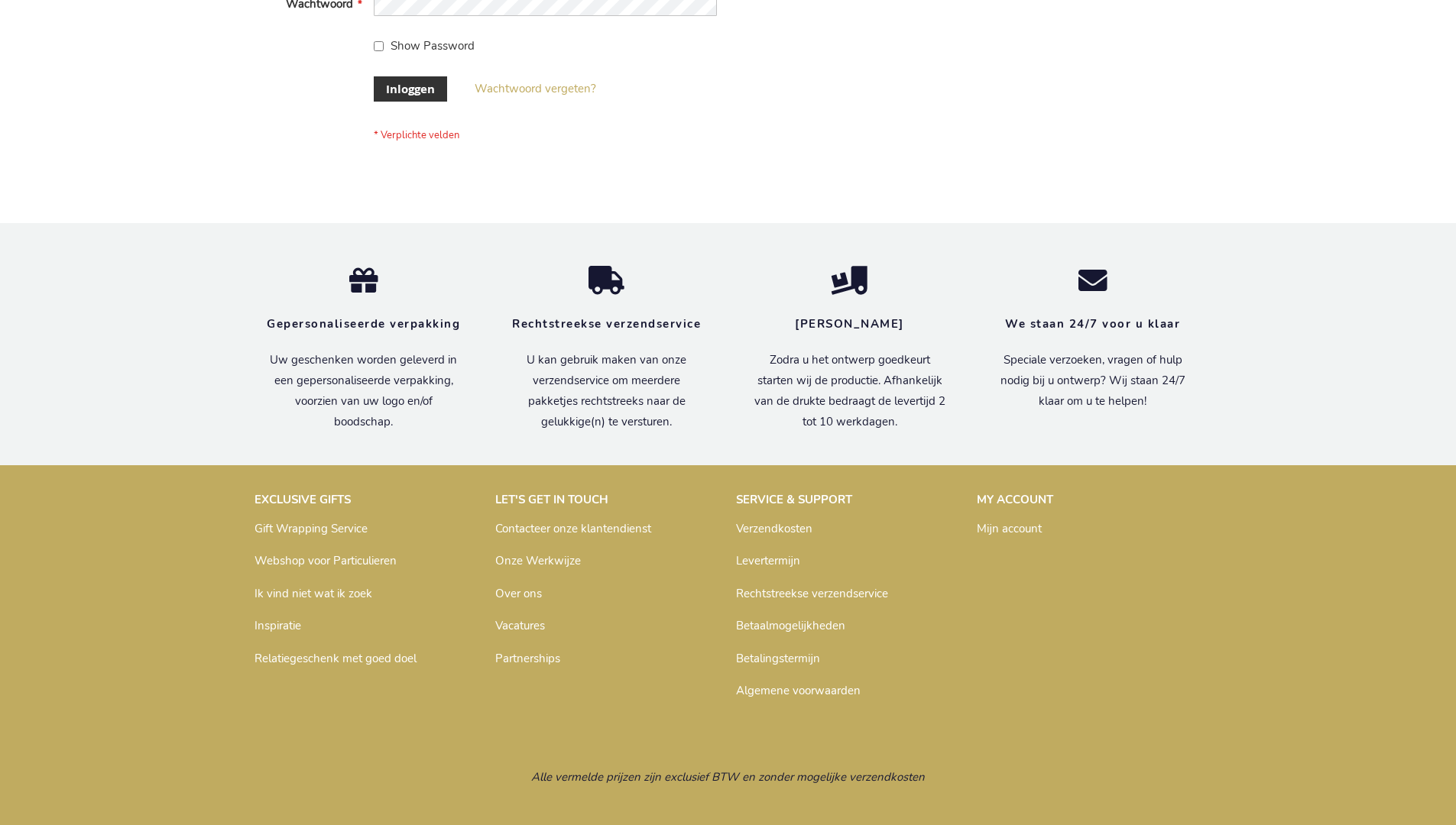
scroll to position [519, 0]
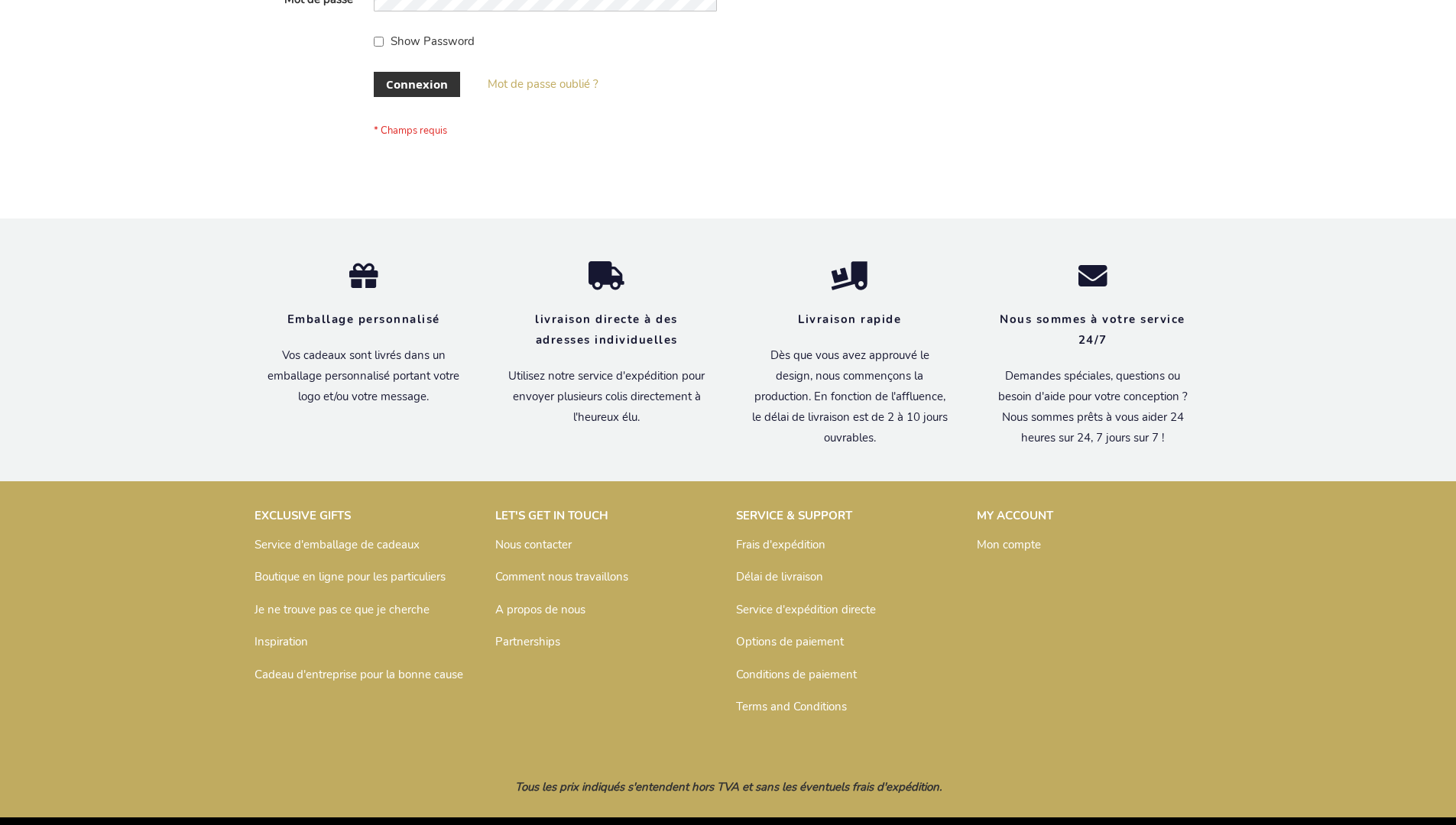
scroll to position [527, 0]
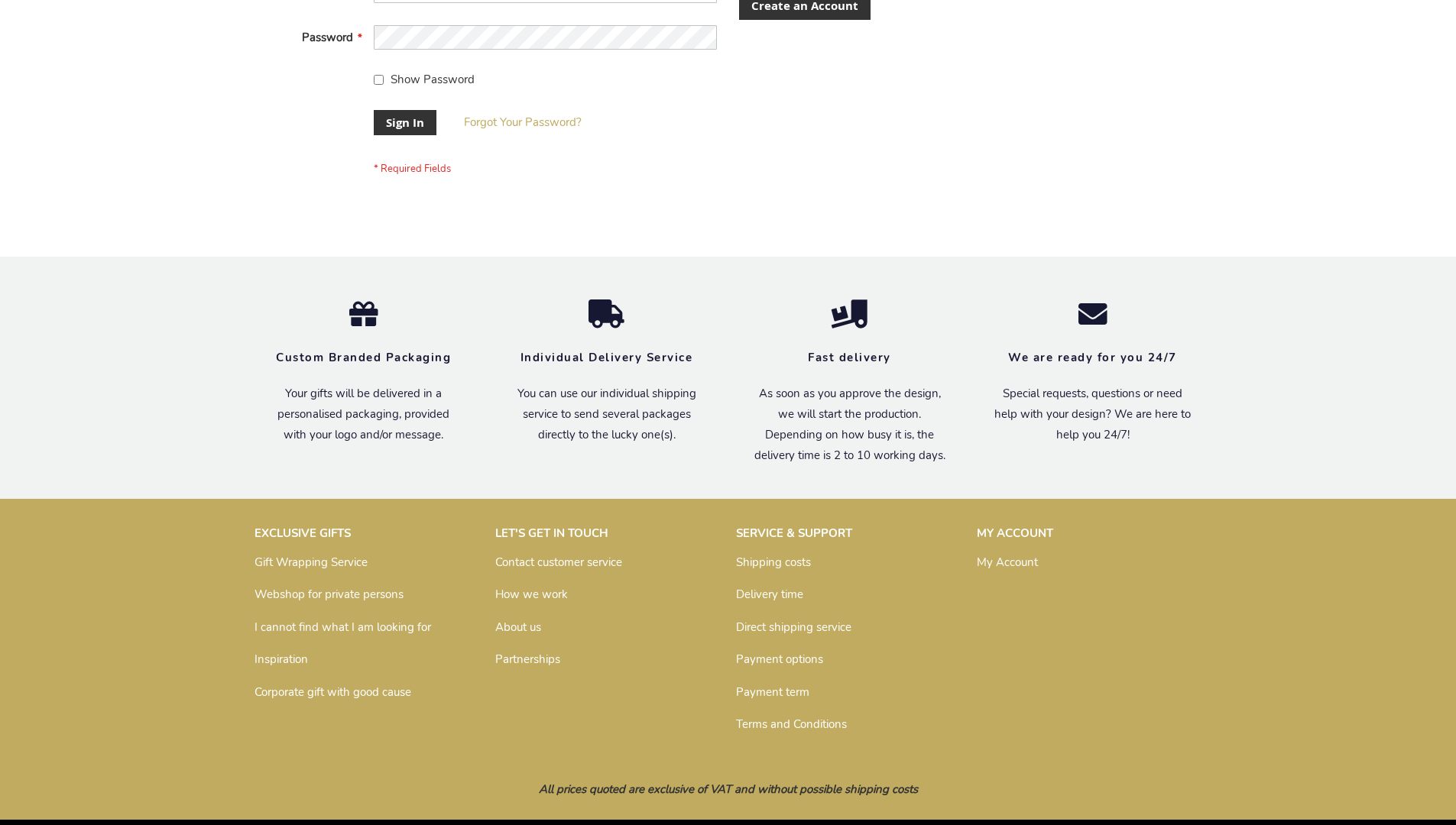
scroll to position [491, 0]
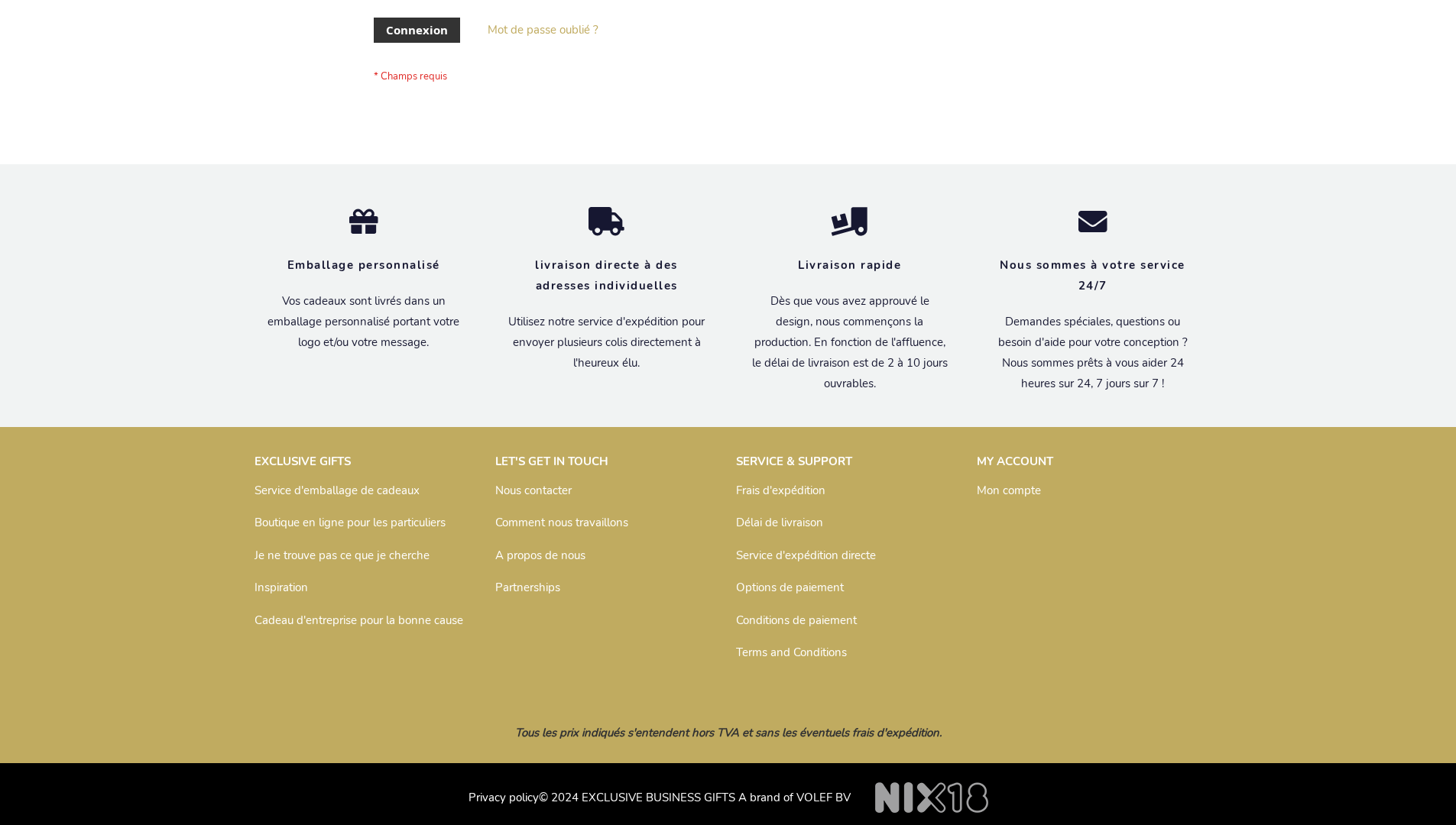
scroll to position [527, 0]
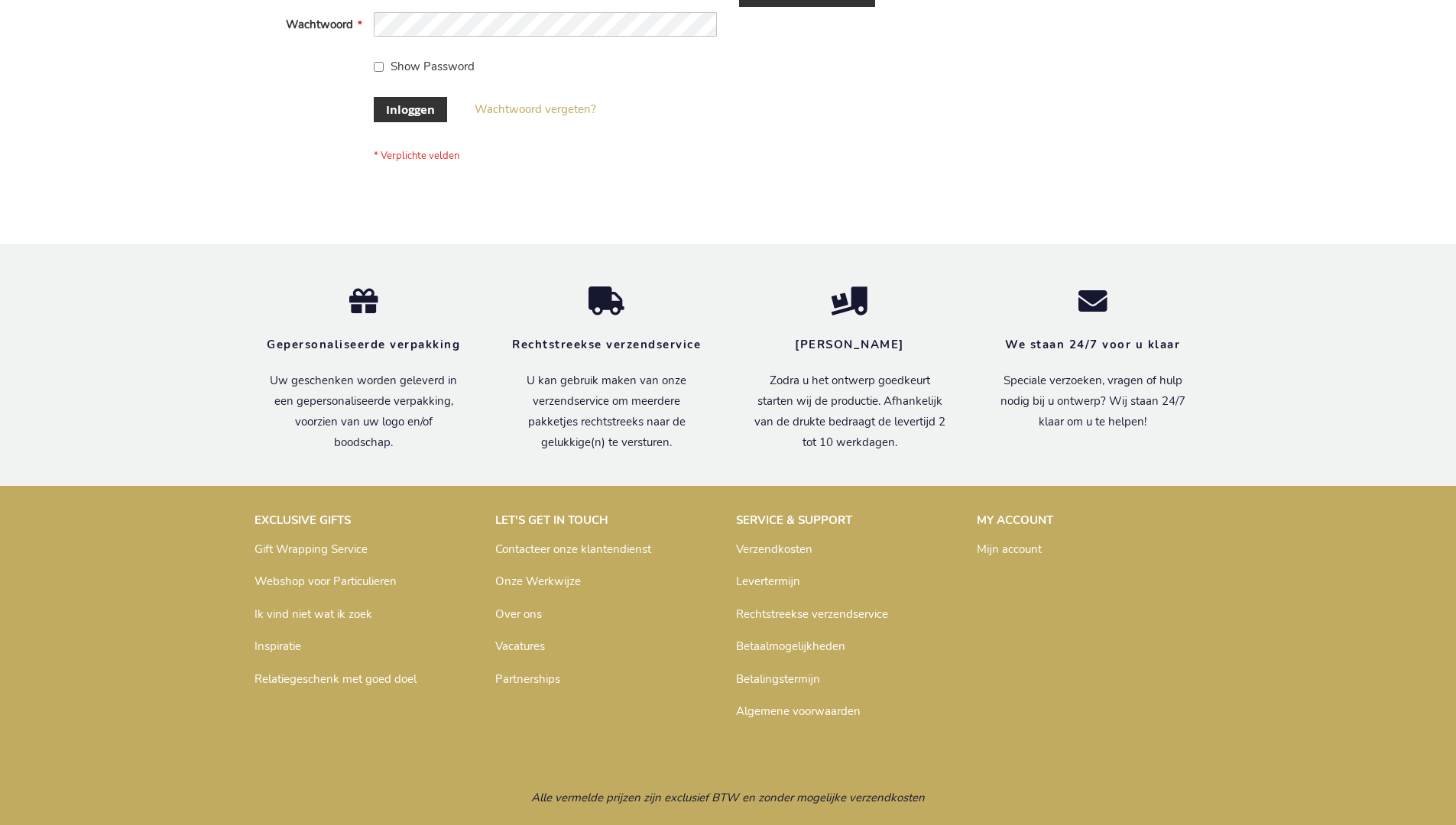
scroll to position [519, 0]
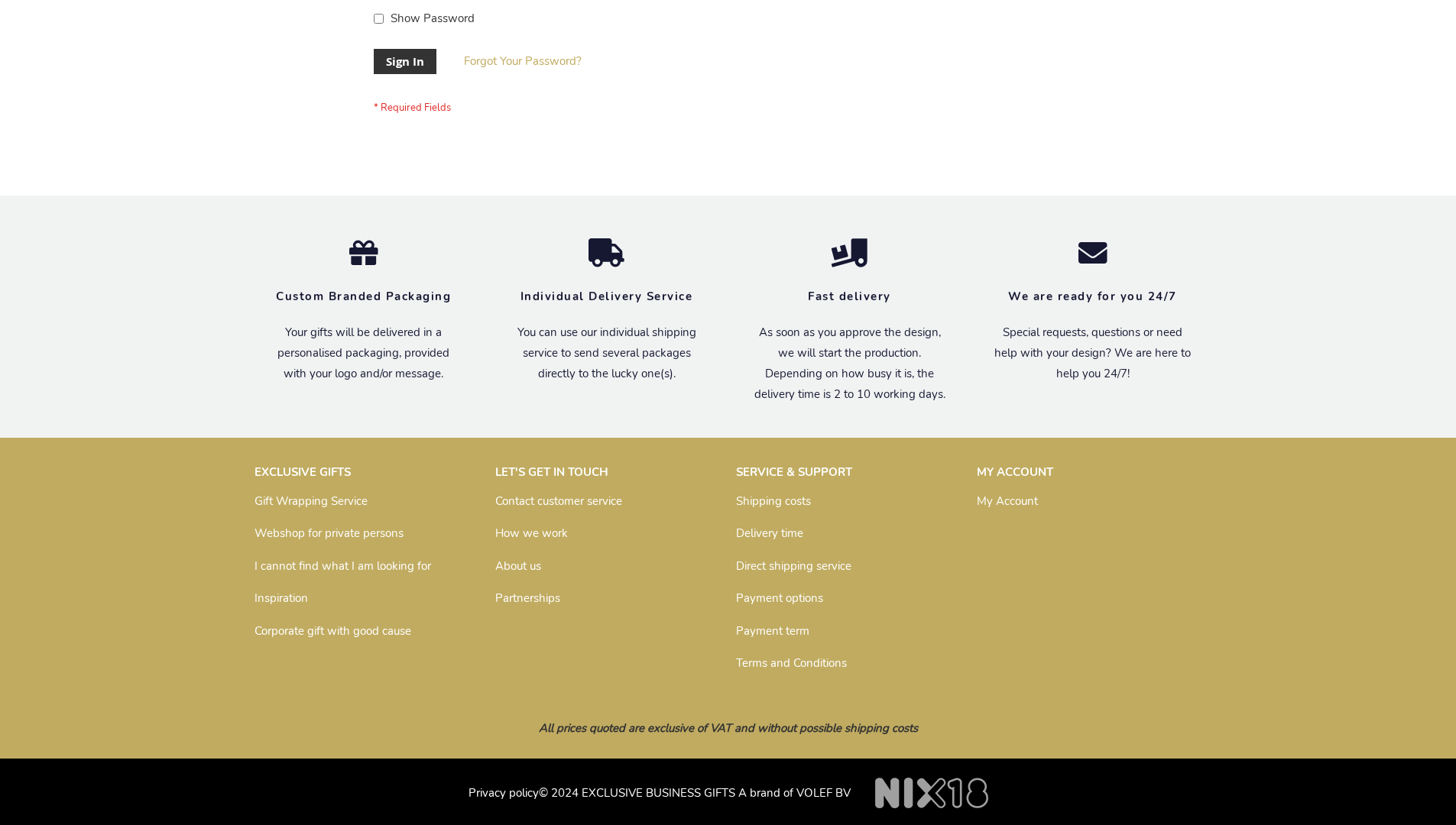
scroll to position [491, 0]
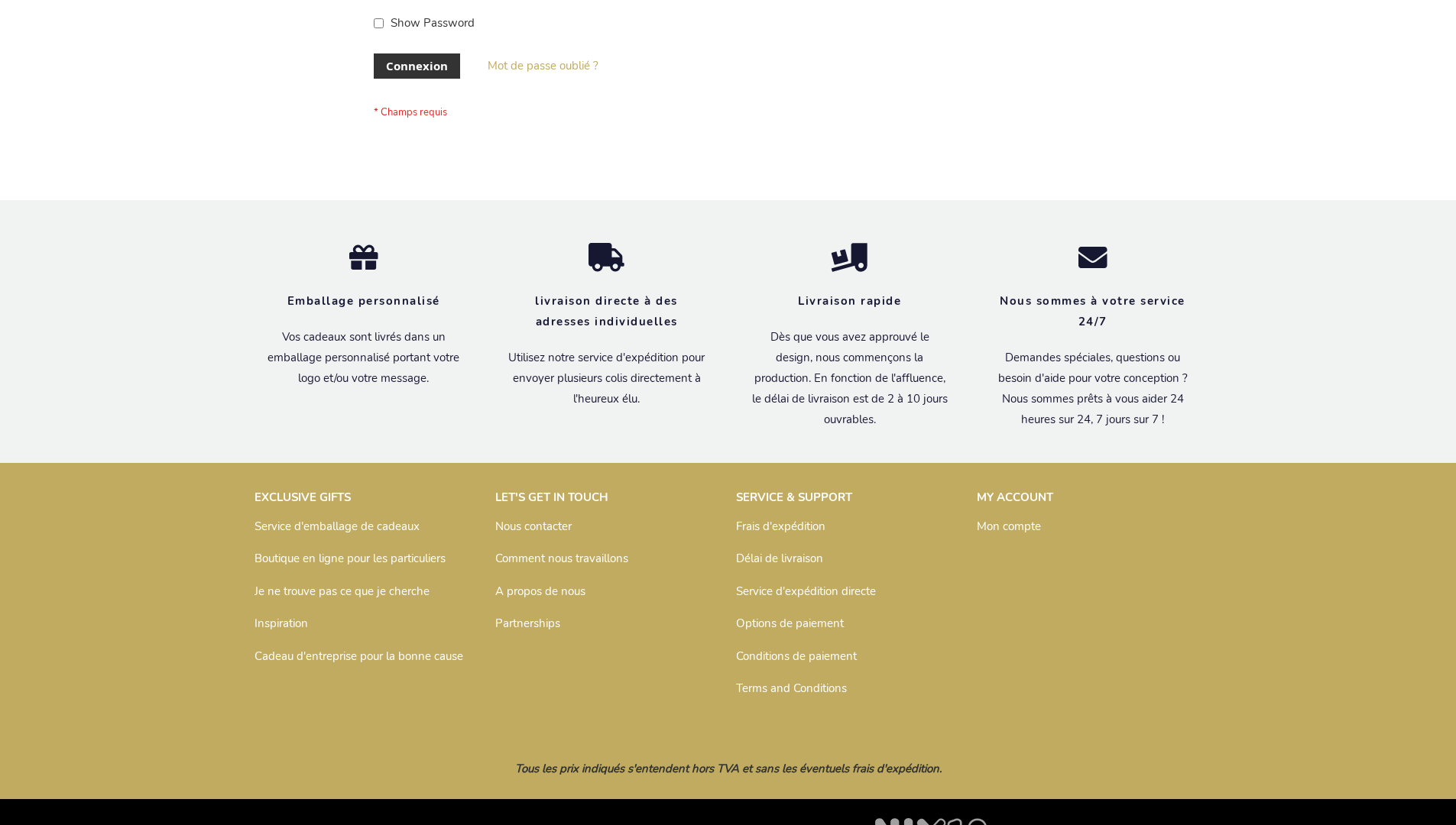
scroll to position [527, 0]
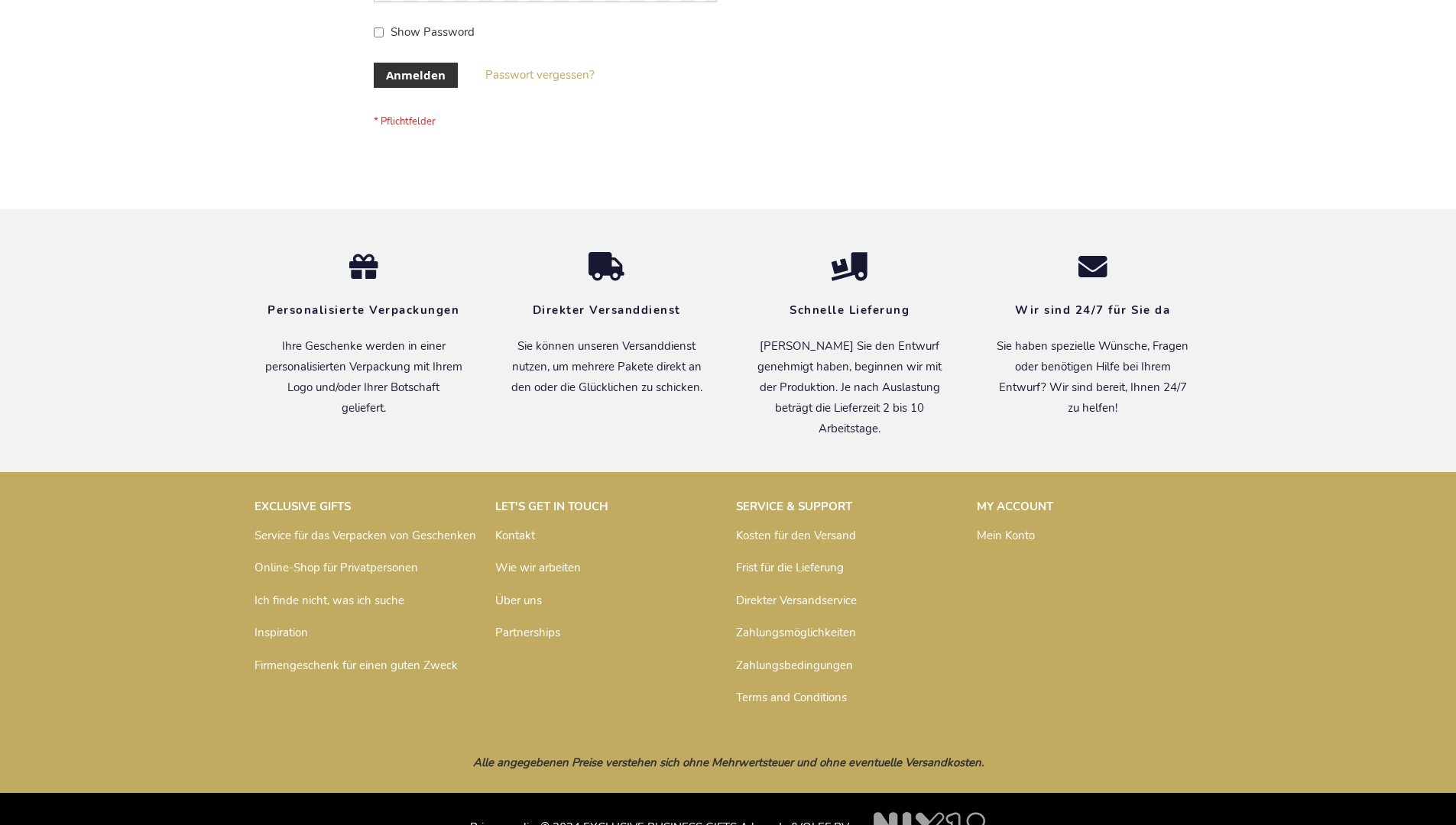
scroll to position [512, 0]
